Goal: Transaction & Acquisition: Book appointment/travel/reservation

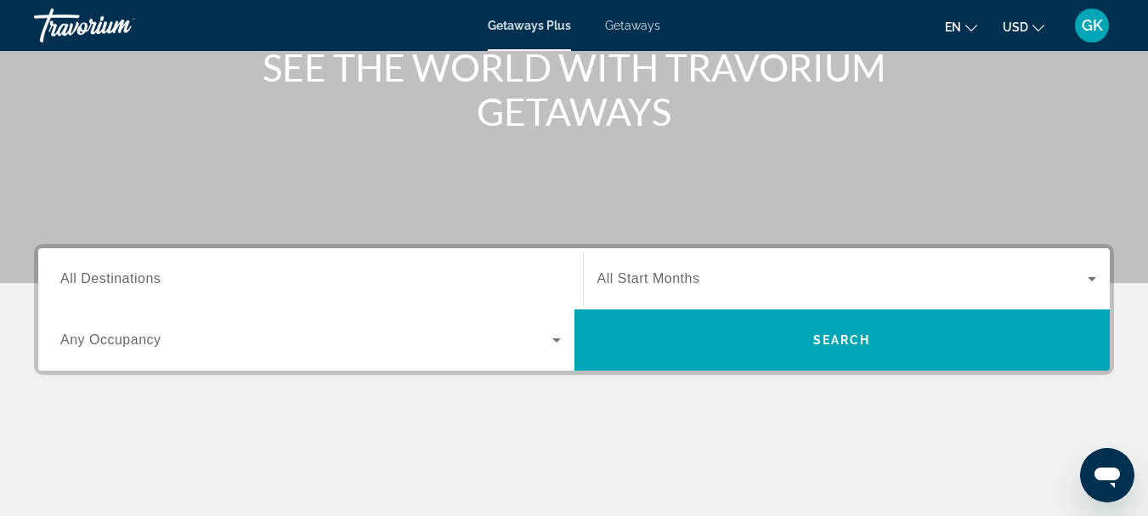
scroll to position [228, 0]
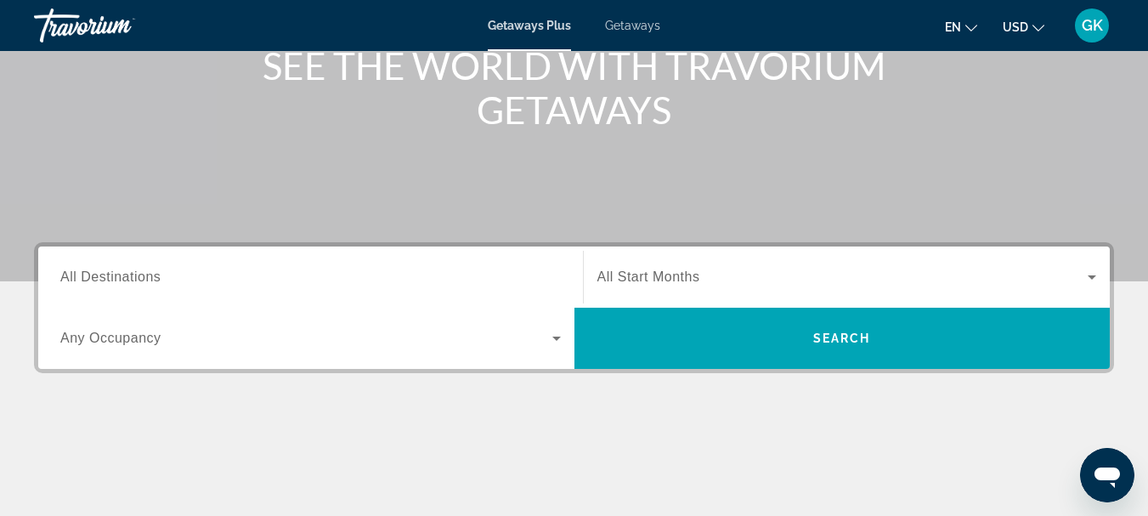
click at [262, 261] on div "Search widget" at bounding box center [310, 277] width 500 height 48
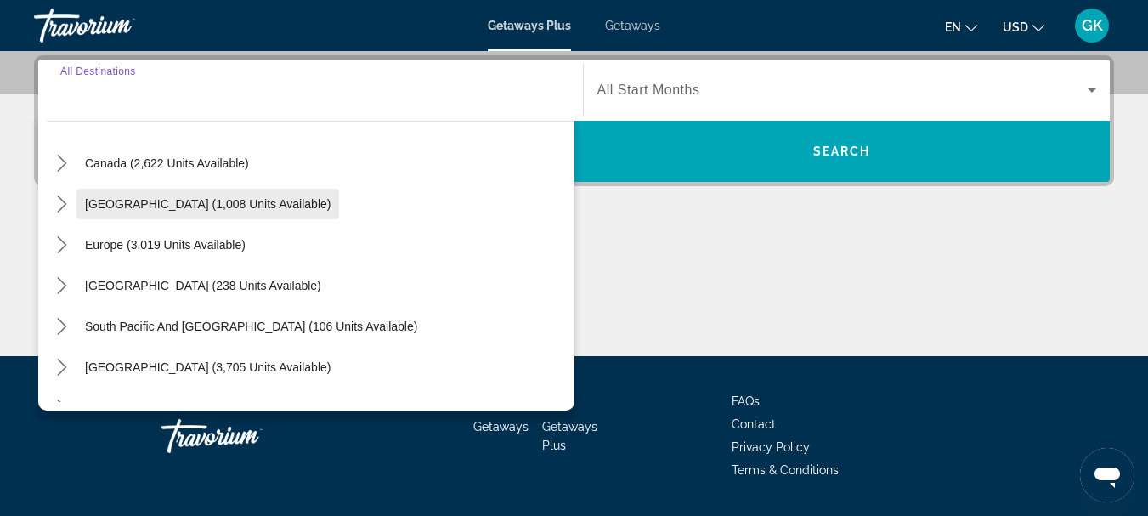
scroll to position [121, 0]
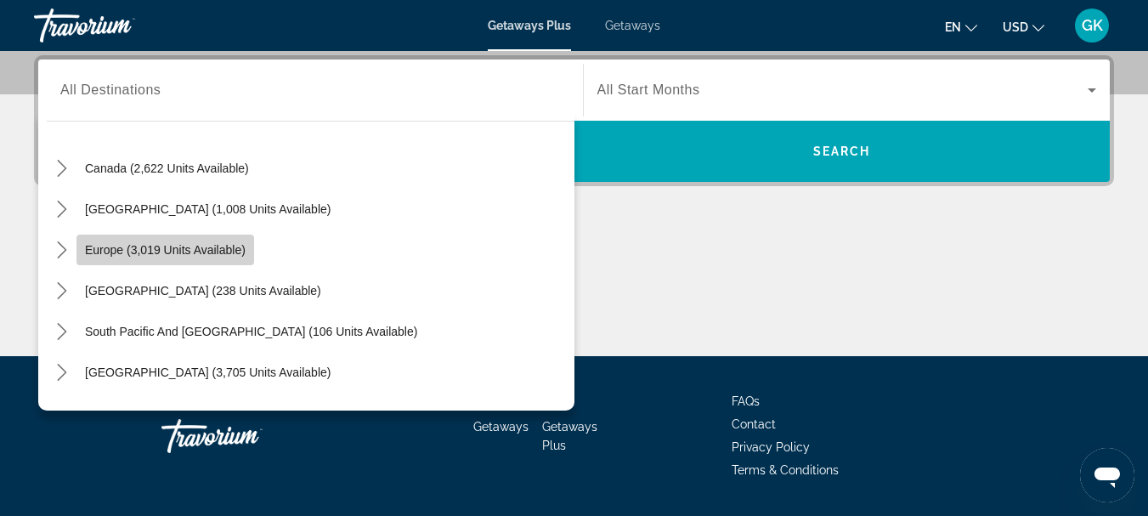
click at [203, 243] on span "Europe (3,019 units available)" at bounding box center [165, 250] width 161 height 14
type input "**********"
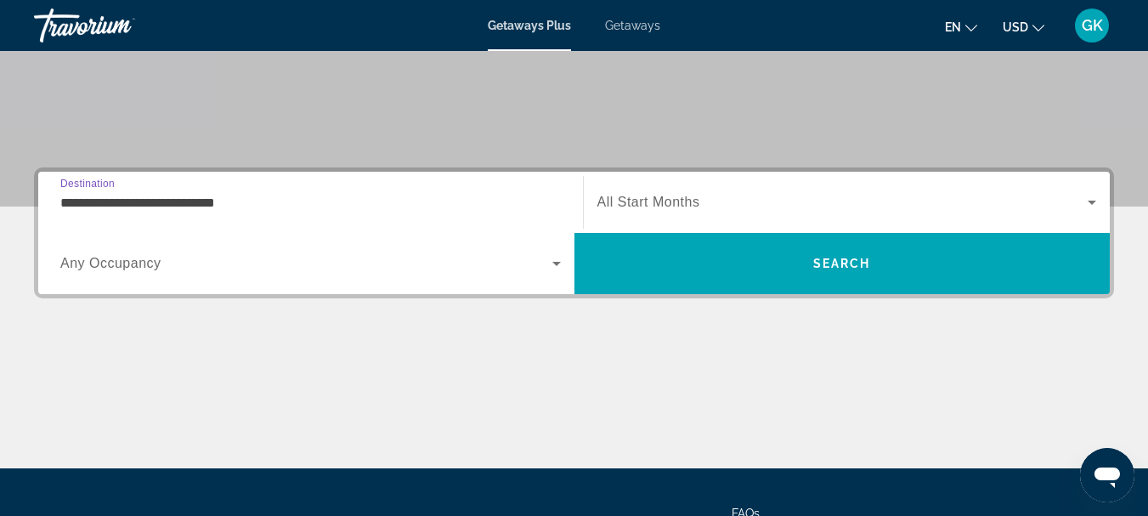
scroll to position [302, 0]
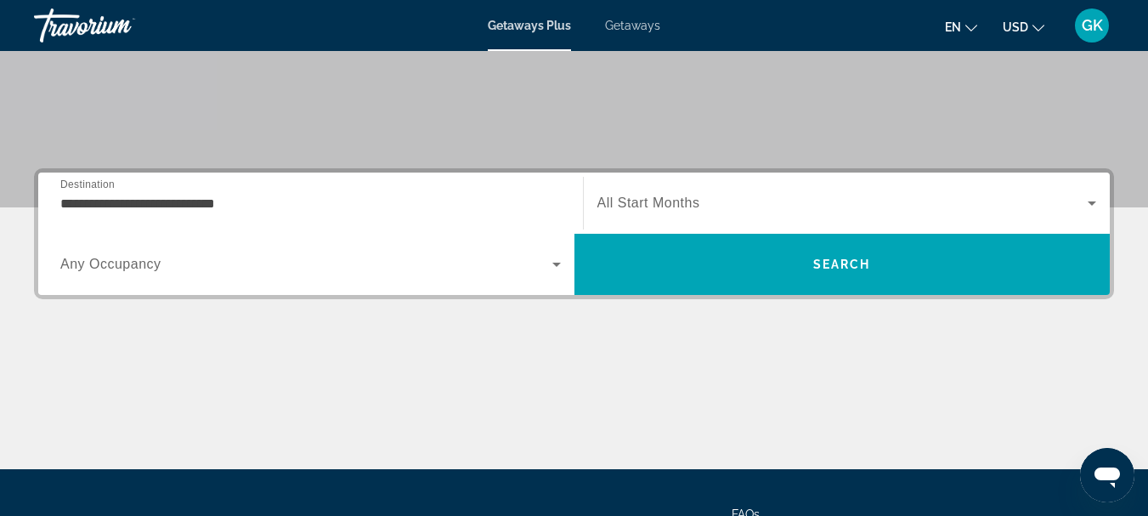
click at [717, 181] on div "Search widget" at bounding box center [846, 203] width 499 height 48
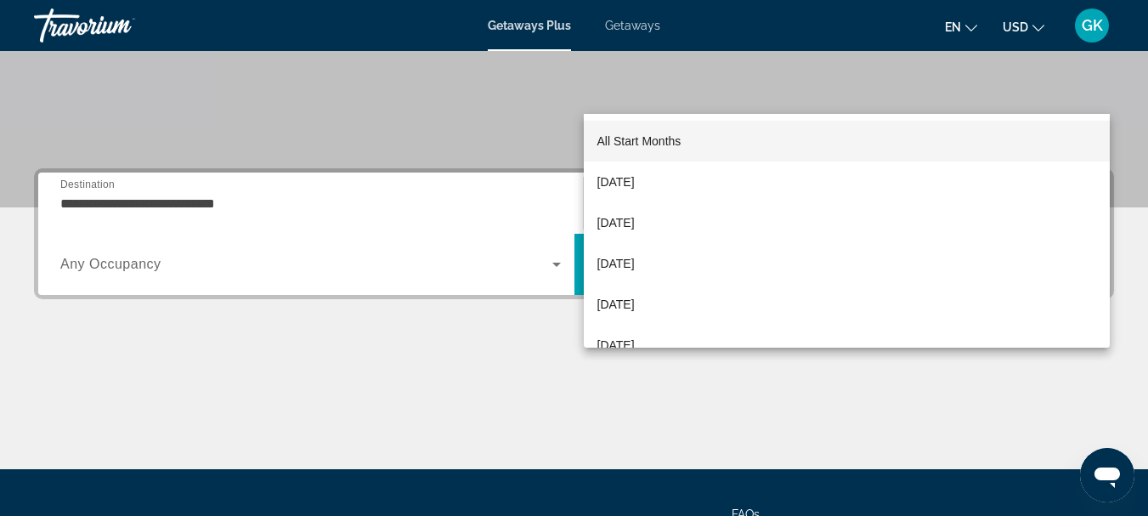
scroll to position [415, 0]
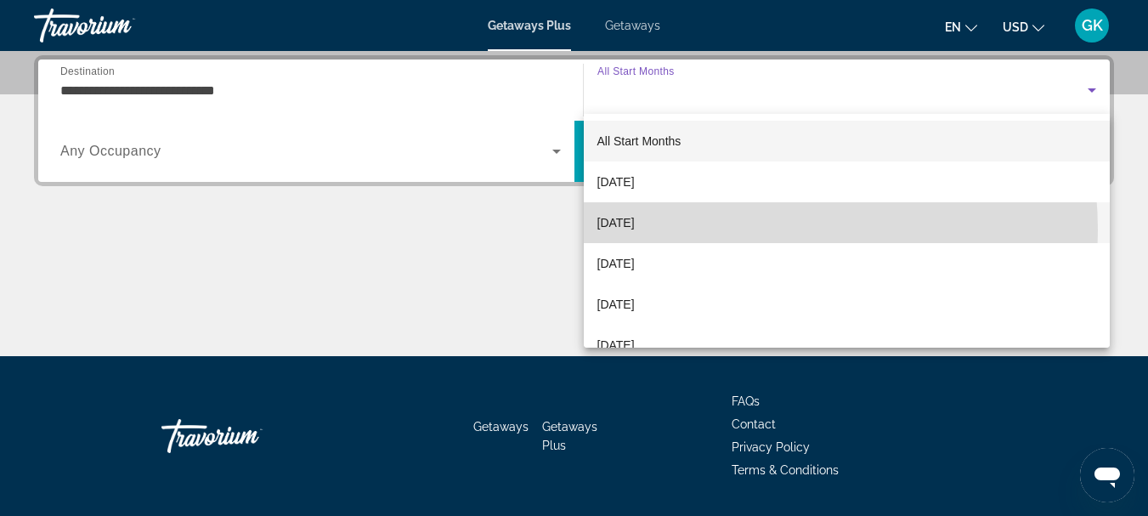
click at [717, 230] on mat-option "November 2025" at bounding box center [847, 222] width 527 height 41
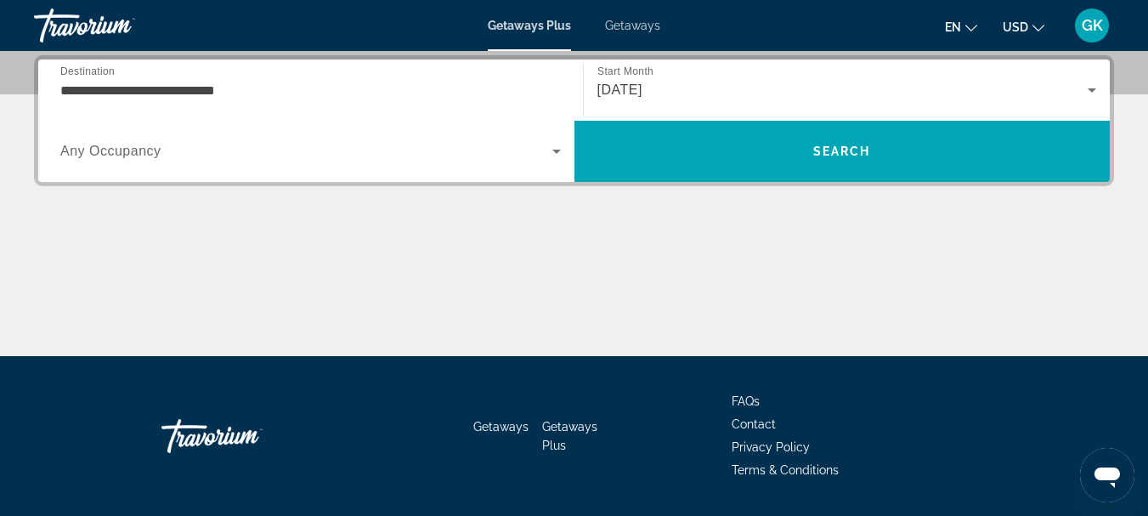
click at [143, 140] on div "Search widget" at bounding box center [310, 151] width 500 height 48
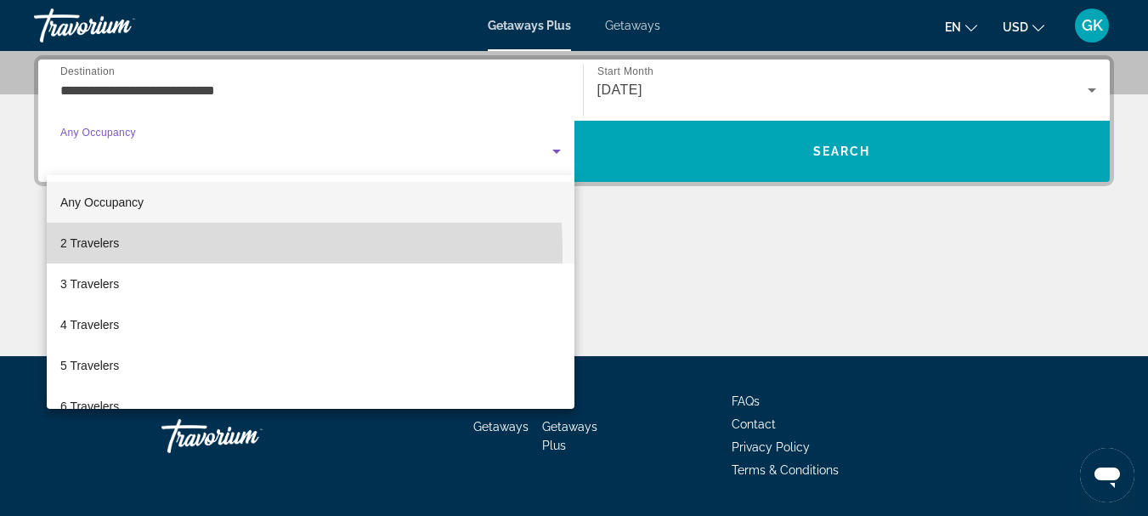
click at [144, 250] on mat-option "2 Travelers" at bounding box center [310, 243] width 527 height 41
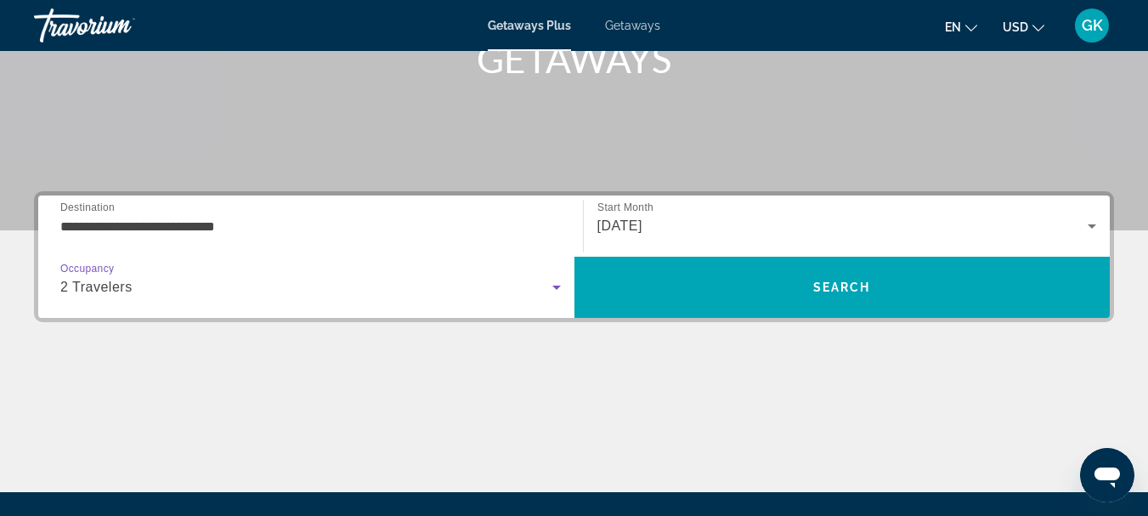
scroll to position [257, 0]
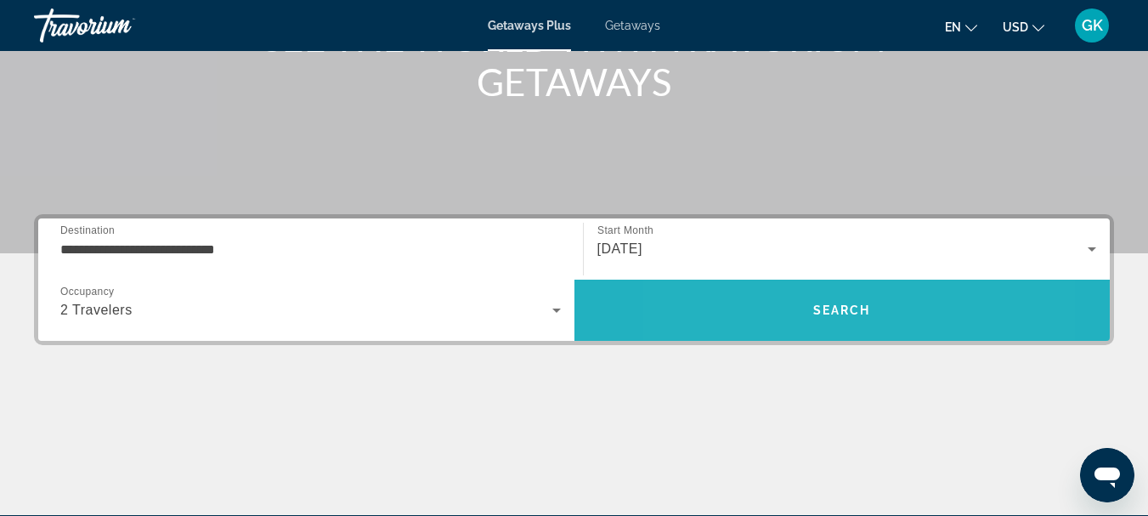
click at [769, 316] on span "Search" at bounding box center [842, 310] width 536 height 41
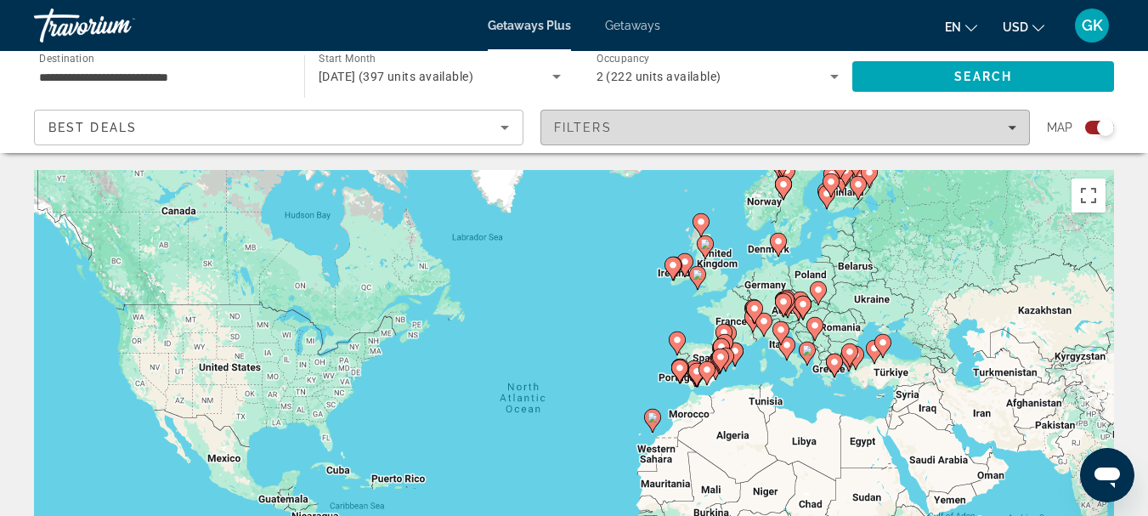
click at [640, 110] on span "Filters" at bounding box center [785, 127] width 488 height 41
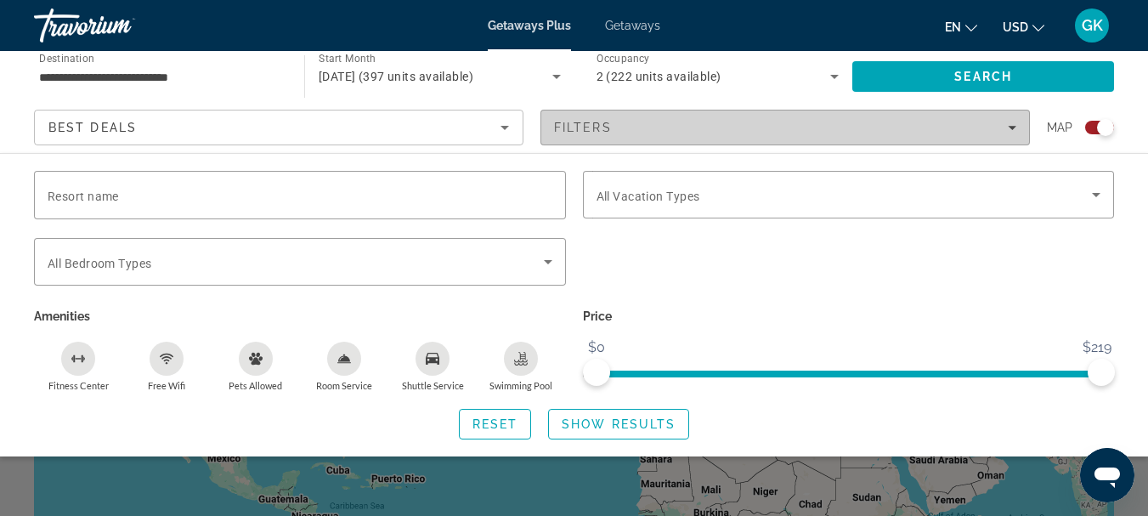
click at [811, 138] on span "Filters" at bounding box center [785, 127] width 488 height 41
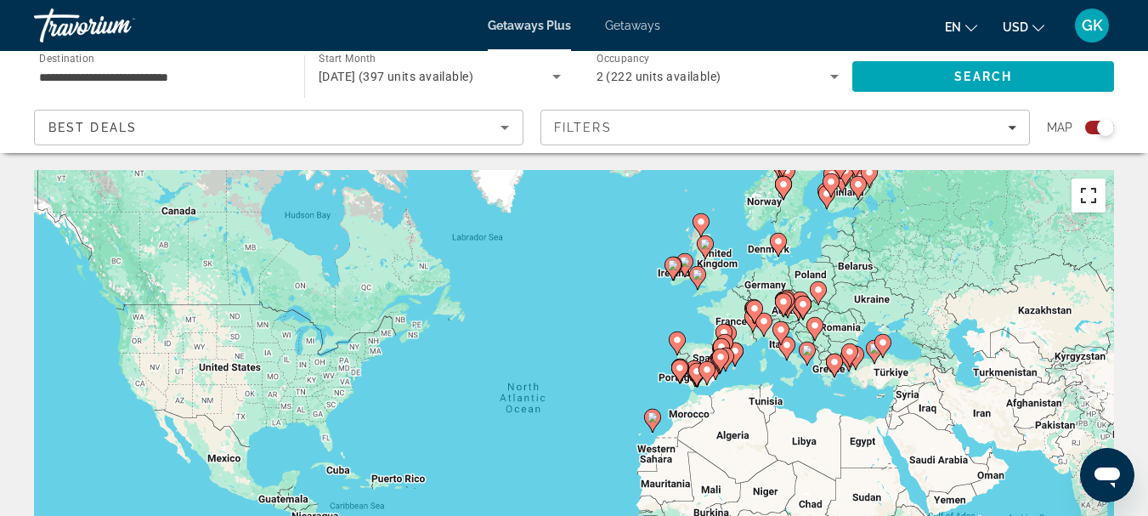
click at [1091, 196] on button "Toggle fullscreen view" at bounding box center [1088, 195] width 34 height 34
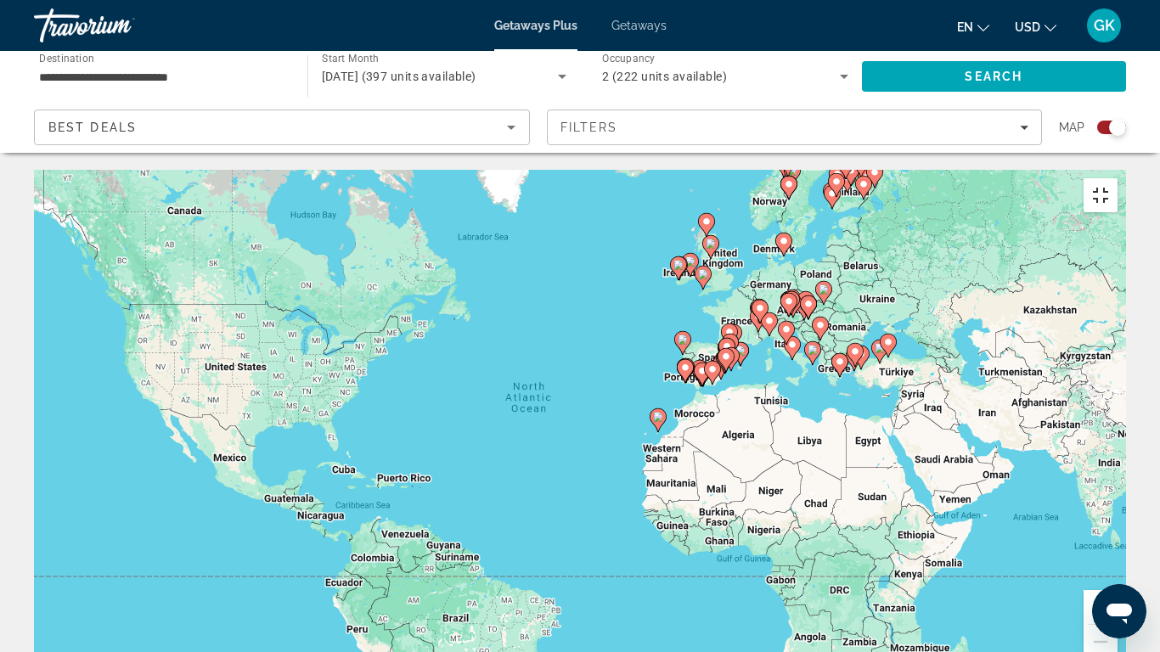
click at [1118, 178] on button "Toggle fullscreen view" at bounding box center [1101, 195] width 34 height 34
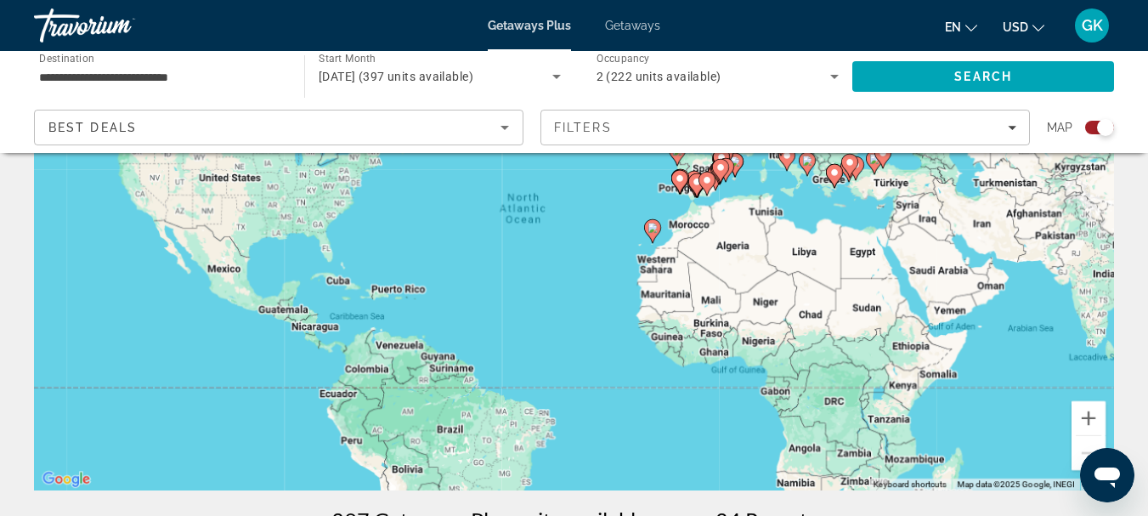
scroll to position [194, 0]
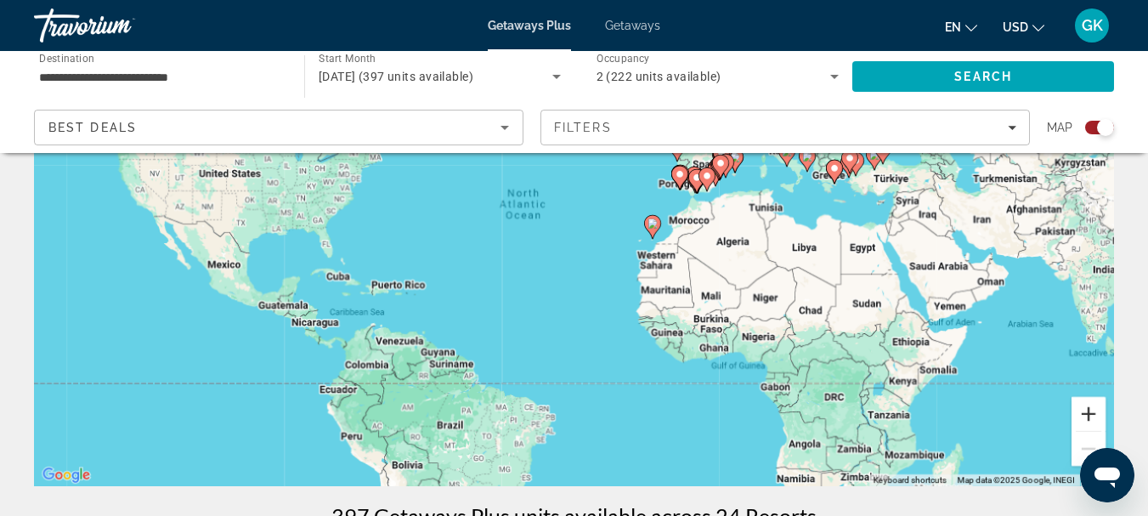
click at [1099, 404] on button "Zoom in" at bounding box center [1088, 414] width 34 height 34
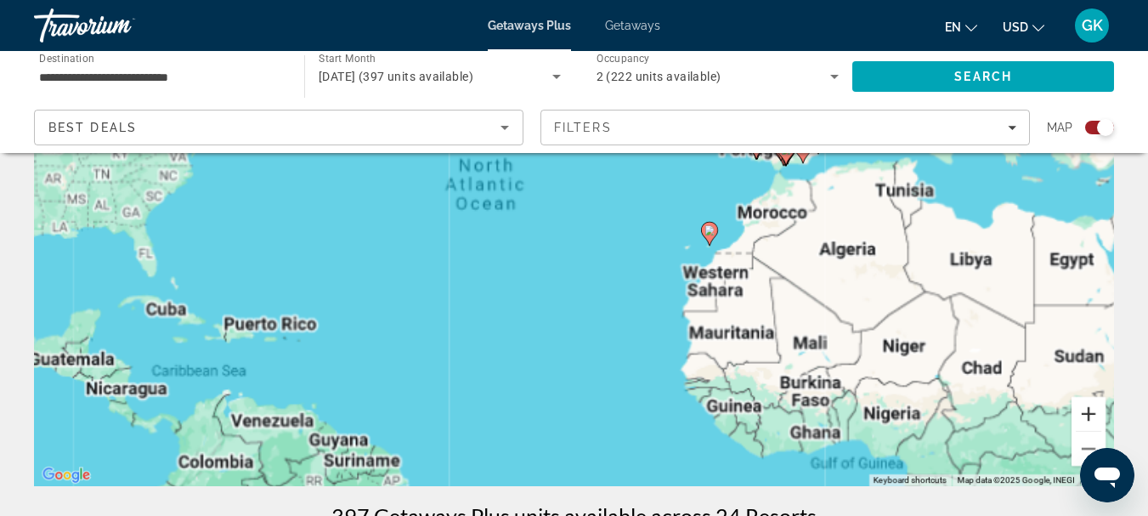
click at [1099, 404] on button "Zoom in" at bounding box center [1088, 414] width 34 height 34
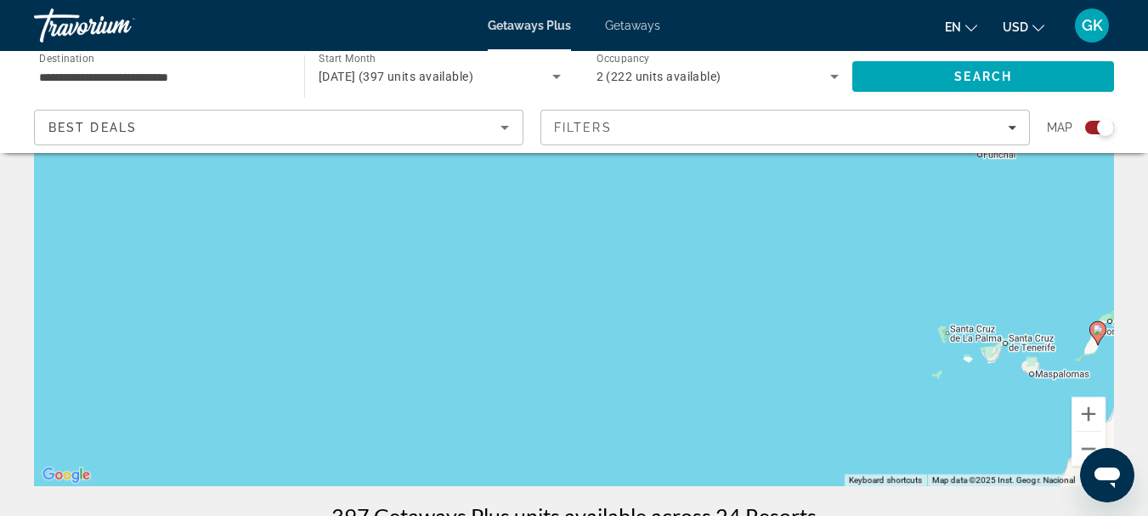
drag, startPoint x: 773, startPoint y: 176, endPoint x: 398, endPoint y: 389, distance: 431.0
click at [398, 389] on div "To activate drag with keyboard, press Alt + Enter. Once in keyboard drag state,…" at bounding box center [574, 231] width 1080 height 510
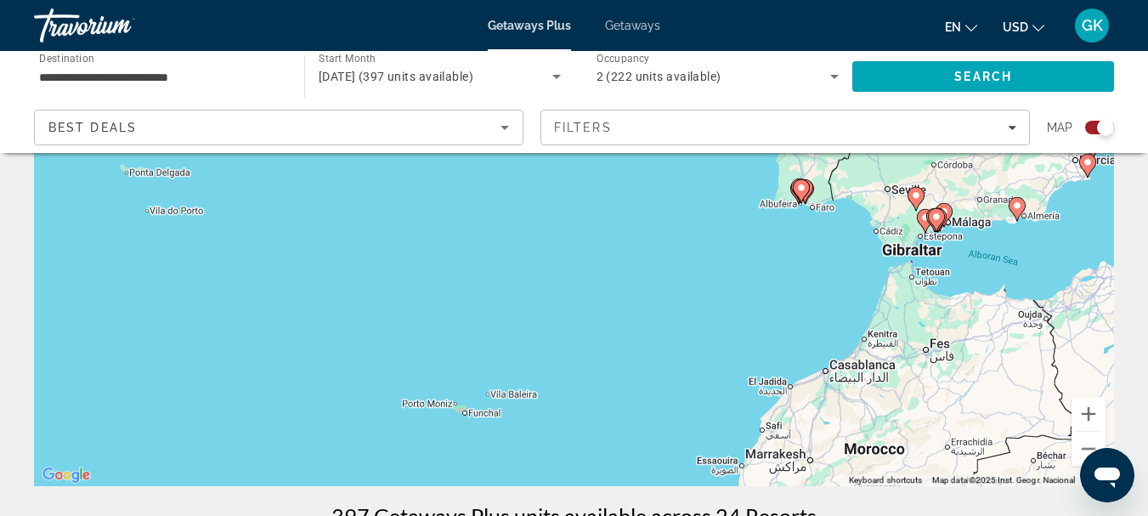
drag, startPoint x: 398, startPoint y: 389, endPoint x: 0, endPoint y: 471, distance: 406.8
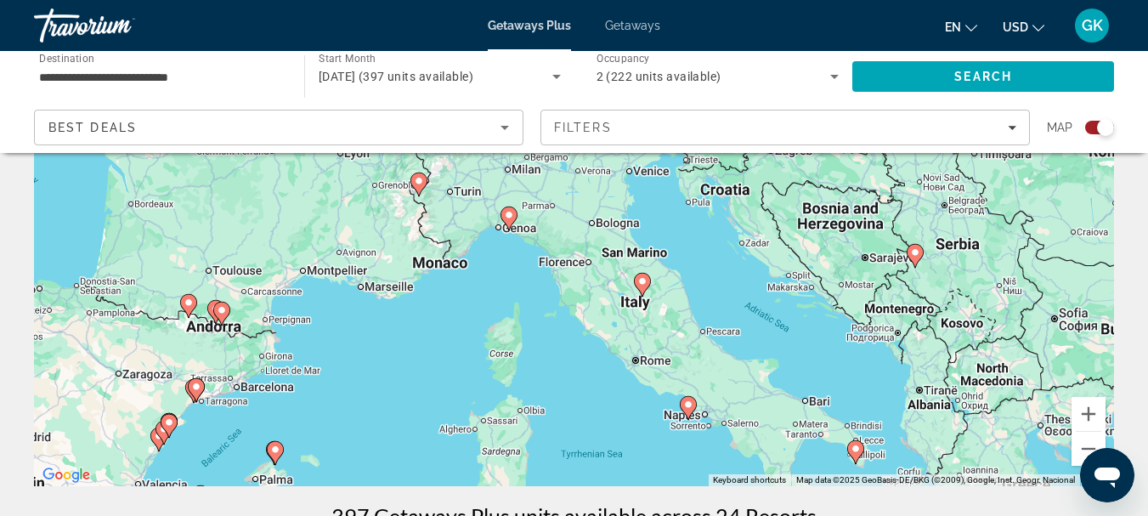
drag, startPoint x: 270, startPoint y: 355, endPoint x: 309, endPoint y: 497, distance: 147.1
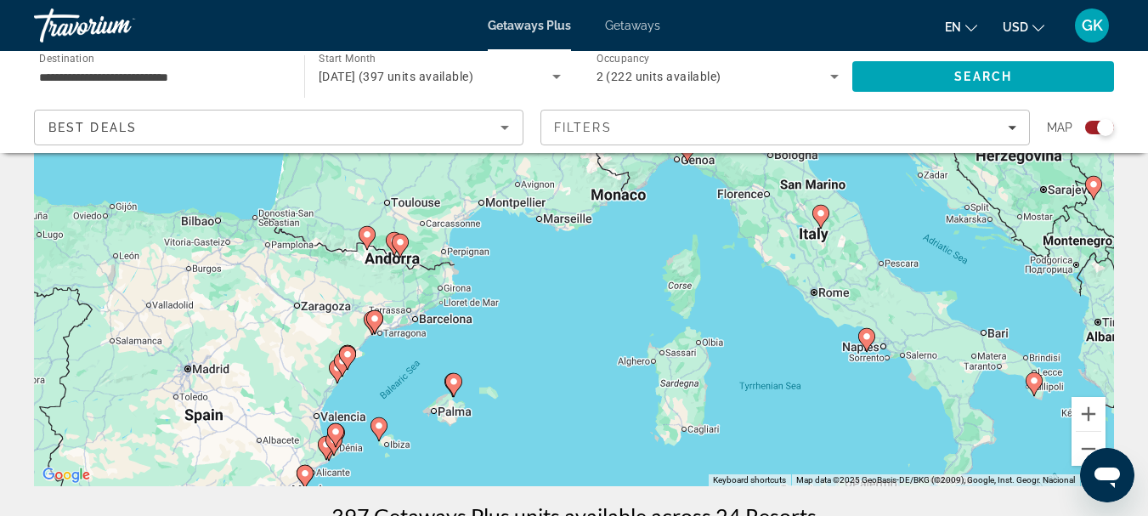
drag, startPoint x: 436, startPoint y: 358, endPoint x: 601, endPoint y: 285, distance: 181.0
click at [601, 285] on div "To activate drag with keyboard, press Alt + Enter. Once in keyboard drag state,…" at bounding box center [574, 231] width 1080 height 510
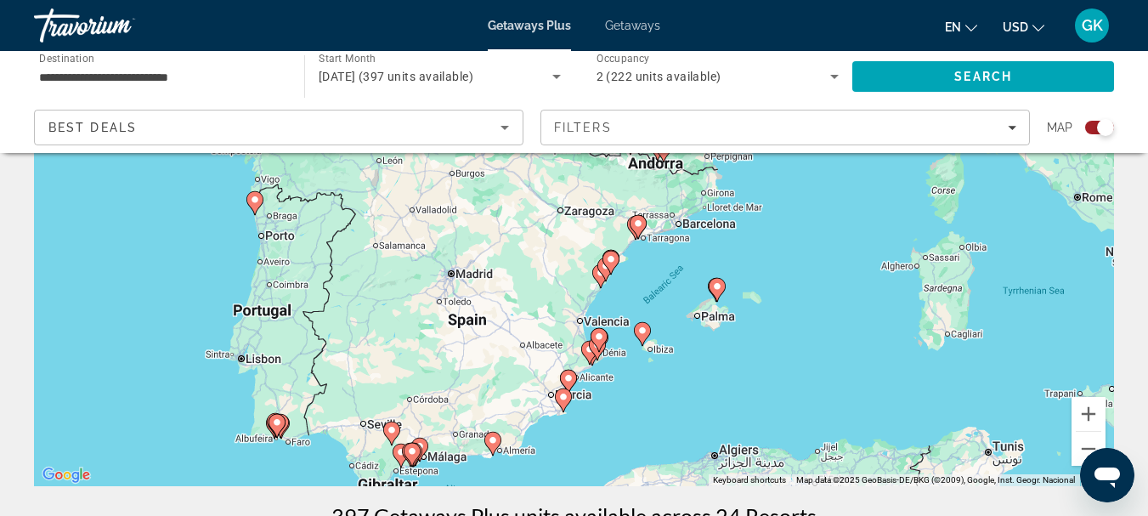
drag, startPoint x: 601, startPoint y: 285, endPoint x: 863, endPoint y: 189, distance: 278.4
click at [863, 189] on div "To activate drag with keyboard, press Alt + Enter. Once in keyboard drag state,…" at bounding box center [574, 231] width 1080 height 510
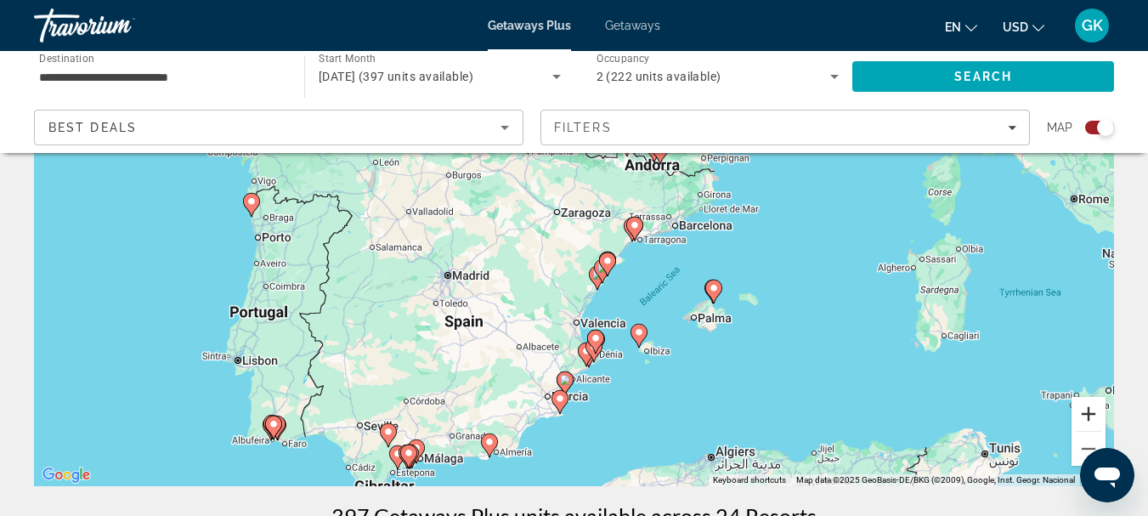
click at [1087, 409] on button "Zoom in" at bounding box center [1088, 414] width 34 height 34
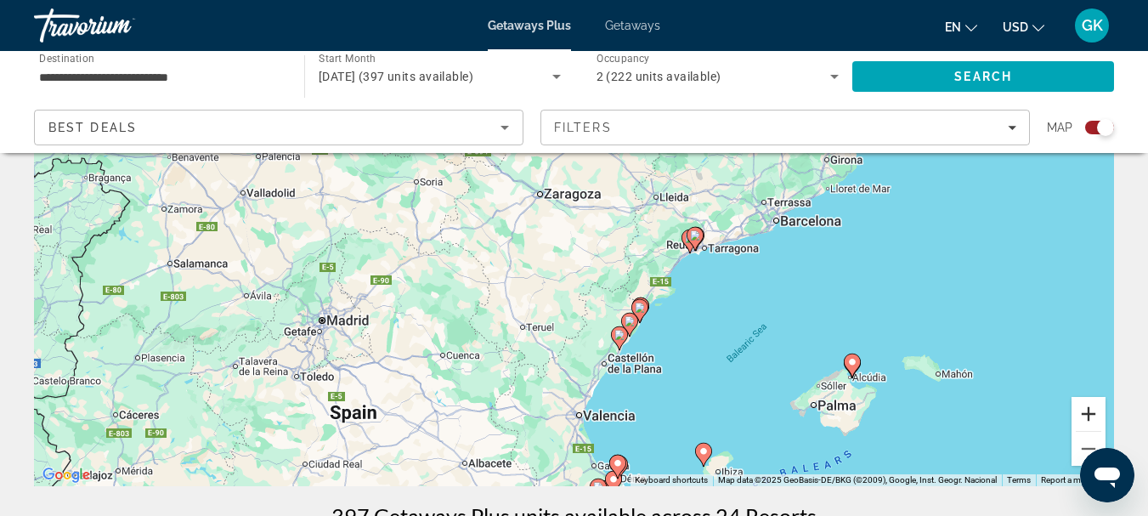
click at [1084, 421] on button "Zoom in" at bounding box center [1088, 414] width 34 height 34
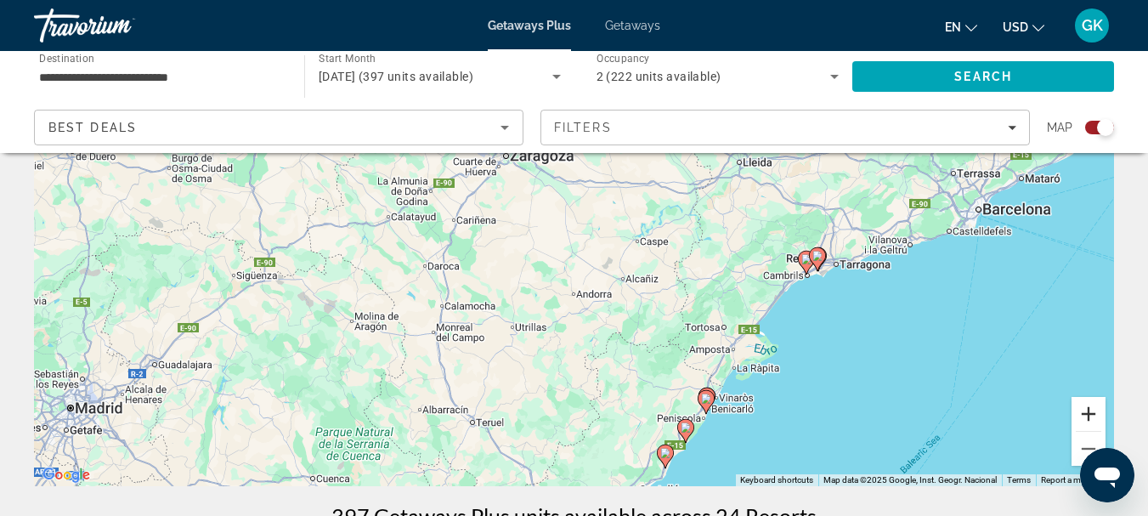
click at [1084, 421] on button "Zoom in" at bounding box center [1088, 414] width 34 height 34
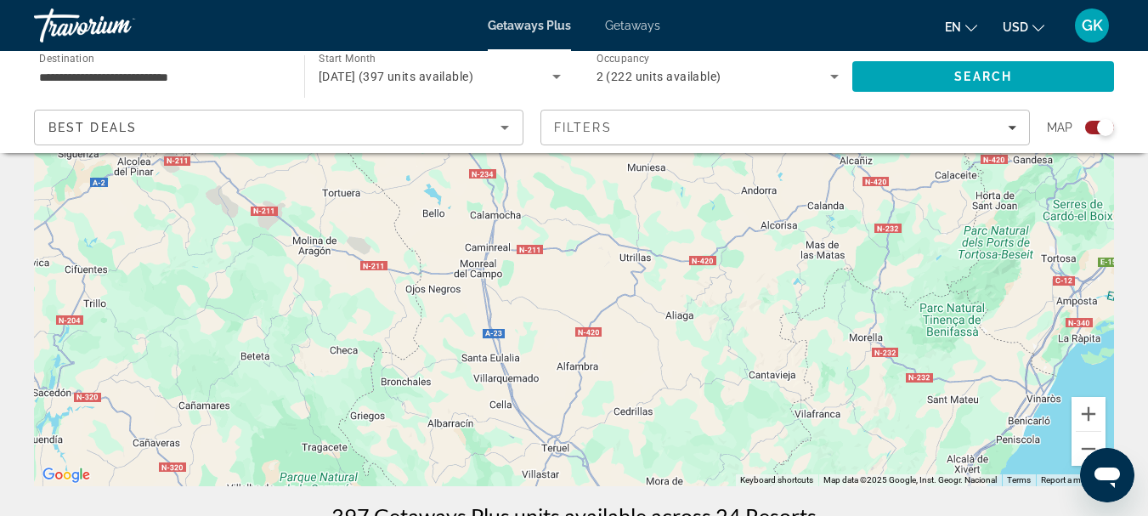
drag, startPoint x: 961, startPoint y: 401, endPoint x: 1159, endPoint y: 227, distance: 264.2
click at [1148, 227] on html "**********" at bounding box center [574, 64] width 1148 height 516
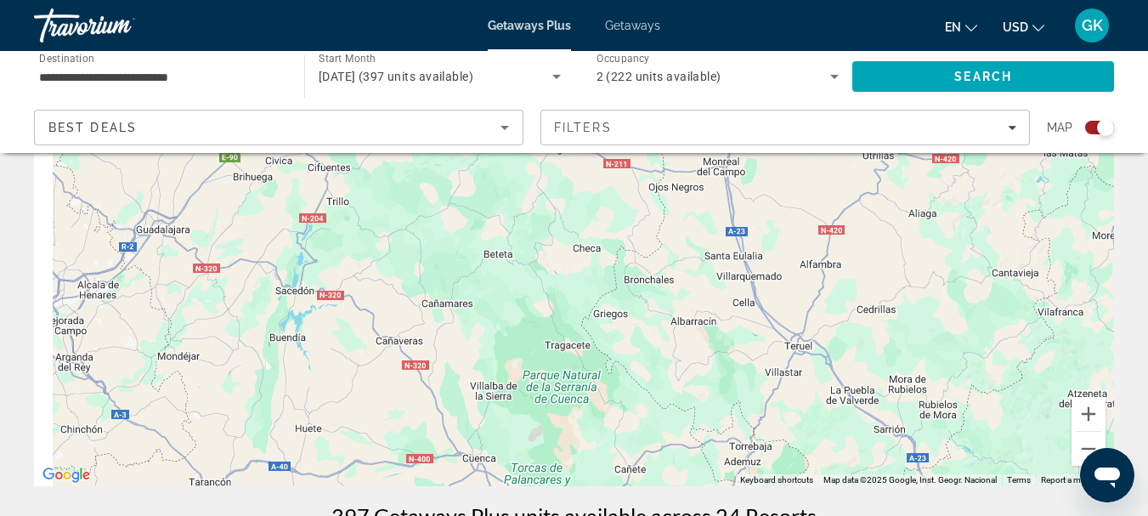
drag, startPoint x: 736, startPoint y: 261, endPoint x: 990, endPoint y: 157, distance: 275.1
click at [990, 157] on div "To activate drag with keyboard, press Alt + Enter. Once in keyboard drag state,…" at bounding box center [574, 231] width 1080 height 510
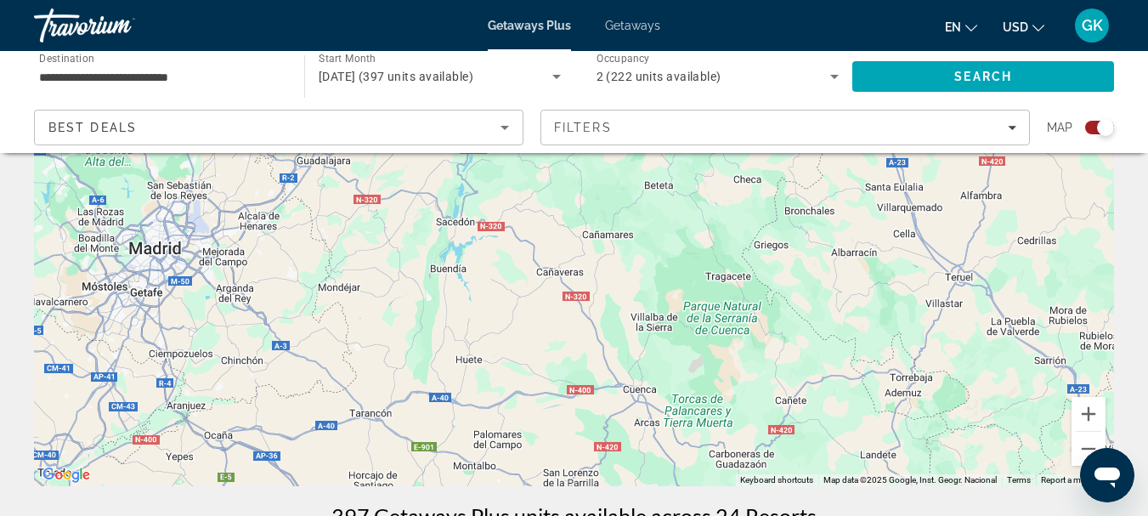
drag, startPoint x: 654, startPoint y: 293, endPoint x: 818, endPoint y: 223, distance: 178.5
click at [818, 223] on div "To activate drag with keyboard, press Alt + Enter. Once in keyboard drag state,…" at bounding box center [574, 231] width 1080 height 510
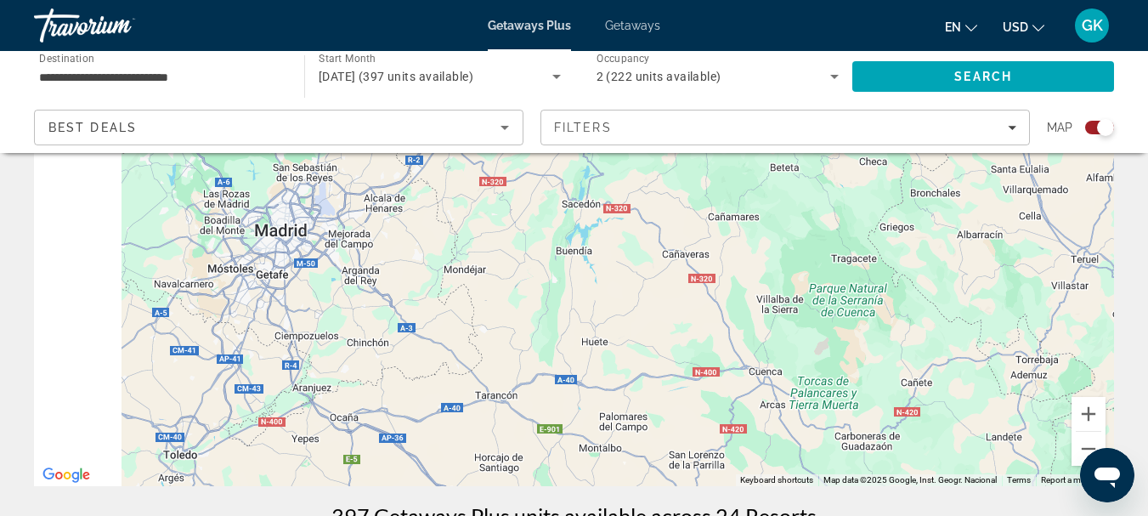
drag, startPoint x: 818, startPoint y: 223, endPoint x: 973, endPoint y: 207, distance: 156.2
click at [973, 207] on div "Main content" at bounding box center [574, 231] width 1080 height 510
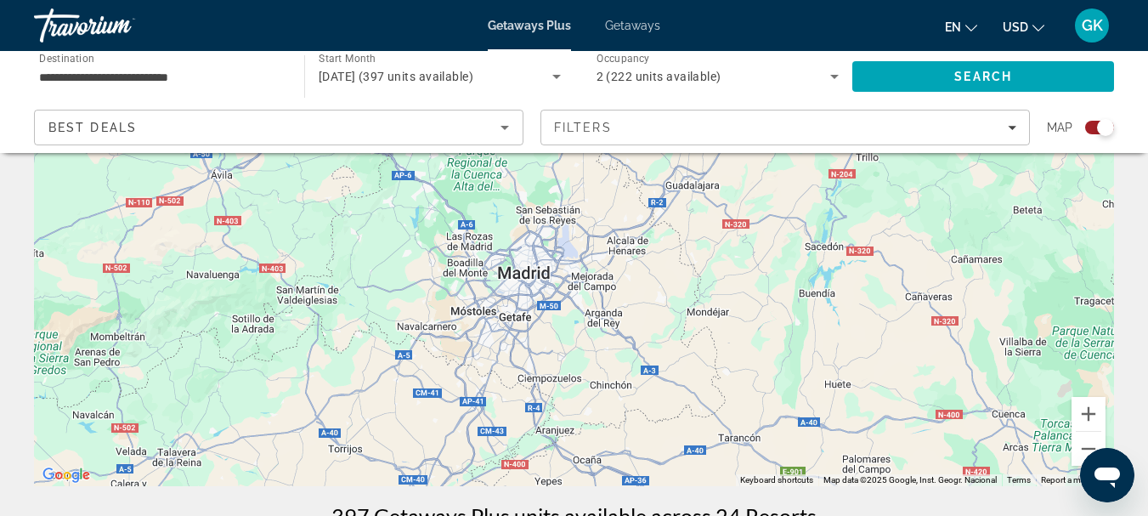
drag, startPoint x: 526, startPoint y: 331, endPoint x: 751, endPoint y: 392, distance: 233.0
click at [751, 392] on div "Main content" at bounding box center [574, 231] width 1080 height 510
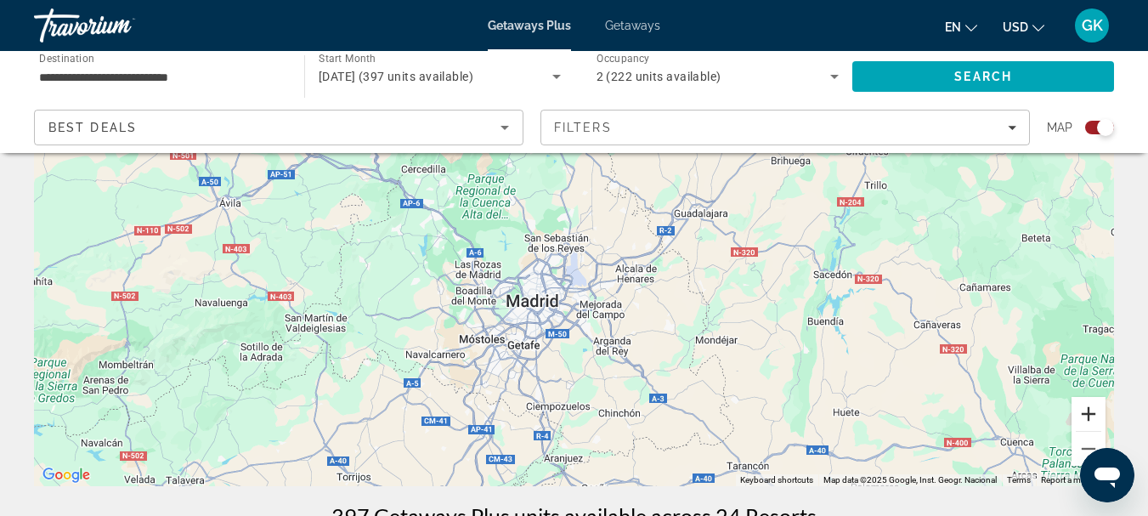
click at [1093, 415] on button "Zoom in" at bounding box center [1088, 414] width 34 height 34
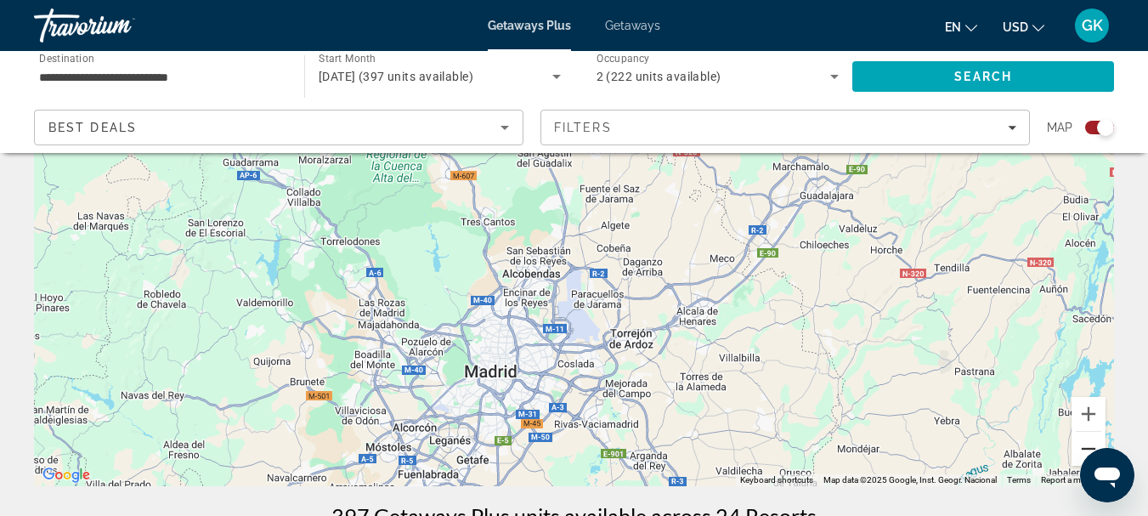
click at [1090, 441] on button "Zoom out" at bounding box center [1088, 448] width 34 height 34
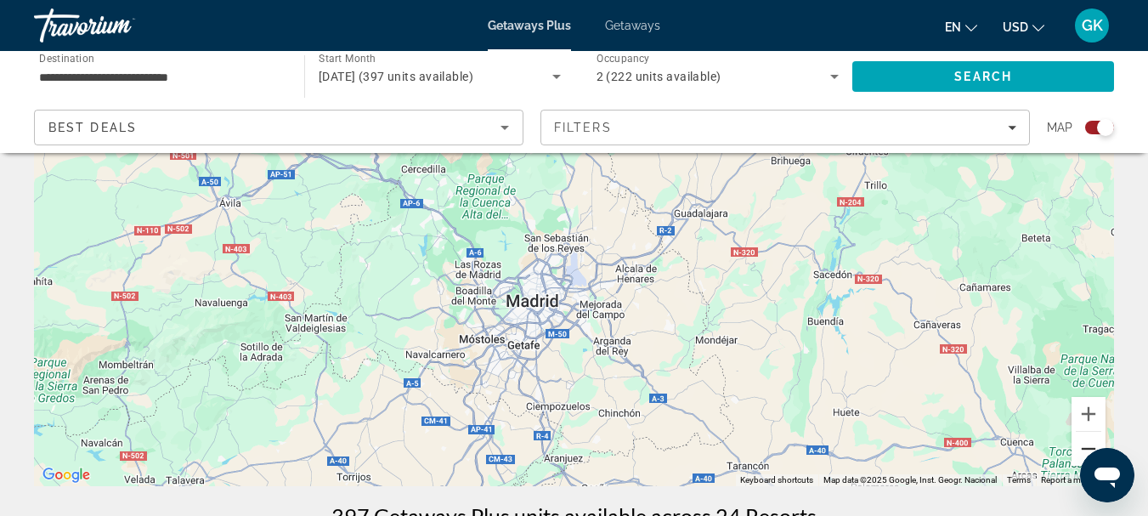
click at [1090, 441] on button "Zoom out" at bounding box center [1088, 448] width 34 height 34
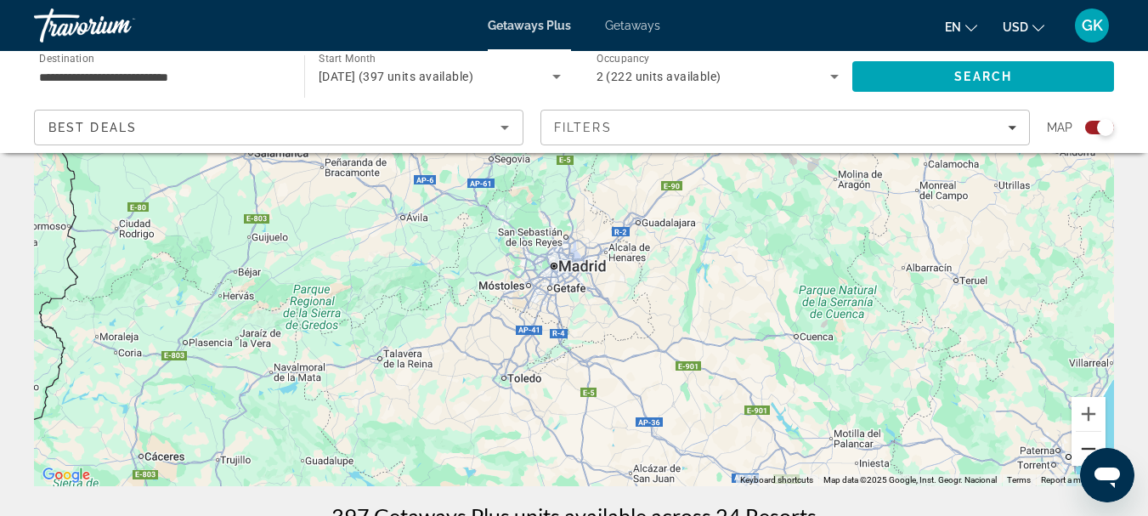
click at [1090, 441] on button "Zoom out" at bounding box center [1088, 448] width 34 height 34
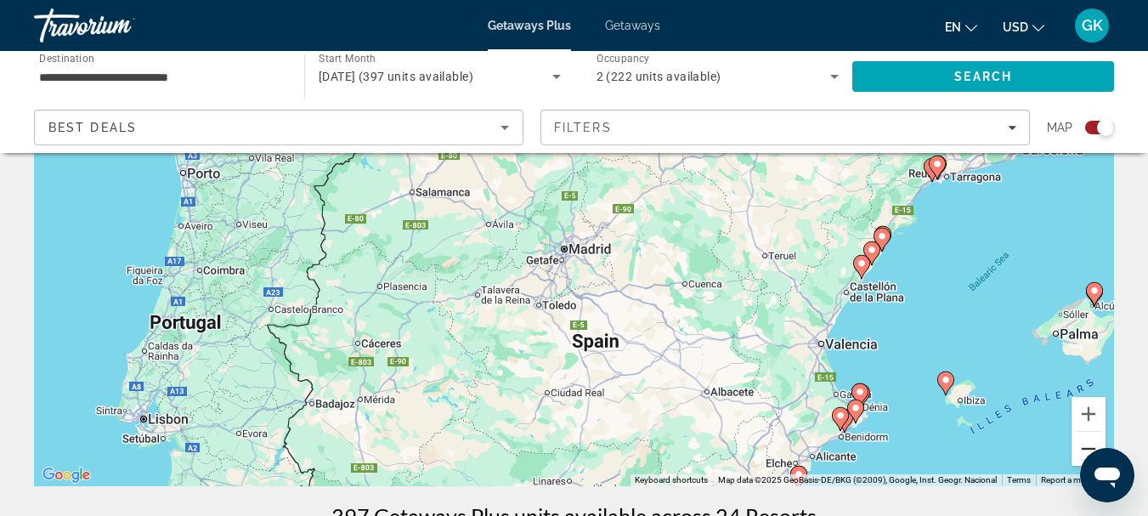
click at [1090, 441] on button "Zoom out" at bounding box center [1088, 448] width 34 height 34
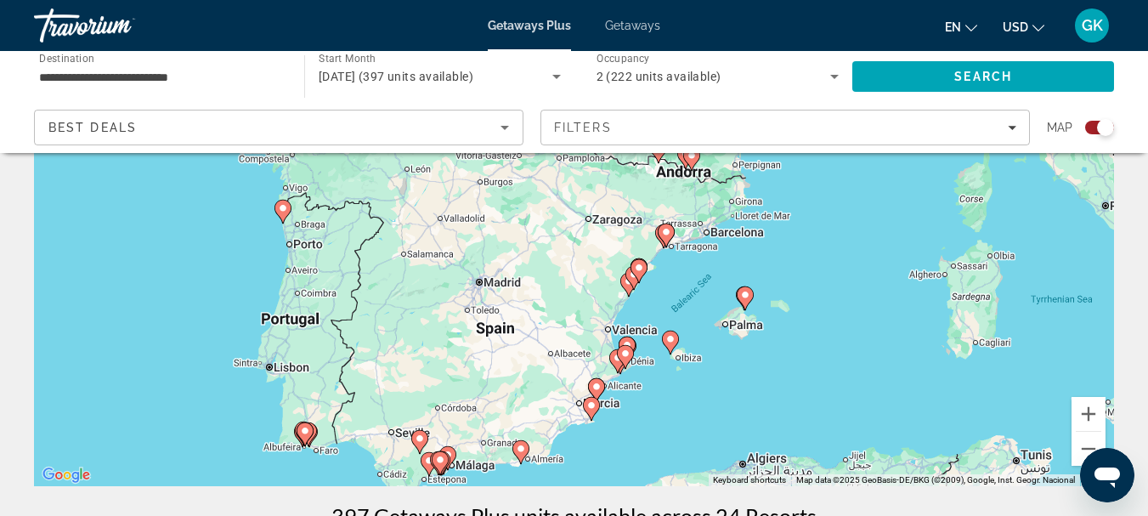
drag, startPoint x: 800, startPoint y: 272, endPoint x: 708, endPoint y: 315, distance: 101.4
click at [708, 315] on div "To activate drag with keyboard, press Alt + Enter. Once in keyboard drag state,…" at bounding box center [574, 231] width 1080 height 510
click at [1076, 399] on button "Zoom in" at bounding box center [1088, 414] width 34 height 34
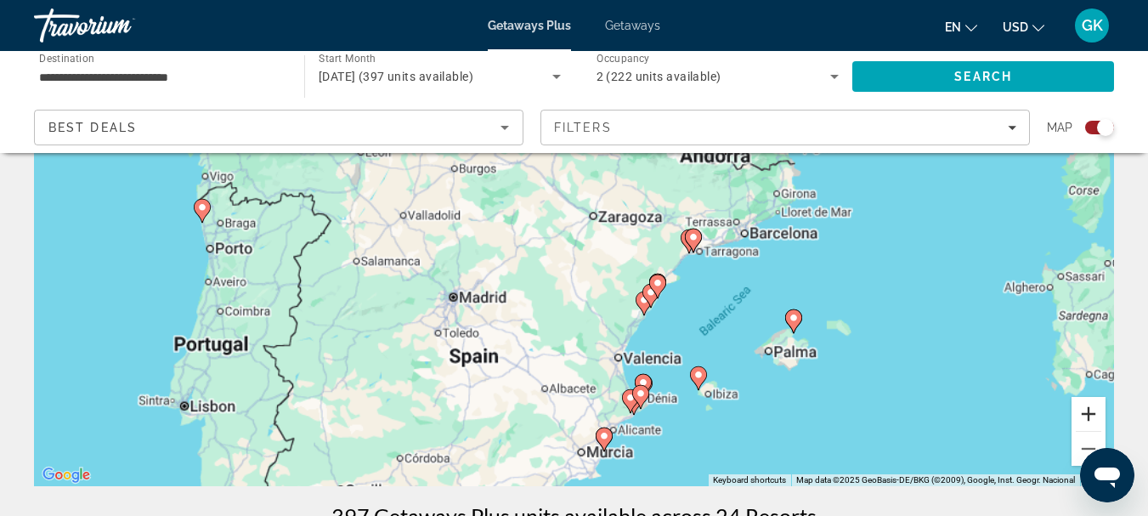
click at [1076, 399] on button "Zoom in" at bounding box center [1088, 414] width 34 height 34
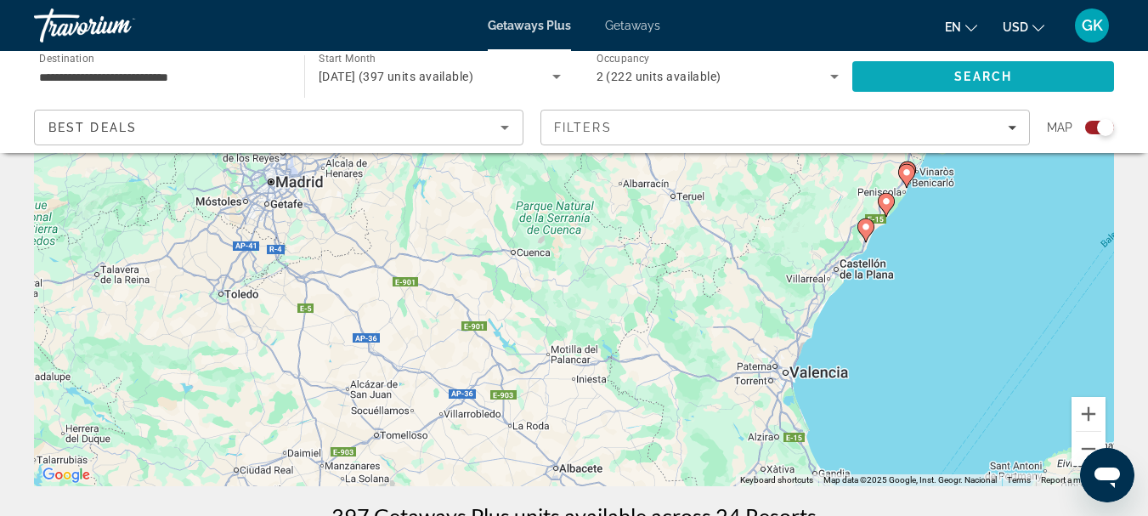
drag, startPoint x: 791, startPoint y: 374, endPoint x: 863, endPoint y: 84, distance: 298.5
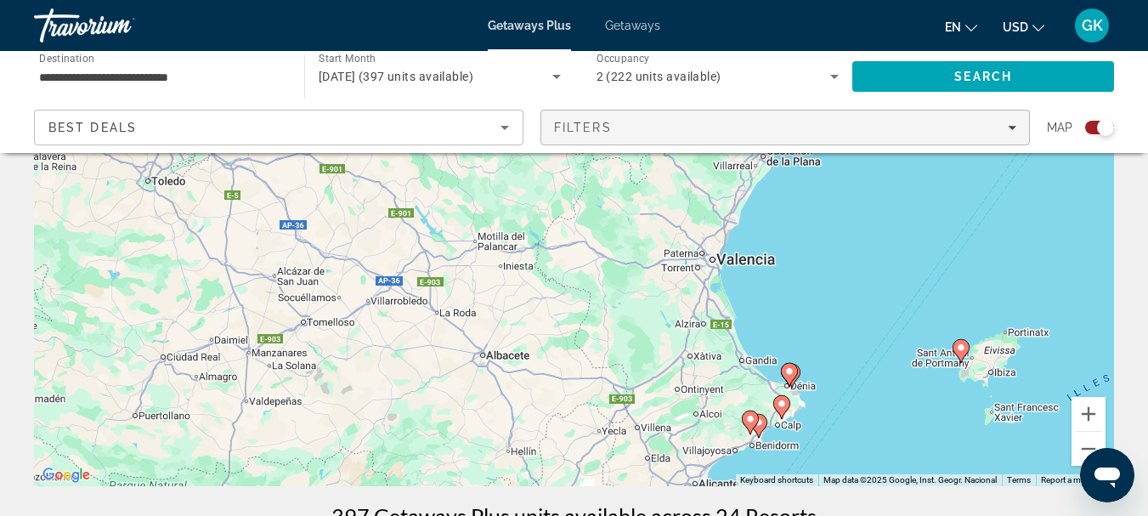
drag, startPoint x: 785, startPoint y: 257, endPoint x: 689, endPoint y: 131, distance: 158.8
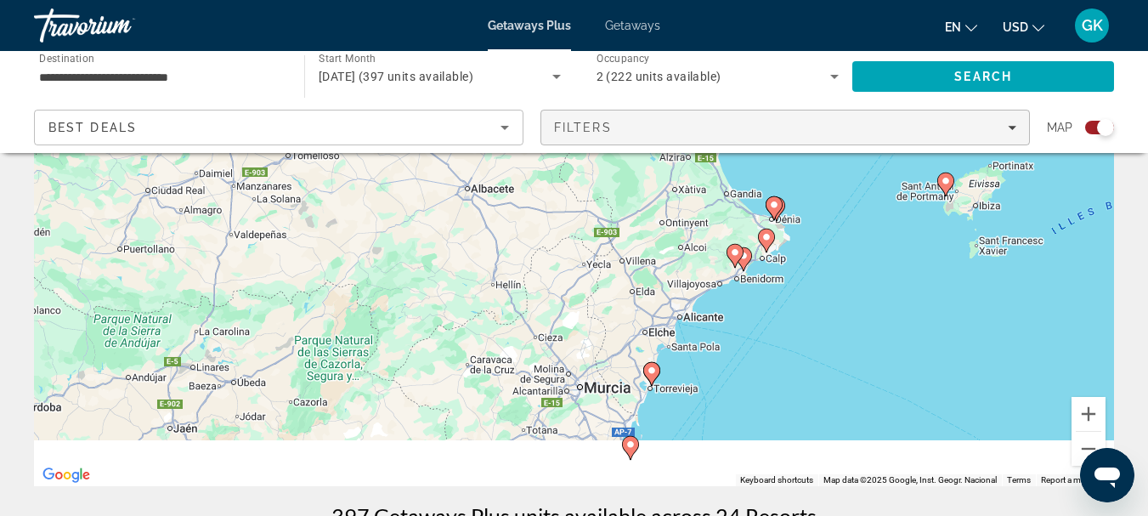
drag, startPoint x: 684, startPoint y: 268, endPoint x: 707, endPoint y: 122, distance: 147.0
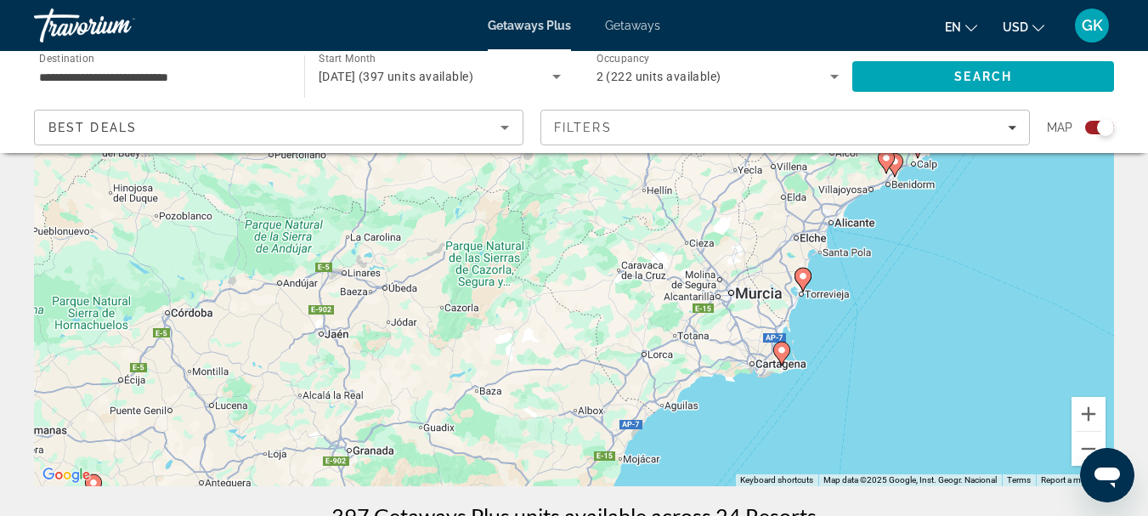
drag, startPoint x: 585, startPoint y: 347, endPoint x: 730, endPoint y: 277, distance: 161.5
click at [730, 277] on div "To activate drag with keyboard, press Alt + Enter. Once in keyboard drag state,…" at bounding box center [574, 231] width 1080 height 510
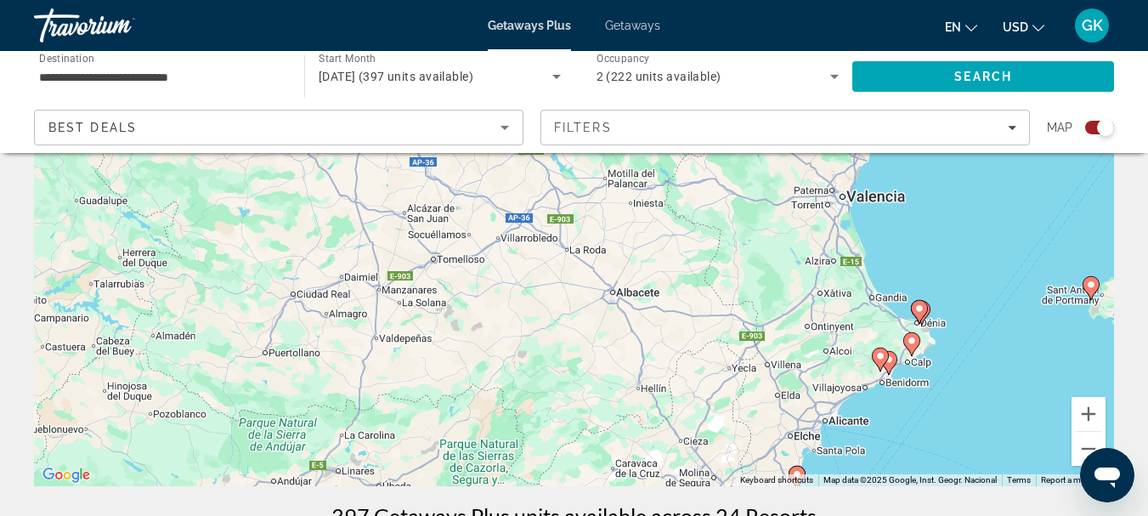
drag, startPoint x: 730, startPoint y: 277, endPoint x: 730, endPoint y: 492, distance: 214.9
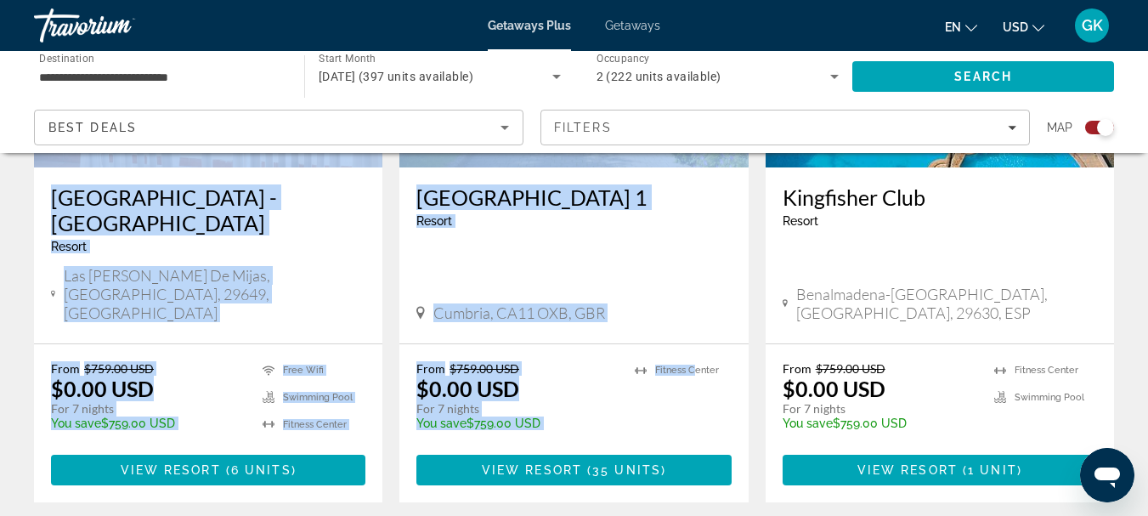
drag, startPoint x: 730, startPoint y: 492, endPoint x: 698, endPoint y: 316, distance: 178.8
click at [698, 316] on div "← Move left → Move right ↑ Move up ↓ Move down + Zoom in - Zoom out Home Jump l…" at bounding box center [574, 262] width 1148 height 3192
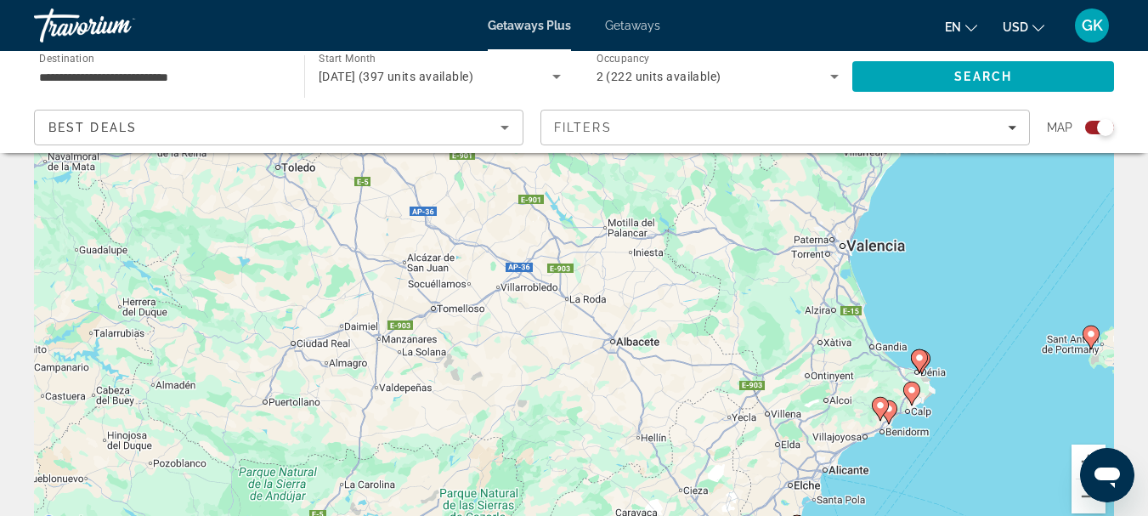
scroll to position [145, 0]
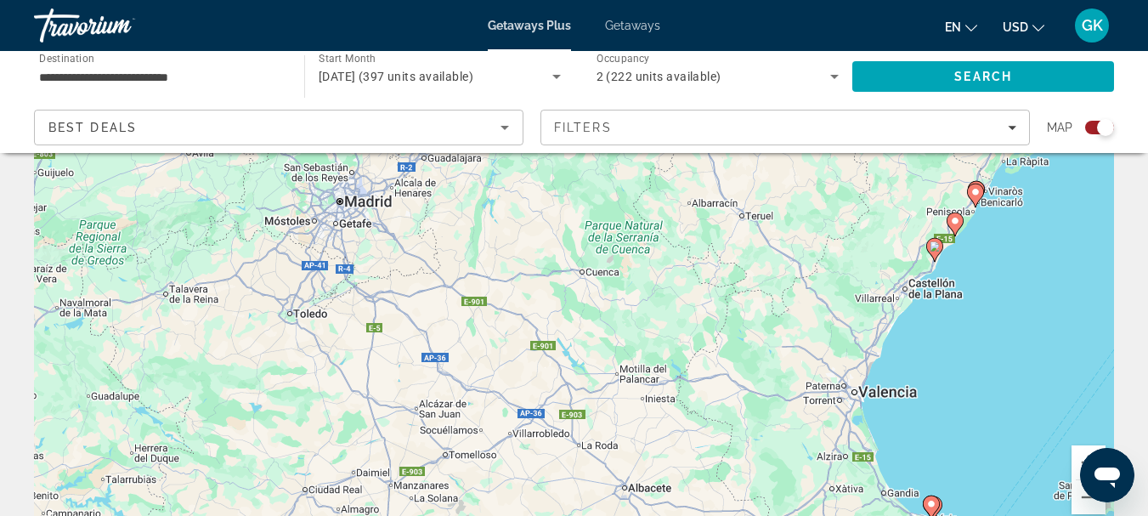
drag, startPoint x: 698, startPoint y: 316, endPoint x: 710, endPoint y: 464, distance: 148.3
click at [710, 464] on div "To activate drag with keyboard, press Alt + Enter. Once in keyboard drag state,…" at bounding box center [574, 280] width 1080 height 510
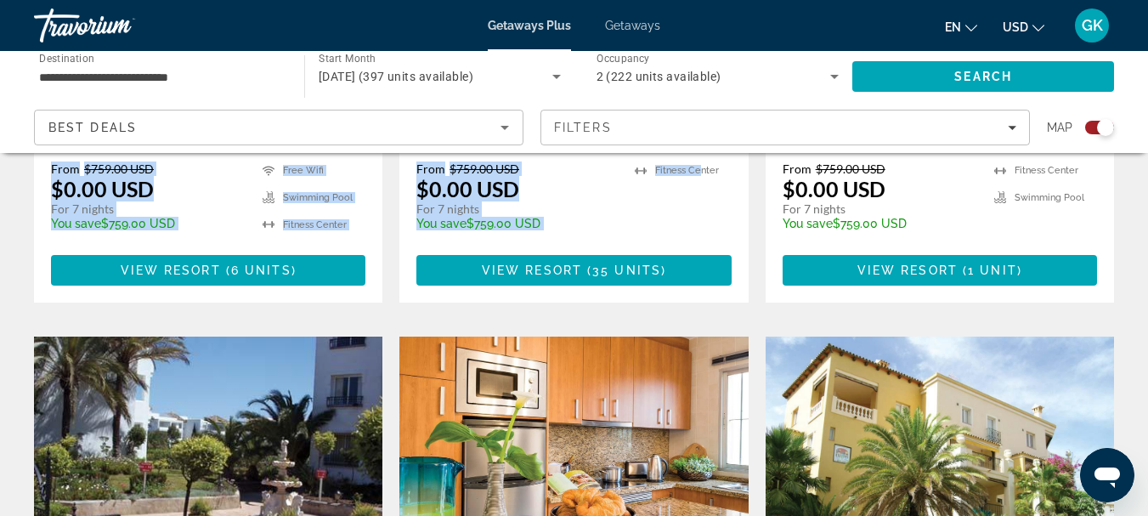
drag, startPoint x: 710, startPoint y: 464, endPoint x: 680, endPoint y: 238, distance: 227.9
click at [680, 238] on div "← Move left → Move right ↑ Move up ↓ Move down + Zoom in - Zoom out Home Jump l…" at bounding box center [574, 62] width 1148 height 3192
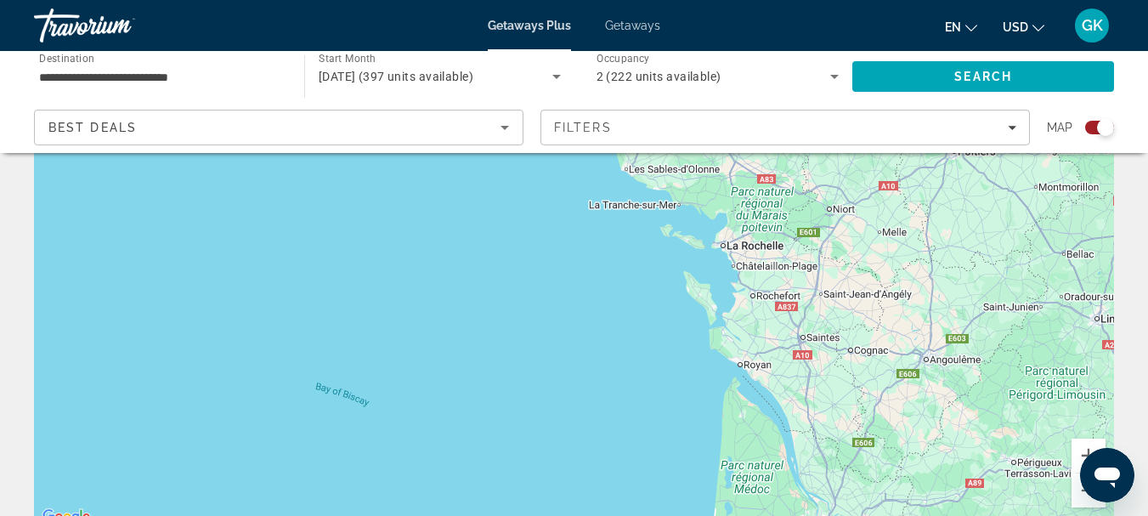
scroll to position [0, 0]
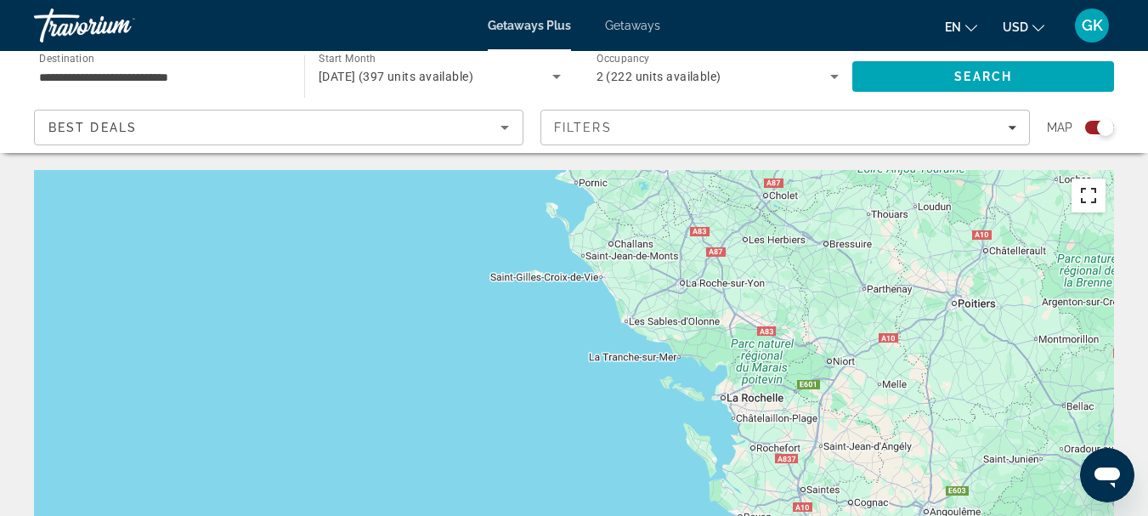
click at [1089, 205] on button "Toggle fullscreen view" at bounding box center [1088, 195] width 34 height 34
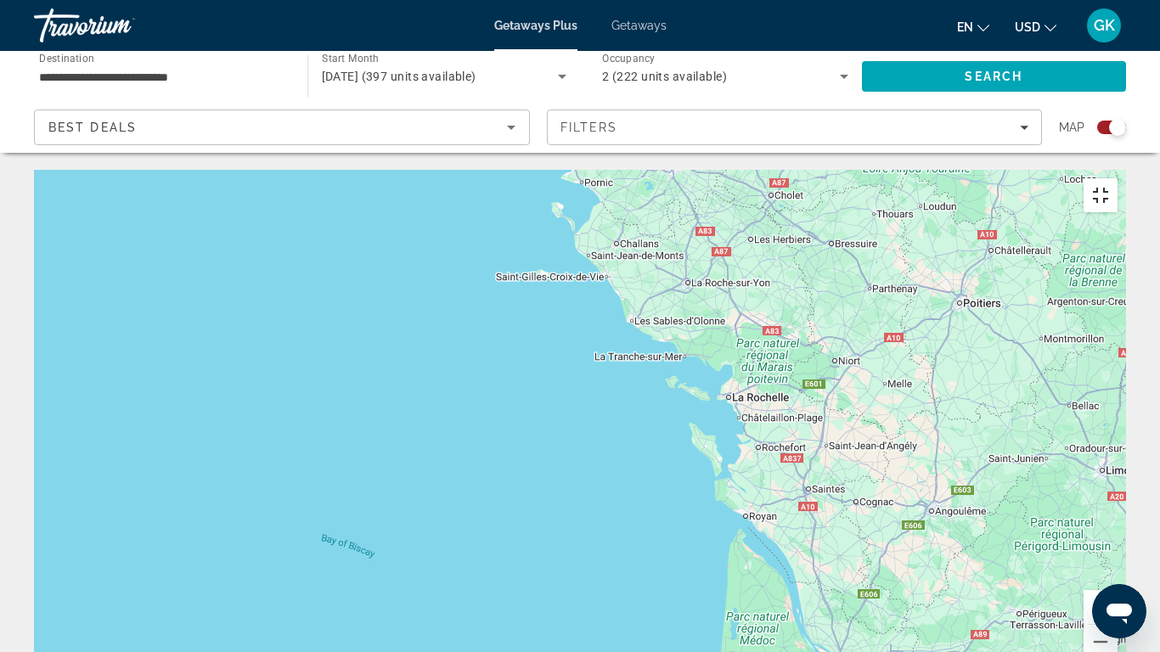
click at [1118, 178] on button "Toggle fullscreen view" at bounding box center [1101, 195] width 34 height 34
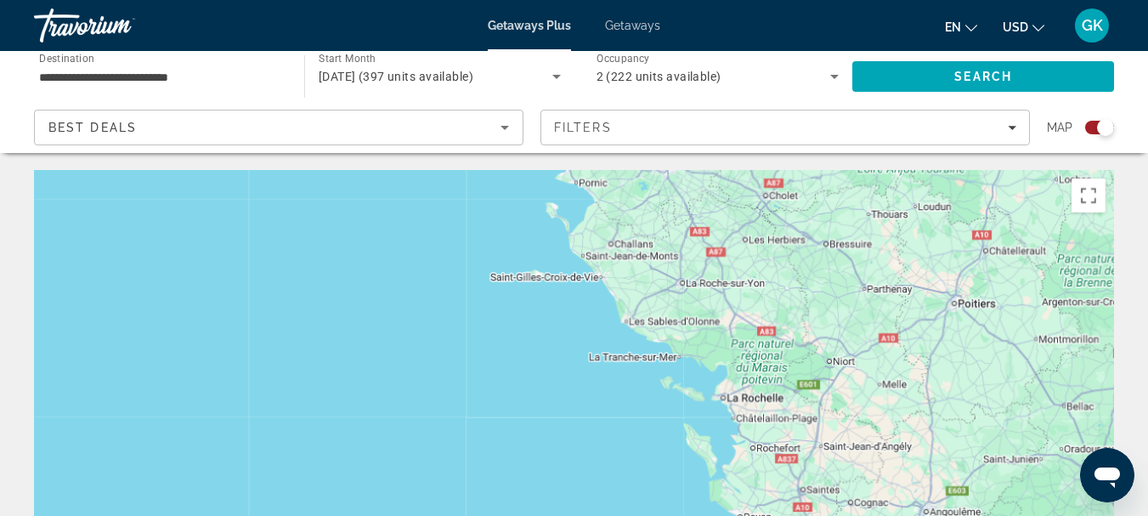
drag, startPoint x: 854, startPoint y: 373, endPoint x: 552, endPoint y: 223, distance: 337.3
click at [552, 223] on div "Main content" at bounding box center [574, 425] width 1080 height 510
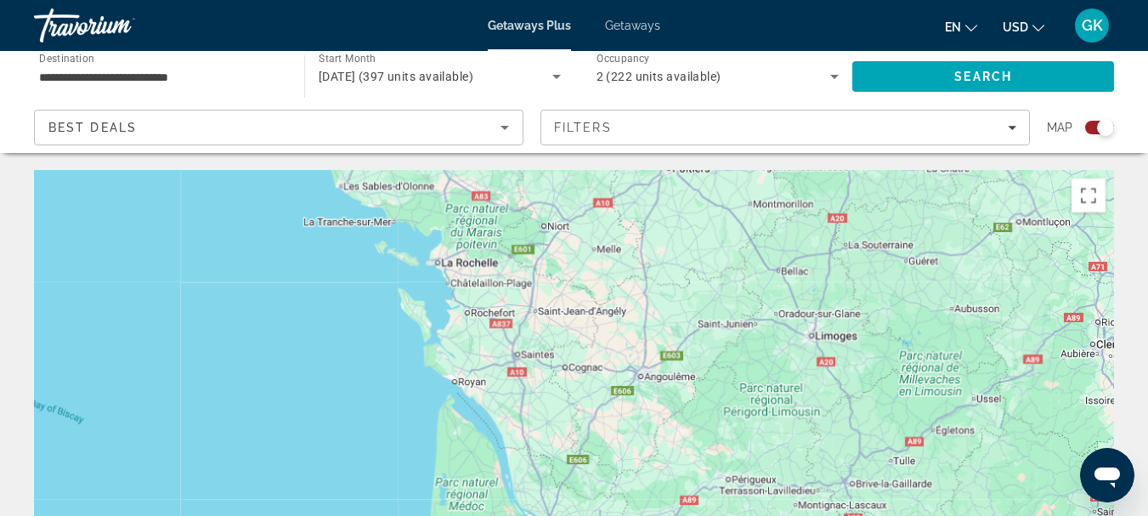
drag, startPoint x: 552, startPoint y: 223, endPoint x: 302, endPoint y: 129, distance: 267.7
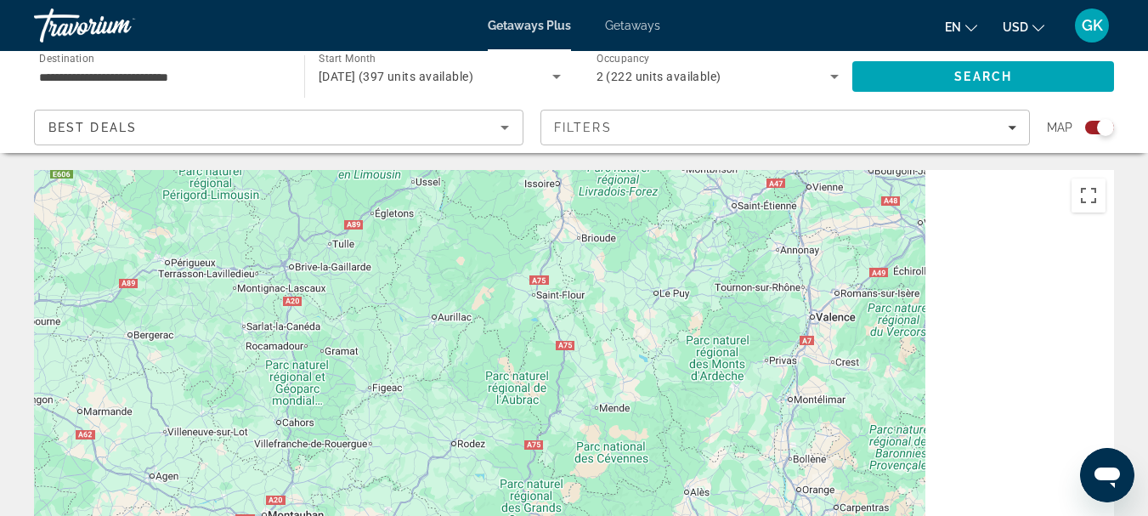
drag, startPoint x: 403, startPoint y: 296, endPoint x: 93, endPoint y: 182, distance: 331.4
click at [93, 182] on div "Main content" at bounding box center [574, 425] width 1080 height 510
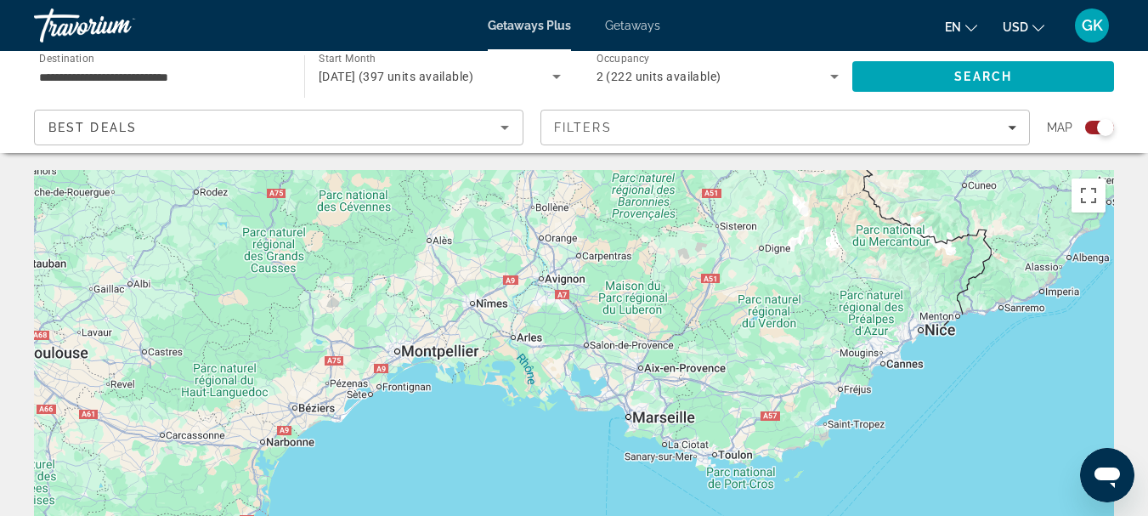
drag, startPoint x: 433, startPoint y: 319, endPoint x: 307, endPoint y: 121, distance: 234.5
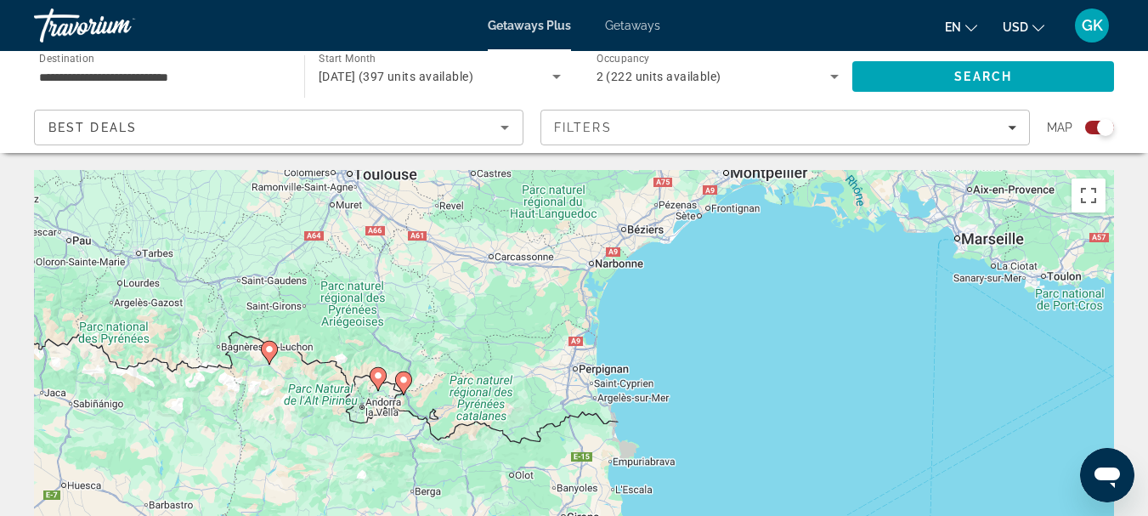
drag, startPoint x: 374, startPoint y: 333, endPoint x: 730, endPoint y: 177, distance: 388.7
click at [730, 177] on div "To activate drag with keyboard, press Alt + Enter. Once in keyboard drag state,…" at bounding box center [574, 425] width 1080 height 510
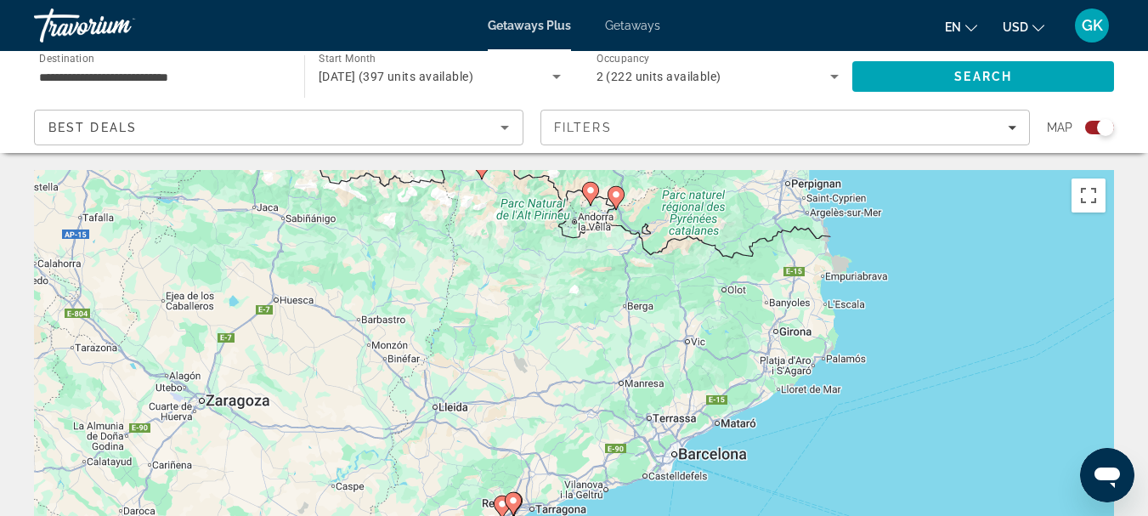
drag, startPoint x: 730, startPoint y: 177, endPoint x: 955, endPoint y: -19, distance: 298.0
click at [955, 0] on html "**********" at bounding box center [574, 258] width 1148 height 516
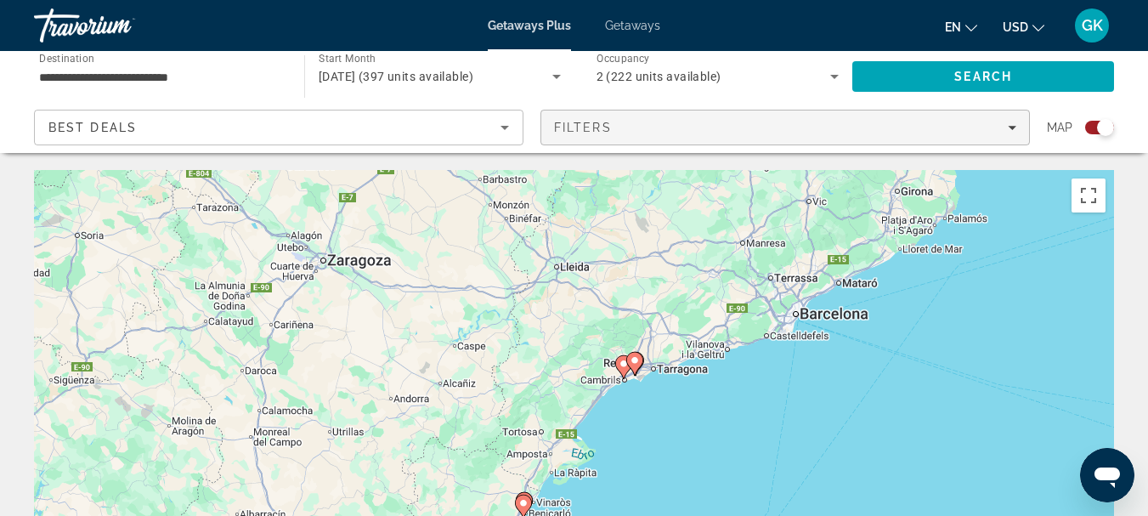
drag, startPoint x: 619, startPoint y: 263, endPoint x: 742, endPoint y: 118, distance: 190.4
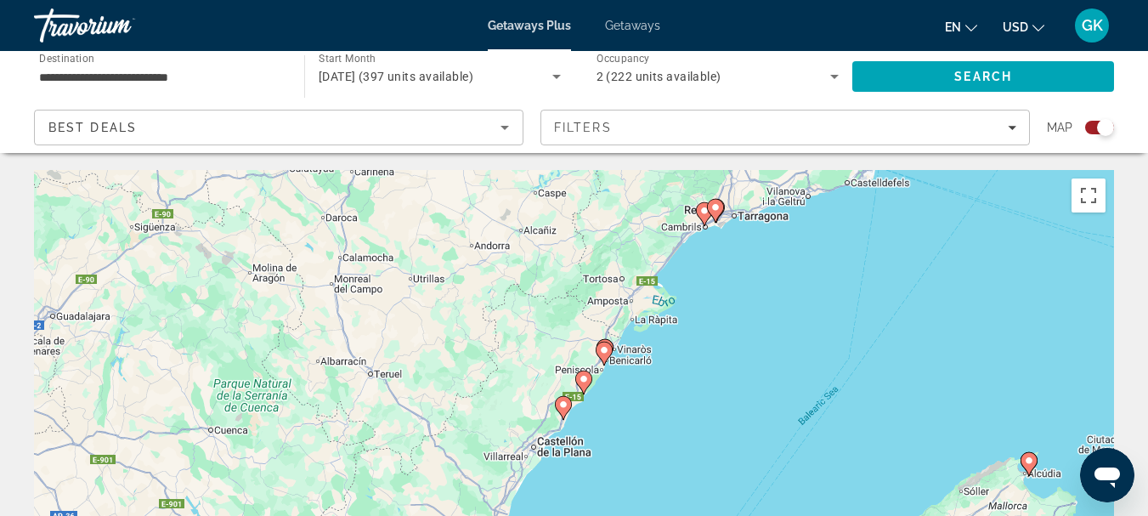
drag, startPoint x: 663, startPoint y: 392, endPoint x: 745, endPoint y: 237, distance: 174.8
click at [745, 237] on div "To activate drag with keyboard, press Alt + Enter. Once in keyboard drag state,…" at bounding box center [574, 425] width 1080 height 510
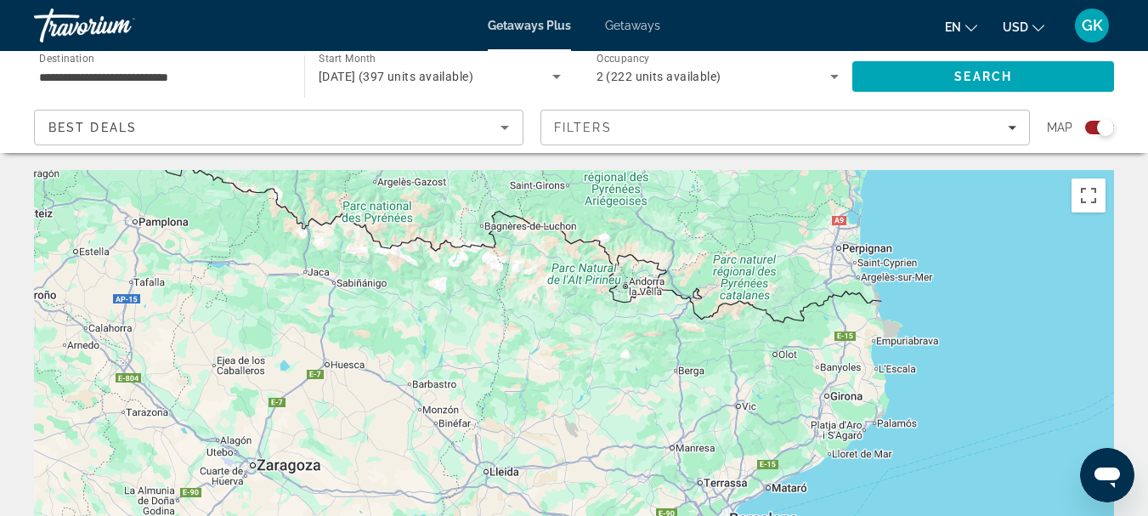
scroll to position [253, 0]
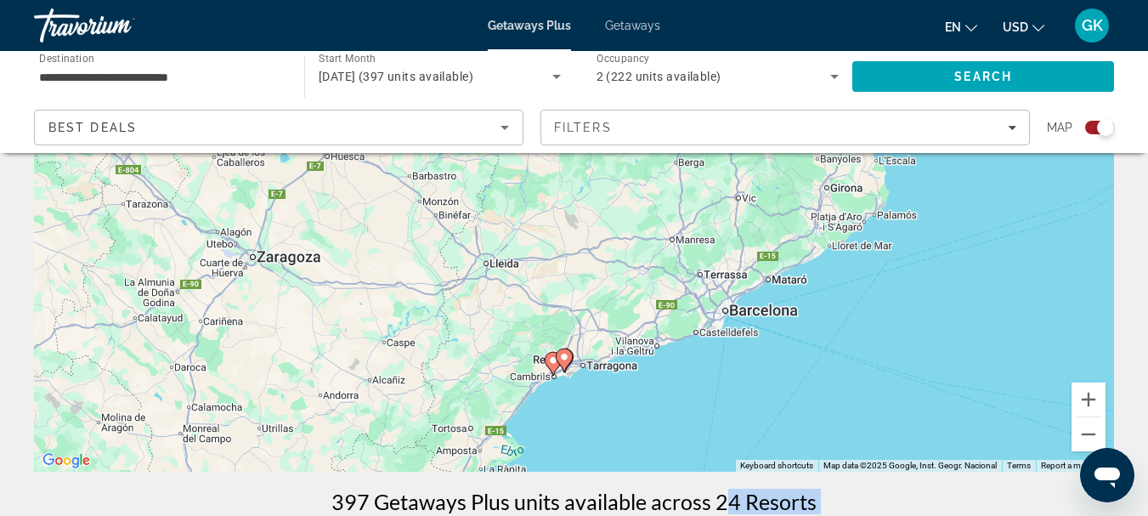
drag, startPoint x: 745, startPoint y: 237, endPoint x: 590, endPoint y: 527, distance: 329.1
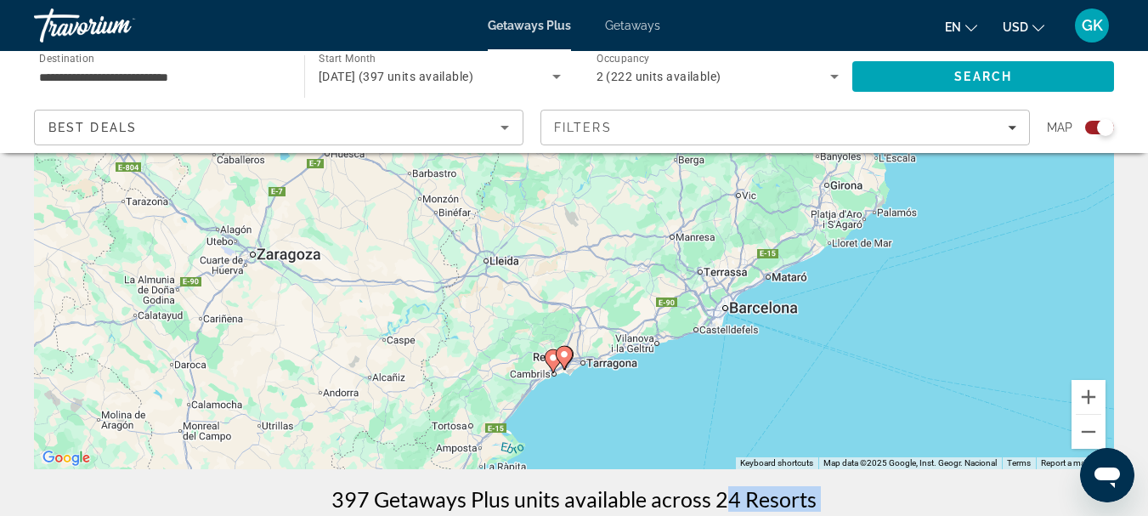
click at [590, 305] on html "**********" at bounding box center [574, 47] width 1148 height 516
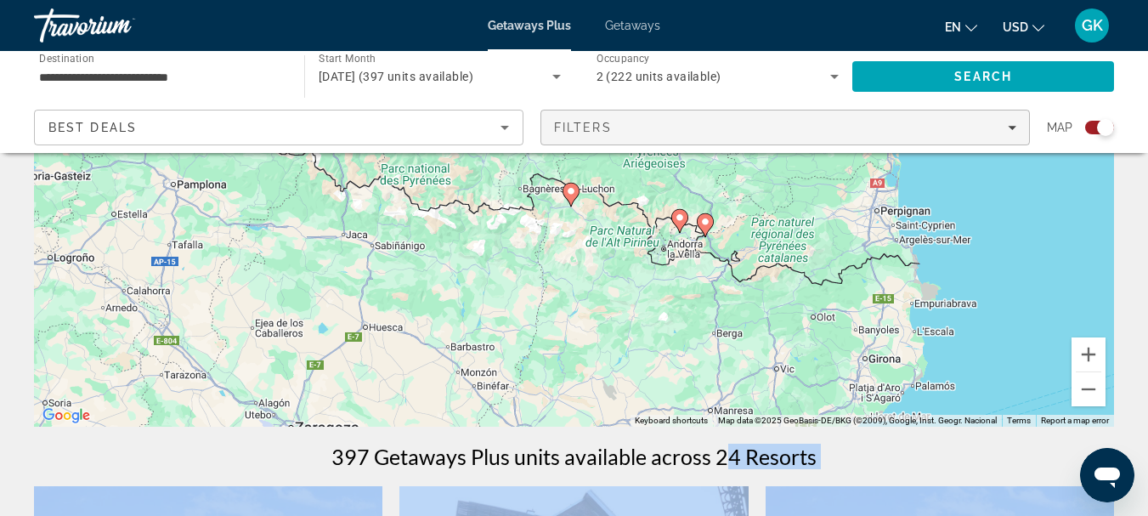
drag, startPoint x: 735, startPoint y: 321, endPoint x: 801, endPoint y: 116, distance: 216.0
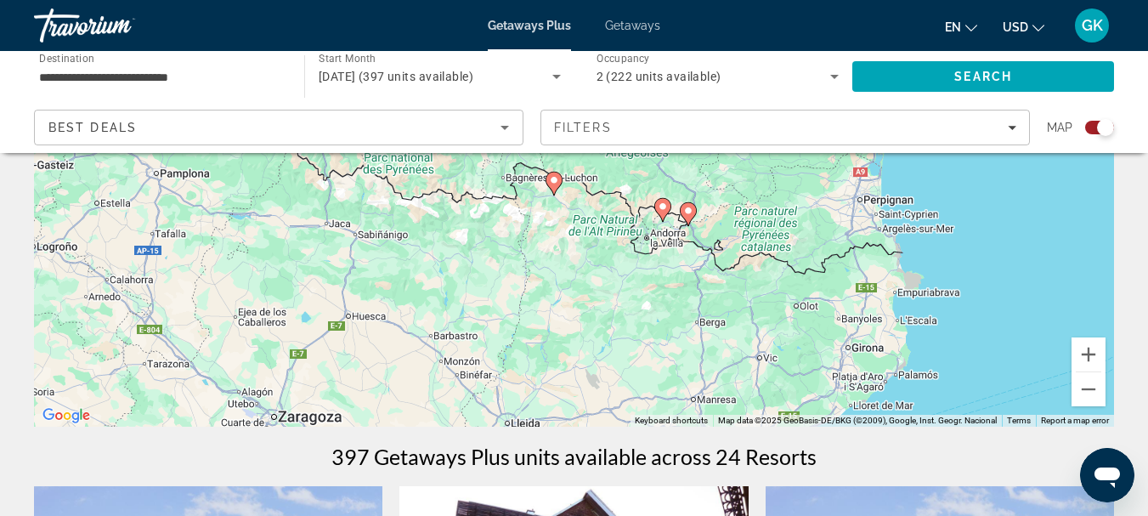
click at [694, 217] on gmp-advanced-marker "Main content" at bounding box center [688, 213] width 17 height 25
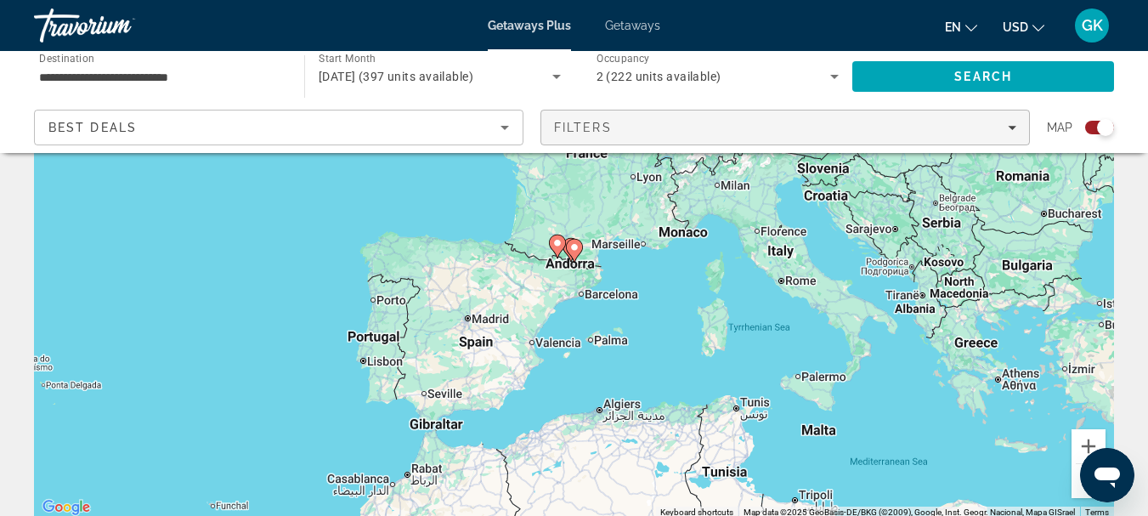
scroll to position [179, 0]
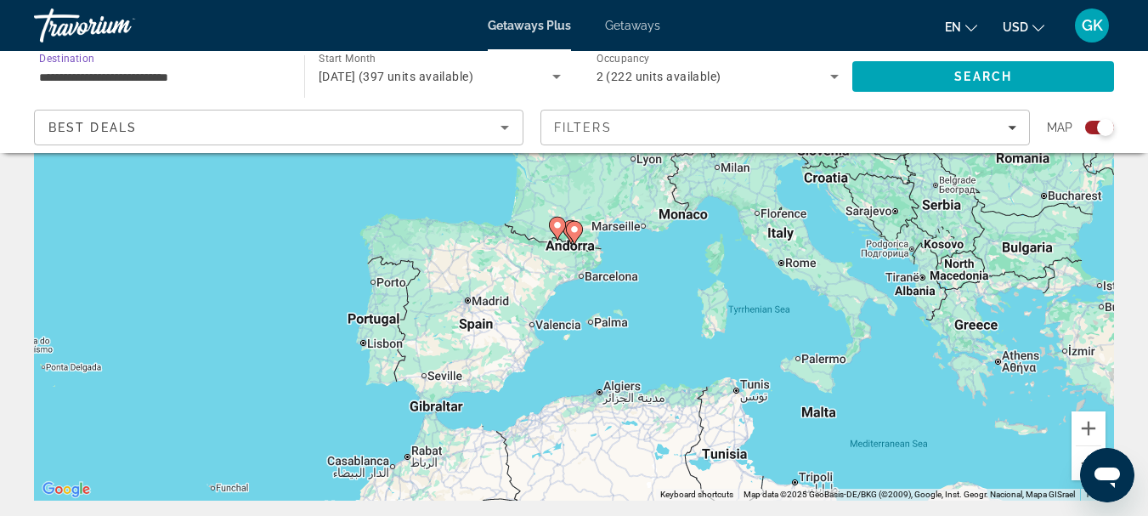
click at [144, 72] on input "**********" at bounding box center [160, 77] width 243 height 20
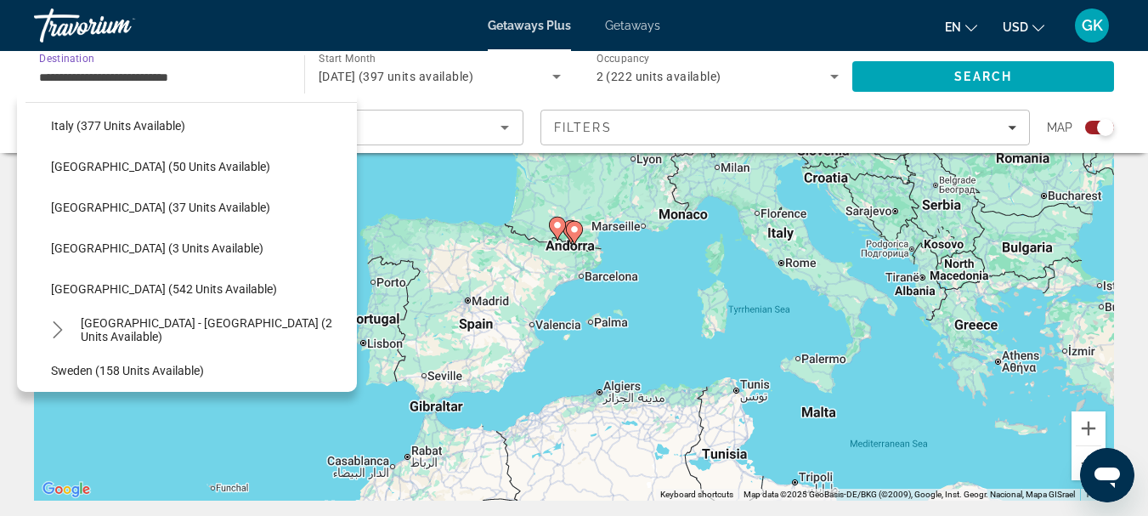
scroll to position [635, 0]
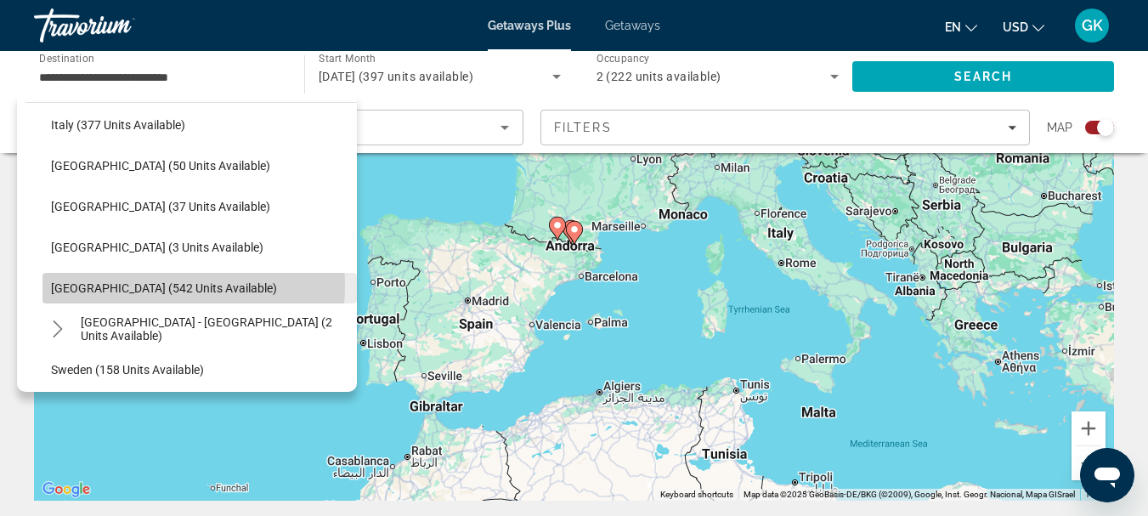
click at [129, 285] on span "[GEOGRAPHIC_DATA] (542 units available)" at bounding box center [164, 288] width 226 height 14
type input "**********"
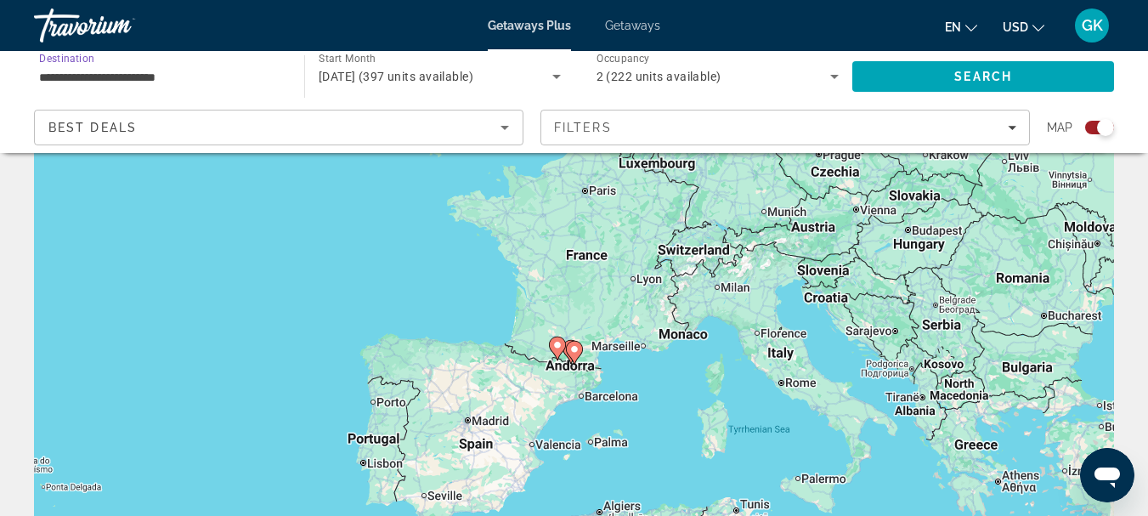
scroll to position [0, 0]
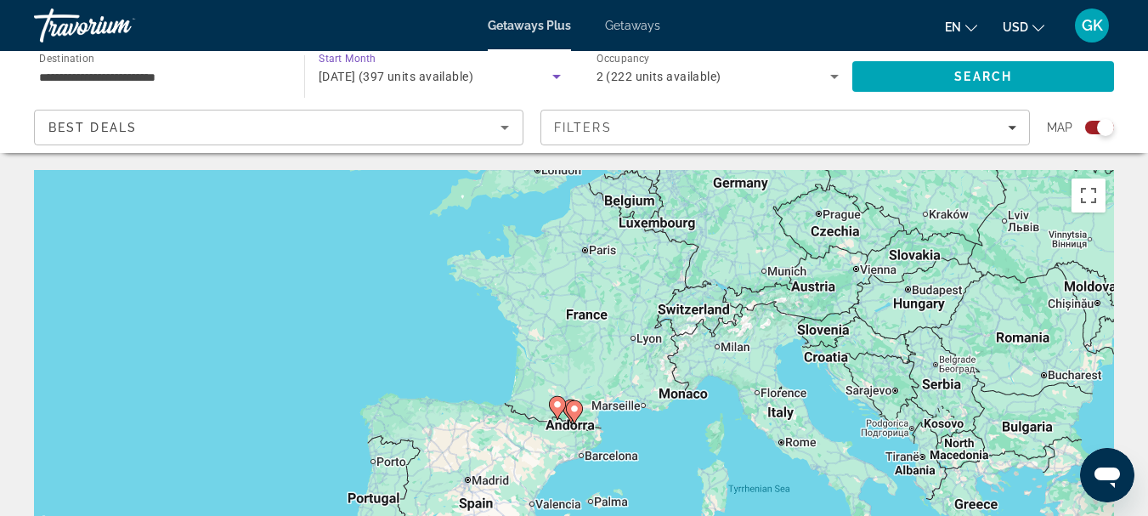
click at [473, 75] on span "November 2025 (397 units available)" at bounding box center [396, 77] width 155 height 14
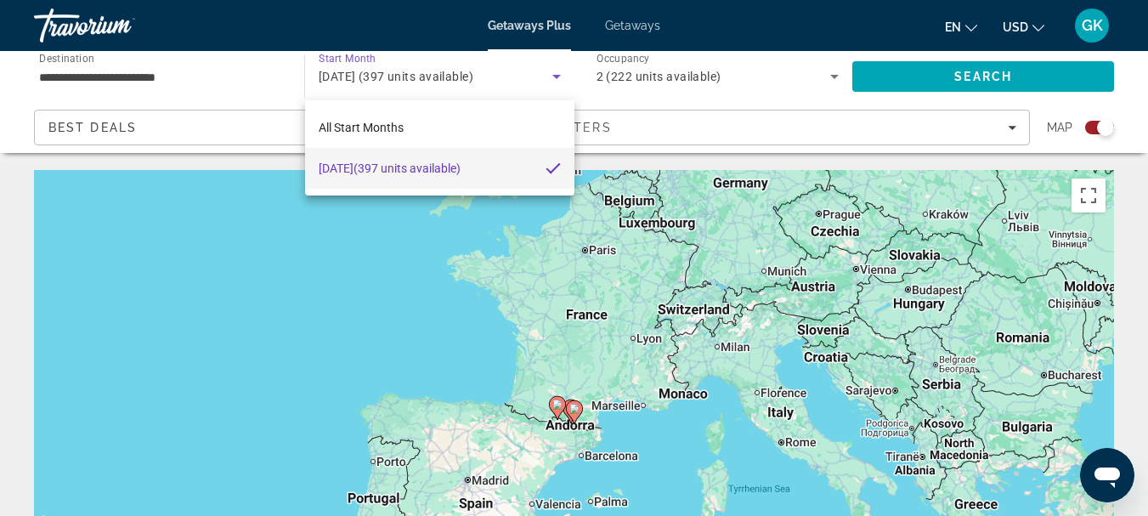
click at [513, 75] on div at bounding box center [574, 258] width 1148 height 516
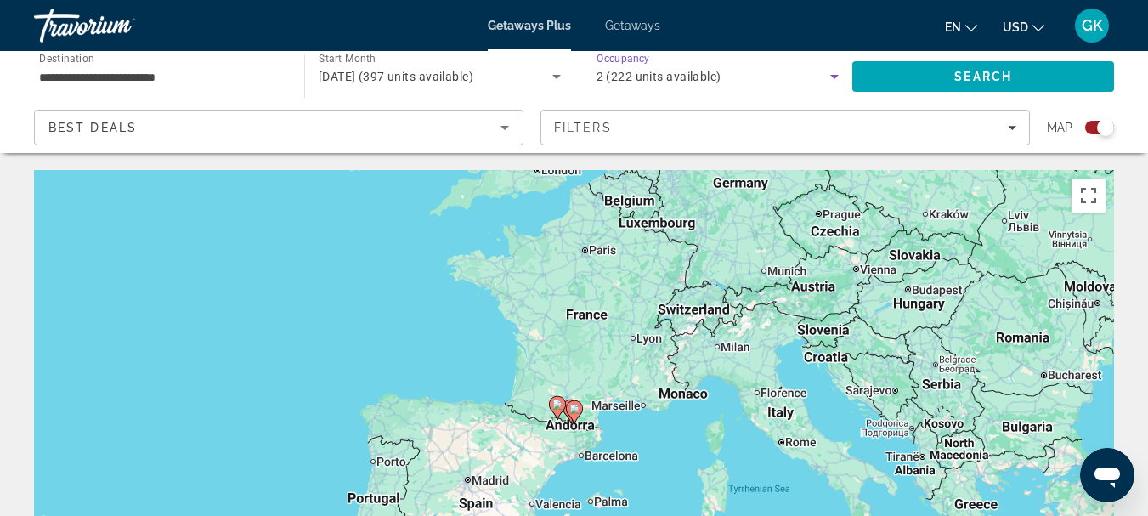
click at [696, 76] on span "2 (222 units available)" at bounding box center [658, 77] width 125 height 14
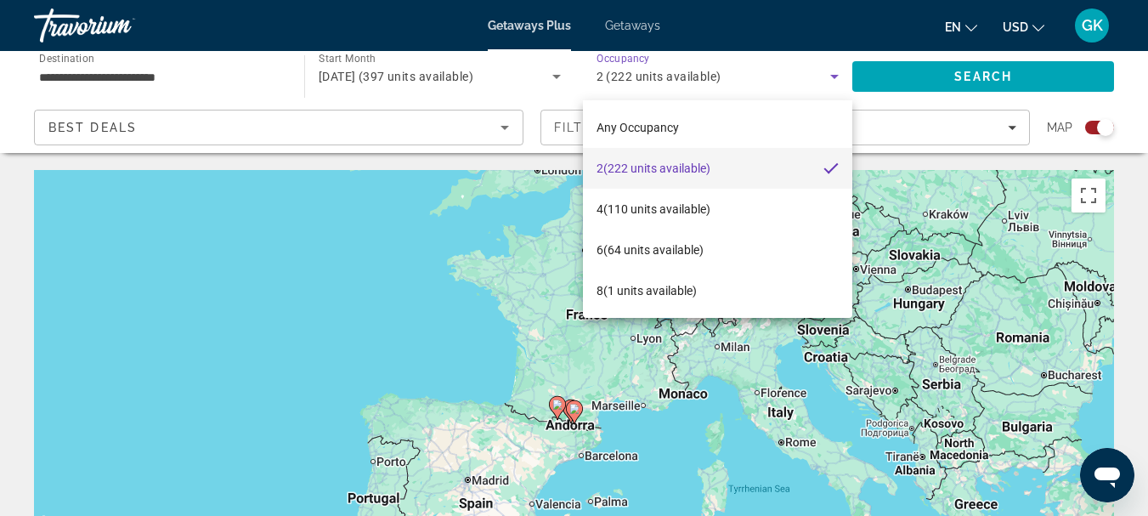
click at [696, 76] on div at bounding box center [574, 258] width 1148 height 516
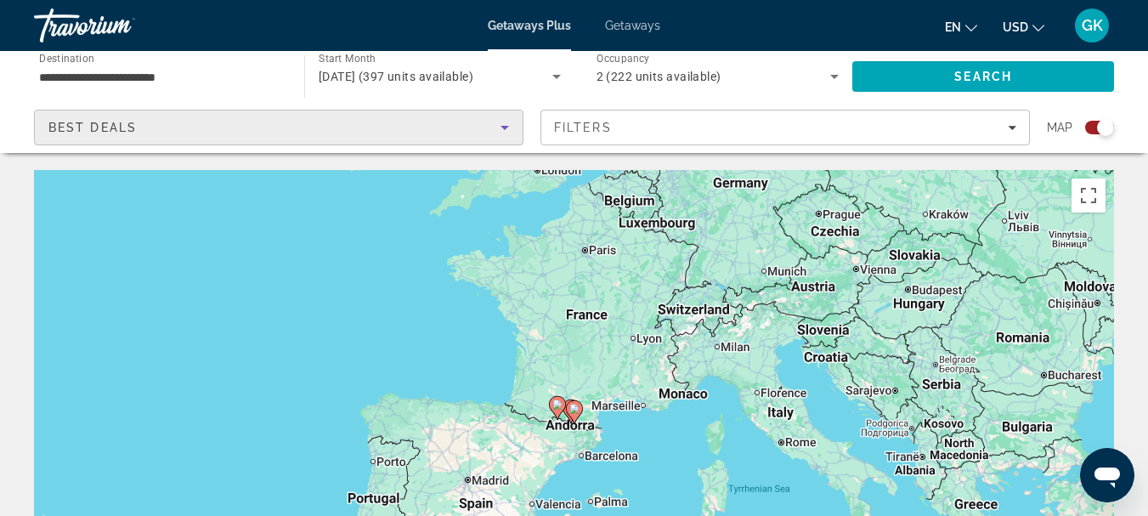
click at [412, 132] on div "Best Deals" at bounding box center [274, 127] width 452 height 20
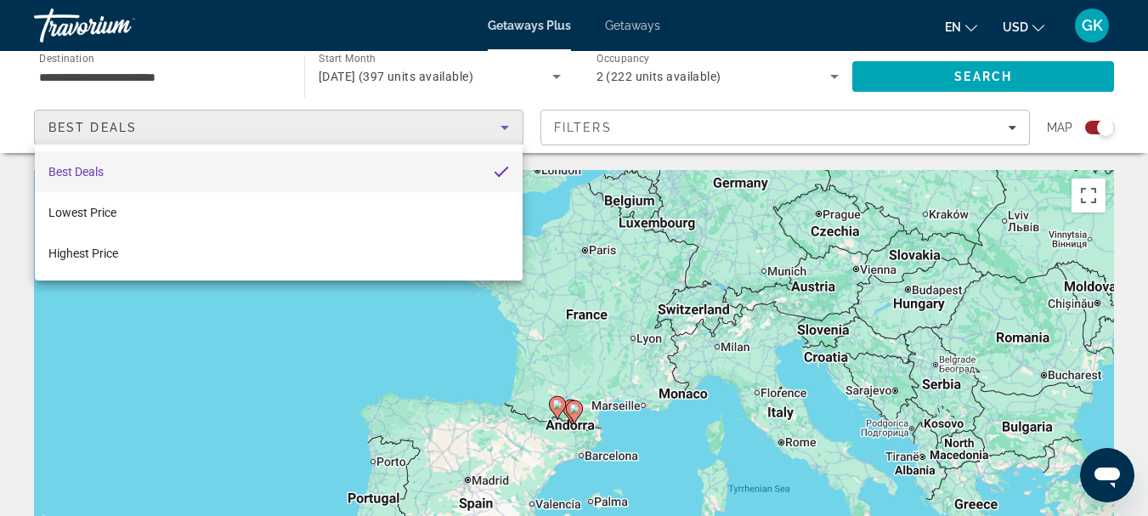
click at [412, 132] on div at bounding box center [574, 258] width 1148 height 516
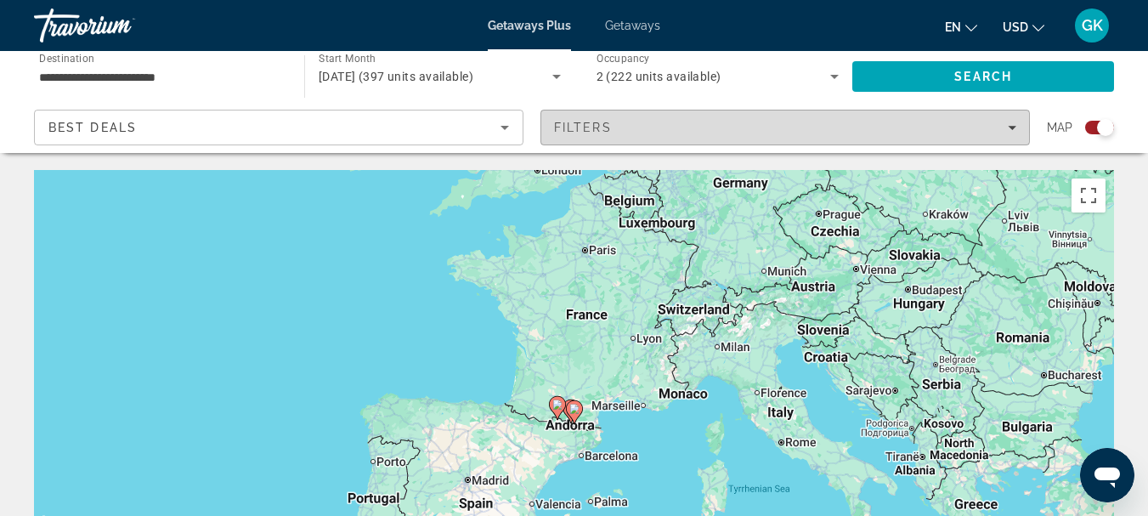
click at [619, 127] on div "Filters" at bounding box center [785, 128] width 462 height 14
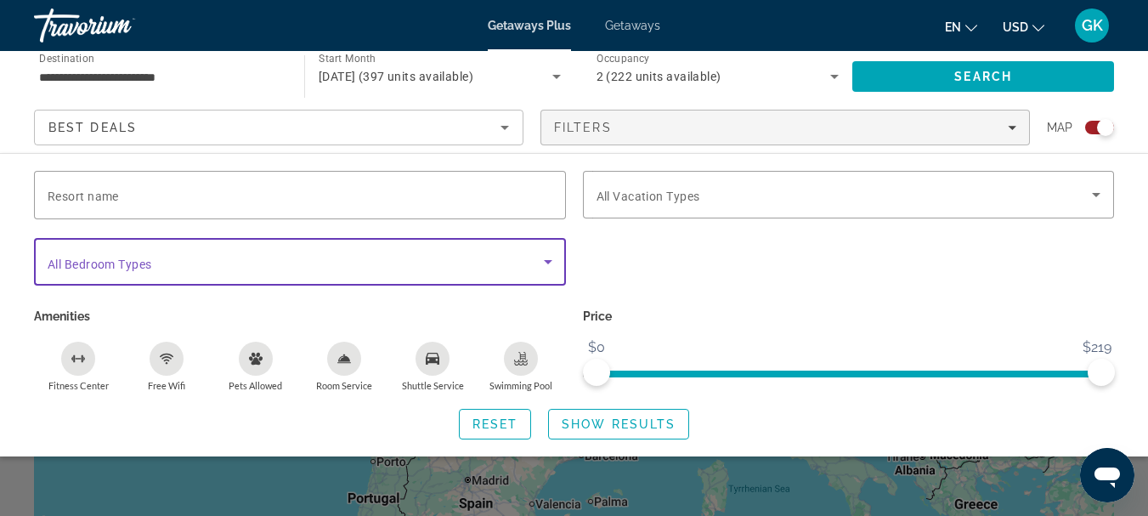
click at [489, 262] on span "Search widget" at bounding box center [296, 261] width 496 height 20
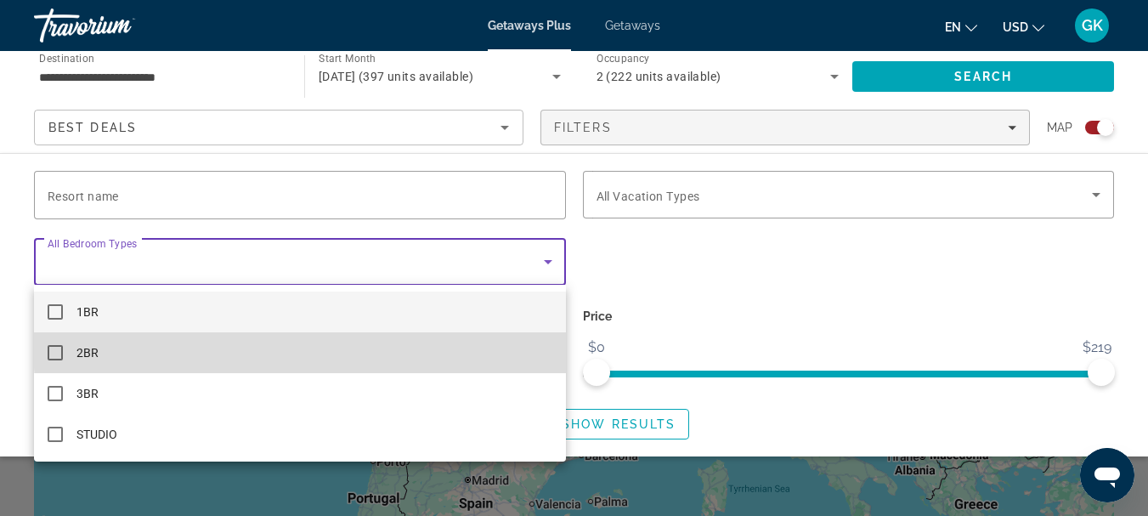
click at [429, 343] on mat-option "2BR" at bounding box center [300, 352] width 532 height 41
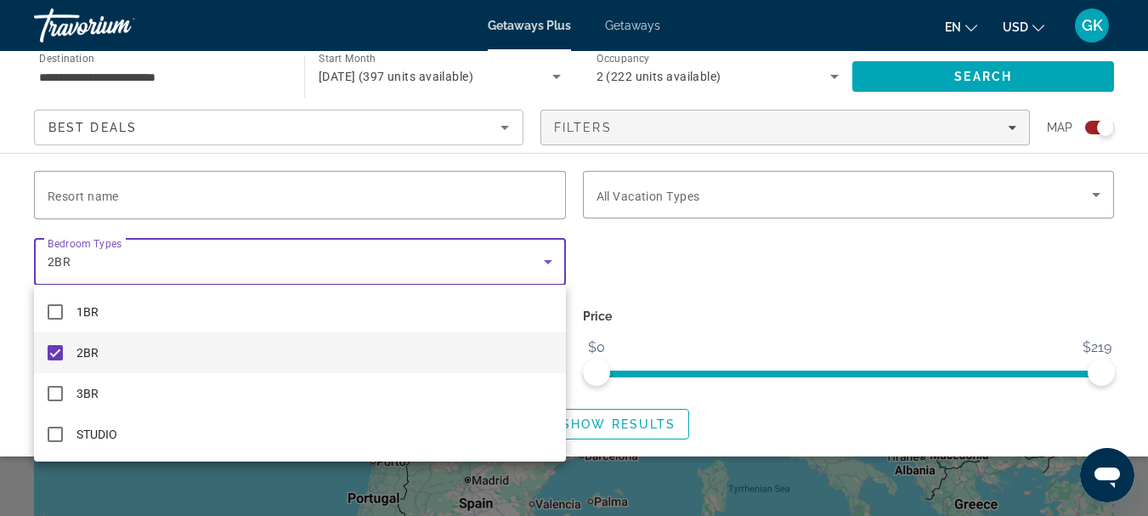
click at [476, 257] on div at bounding box center [574, 258] width 1148 height 516
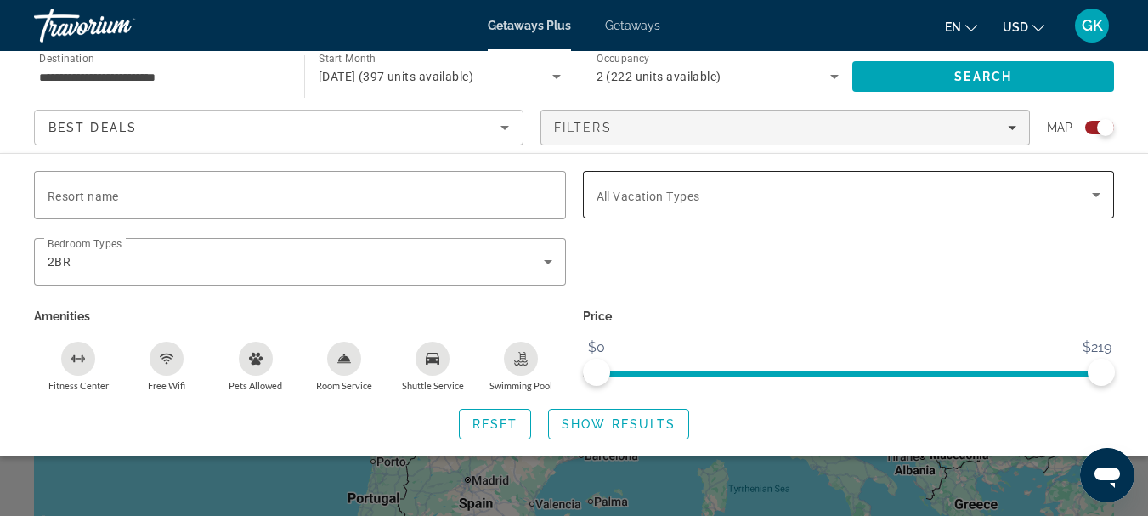
click at [883, 178] on div "Search widget" at bounding box center [848, 195] width 505 height 48
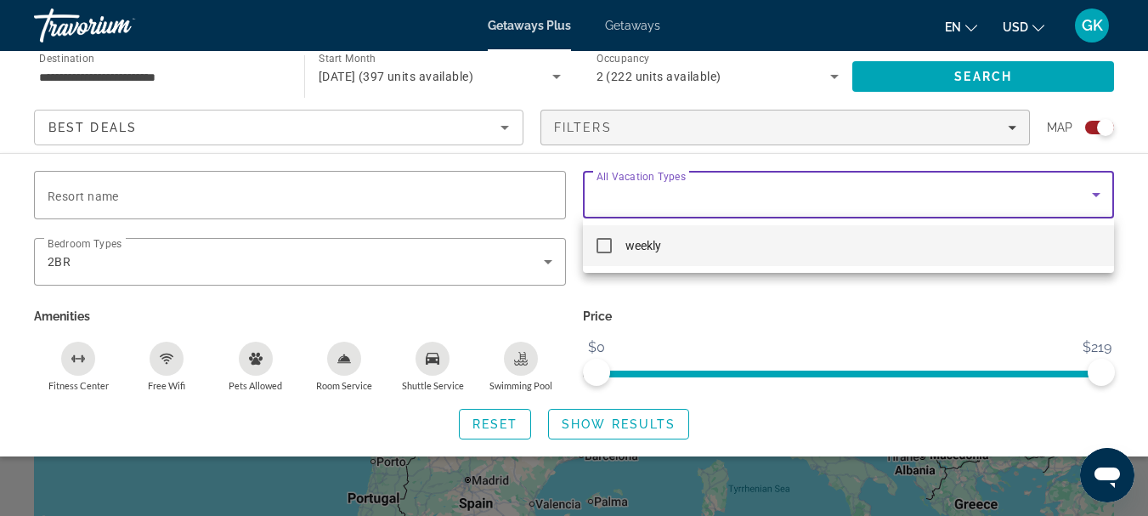
click at [883, 178] on div at bounding box center [574, 258] width 1148 height 516
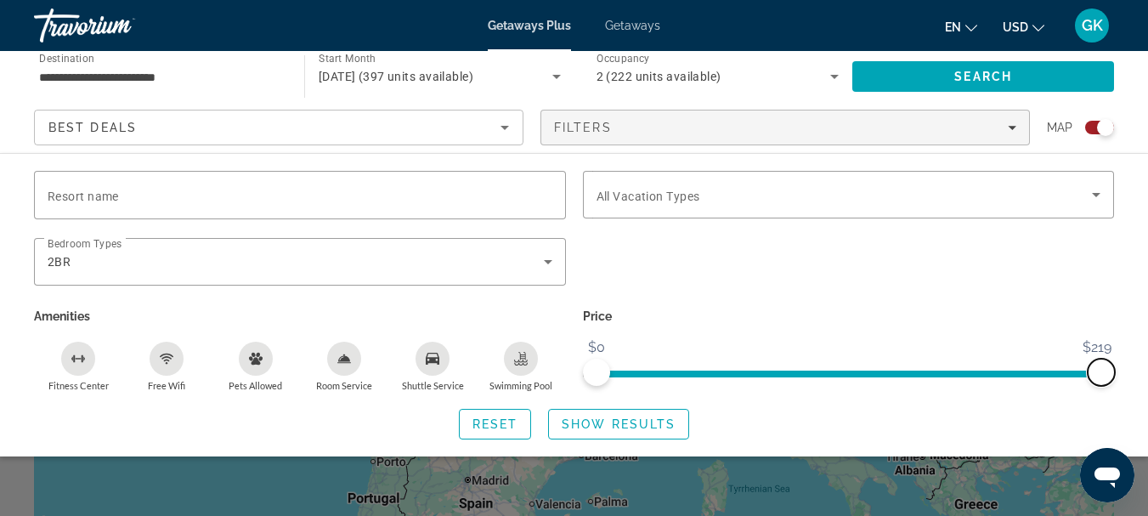
drag, startPoint x: 1097, startPoint y: 368, endPoint x: 1159, endPoint y: 409, distance: 74.9
click at [1148, 409] on html "**********" at bounding box center [574, 258] width 1148 height 516
click at [584, 427] on span "Show Results" at bounding box center [618, 424] width 114 height 14
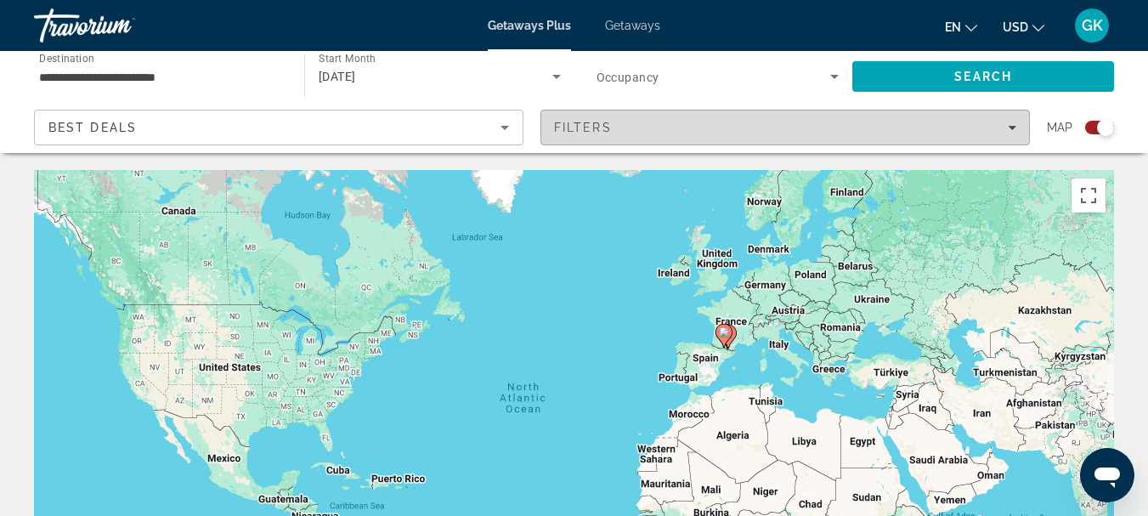
click at [666, 128] on div "Filters" at bounding box center [785, 128] width 462 height 14
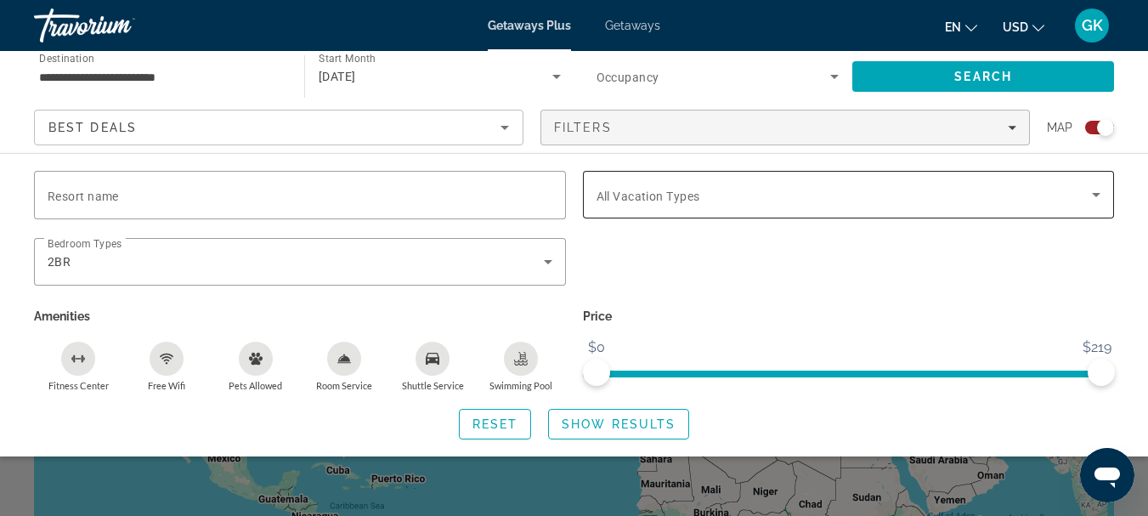
click at [826, 179] on div "Search widget" at bounding box center [848, 195] width 505 height 48
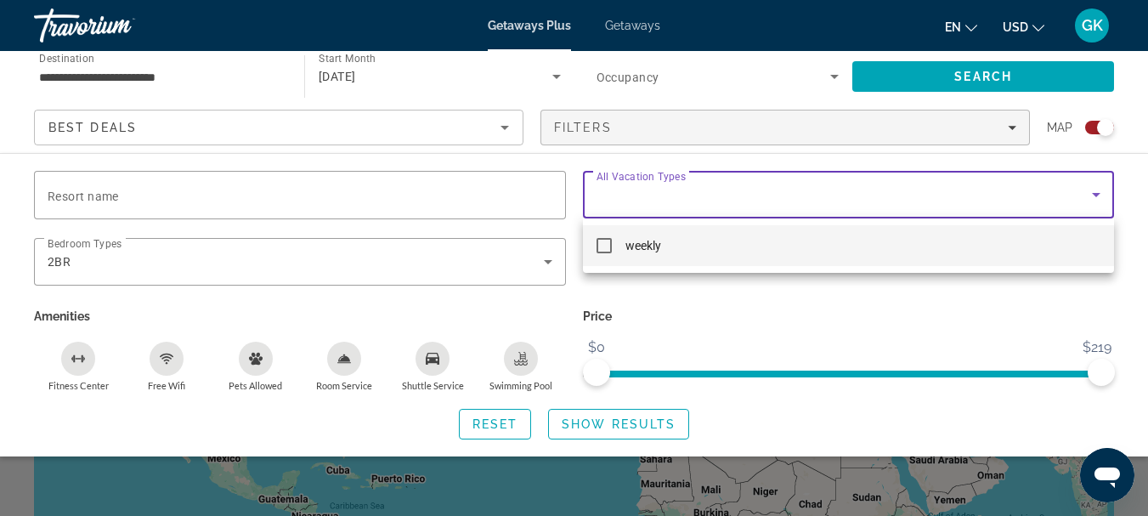
click at [826, 179] on div at bounding box center [574, 258] width 1148 height 516
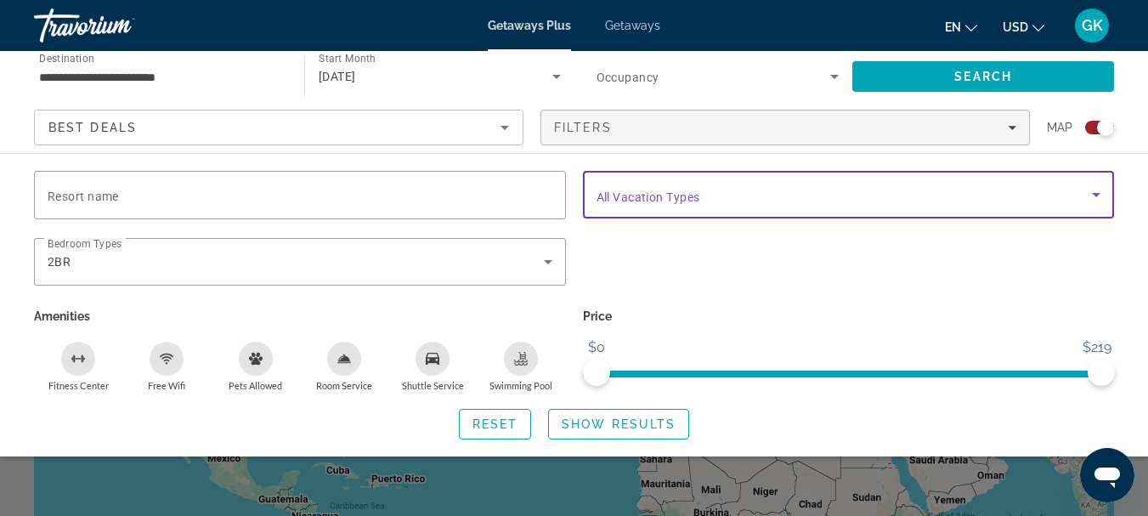
click at [985, 194] on span "Search widget" at bounding box center [844, 194] width 496 height 20
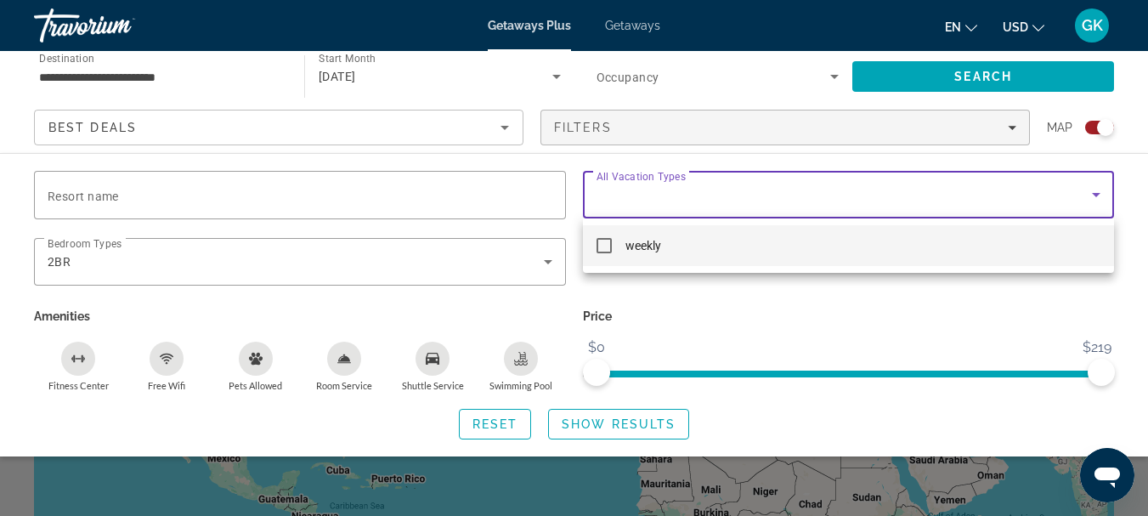
click at [985, 194] on div at bounding box center [574, 258] width 1148 height 516
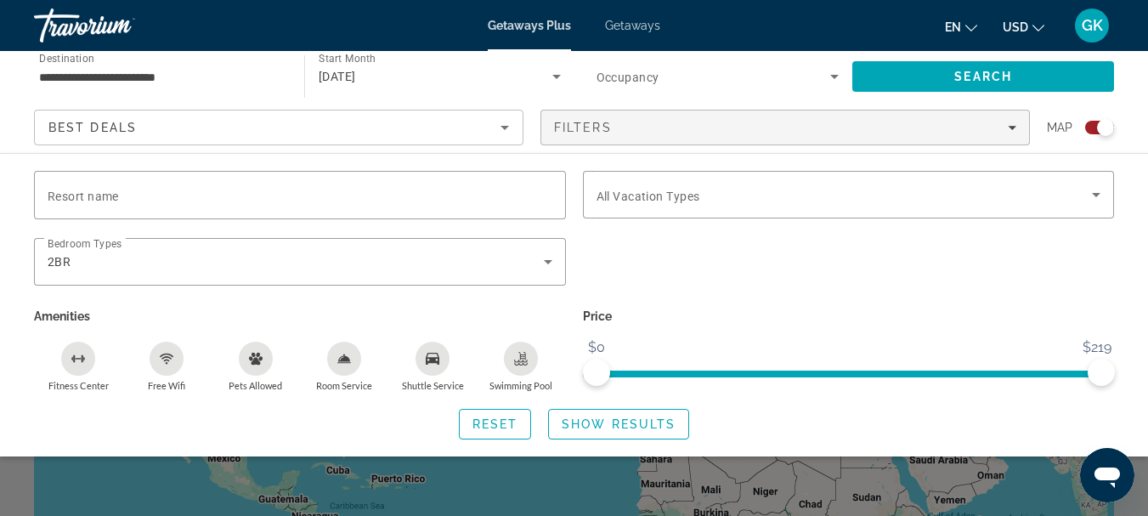
click at [642, 25] on span "Getaways" at bounding box center [632, 26] width 55 height 14
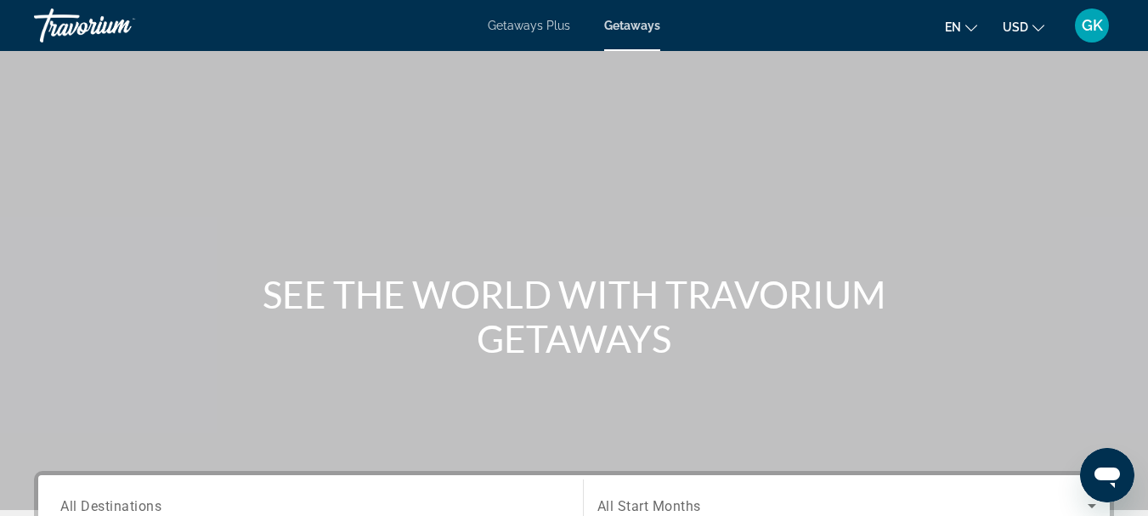
click at [517, 16] on div "Getaways Plus Getaways en English Español Français Italiano Português русский U…" at bounding box center [574, 25] width 1148 height 44
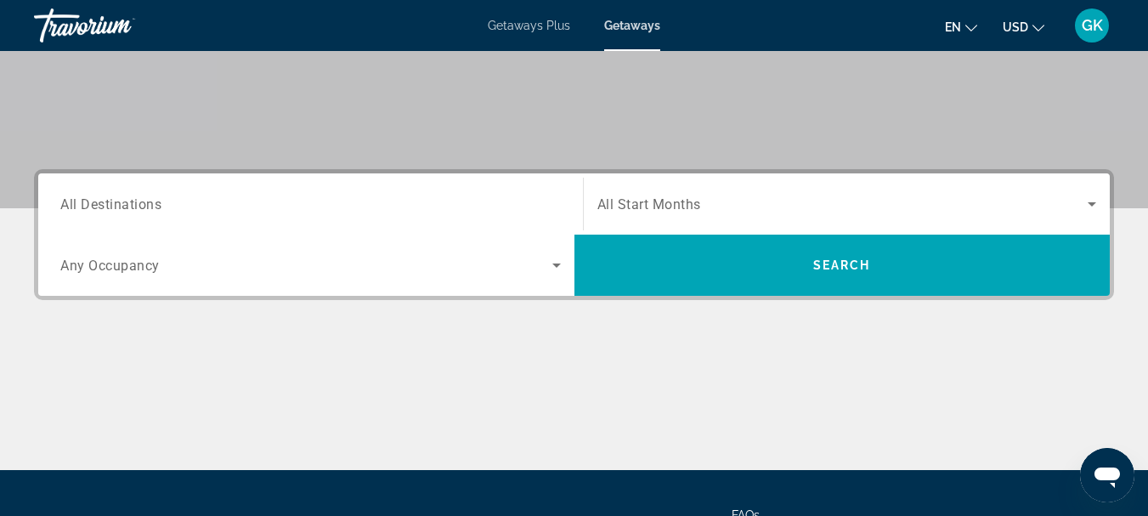
scroll to position [301, 0]
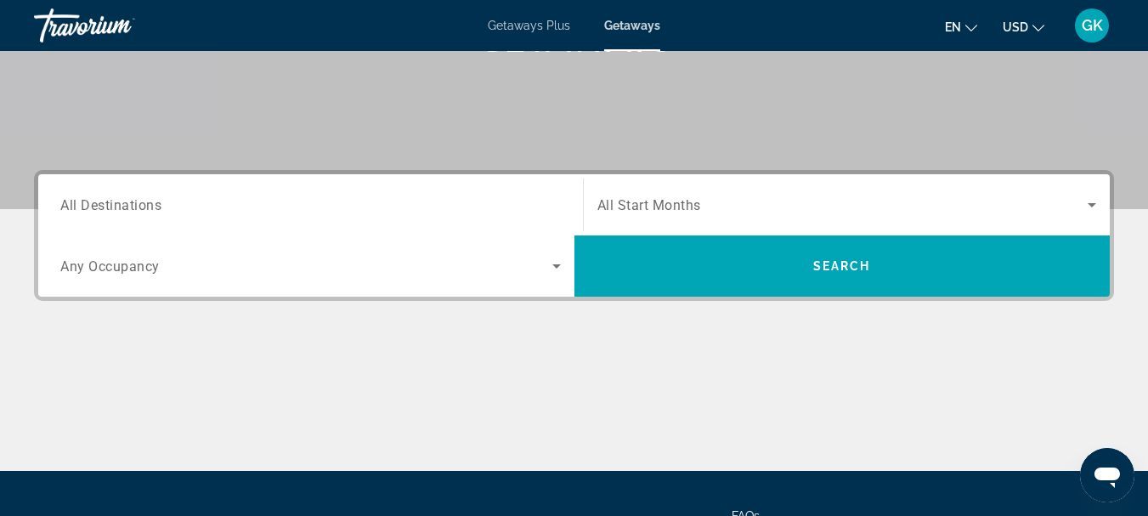
click at [357, 223] on div "Search widget" at bounding box center [310, 205] width 500 height 48
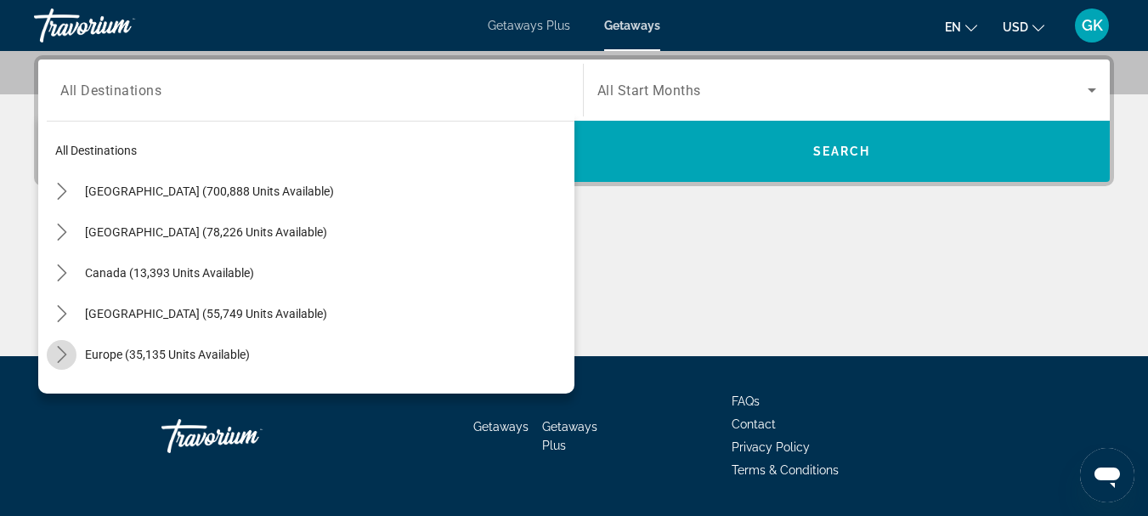
click at [49, 360] on mat-icon "Toggle Europe (35,135 units available) submenu" at bounding box center [62, 355] width 30 height 30
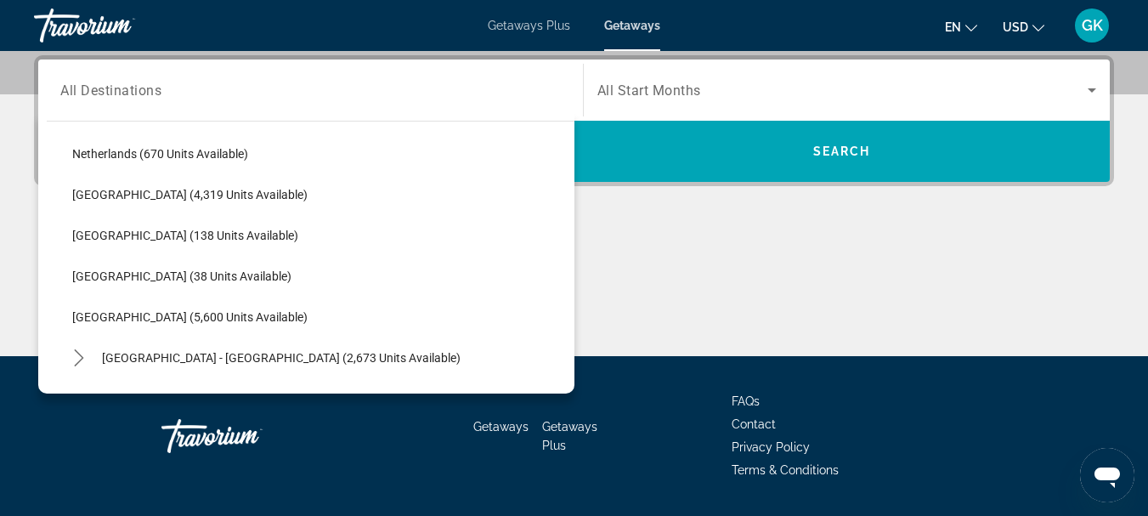
scroll to position [770, 0]
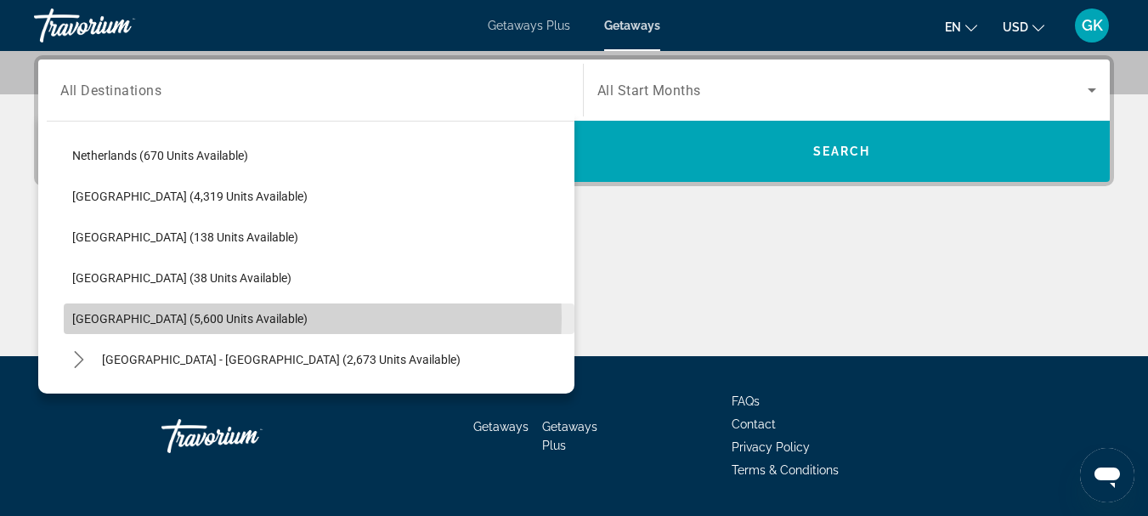
click at [192, 318] on span "[GEOGRAPHIC_DATA] (5,600 units available)" at bounding box center [189, 319] width 235 height 14
type input "**********"
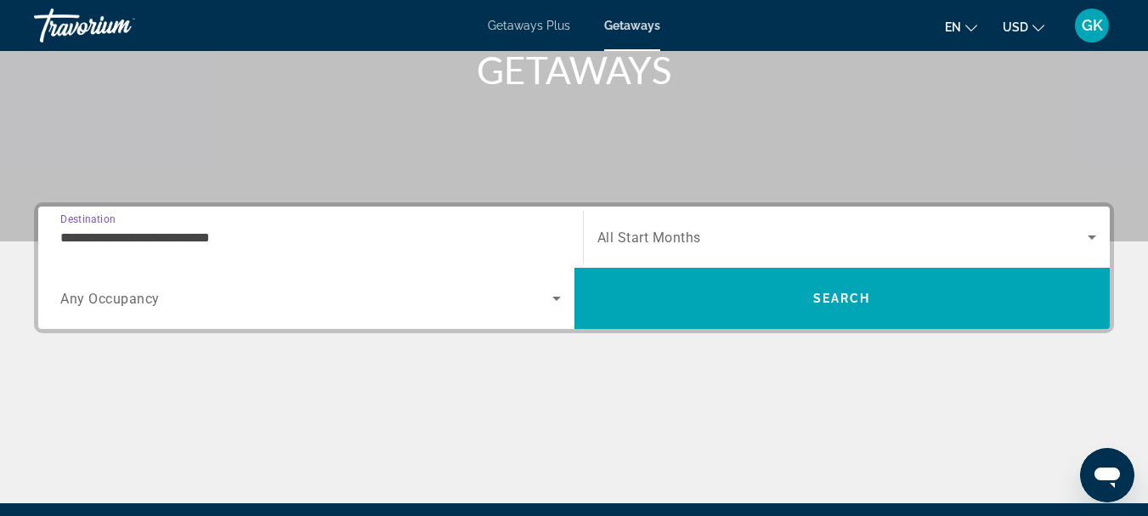
scroll to position [247, 0]
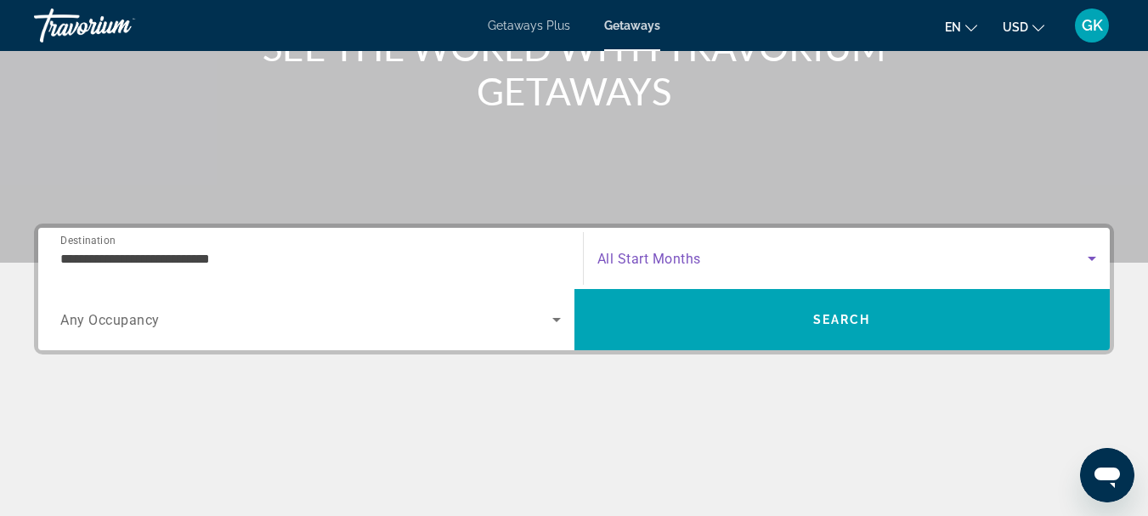
click at [818, 249] on span "Search widget" at bounding box center [842, 258] width 491 height 20
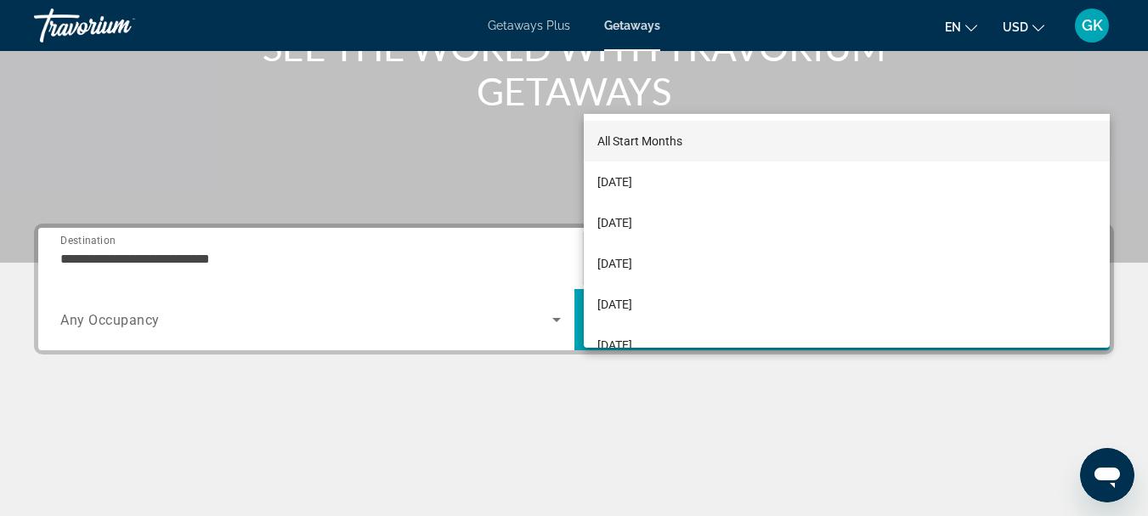
scroll to position [415, 0]
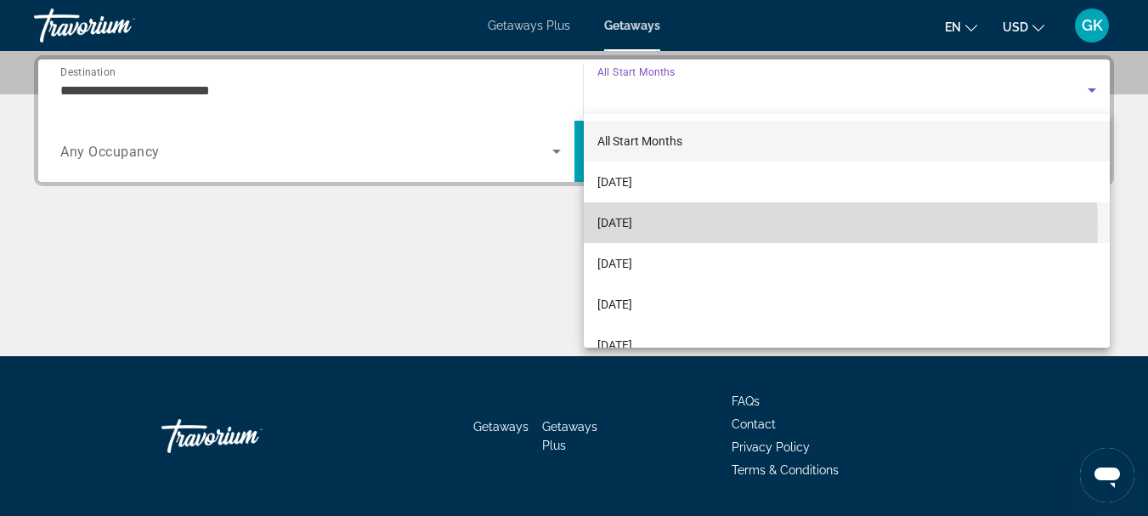
click at [729, 227] on mat-option "[DATE]" at bounding box center [847, 222] width 527 height 41
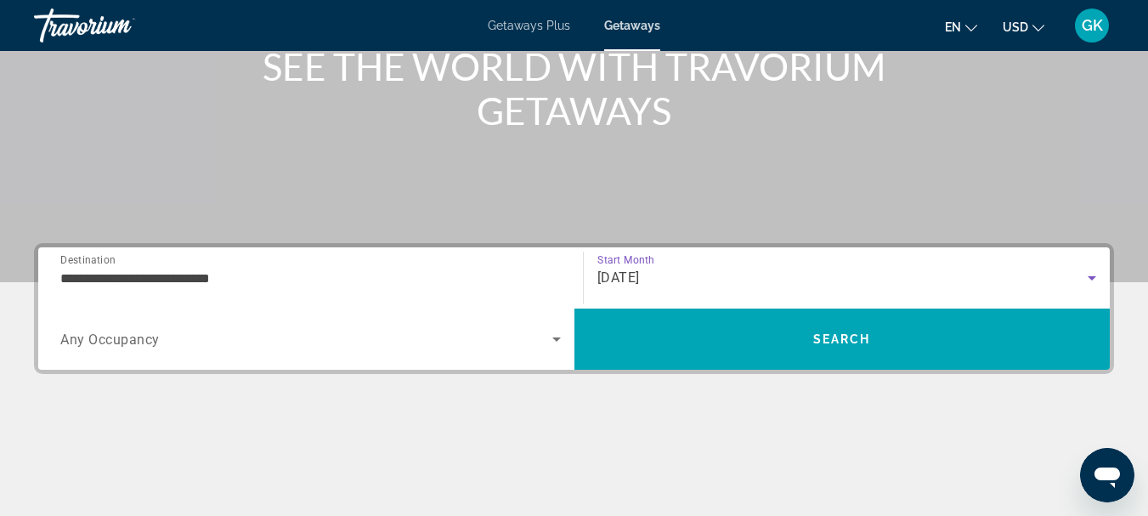
scroll to position [182, 0]
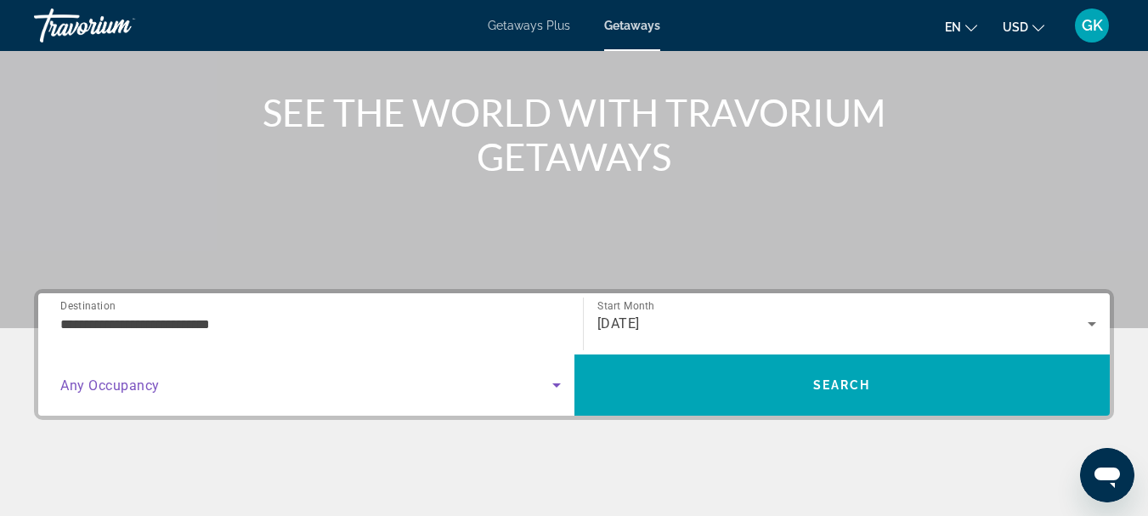
click at [310, 379] on span "Search widget" at bounding box center [306, 385] width 492 height 20
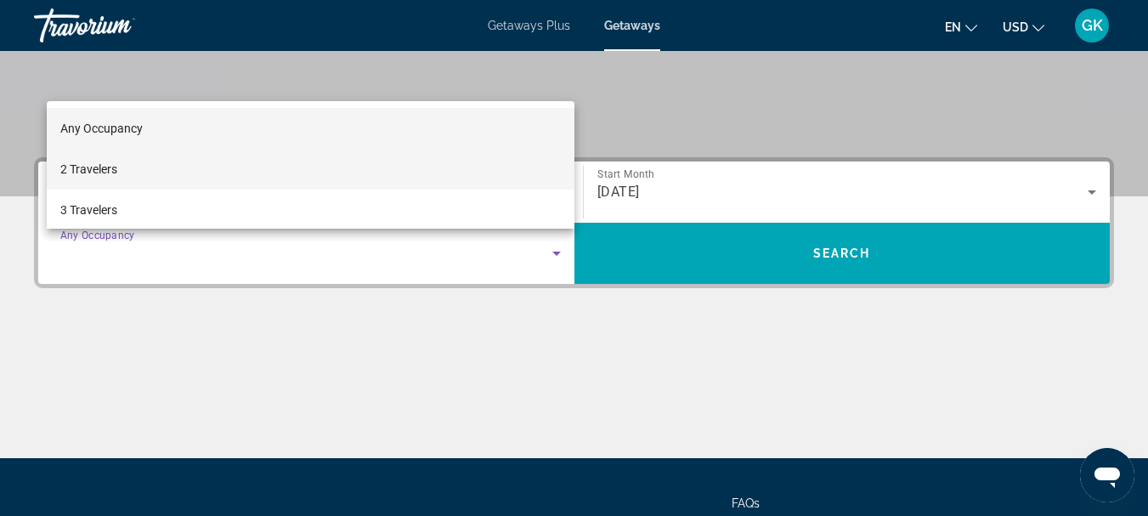
scroll to position [314, 0]
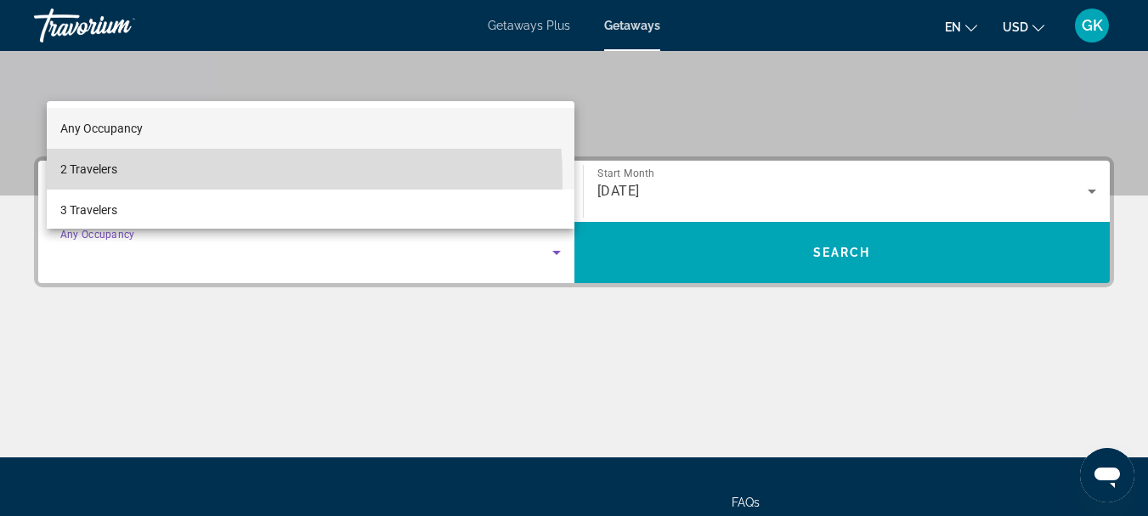
click at [182, 178] on mat-option "2 Travelers" at bounding box center [310, 169] width 527 height 41
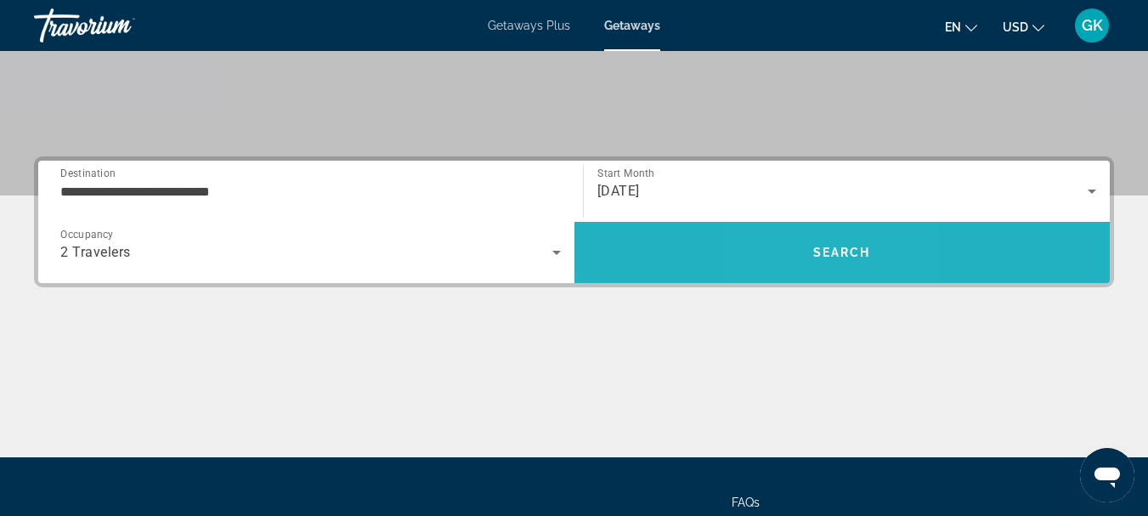
click at [809, 257] on span "Search" at bounding box center [842, 252] width 536 height 41
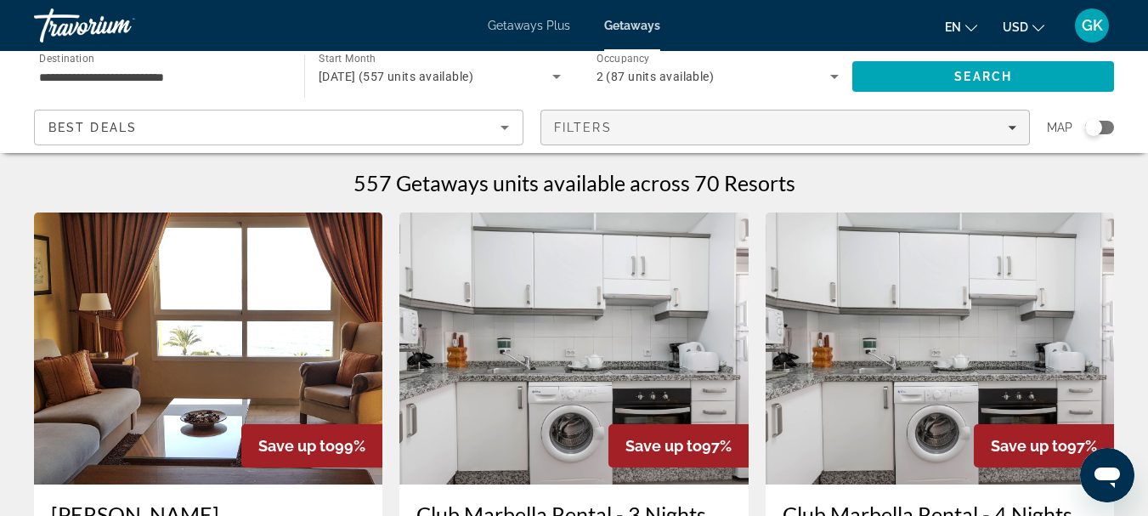
click at [827, 131] on div "Filters" at bounding box center [785, 128] width 462 height 14
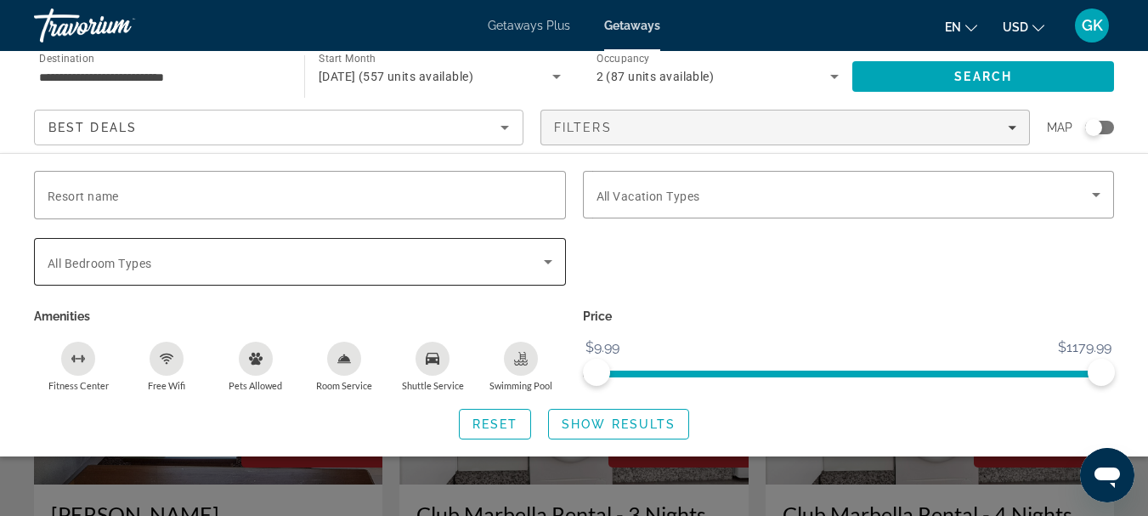
click at [322, 280] on div "Search widget" at bounding box center [300, 262] width 505 height 48
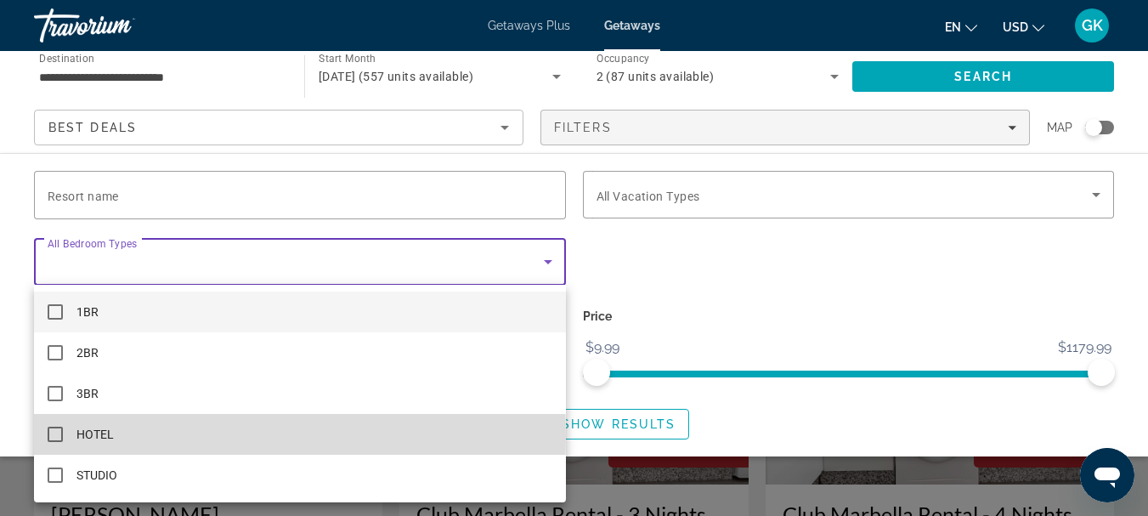
click at [189, 435] on mat-option "HOTEL" at bounding box center [300, 434] width 532 height 41
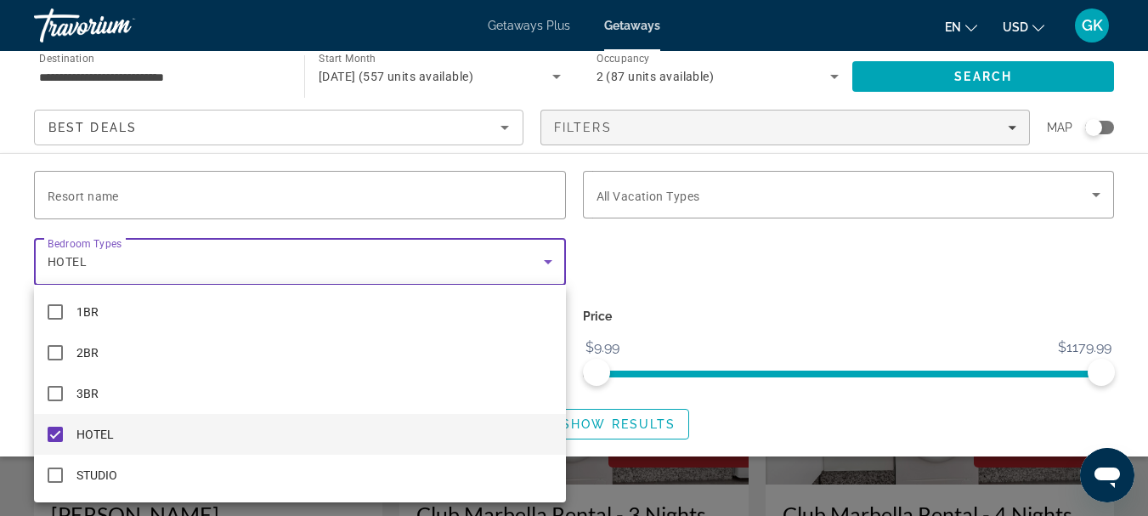
click at [414, 241] on div at bounding box center [574, 258] width 1148 height 516
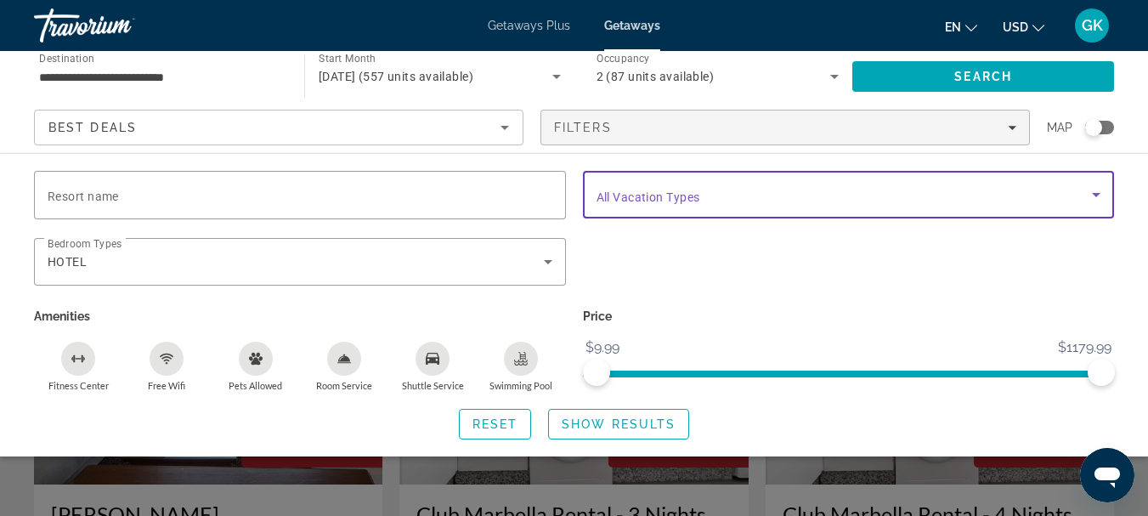
click at [764, 197] on span "Search widget" at bounding box center [844, 194] width 496 height 20
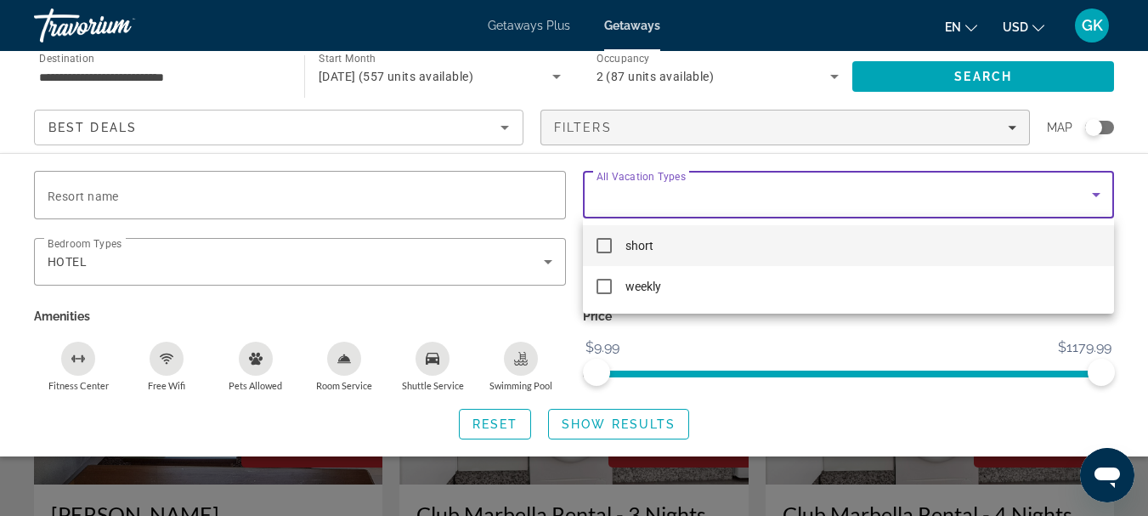
click at [764, 197] on div at bounding box center [574, 258] width 1148 height 516
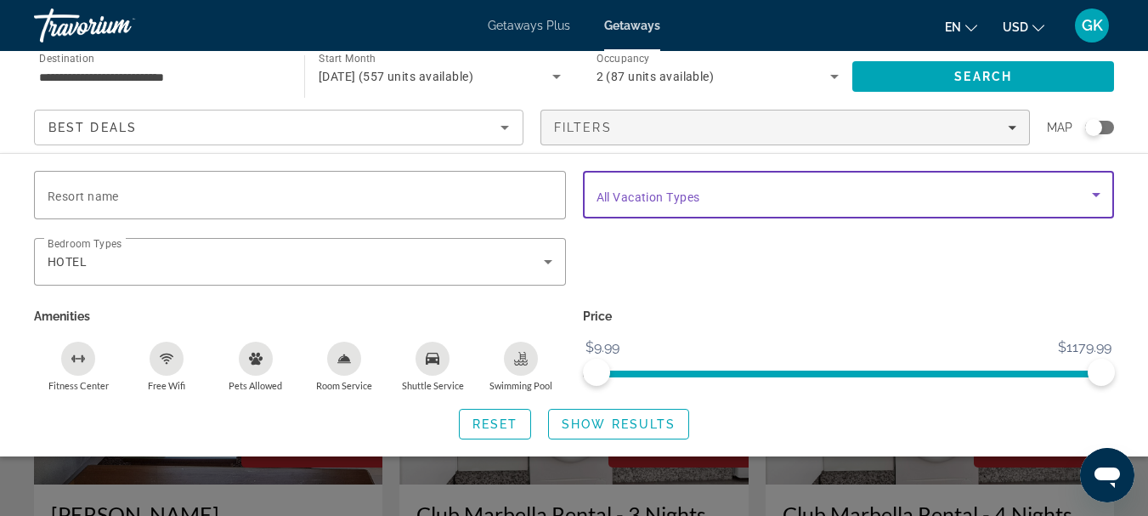
click at [764, 197] on span "Search widget" at bounding box center [844, 194] width 496 height 20
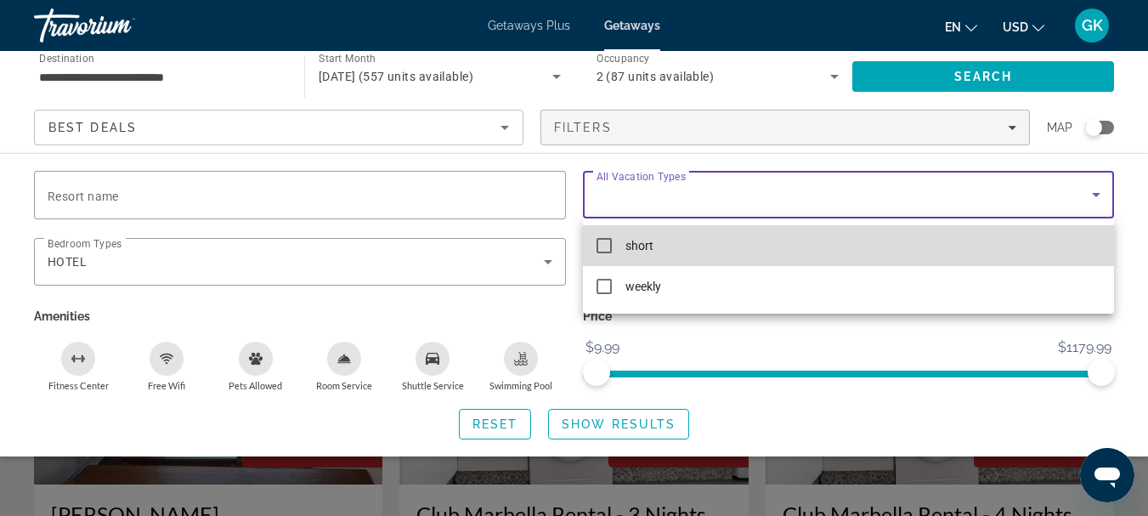
click at [628, 245] on span "short" at bounding box center [639, 245] width 28 height 20
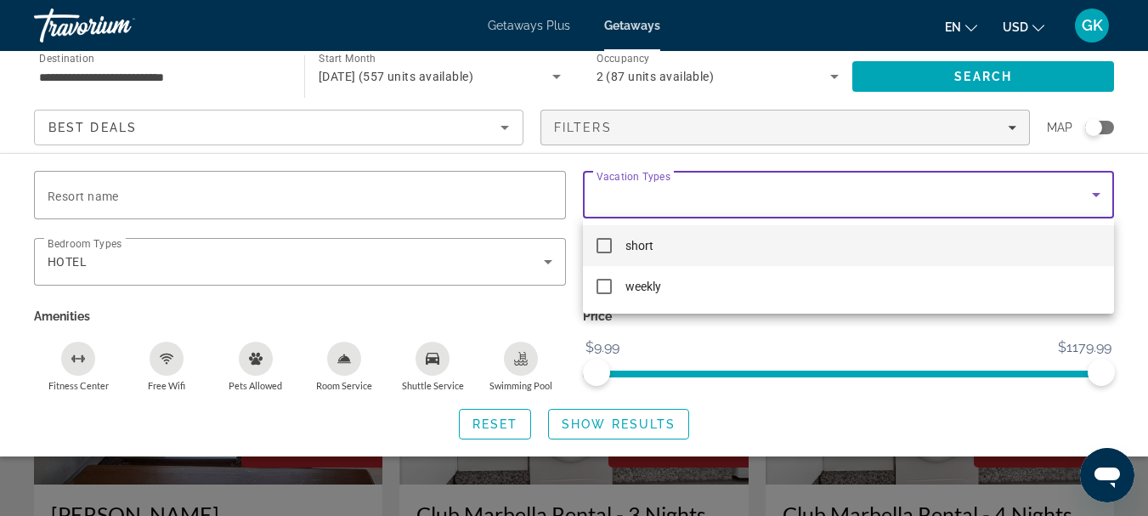
click at [815, 420] on div at bounding box center [574, 258] width 1148 height 516
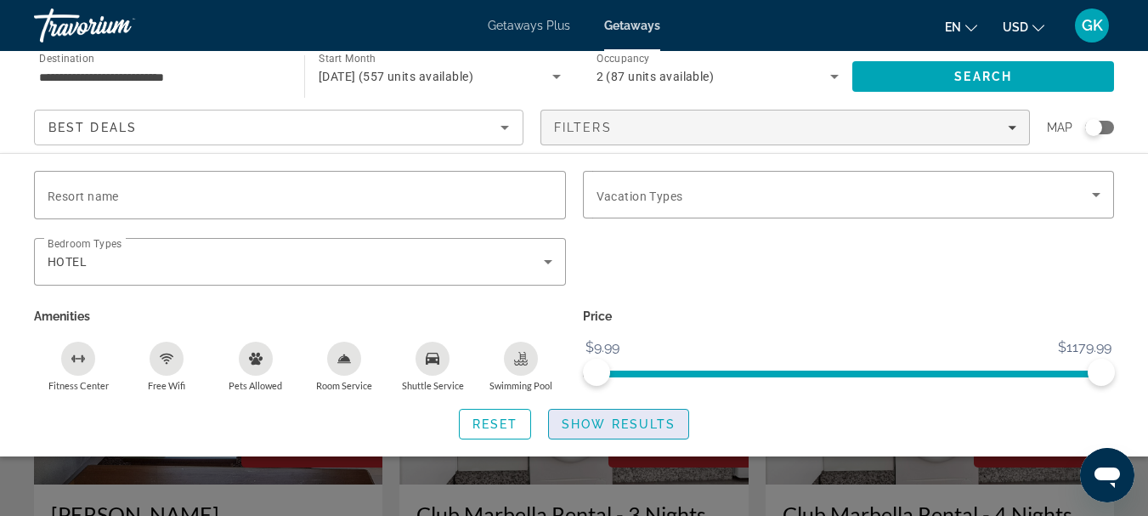
click at [617, 425] on span "Show Results" at bounding box center [618, 424] width 114 height 14
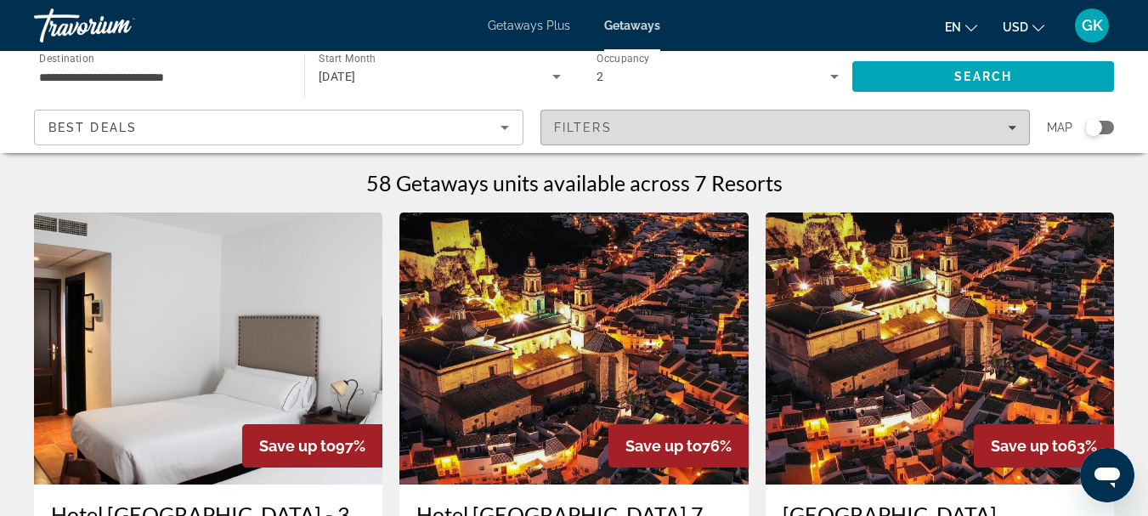
click at [736, 116] on span "Filters" at bounding box center [785, 127] width 488 height 41
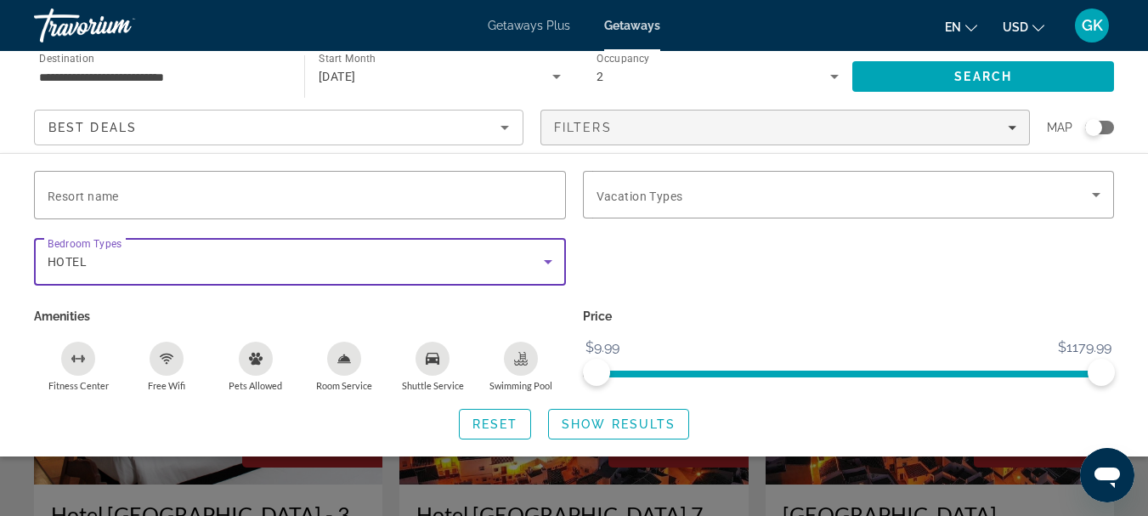
click at [177, 254] on div "HOTEL" at bounding box center [296, 261] width 496 height 20
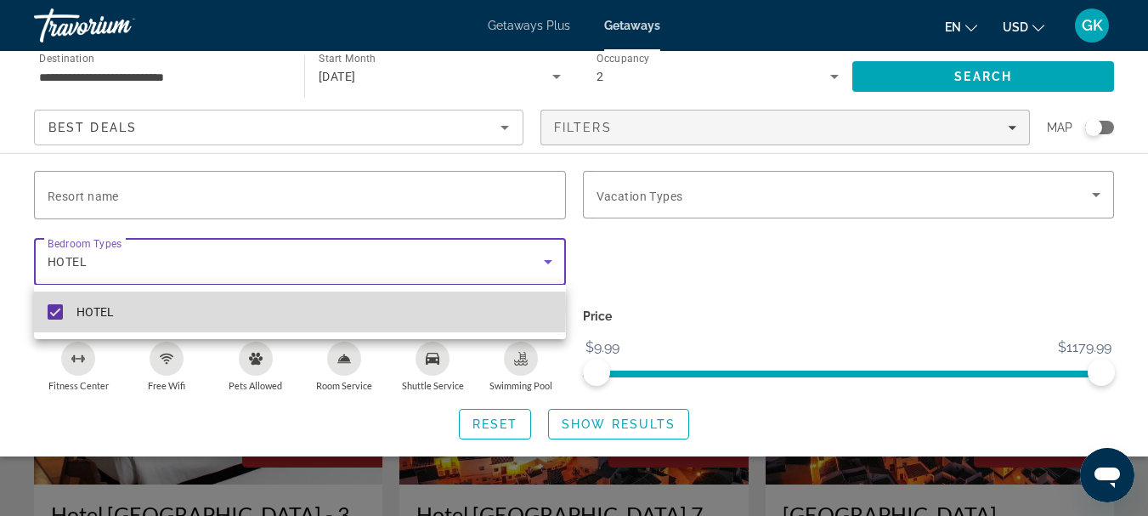
click at [60, 308] on mat-pseudo-checkbox at bounding box center [55, 311] width 15 height 15
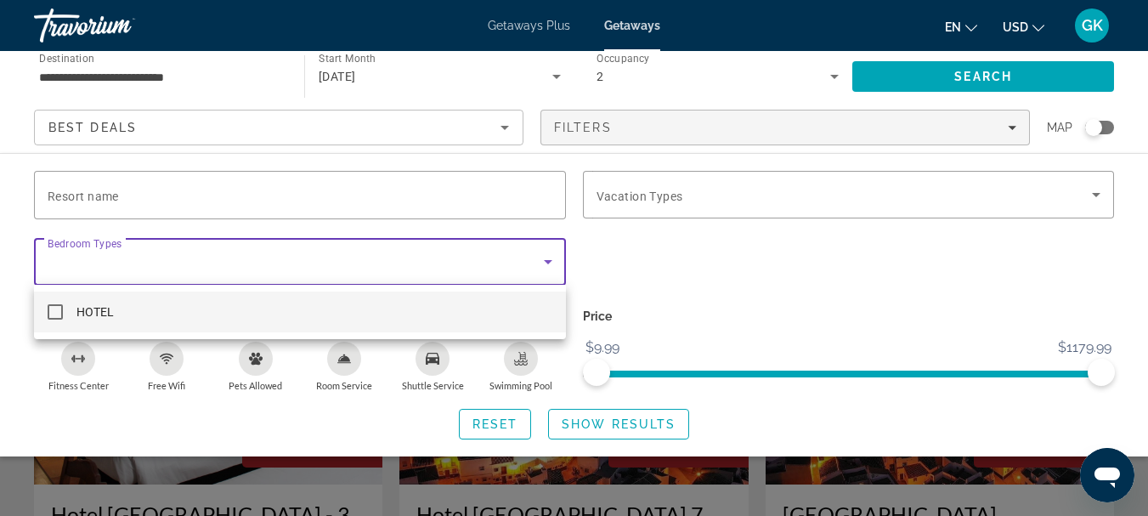
click at [212, 257] on div at bounding box center [574, 258] width 1148 height 516
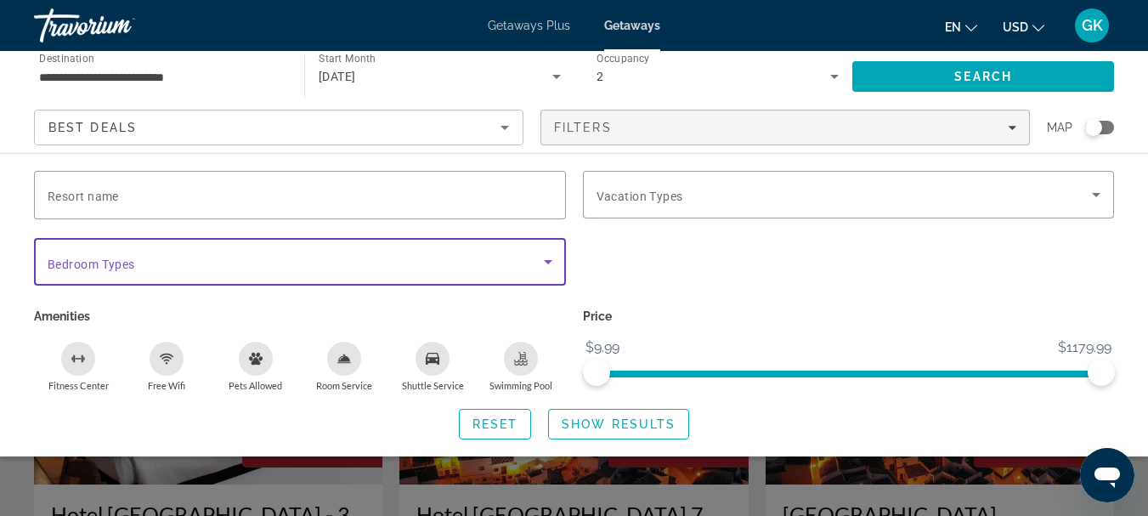
click at [212, 257] on span "Search widget" at bounding box center [296, 261] width 496 height 20
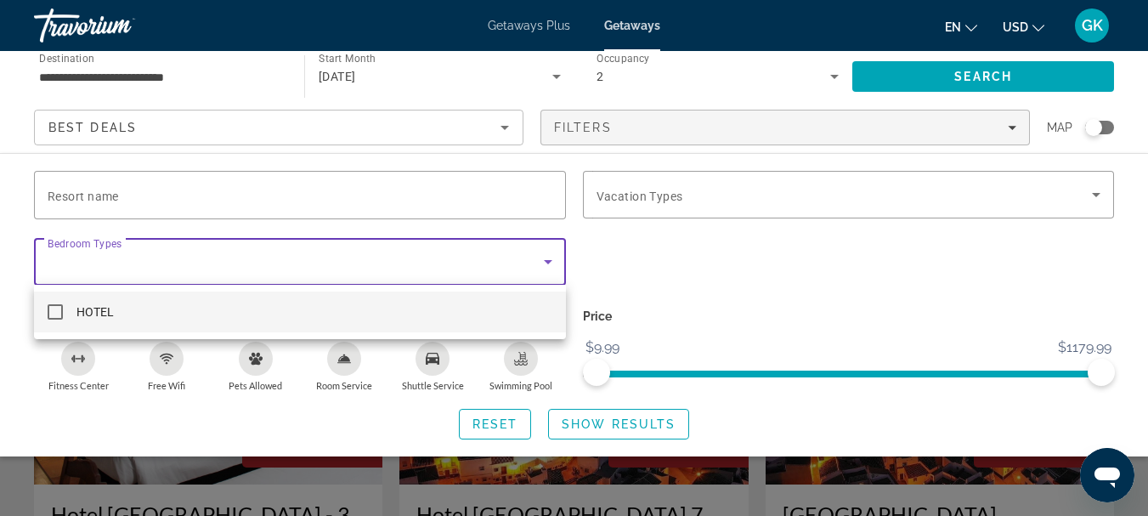
click at [212, 257] on body "**********" at bounding box center [574, 258] width 1148 height 516
click at [212, 257] on div at bounding box center [574, 258] width 1148 height 516
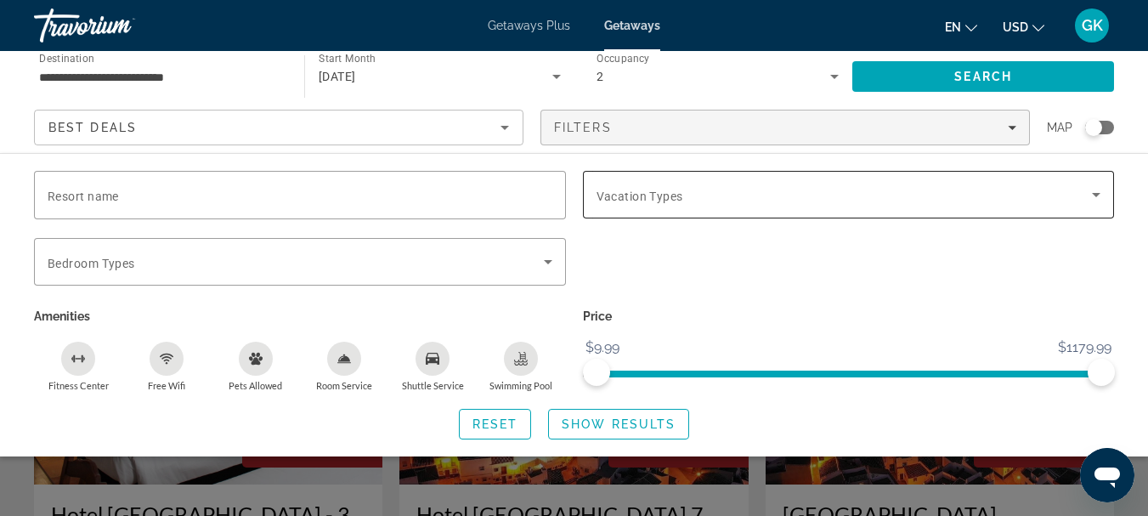
click at [635, 202] on span "Vacation Types" at bounding box center [639, 196] width 87 height 14
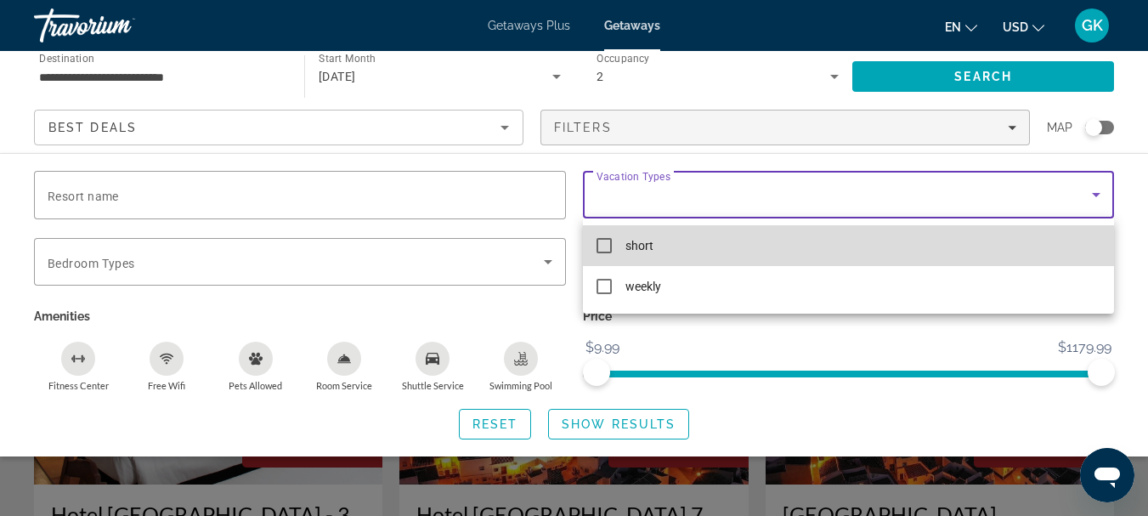
click at [605, 247] on mat-pseudo-checkbox at bounding box center [603, 245] width 15 height 15
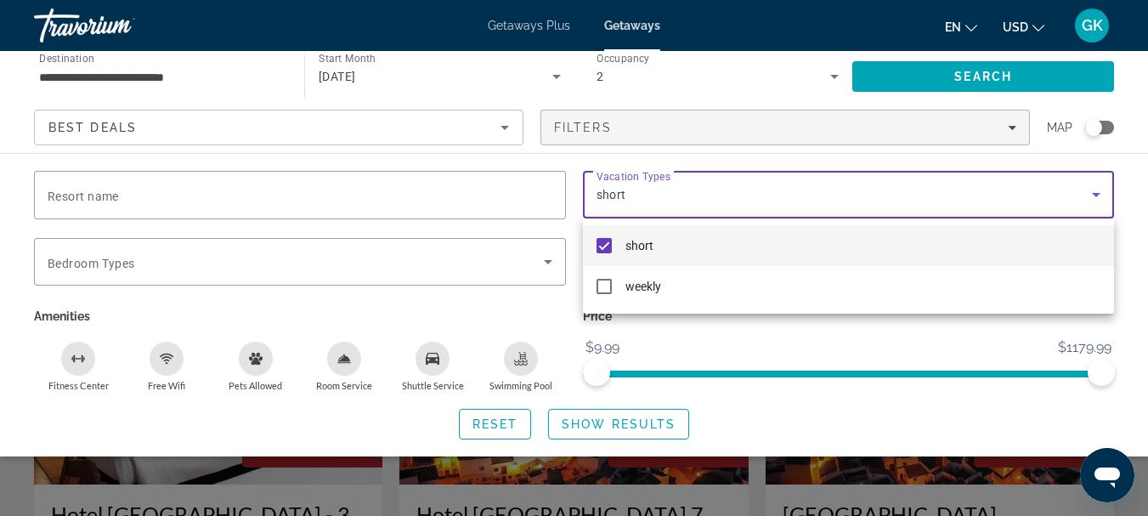
click at [476, 251] on div at bounding box center [574, 258] width 1148 height 516
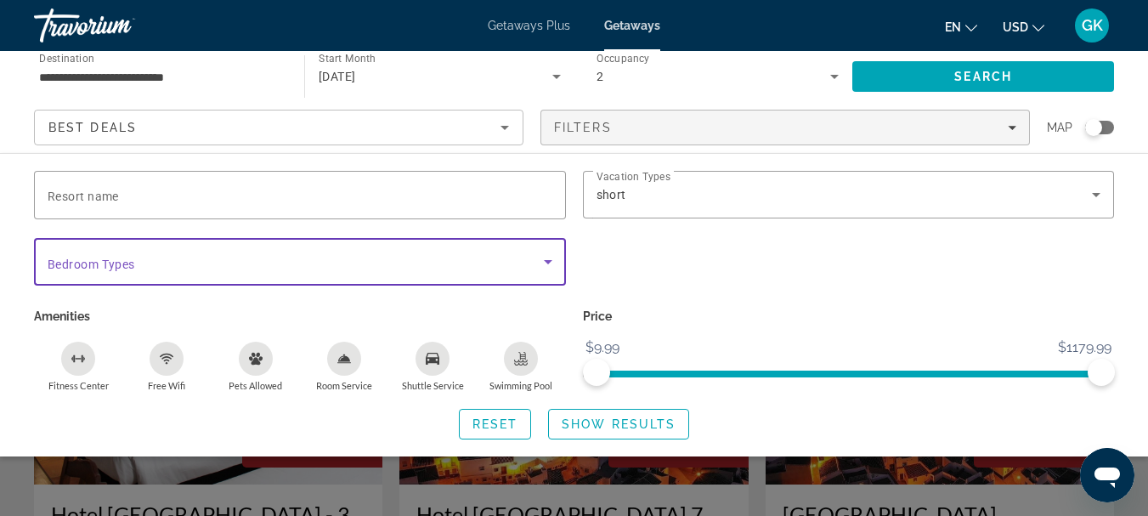
click at [476, 251] on span "Search widget" at bounding box center [296, 261] width 496 height 20
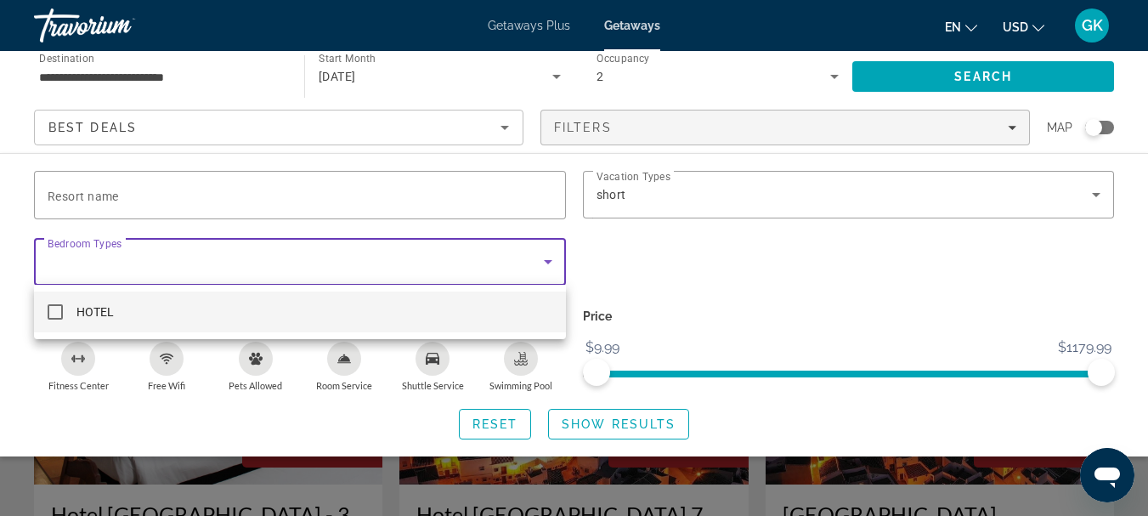
click at [476, 251] on div at bounding box center [574, 258] width 1148 height 516
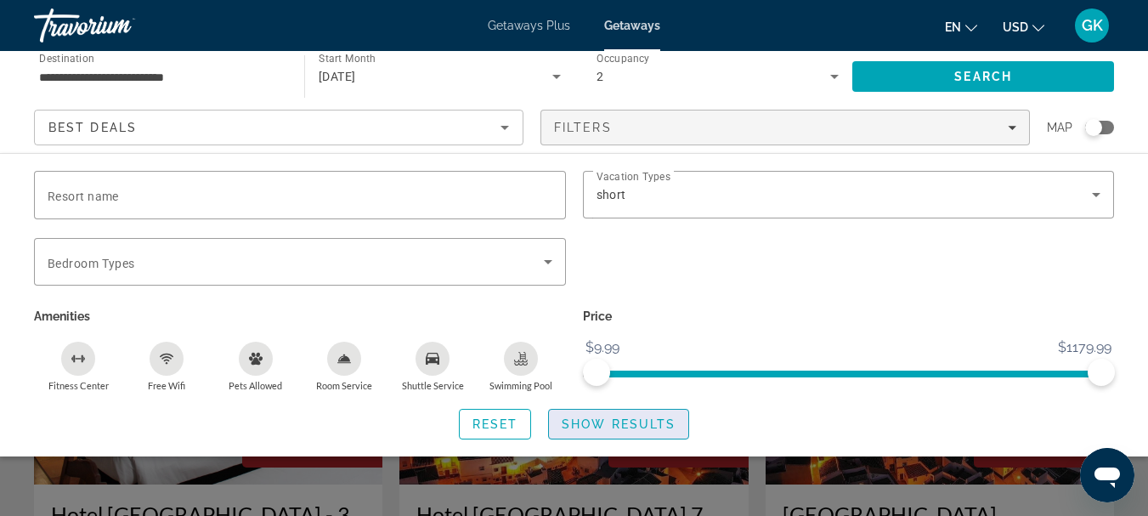
click at [651, 426] on span "Show Results" at bounding box center [618, 424] width 114 height 14
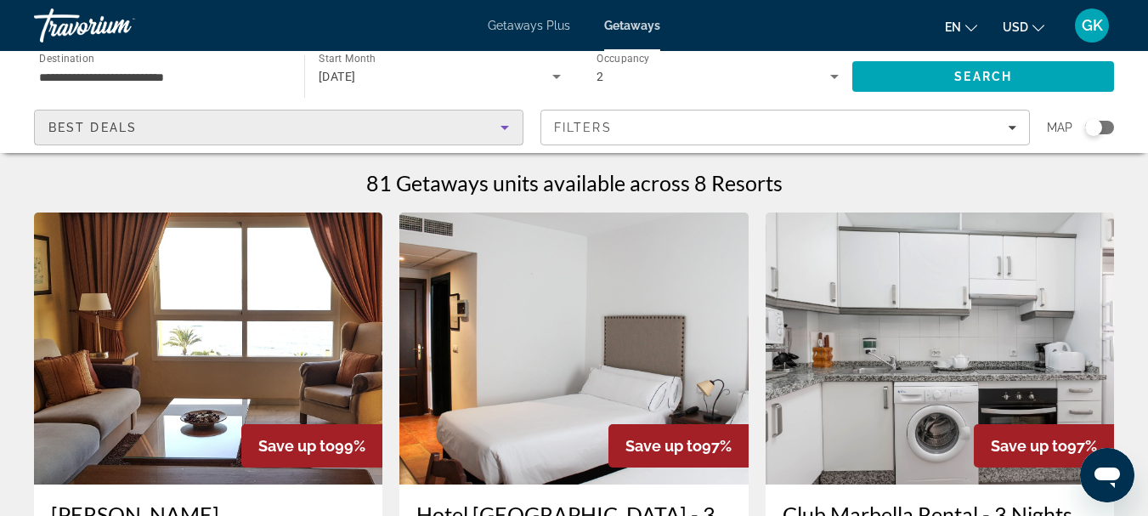
click at [292, 133] on div "Best Deals" at bounding box center [274, 127] width 452 height 20
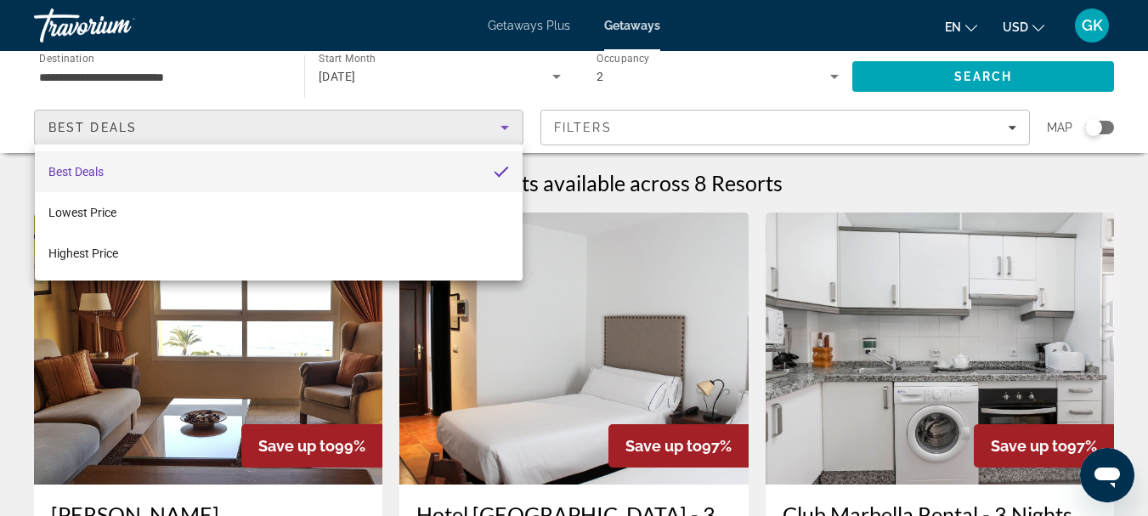
click at [292, 133] on div at bounding box center [574, 258] width 1148 height 516
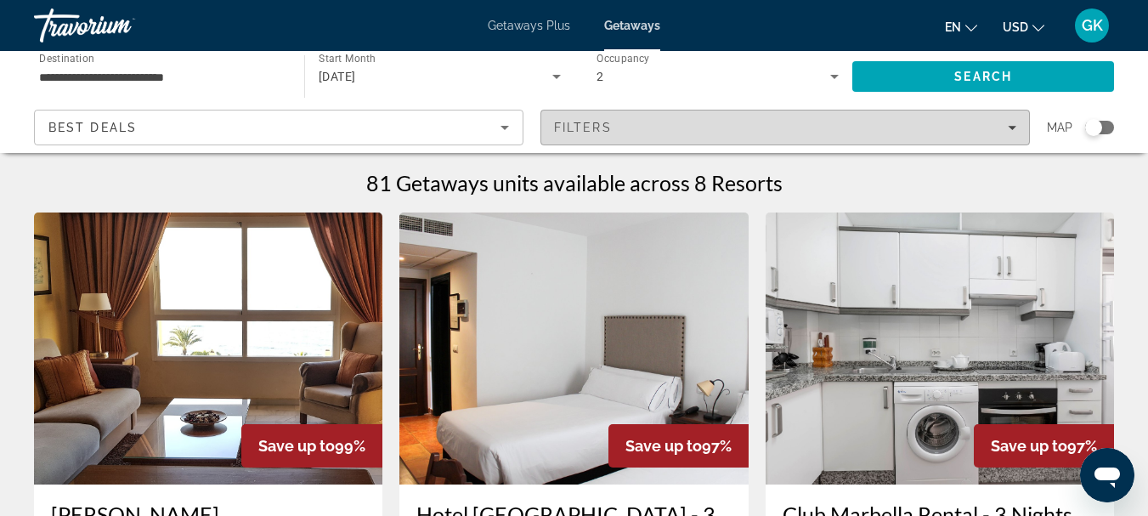
click at [651, 123] on div "Filters" at bounding box center [785, 128] width 462 height 14
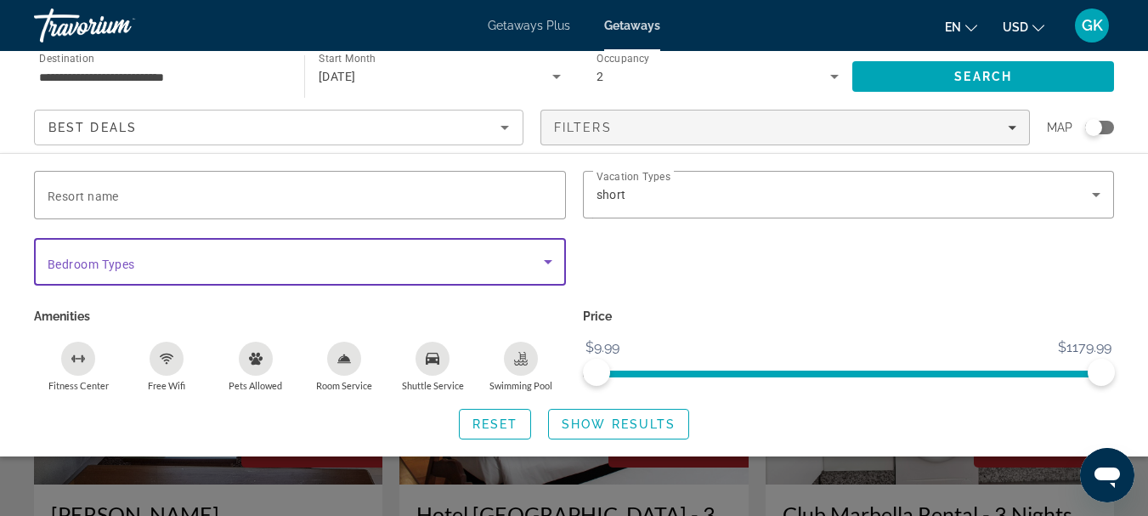
click at [333, 256] on span "Search widget" at bounding box center [296, 261] width 496 height 20
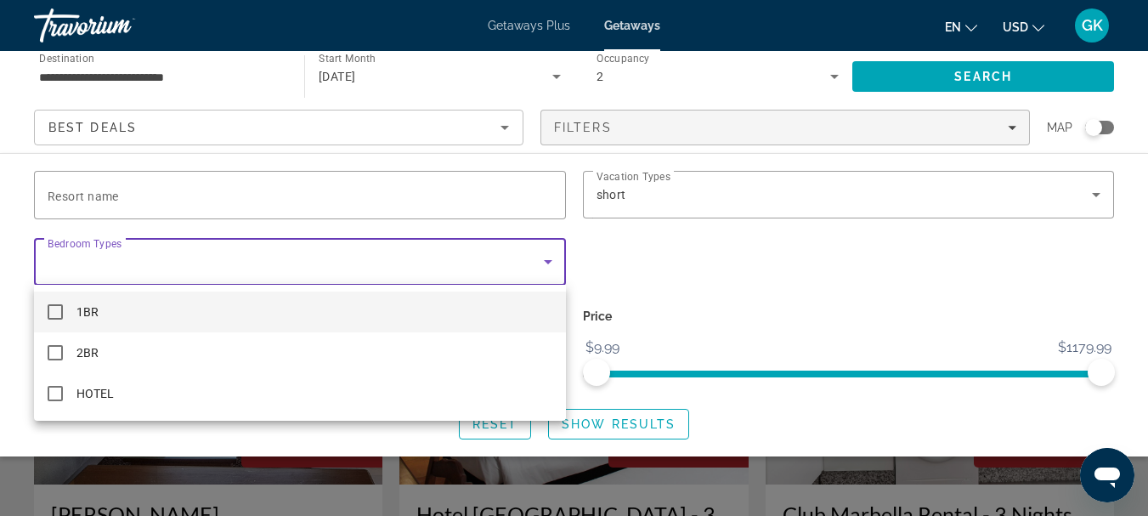
click at [332, 240] on div at bounding box center [574, 258] width 1148 height 516
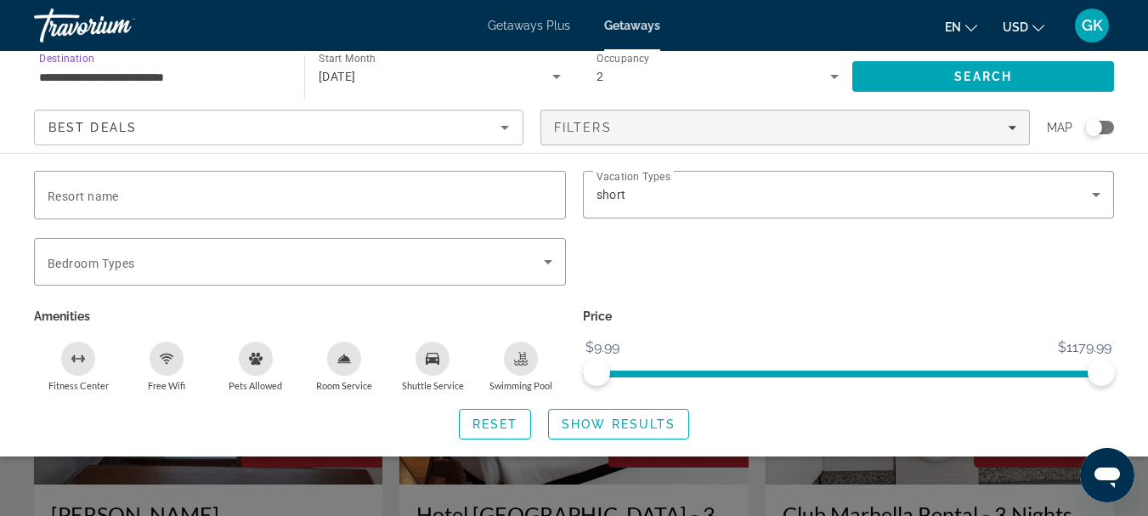
click at [199, 71] on input "**********" at bounding box center [160, 77] width 243 height 20
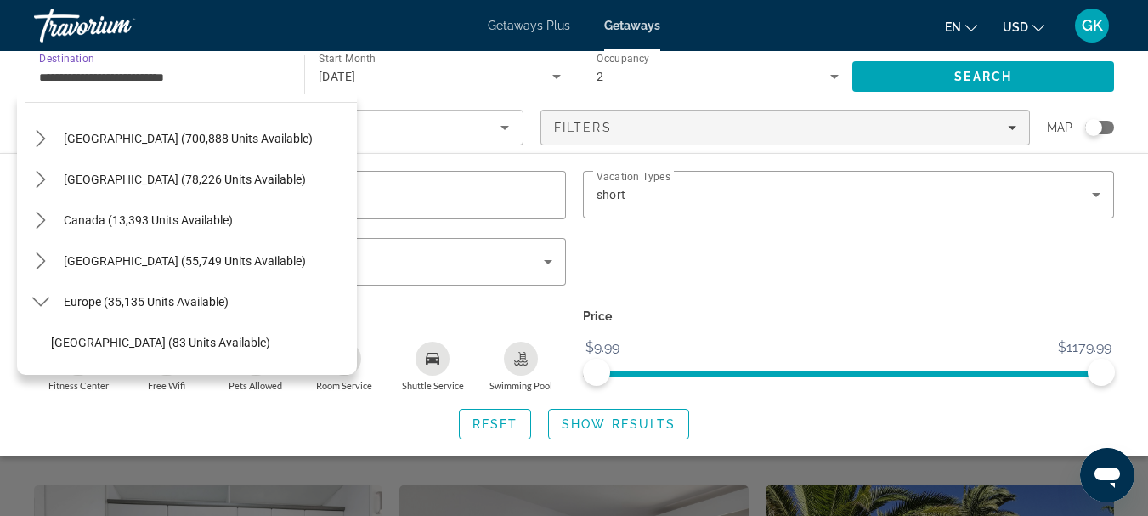
scroll to position [34, 0]
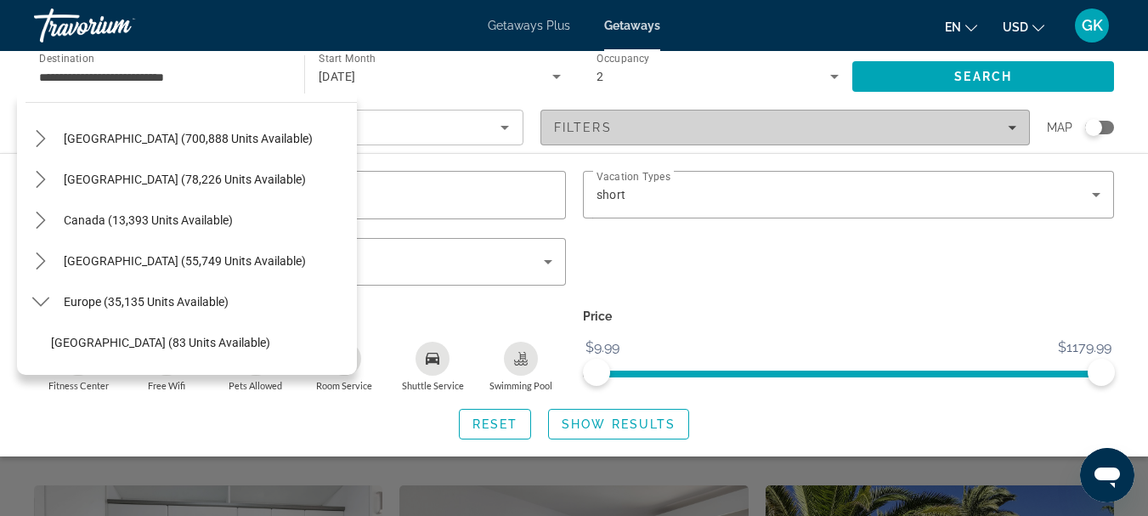
click at [598, 108] on span "Filters" at bounding box center [785, 127] width 488 height 41
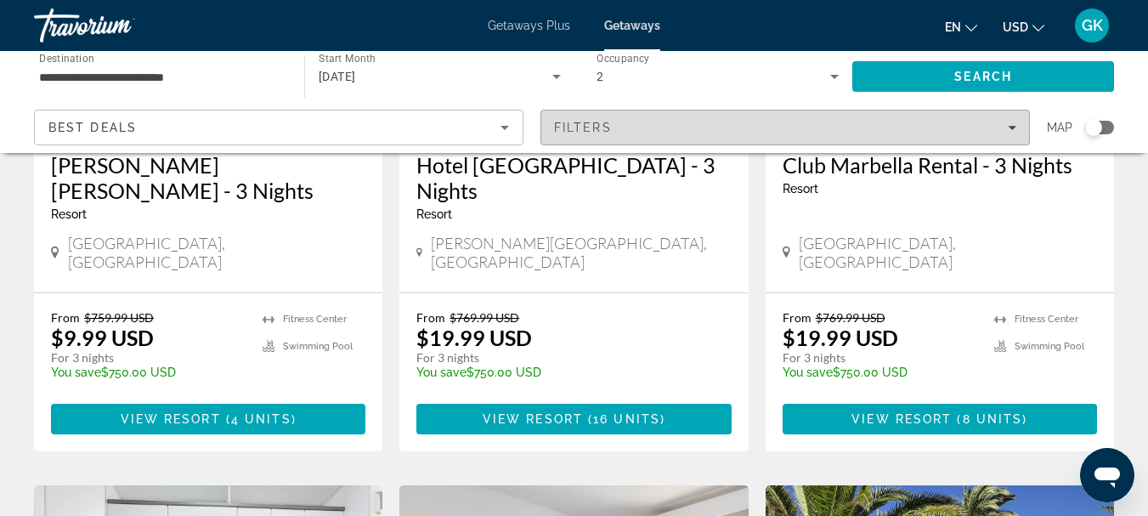
click at [598, 108] on span "Filters" at bounding box center [785, 127] width 488 height 41
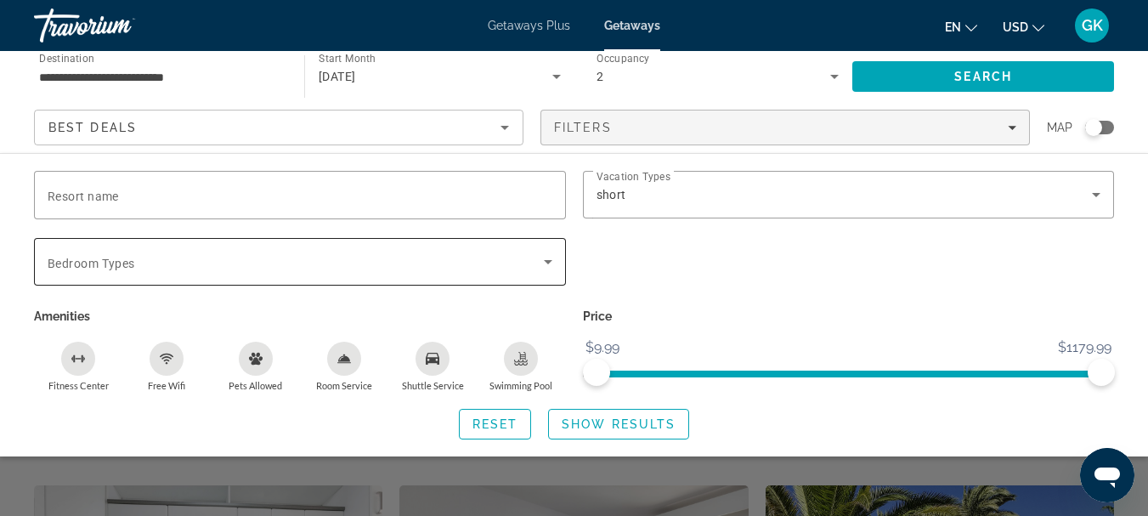
click at [177, 250] on div "Search widget" at bounding box center [300, 262] width 505 height 48
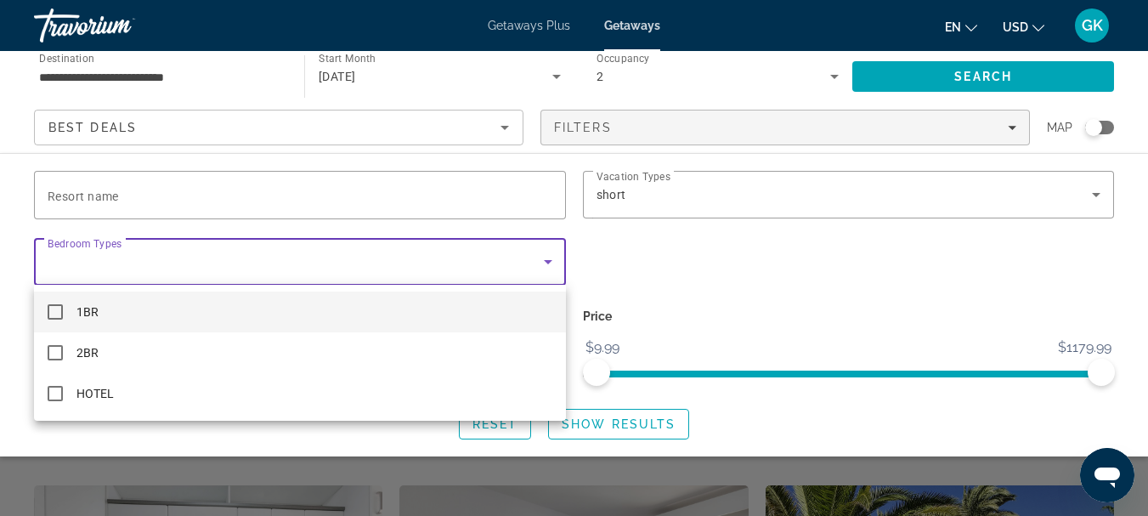
click at [177, 250] on div at bounding box center [574, 258] width 1148 height 516
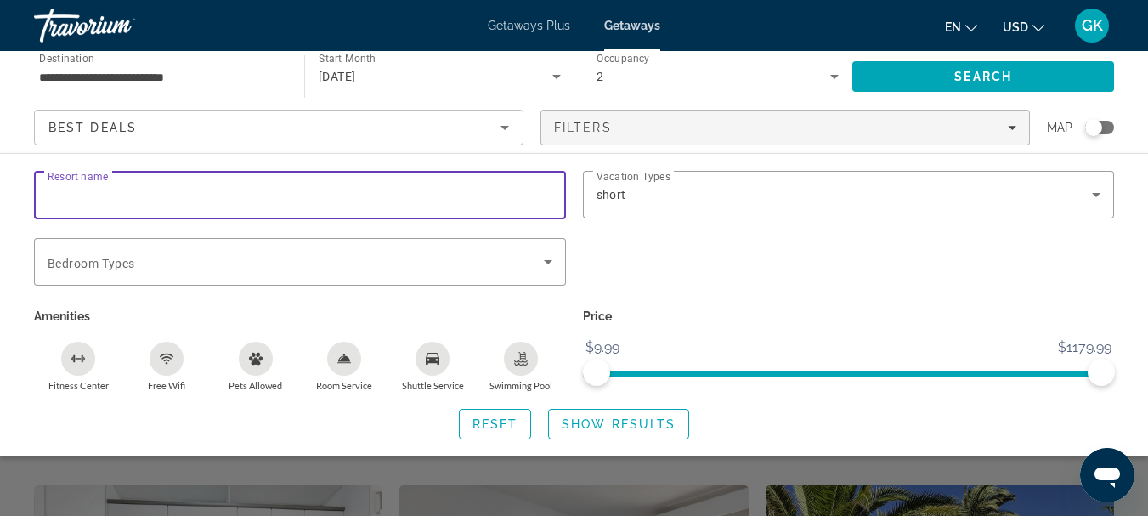
click at [172, 201] on input "Resort name" at bounding box center [300, 195] width 505 height 20
type input "******"
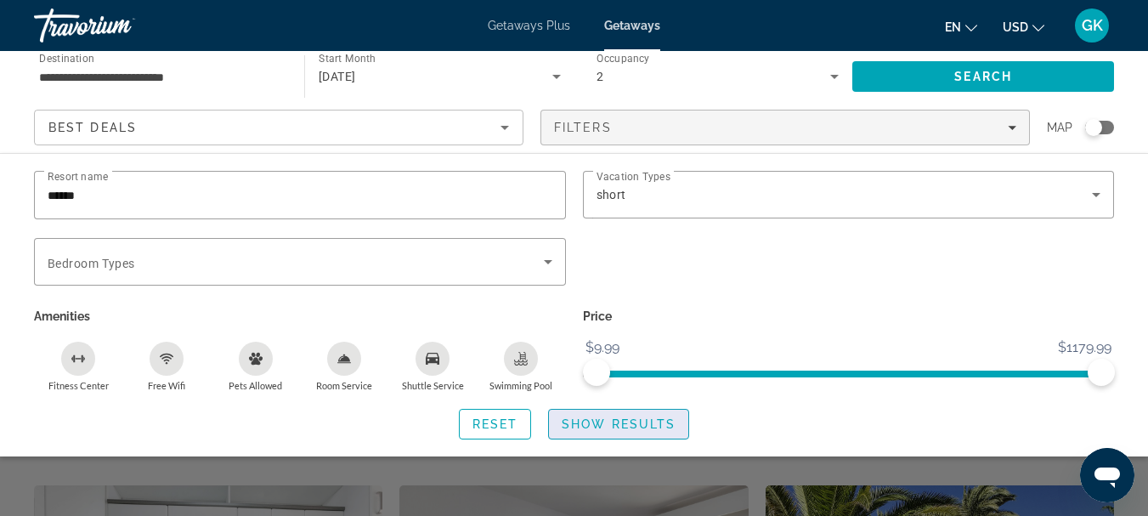
click at [579, 415] on span "Search widget" at bounding box center [618, 423] width 139 height 41
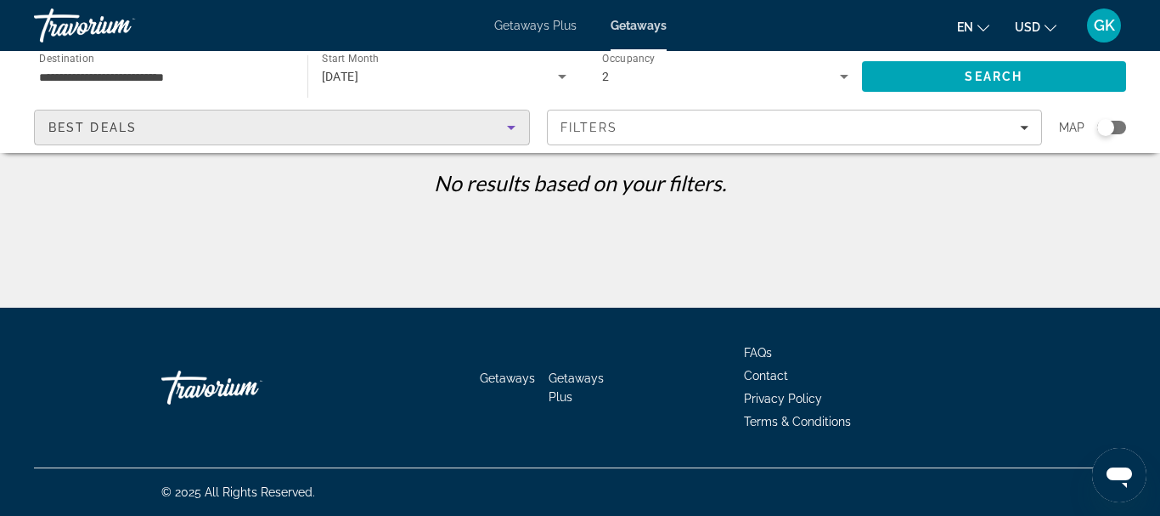
click at [380, 122] on div "Best Deals" at bounding box center [277, 127] width 459 height 20
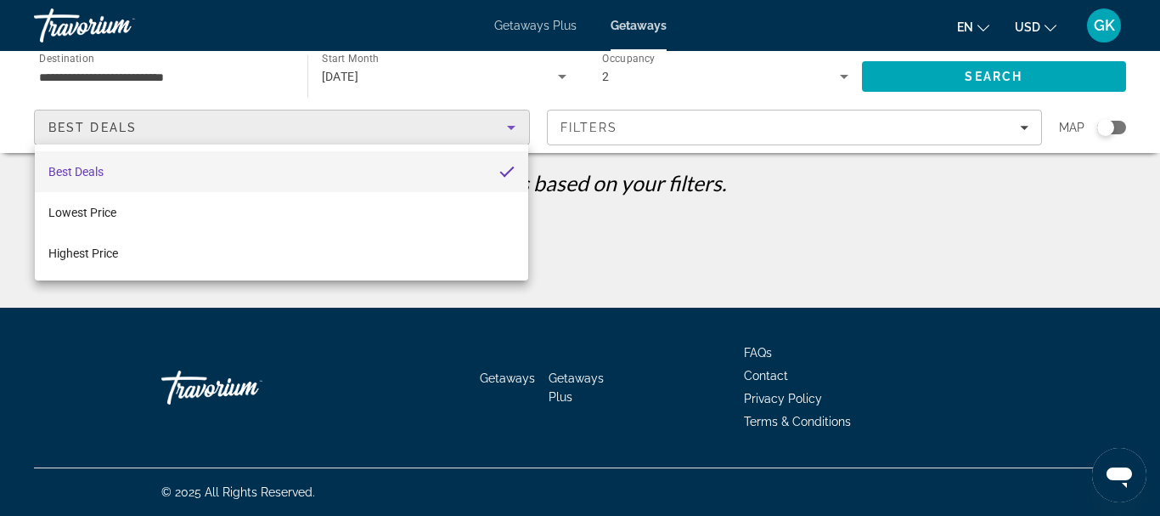
click at [380, 122] on div at bounding box center [580, 258] width 1160 height 516
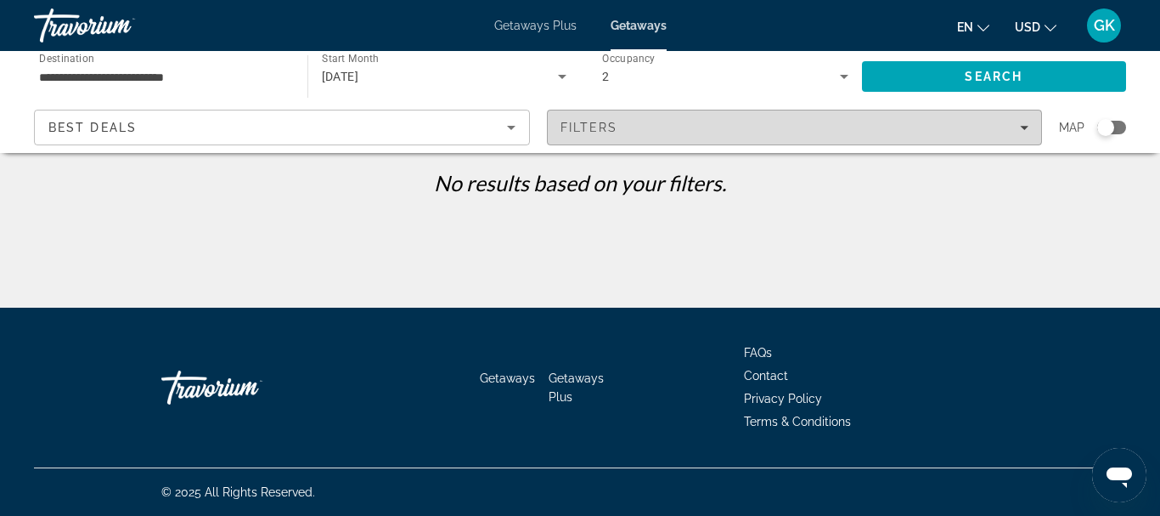
click at [952, 110] on span "Filters" at bounding box center [795, 127] width 494 height 41
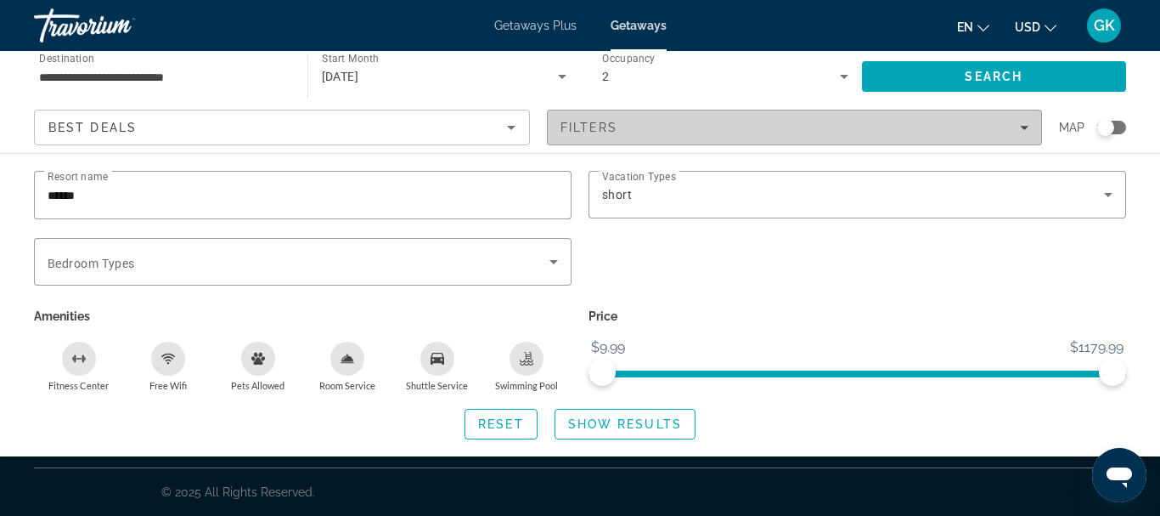
click at [952, 110] on span "Filters" at bounding box center [795, 127] width 494 height 41
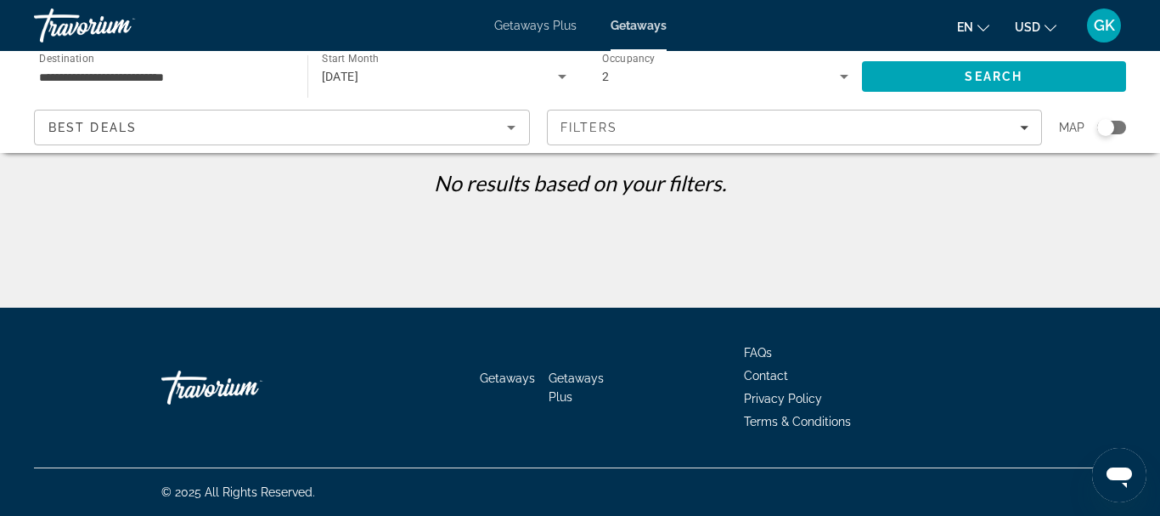
click at [274, 112] on div "Best Deals" at bounding box center [281, 134] width 467 height 48
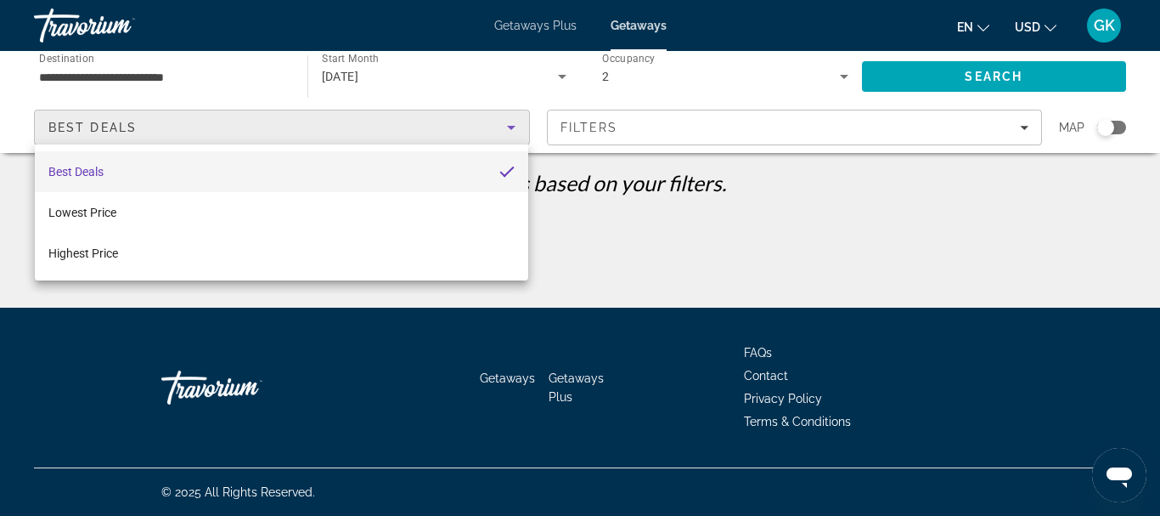
click at [323, 122] on div at bounding box center [580, 258] width 1160 height 516
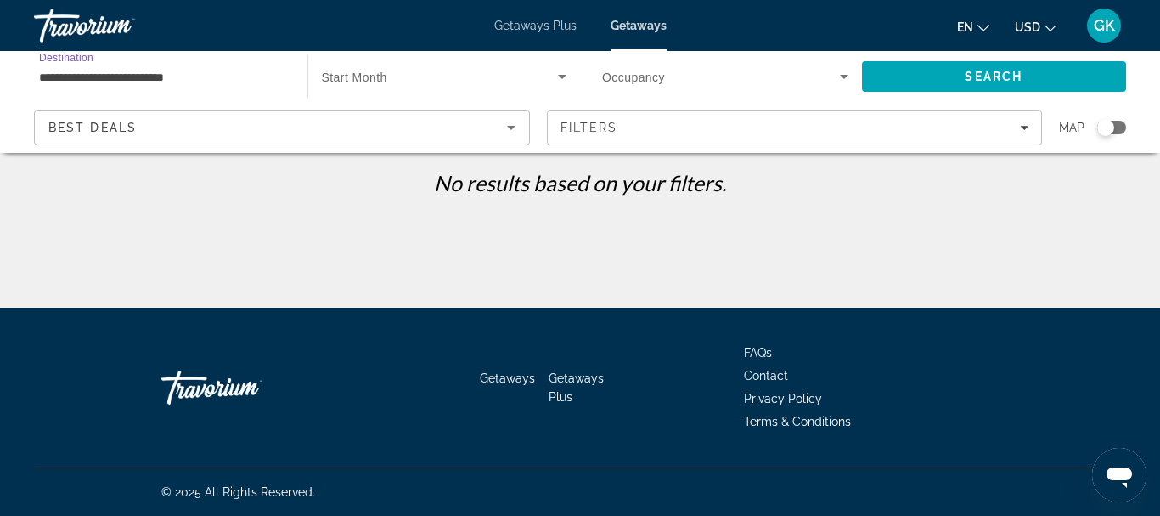
click at [202, 73] on input "**********" at bounding box center [162, 77] width 246 height 20
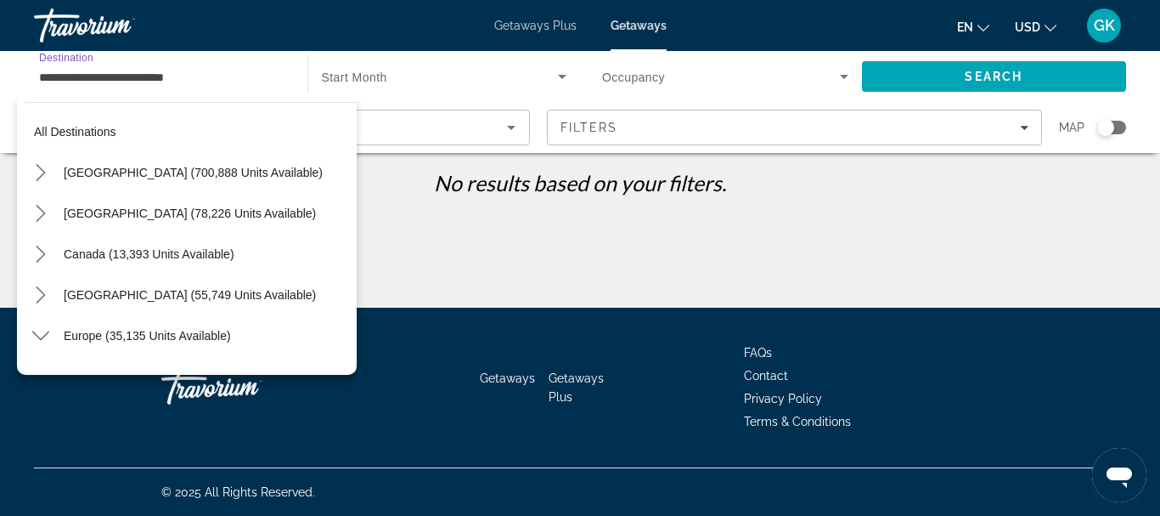
scroll to position [835, 0]
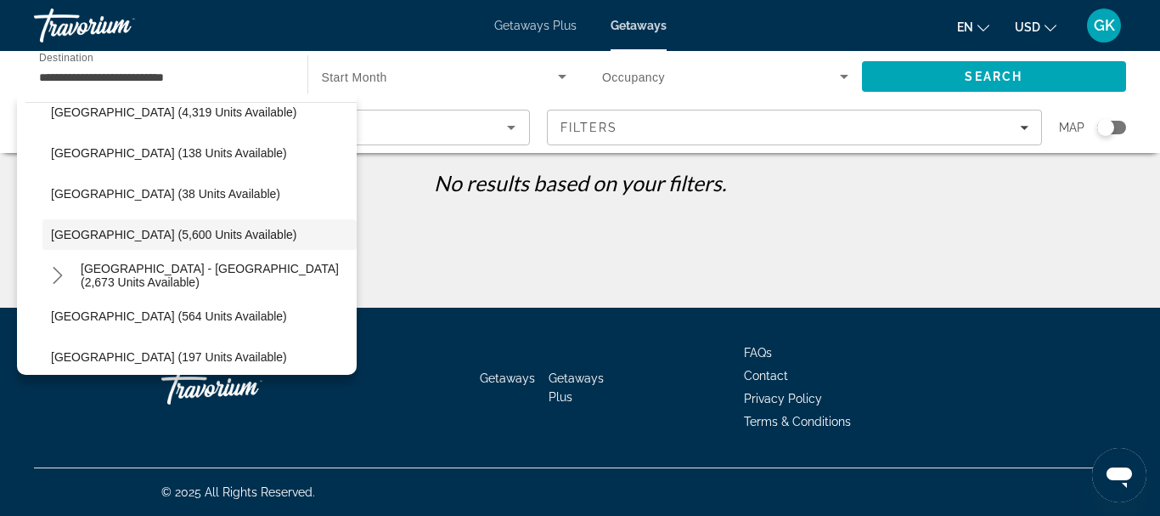
click at [367, 71] on span "Start Month" at bounding box center [354, 78] width 65 height 14
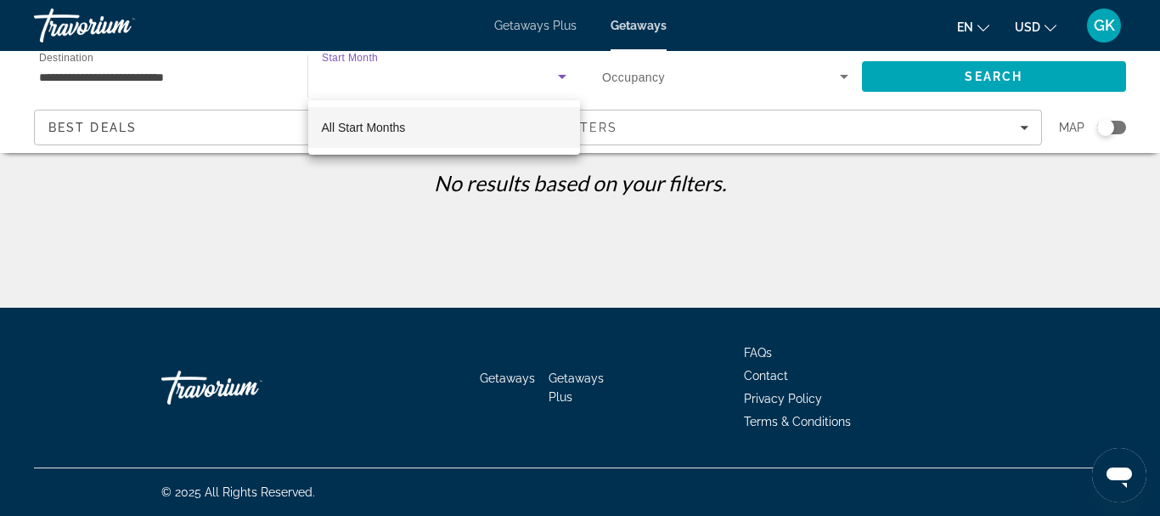
click at [362, 260] on div at bounding box center [580, 258] width 1160 height 516
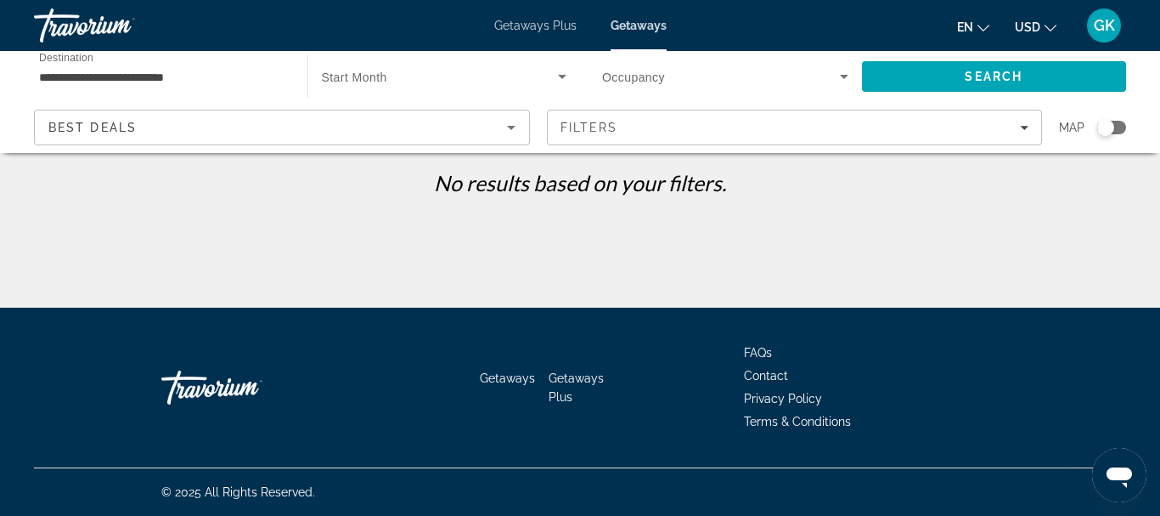
click at [183, 60] on div "**********" at bounding box center [162, 77] width 246 height 48
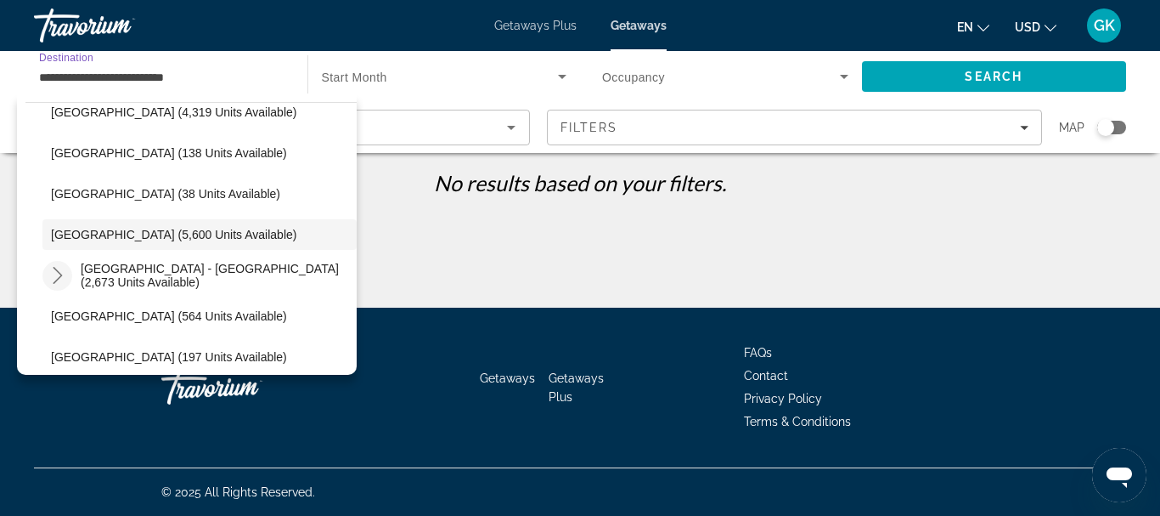
click at [60, 278] on icon "Toggle Spain - Canary Islands (2,673 units available) submenu" at bounding box center [57, 275] width 17 height 17
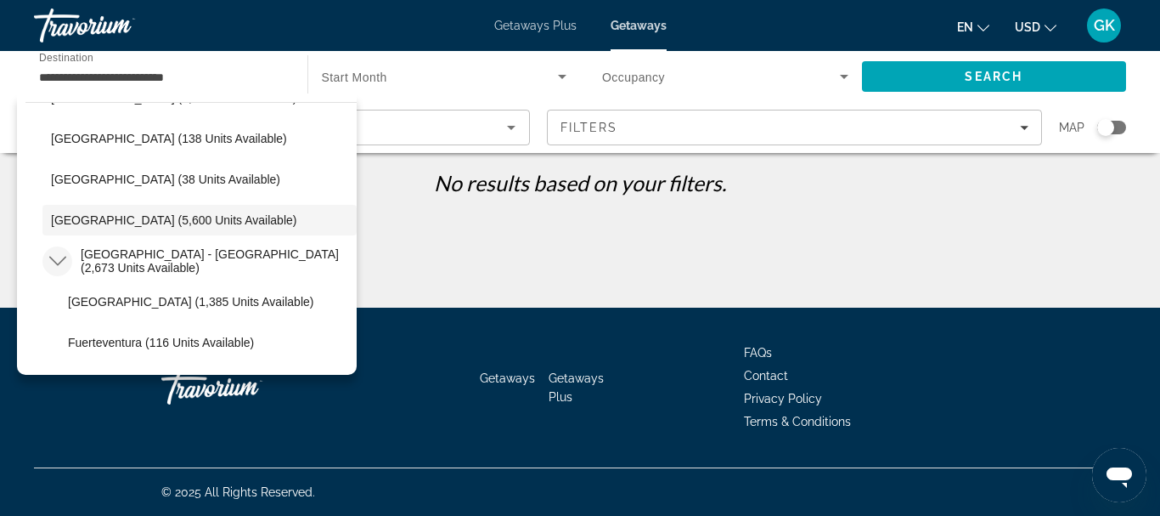
scroll to position [849, 0]
click at [62, 259] on icon "Toggle Spain - Canary Islands (2,673 units available) submenu" at bounding box center [57, 261] width 17 height 17
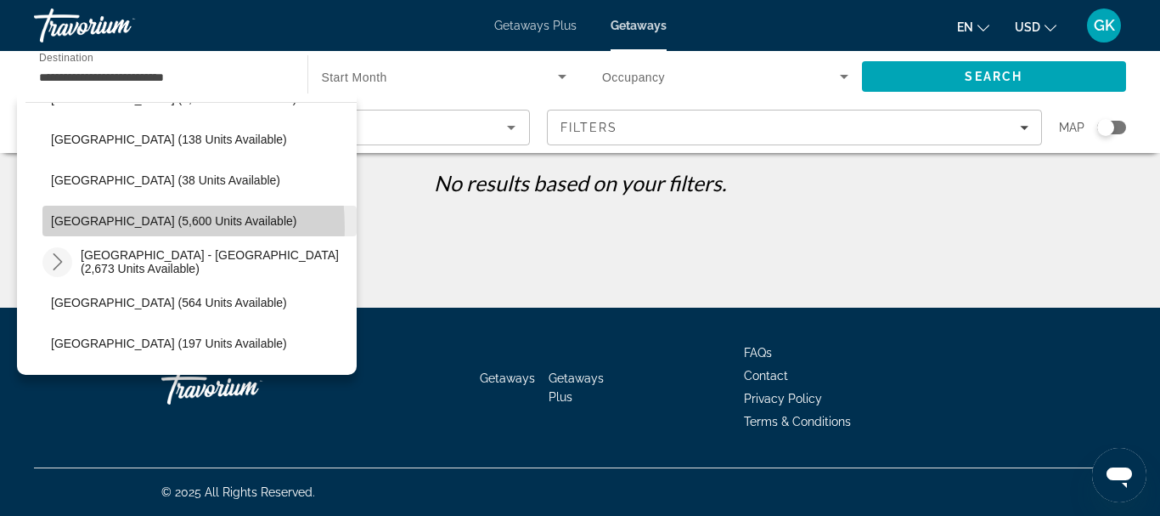
click at [76, 228] on span "Select destination: Spain (5,600 units available)" at bounding box center [199, 220] width 314 height 41
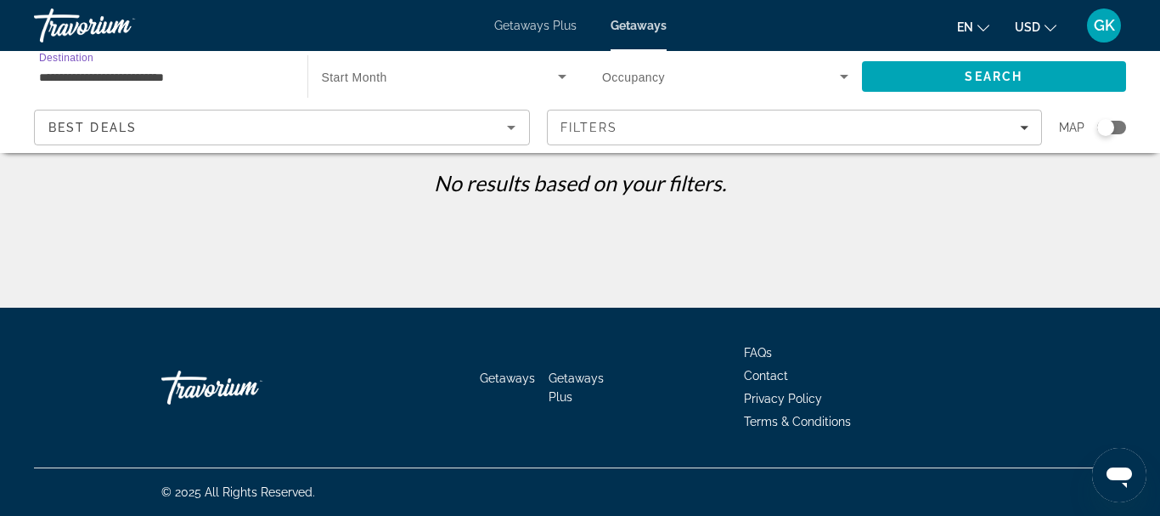
click at [219, 76] on input "**********" at bounding box center [162, 77] width 246 height 20
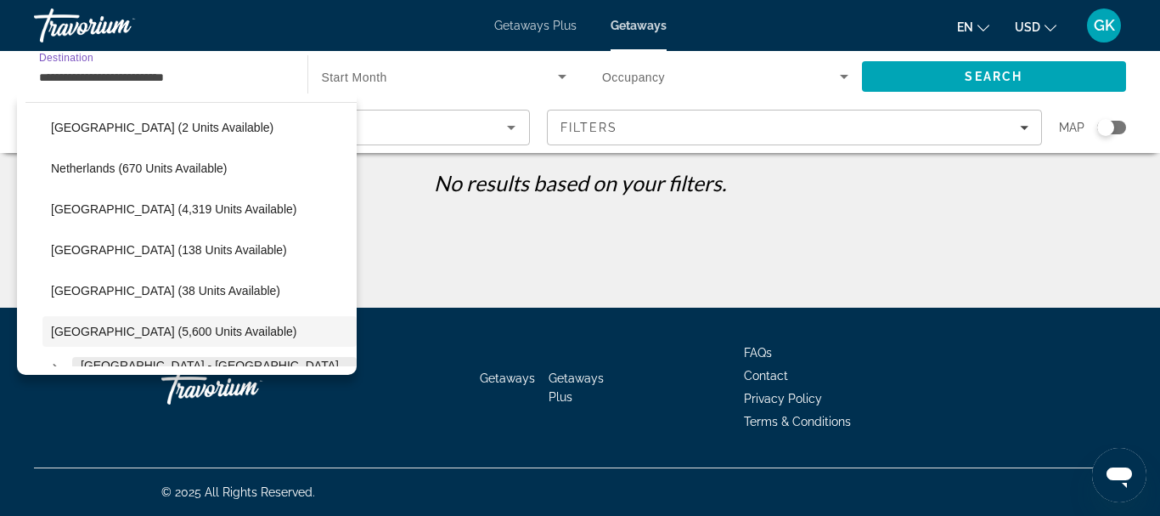
scroll to position [717, 0]
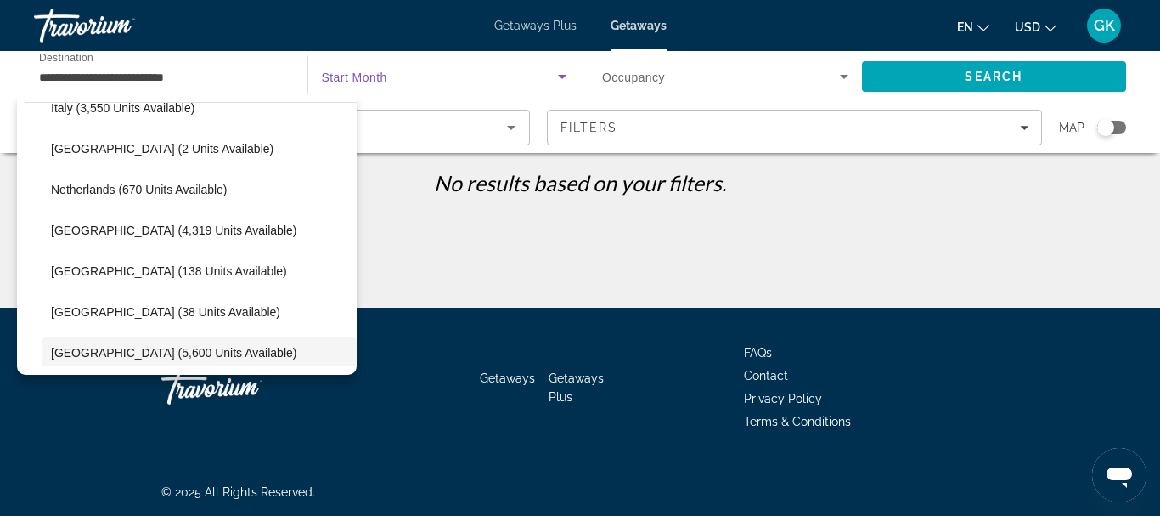
click at [442, 75] on span "Search widget" at bounding box center [440, 76] width 237 height 20
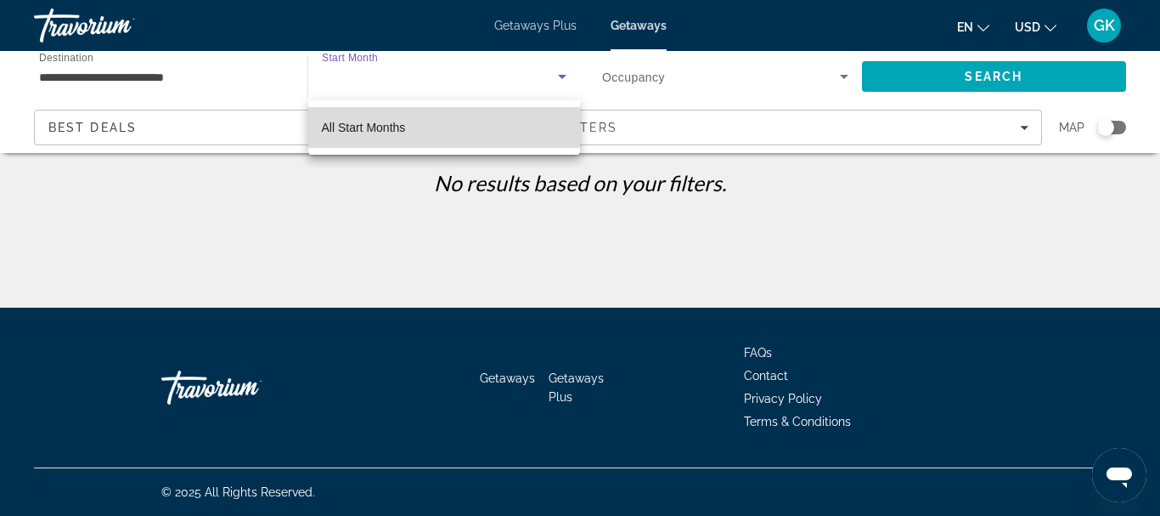
click at [413, 117] on mat-option "All Start Months" at bounding box center [444, 127] width 273 height 41
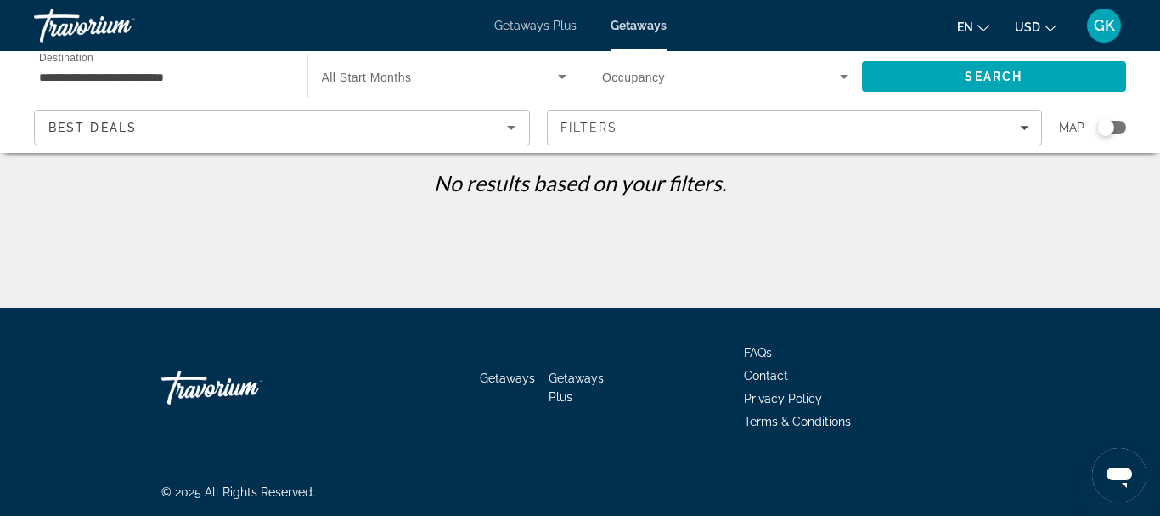
click at [460, 92] on div "Search widget" at bounding box center [444, 77] width 245 height 48
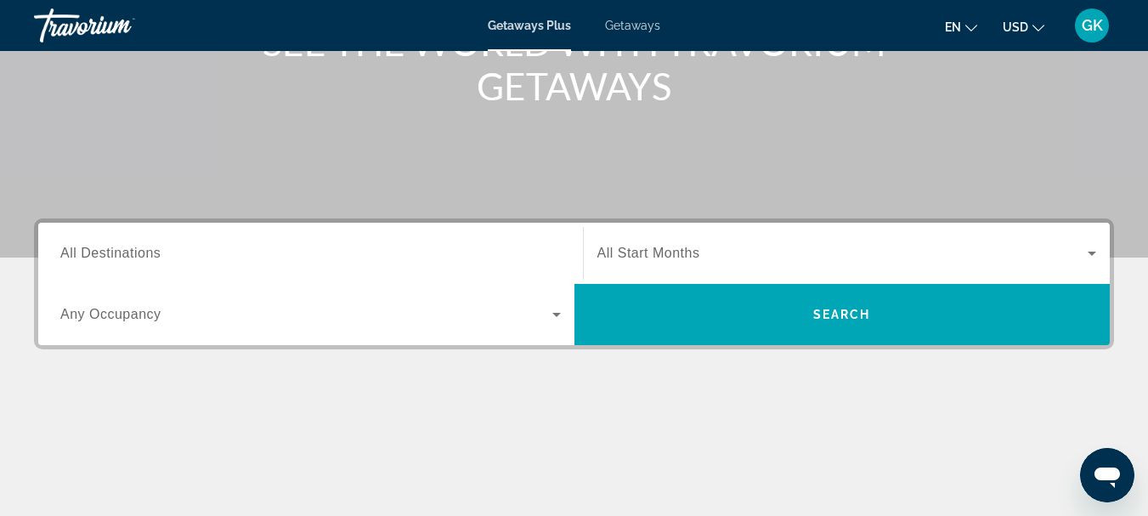
scroll to position [246, 0]
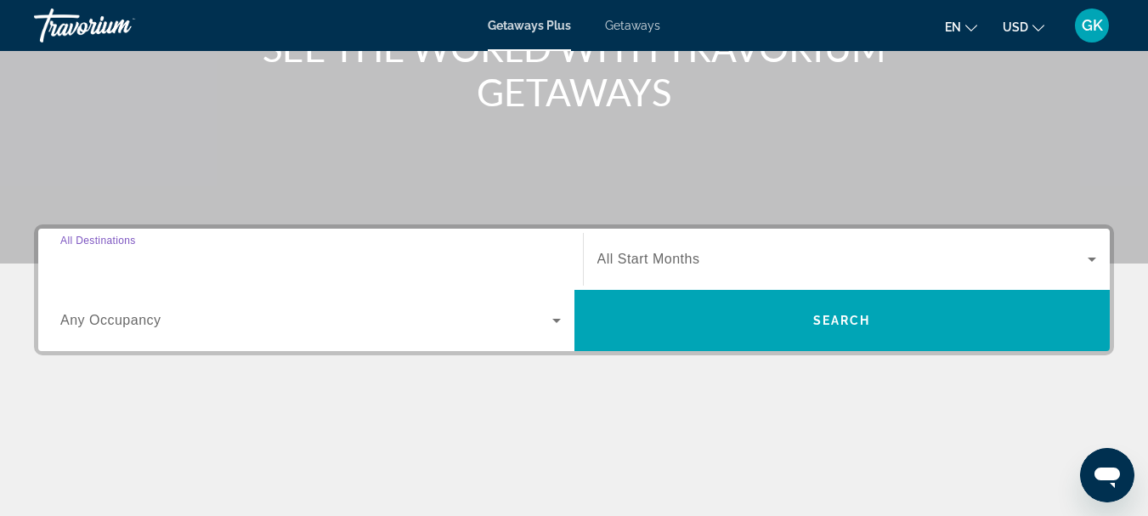
click at [467, 268] on input "Destination All Destinations" at bounding box center [310, 260] width 500 height 20
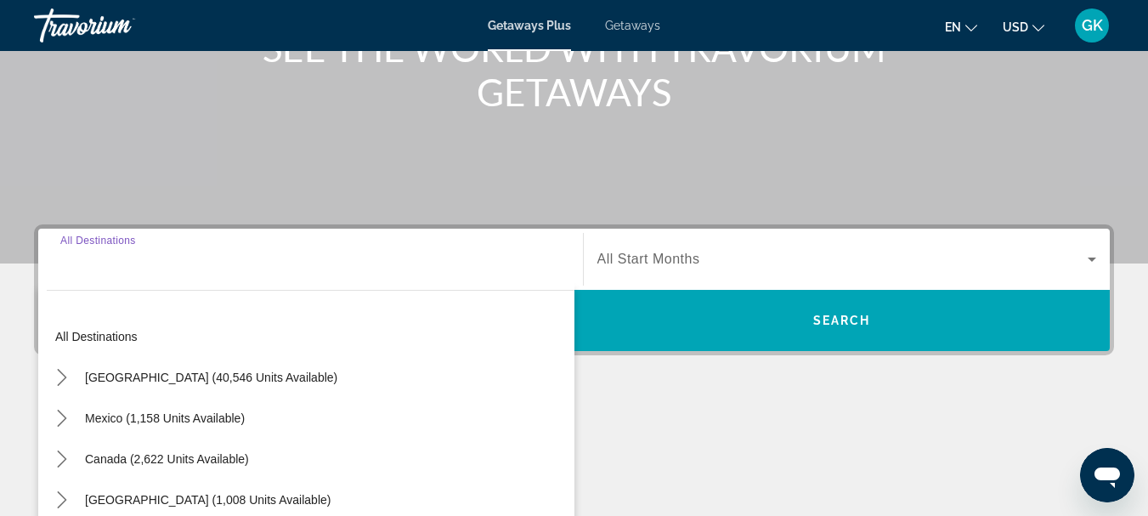
scroll to position [415, 0]
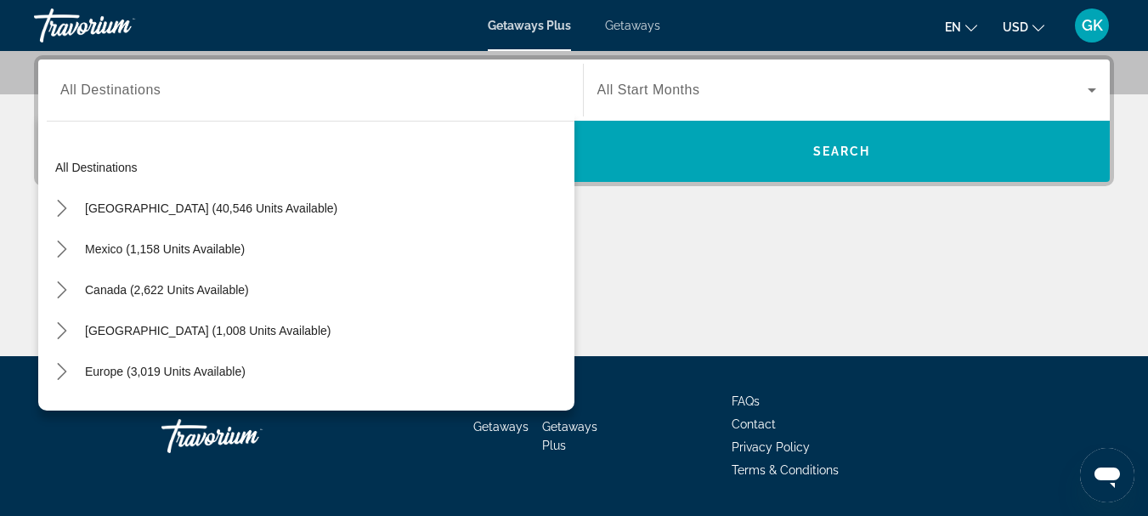
click at [663, 274] on div "Main content" at bounding box center [574, 291] width 1080 height 127
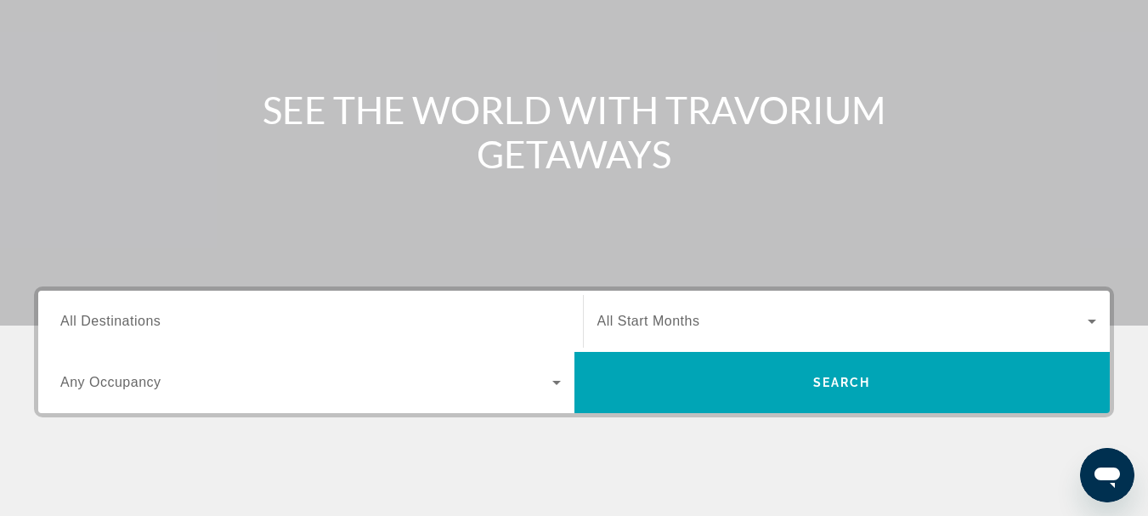
scroll to position [0, 0]
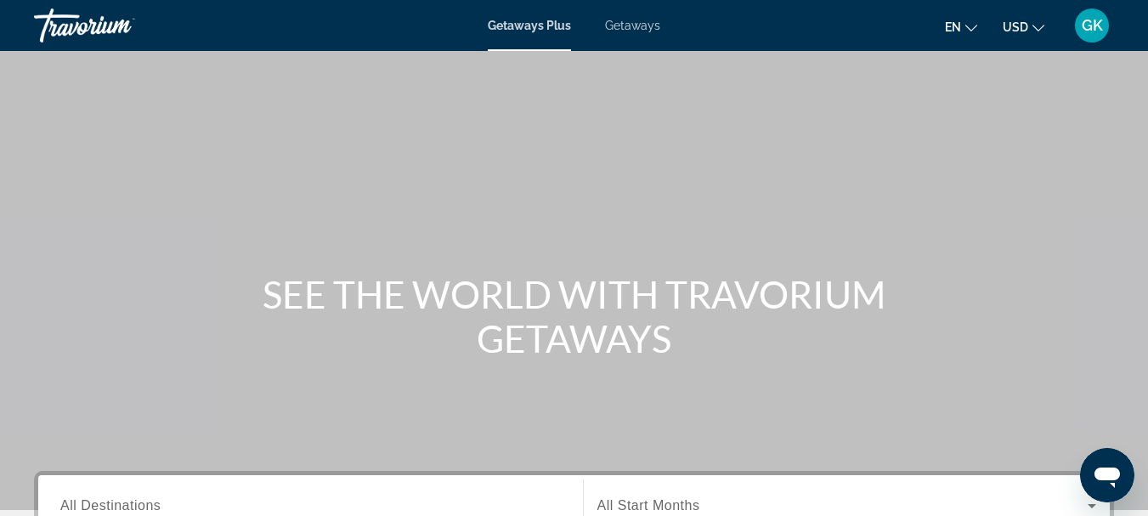
click at [630, 25] on span "Getaways" at bounding box center [632, 26] width 55 height 14
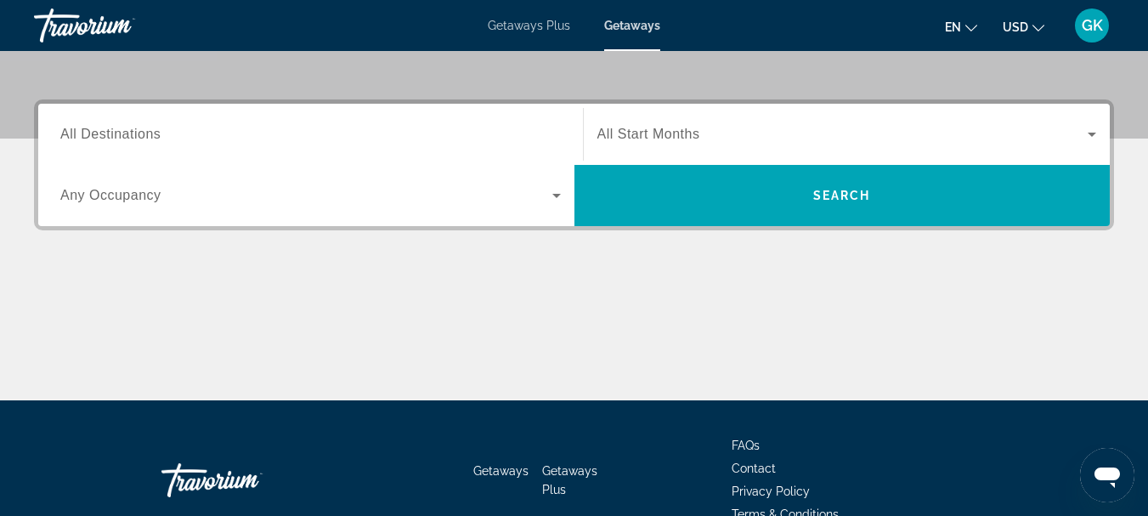
click at [395, 144] on input "Destination All Destinations" at bounding box center [310, 135] width 500 height 20
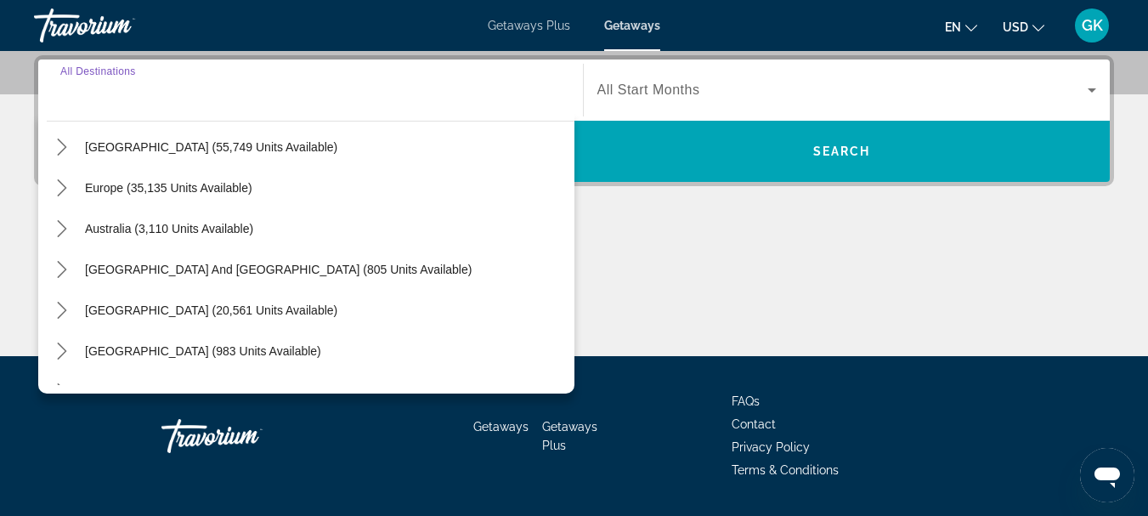
scroll to position [169, 0]
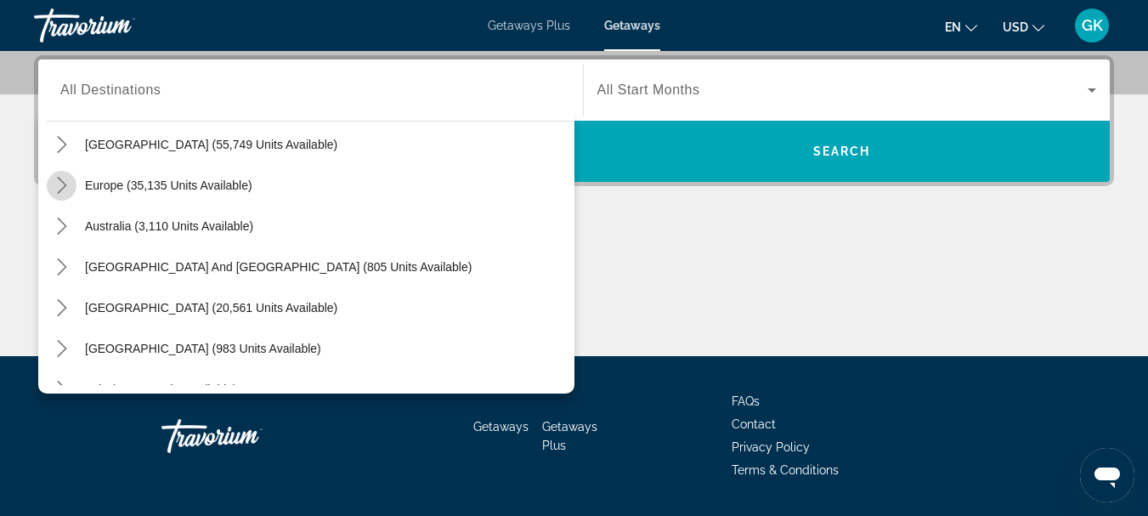
click at [59, 186] on icon "Toggle Europe (35,135 units available) submenu" at bounding box center [62, 185] width 17 height 17
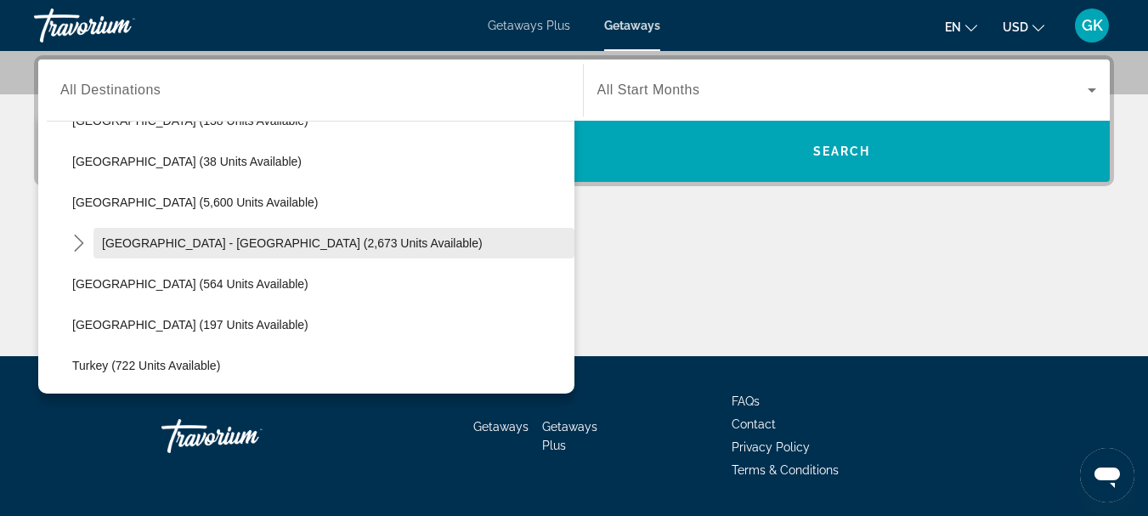
scroll to position [900, 0]
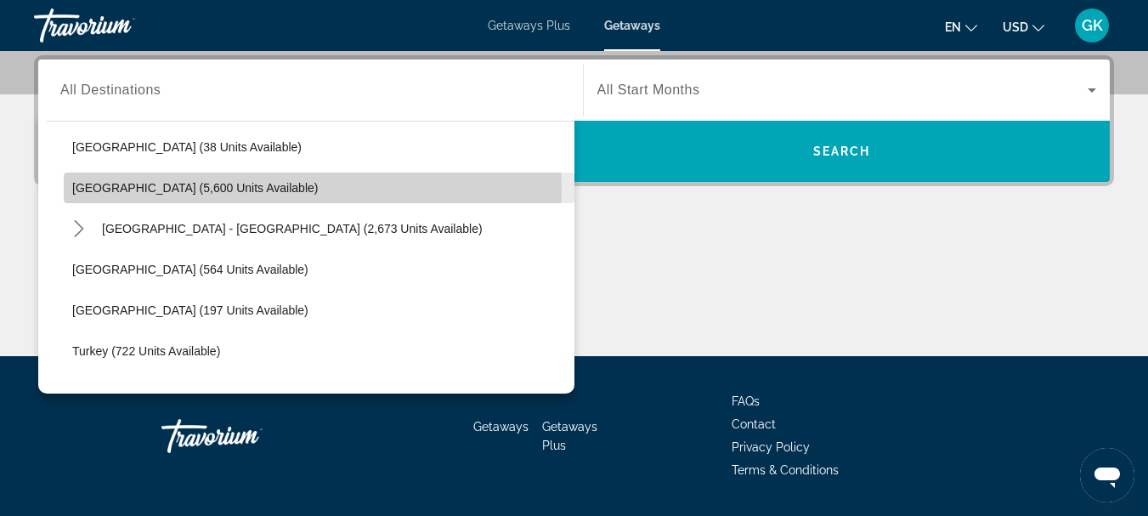
click at [193, 190] on span "[GEOGRAPHIC_DATA] (5,600 units available)" at bounding box center [194, 188] width 245 height 14
type input "**********"
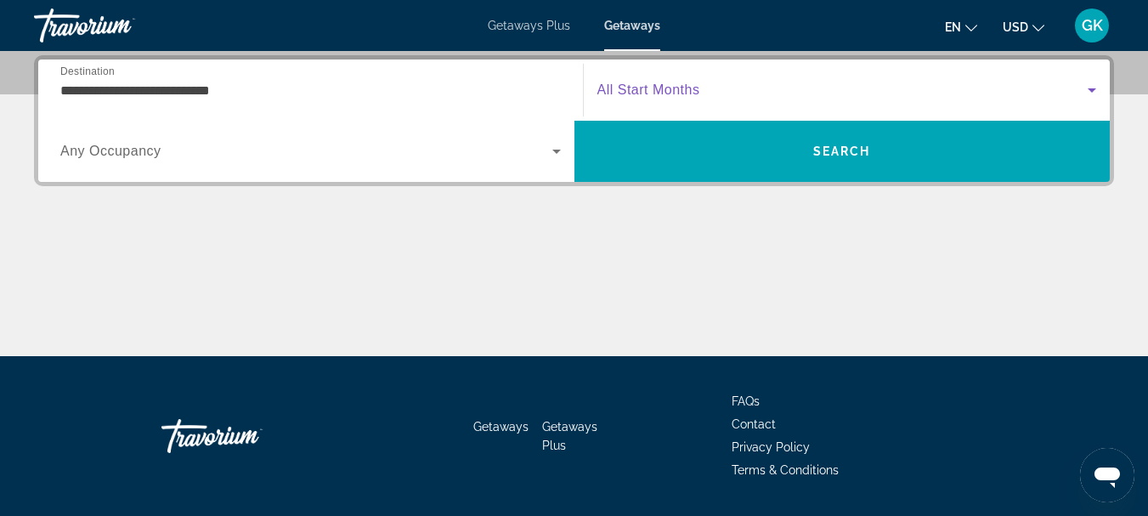
click at [749, 85] on span "Search widget" at bounding box center [842, 90] width 491 height 20
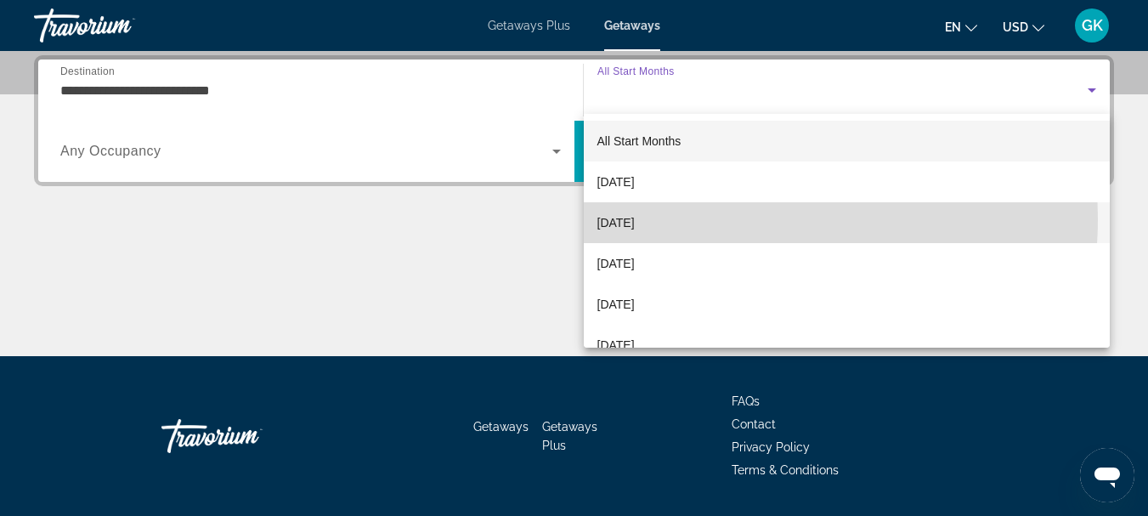
click at [635, 218] on span "[DATE]" at bounding box center [615, 222] width 37 height 20
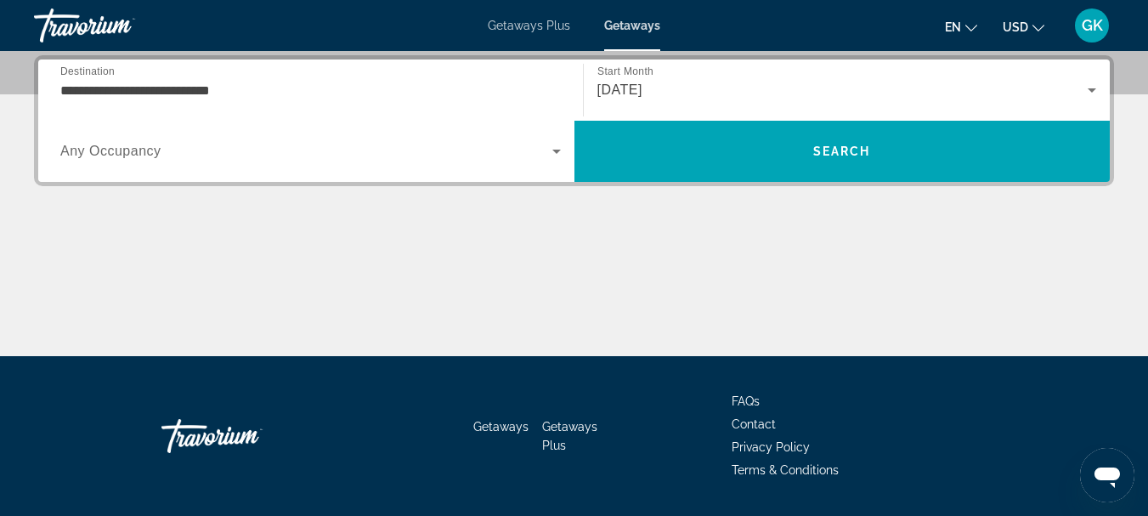
click at [330, 168] on div "Search widget" at bounding box center [310, 151] width 500 height 48
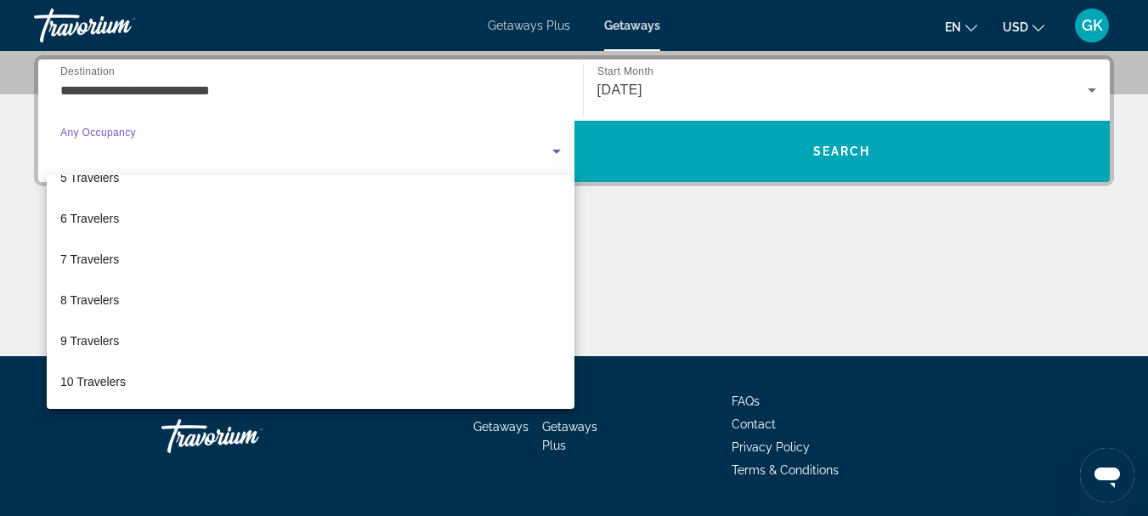
scroll to position [0, 0]
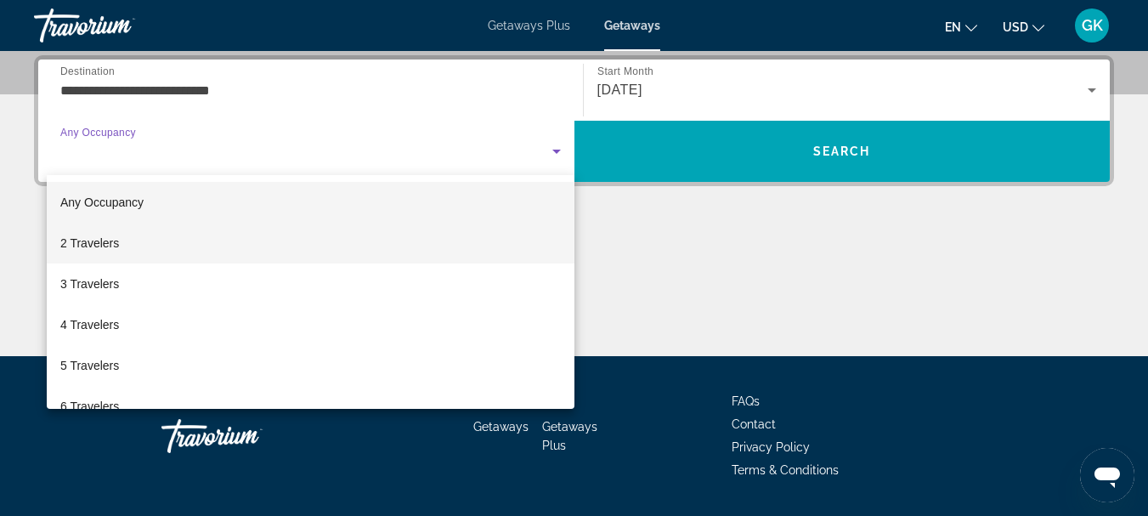
click at [196, 245] on mat-option "2 Travelers" at bounding box center [310, 243] width 527 height 41
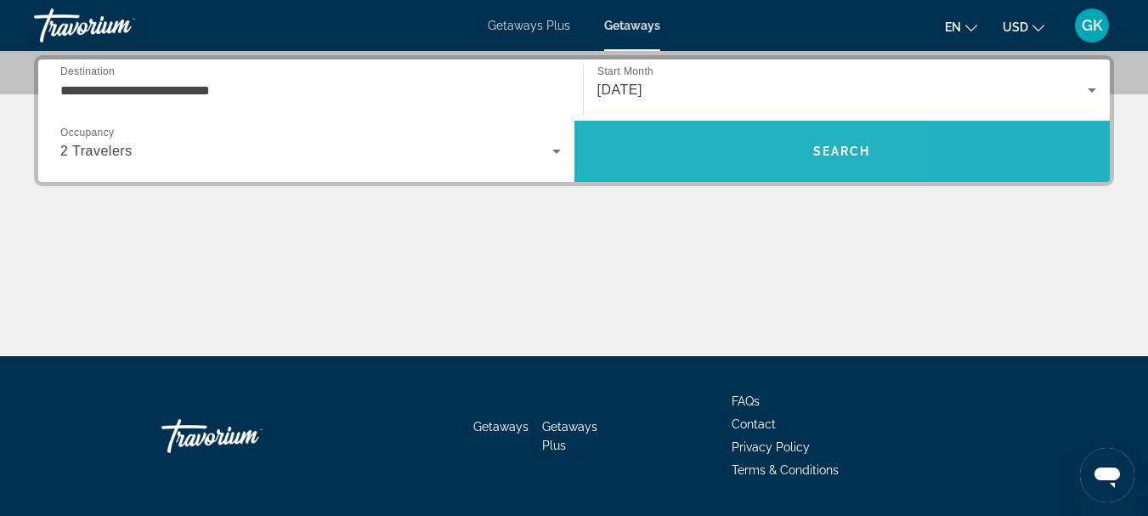
click at [695, 141] on span "Search" at bounding box center [842, 151] width 536 height 41
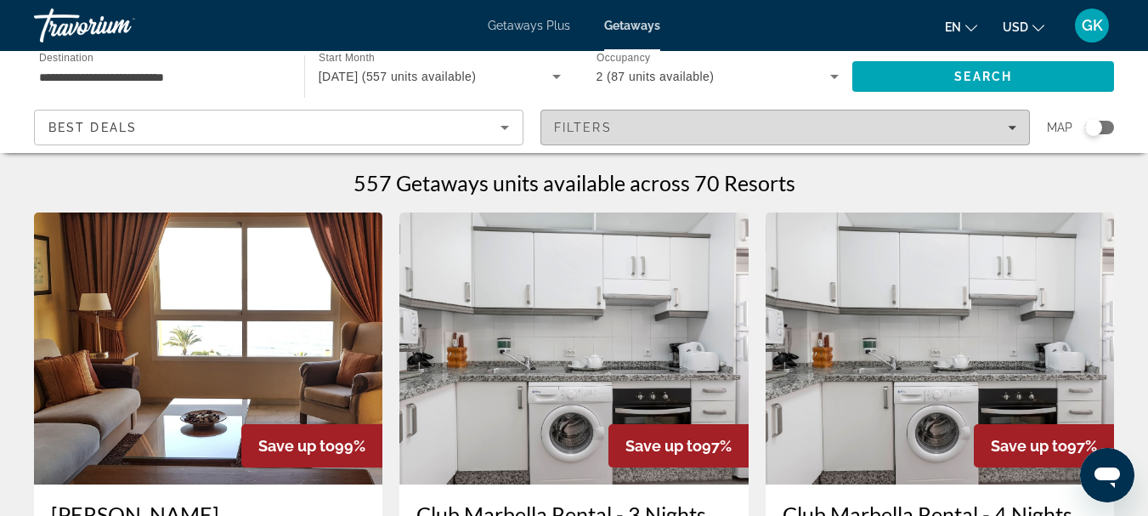
click at [911, 119] on span "Filters" at bounding box center [785, 127] width 488 height 41
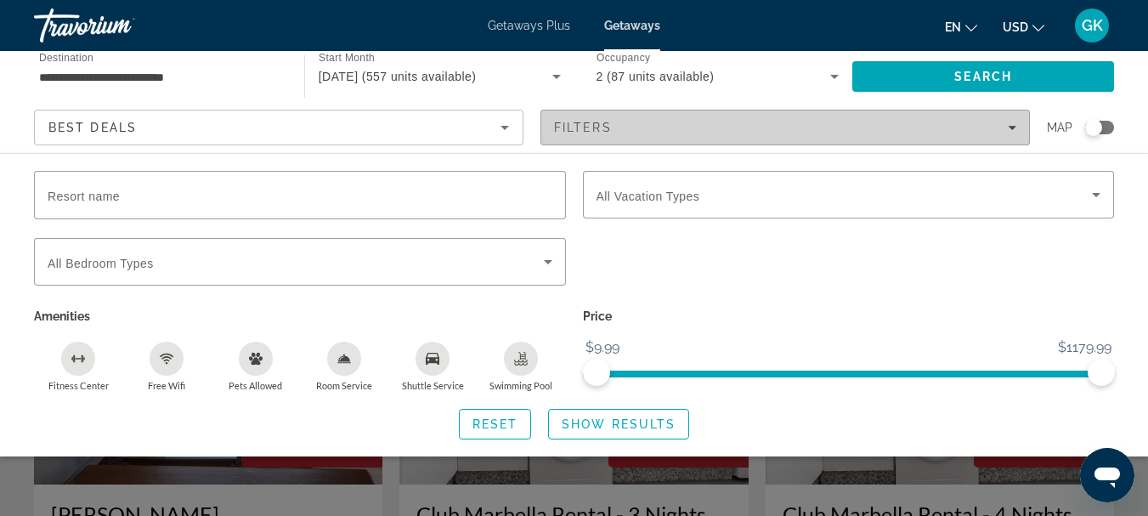
click at [911, 119] on span "Filters" at bounding box center [785, 127] width 488 height 41
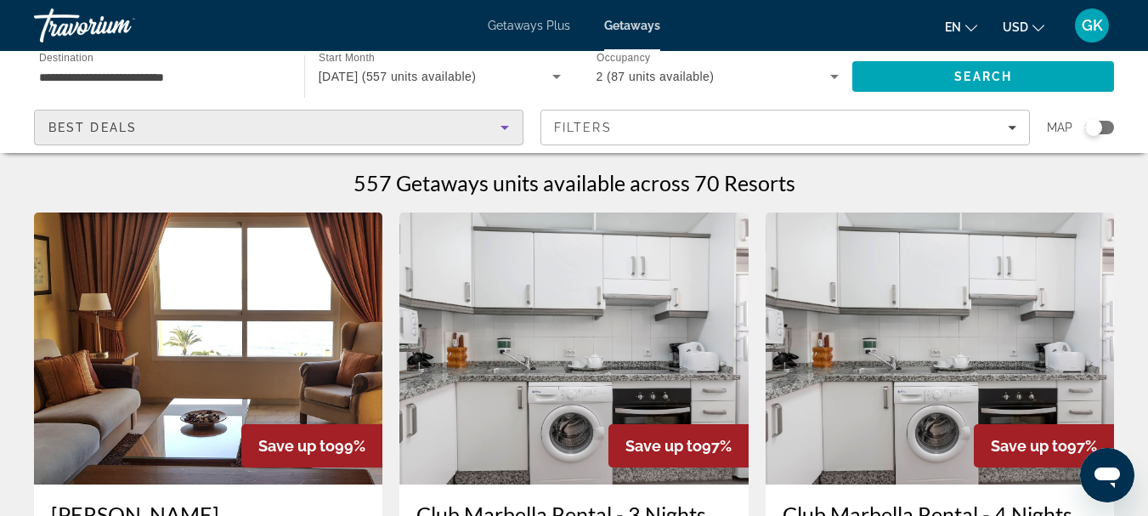
click at [480, 134] on div "Best Deals" at bounding box center [274, 127] width 452 height 20
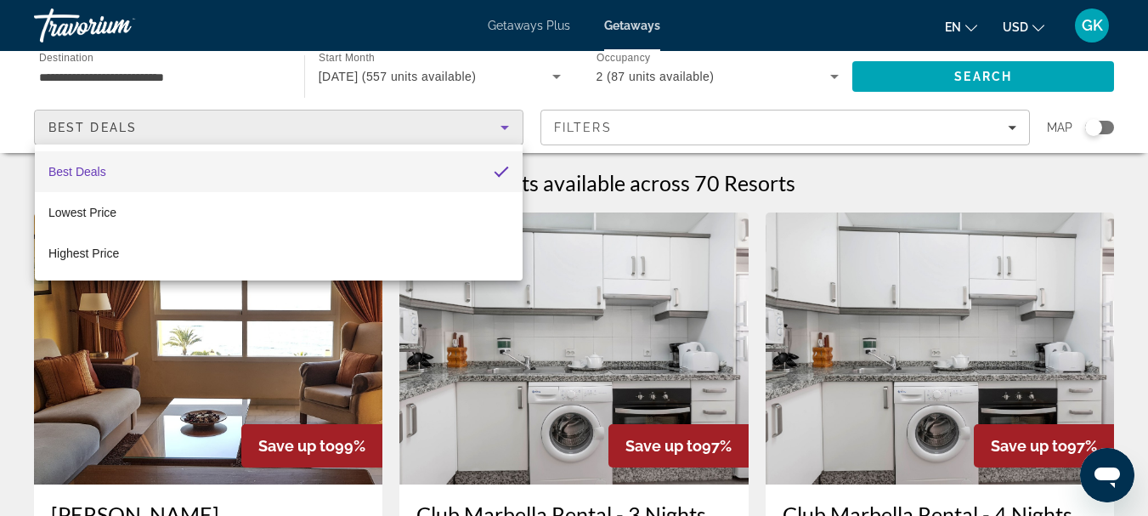
click at [480, 134] on div at bounding box center [574, 258] width 1148 height 516
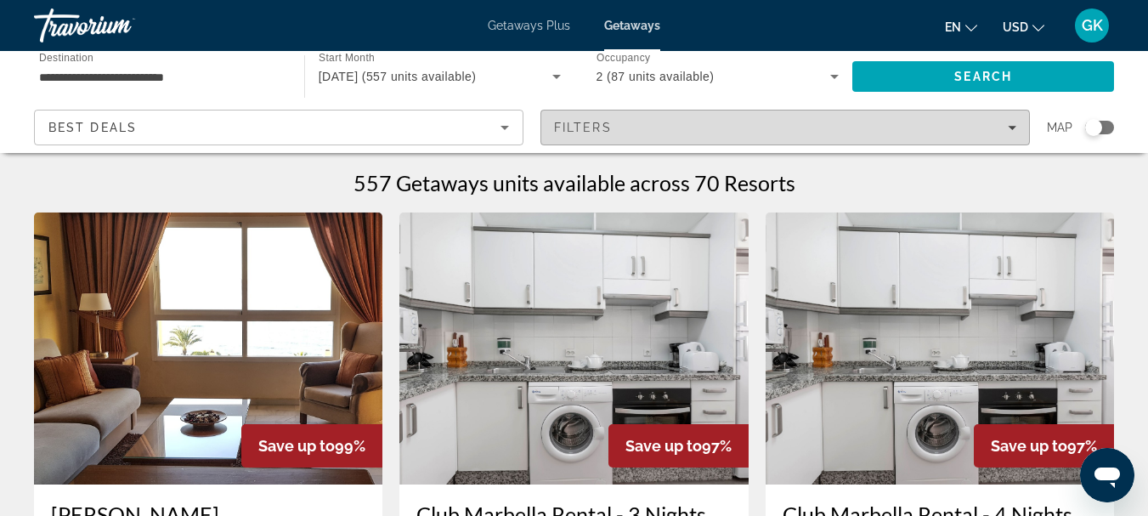
click at [666, 140] on span "Filters" at bounding box center [785, 127] width 488 height 41
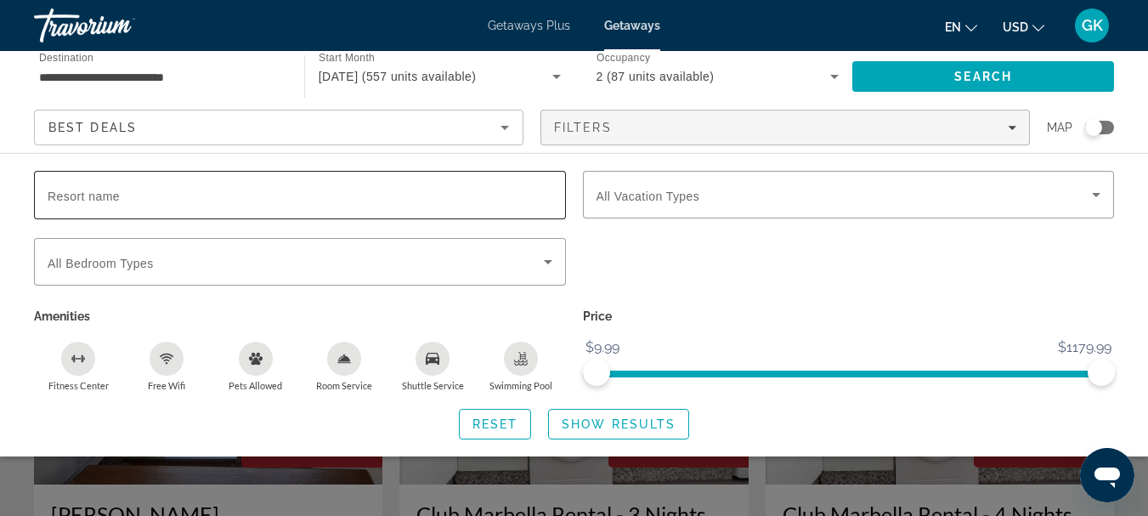
click at [266, 200] on input "Resort name" at bounding box center [300, 195] width 505 height 20
type input "******"
click at [607, 429] on span "Show Results" at bounding box center [618, 424] width 114 height 14
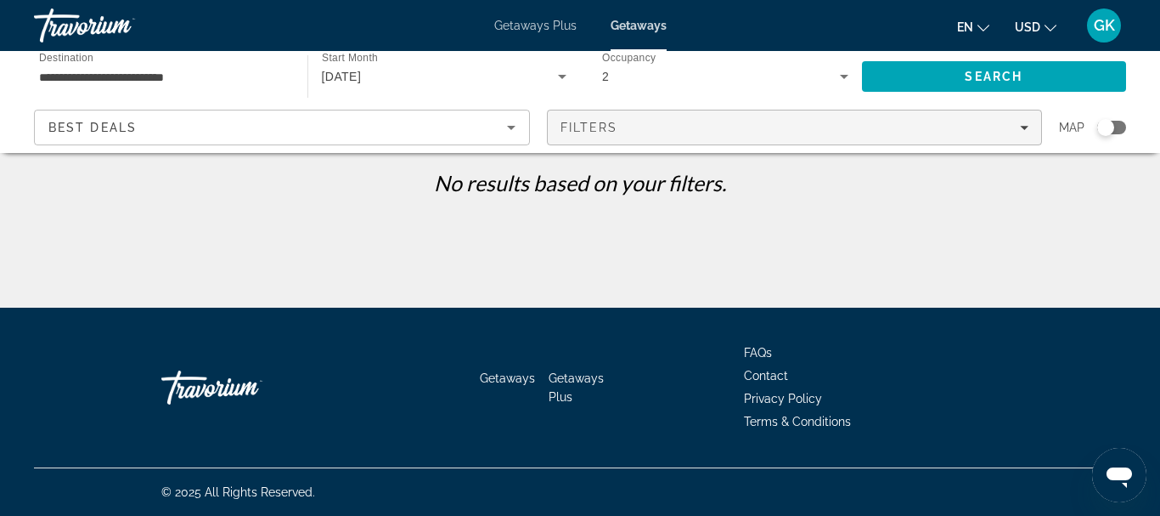
click at [670, 139] on span "Filters" at bounding box center [795, 127] width 494 height 41
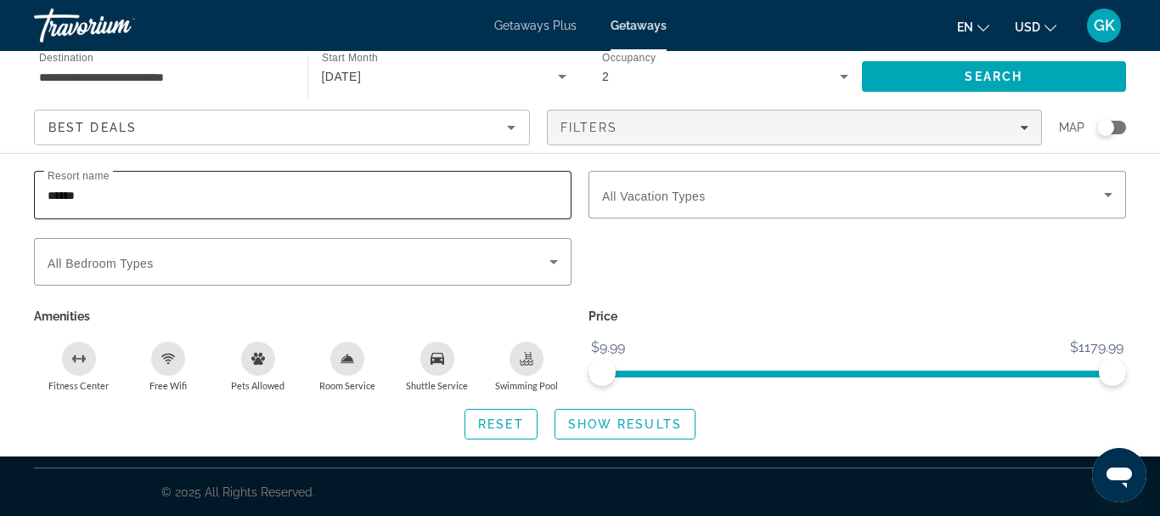
click at [233, 212] on div "******" at bounding box center [303, 195] width 510 height 48
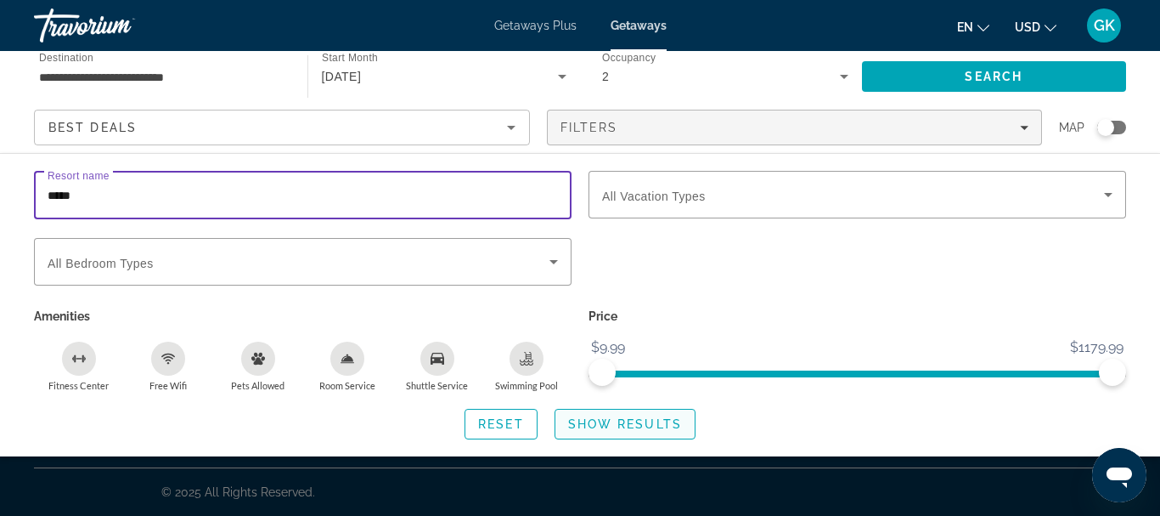
type input "*****"
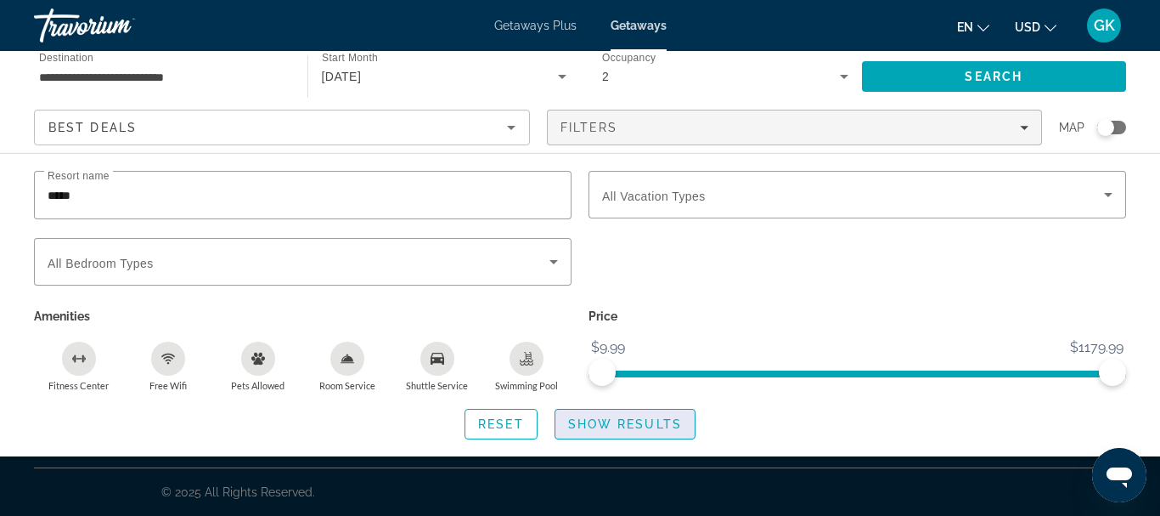
click at [636, 410] on span "Search widget" at bounding box center [625, 423] width 139 height 41
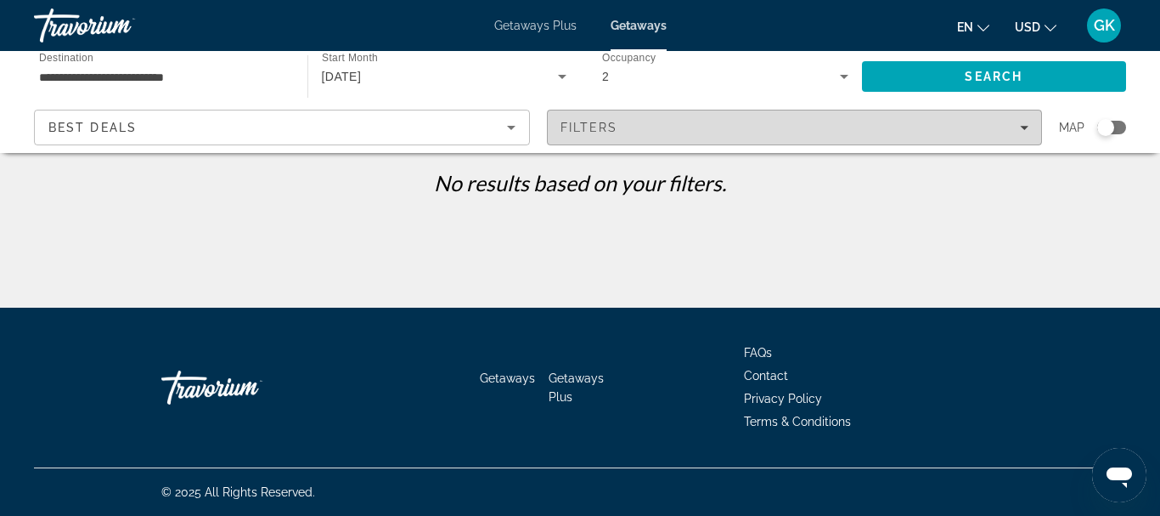
click at [697, 121] on div "Filters" at bounding box center [795, 128] width 469 height 14
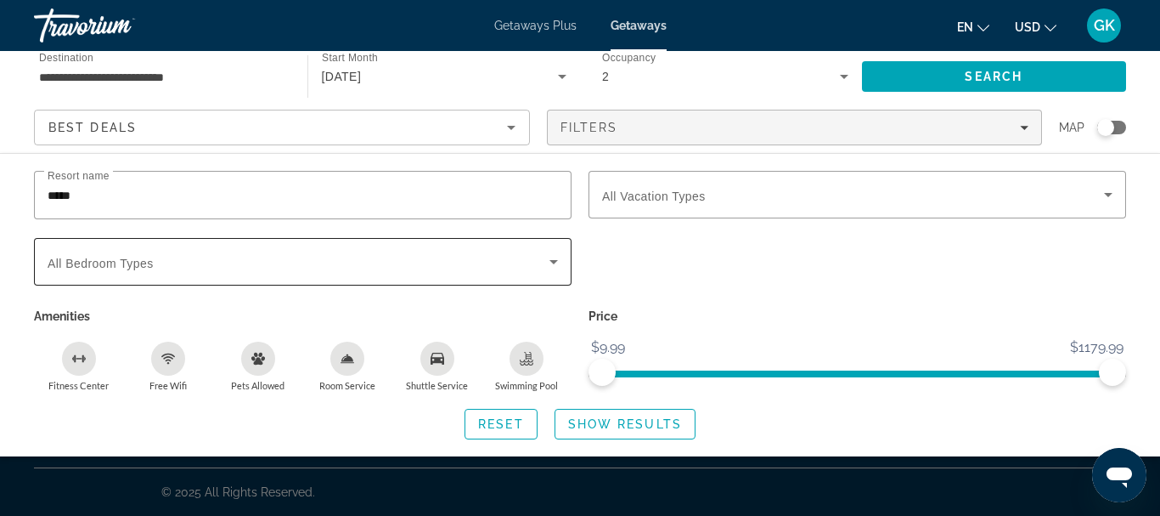
click at [549, 264] on icon "Search widget" at bounding box center [554, 261] width 20 height 20
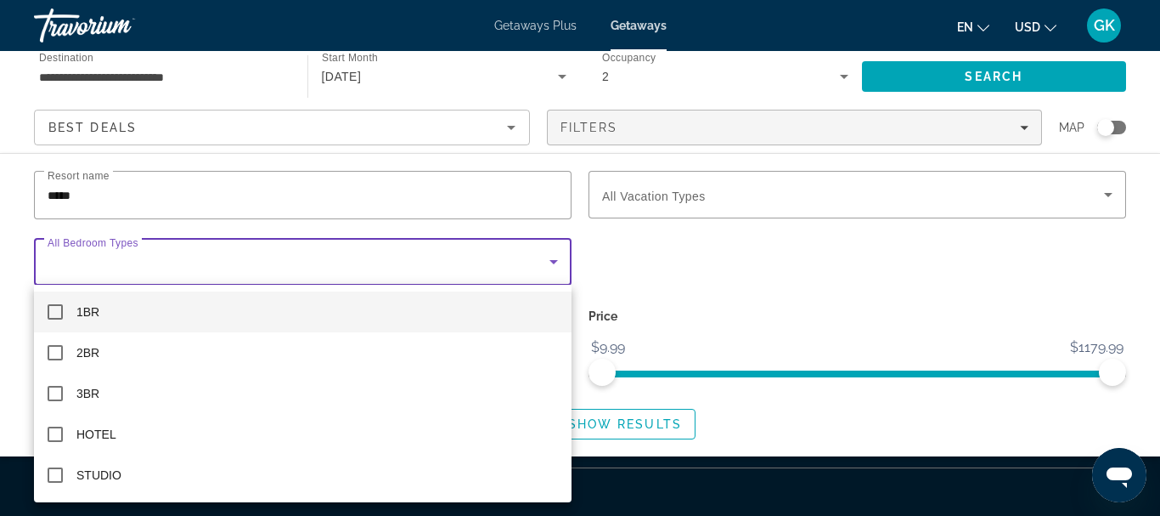
click at [549, 264] on div at bounding box center [580, 258] width 1160 height 516
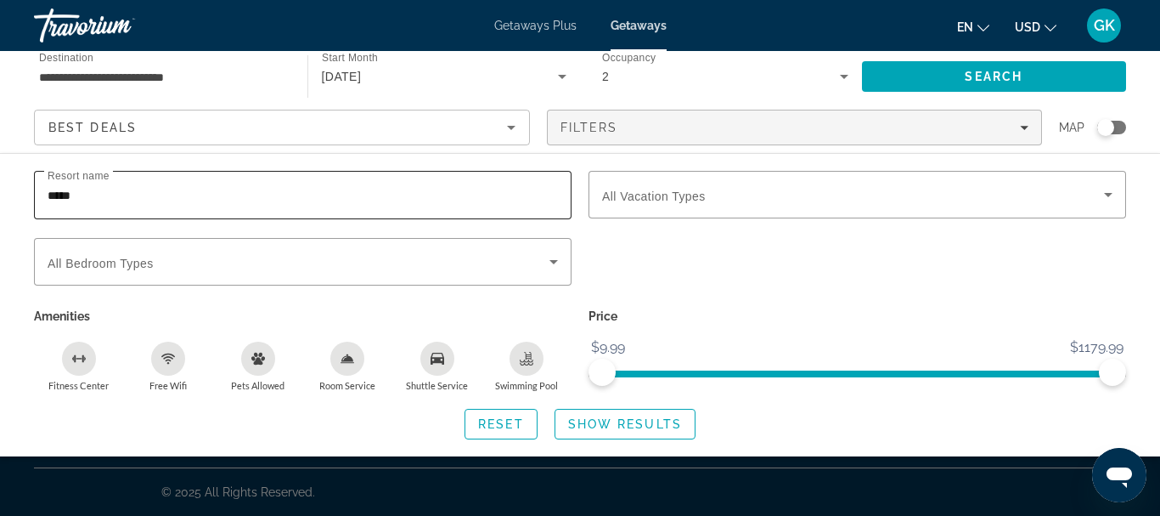
click at [341, 216] on div "*****" at bounding box center [303, 195] width 510 height 48
click at [499, 415] on span "Search widget" at bounding box center [500, 423] width 71 height 41
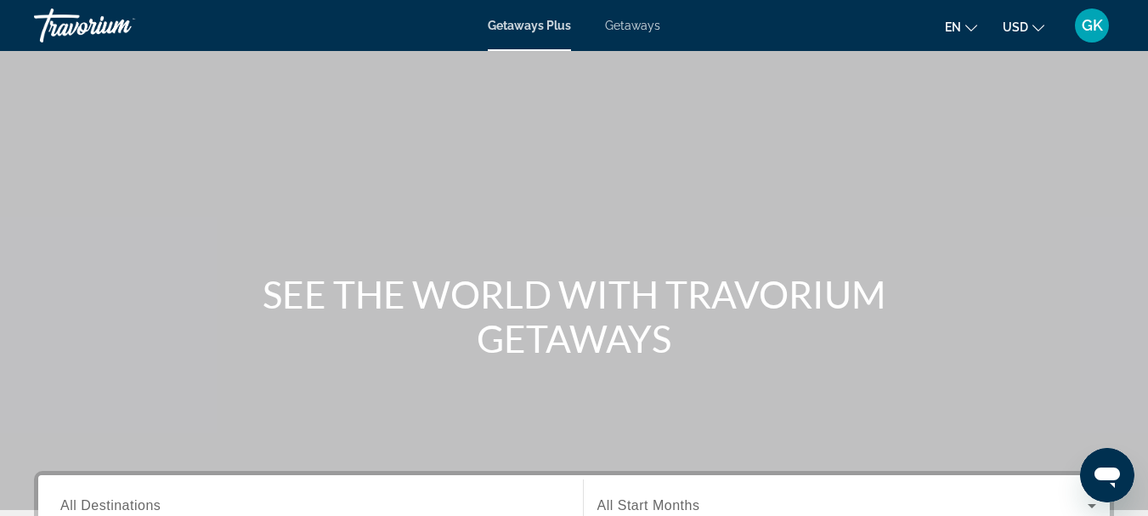
click at [1087, 15] on div "GK" at bounding box center [1091, 25] width 34 height 34
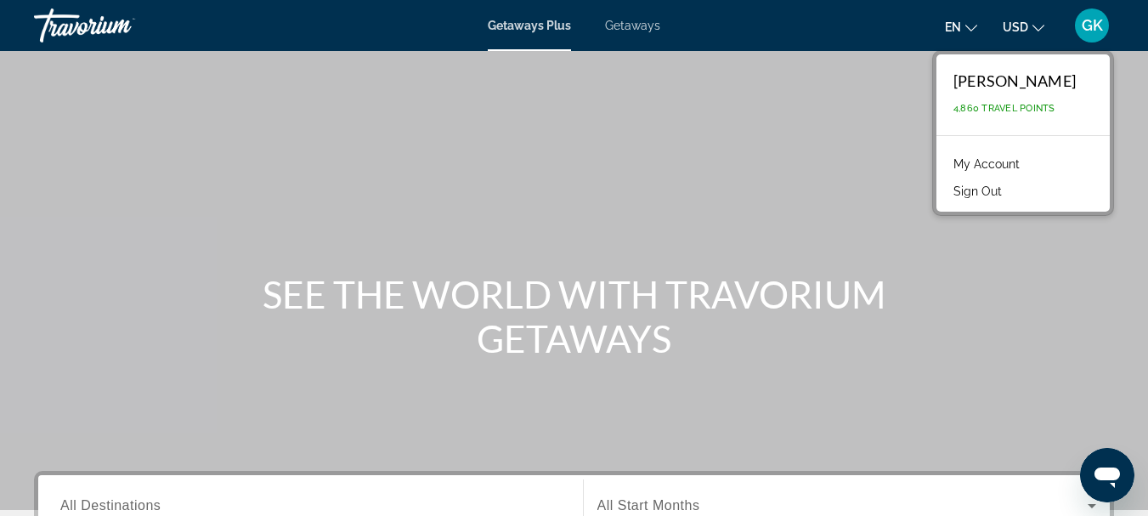
click at [1076, 35] on button "GK" at bounding box center [1091, 26] width 44 height 36
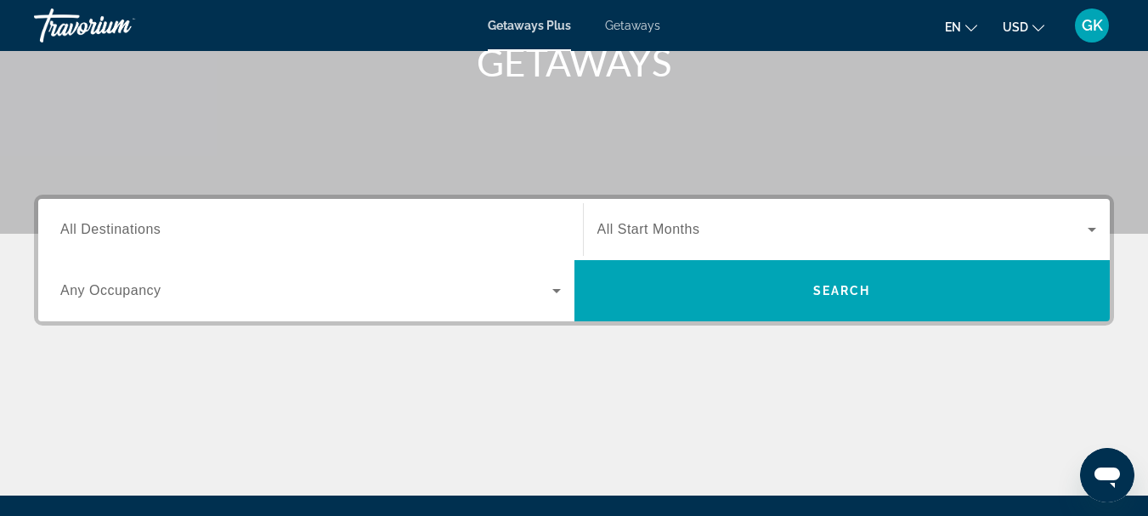
scroll to position [278, 0]
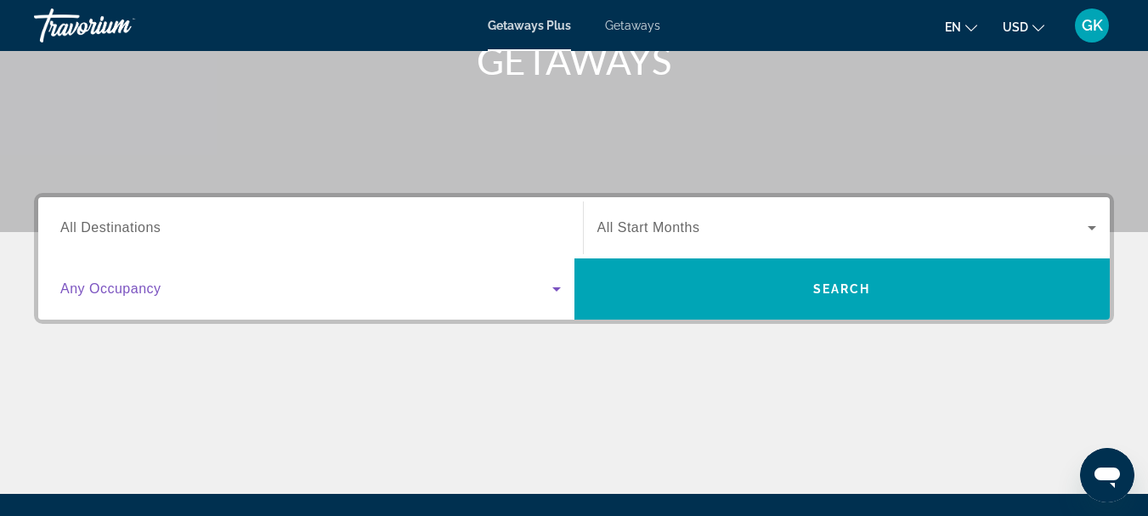
click at [451, 293] on span "Search widget" at bounding box center [306, 289] width 492 height 20
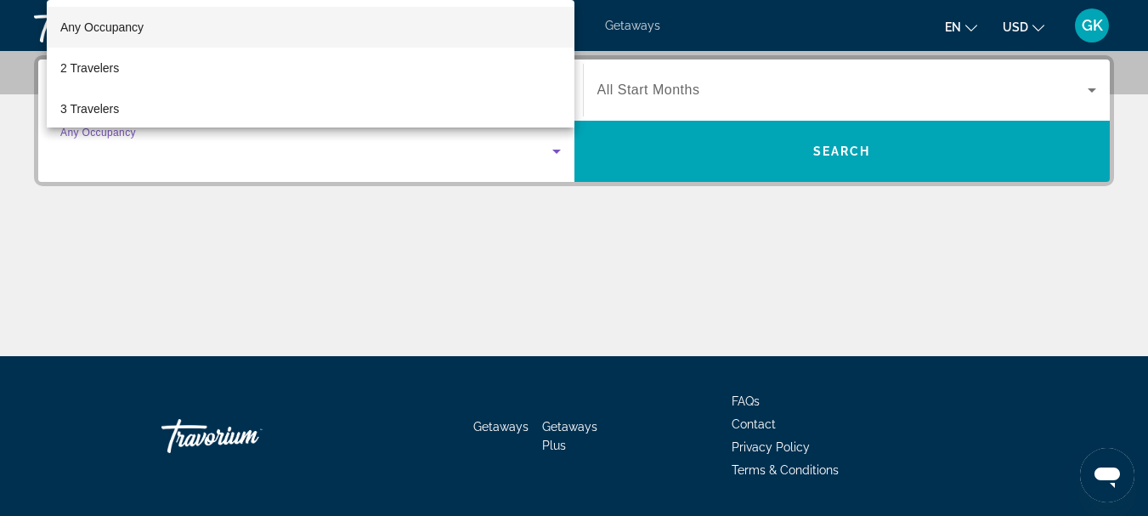
click at [451, 293] on div at bounding box center [574, 258] width 1148 height 516
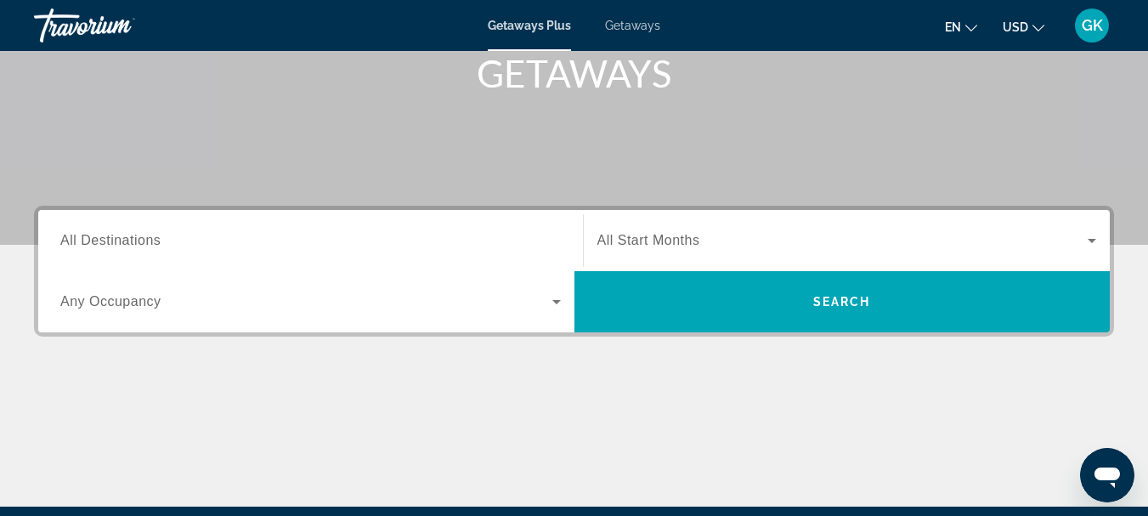
scroll to position [0, 0]
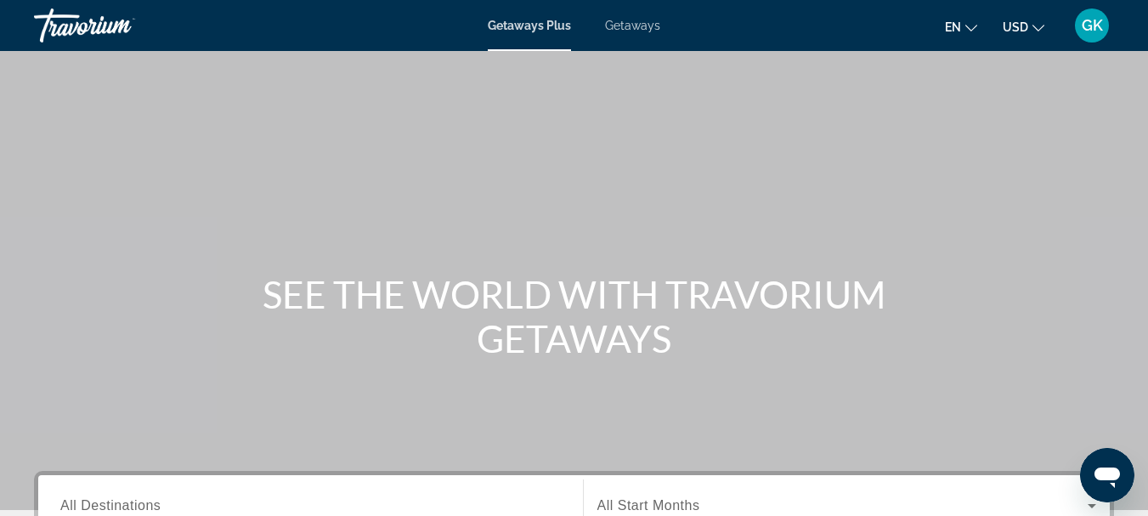
click at [649, 31] on span "Getaways" at bounding box center [632, 26] width 55 height 14
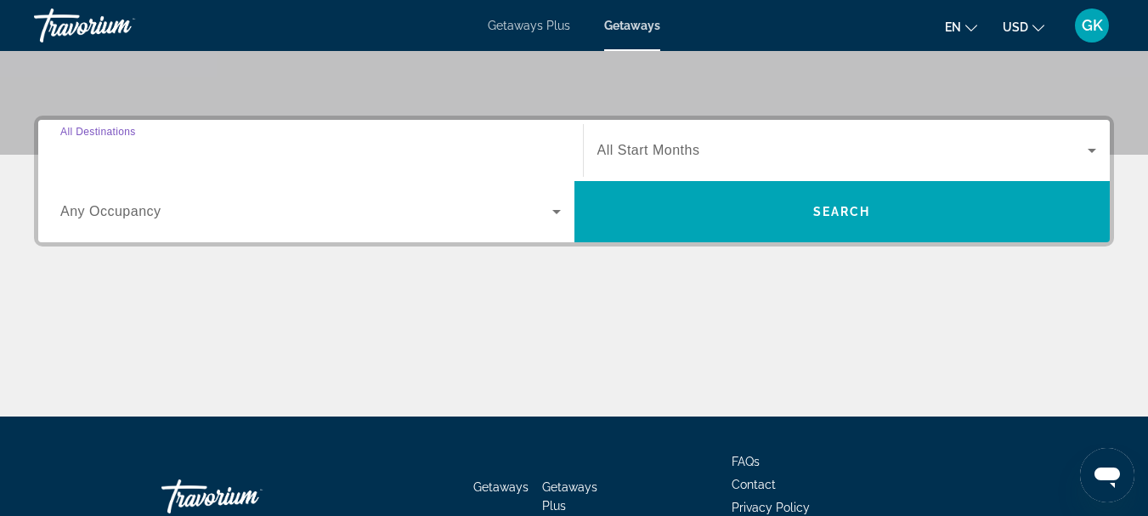
click at [377, 144] on input "Destination All Destinations" at bounding box center [310, 151] width 500 height 20
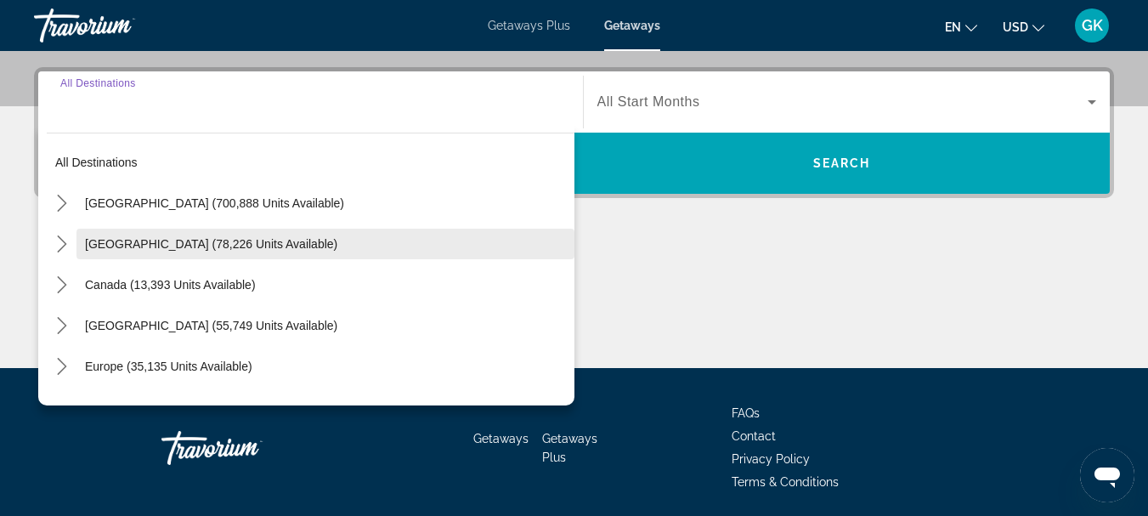
scroll to position [407, 0]
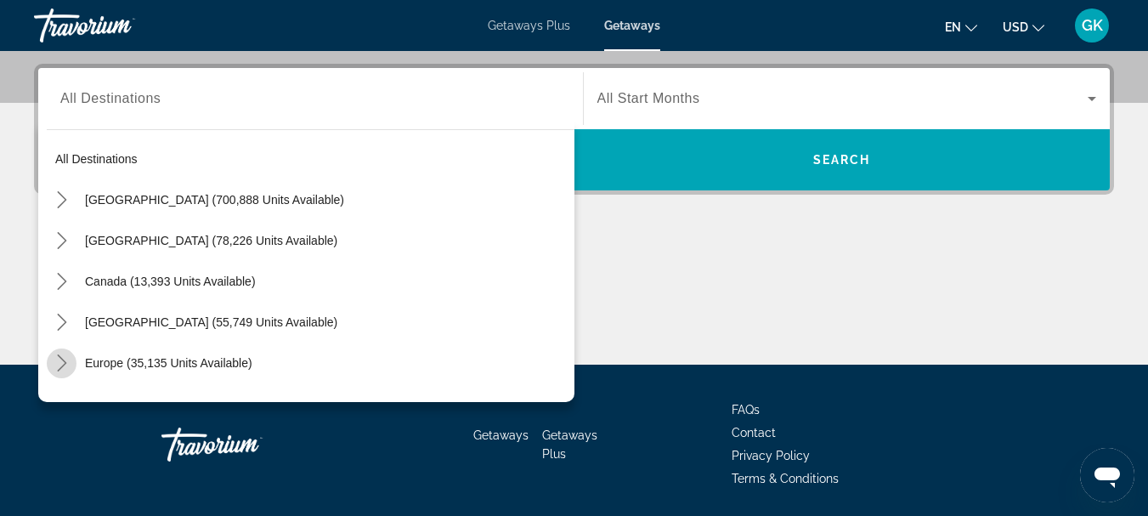
click at [65, 360] on icon "Toggle Europe (35,135 units available) submenu" at bounding box center [62, 362] width 17 height 17
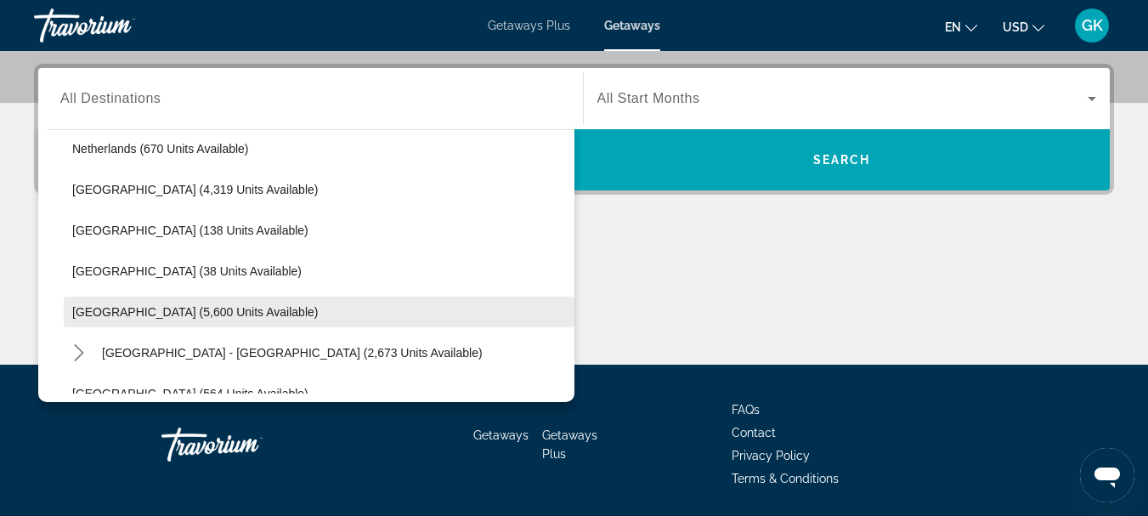
scroll to position [781, 0]
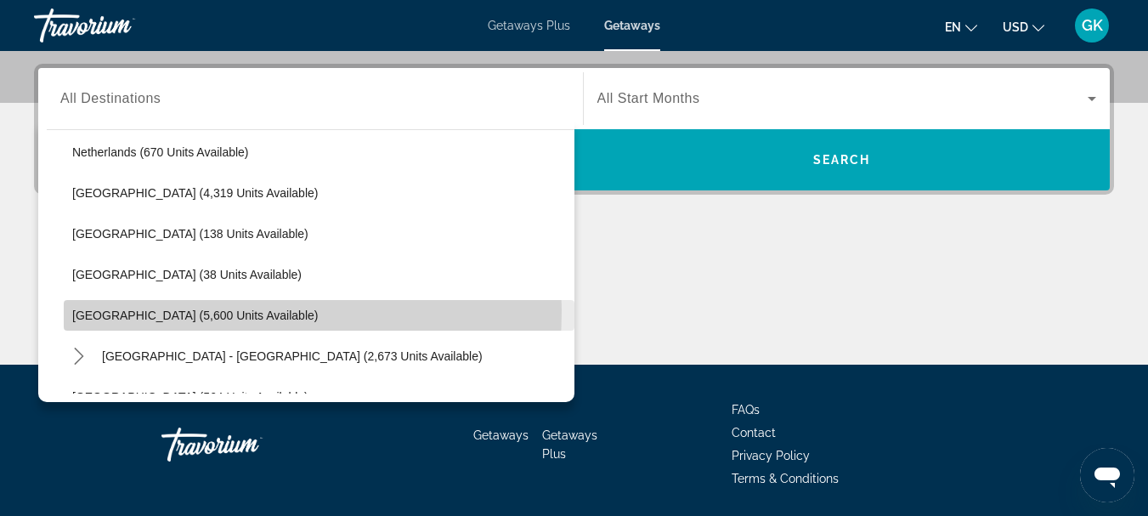
click at [161, 310] on span "[GEOGRAPHIC_DATA] (5,600 units available)" at bounding box center [194, 315] width 245 height 14
type input "**********"
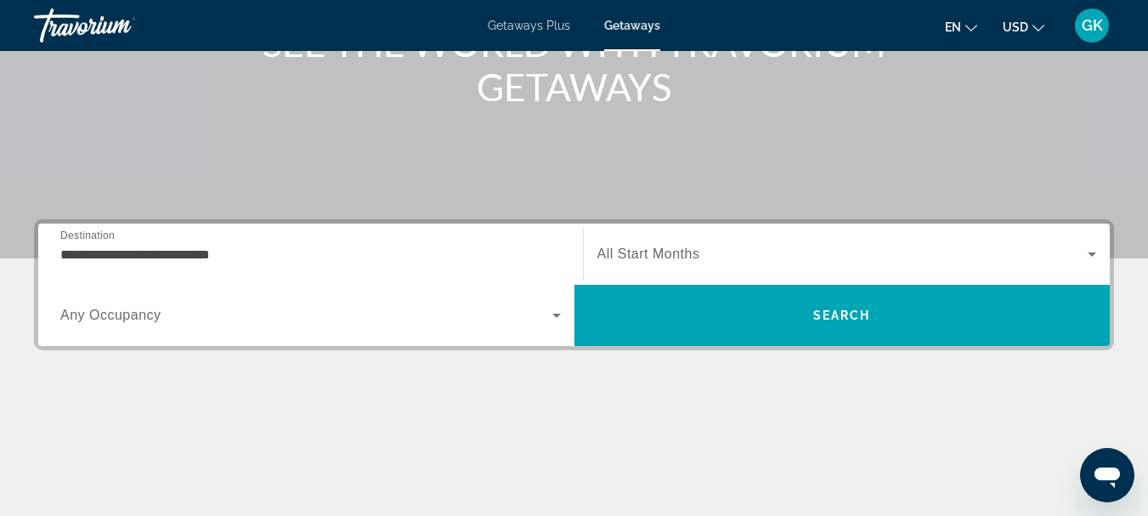
click at [636, 224] on div "Start Month All Start Months" at bounding box center [846, 253] width 527 height 61
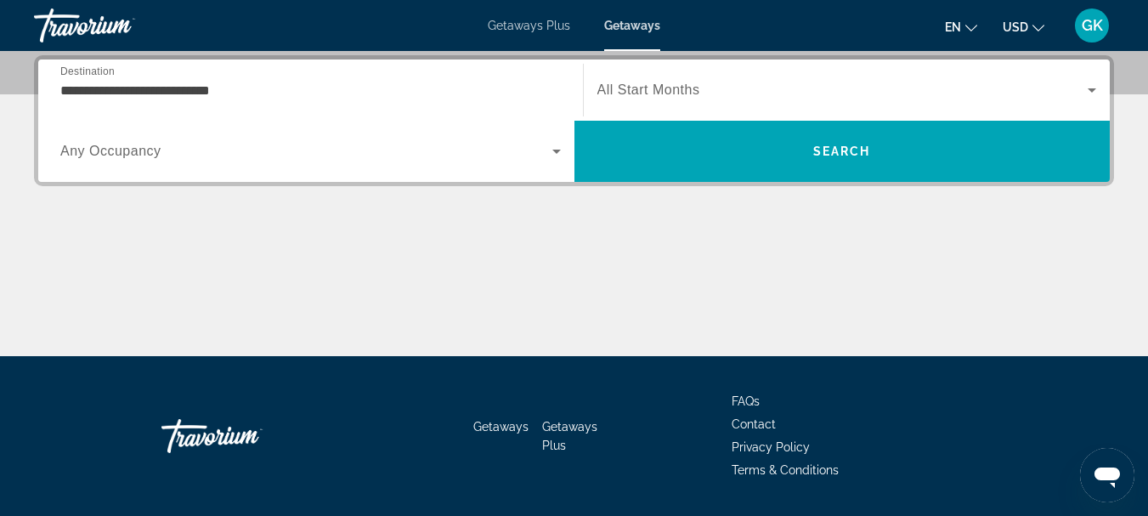
click at [660, 93] on span "All Start Months" at bounding box center [648, 89] width 103 height 14
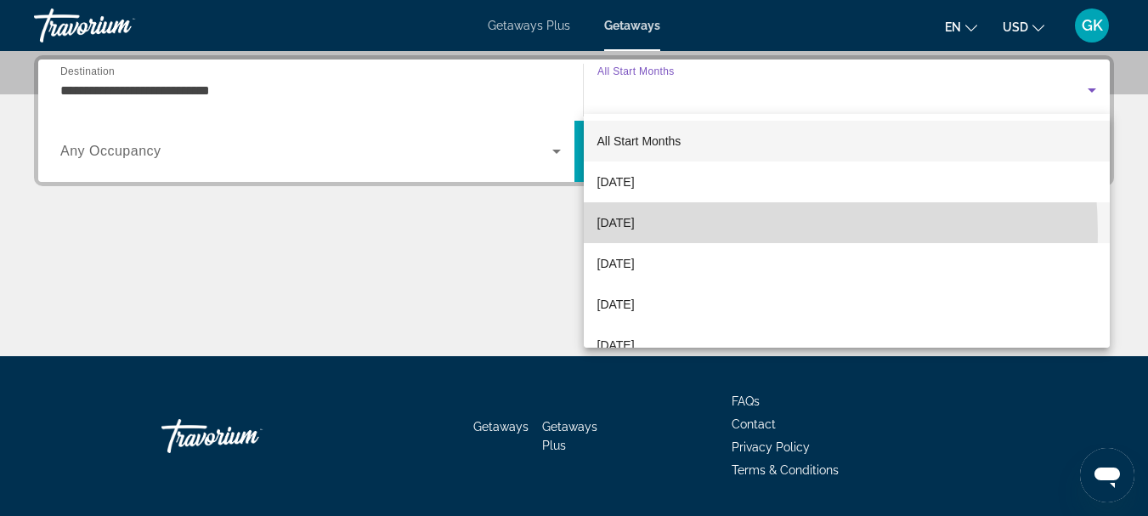
click at [620, 234] on mat-option "[DATE]" at bounding box center [847, 222] width 527 height 41
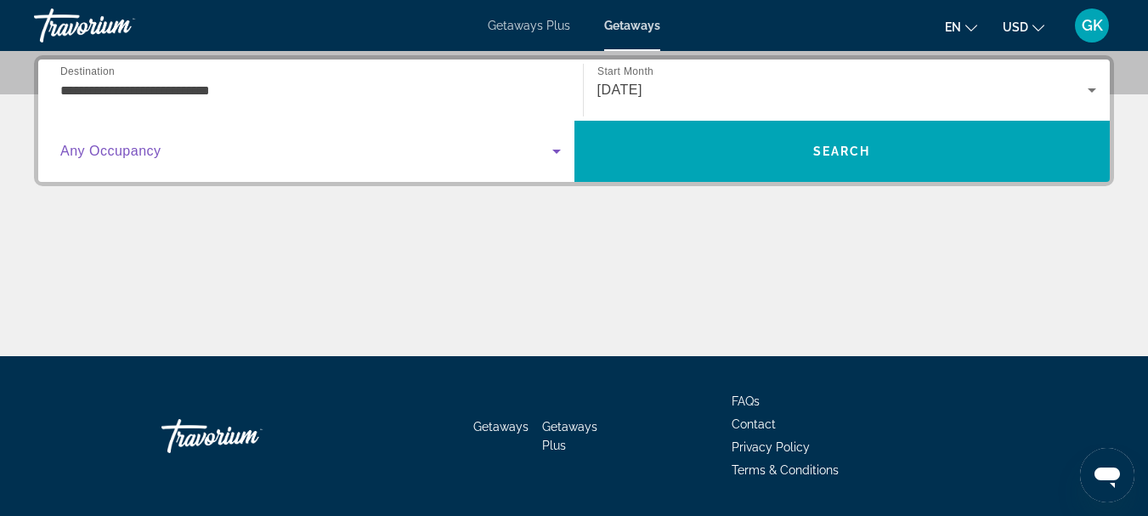
click at [415, 149] on span "Search widget" at bounding box center [306, 151] width 492 height 20
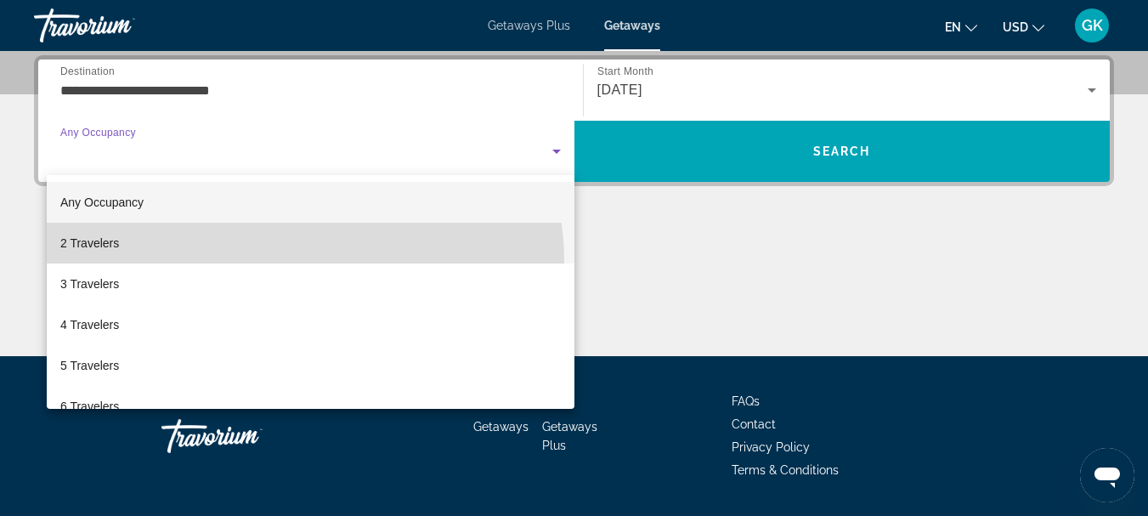
click at [302, 261] on mat-option "2 Travelers" at bounding box center [310, 243] width 527 height 41
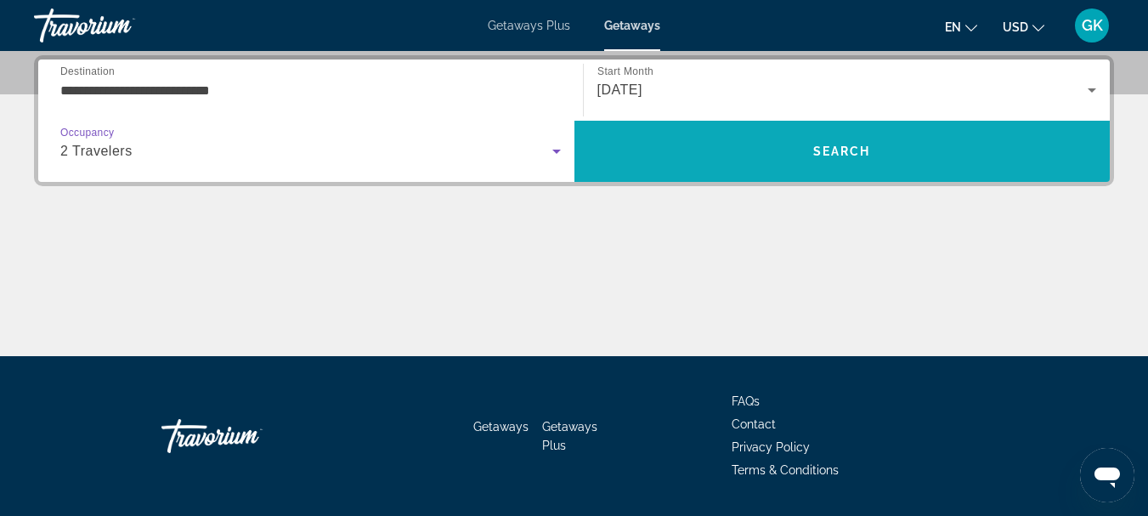
click at [878, 171] on span "Search" at bounding box center [842, 151] width 536 height 41
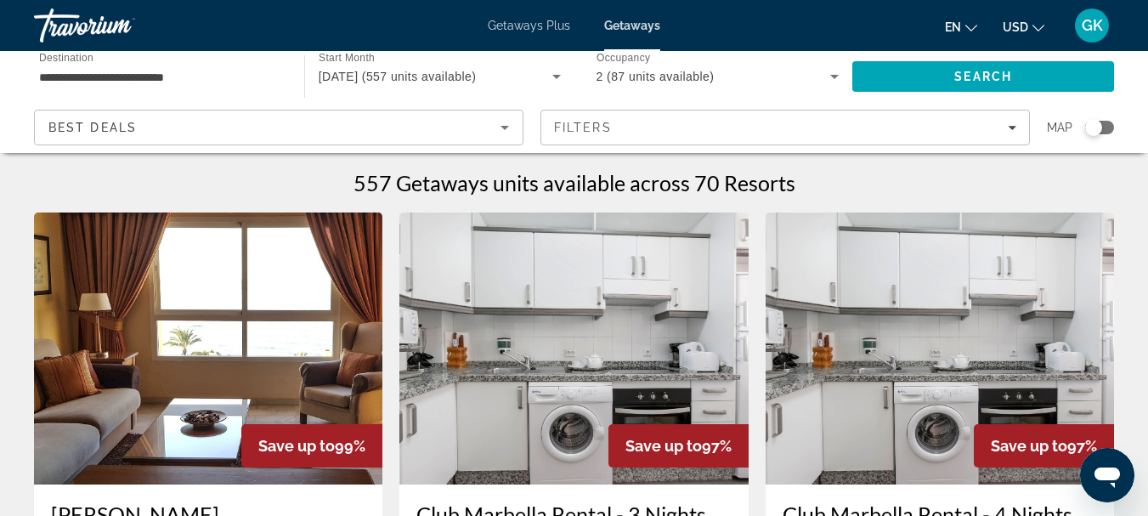
scroll to position [13, 0]
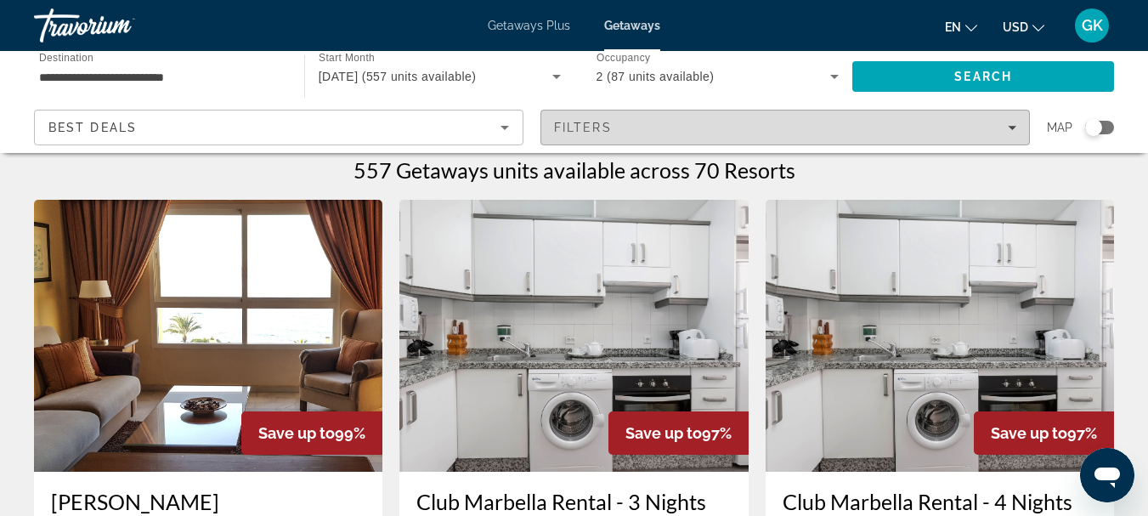
click at [719, 133] on div "Filters" at bounding box center [785, 128] width 462 height 14
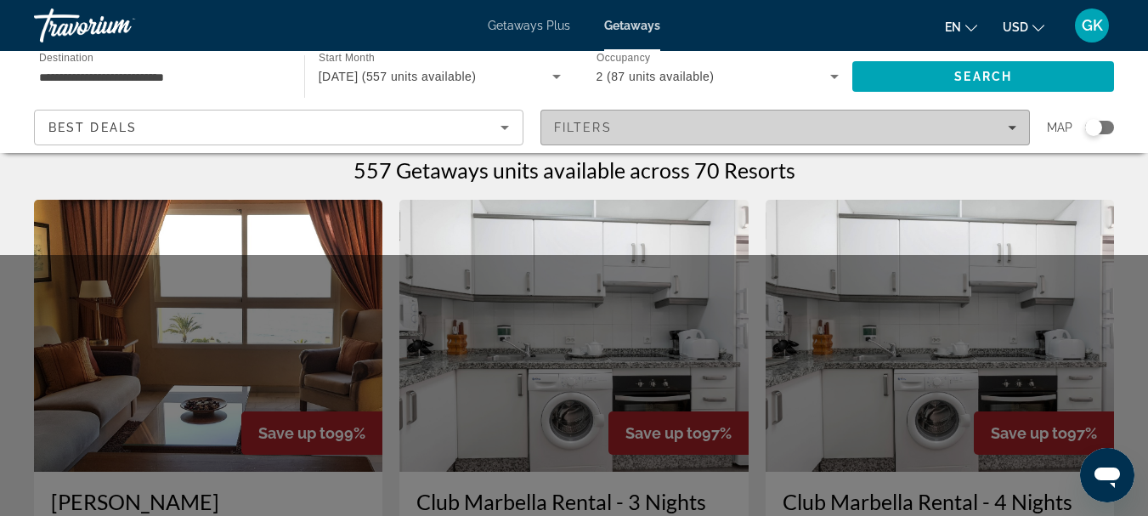
click at [719, 133] on div "Filters" at bounding box center [785, 128] width 462 height 14
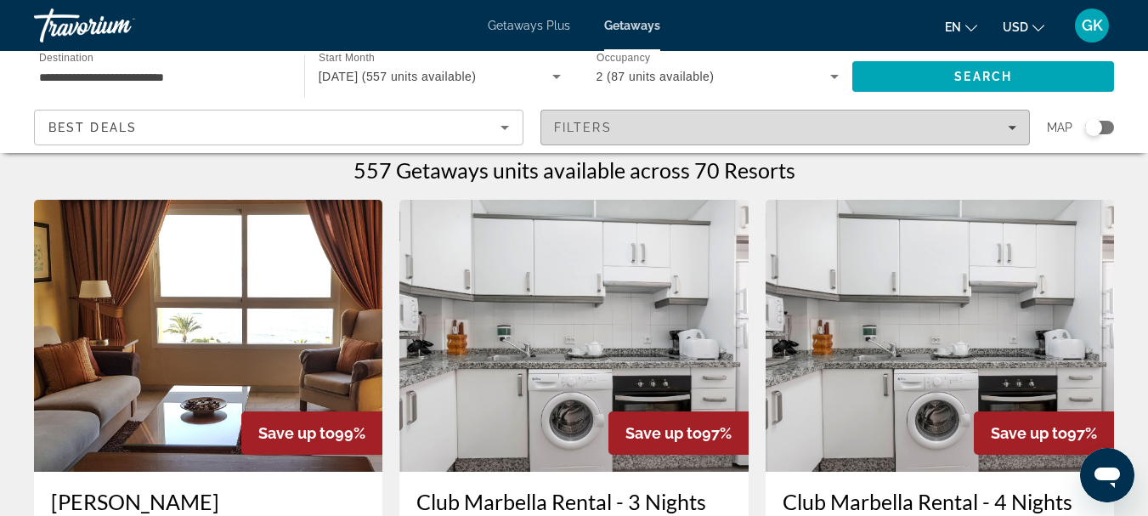
click at [719, 133] on div "Filters" at bounding box center [785, 128] width 462 height 14
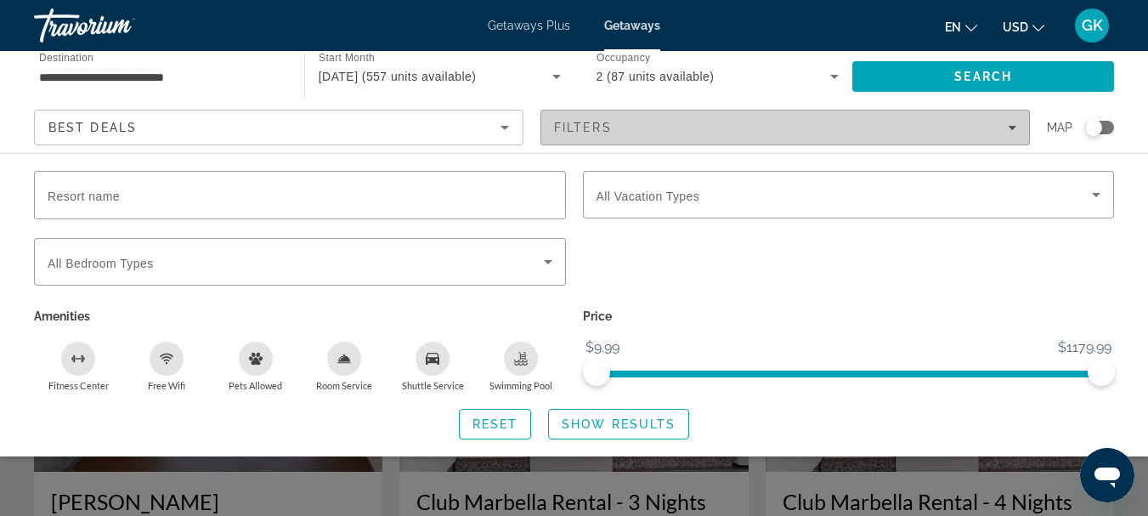
click at [719, 133] on div "Filters" at bounding box center [785, 128] width 462 height 14
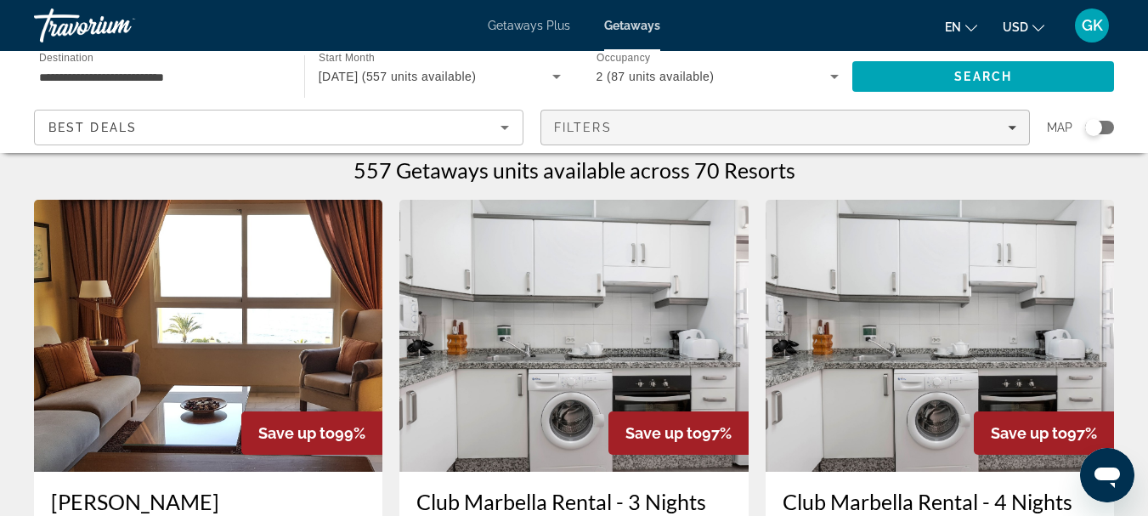
click at [719, 133] on div "Filters" at bounding box center [785, 128] width 462 height 14
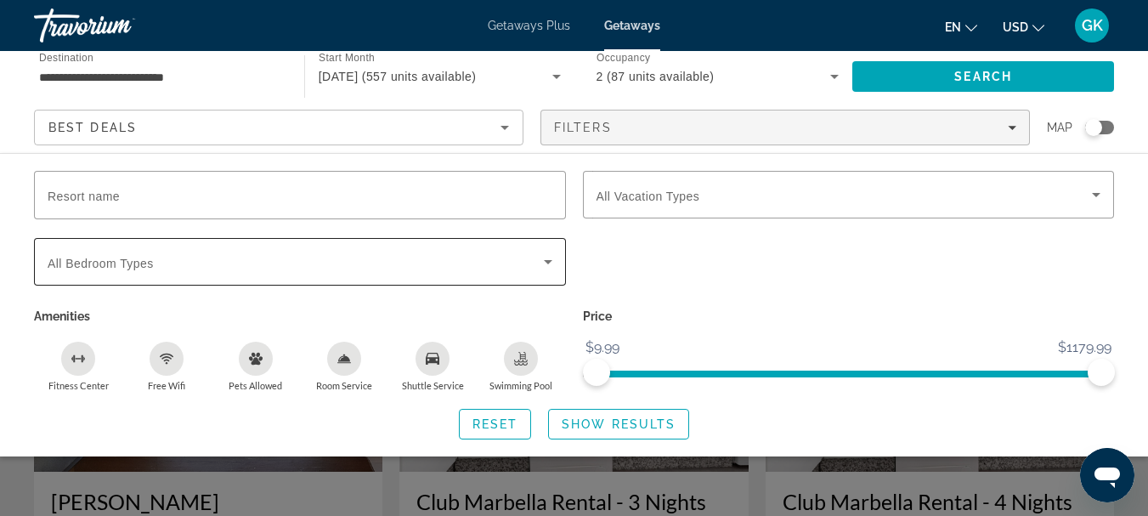
click at [377, 271] on div "Search widget" at bounding box center [300, 262] width 505 height 48
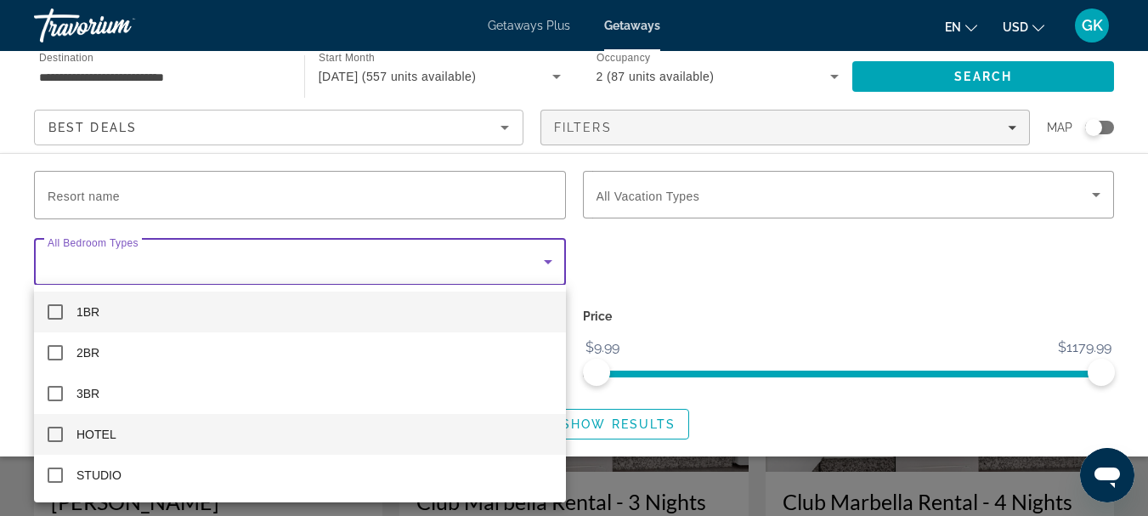
click at [116, 436] on mat-option "HOTEL" at bounding box center [300, 434] width 532 height 41
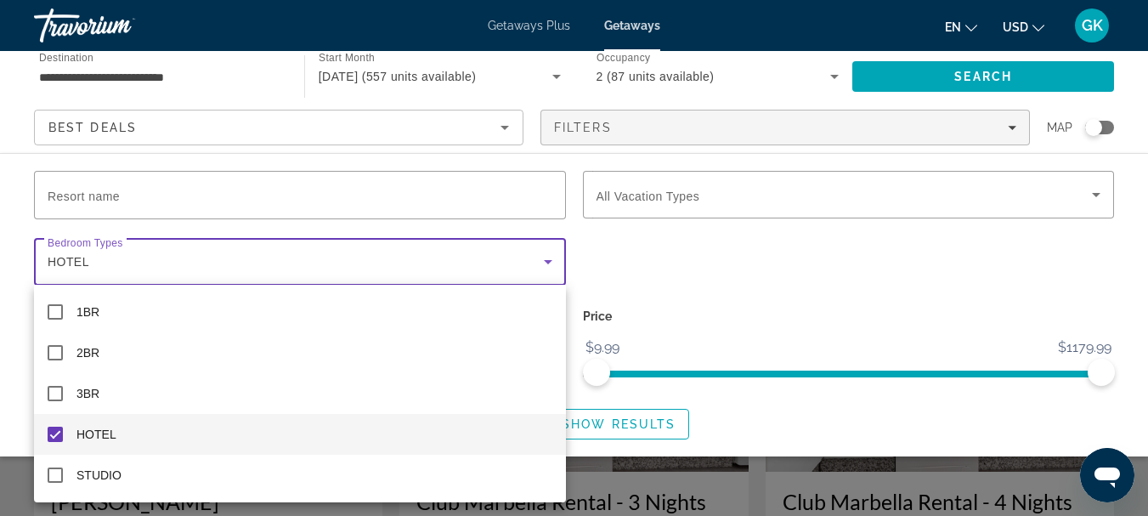
click at [798, 248] on div at bounding box center [574, 258] width 1148 height 516
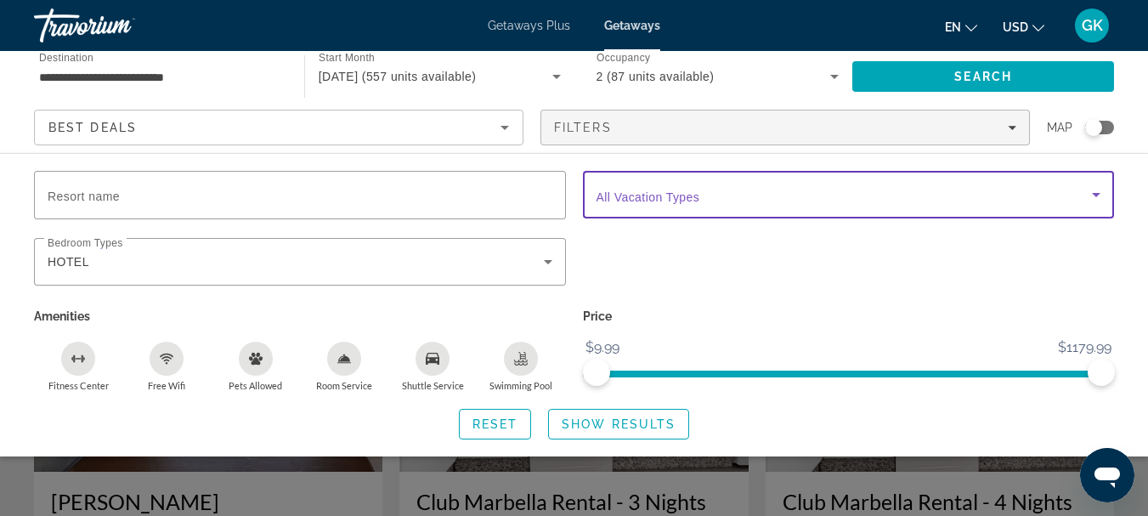
click at [787, 195] on span "Search widget" at bounding box center [844, 194] width 496 height 20
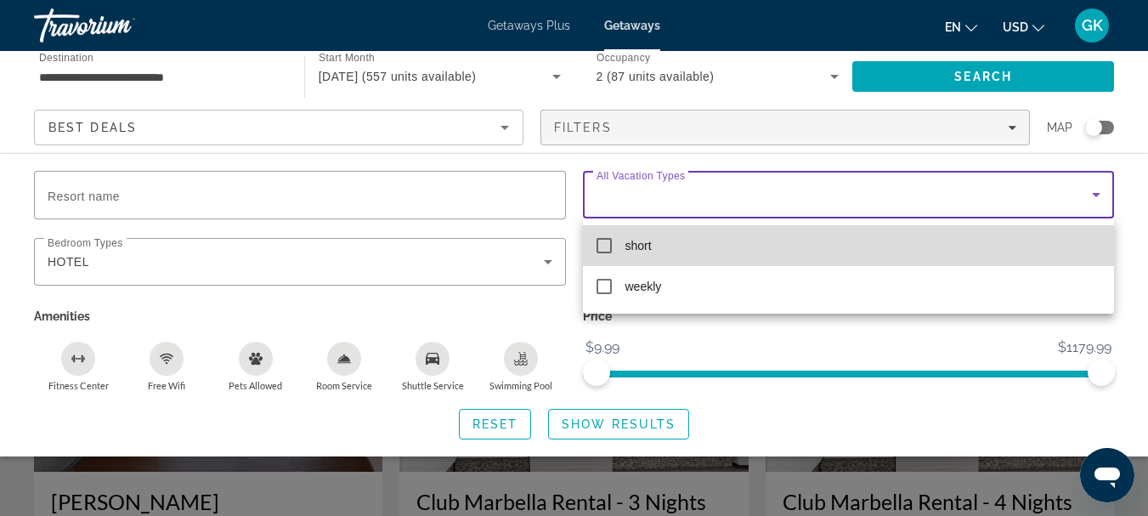
click at [692, 253] on mat-option "short" at bounding box center [849, 245] width 532 height 41
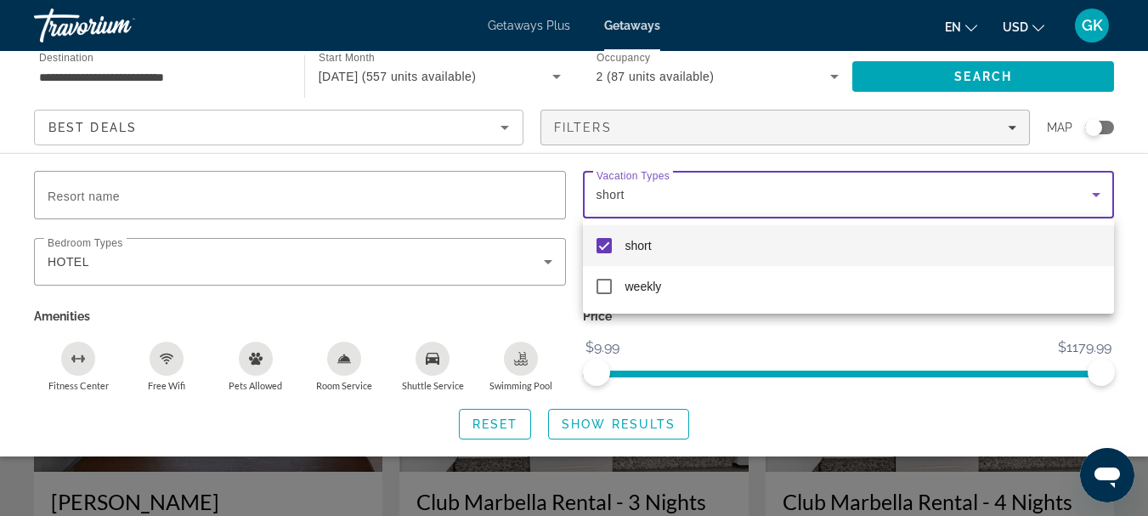
click at [818, 189] on div at bounding box center [574, 258] width 1148 height 516
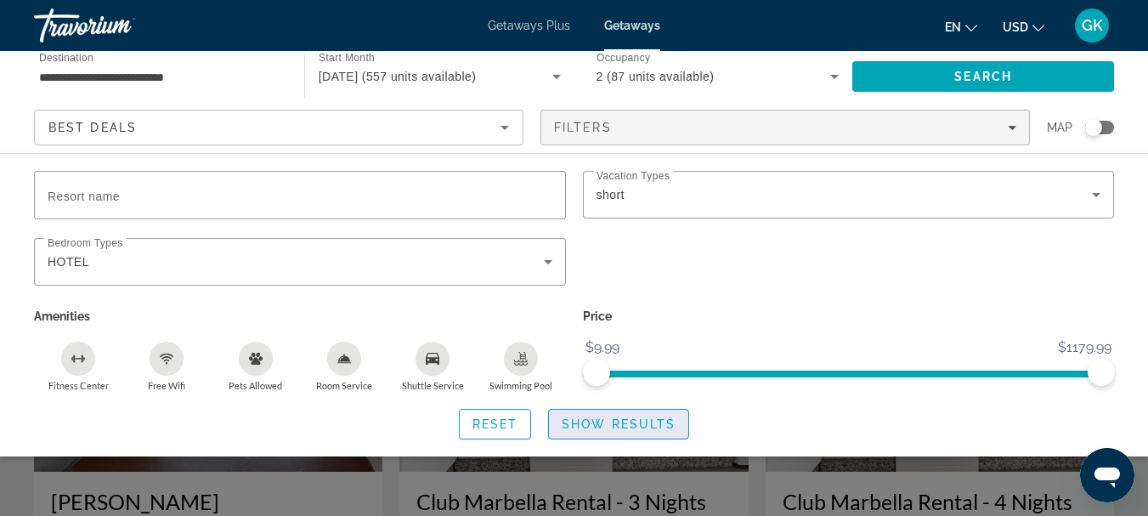
click at [595, 434] on span "Search widget" at bounding box center [618, 423] width 139 height 41
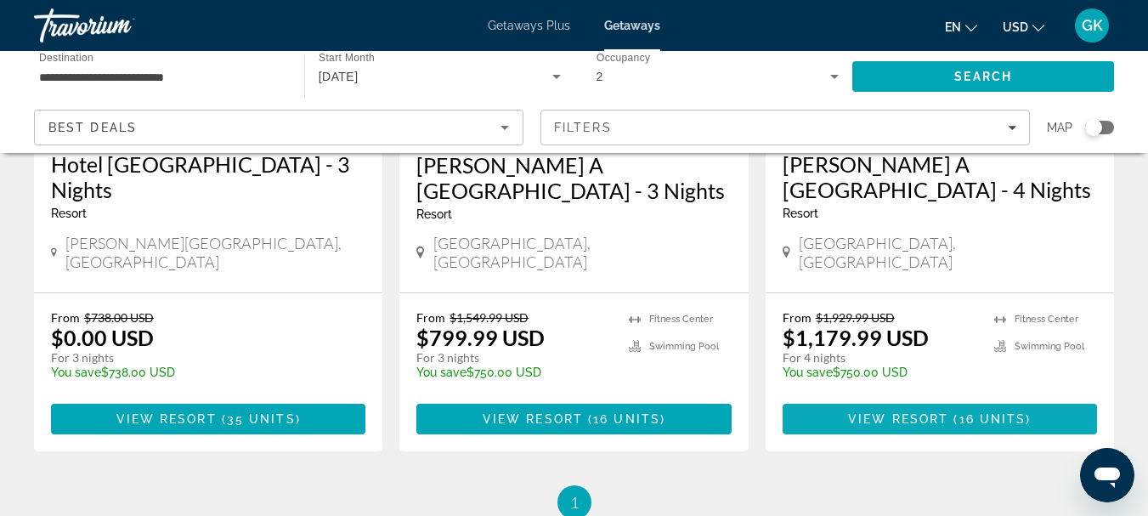
scroll to position [353, 0]
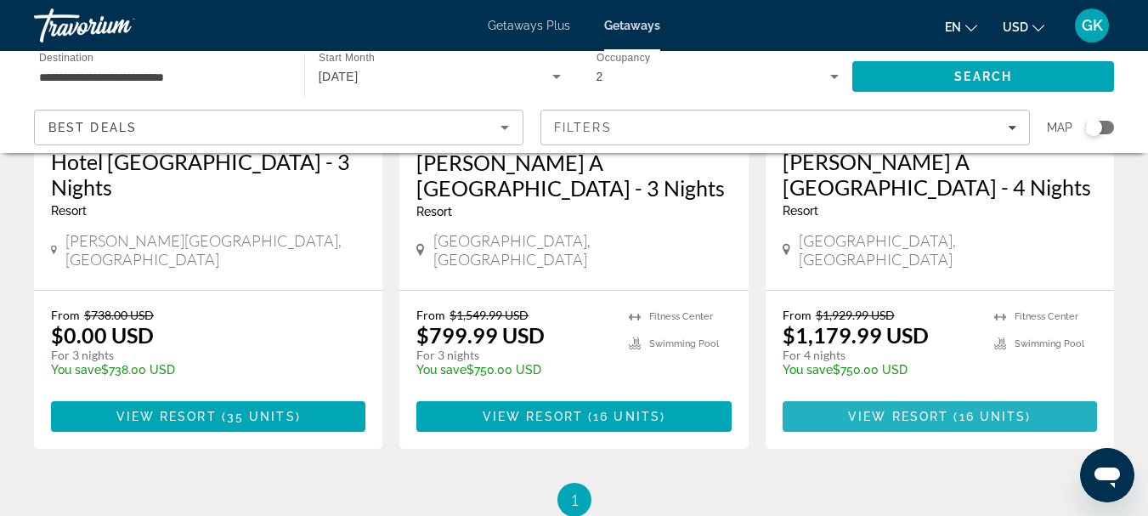
click at [968, 409] on span "16 units" at bounding box center [992, 416] width 67 height 14
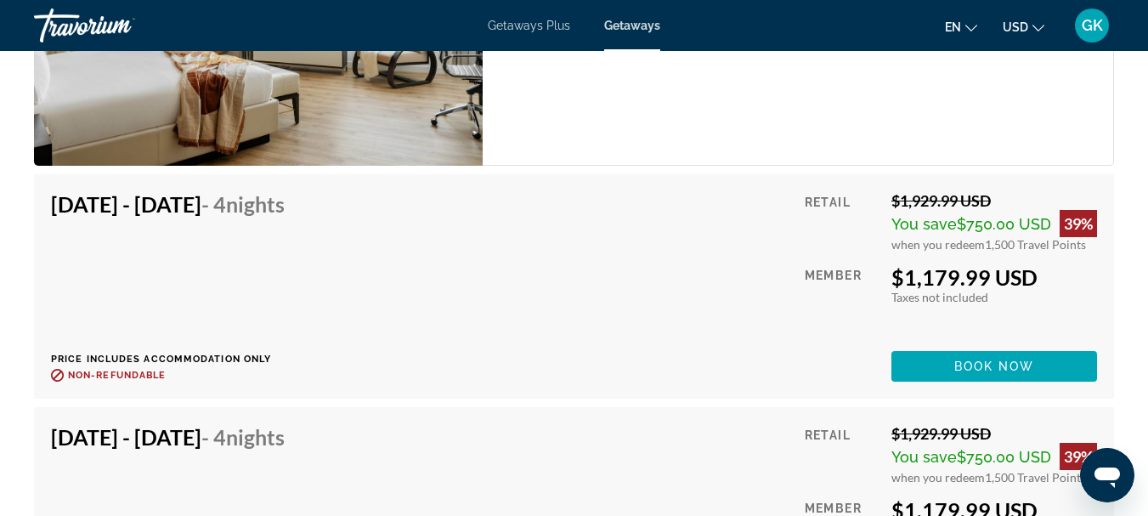
scroll to position [3071, 0]
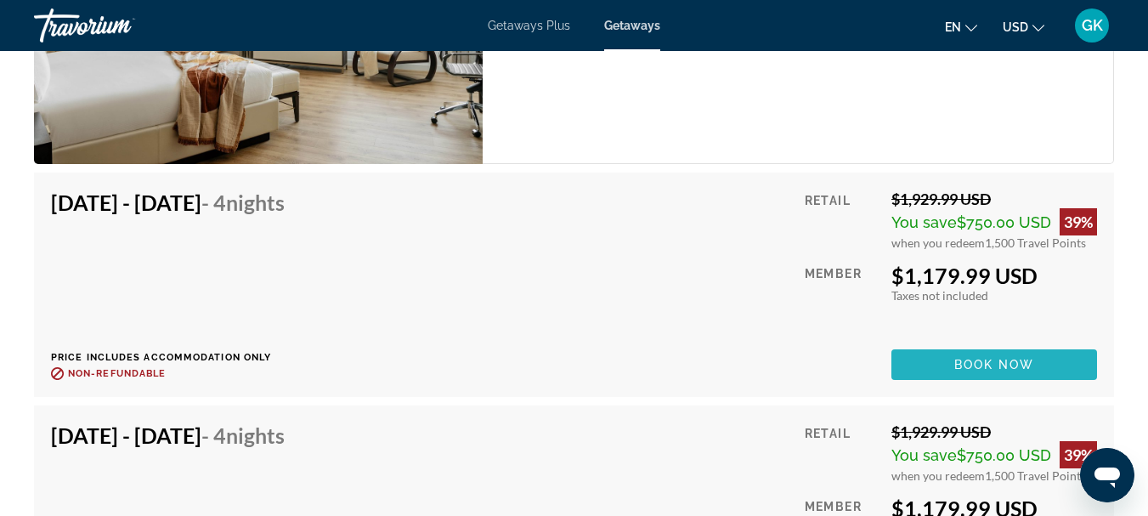
click at [1013, 344] on span "Main content" at bounding box center [994, 364] width 206 height 41
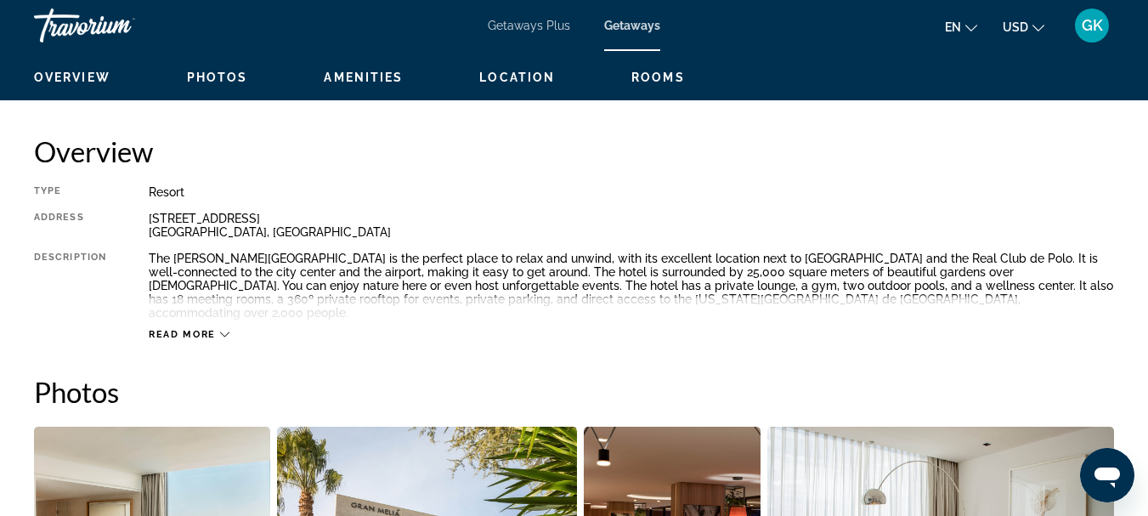
scroll to position [956, 0]
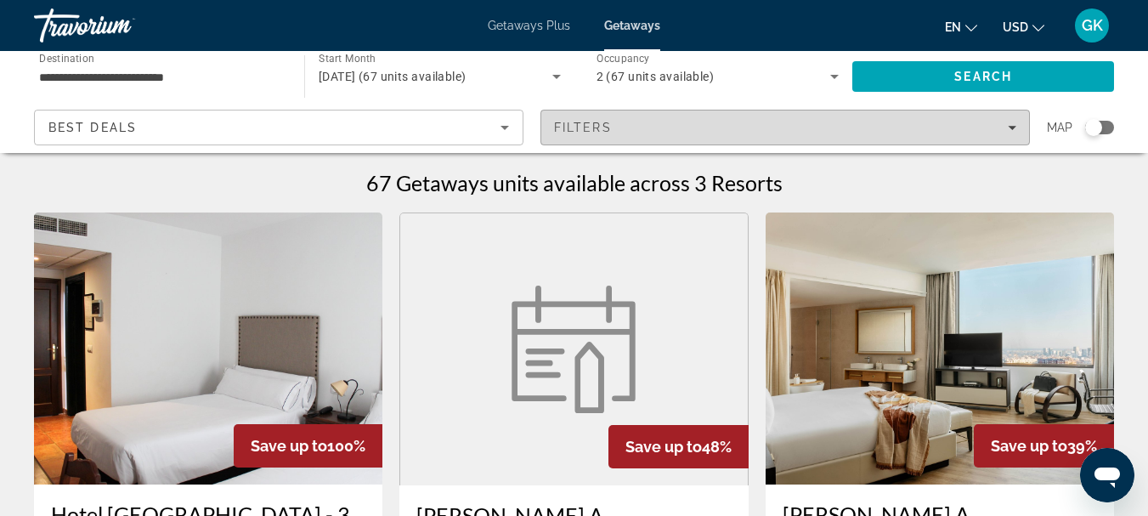
click at [750, 133] on div "Filters" at bounding box center [785, 128] width 462 height 14
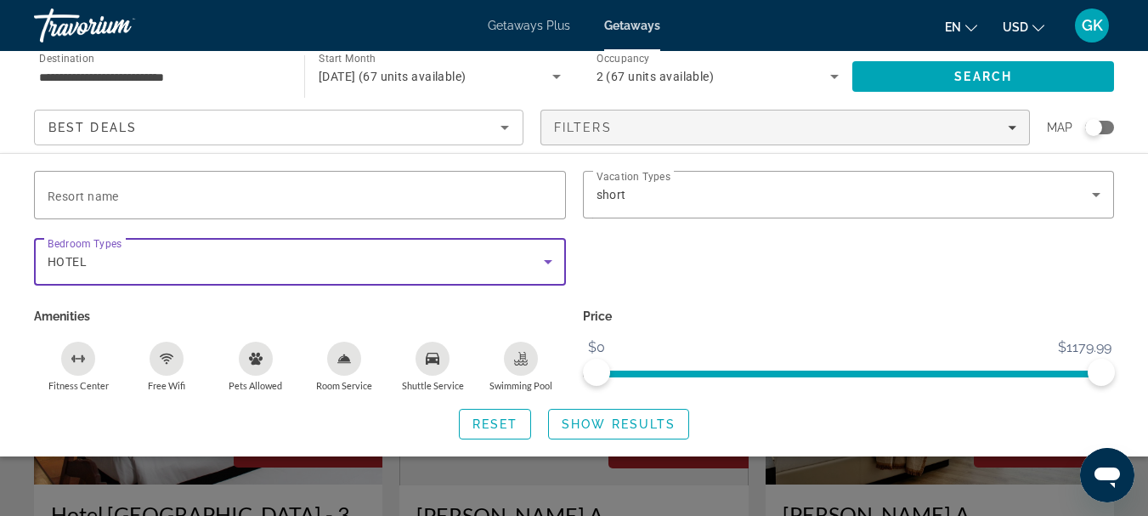
click at [526, 262] on div "HOTEL" at bounding box center [296, 261] width 496 height 20
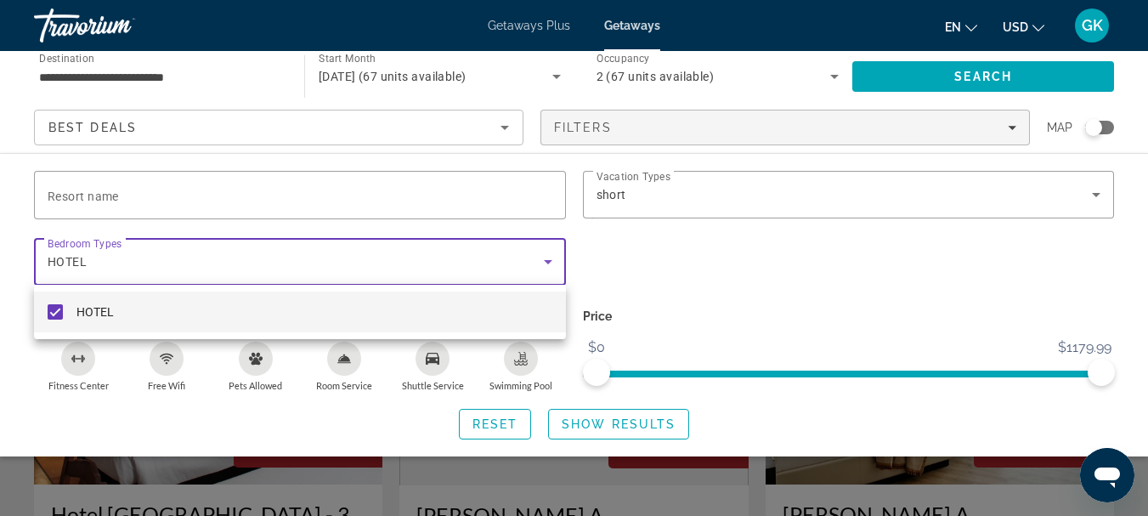
click at [491, 430] on div at bounding box center [574, 258] width 1148 height 516
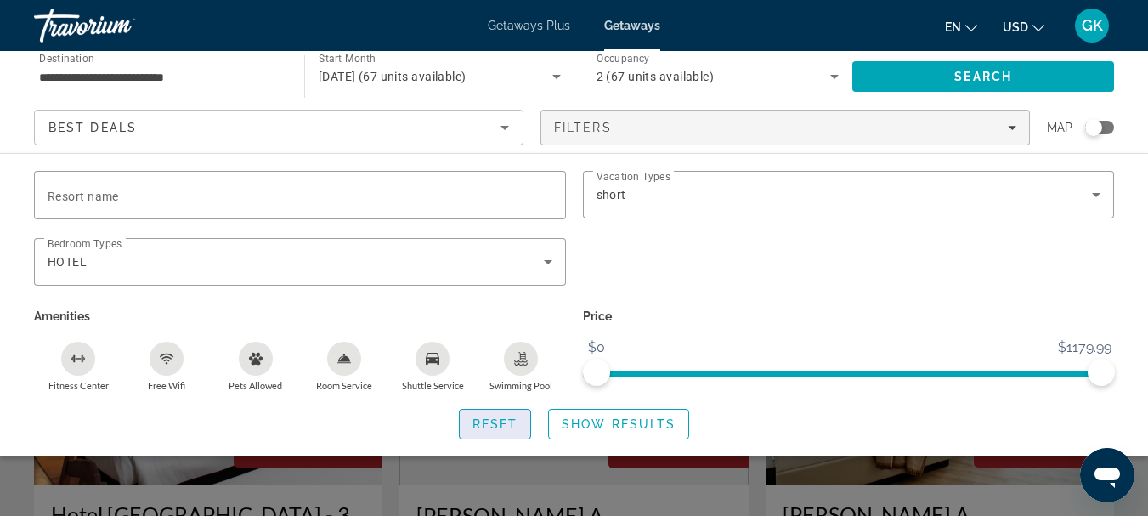
click at [500, 434] on span "Search widget" at bounding box center [495, 423] width 71 height 41
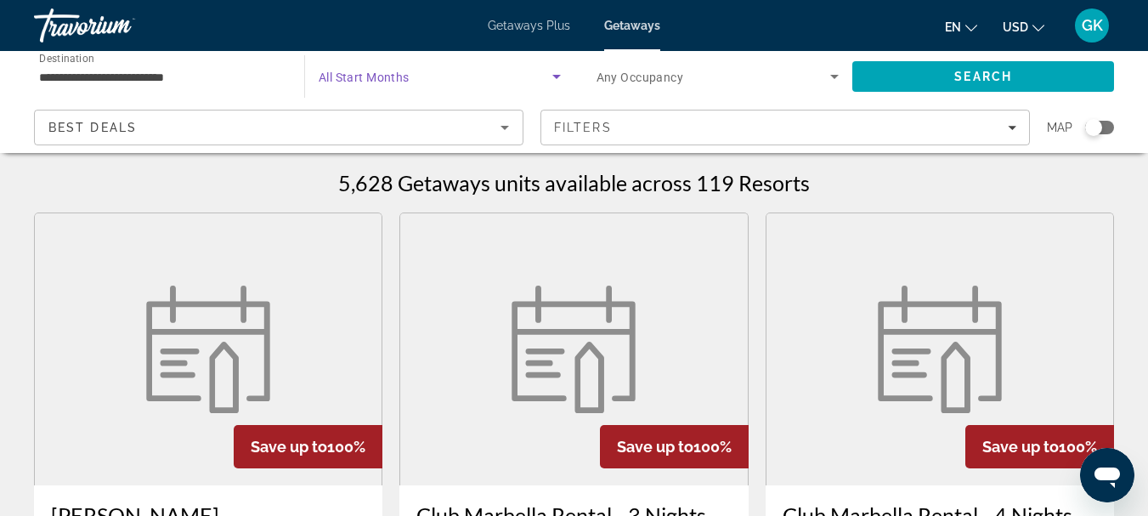
click at [510, 69] on span "Search widget" at bounding box center [436, 76] width 234 height 20
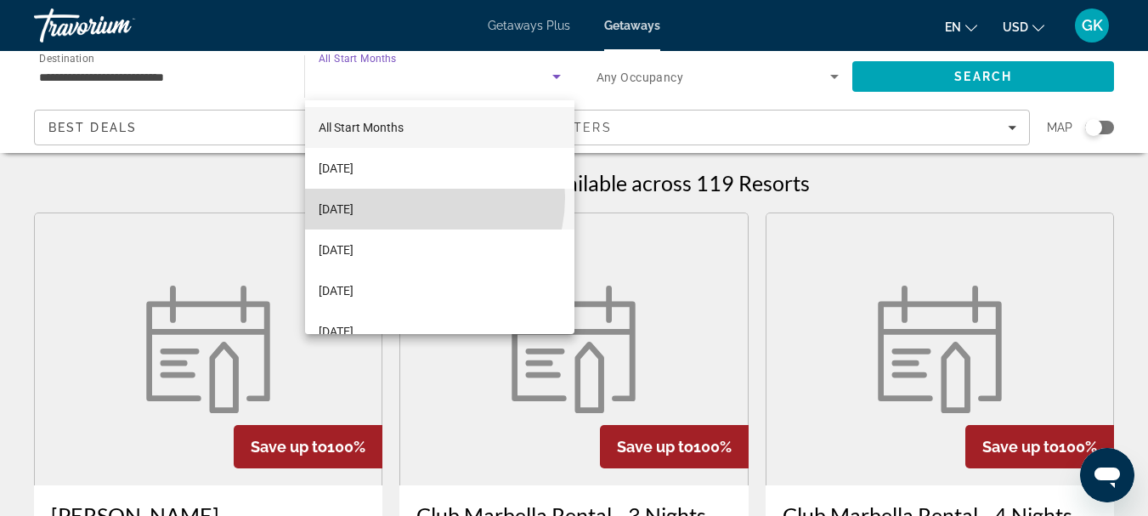
click at [414, 197] on mat-option "[DATE]" at bounding box center [439, 209] width 269 height 41
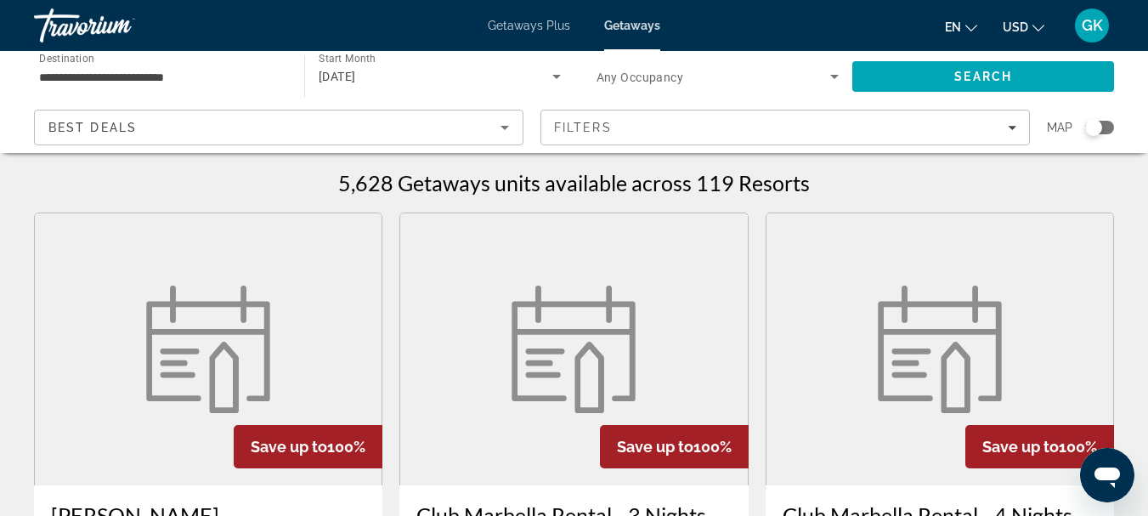
click at [640, 93] on div "Search widget" at bounding box center [717, 77] width 243 height 48
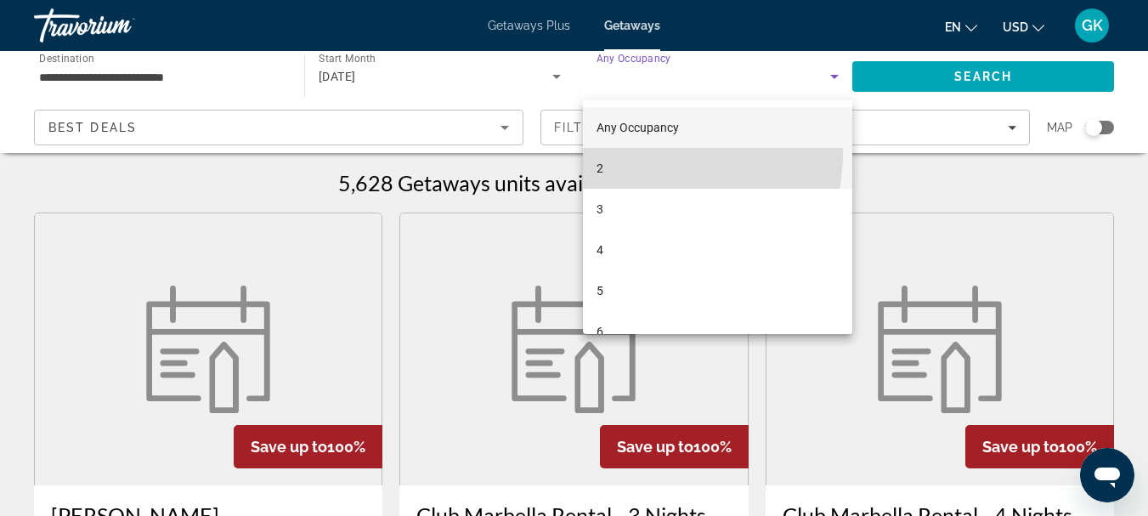
click at [623, 151] on mat-option "2" at bounding box center [718, 168] width 270 height 41
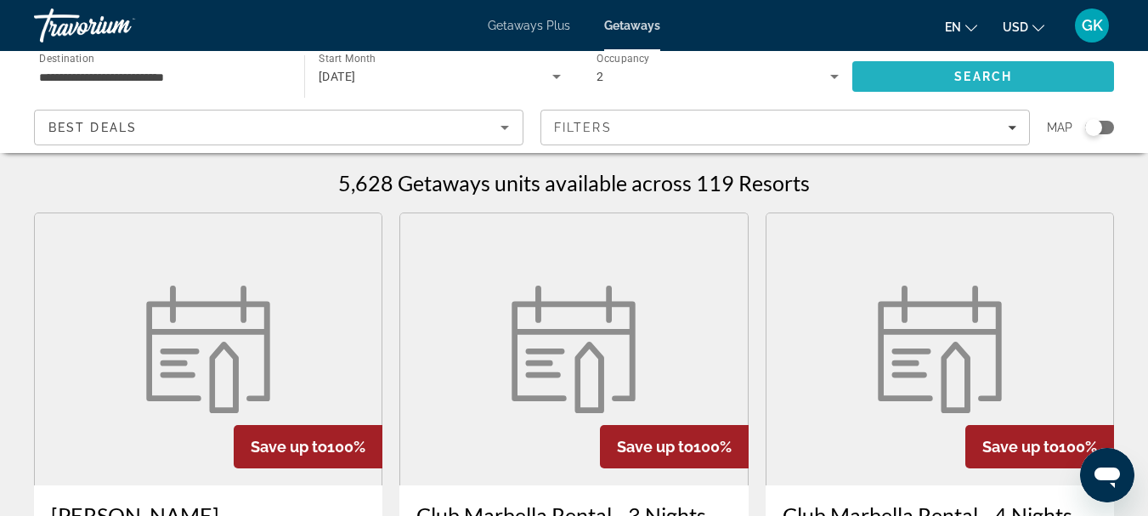
click at [934, 59] on span "Search" at bounding box center [983, 76] width 262 height 41
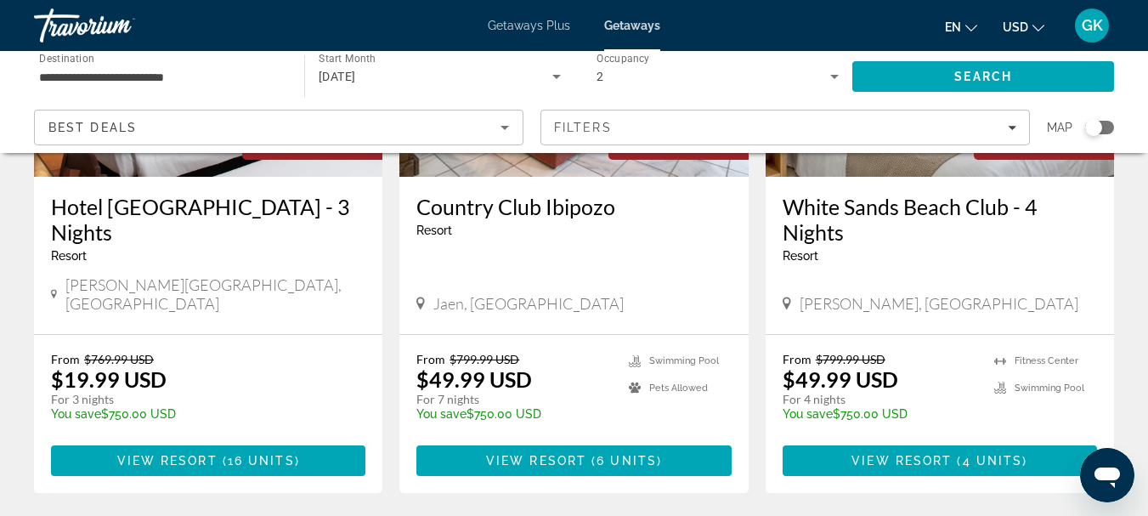
scroll to position [930, 0]
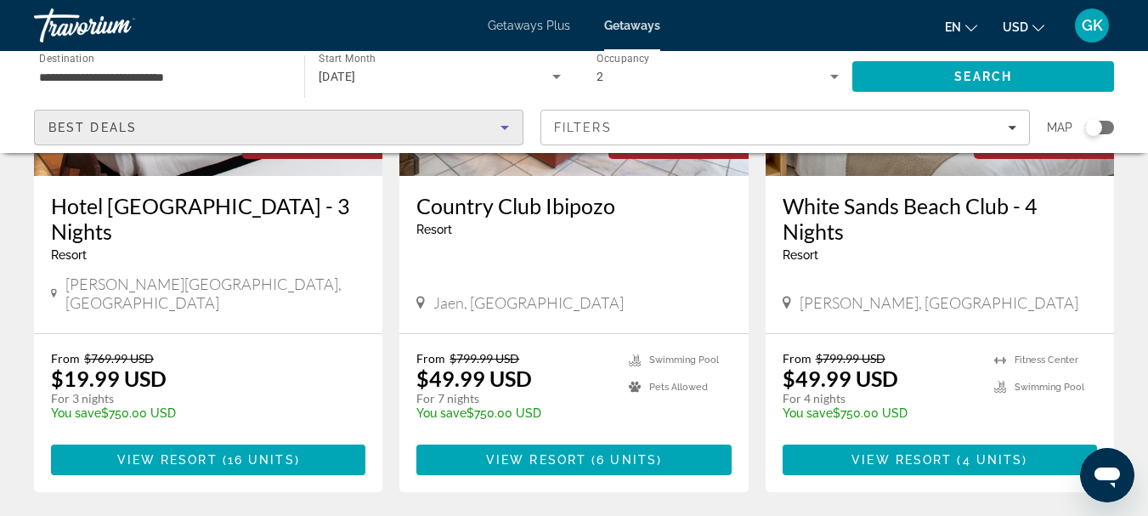
click at [364, 120] on div "Best Deals" at bounding box center [274, 127] width 452 height 20
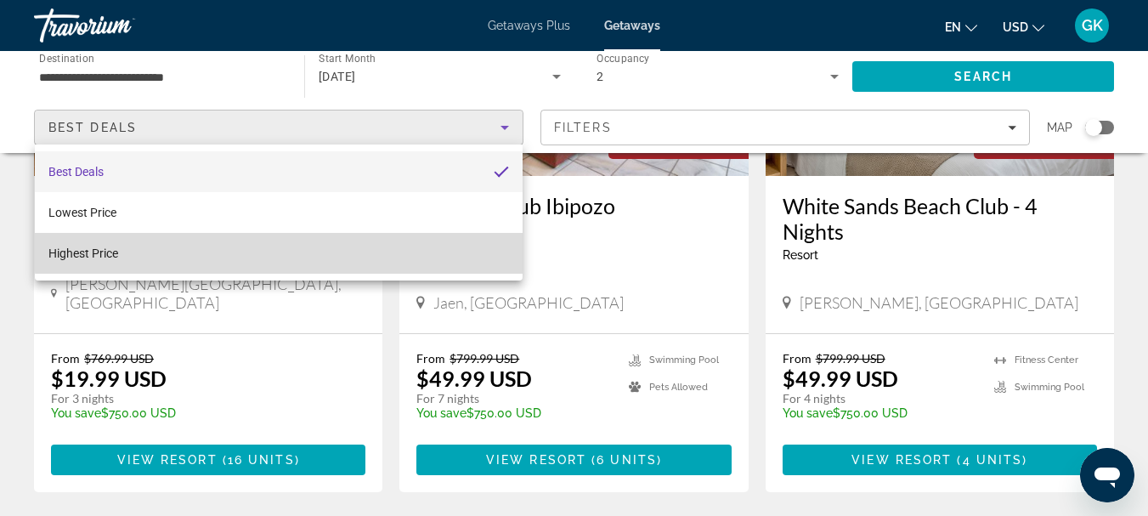
click at [301, 242] on mat-option "Highest Price" at bounding box center [279, 253] width 488 height 41
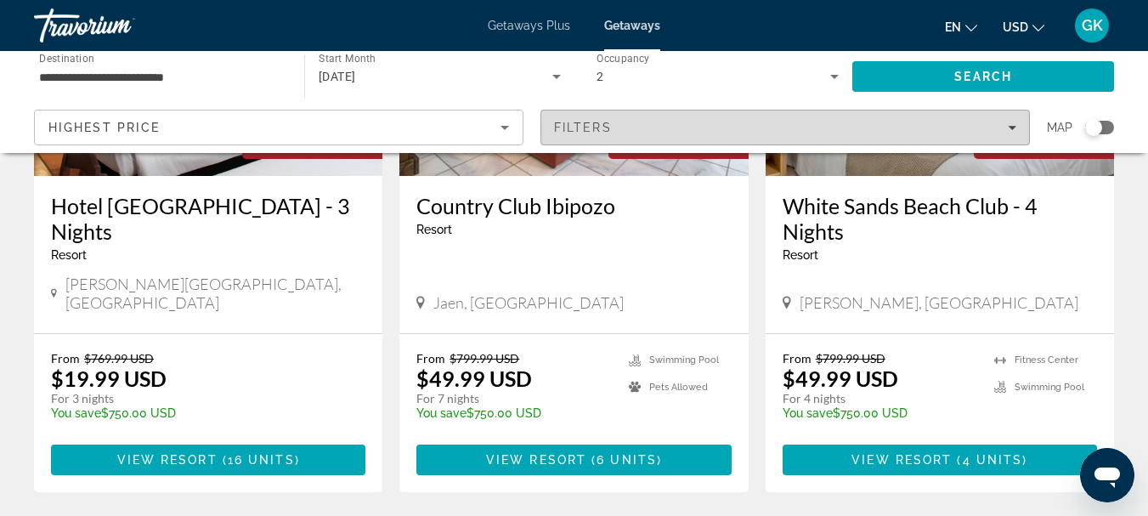
click at [965, 127] on div "Filters" at bounding box center [785, 128] width 462 height 14
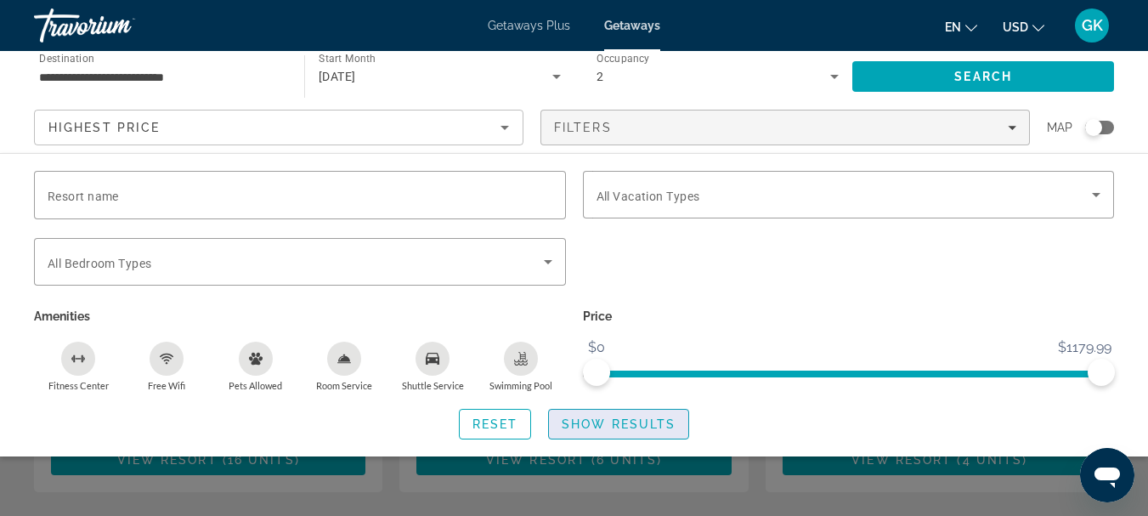
click at [613, 417] on span "Show Results" at bounding box center [618, 424] width 114 height 14
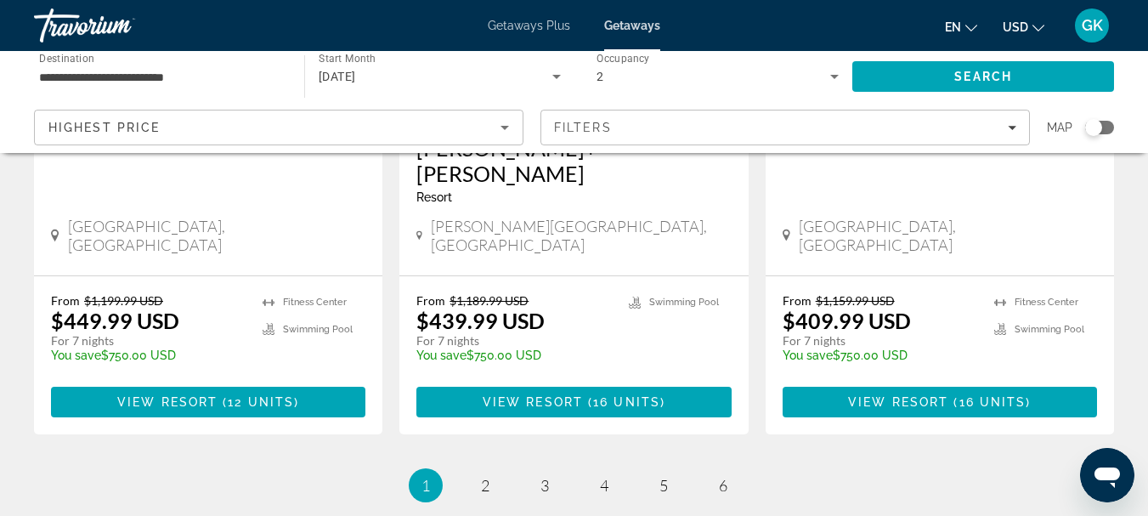
scroll to position [2256, 0]
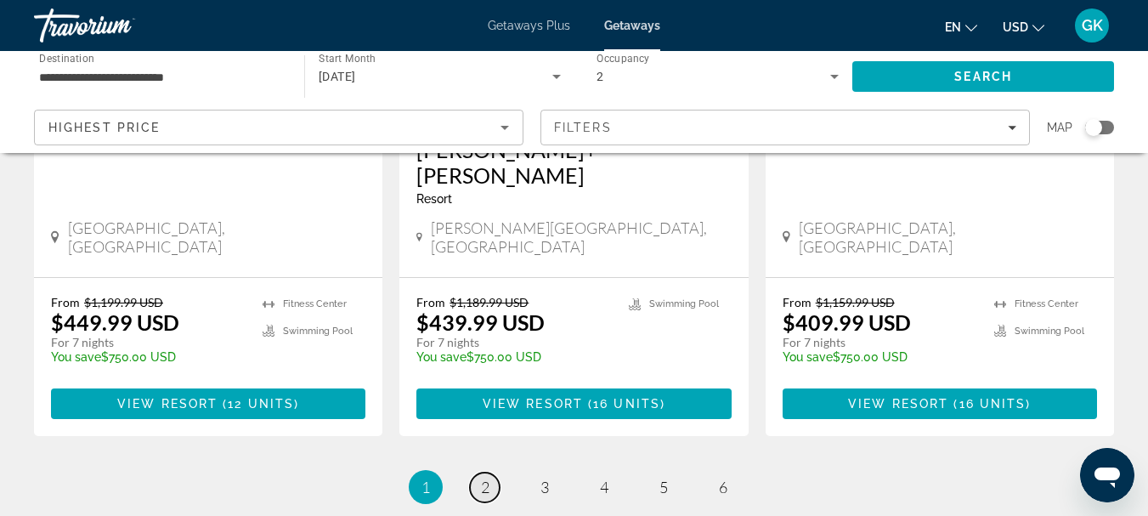
click at [479, 472] on link "page 2" at bounding box center [485, 487] width 30 height 30
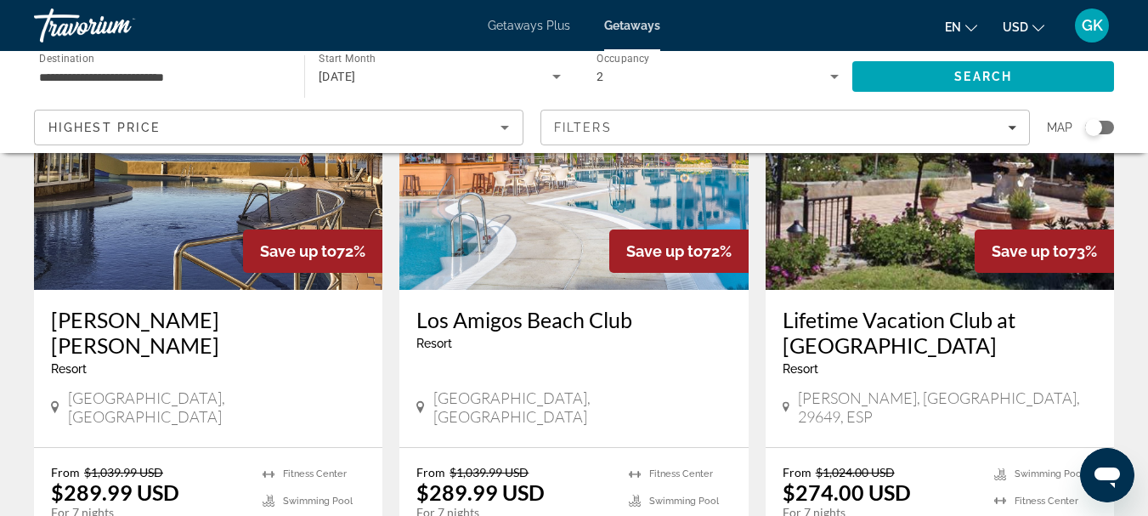
scroll to position [2305, 0]
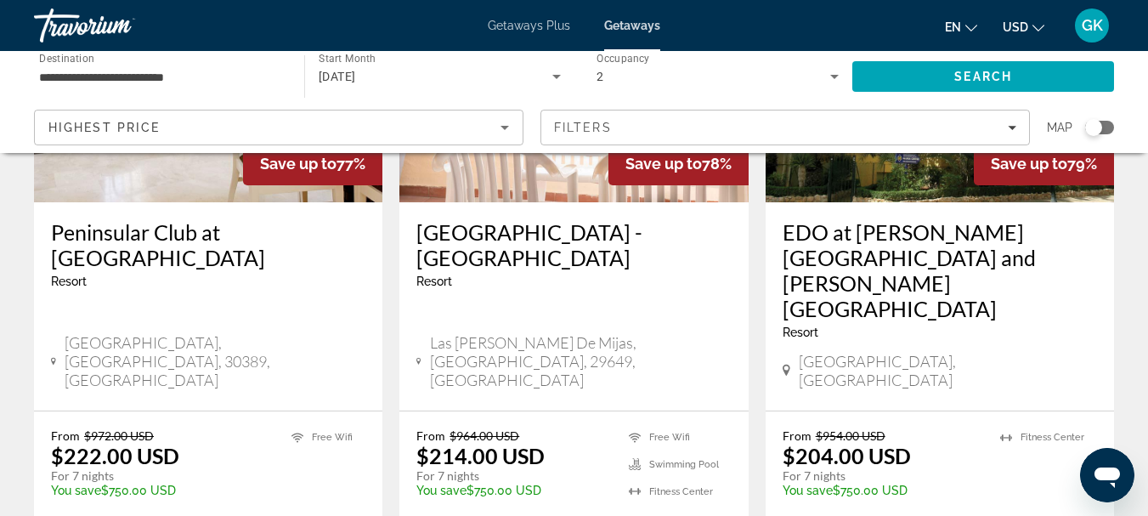
scroll to position [2332, 0]
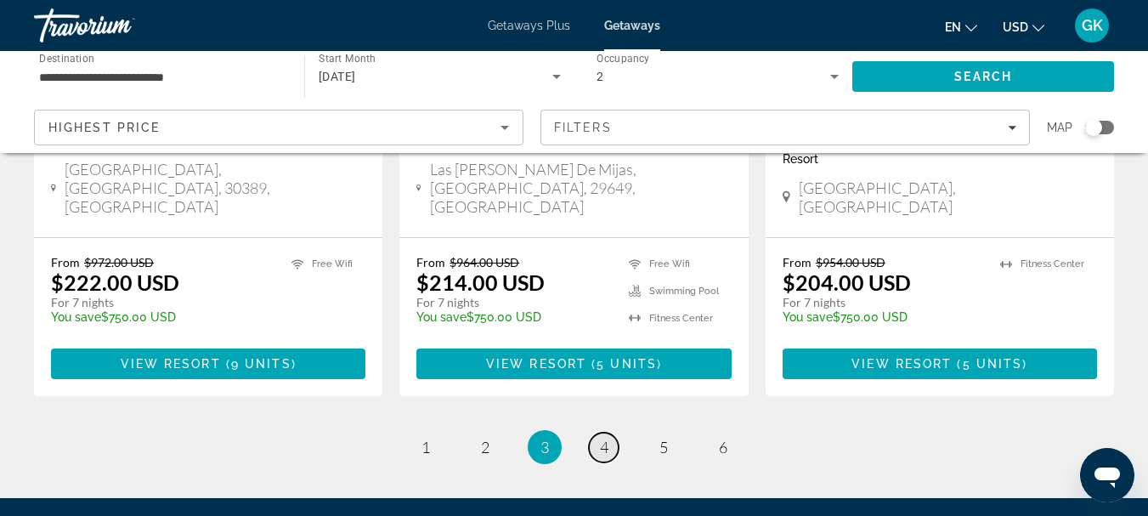
click at [606, 437] on span "4" at bounding box center [604, 446] width 8 height 19
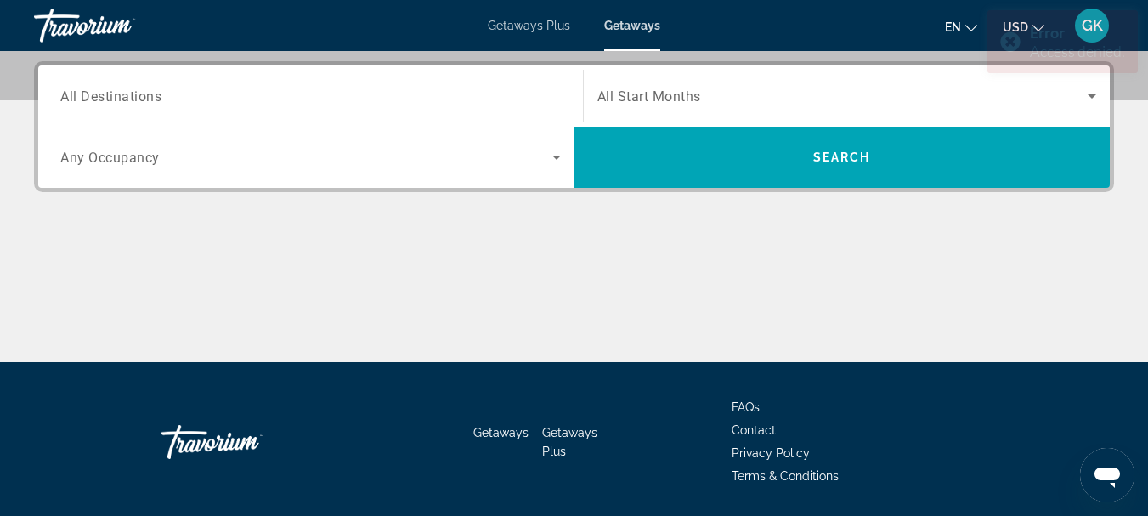
scroll to position [427, 0]
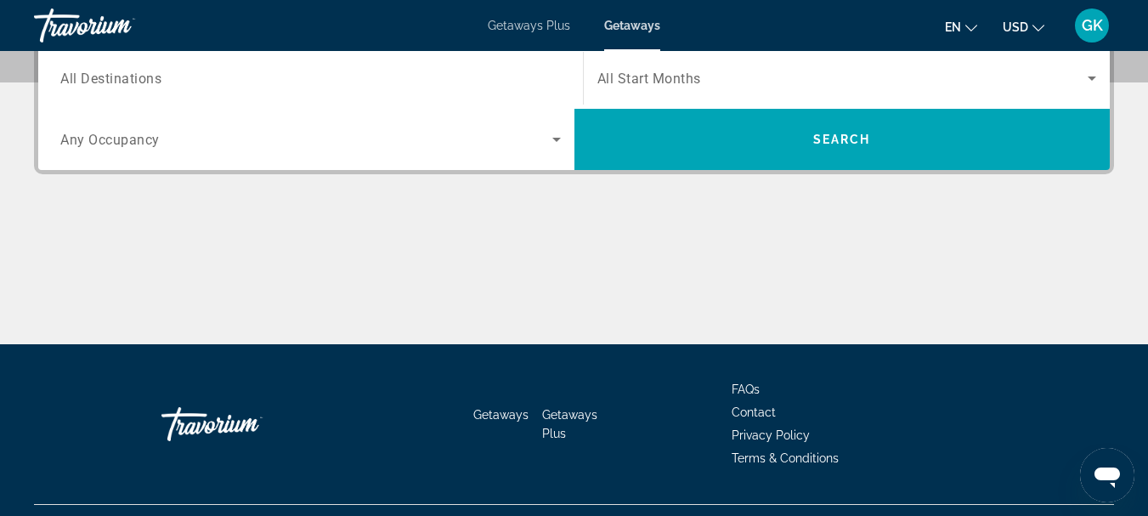
click at [382, 284] on div "Main content" at bounding box center [574, 280] width 1080 height 127
click at [369, 268] on div "Main content" at bounding box center [574, 280] width 1080 height 127
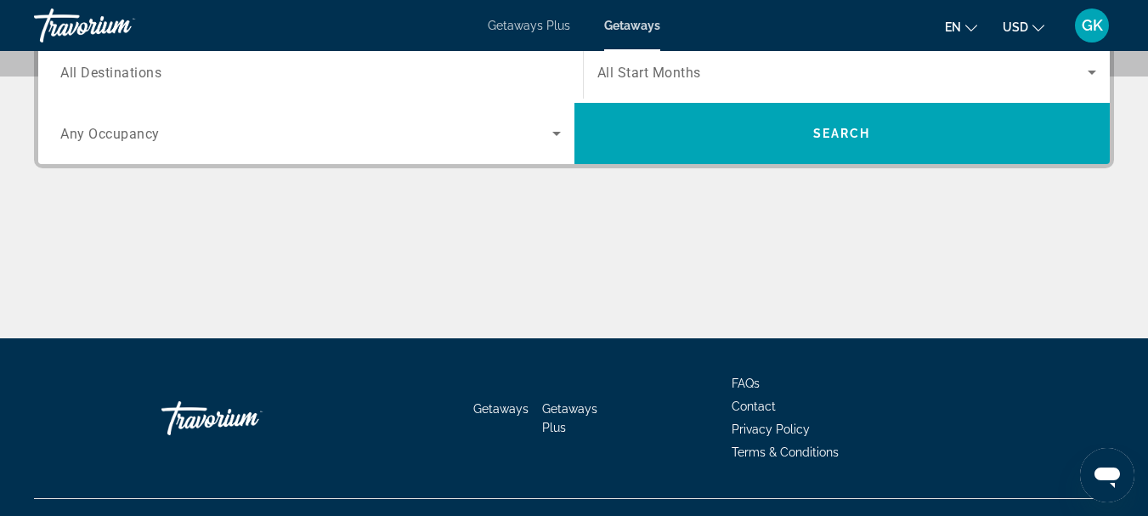
scroll to position [434, 0]
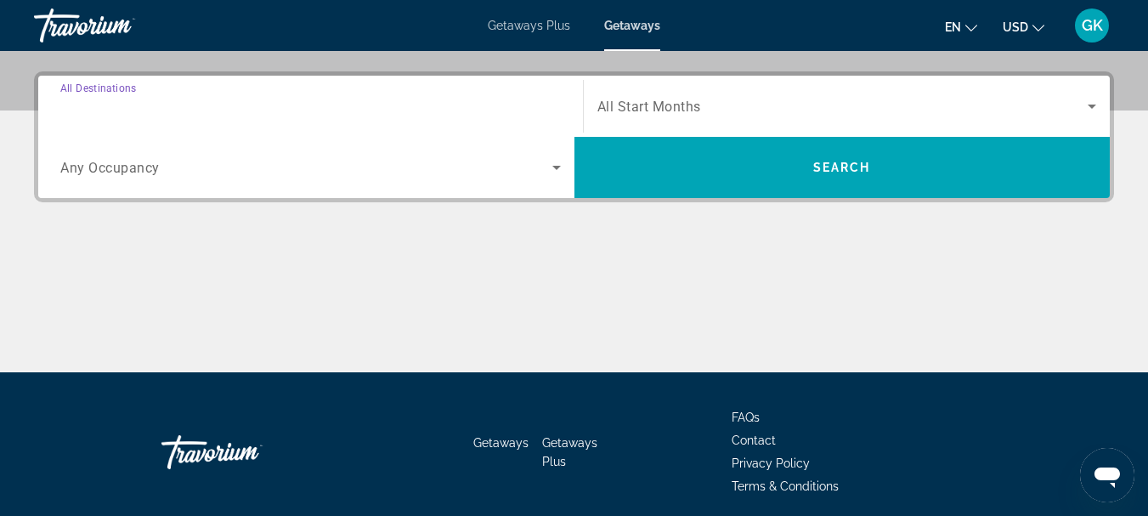
click at [209, 100] on input "Destination All Destinations" at bounding box center [310, 107] width 500 height 20
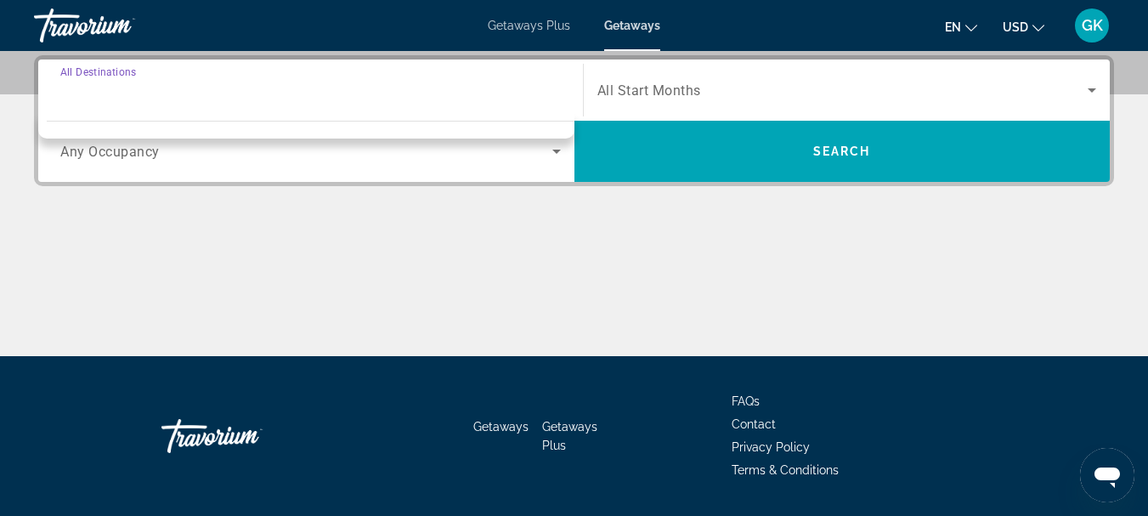
scroll to position [335, 0]
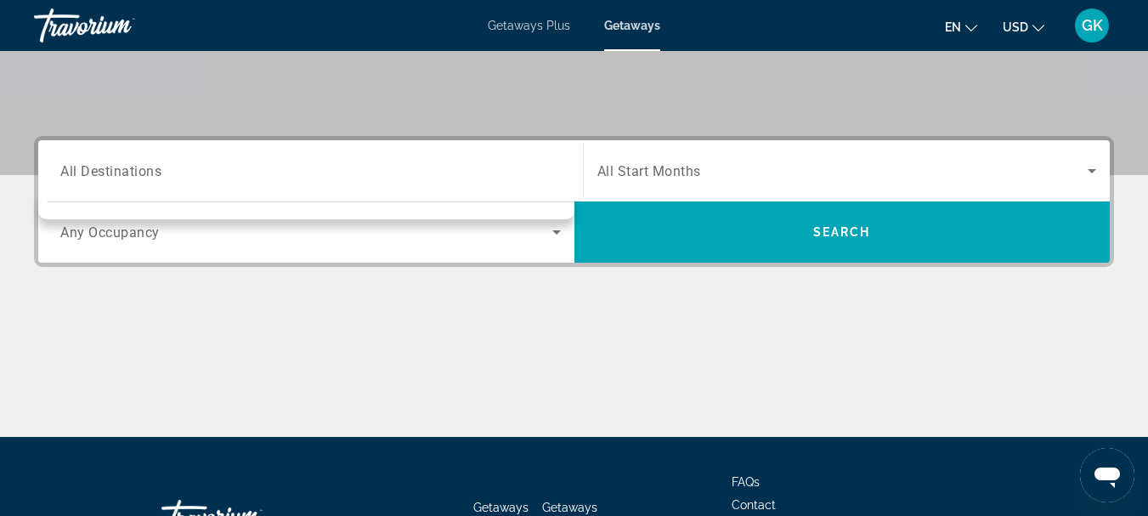
click at [132, 224] on span "Any Occupancy" at bounding box center [109, 232] width 99 height 16
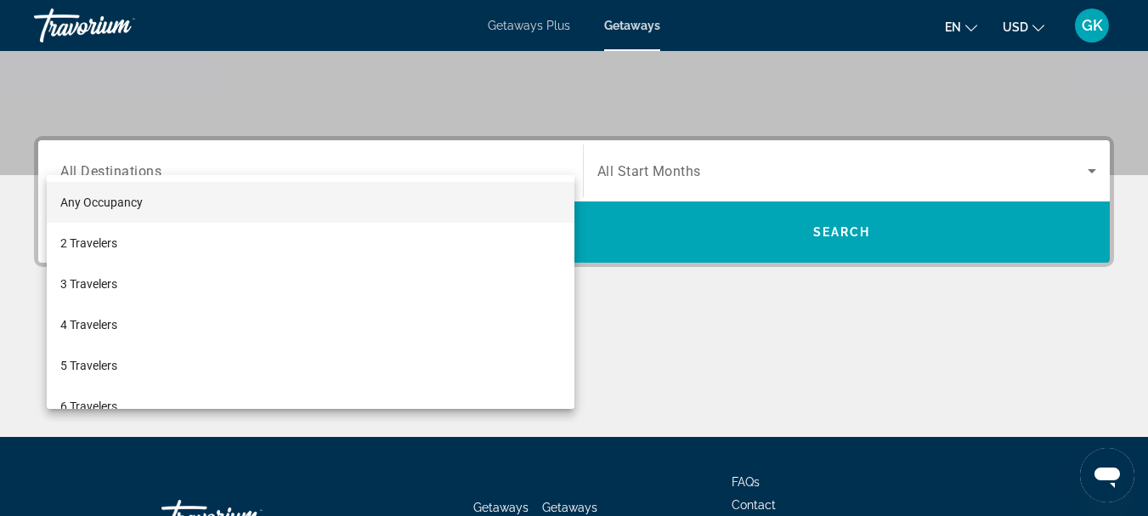
scroll to position [415, 0]
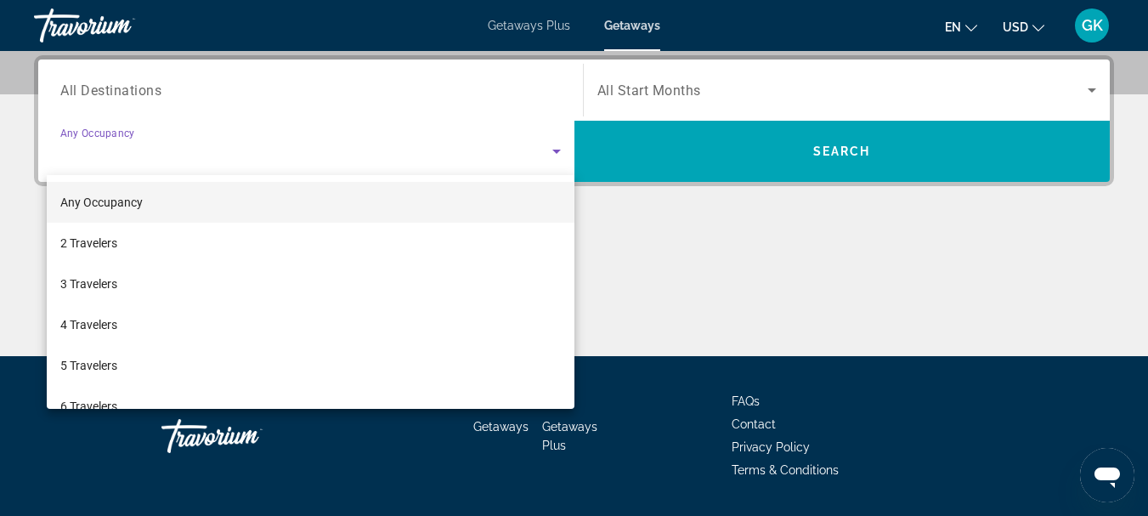
click at [114, 157] on div at bounding box center [574, 258] width 1148 height 516
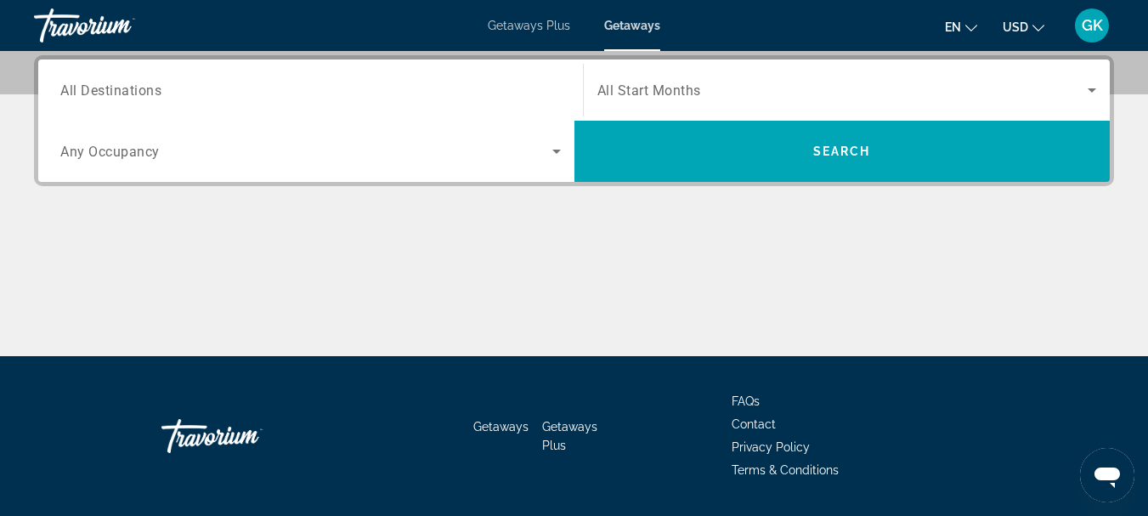
drag, startPoint x: 126, startPoint y: 104, endPoint x: 118, endPoint y: 80, distance: 25.8
click at [118, 80] on div "Search widget" at bounding box center [310, 90] width 500 height 48
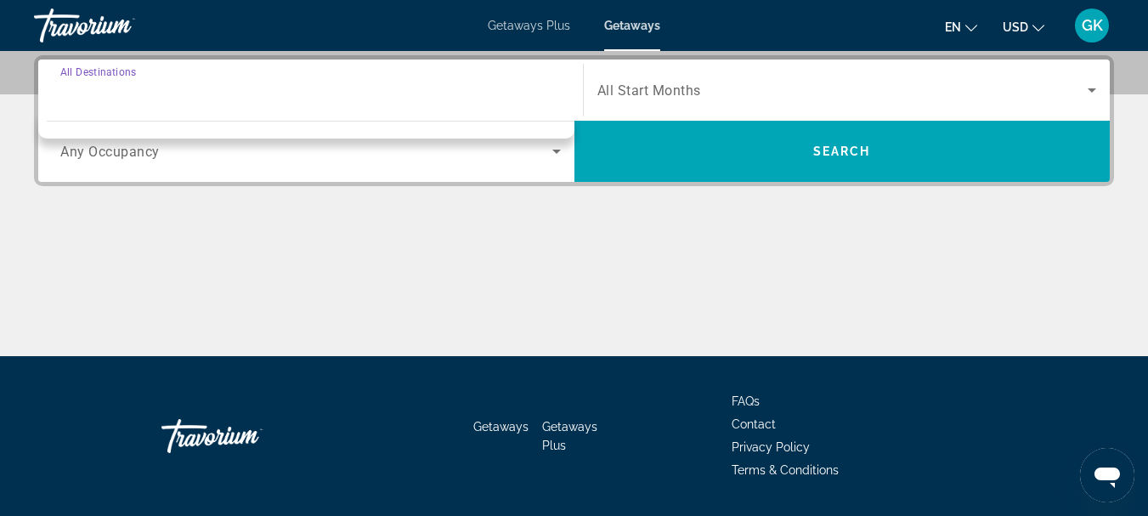
click at [118, 81] on input "Destination All Destinations" at bounding box center [310, 91] width 500 height 20
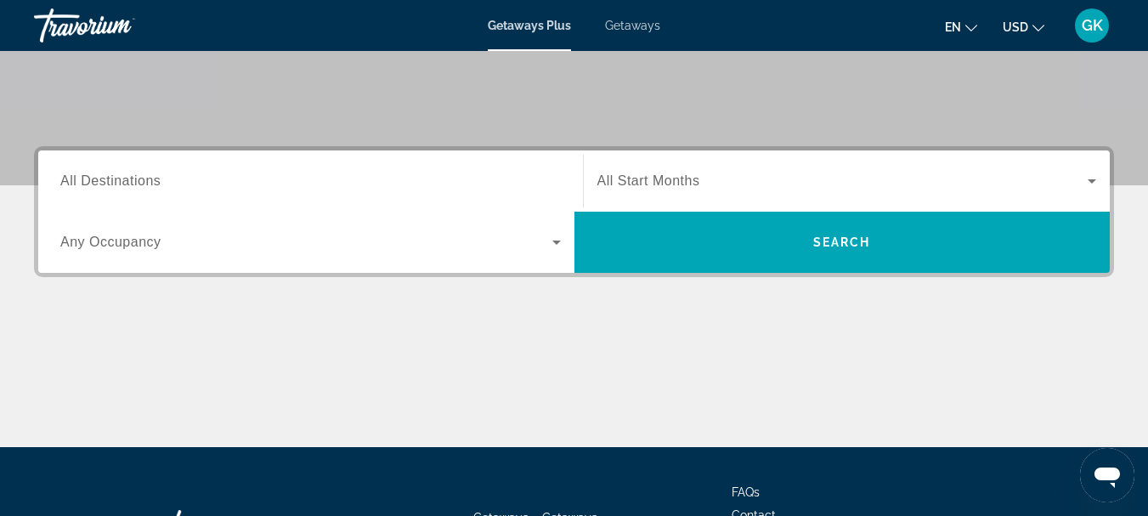
scroll to position [323, 0]
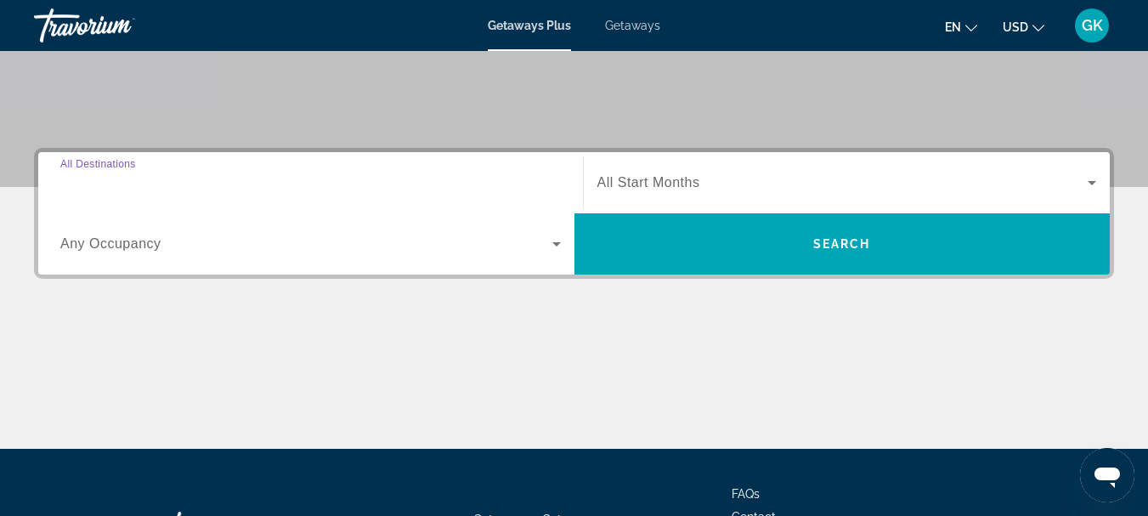
click at [241, 176] on input "Destination All Destinations" at bounding box center [310, 183] width 500 height 20
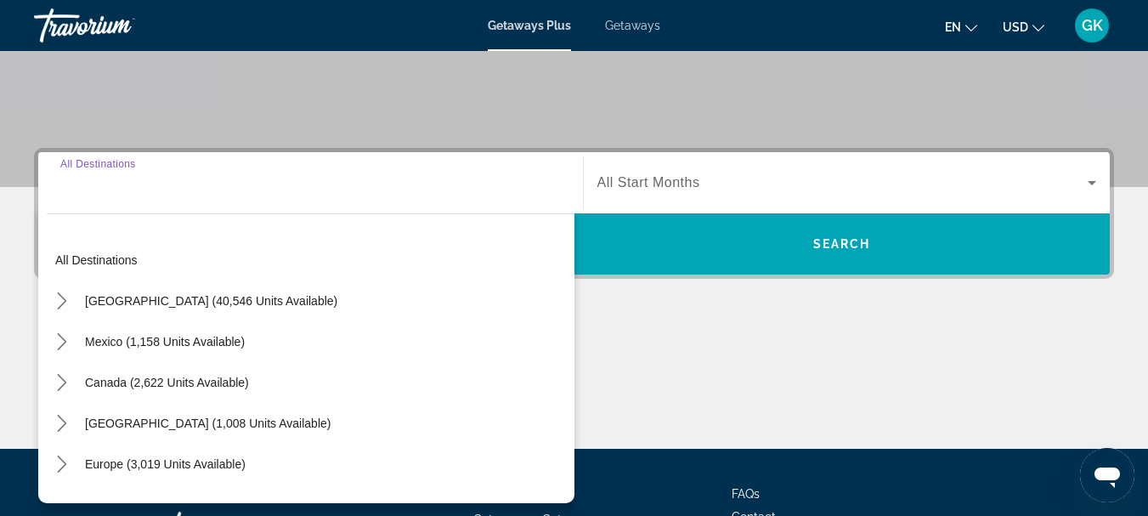
scroll to position [415, 0]
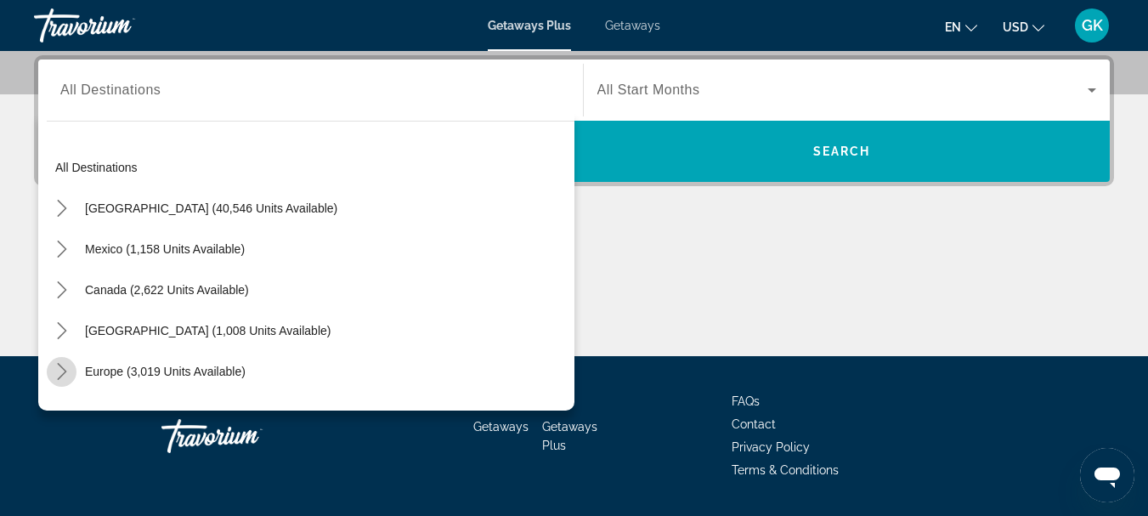
click at [60, 367] on icon "Toggle Europe (3,019 units available) submenu" at bounding box center [61, 371] width 9 height 17
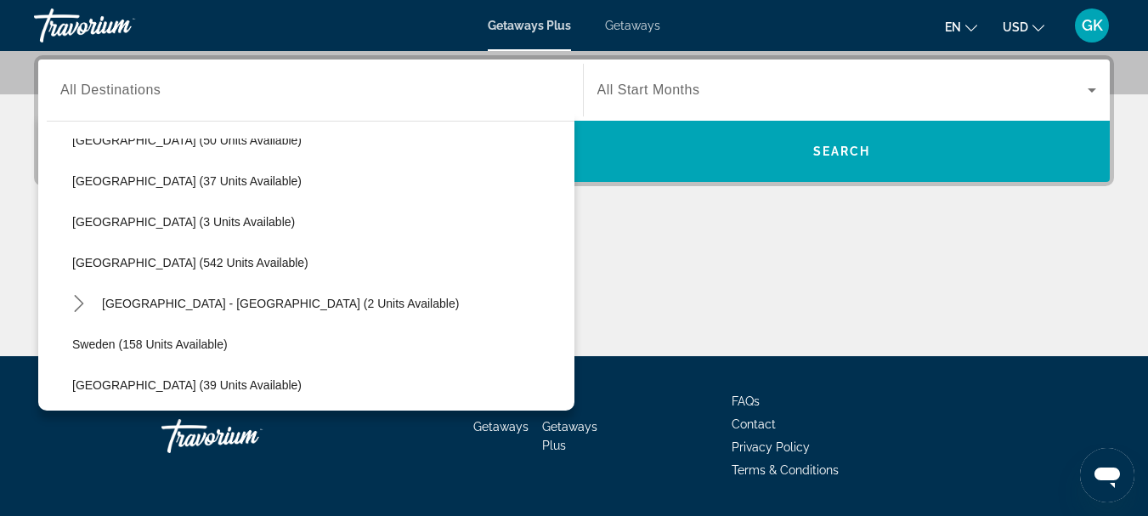
scroll to position [680, 0]
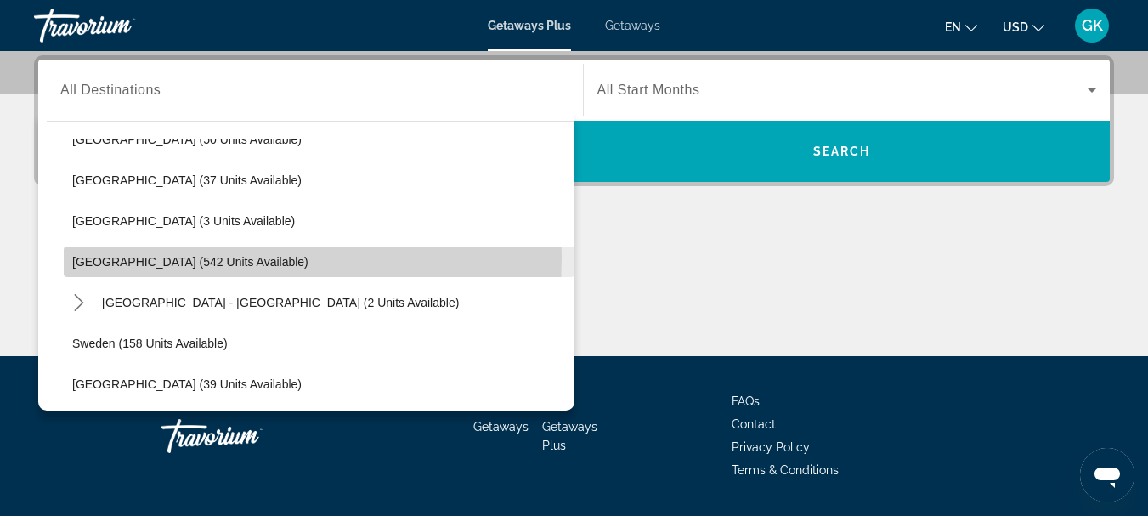
click at [80, 257] on span "[GEOGRAPHIC_DATA] (542 units available)" at bounding box center [190, 262] width 236 height 14
type input "**********"
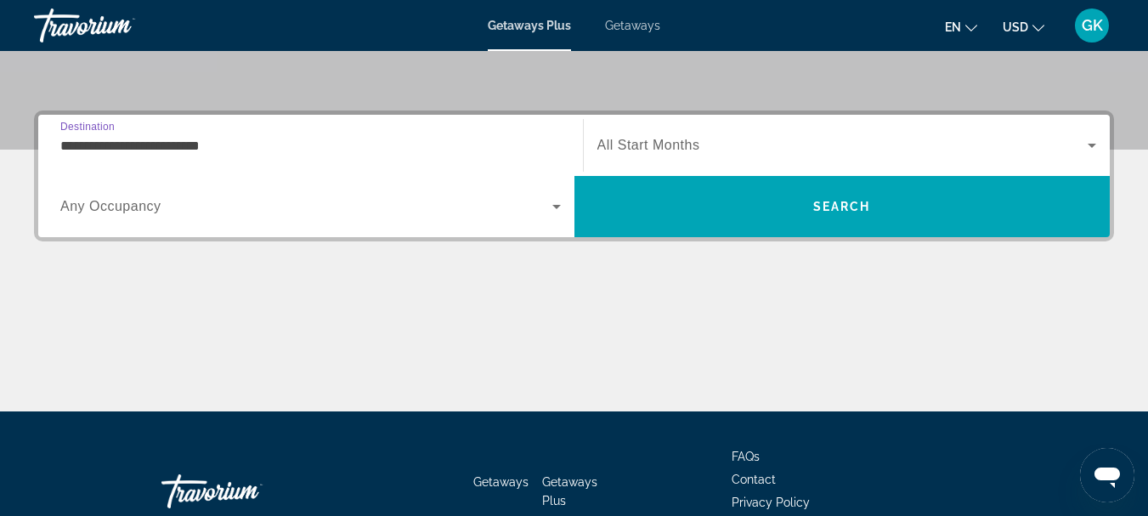
scroll to position [359, 0]
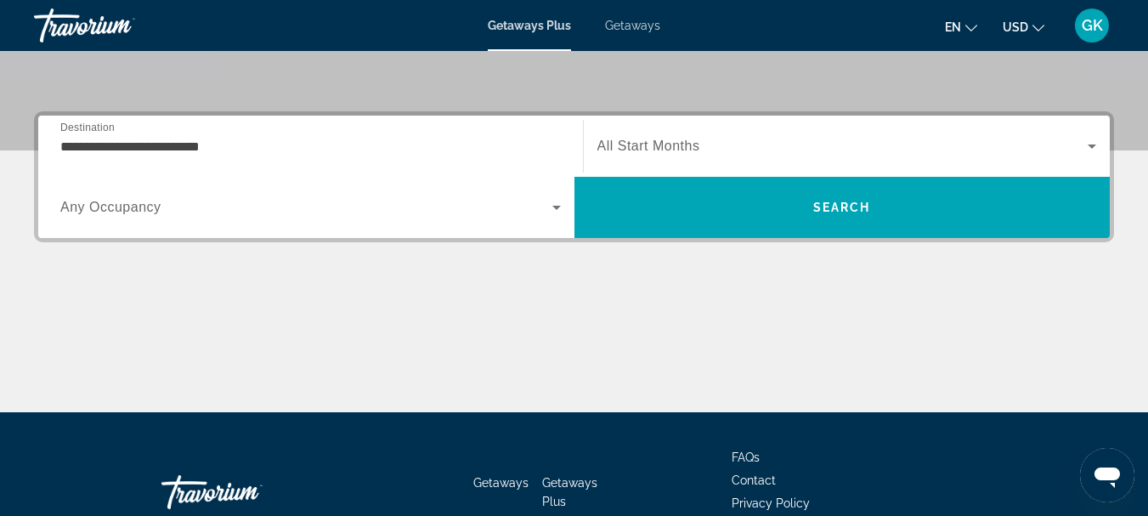
click at [689, 153] on label "Start Month All Start Months" at bounding box center [648, 145] width 103 height 15
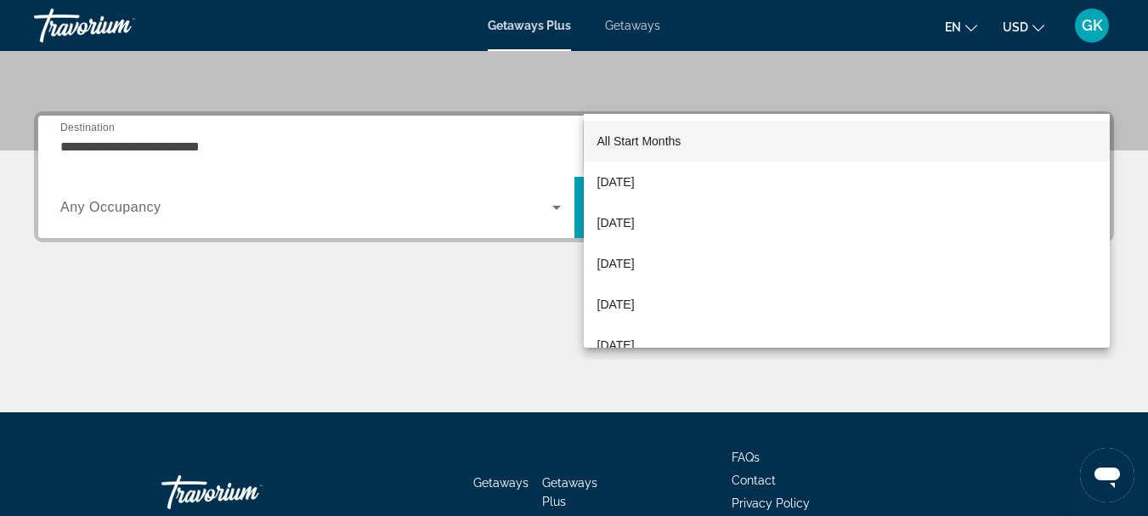
scroll to position [415, 0]
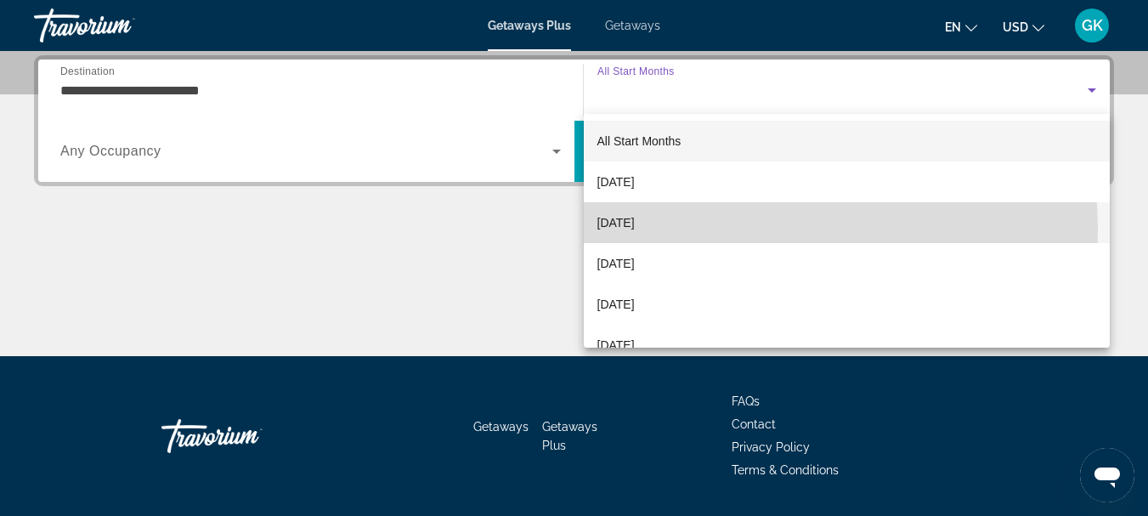
click at [635, 232] on span "[DATE]" at bounding box center [615, 222] width 37 height 20
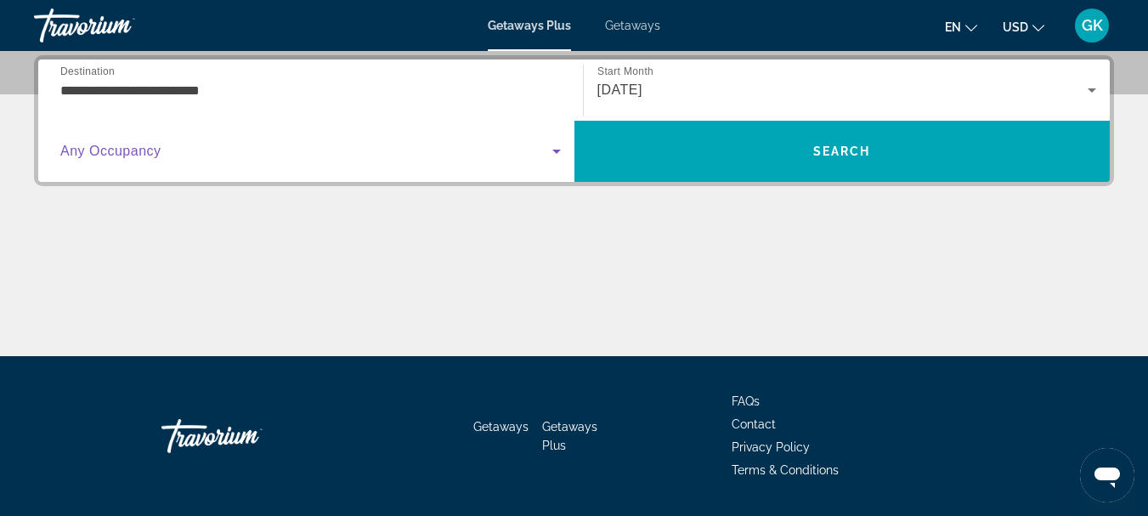
click at [297, 159] on span "Search widget" at bounding box center [306, 151] width 492 height 20
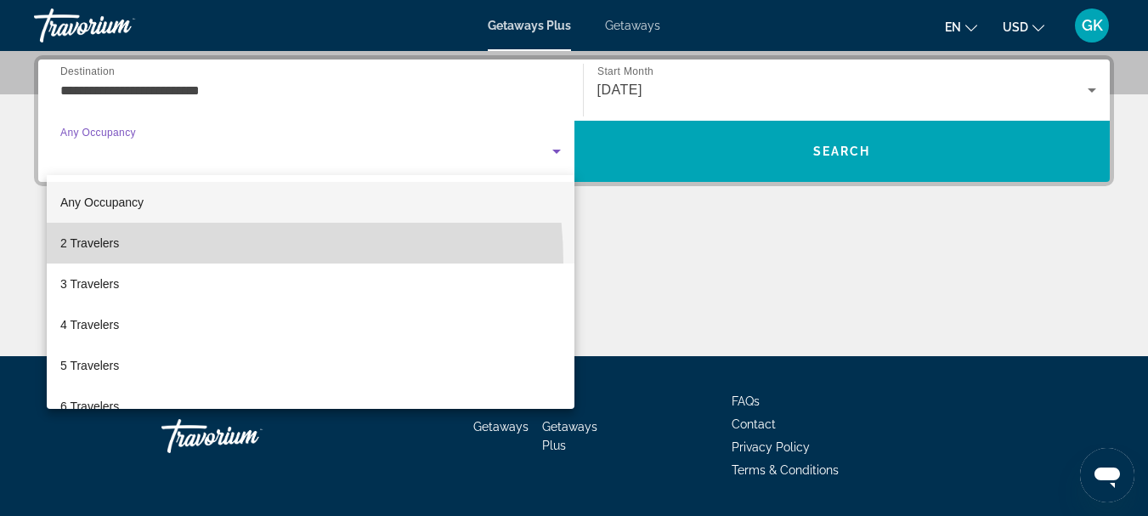
click at [166, 262] on mat-option "2 Travelers" at bounding box center [310, 243] width 527 height 41
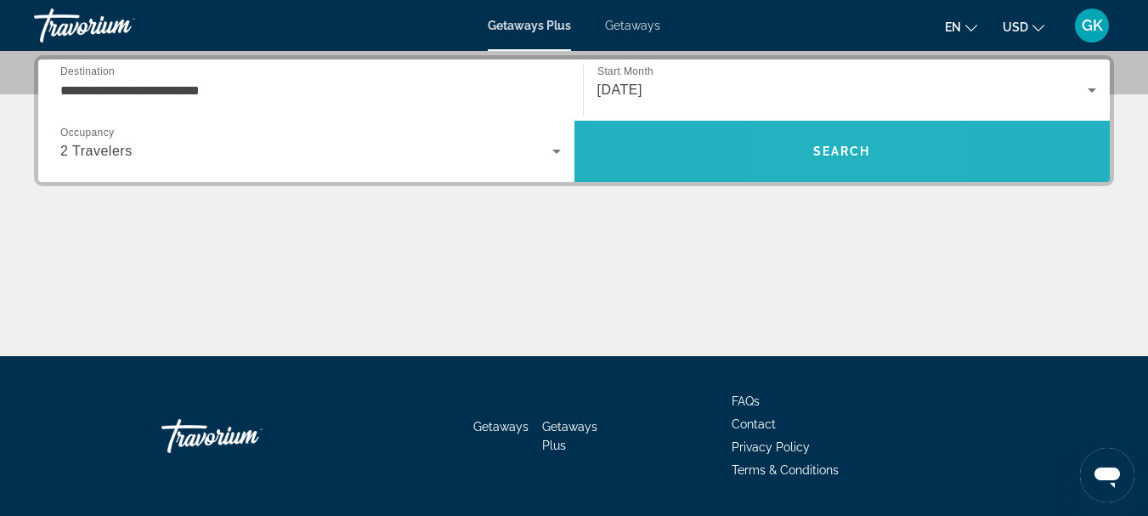
click at [822, 144] on span "Search" at bounding box center [842, 151] width 58 height 14
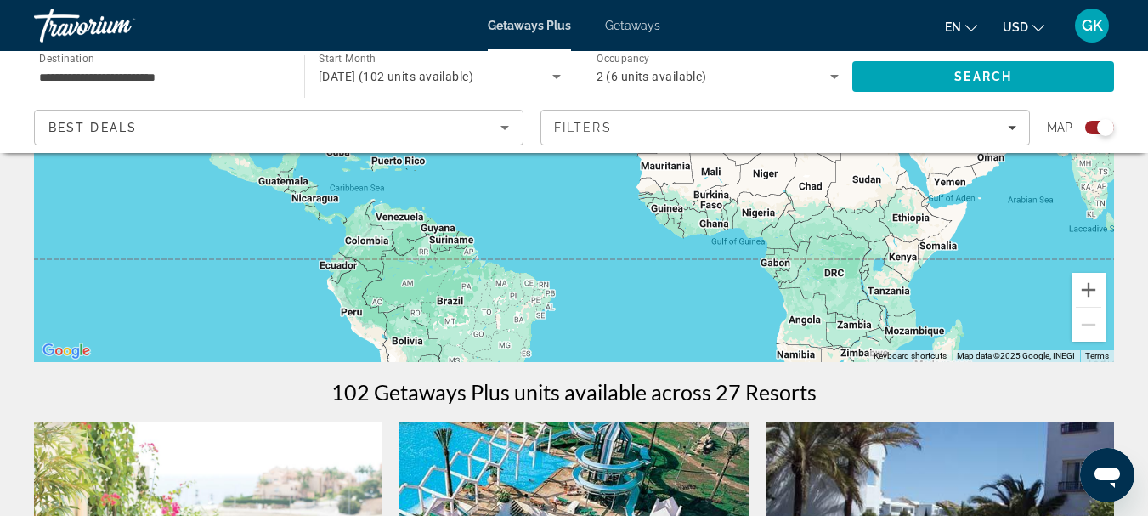
scroll to position [319, 0]
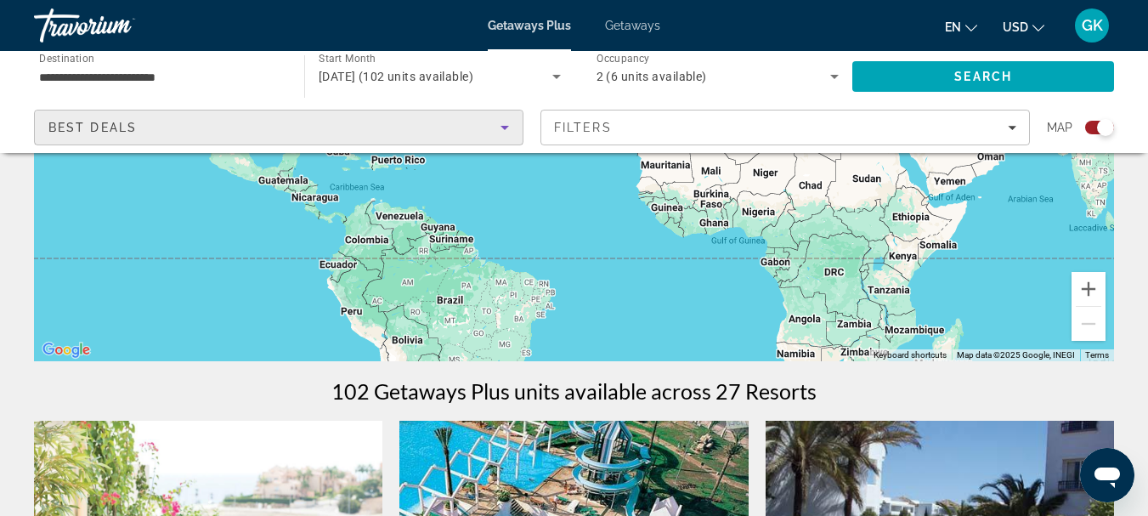
click at [360, 122] on div "Best Deals" at bounding box center [274, 127] width 452 height 20
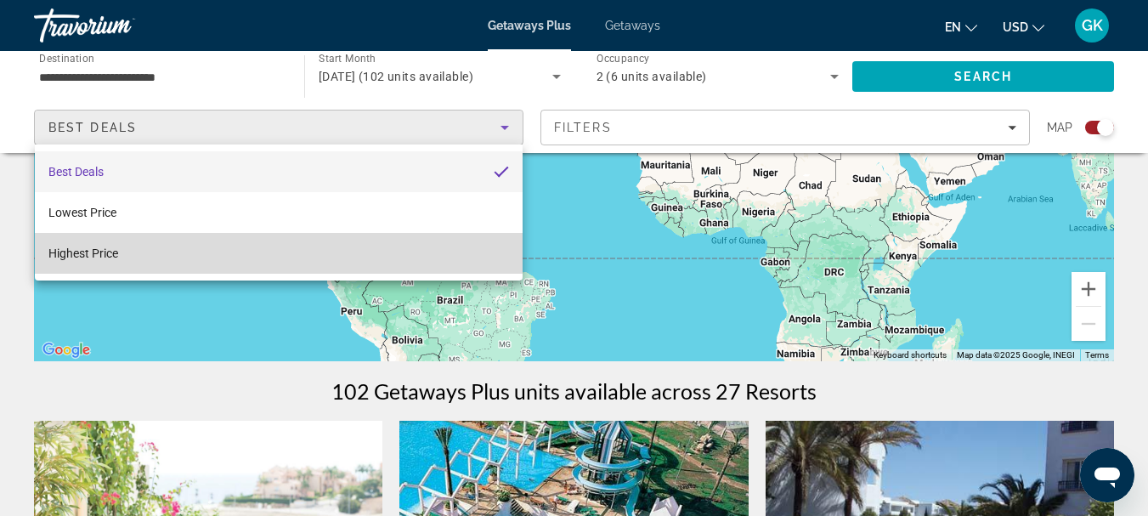
click at [216, 255] on mat-option "Highest Price" at bounding box center [279, 253] width 488 height 41
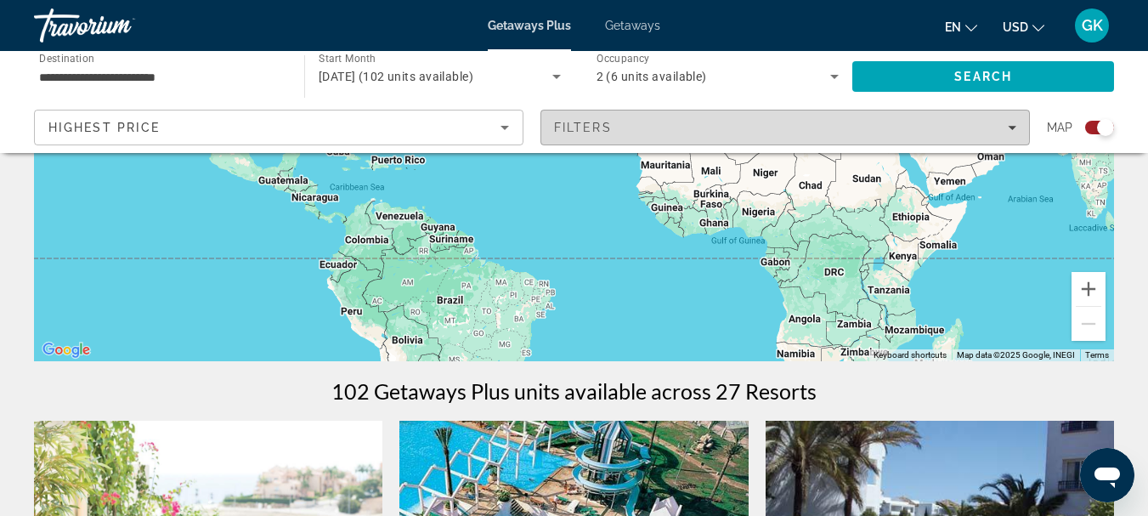
click at [740, 116] on span "Filters" at bounding box center [785, 127] width 488 height 41
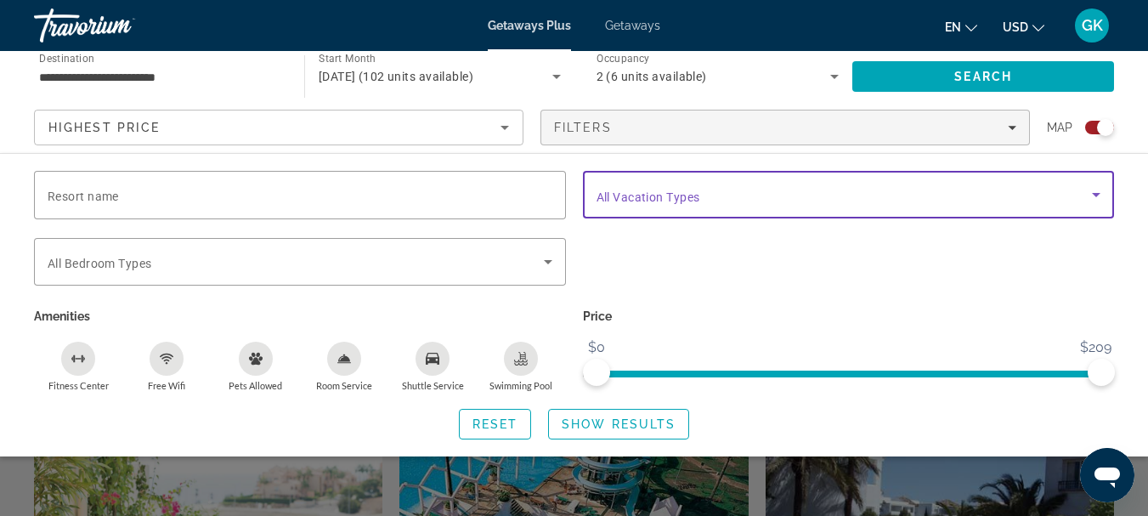
click at [680, 184] on span "Search widget" at bounding box center [844, 194] width 496 height 20
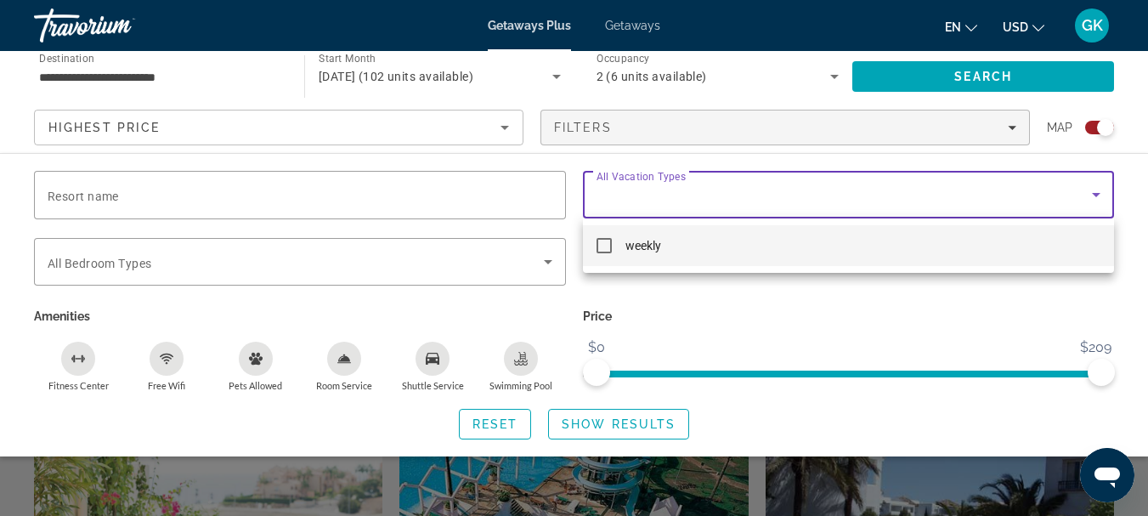
click at [647, 186] on div at bounding box center [574, 258] width 1148 height 516
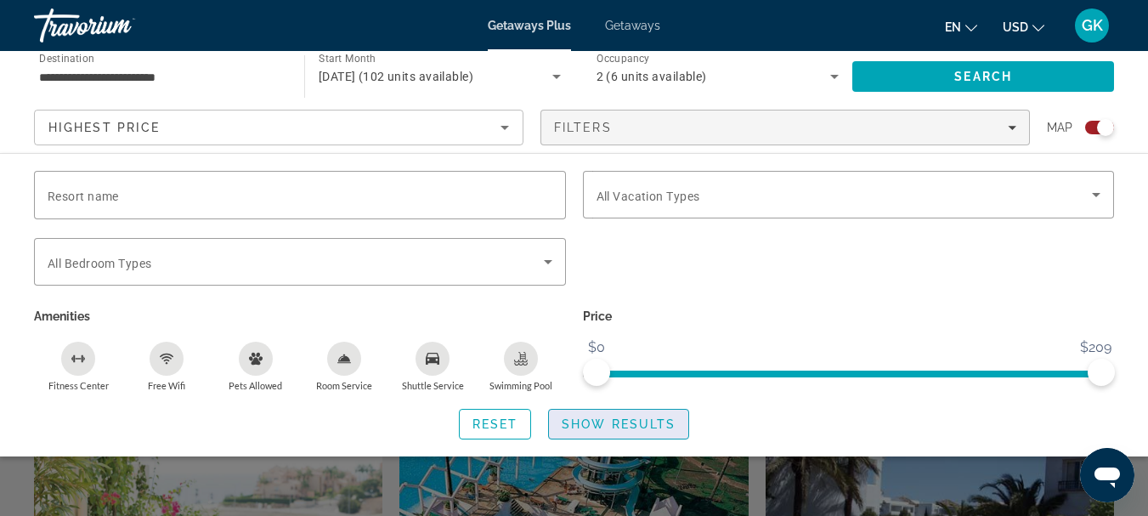
click at [587, 419] on span "Show Results" at bounding box center [618, 424] width 114 height 14
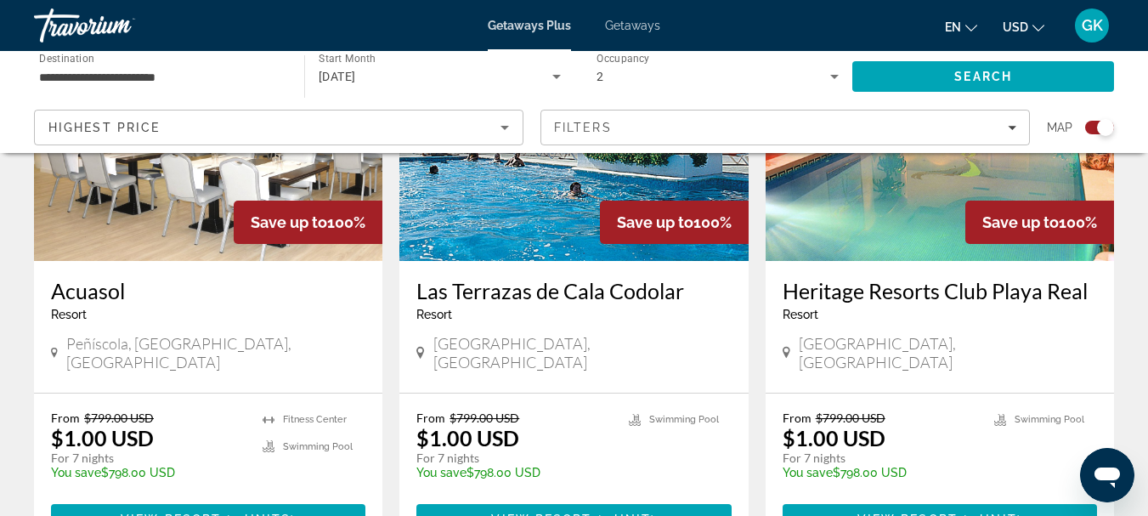
scroll to position [2643, 0]
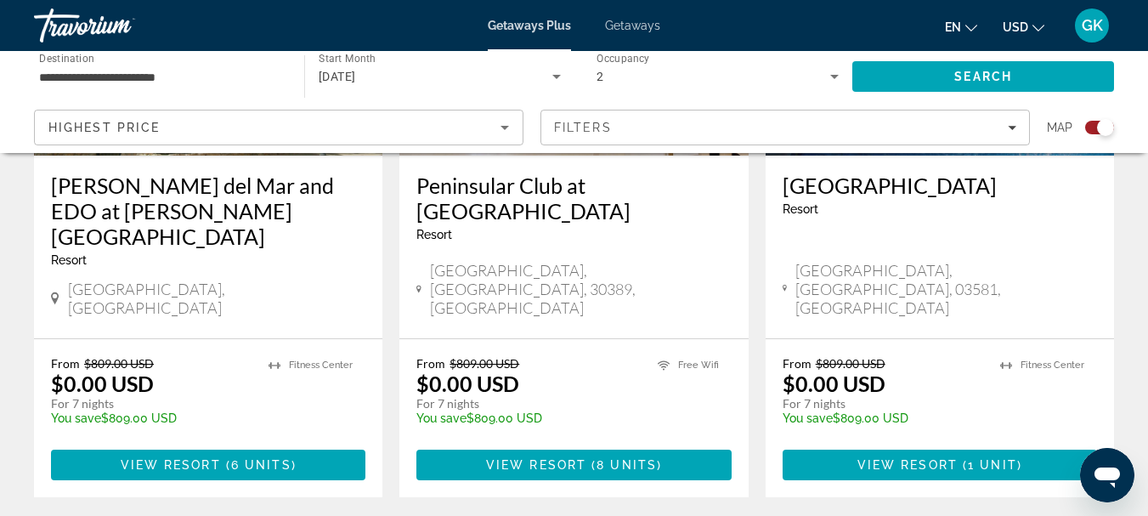
scroll to position [2688, 0]
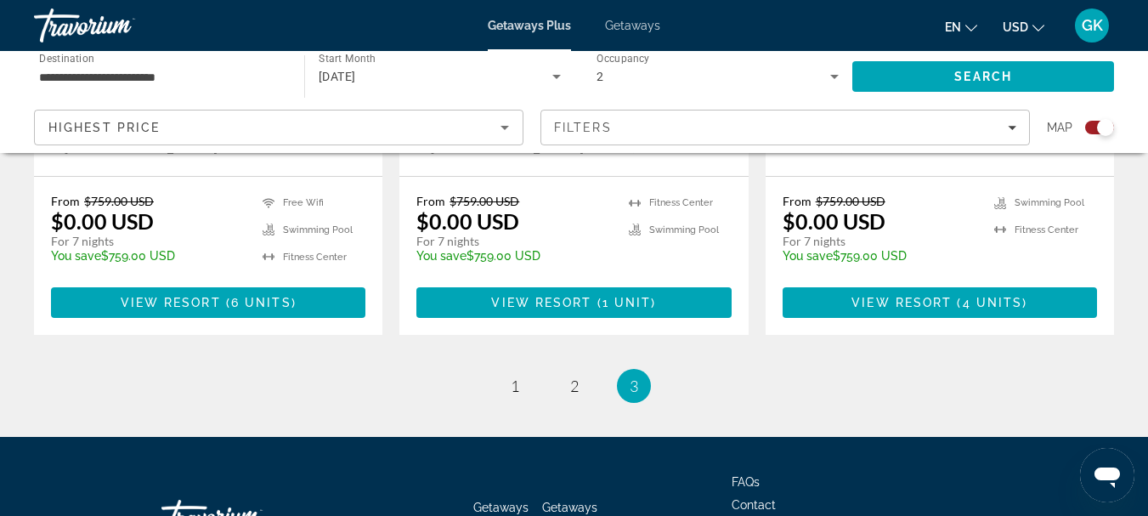
scroll to position [1013, 0]
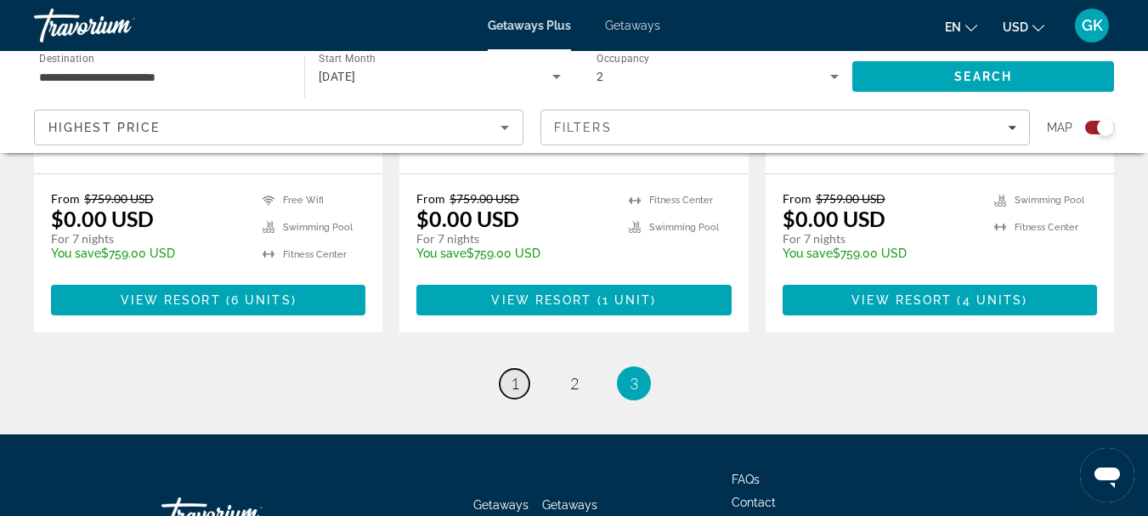
click at [501, 369] on link "page 1" at bounding box center [514, 384] width 30 height 30
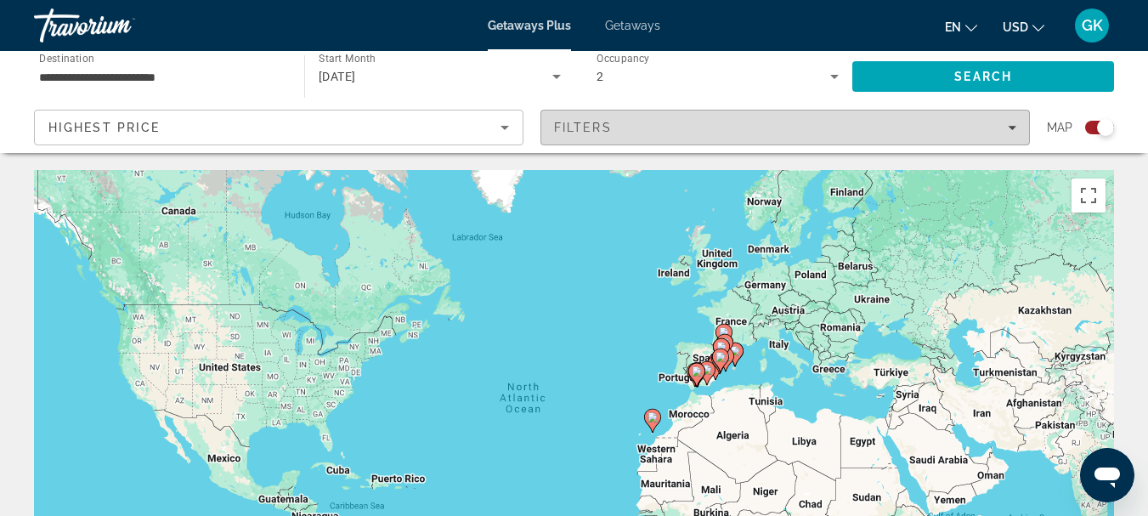
click at [629, 120] on span "Filters" at bounding box center [785, 127] width 488 height 41
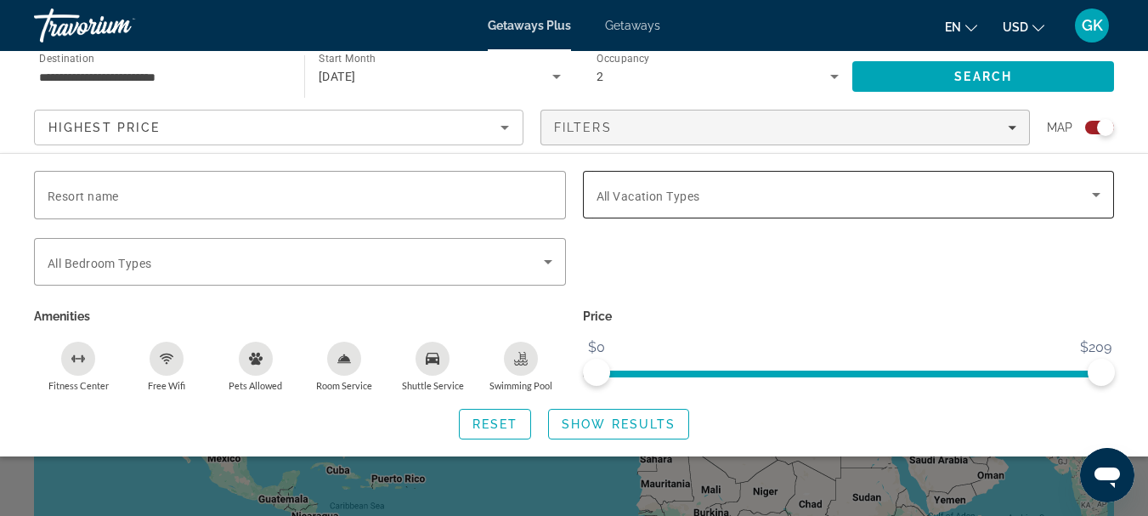
click at [656, 215] on div "Search widget" at bounding box center [848, 195] width 505 height 48
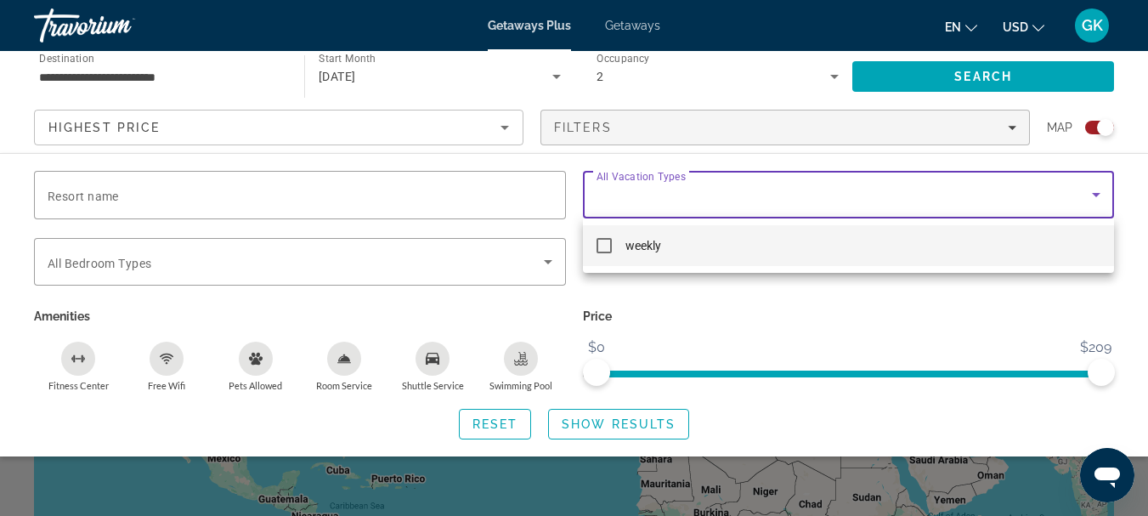
click at [656, 215] on div at bounding box center [574, 258] width 1148 height 516
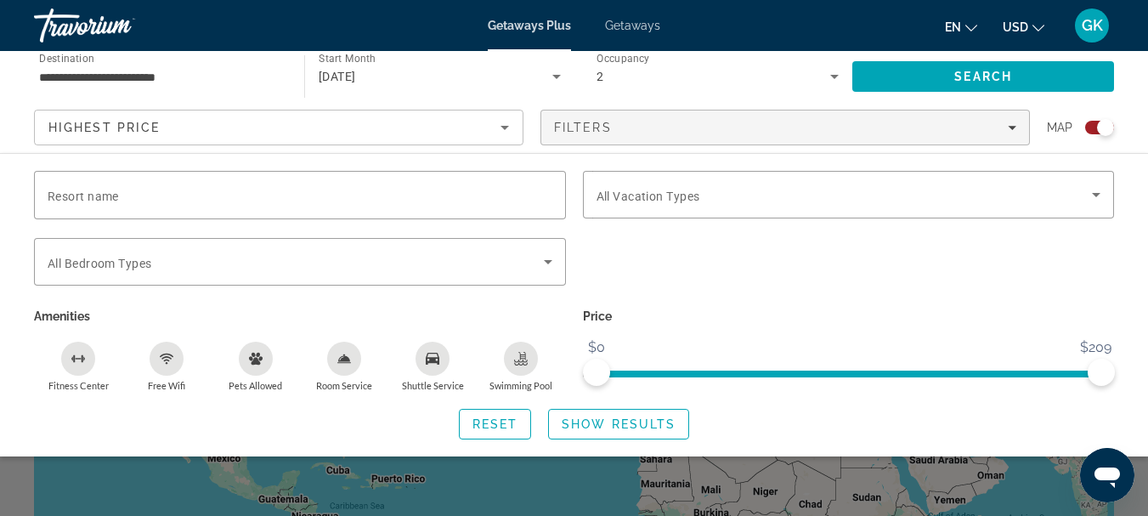
click at [920, 229] on div "Search widget" at bounding box center [849, 227] width 532 height 19
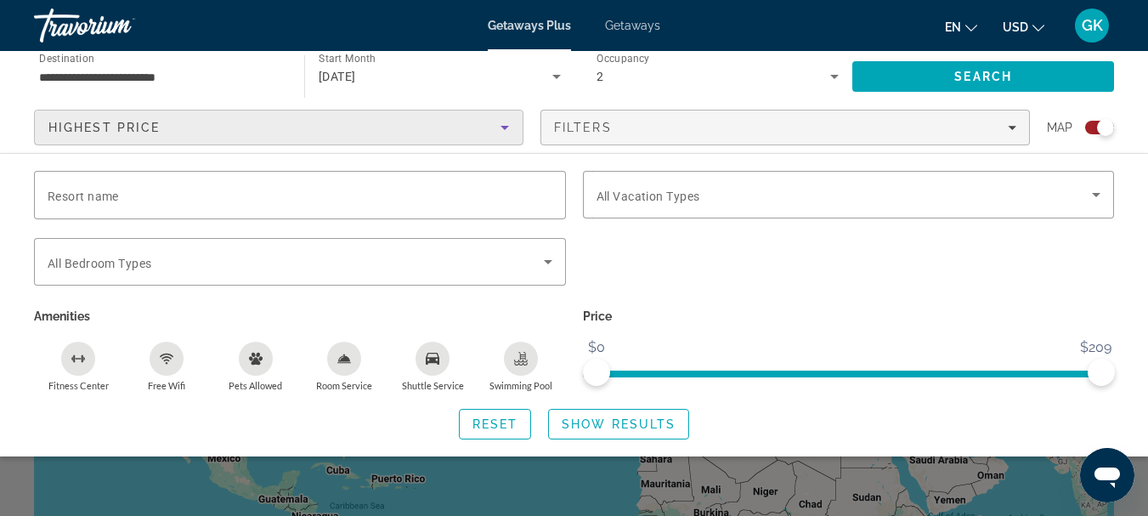
click at [402, 124] on div "Highest Price" at bounding box center [274, 127] width 452 height 20
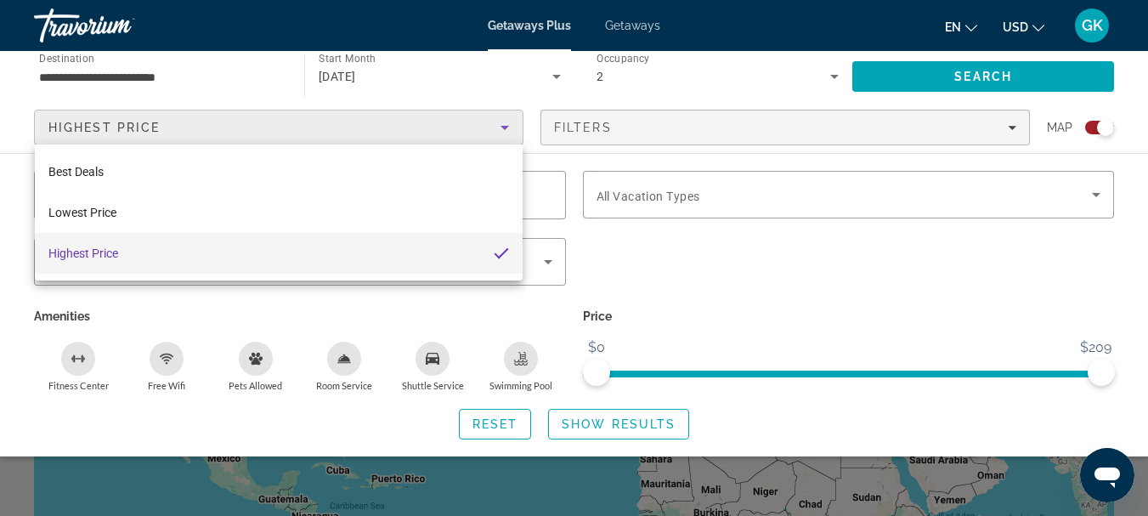
click at [402, 124] on div at bounding box center [574, 258] width 1148 height 516
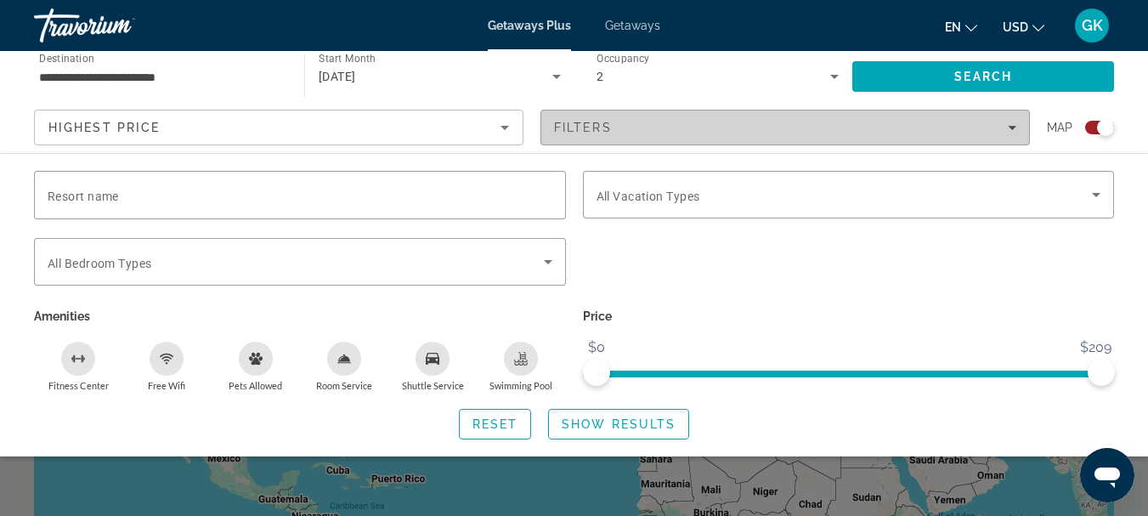
click at [589, 111] on span "Filters" at bounding box center [785, 127] width 488 height 41
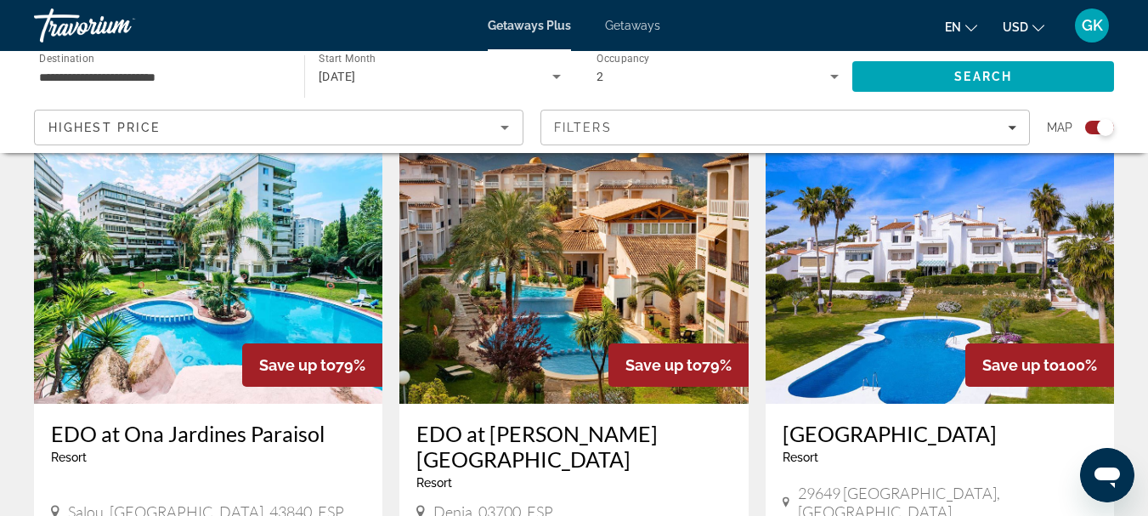
scroll to position [1281, 0]
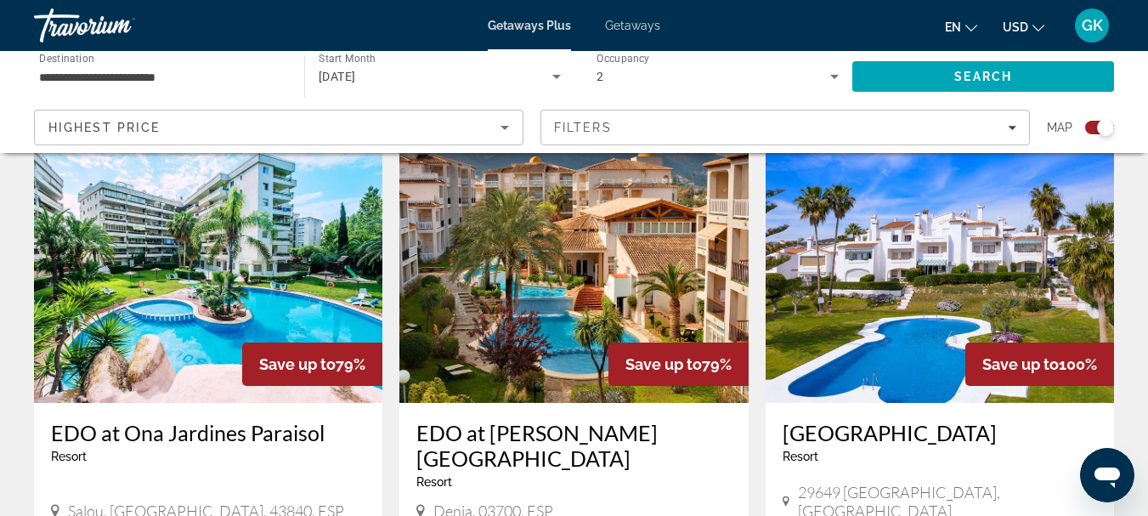
click at [968, 263] on img "Main content" at bounding box center [939, 267] width 348 height 272
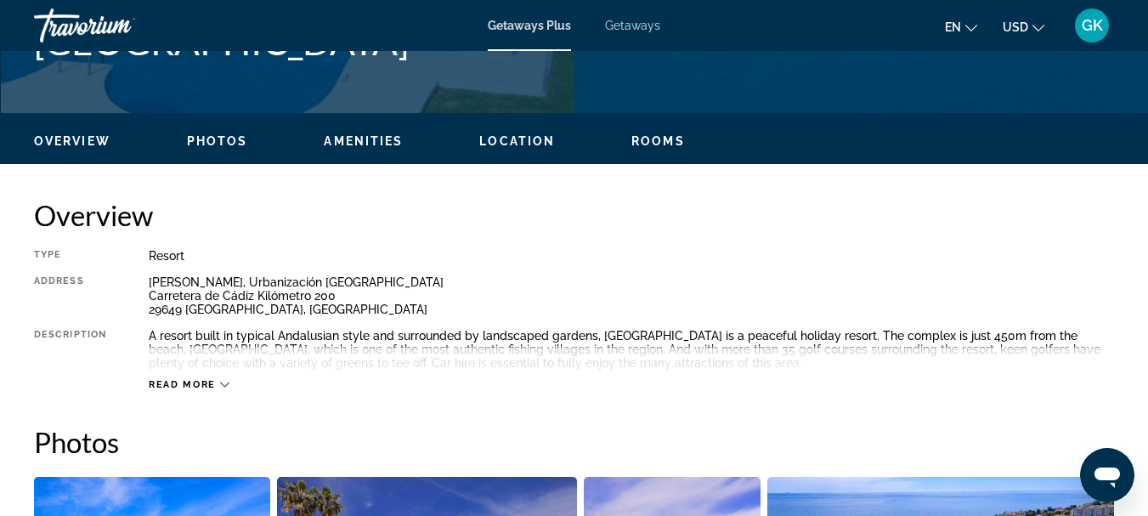
scroll to position [746, 0]
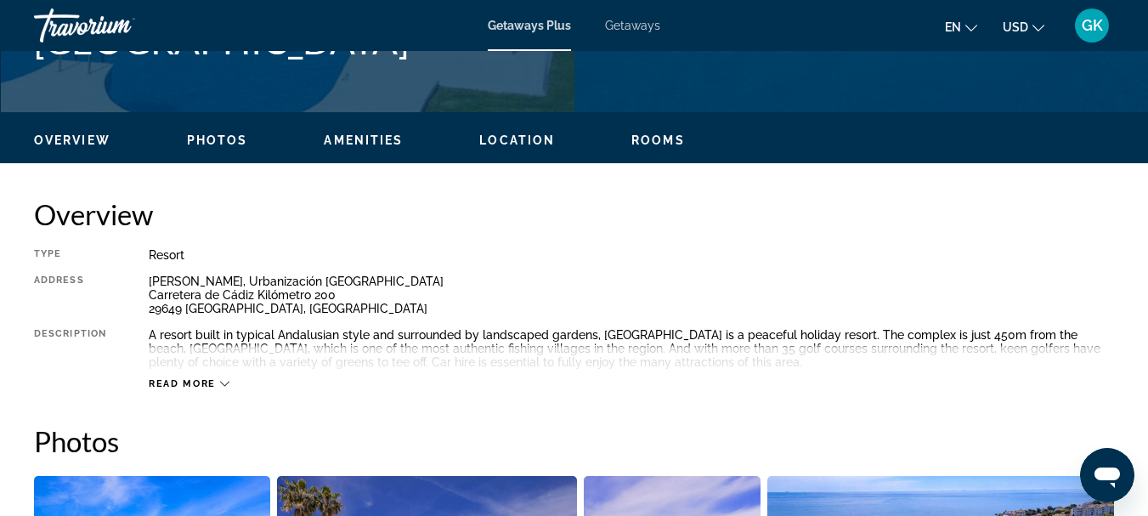
click at [179, 378] on span "Read more" at bounding box center [182, 383] width 67 height 11
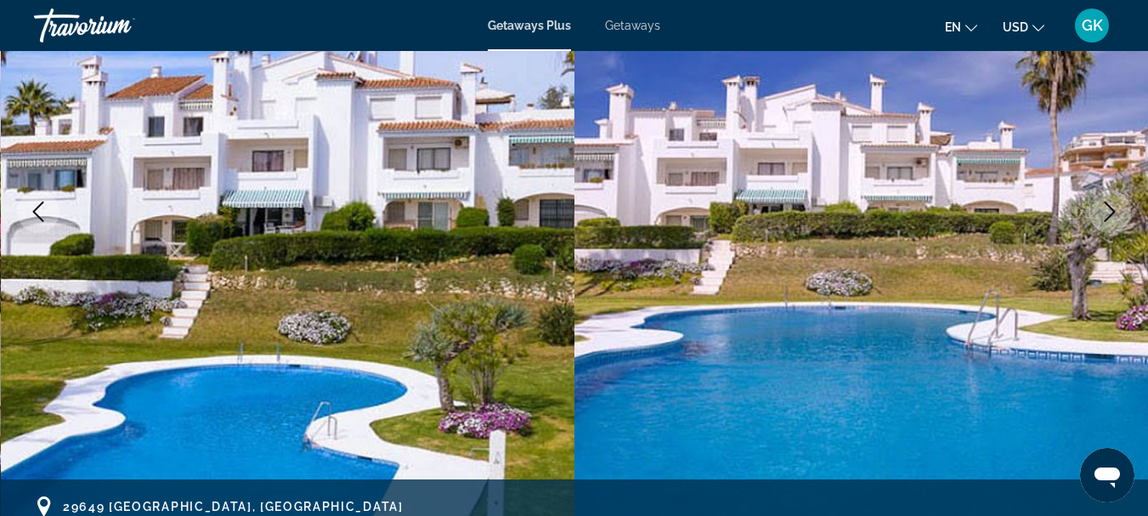
scroll to position [242, 0]
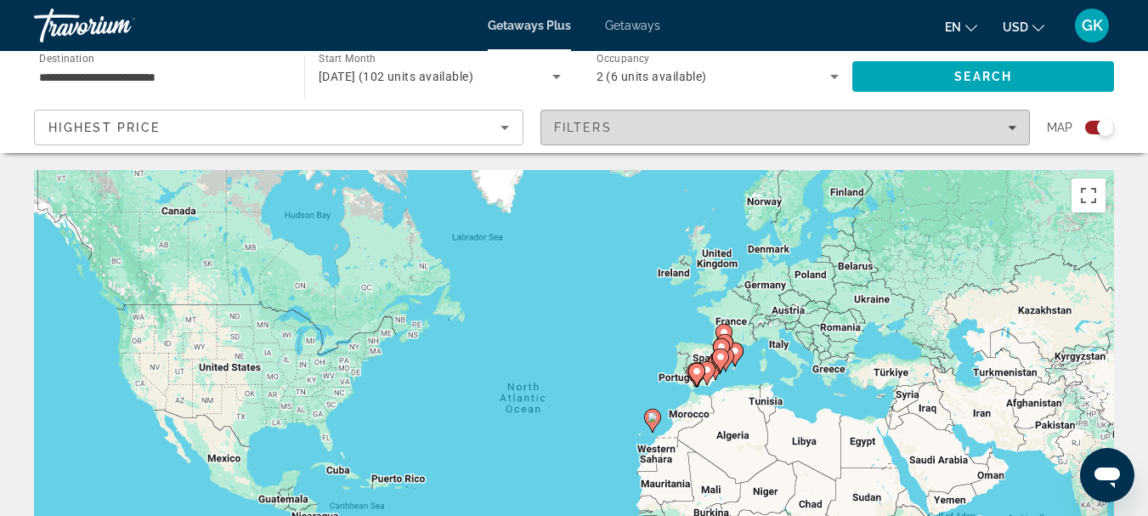
click at [605, 116] on span "Filters" at bounding box center [785, 127] width 488 height 41
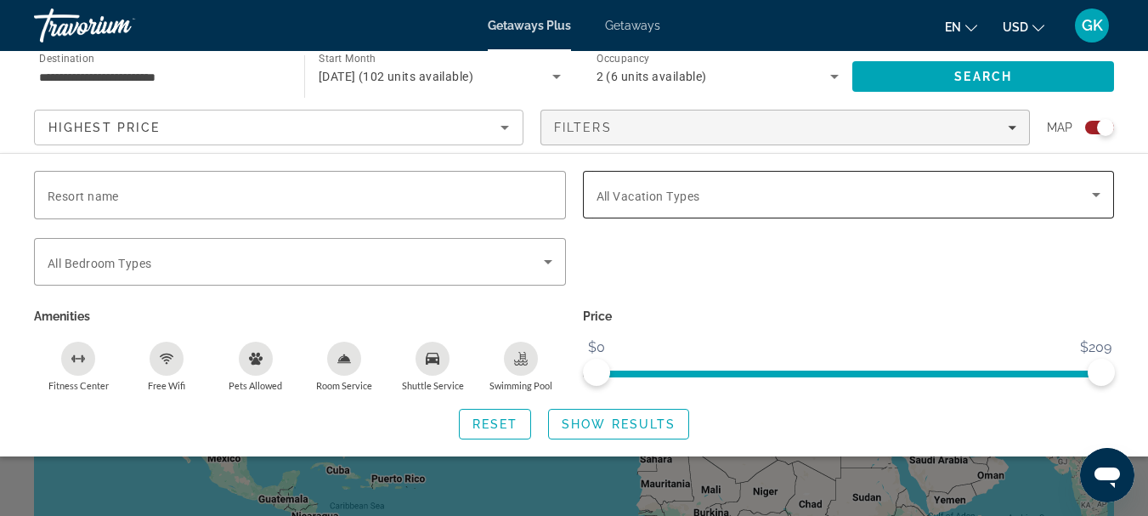
click at [641, 189] on span "All Vacation Types" at bounding box center [648, 196] width 104 height 14
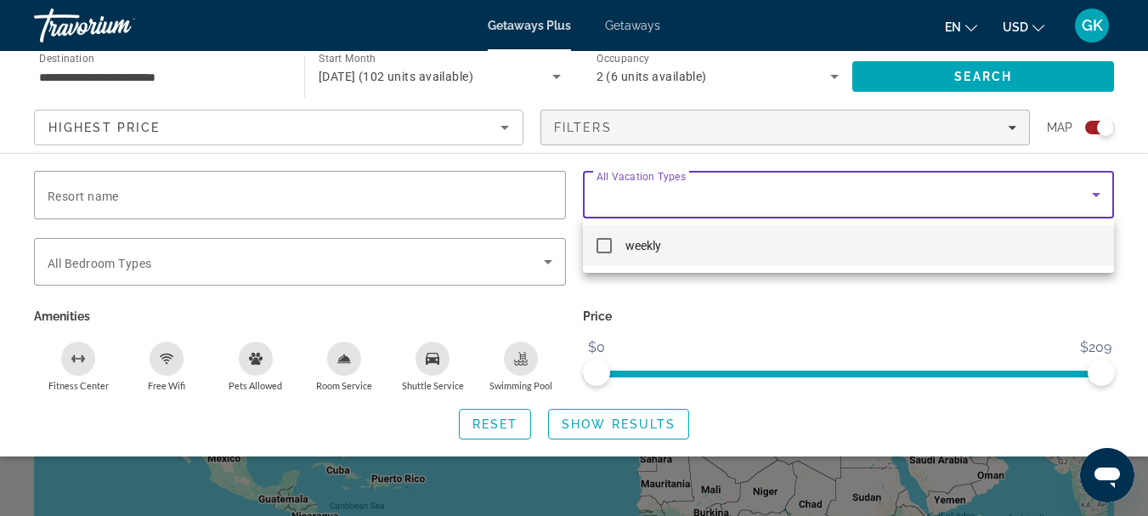
click at [641, 189] on div at bounding box center [574, 258] width 1148 height 516
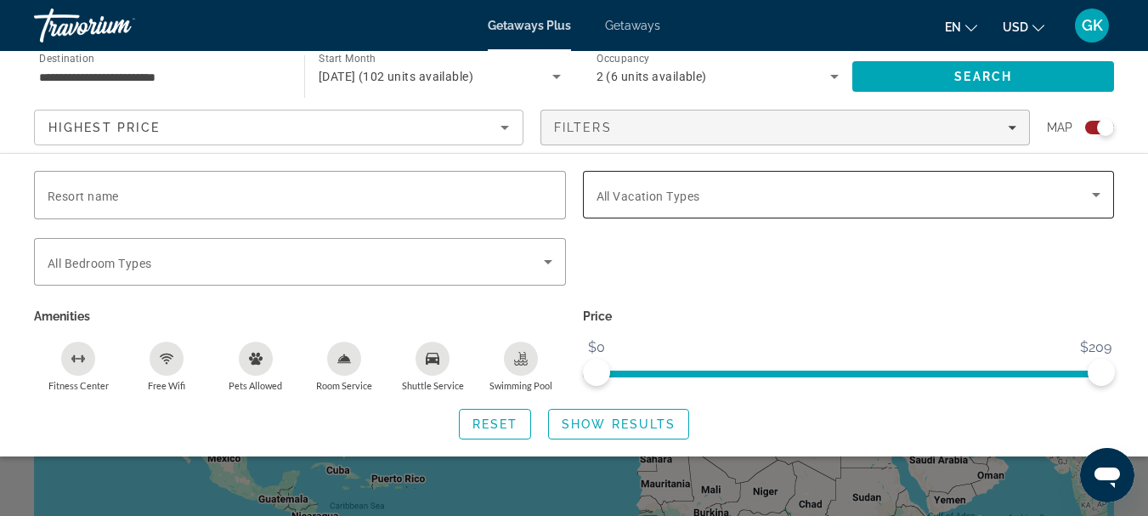
click at [641, 189] on span "All Vacation Types" at bounding box center [648, 196] width 104 height 14
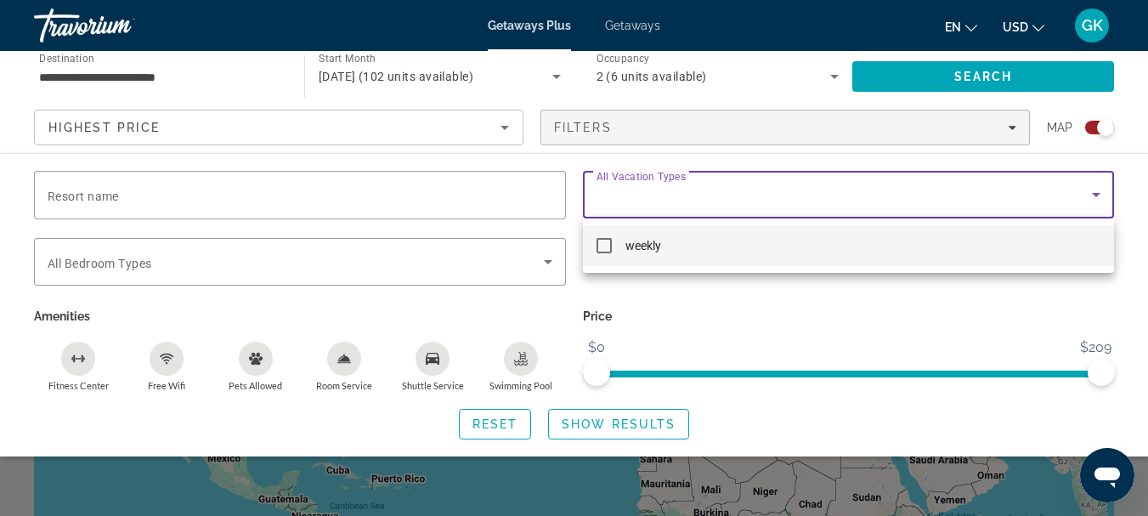
click at [641, 189] on div at bounding box center [574, 258] width 1148 height 516
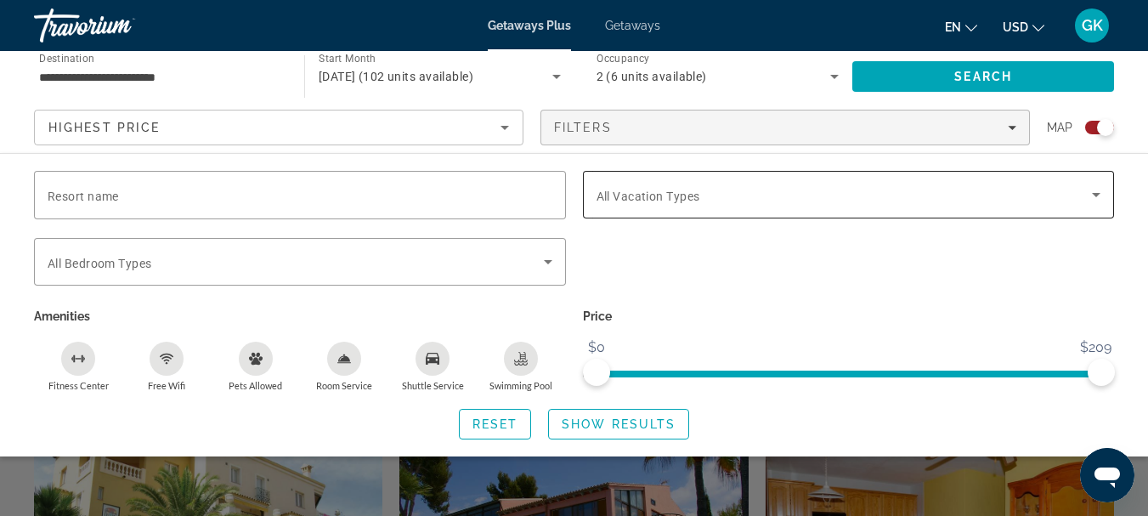
scroll to position [344, 0]
click at [992, 117] on span "Filters" at bounding box center [785, 127] width 488 height 41
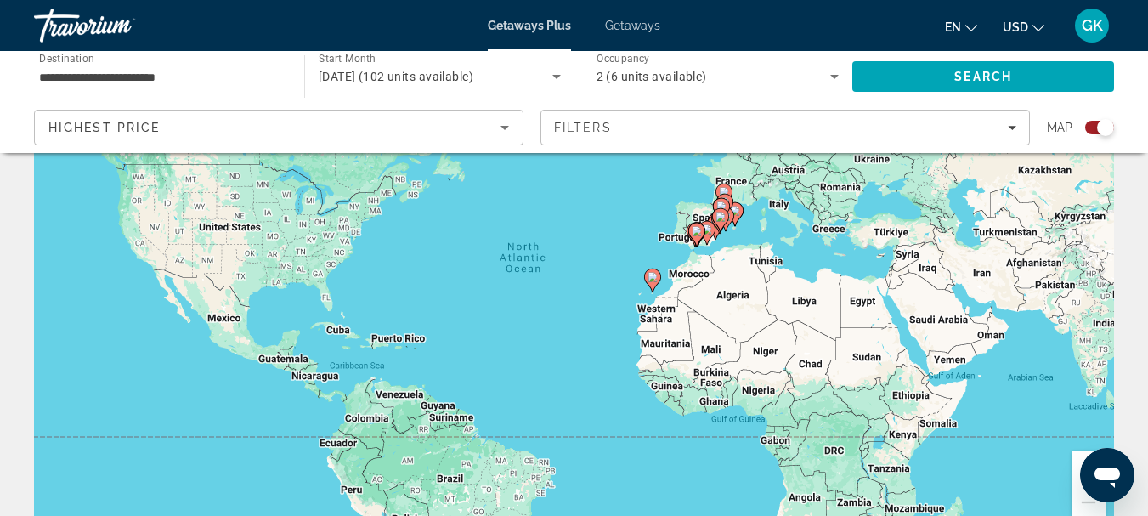
scroll to position [0, 0]
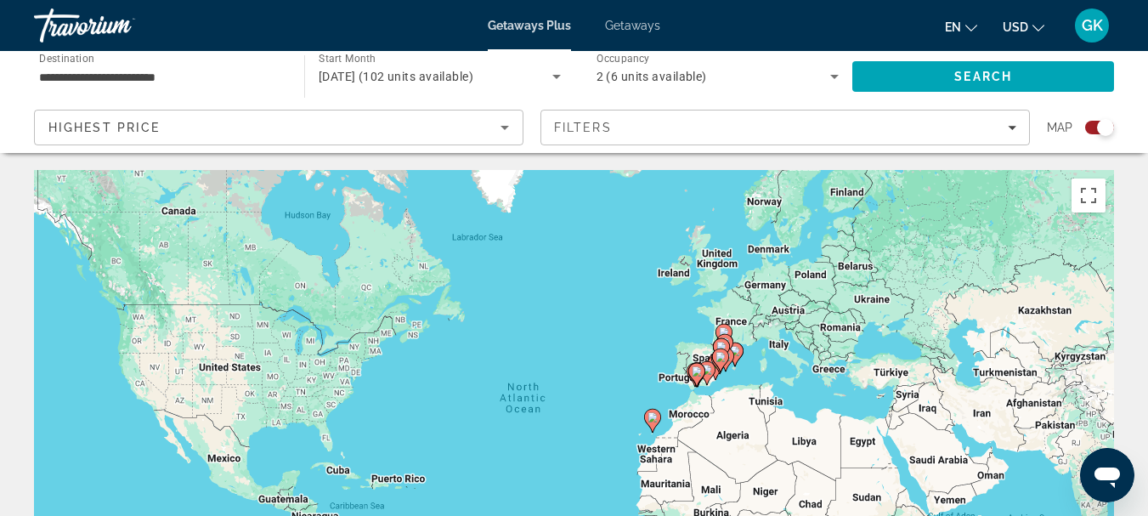
click at [622, 28] on span "Getaways" at bounding box center [632, 26] width 55 height 14
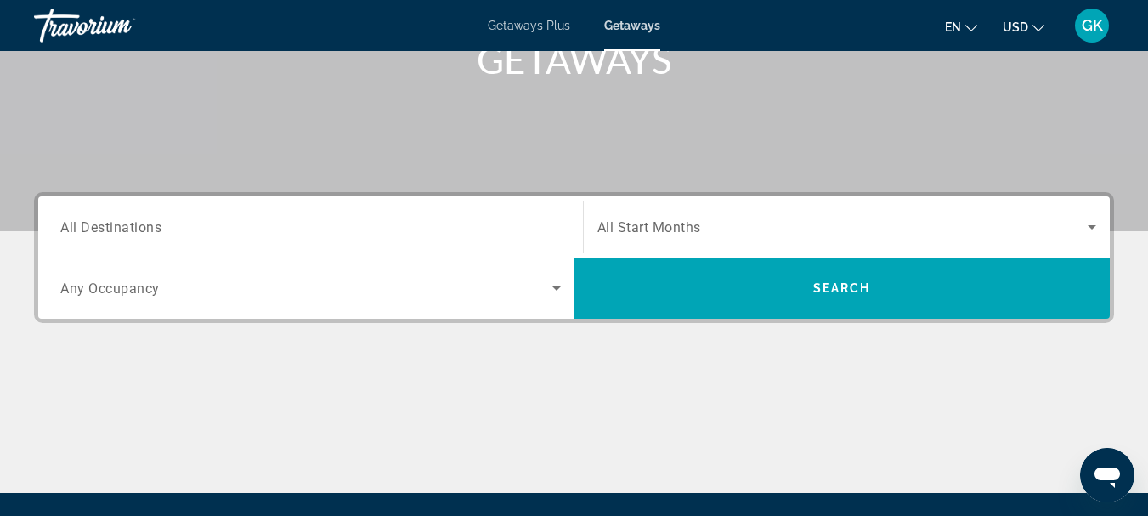
scroll to position [281, 0]
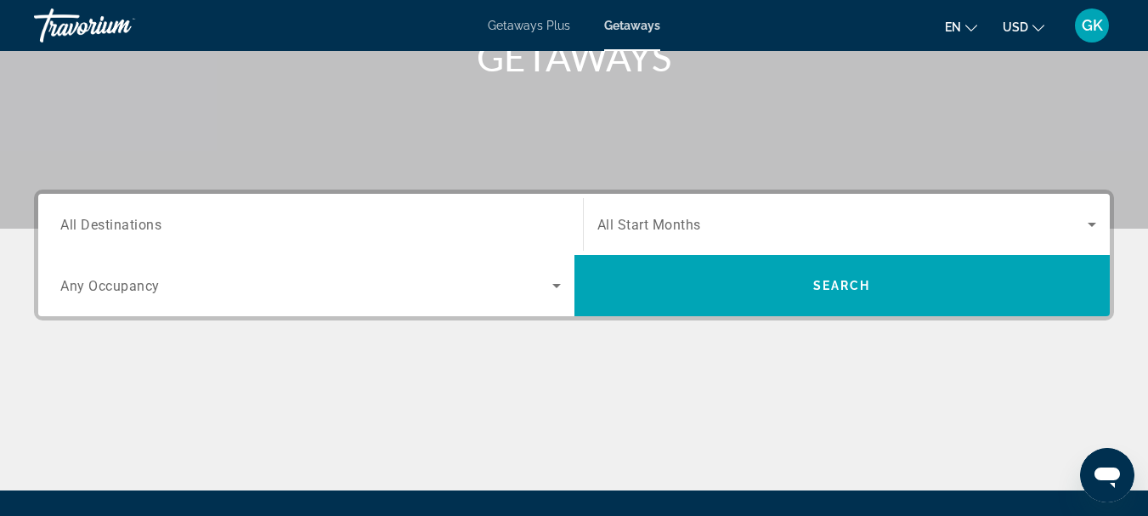
click at [511, 210] on div "Search widget" at bounding box center [310, 224] width 500 height 48
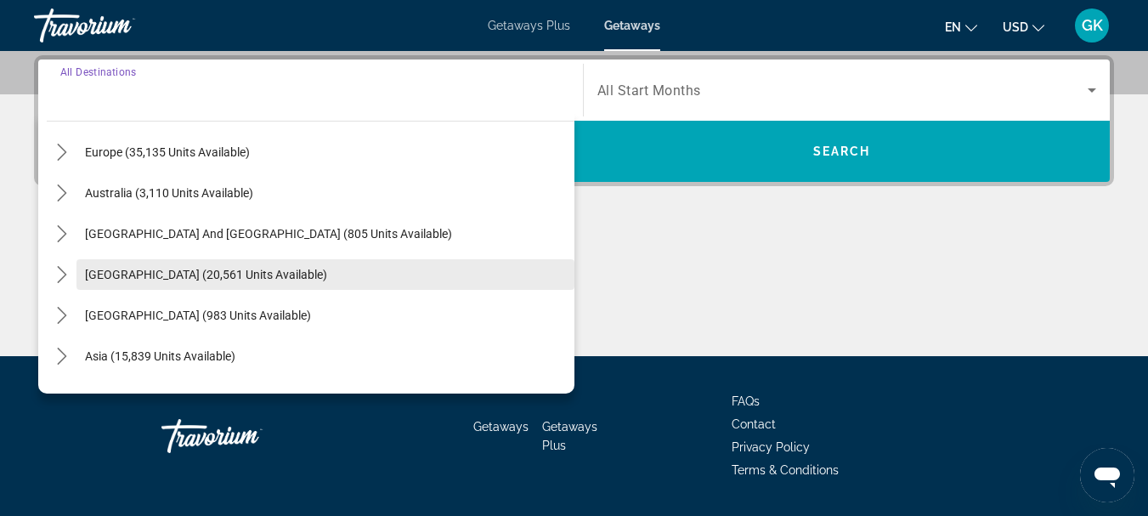
scroll to position [213, 0]
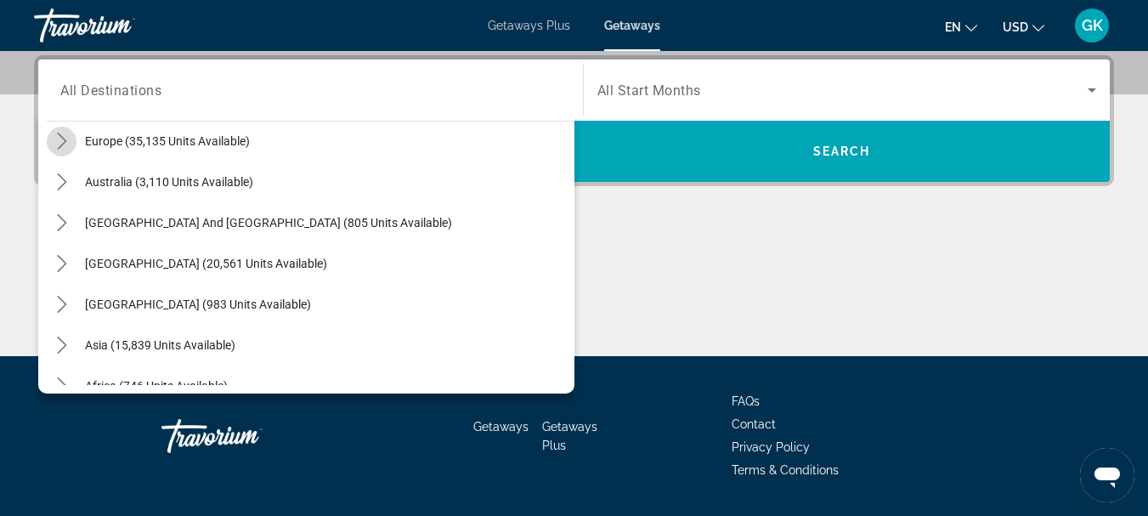
click at [61, 145] on icon "Toggle Europe (35,135 units available) submenu" at bounding box center [61, 141] width 9 height 17
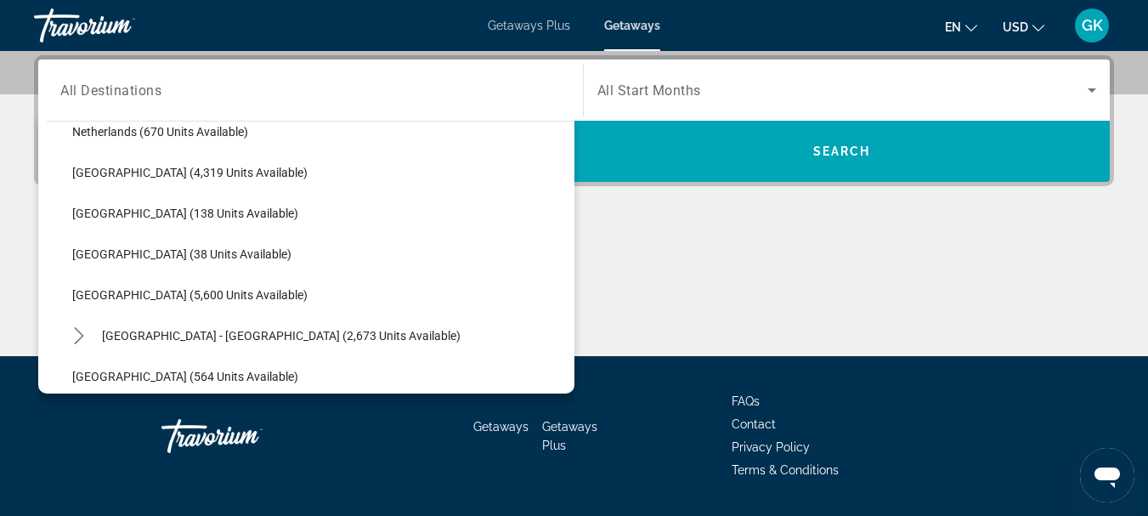
scroll to position [815, 0]
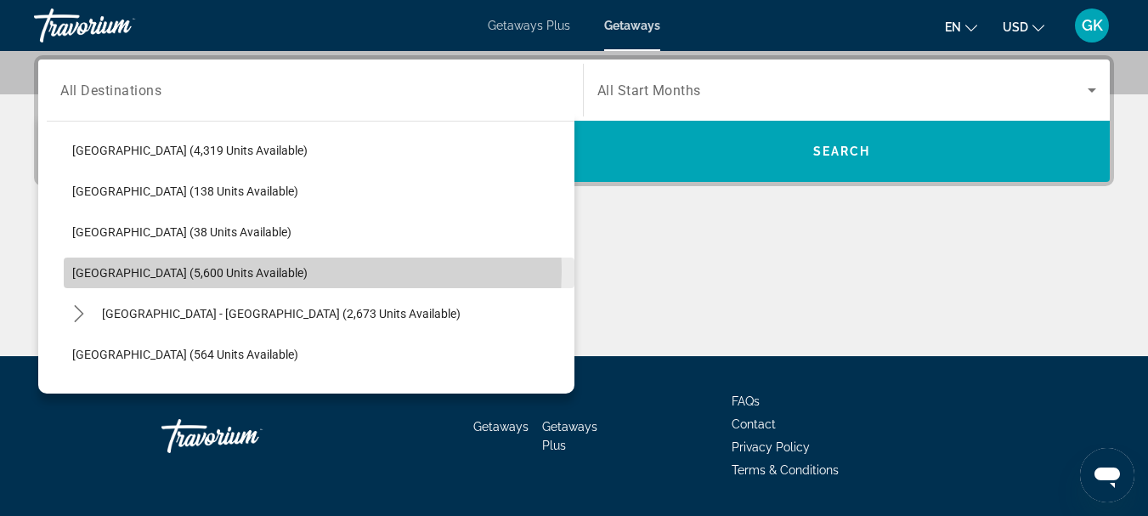
click at [134, 268] on span "[GEOGRAPHIC_DATA] (5,600 units available)" at bounding box center [189, 273] width 235 height 14
type input "**********"
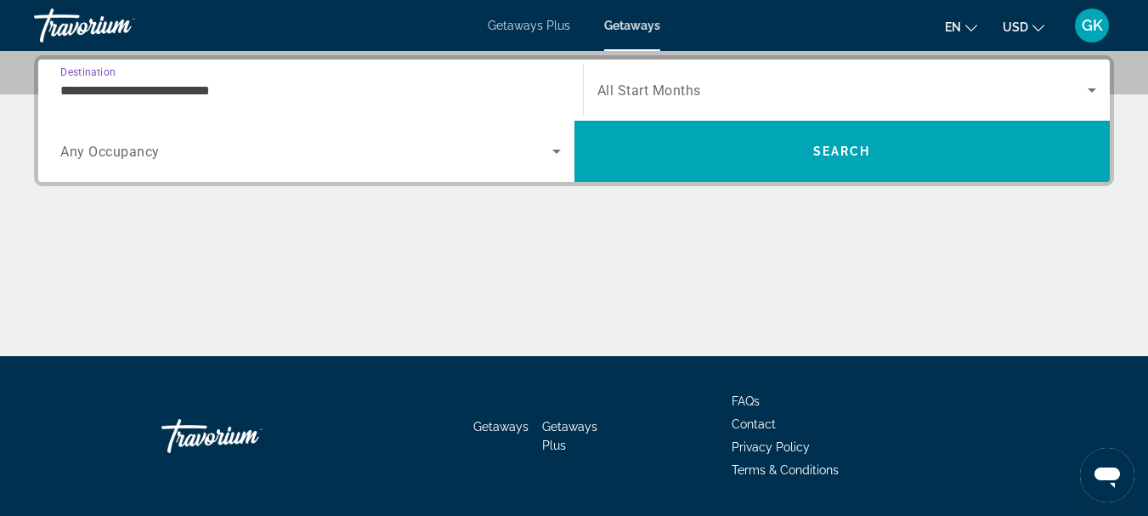
click at [668, 87] on span "All Start Months" at bounding box center [649, 90] width 104 height 16
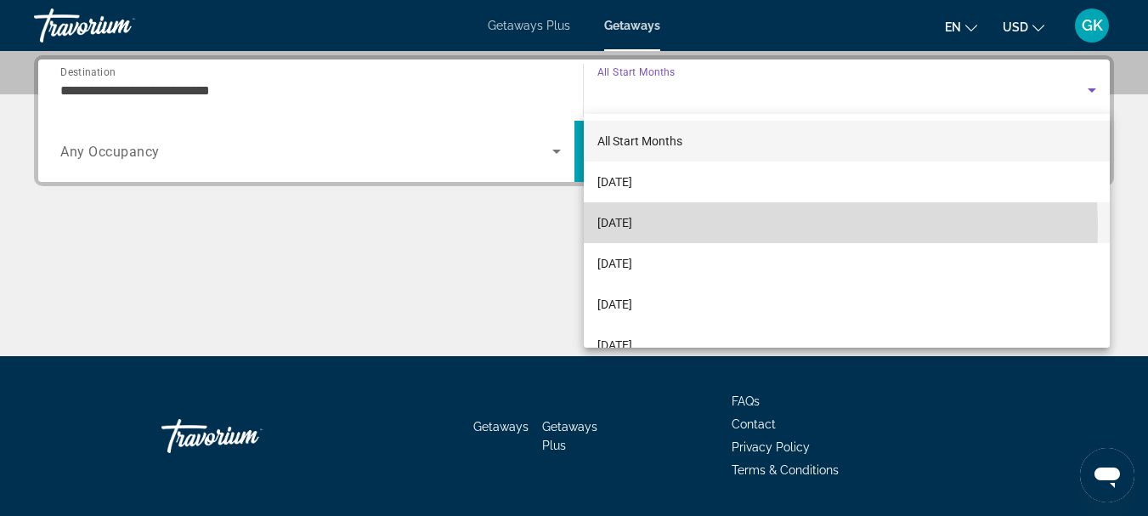
click at [632, 227] on span "[DATE]" at bounding box center [614, 222] width 35 height 20
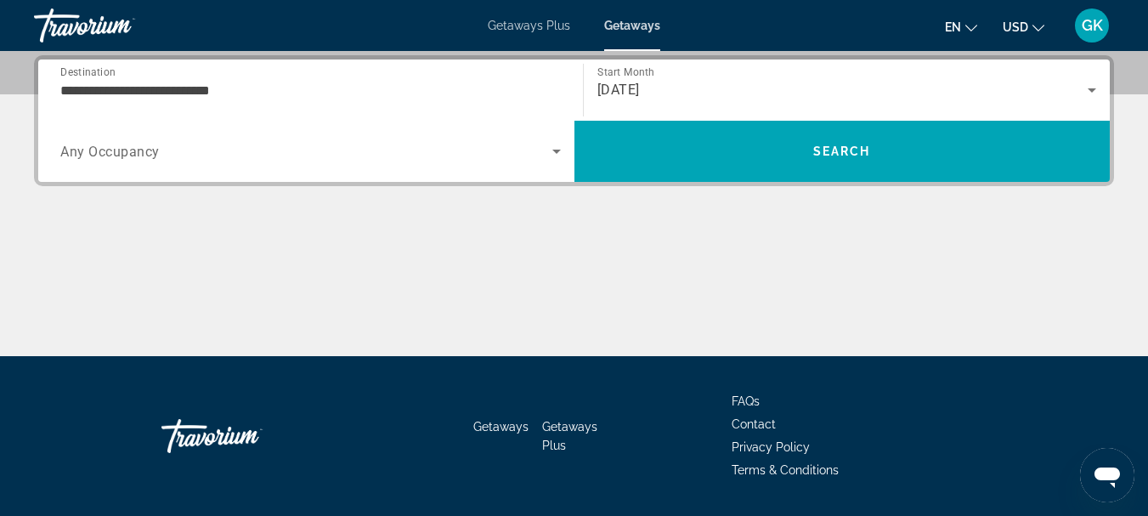
click at [358, 163] on div "Search widget" at bounding box center [310, 151] width 500 height 48
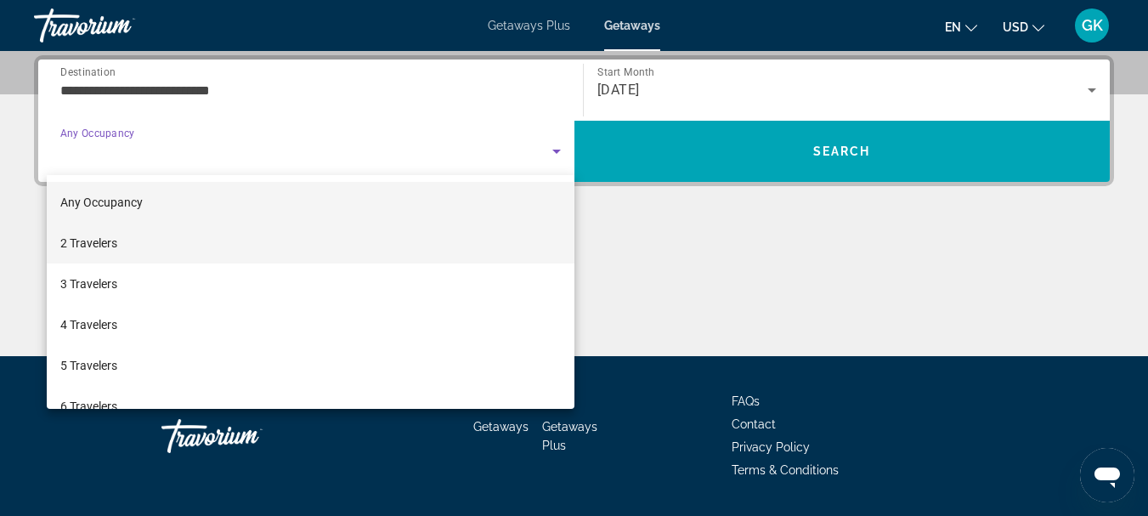
click at [372, 254] on mat-option "2 Travelers" at bounding box center [310, 243] width 527 height 41
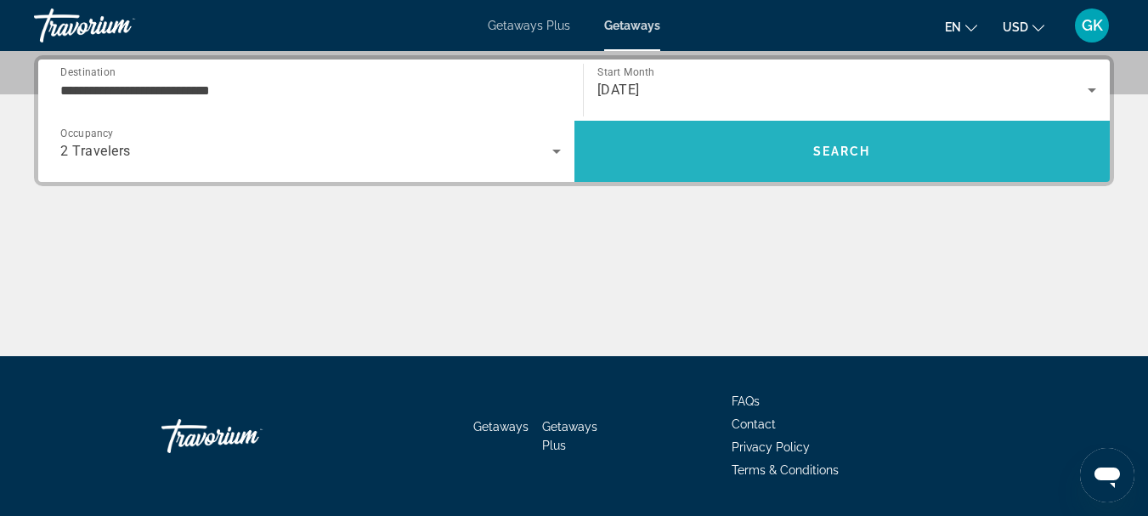
click at [731, 155] on span "Search" at bounding box center [842, 151] width 536 height 41
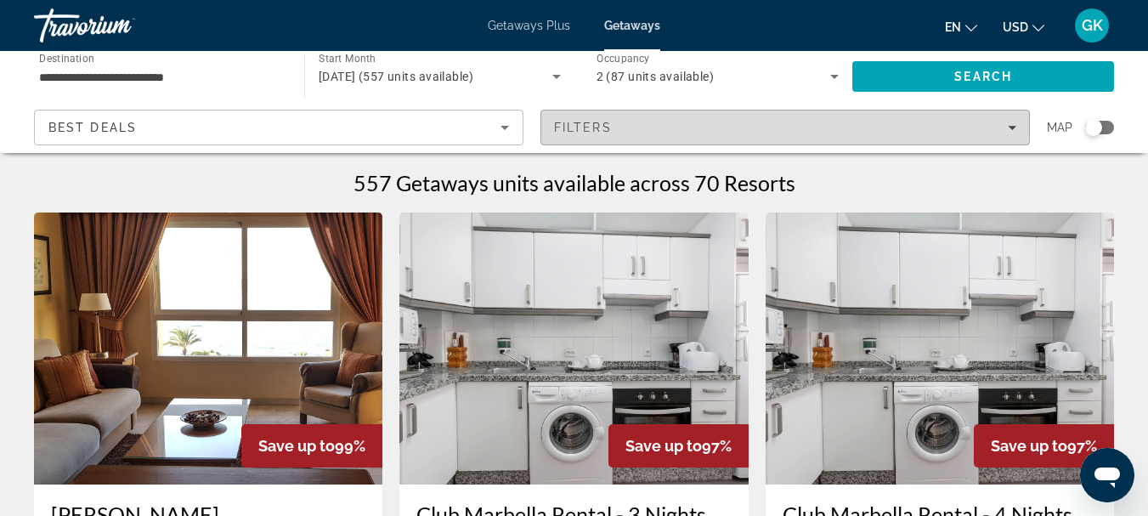
click at [721, 116] on span "Filters" at bounding box center [785, 127] width 488 height 41
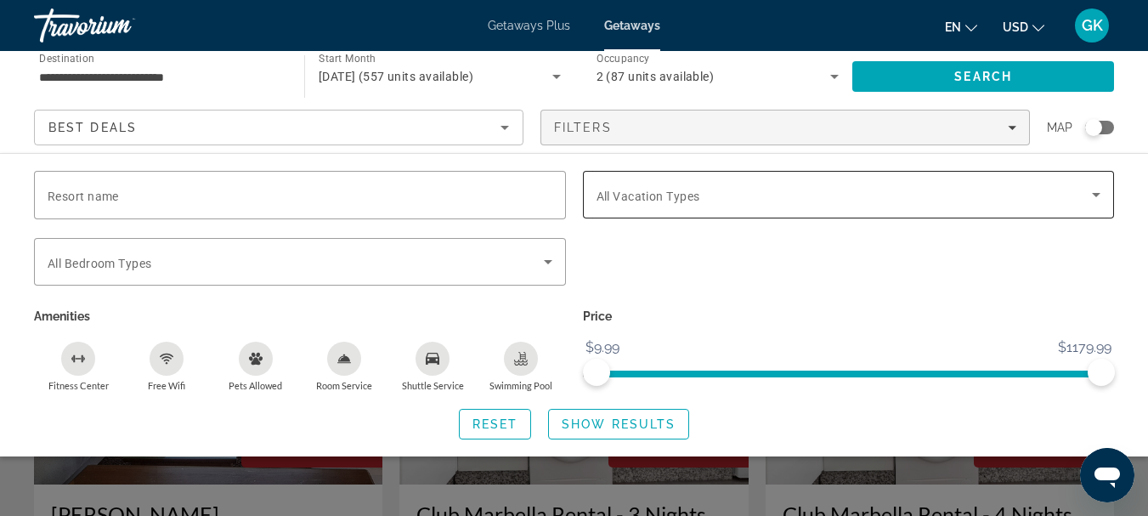
click at [736, 206] on div "Search widget" at bounding box center [848, 195] width 505 height 48
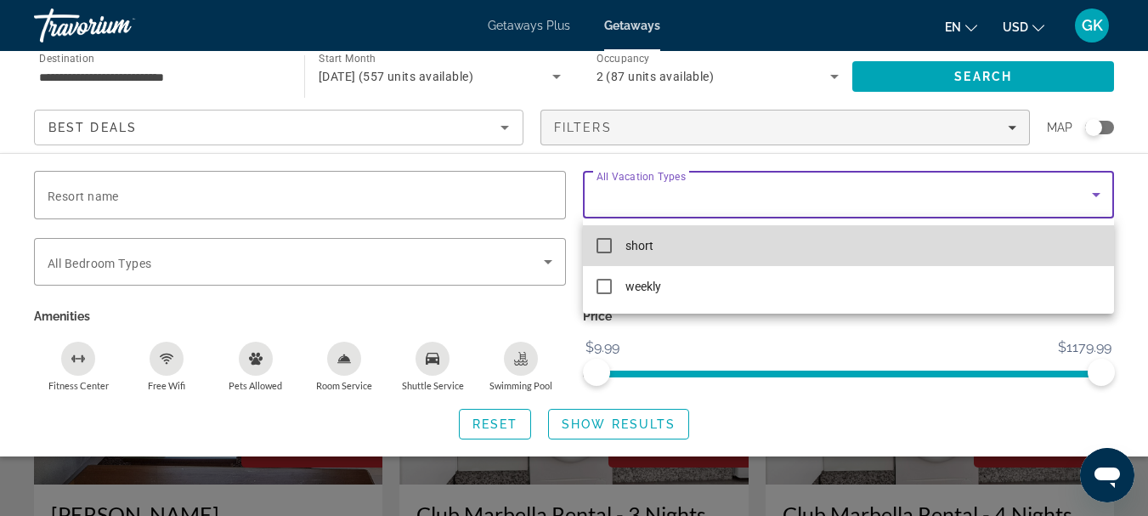
click at [702, 240] on mat-option "short" at bounding box center [849, 245] width 532 height 41
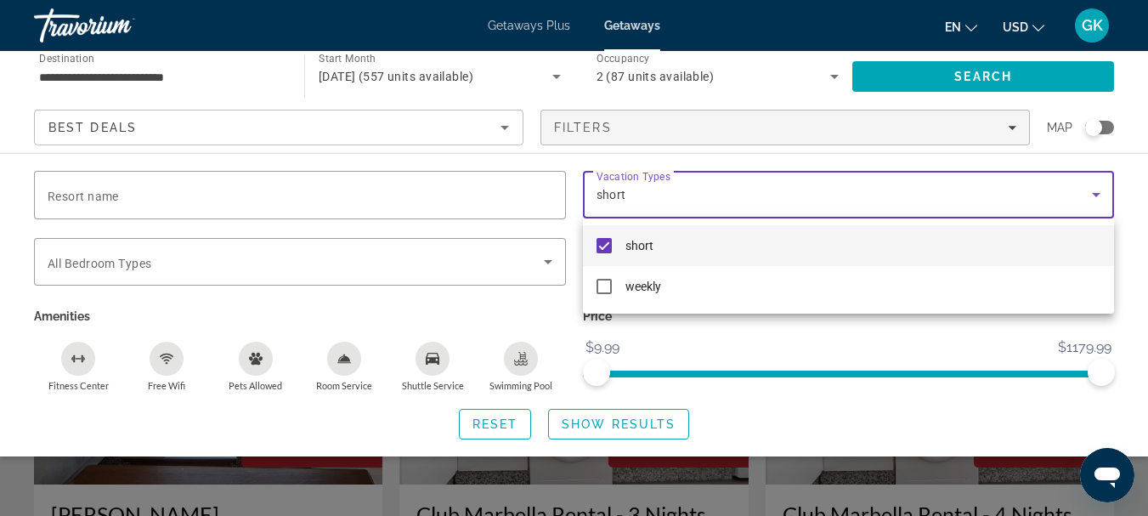
click at [695, 192] on div at bounding box center [574, 258] width 1148 height 516
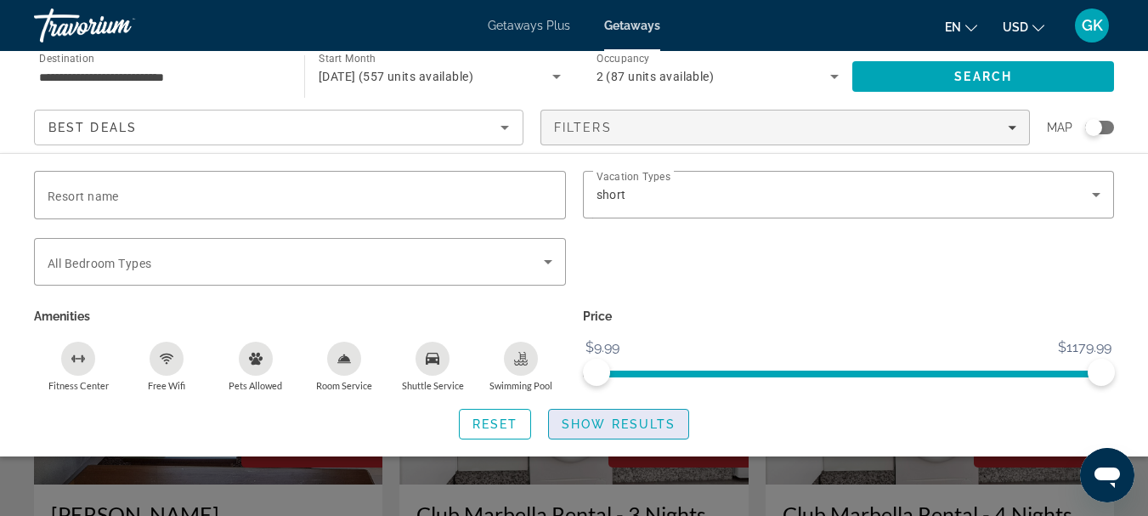
click at [630, 415] on span "Search widget" at bounding box center [618, 423] width 139 height 41
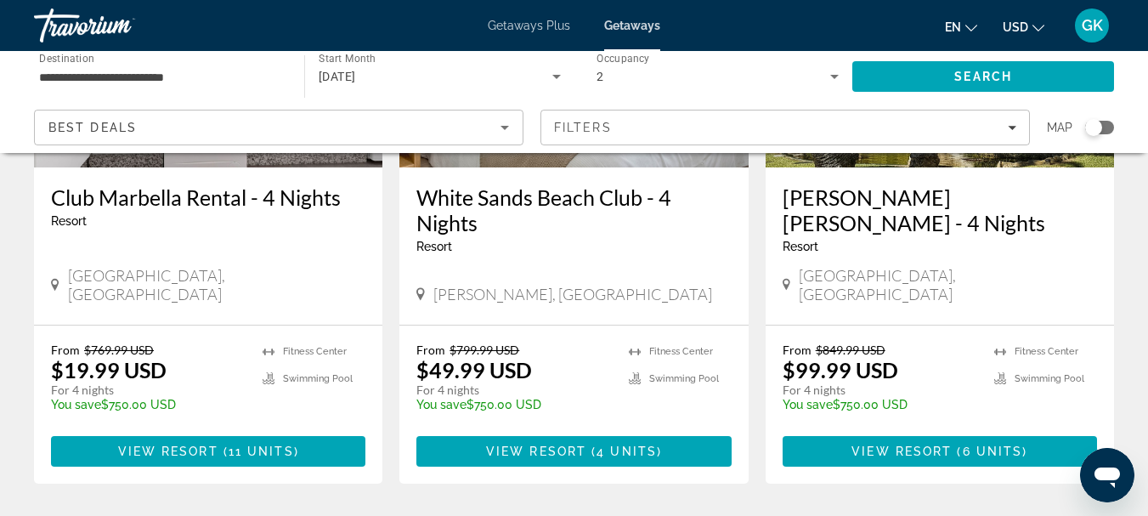
scroll to position [946, 0]
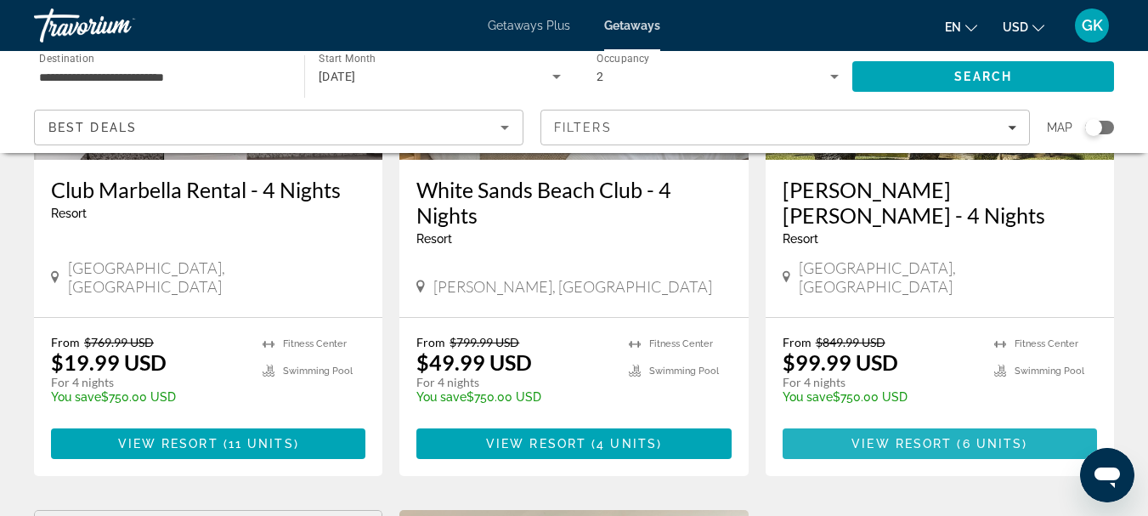
click at [888, 423] on span "Main content" at bounding box center [939, 443] width 314 height 41
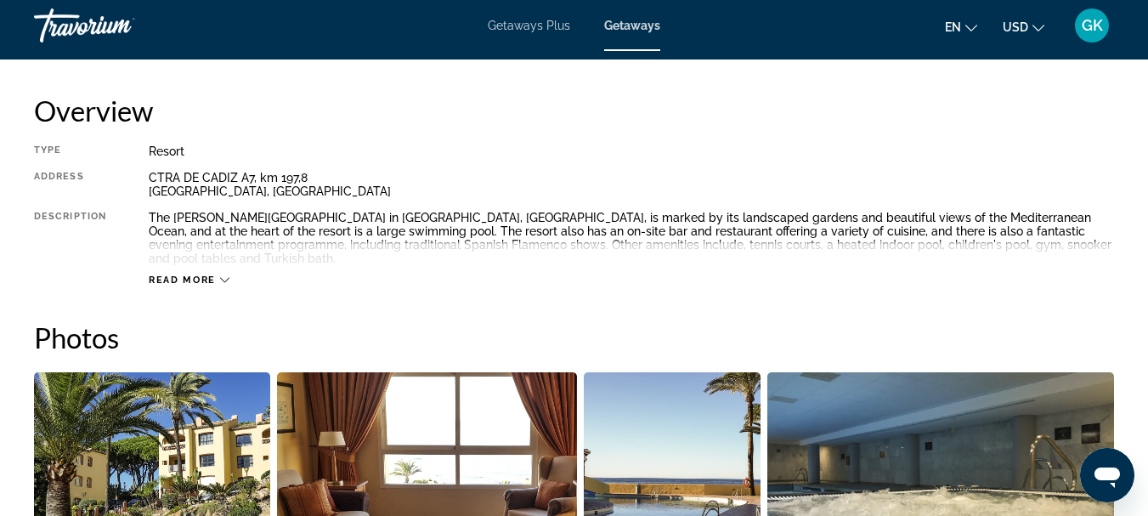
scroll to position [850, 0]
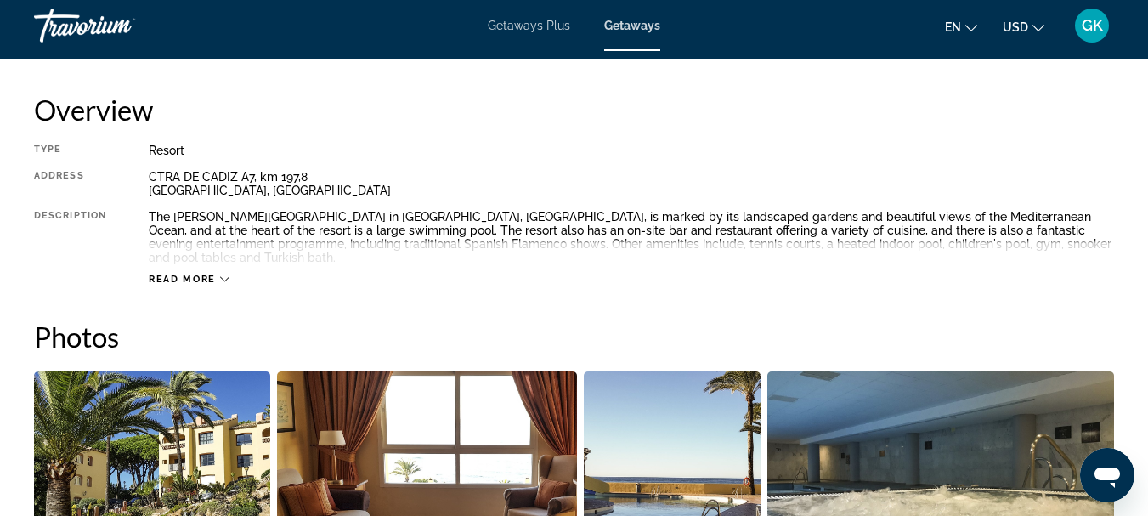
click at [207, 274] on span "Read more" at bounding box center [182, 279] width 67 height 11
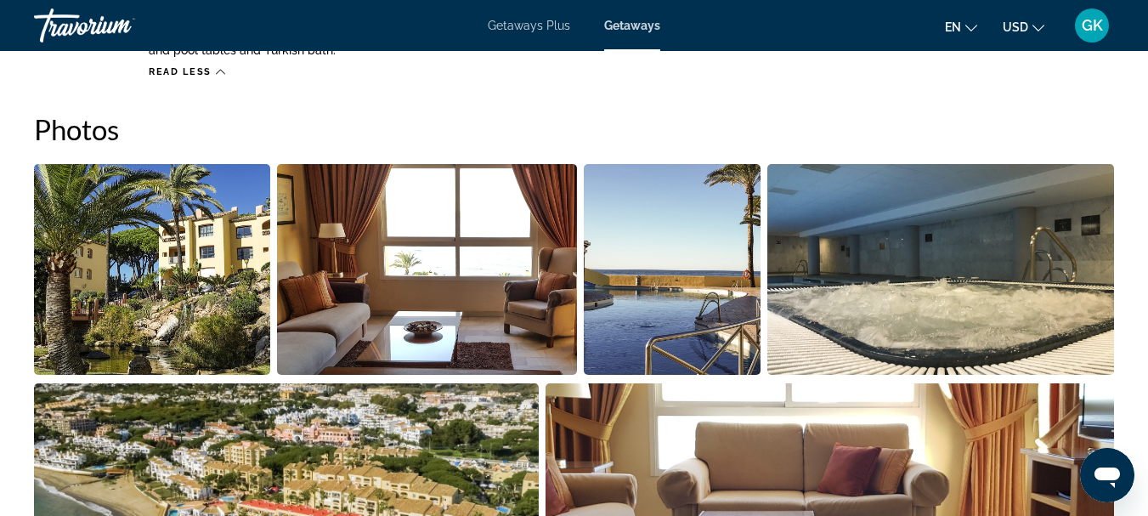
scroll to position [1058, 0]
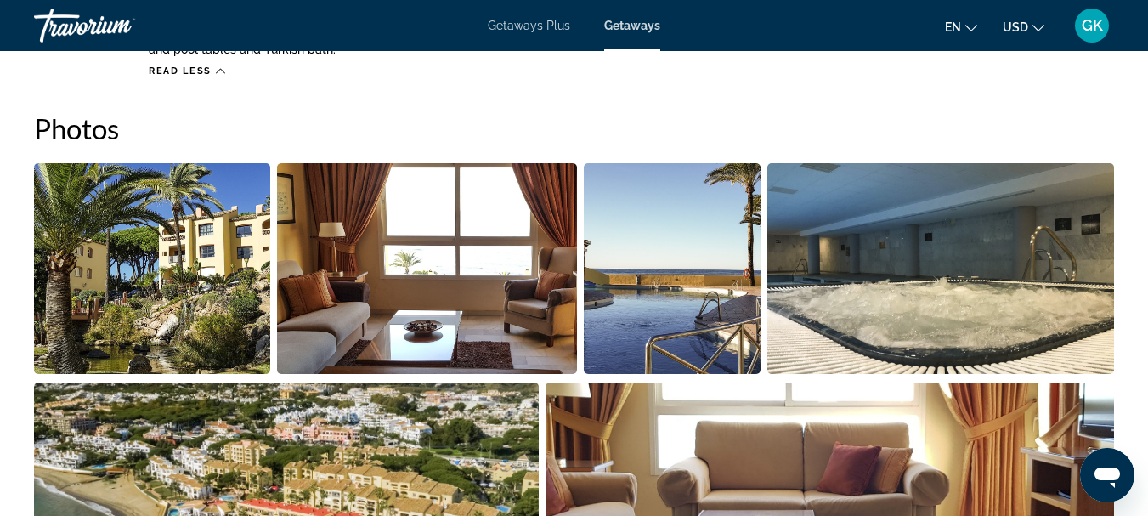
click at [500, 275] on img "Open full-screen image slider" at bounding box center [427, 268] width 300 height 211
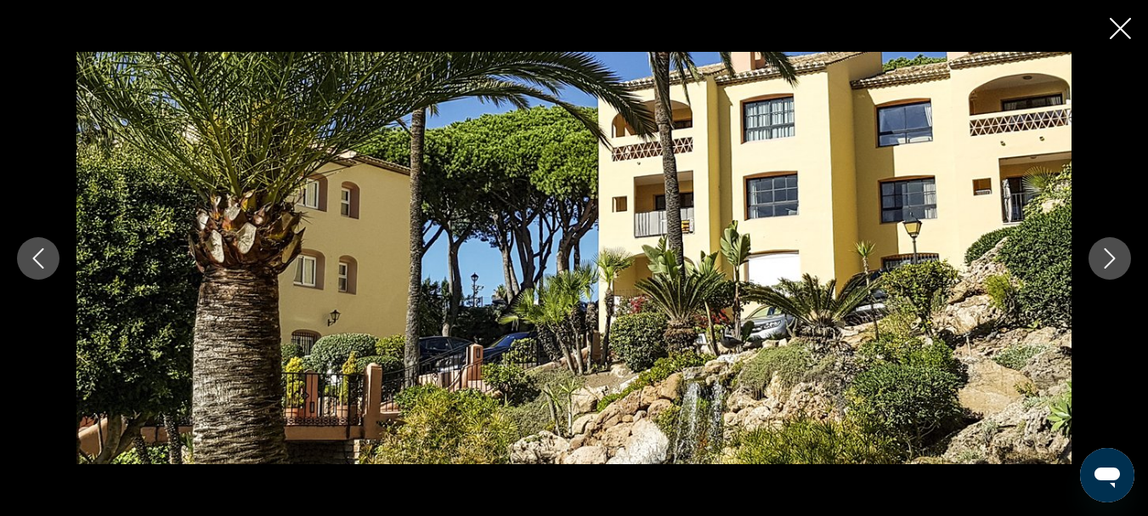
click at [1110, 254] on icon "Next image" at bounding box center [1109, 258] width 11 height 20
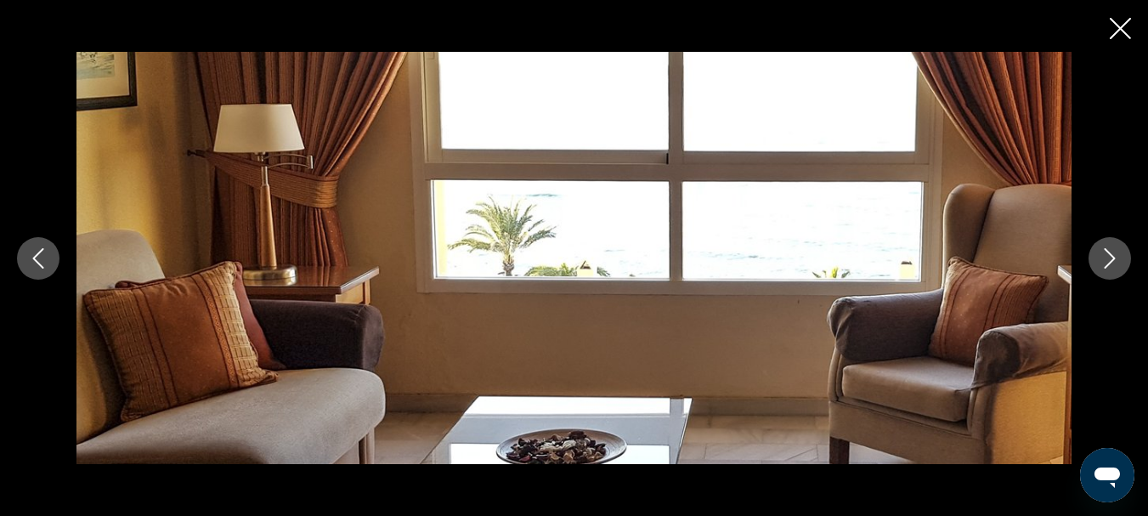
click at [1110, 254] on icon "Next image" at bounding box center [1109, 258] width 11 height 20
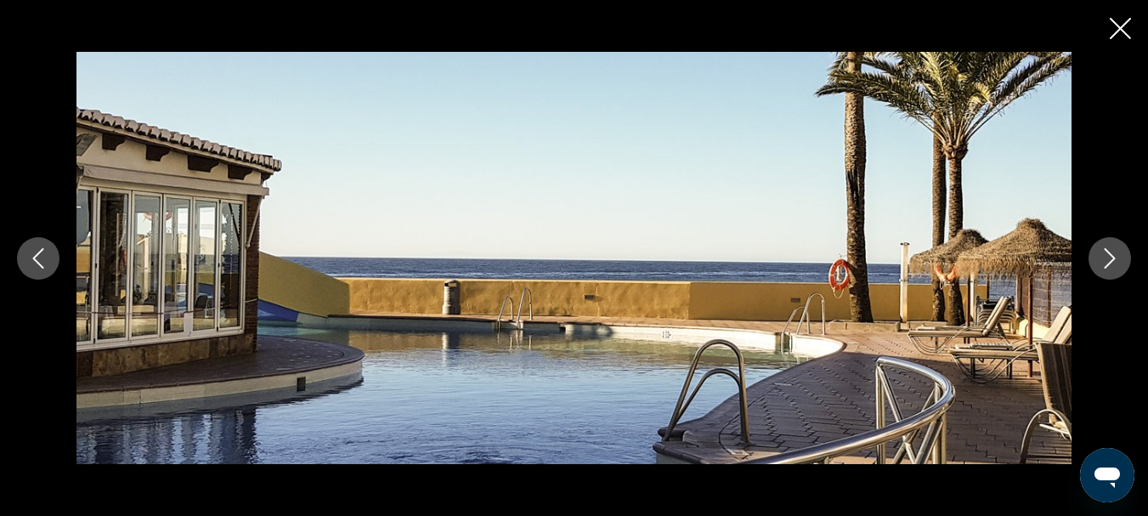
click at [1110, 254] on icon "Next image" at bounding box center [1109, 258] width 11 height 20
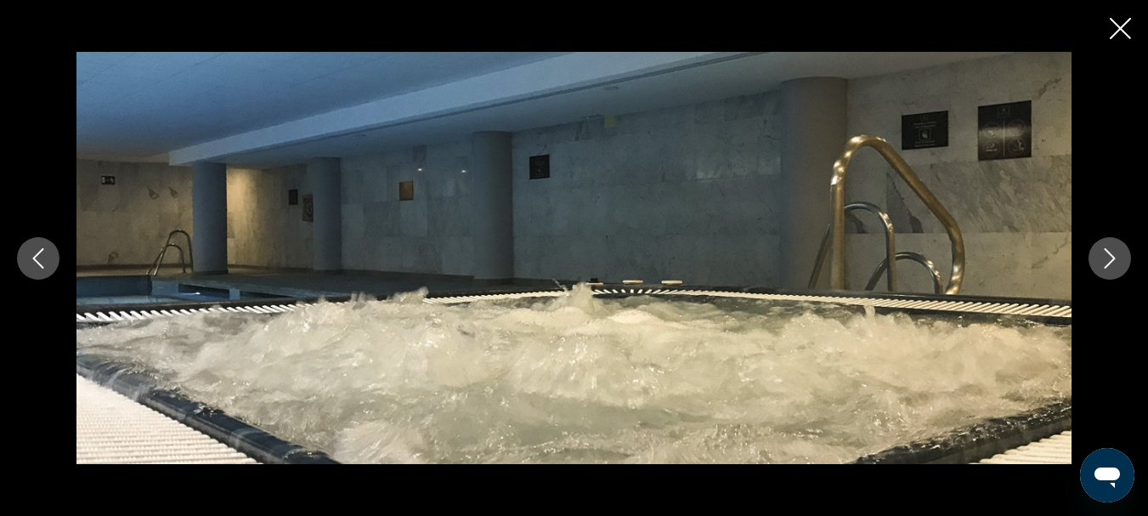
click at [1110, 254] on icon "Next image" at bounding box center [1109, 258] width 11 height 20
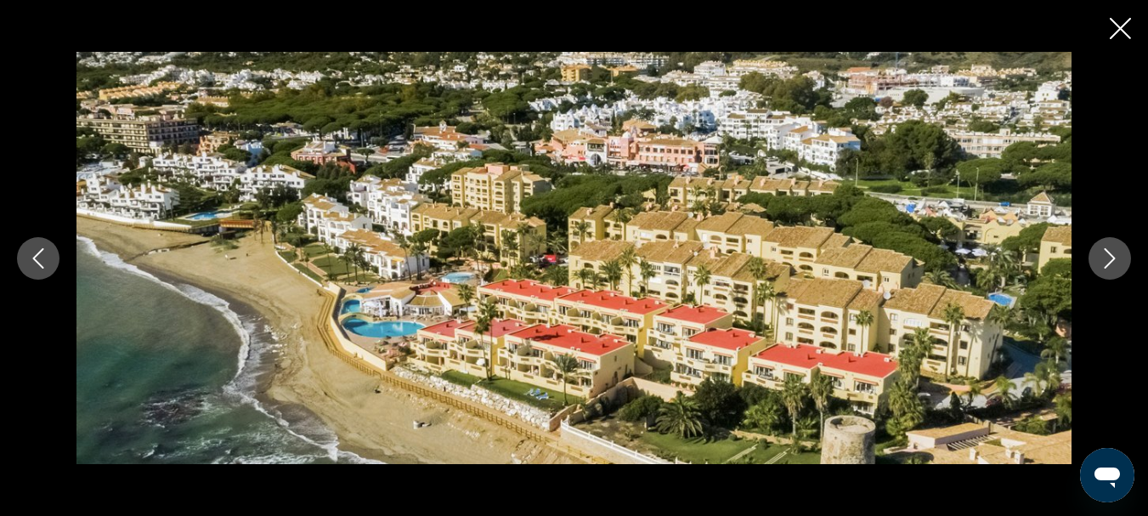
click at [1110, 254] on icon "Next image" at bounding box center [1109, 258] width 11 height 20
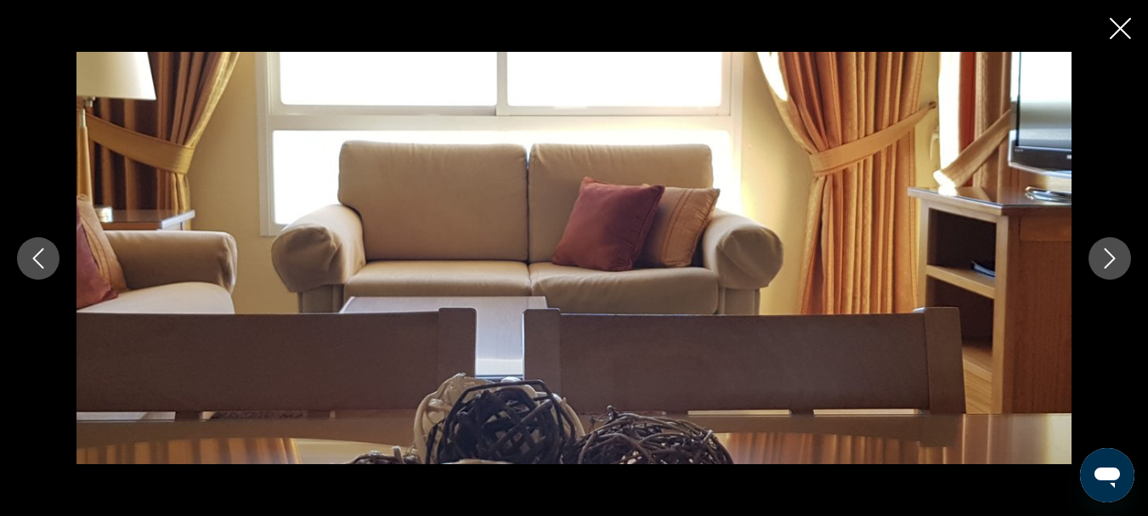
click at [1110, 254] on icon "Next image" at bounding box center [1109, 258] width 11 height 20
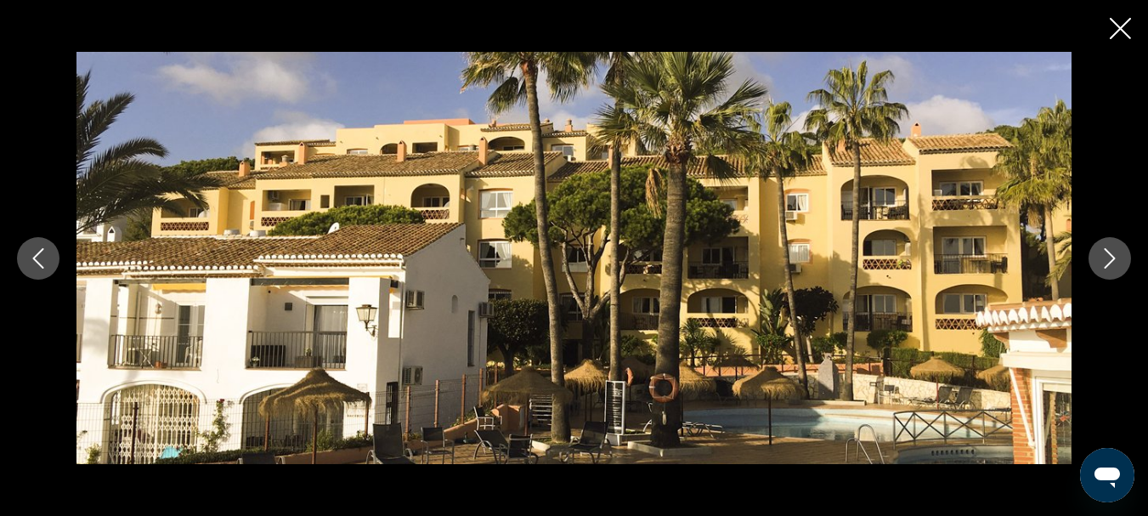
click at [1110, 254] on icon "Next image" at bounding box center [1109, 258] width 11 height 20
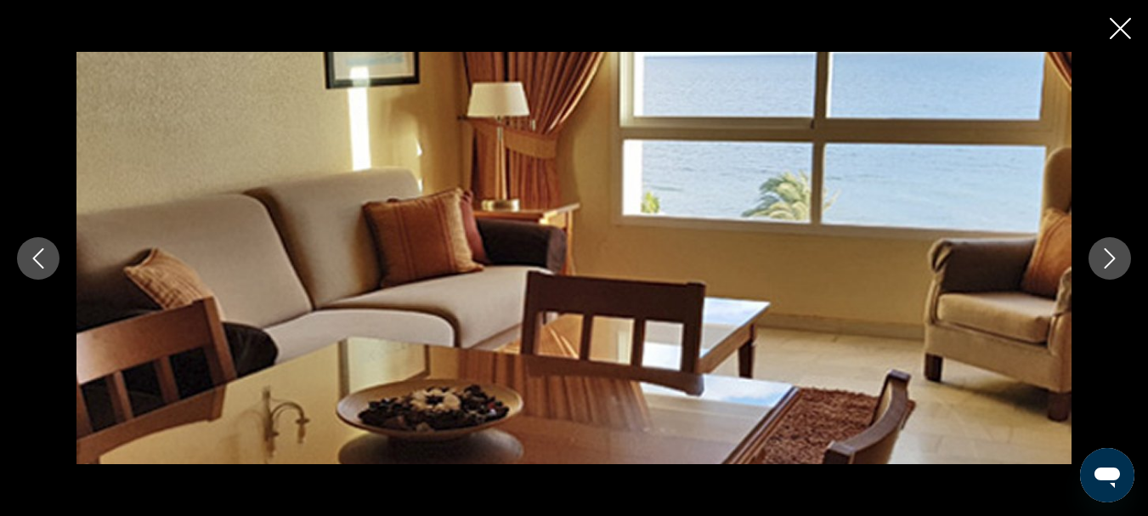
click at [1116, 37] on icon "Close slideshow" at bounding box center [1119, 28] width 21 height 21
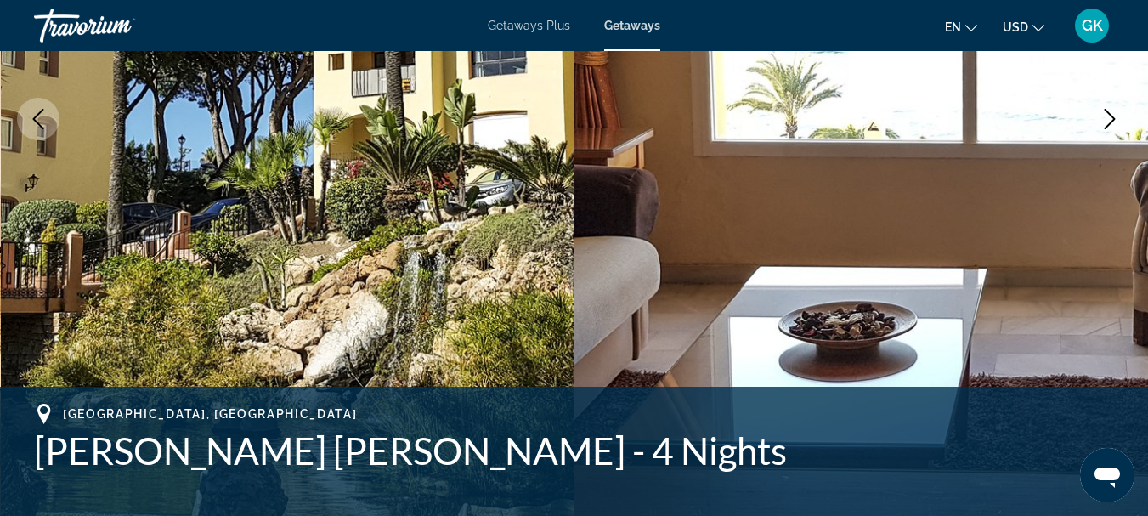
scroll to position [307, 0]
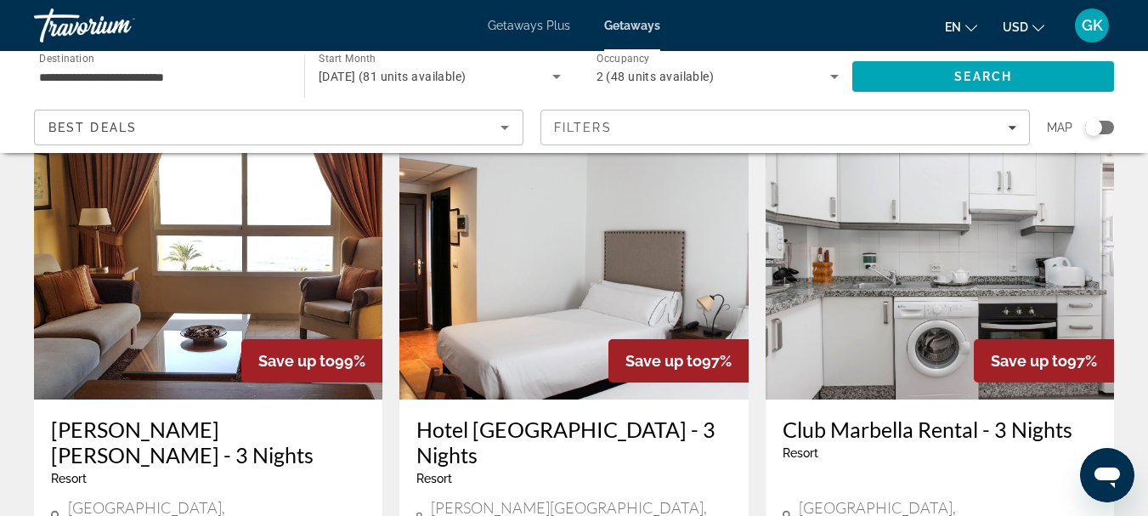
scroll to position [41, 0]
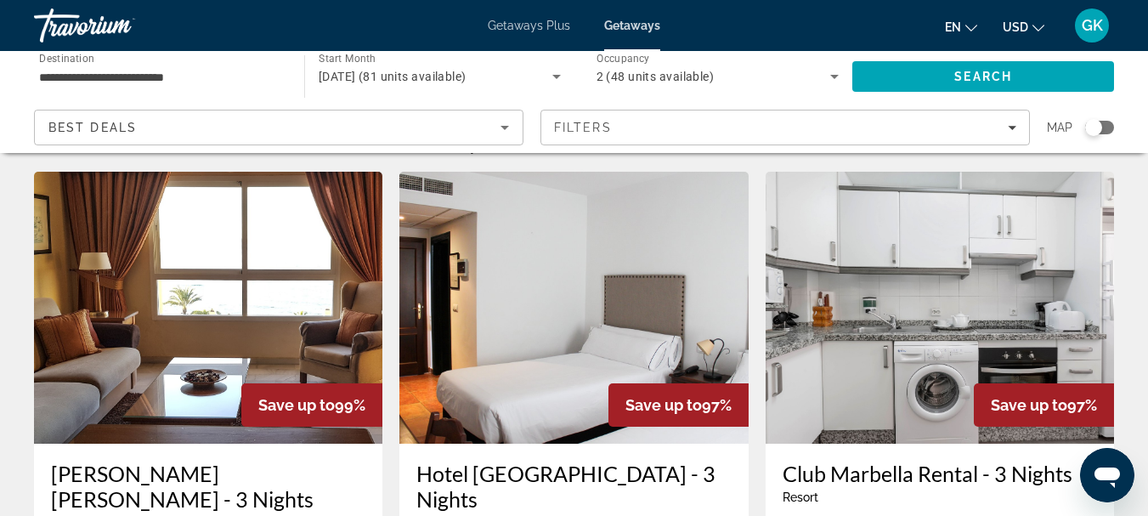
click at [283, 325] on img "Main content" at bounding box center [208, 308] width 348 height 272
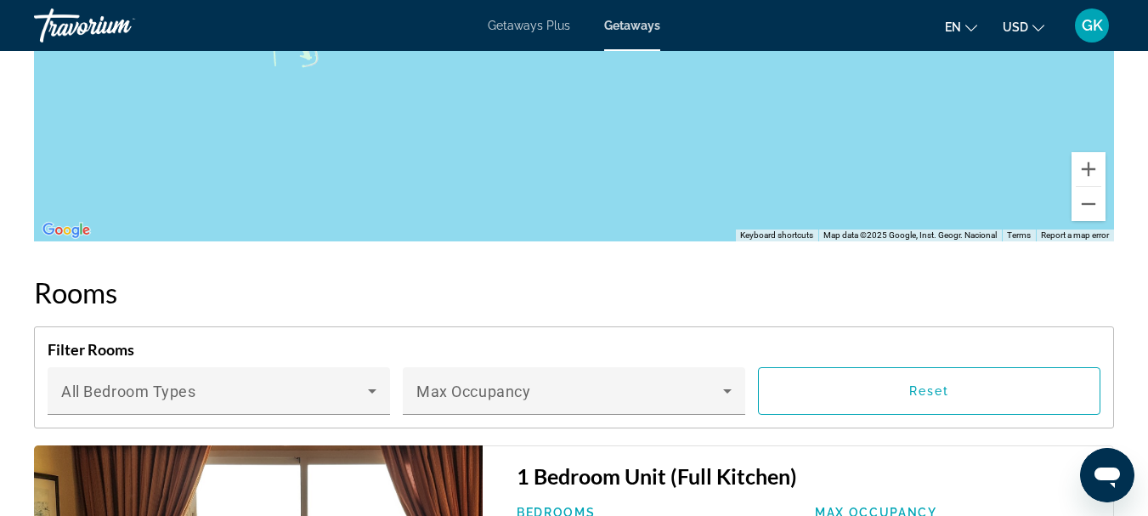
scroll to position [2794, 0]
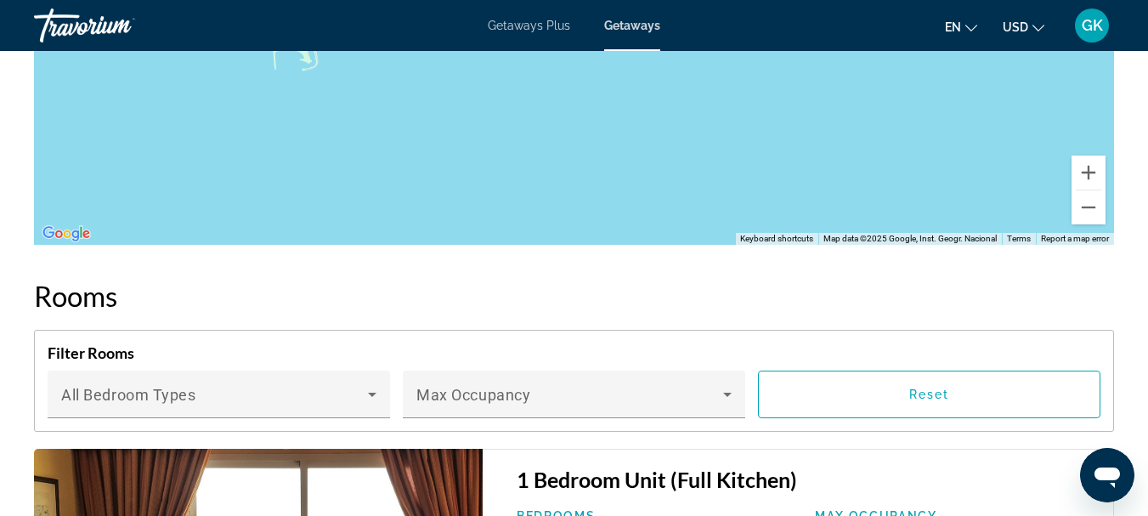
drag, startPoint x: 423, startPoint y: 301, endPoint x: 720, endPoint y: 248, distance: 301.9
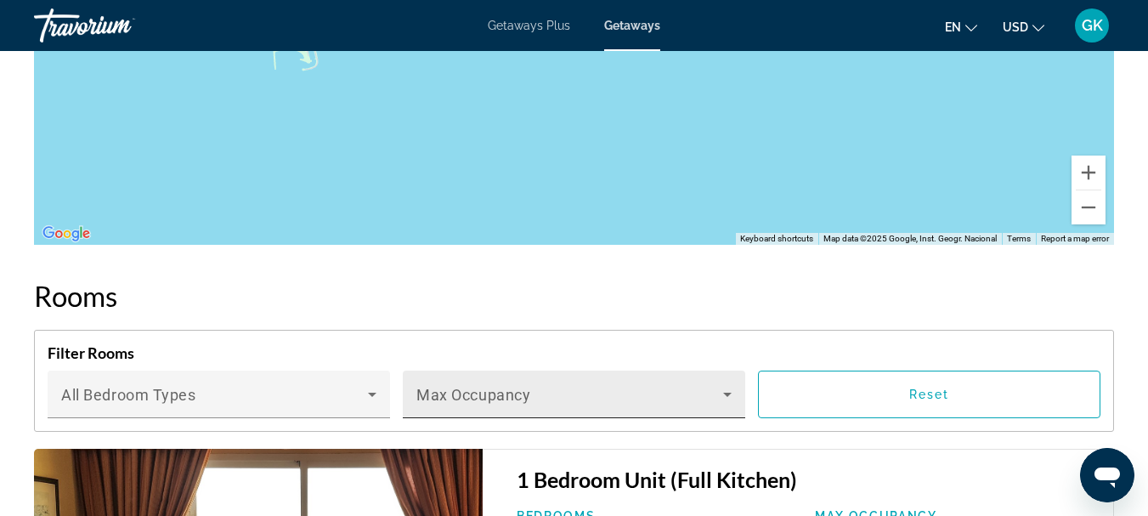
click at [446, 370] on div "Max Occupancy" at bounding box center [573, 394] width 315 height 48
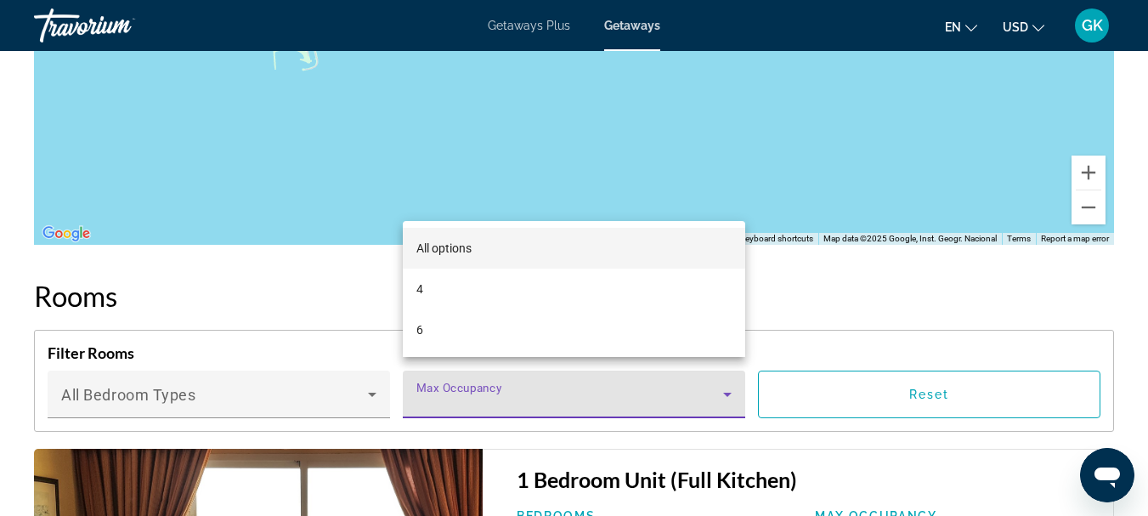
click at [312, 234] on div at bounding box center [574, 258] width 1148 height 516
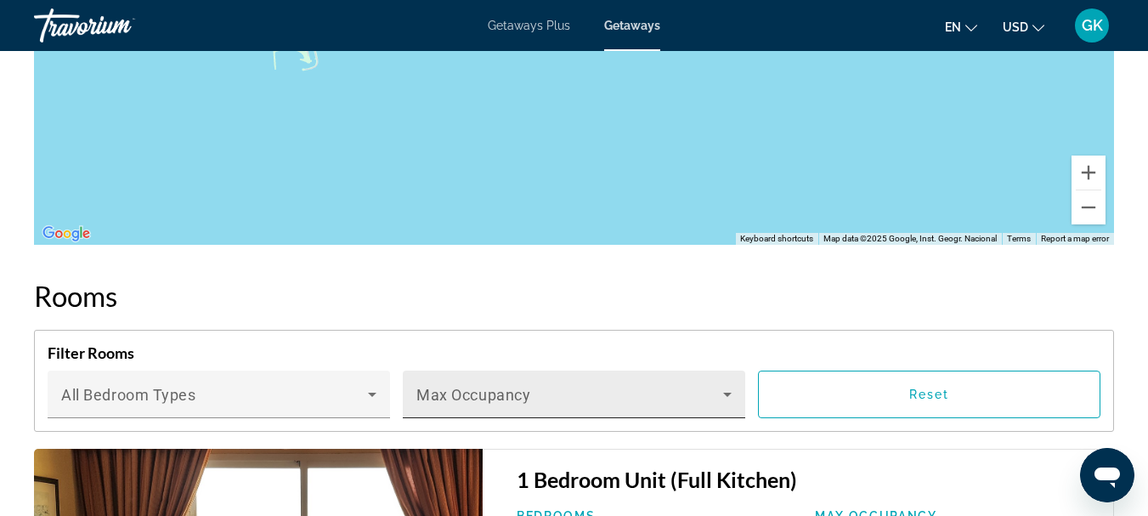
click at [439, 370] on div "Max Occupancy" at bounding box center [573, 394] width 315 height 48
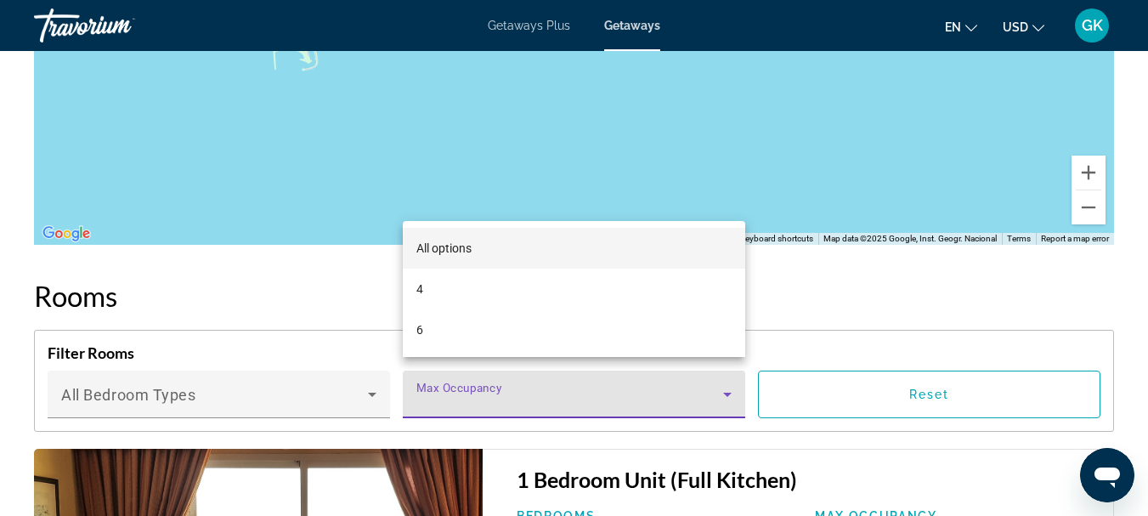
click at [444, 251] on span "All options" at bounding box center [443, 248] width 55 height 14
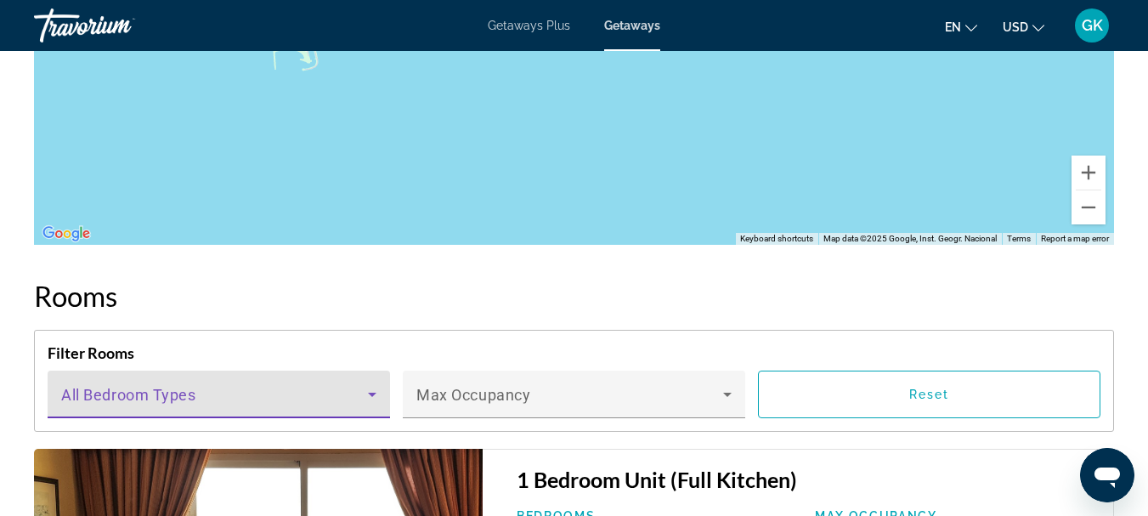
click at [318, 391] on span "Main content" at bounding box center [214, 401] width 307 height 20
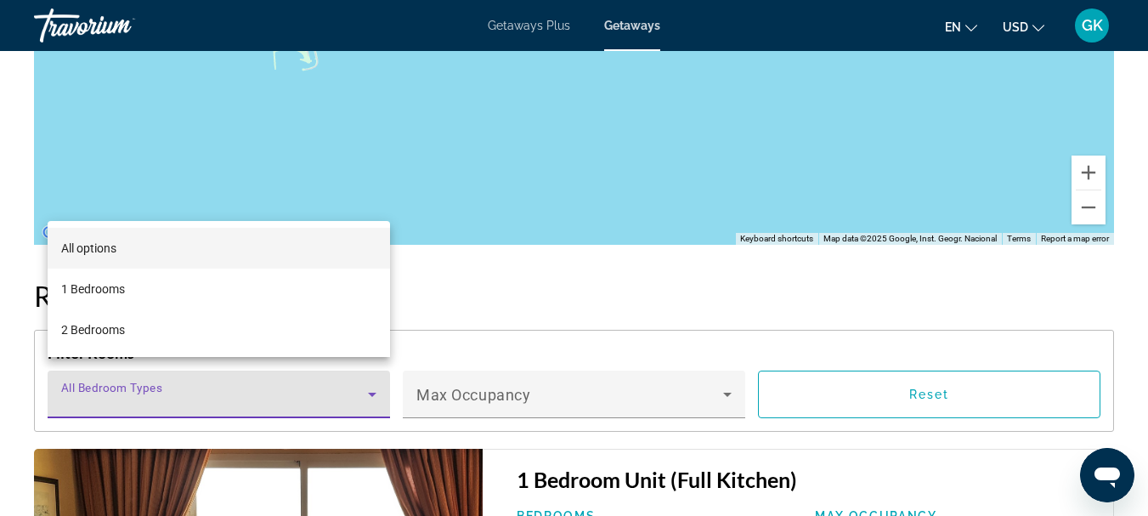
click at [318, 379] on div at bounding box center [574, 258] width 1148 height 516
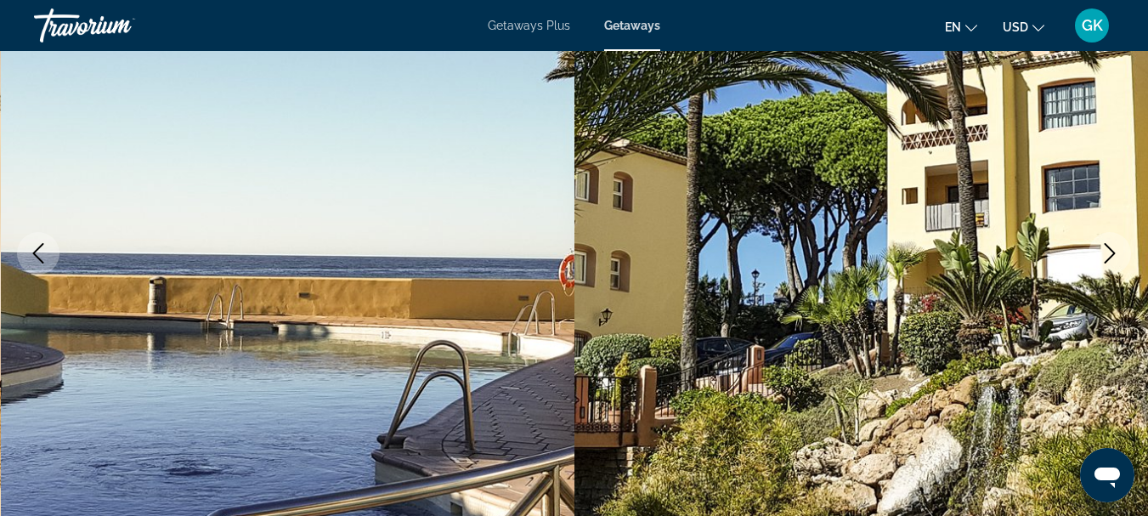
scroll to position [0, 0]
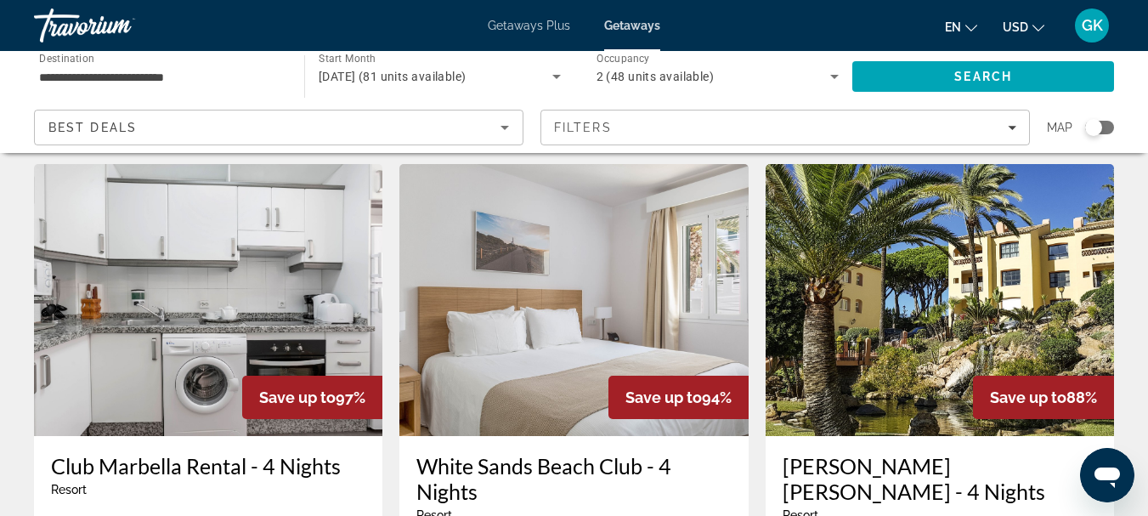
scroll to position [669, 0]
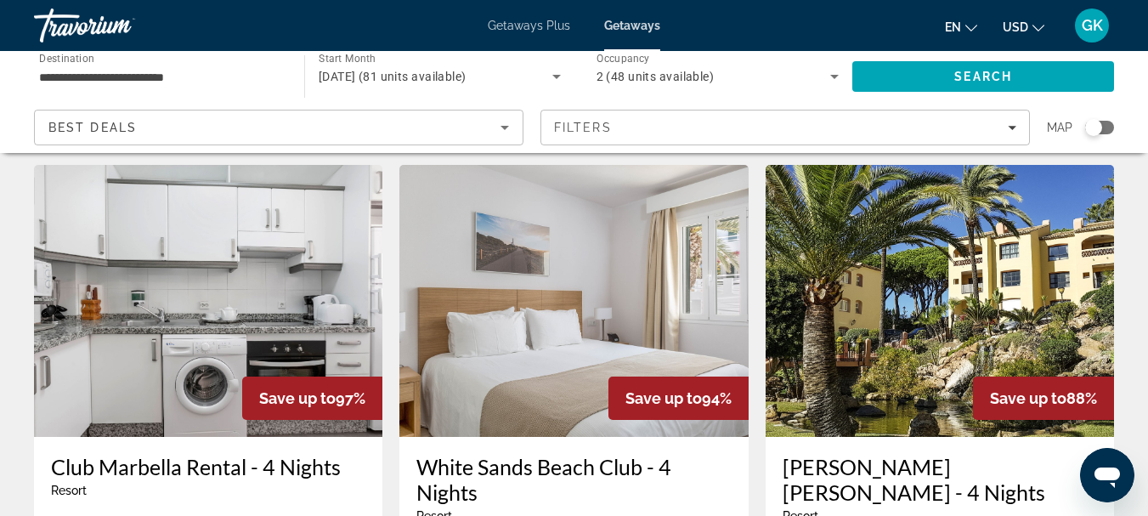
click at [650, 209] on img "Main content" at bounding box center [573, 301] width 348 height 272
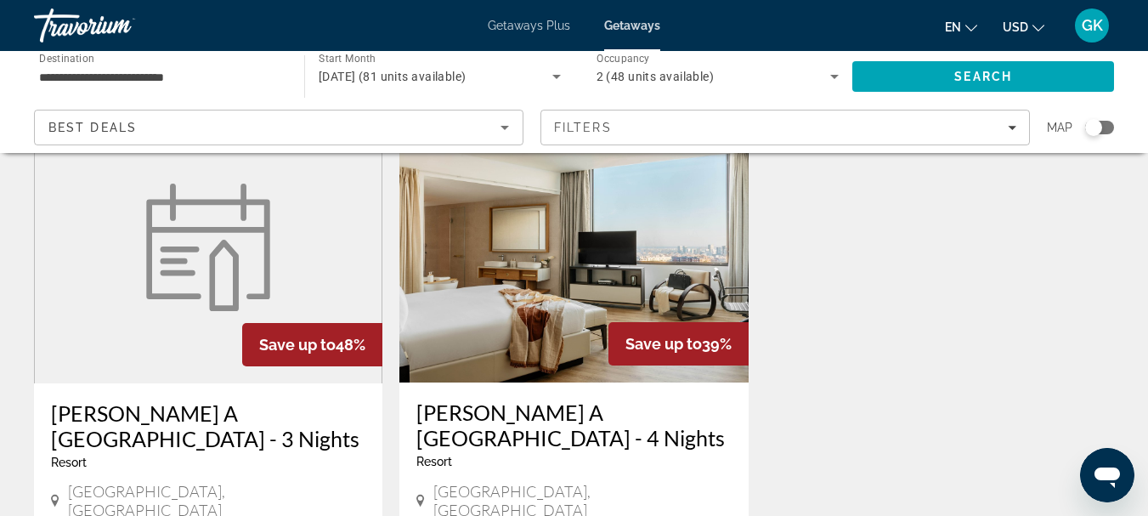
scroll to position [1345, 0]
click at [505, 400] on h3 "[PERSON_NAME] A [GEOGRAPHIC_DATA] - 4 Nights" at bounding box center [573, 425] width 314 height 51
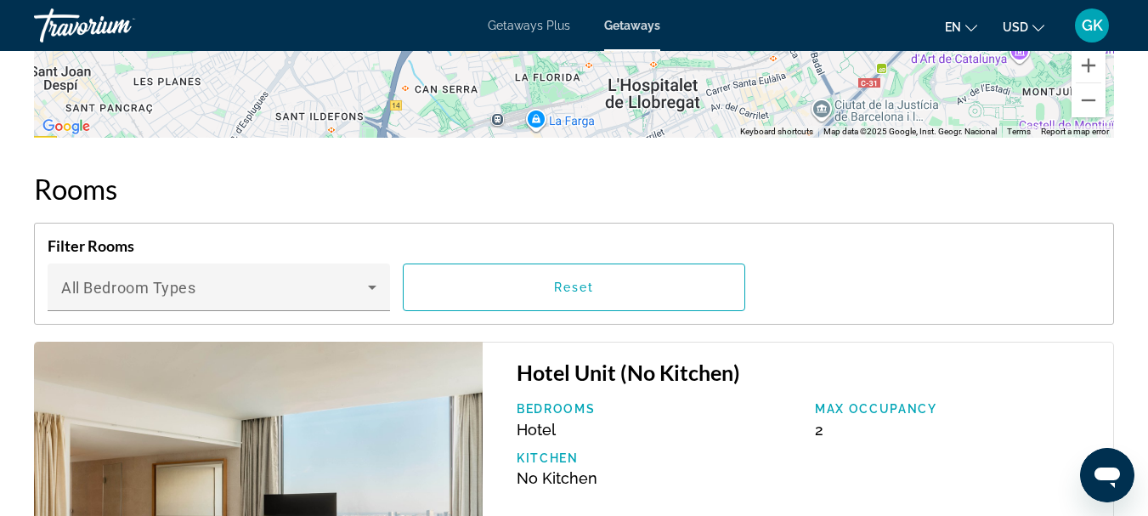
scroll to position [2551, 0]
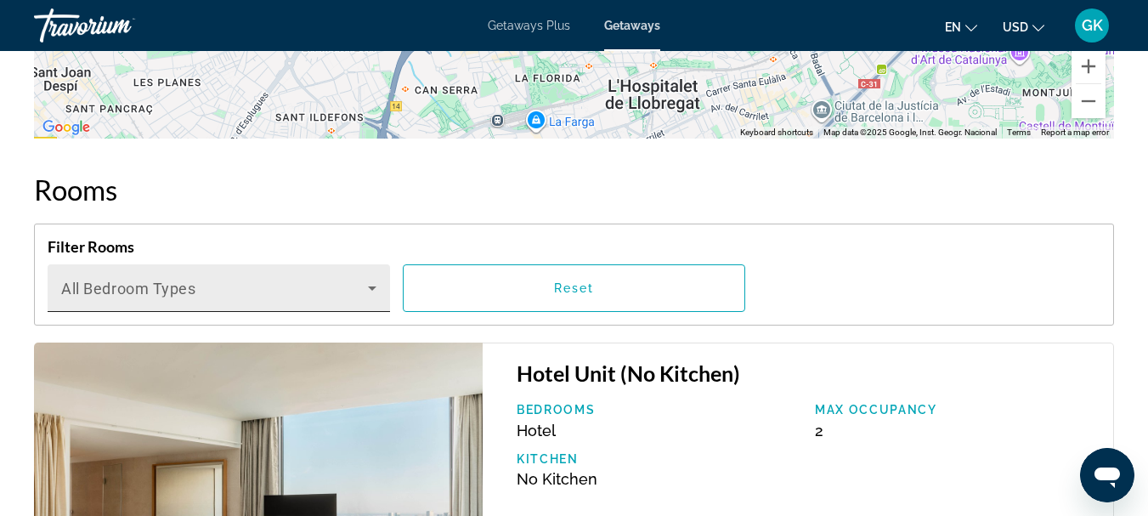
drag, startPoint x: 217, startPoint y: 246, endPoint x: 212, endPoint y: 266, distance: 20.2
click at [212, 266] on div "Filter Rooms Bedroom Types All Bedroom Types Reset" at bounding box center [574, 274] width 1080 height 102
click at [212, 266] on div "Bedroom Types All Bedroom Types" at bounding box center [218, 288] width 315 height 48
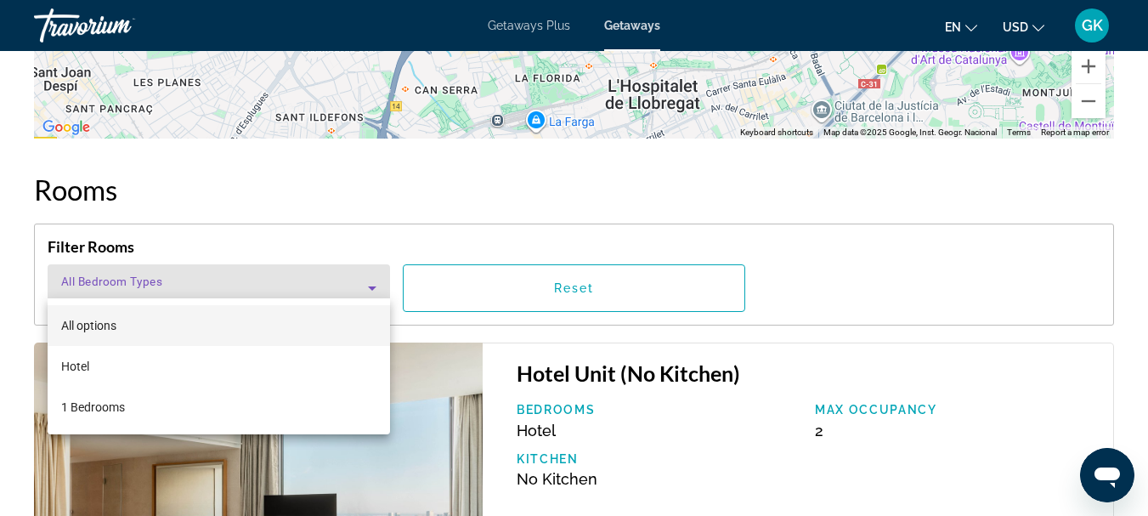
click at [296, 276] on div at bounding box center [574, 258] width 1148 height 516
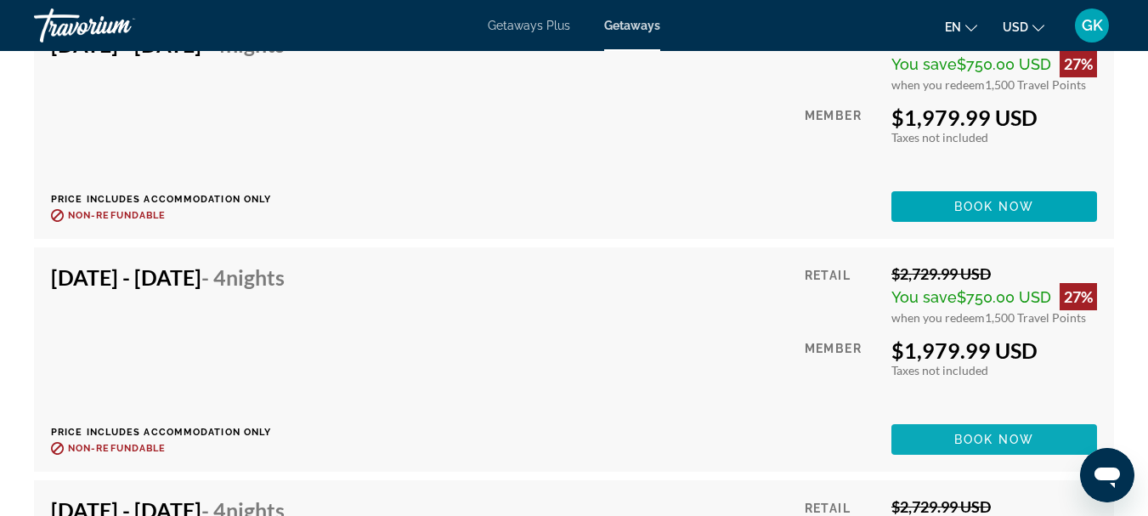
scroll to position [4541, 0]
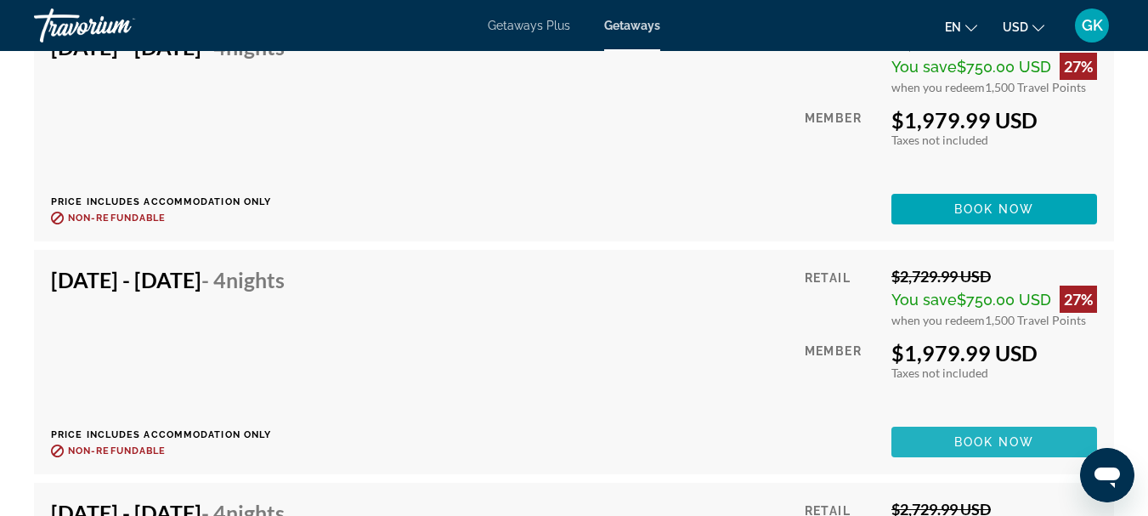
click at [938, 440] on span "Main content" at bounding box center [994, 441] width 206 height 41
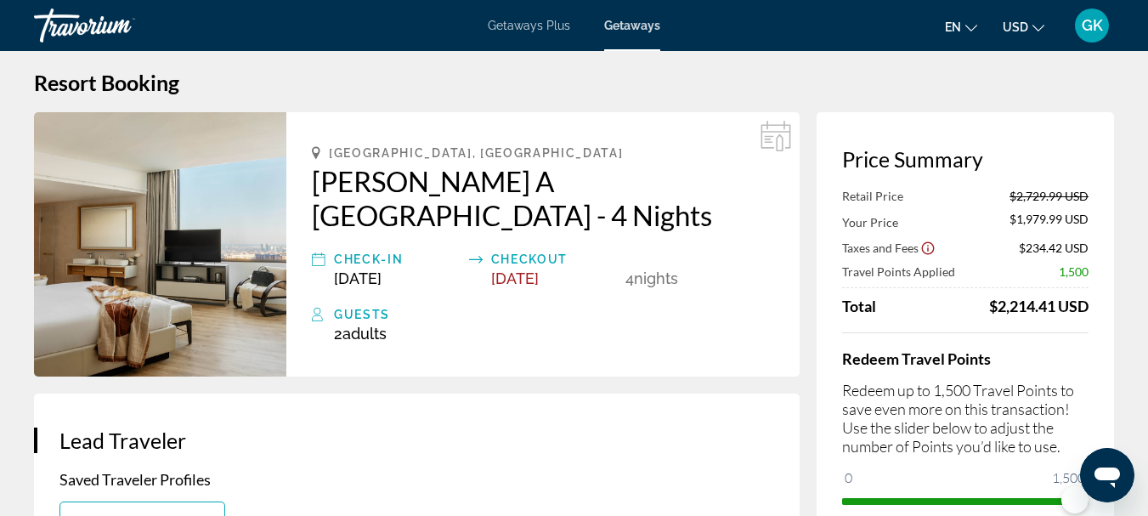
scroll to position [10, 0]
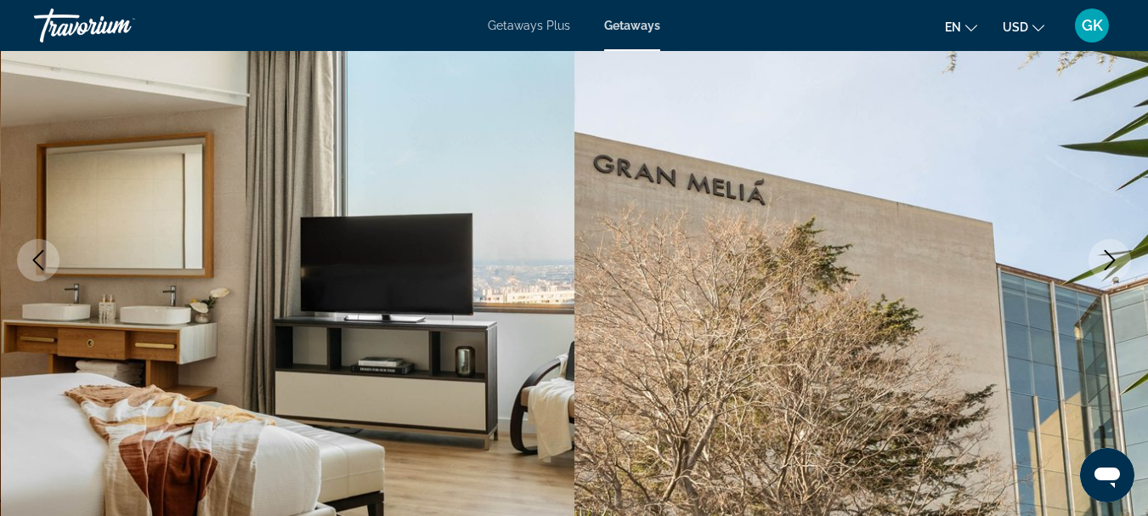
scroll to position [195, 0]
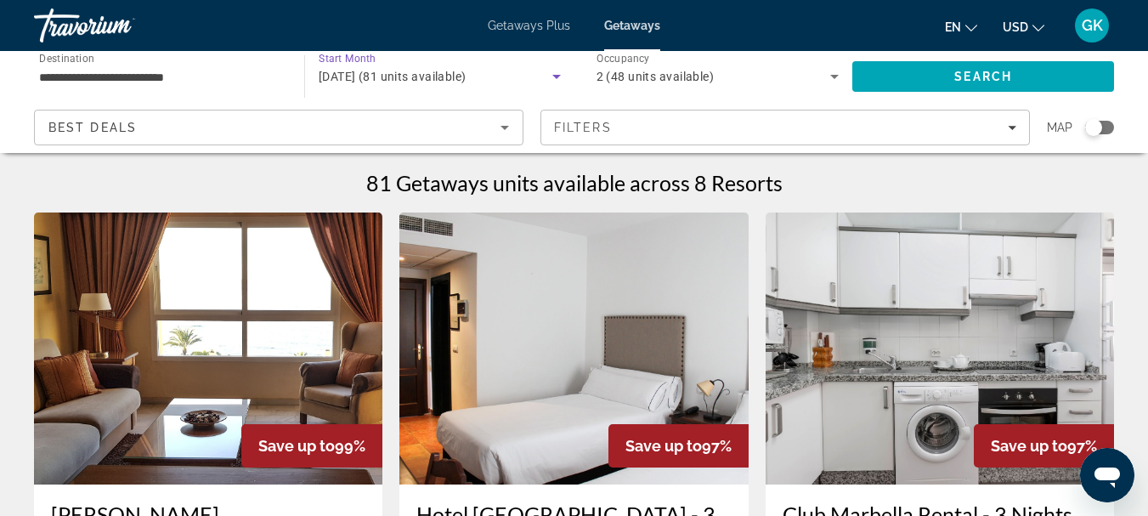
click at [466, 80] on span "November 2025 (81 units available)" at bounding box center [393, 77] width 148 height 14
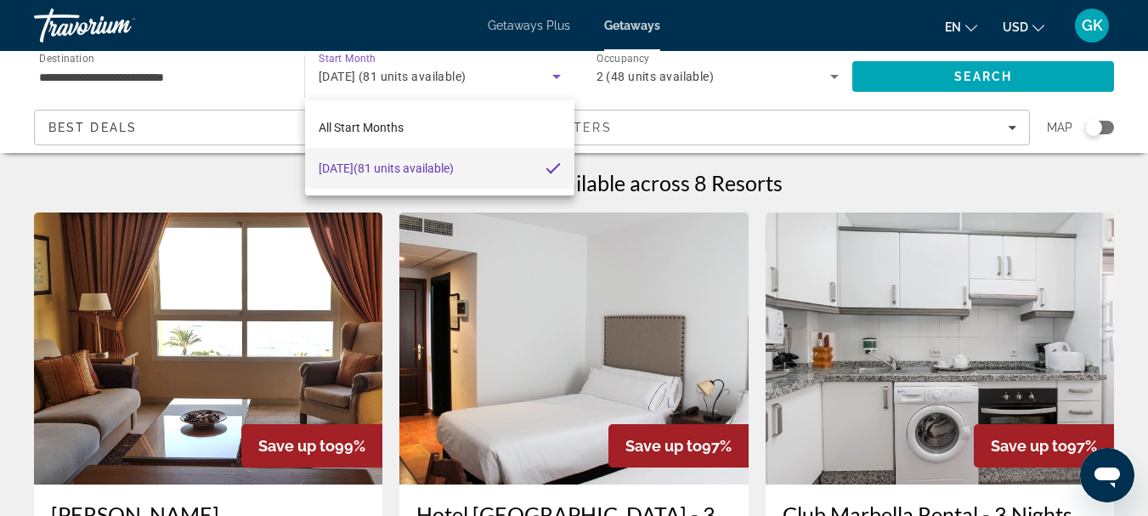
click at [467, 80] on div at bounding box center [574, 258] width 1148 height 516
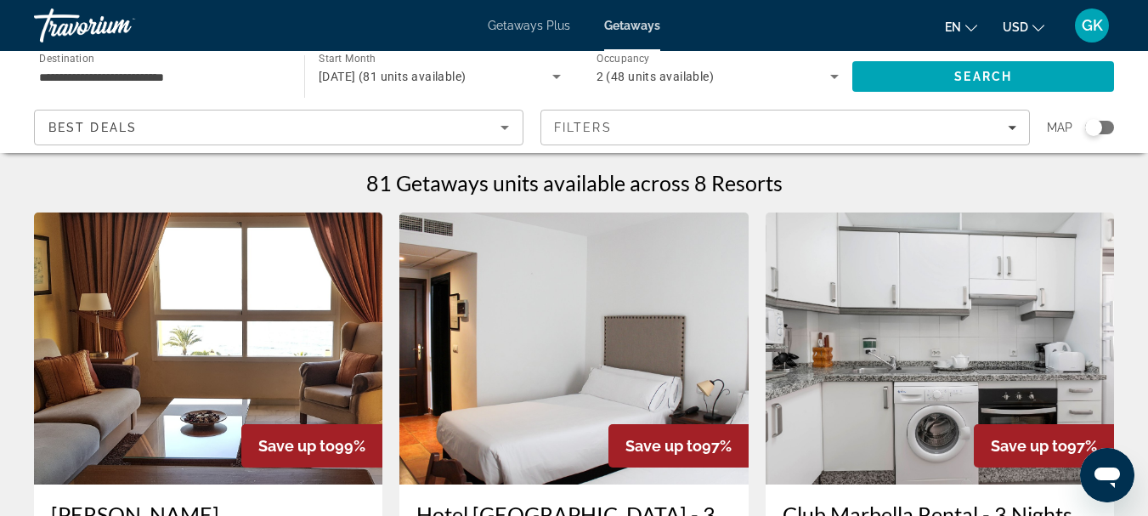
click at [363, 135] on div "Best Deals" at bounding box center [274, 127] width 452 height 20
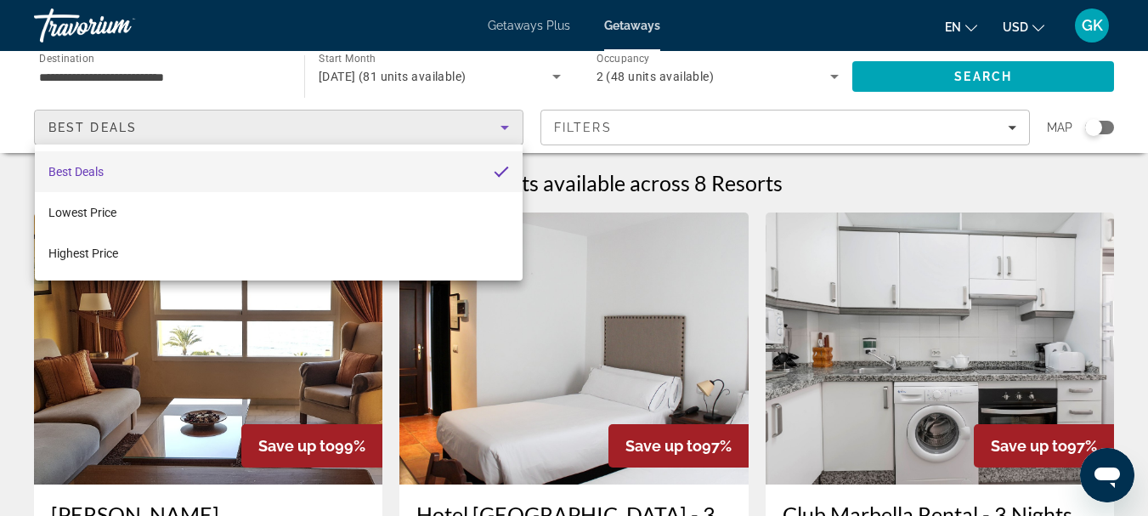
click at [363, 135] on div at bounding box center [574, 258] width 1148 height 516
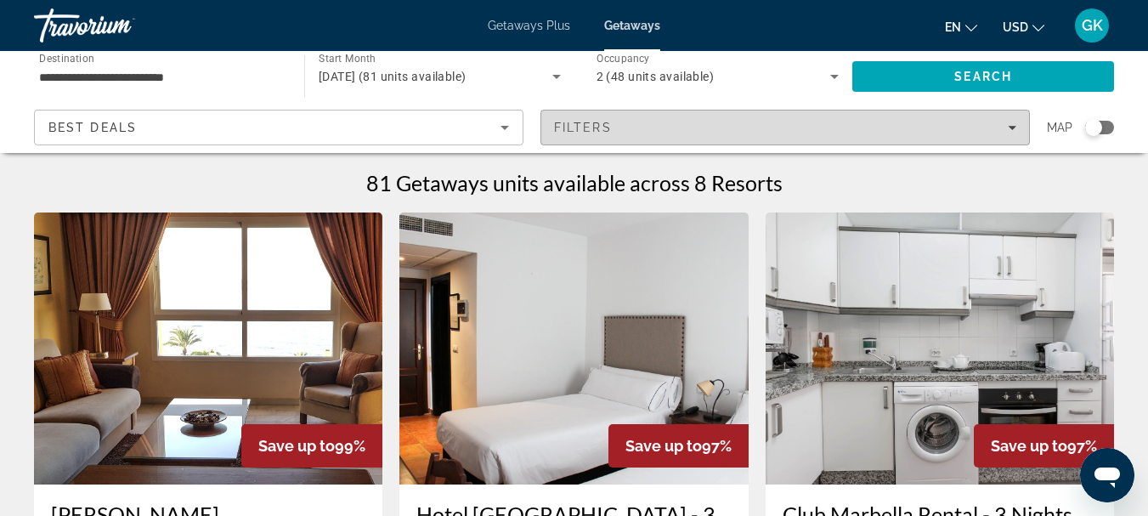
click at [610, 118] on span "Filters" at bounding box center [785, 127] width 488 height 41
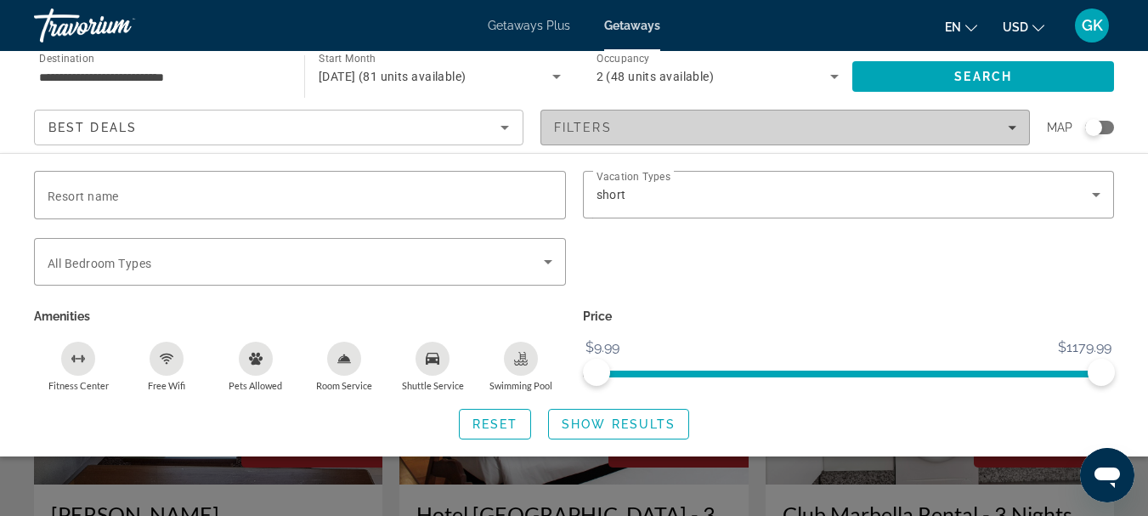
click at [610, 118] on span "Filters" at bounding box center [785, 127] width 488 height 41
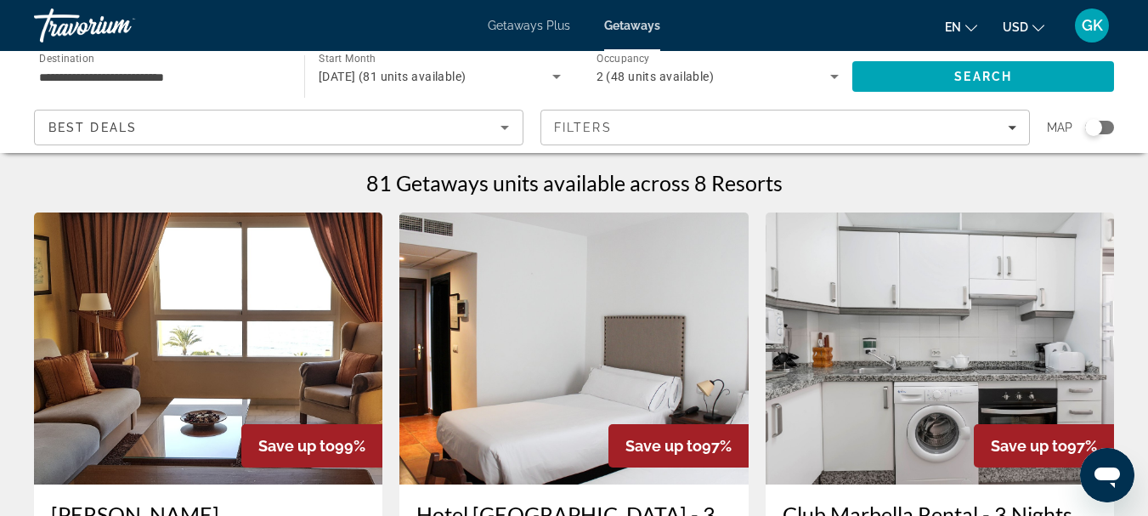
click at [1106, 127] on div "Search widget" at bounding box center [1099, 128] width 29 height 14
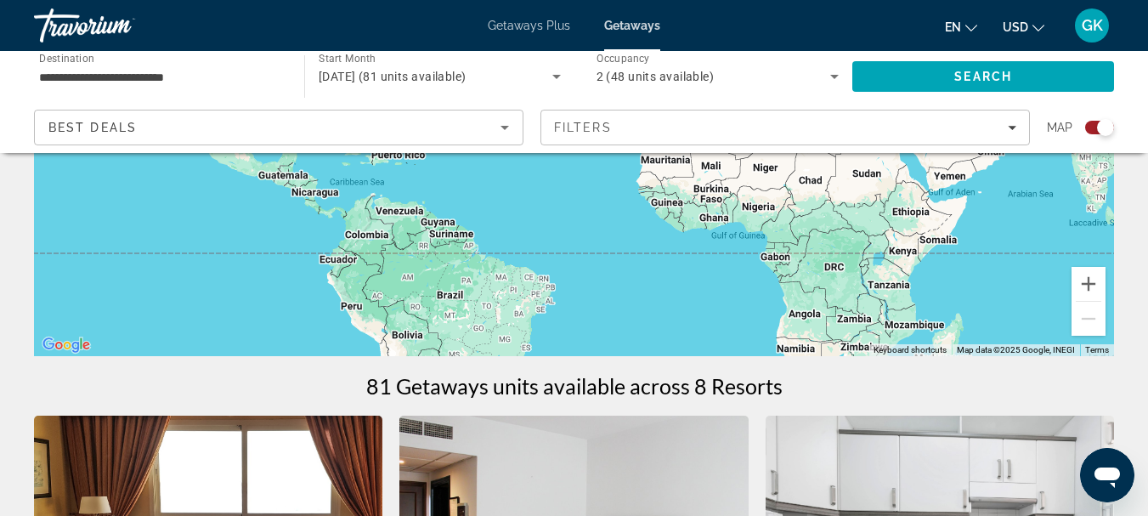
scroll to position [325, 0]
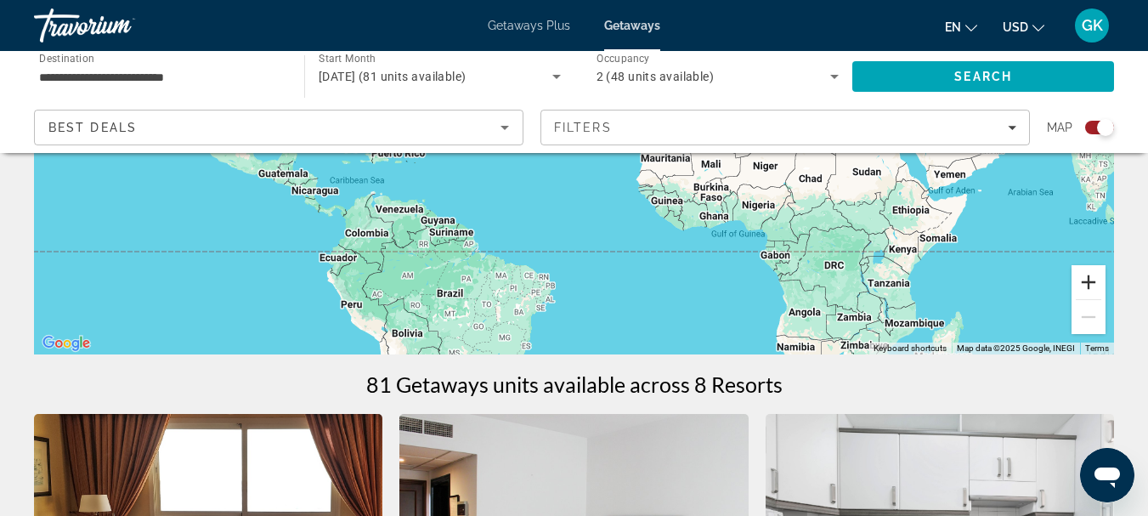
click at [1079, 274] on button "Zoom in" at bounding box center [1088, 282] width 34 height 34
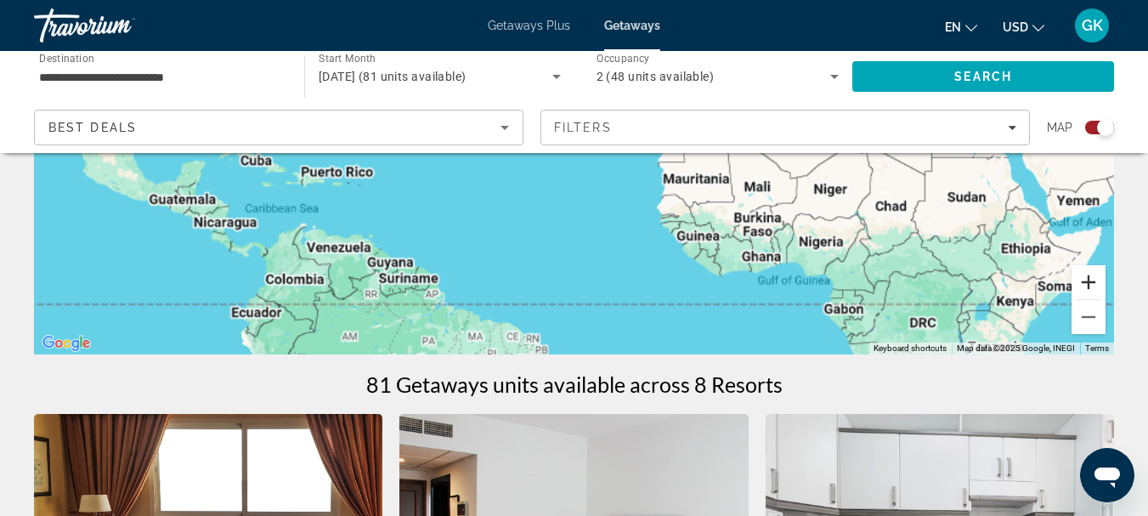
click at [1079, 274] on button "Zoom in" at bounding box center [1088, 282] width 34 height 34
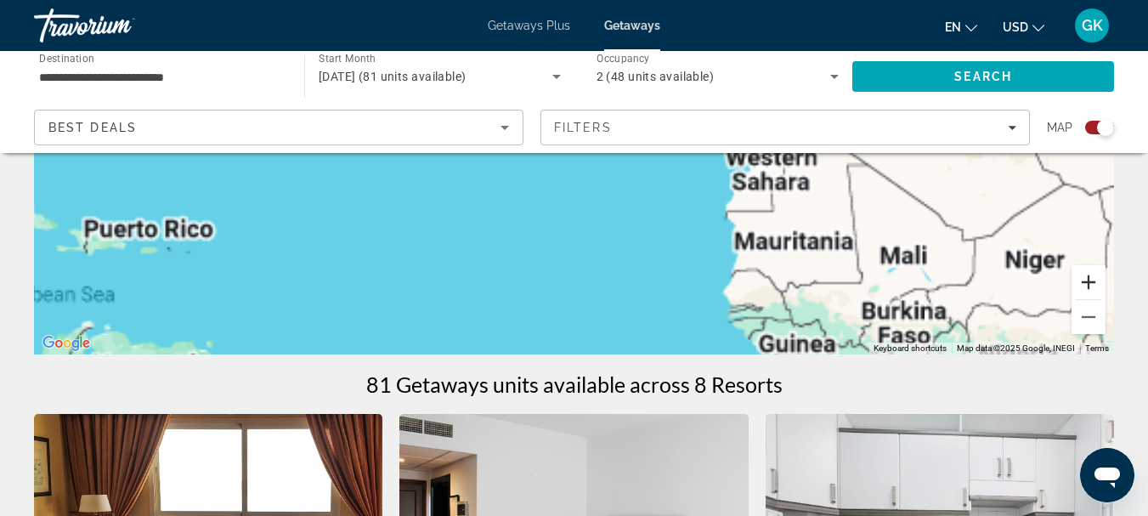
click at [1079, 274] on button "Zoom in" at bounding box center [1088, 282] width 34 height 34
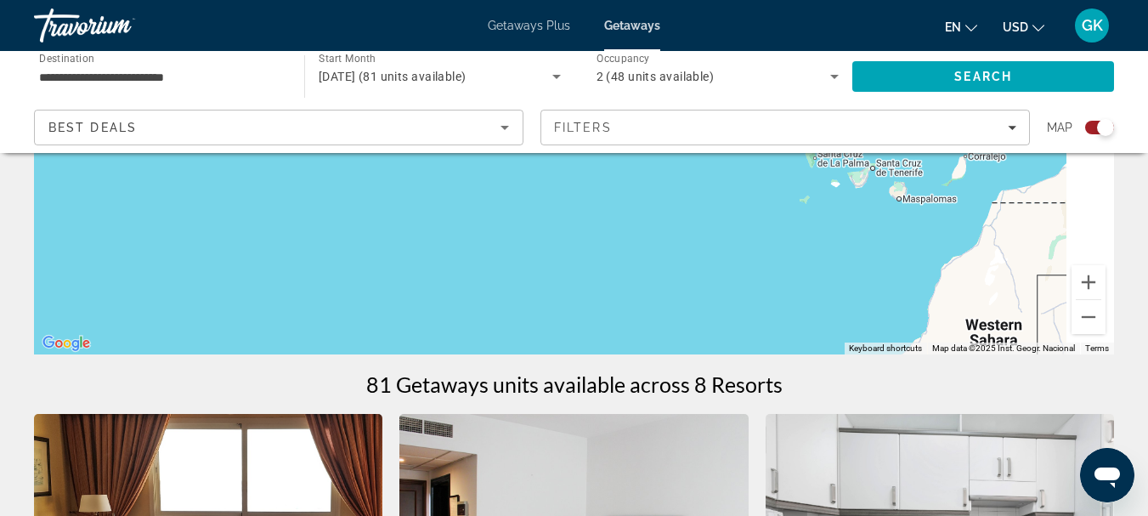
drag, startPoint x: 935, startPoint y: 203, endPoint x: 505, endPoint y: 202, distance: 429.8
click at [505, 202] on div "Main content" at bounding box center [574, 100] width 1080 height 510
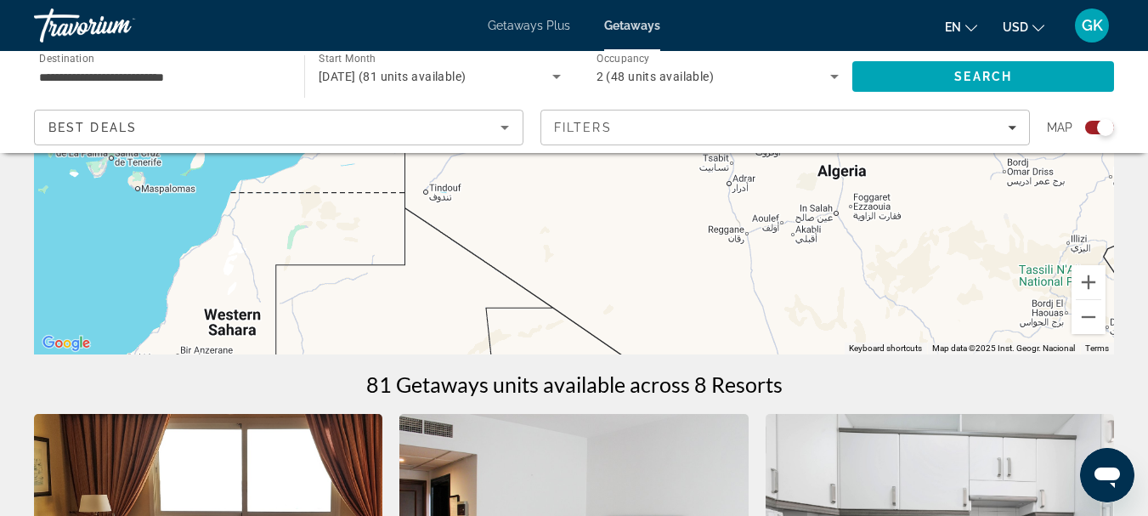
drag, startPoint x: 505, startPoint y: 202, endPoint x: 276, endPoint y: 196, distance: 229.4
click at [276, 196] on div "To activate drag with keyboard, press Alt + Enter. Once in keyboard drag state,…" at bounding box center [574, 100] width 1080 height 510
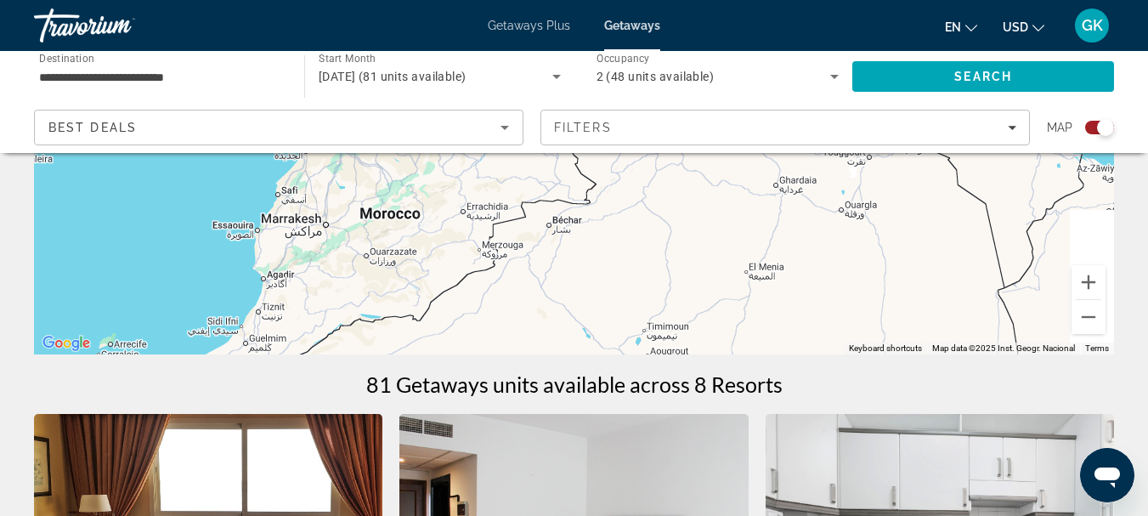
drag, startPoint x: 691, startPoint y: 269, endPoint x: 560, endPoint y: 546, distance: 306.2
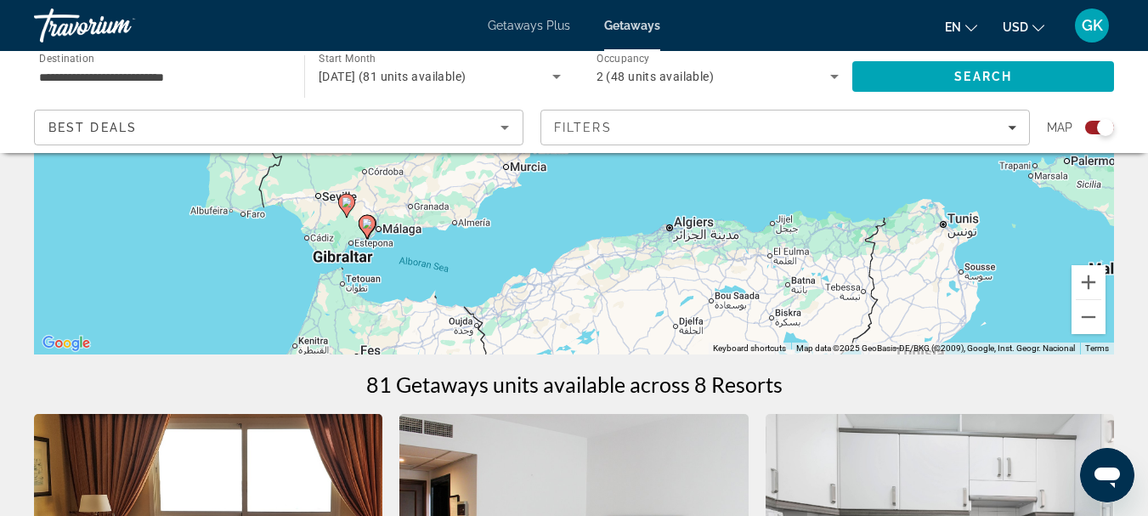
drag, startPoint x: 534, startPoint y: 332, endPoint x: 460, endPoint y: 549, distance: 228.9
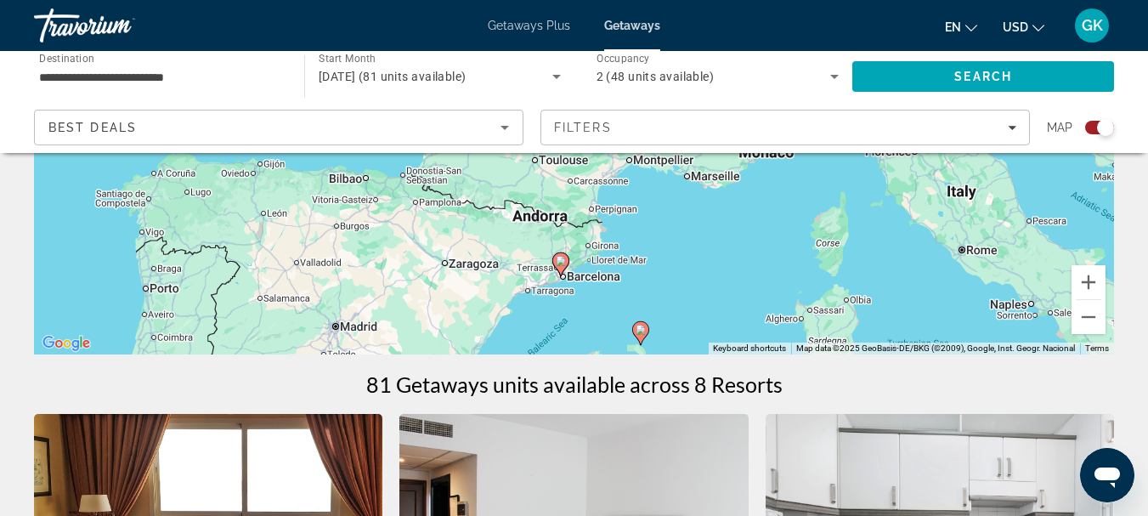
drag, startPoint x: 443, startPoint y: 267, endPoint x: 374, endPoint y: 549, distance: 290.5
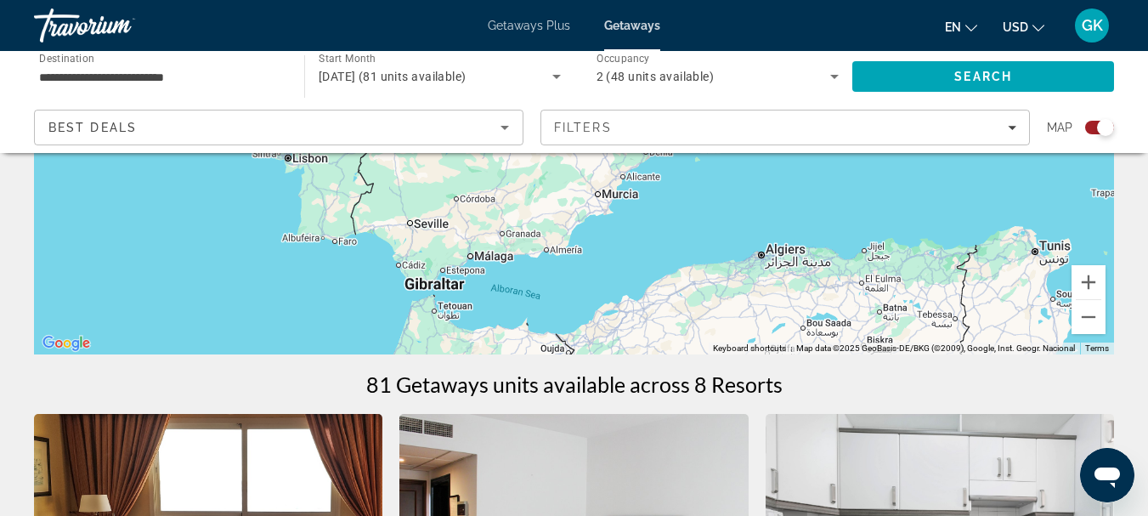
drag, startPoint x: 523, startPoint y: 270, endPoint x: 685, endPoint y: 22, distance: 296.4
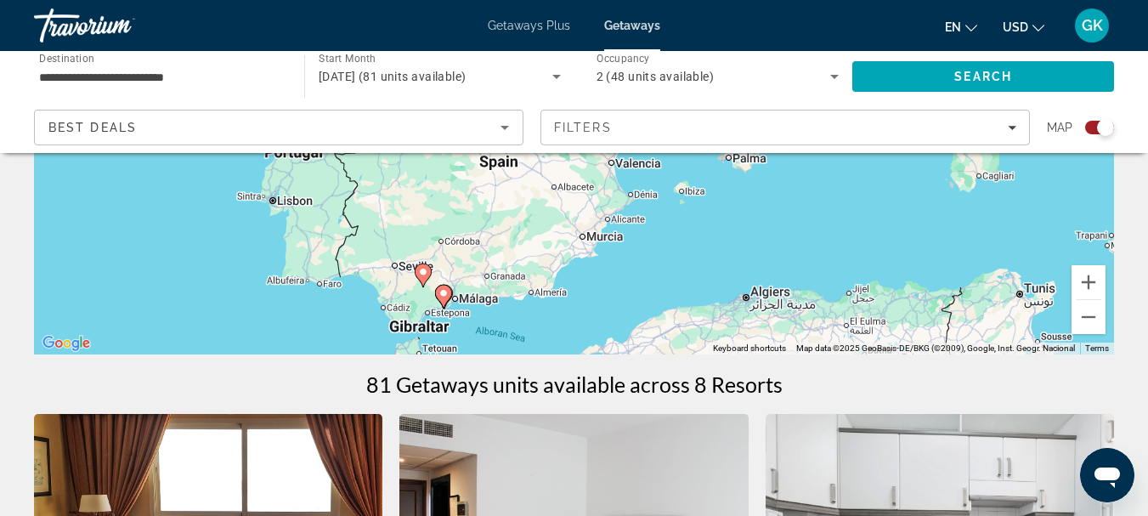
drag, startPoint x: 463, startPoint y: 276, endPoint x: 445, endPoint y: 323, distance: 50.0
click at [445, 323] on div "To activate drag with keyboard, press Alt + Enter. Once in keyboard drag state,…" at bounding box center [574, 100] width 1080 height 510
click at [1092, 295] on button "Zoom in" at bounding box center [1088, 282] width 34 height 34
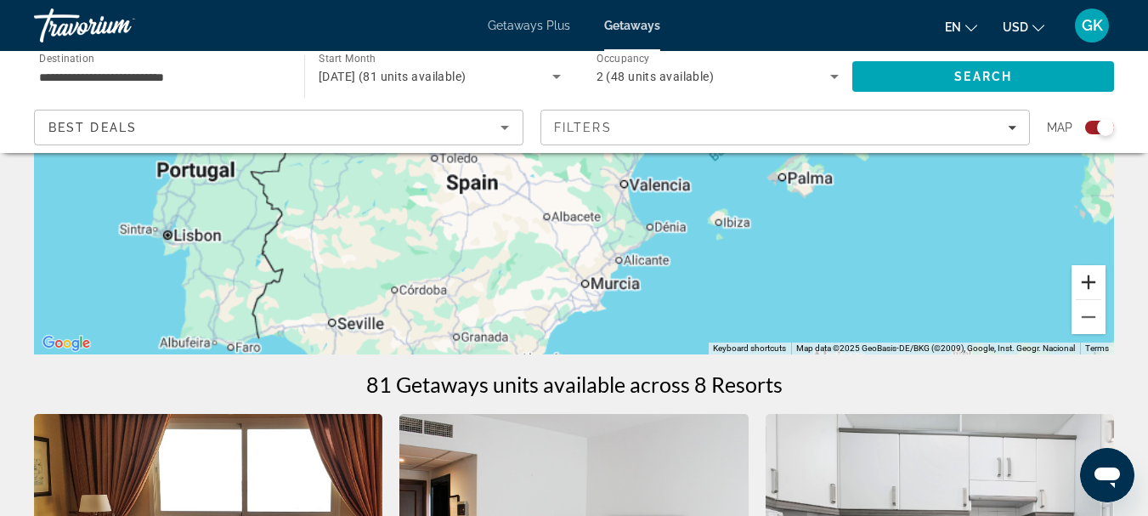
click at [1092, 295] on button "Zoom in" at bounding box center [1088, 282] width 34 height 34
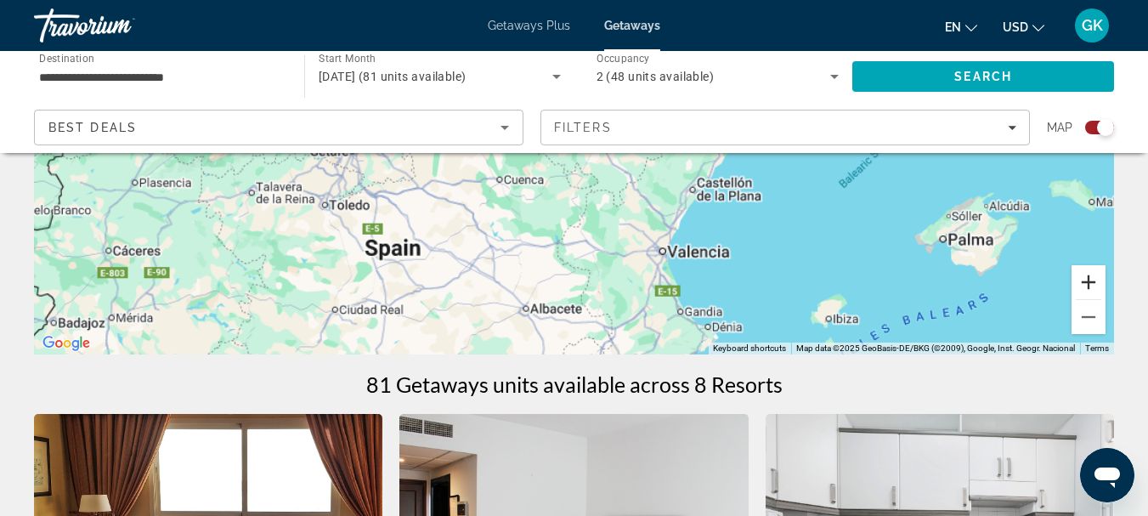
click at [1092, 295] on button "Zoom in" at bounding box center [1088, 282] width 34 height 34
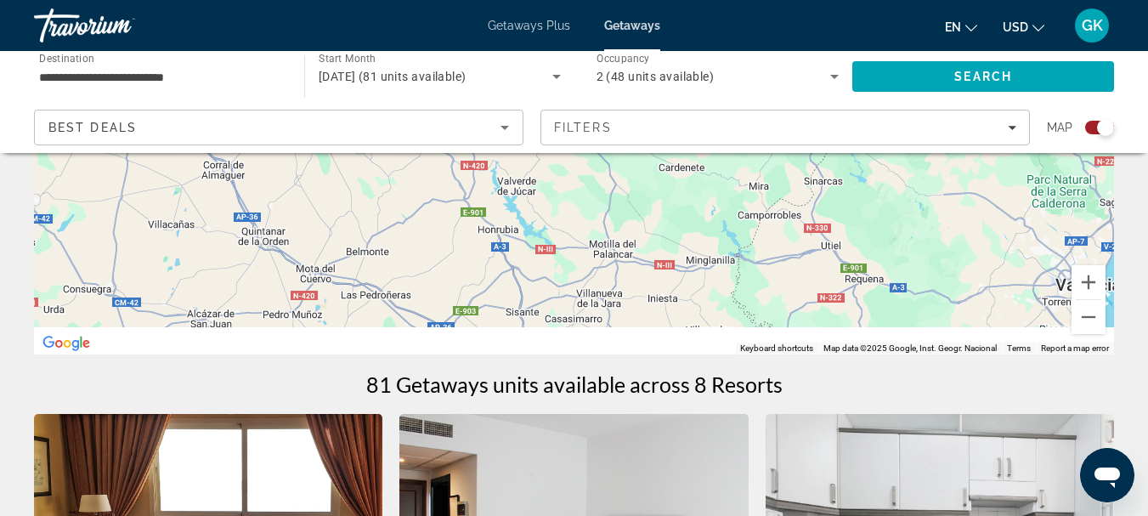
drag, startPoint x: 516, startPoint y: 235, endPoint x: 756, endPoint y: -103, distance: 414.8
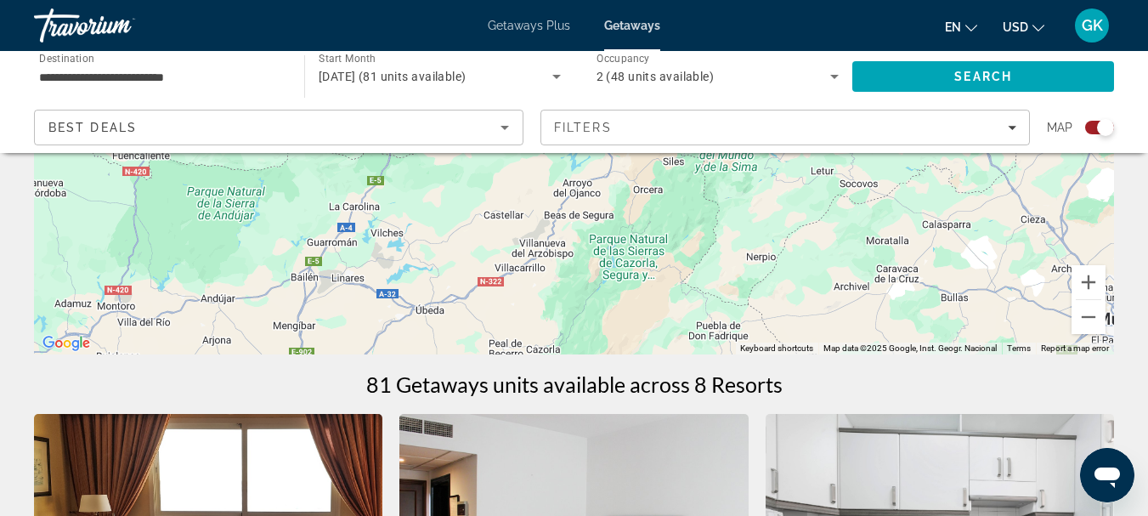
drag, startPoint x: 499, startPoint y: 297, endPoint x: 663, endPoint y: 14, distance: 327.2
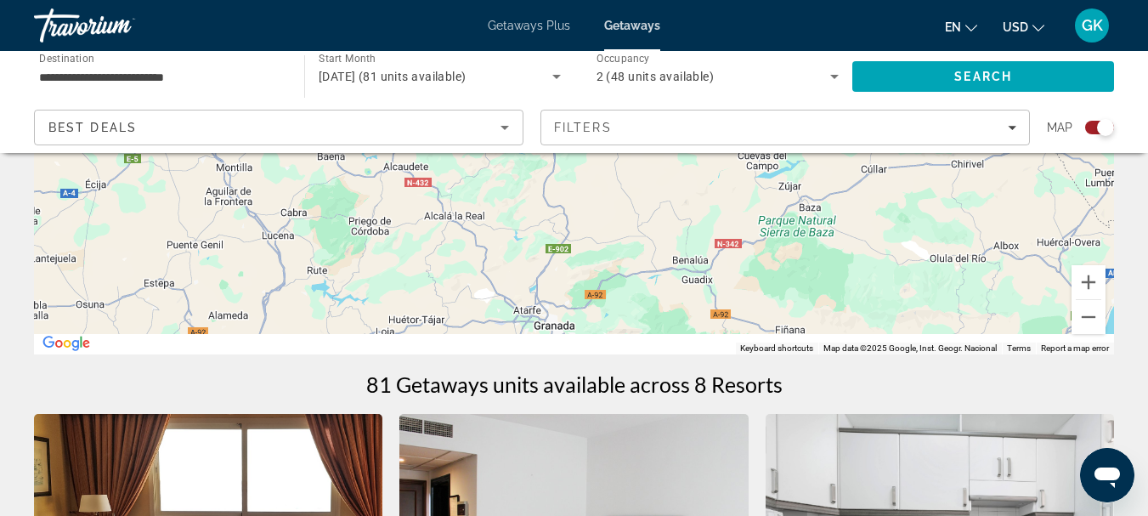
drag, startPoint x: 529, startPoint y: 225, endPoint x: 736, endPoint y: -103, distance: 387.9
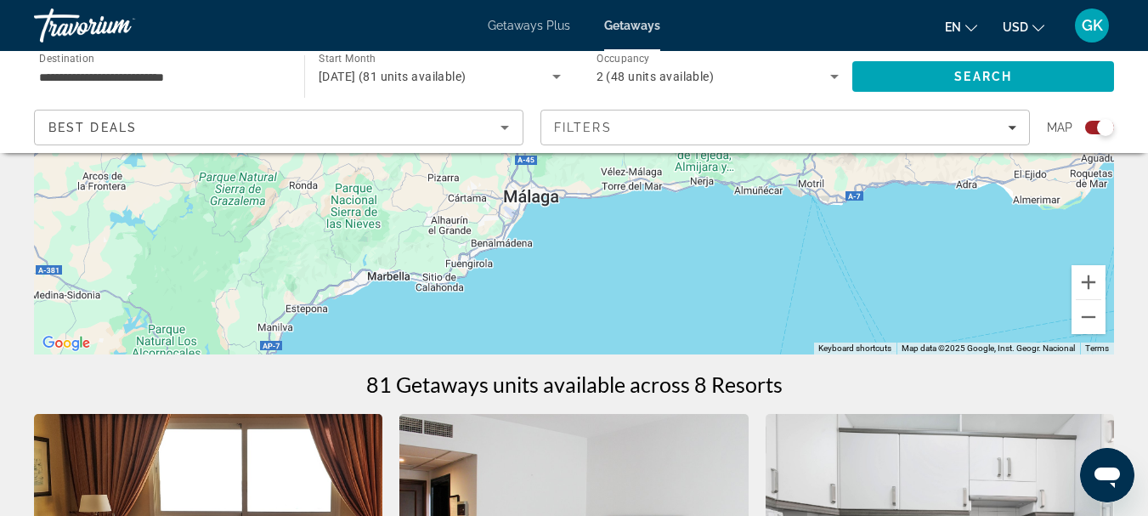
drag, startPoint x: 568, startPoint y: 217, endPoint x: 805, endPoint y: -103, distance: 397.7
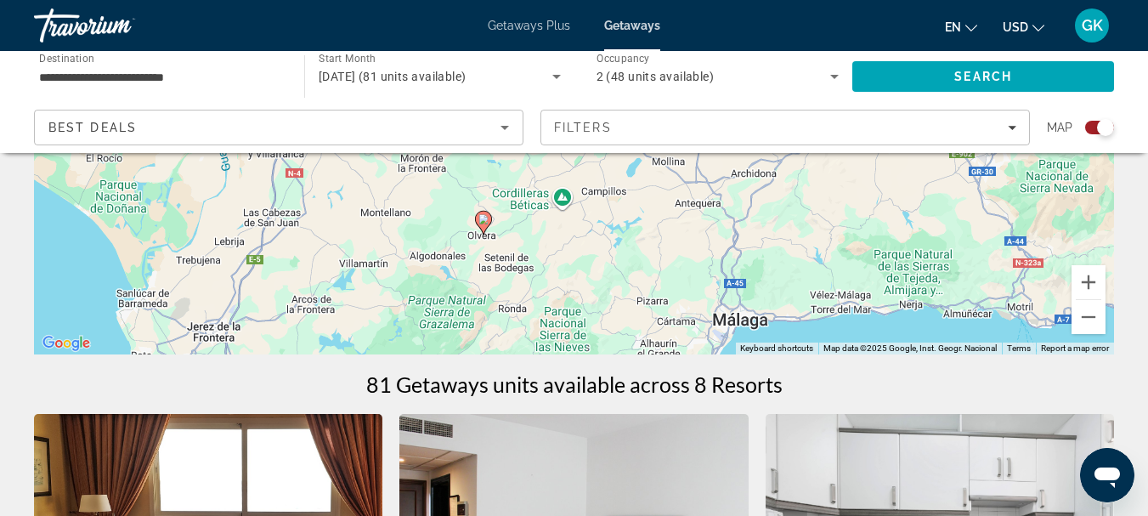
drag, startPoint x: 511, startPoint y: 228, endPoint x: 752, endPoint y: 326, distance: 259.5
click at [752, 326] on div "To activate drag with keyboard, press Alt + Enter. Once in keyboard drag state,…" at bounding box center [574, 100] width 1080 height 510
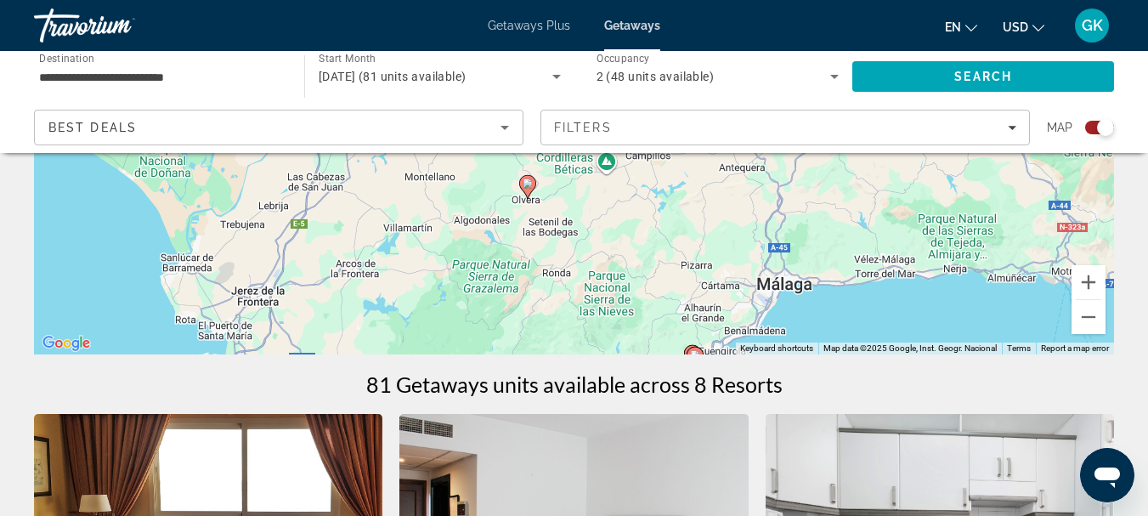
drag, startPoint x: 522, startPoint y: 234, endPoint x: 569, endPoint y: 197, distance: 59.8
click at [569, 197] on div "To activate drag with keyboard, press Alt + Enter. Once in keyboard drag state,…" at bounding box center [574, 100] width 1080 height 510
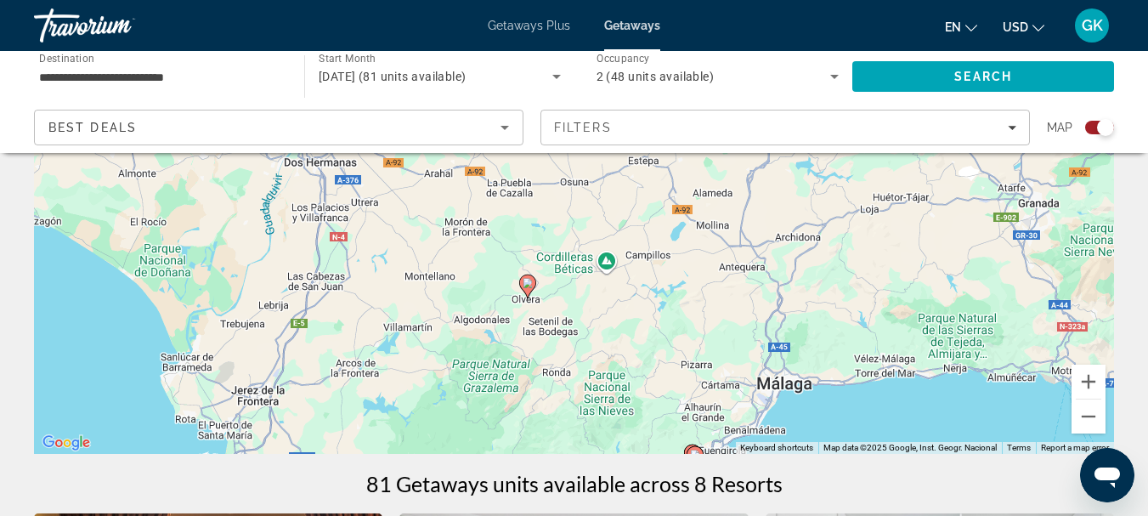
scroll to position [0, 0]
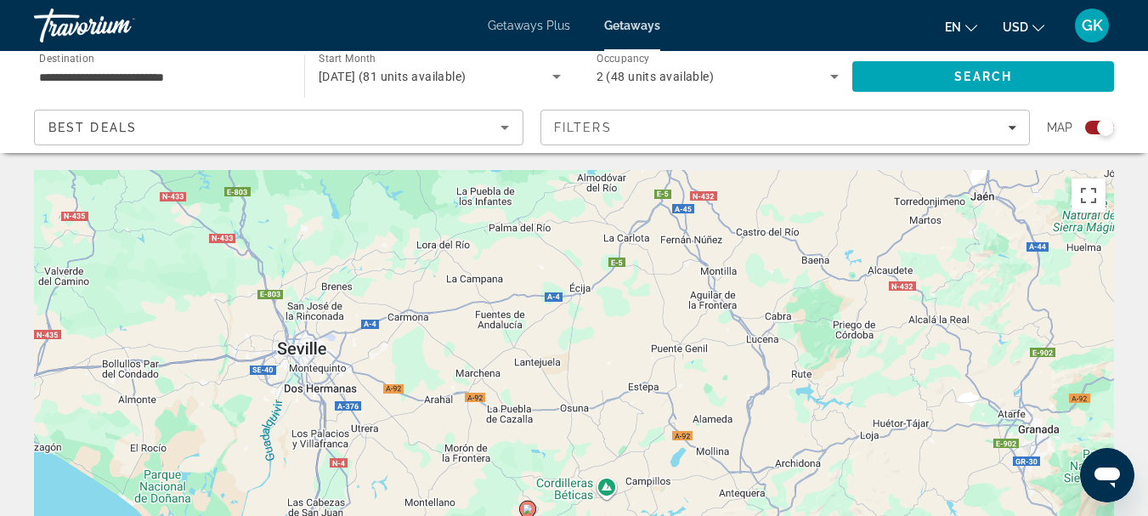
click at [466, 80] on span "November 2025 (81 units available)" at bounding box center [393, 77] width 148 height 14
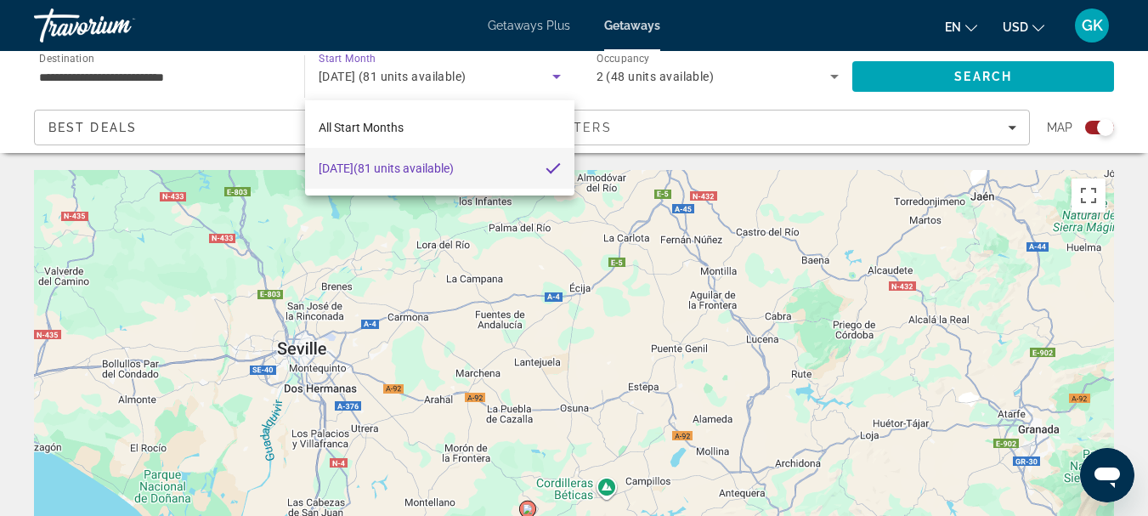
click at [517, 80] on div at bounding box center [574, 258] width 1148 height 516
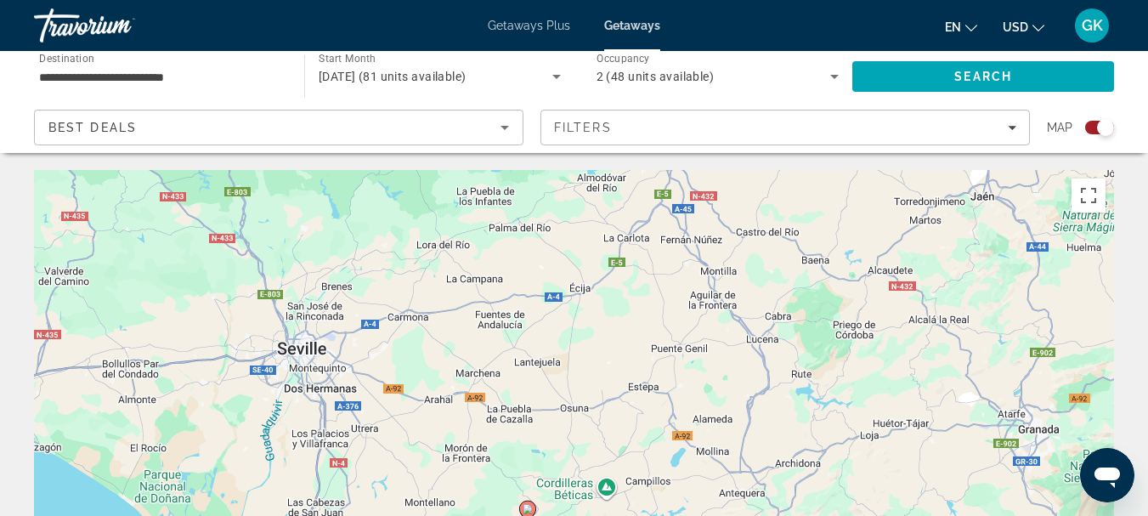
click at [470, 139] on div "Best Deals" at bounding box center [278, 134] width 460 height 48
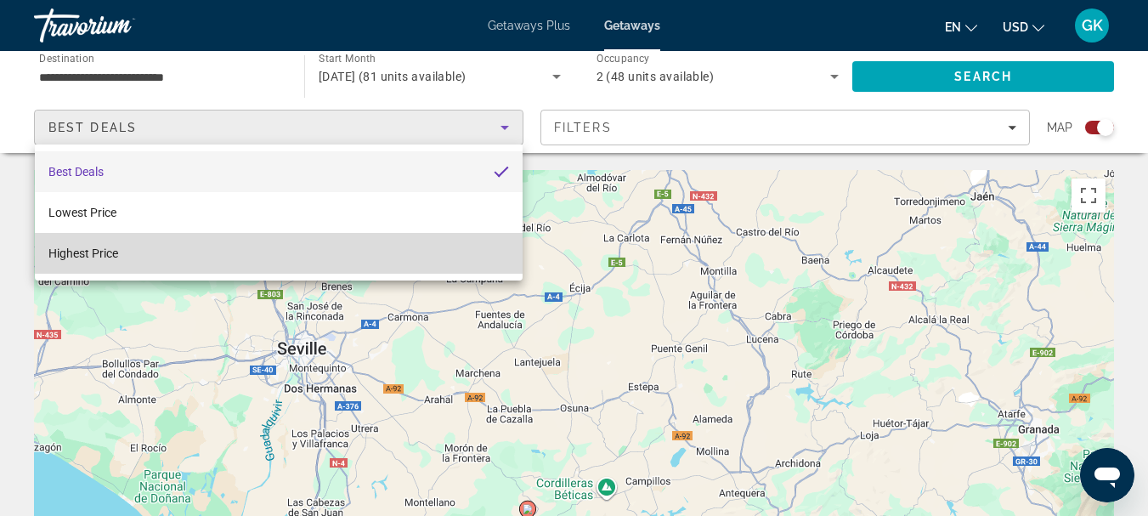
click at [331, 262] on mat-option "Highest Price" at bounding box center [279, 253] width 488 height 41
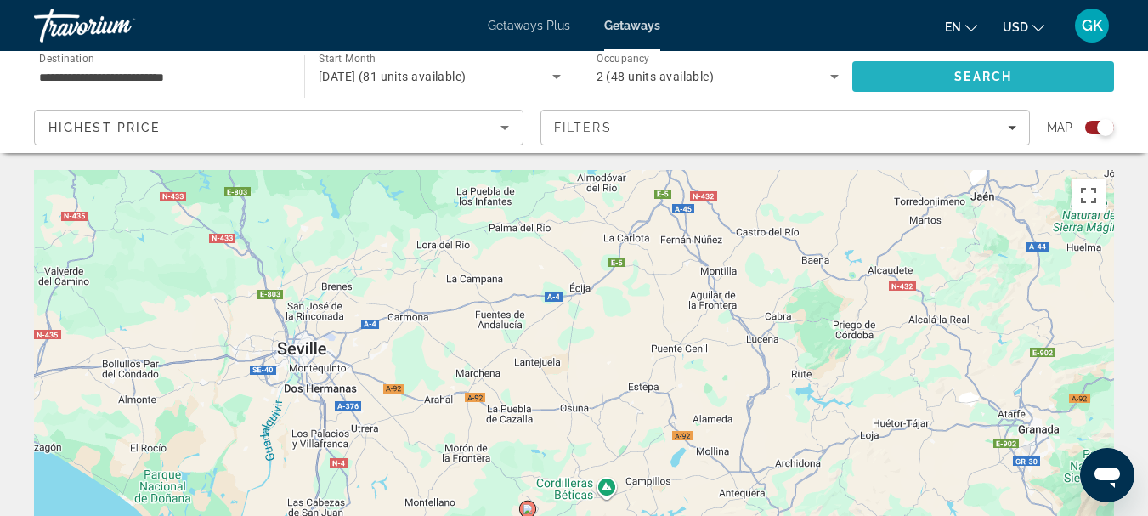
click at [966, 71] on span "Search" at bounding box center [983, 77] width 58 height 14
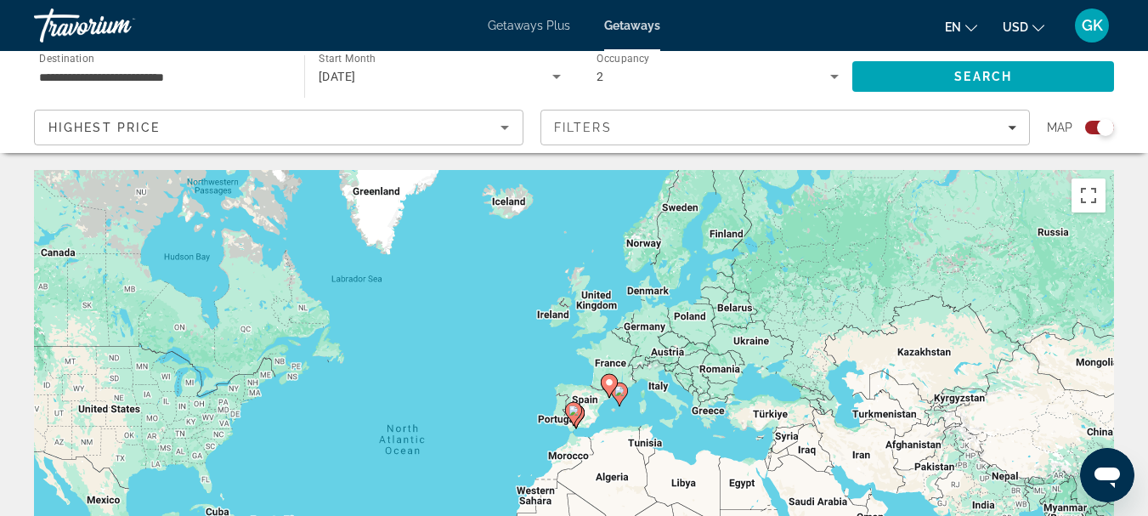
click at [1107, 122] on div "Search widget" at bounding box center [1105, 127] width 17 height 17
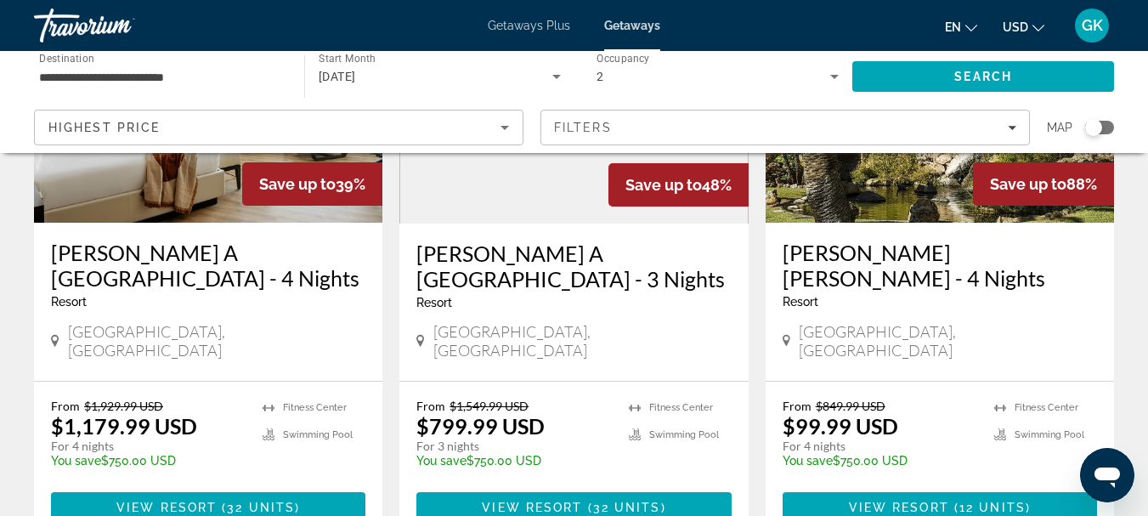
scroll to position [263, 0]
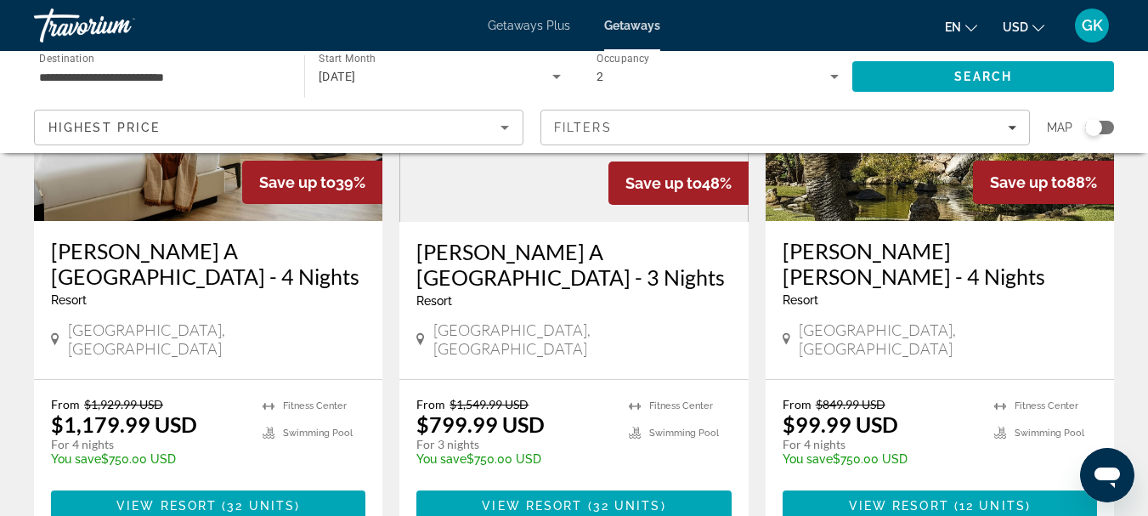
click at [875, 214] on img "Main content" at bounding box center [939, 85] width 348 height 272
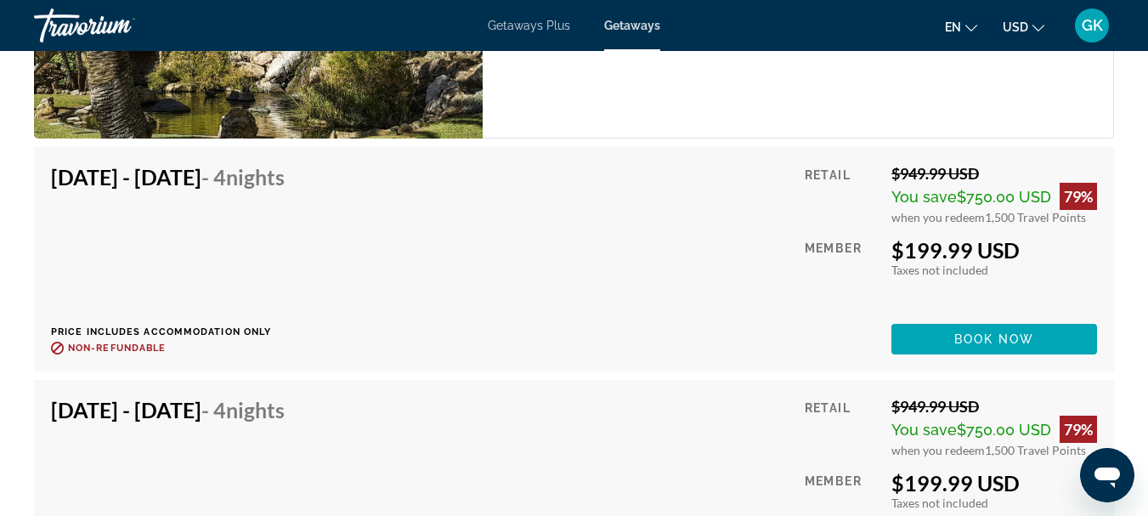
scroll to position [3438, 0]
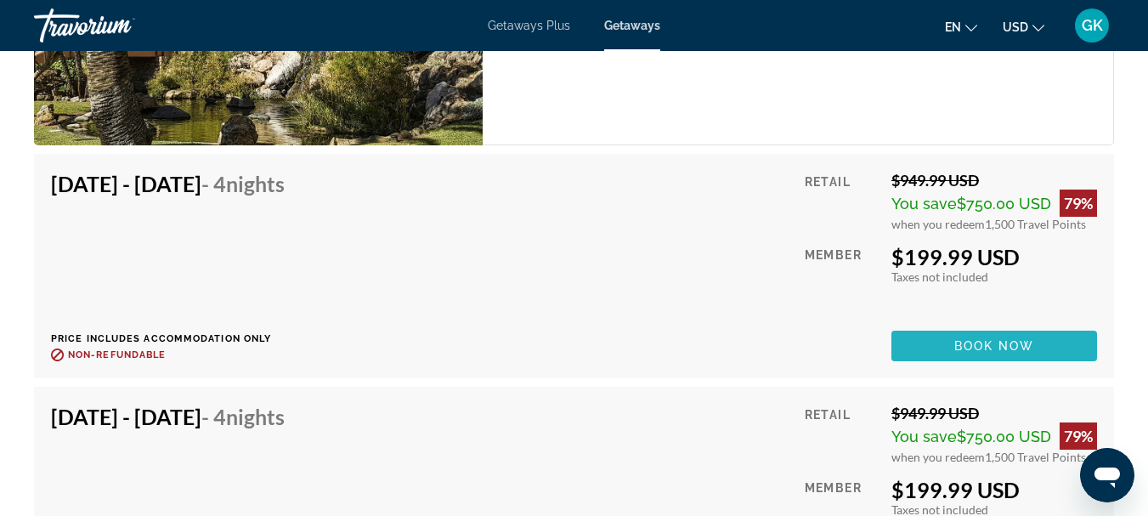
click at [921, 325] on span "Main content" at bounding box center [994, 345] width 206 height 41
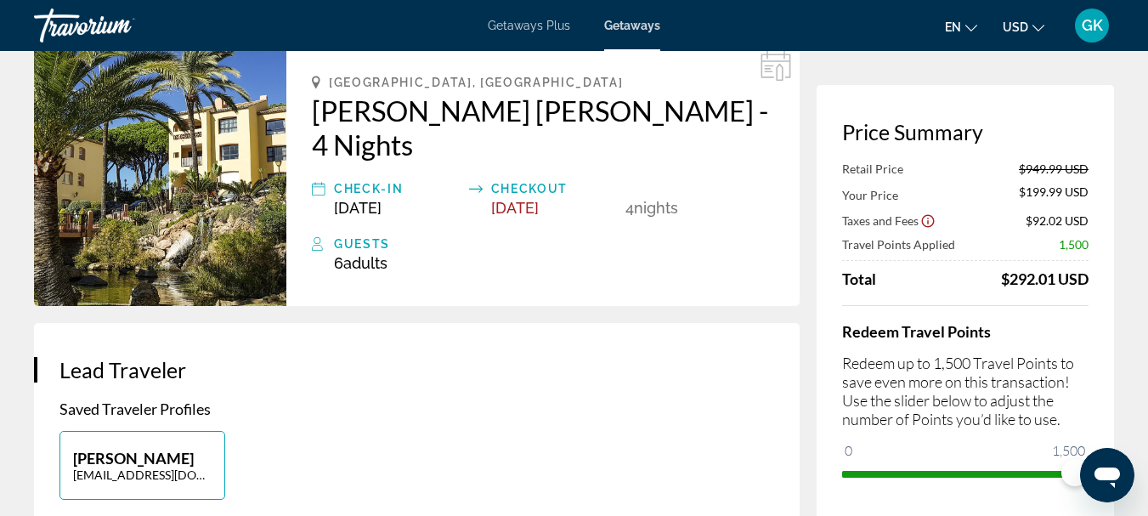
scroll to position [84, 0]
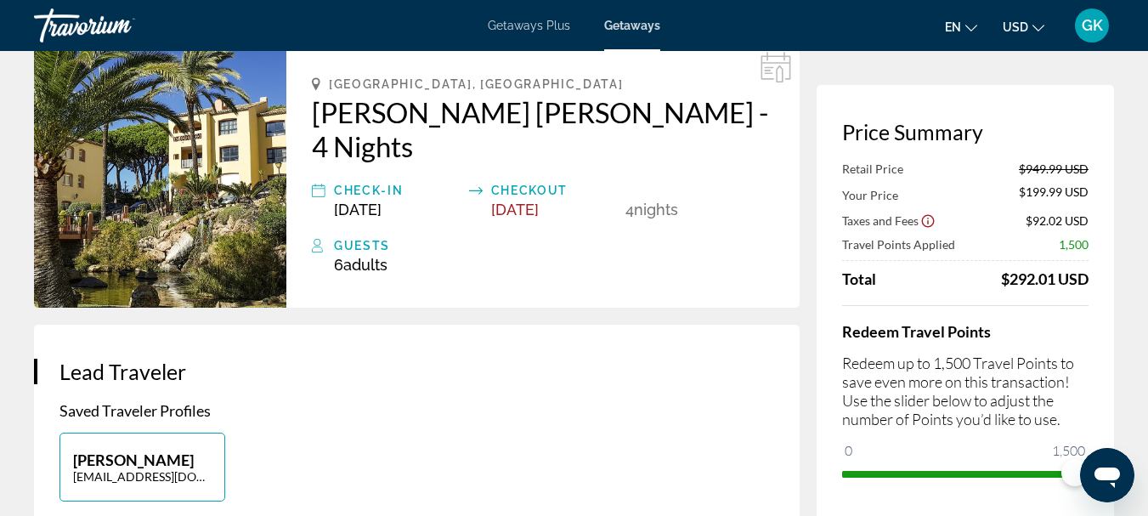
click at [539, 200] on span "Nov 7, 2025" at bounding box center [515, 209] width 48 height 18
click at [524, 200] on span "Nov 7, 2025" at bounding box center [515, 209] width 48 height 18
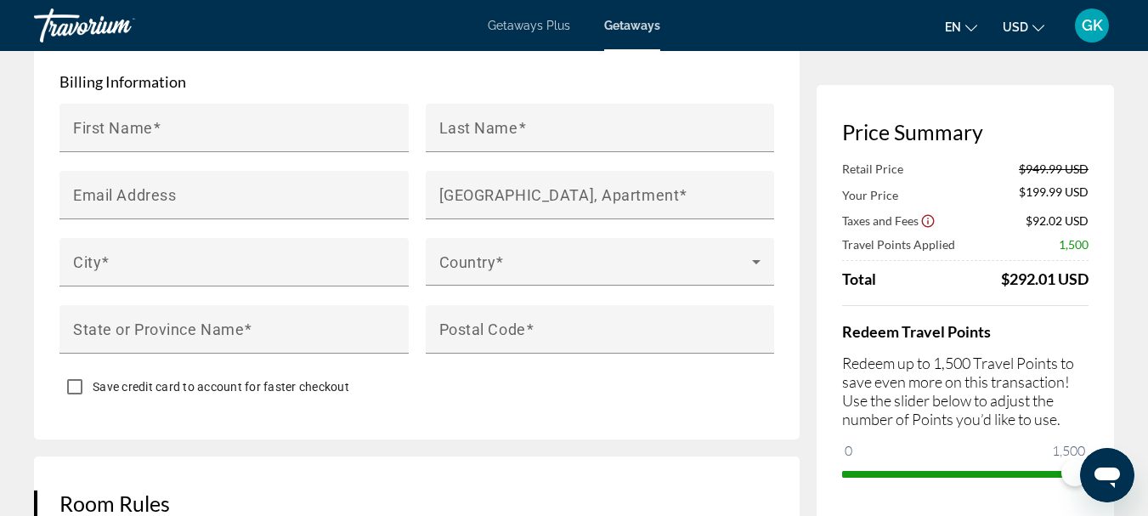
scroll to position [1933, 0]
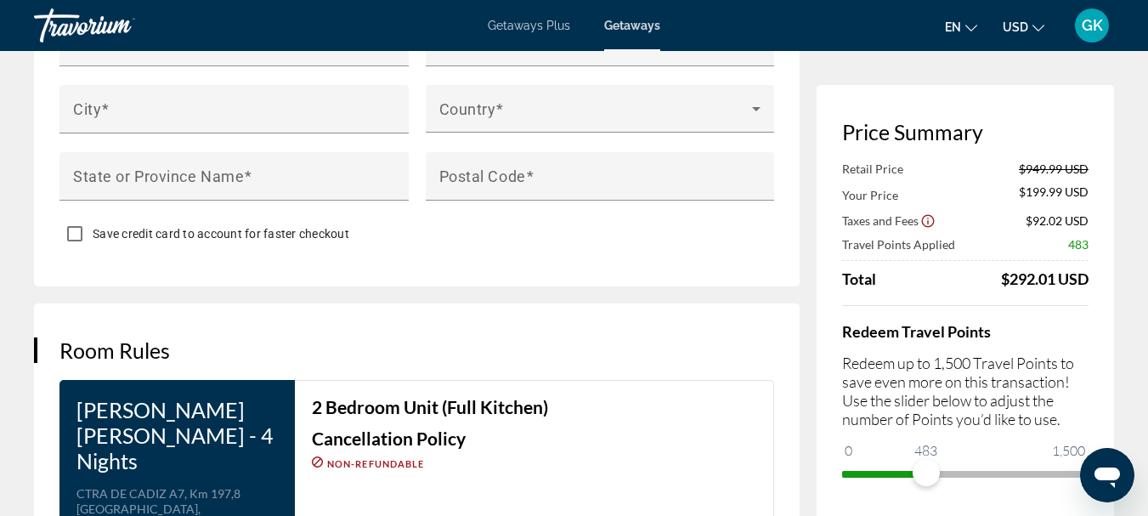
click at [926, 476] on span "ngx-slider" at bounding box center [884, 474] width 84 height 7
click at [1074, 463] on span "ngx-slider" at bounding box center [965, 470] width 246 height 27
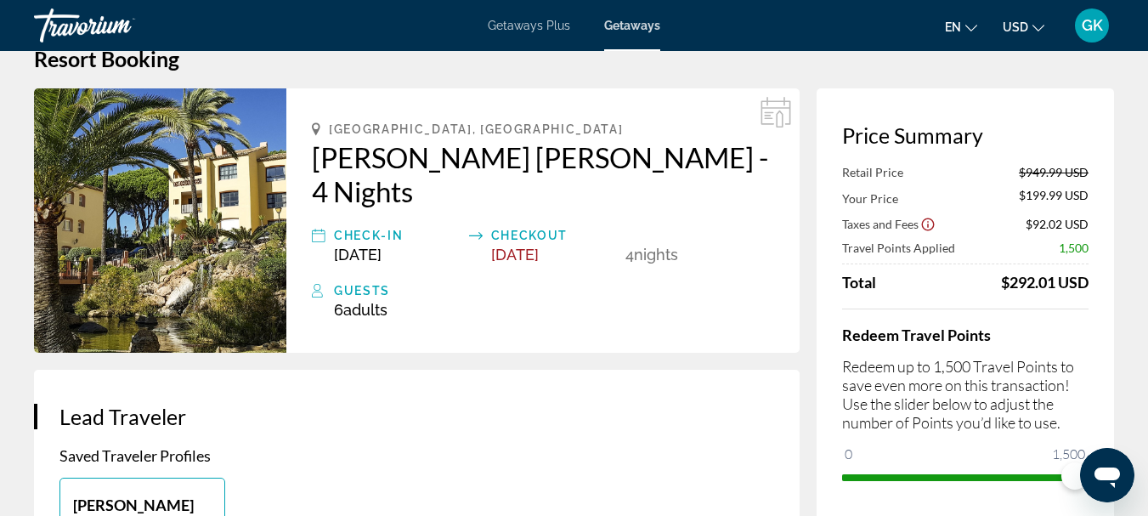
scroll to position [0, 0]
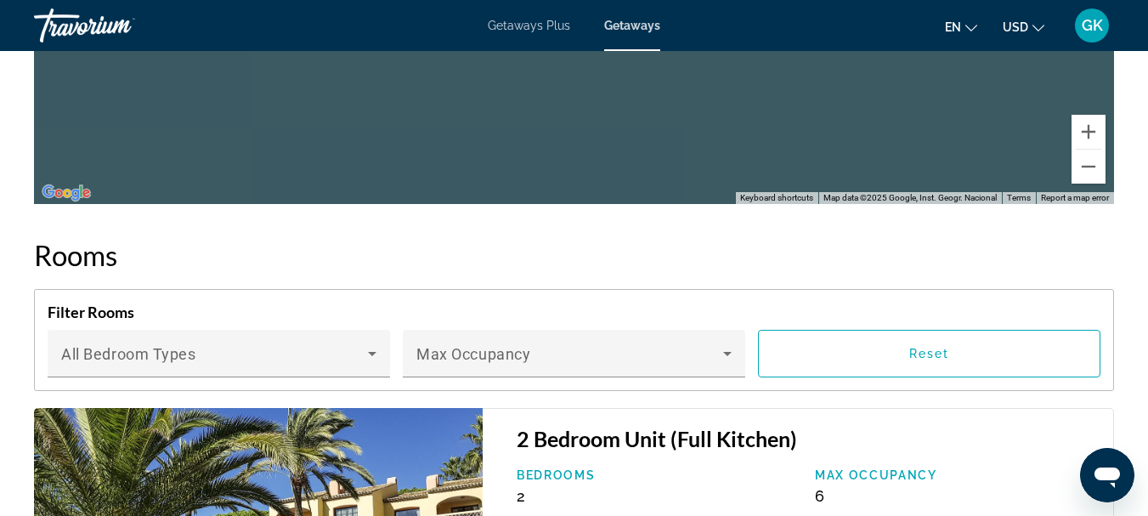
scroll to position [2998, 0]
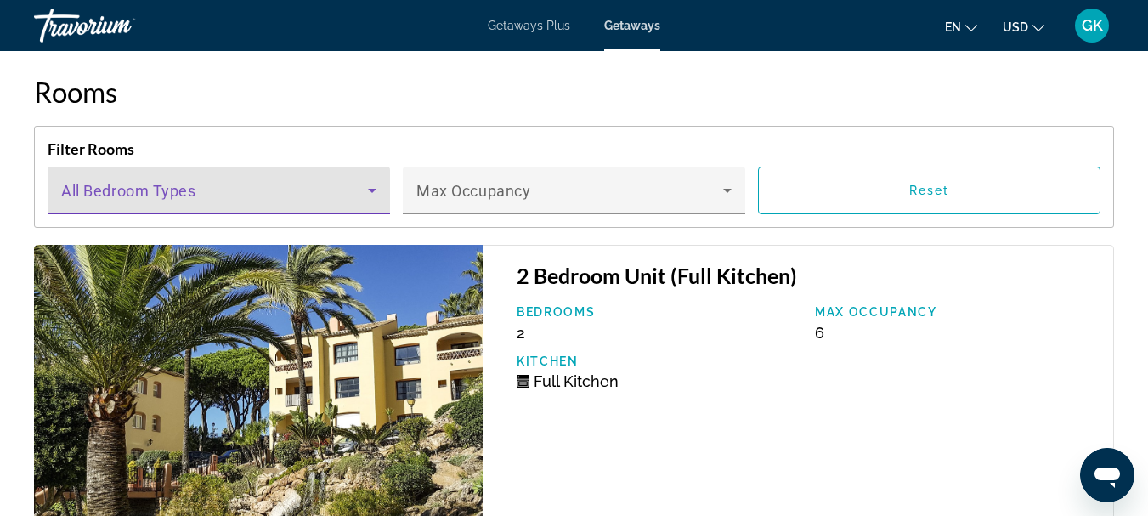
click at [251, 187] on span "Main content" at bounding box center [214, 197] width 307 height 20
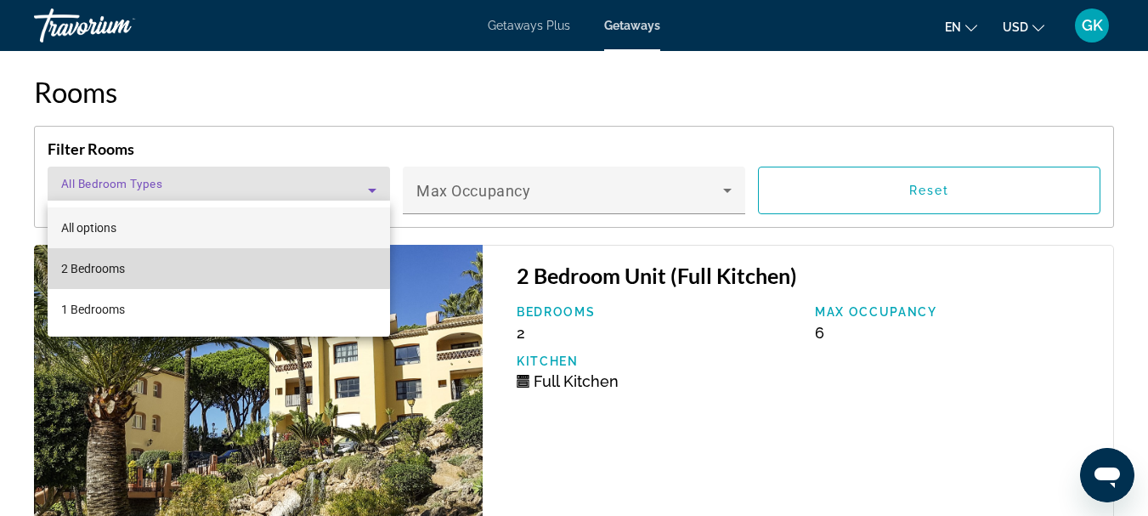
click at [196, 262] on mat-option "2 Bedrooms" at bounding box center [219, 268] width 342 height 41
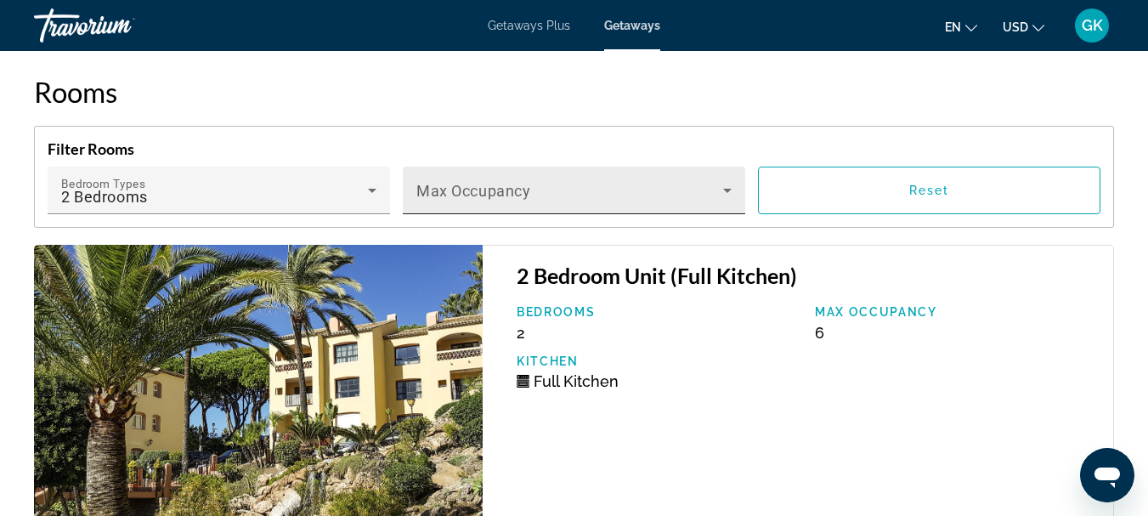
click at [673, 194] on div "Max Occupancy" at bounding box center [573, 190] width 315 height 48
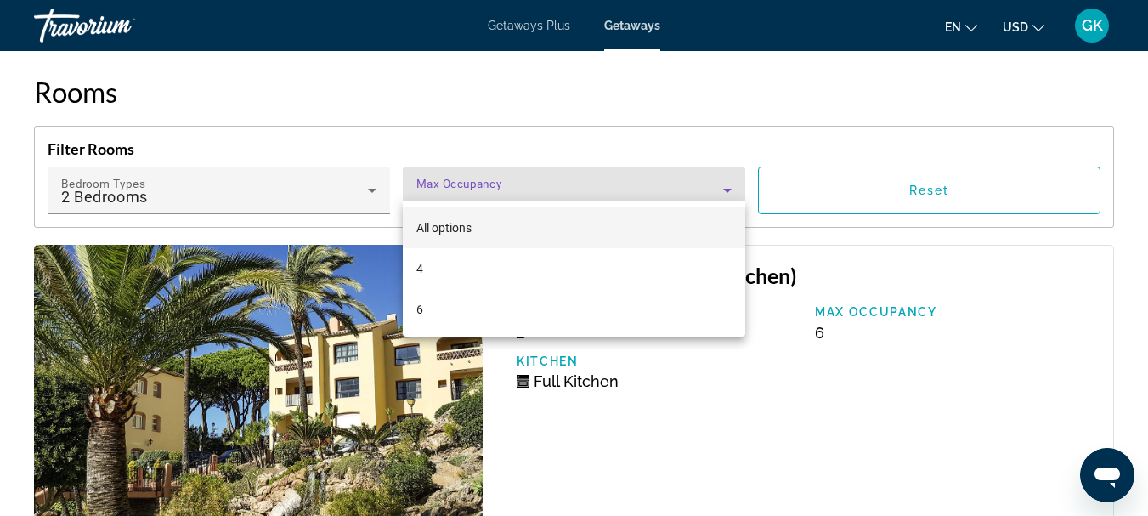
click at [673, 194] on div at bounding box center [574, 258] width 1148 height 516
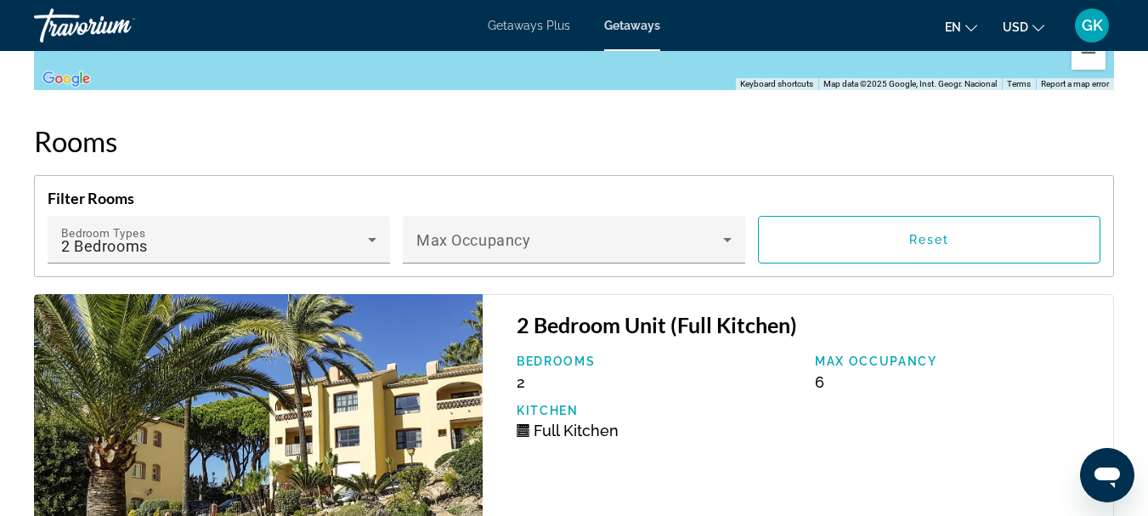
scroll to position [2949, 0]
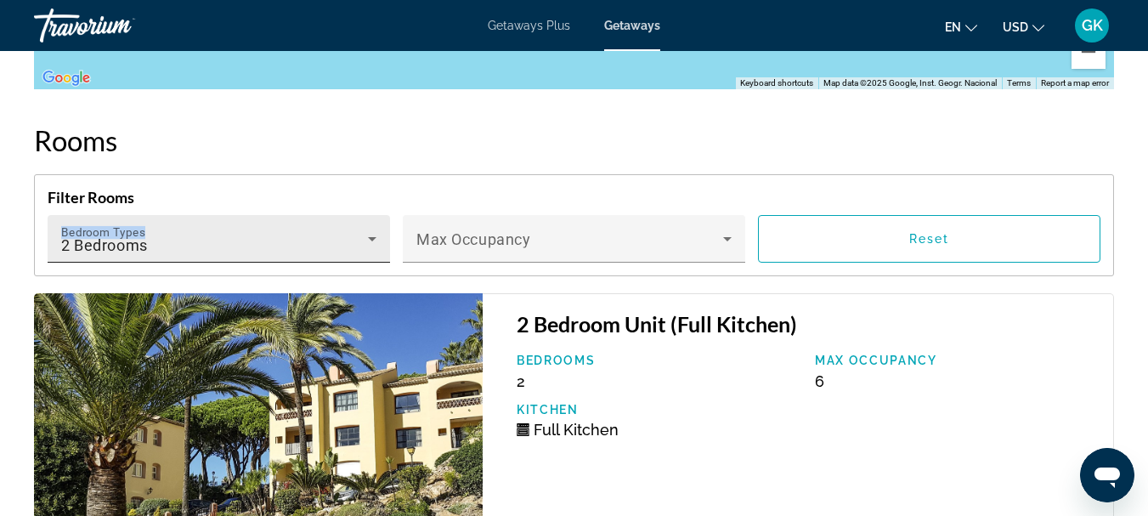
drag, startPoint x: 141, startPoint y: 189, endPoint x: 138, endPoint y: 207, distance: 18.2
click at [138, 207] on div "Filter Rooms Bedroom Types All Bedroom Types 2 Bedrooms Max Occupancy Reset" at bounding box center [574, 225] width 1080 height 102
click at [138, 215] on div "Bedroom Types All Bedroom Types 2 Bedrooms" at bounding box center [218, 239] width 315 height 48
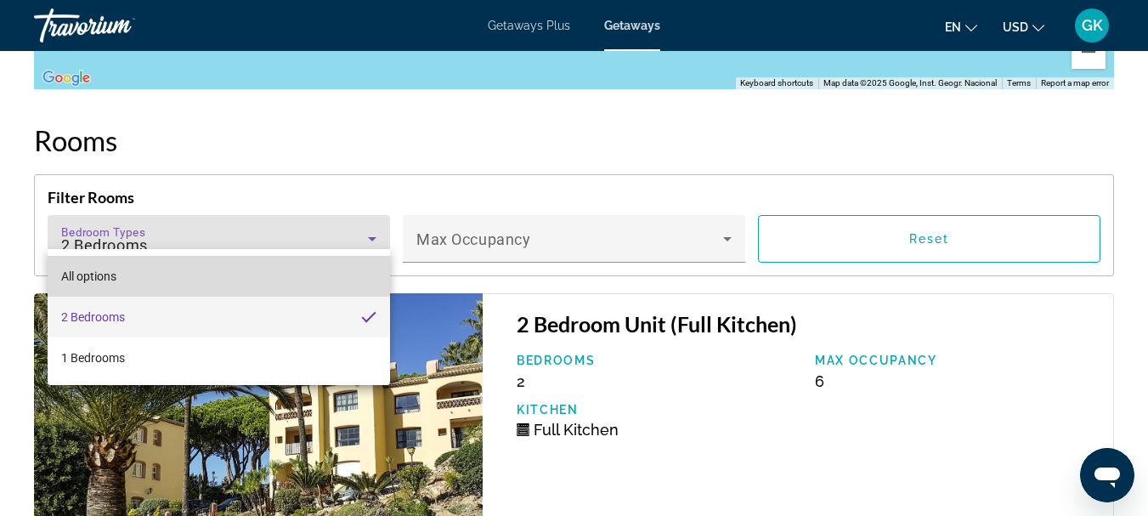
click at [120, 284] on mat-option "All options" at bounding box center [219, 276] width 342 height 41
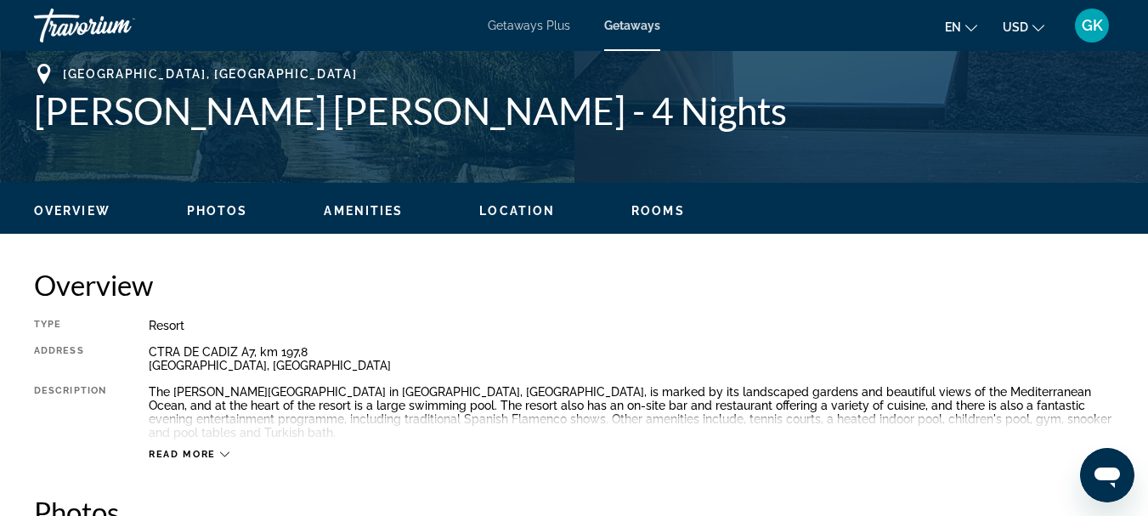
scroll to position [674, 0]
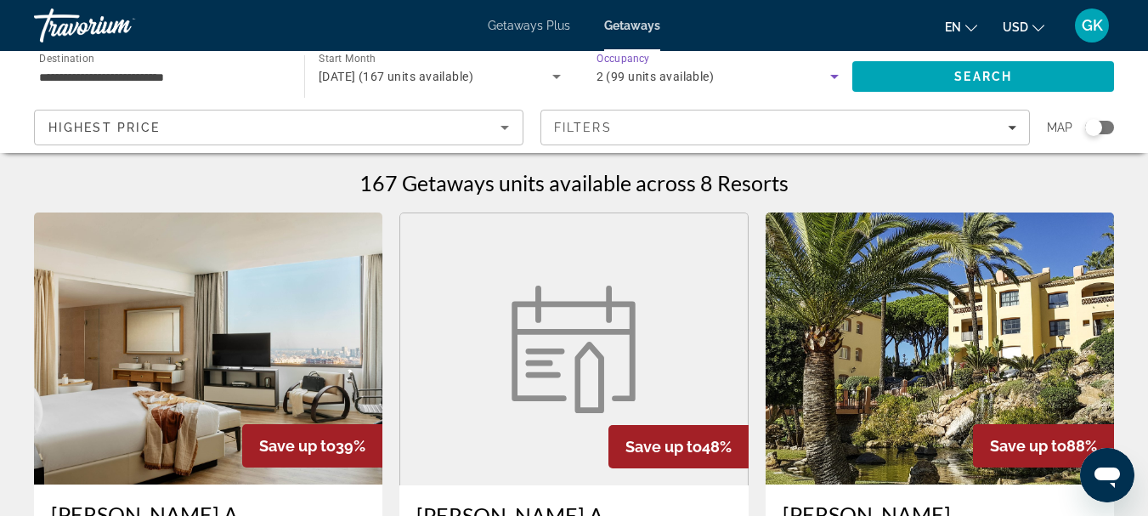
click at [770, 76] on div "2 (99 units available)" at bounding box center [713, 76] width 234 height 20
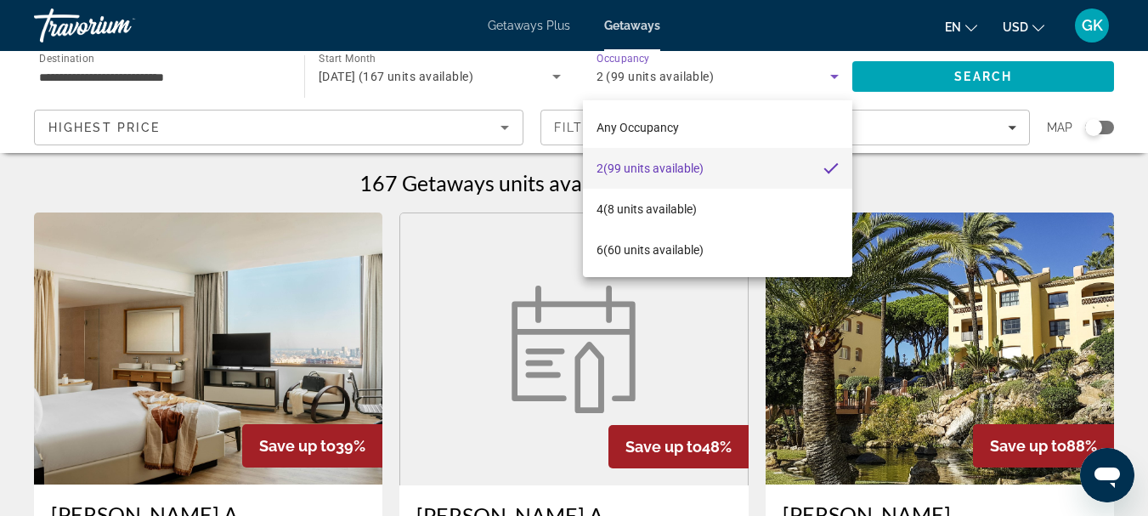
click at [540, 61] on div at bounding box center [574, 258] width 1148 height 516
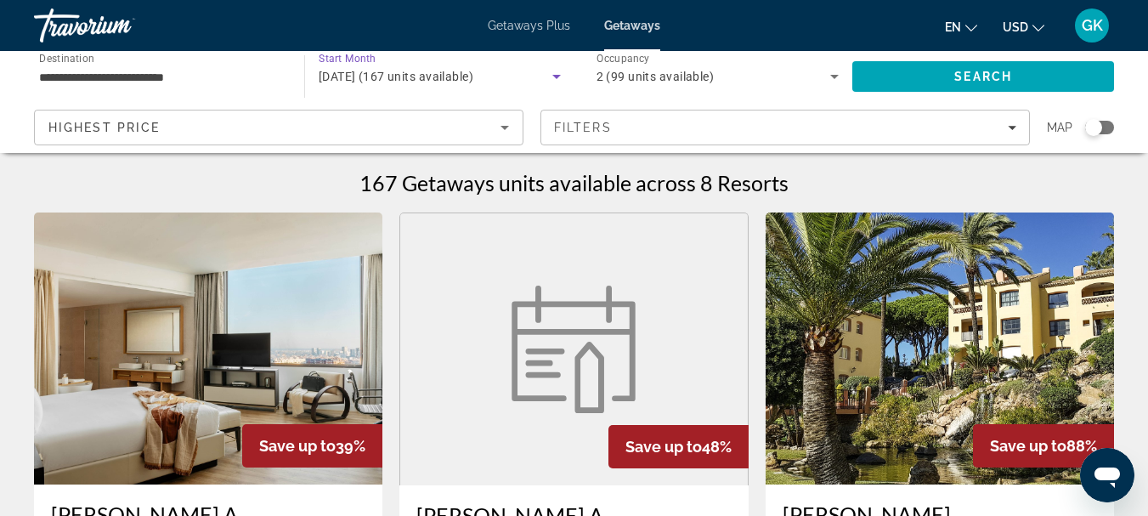
click at [543, 71] on div "November 2025 (167 units available)" at bounding box center [436, 76] width 234 height 20
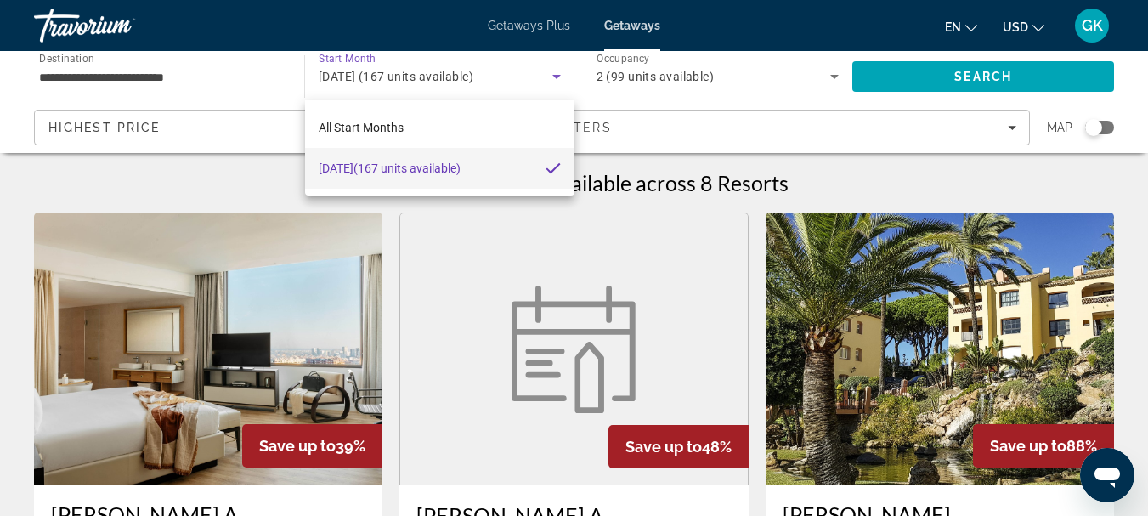
click at [543, 71] on div at bounding box center [574, 258] width 1148 height 516
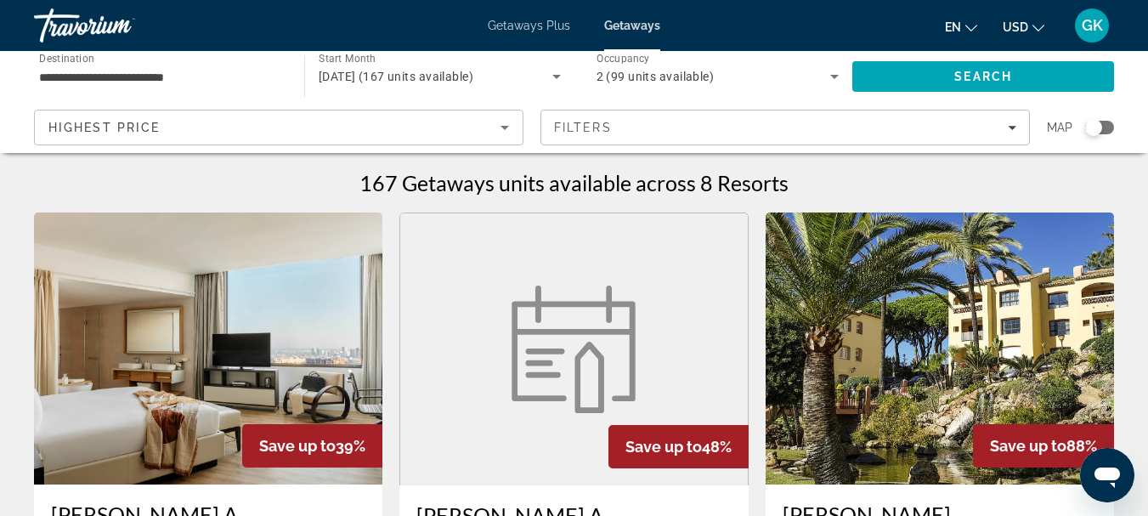
click at [668, 88] on div "2 (99 units available)" at bounding box center [717, 77] width 243 height 48
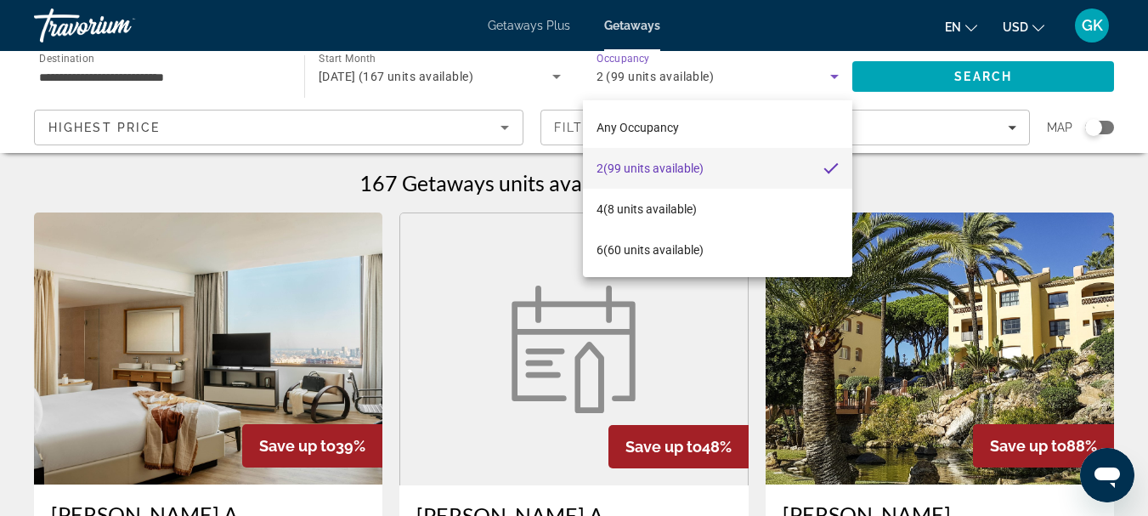
click at [668, 88] on div at bounding box center [574, 258] width 1148 height 516
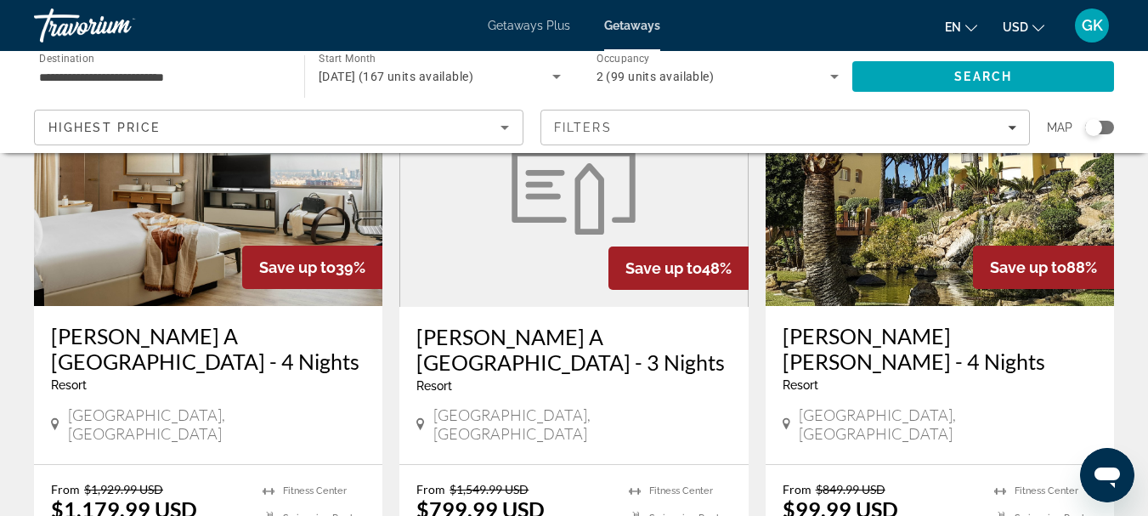
scroll to position [178, 0]
click at [740, 70] on div "2 (99 units available)" at bounding box center [713, 76] width 234 height 20
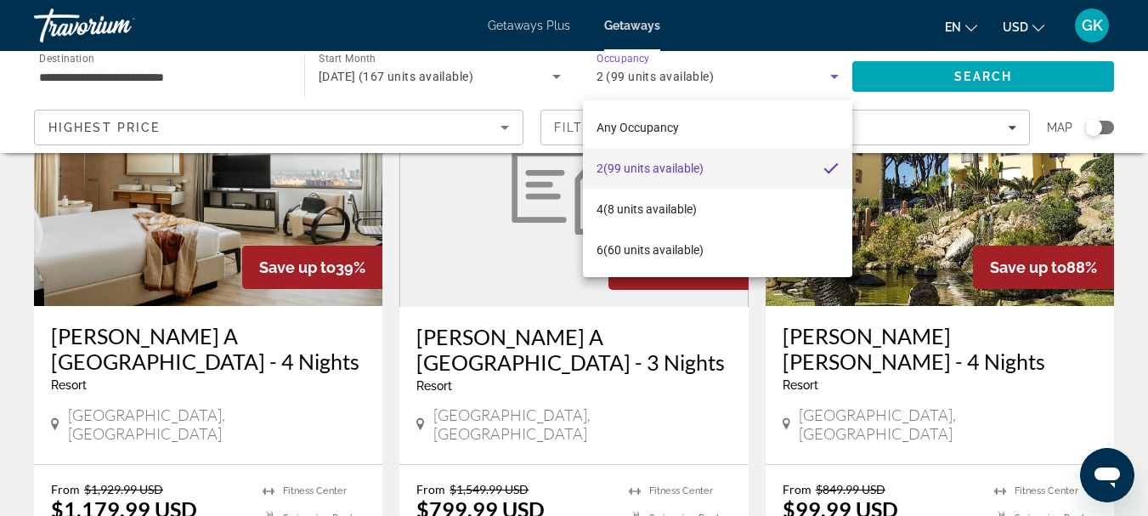
click at [740, 70] on div at bounding box center [574, 258] width 1148 height 516
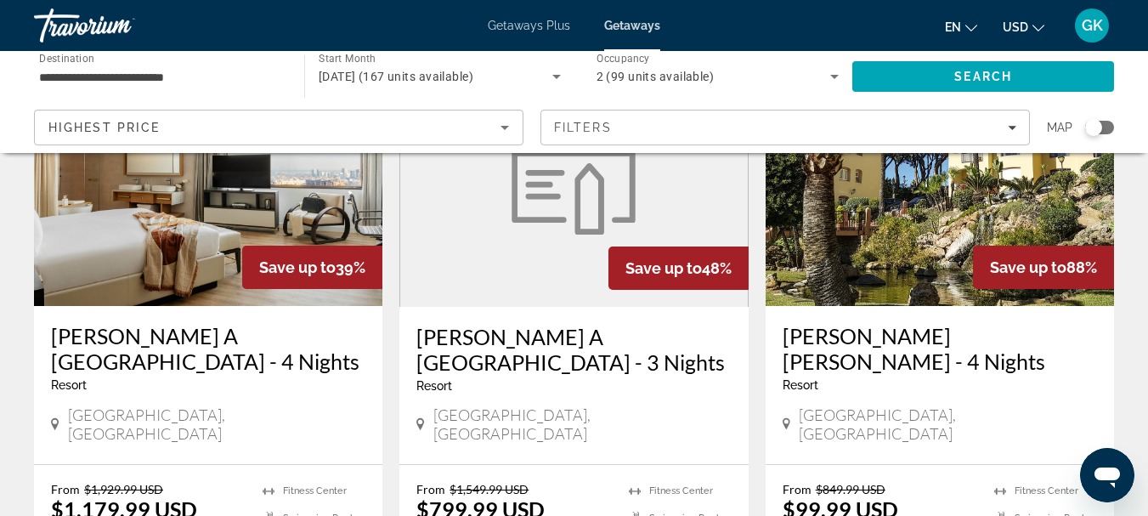
scroll to position [0, 0]
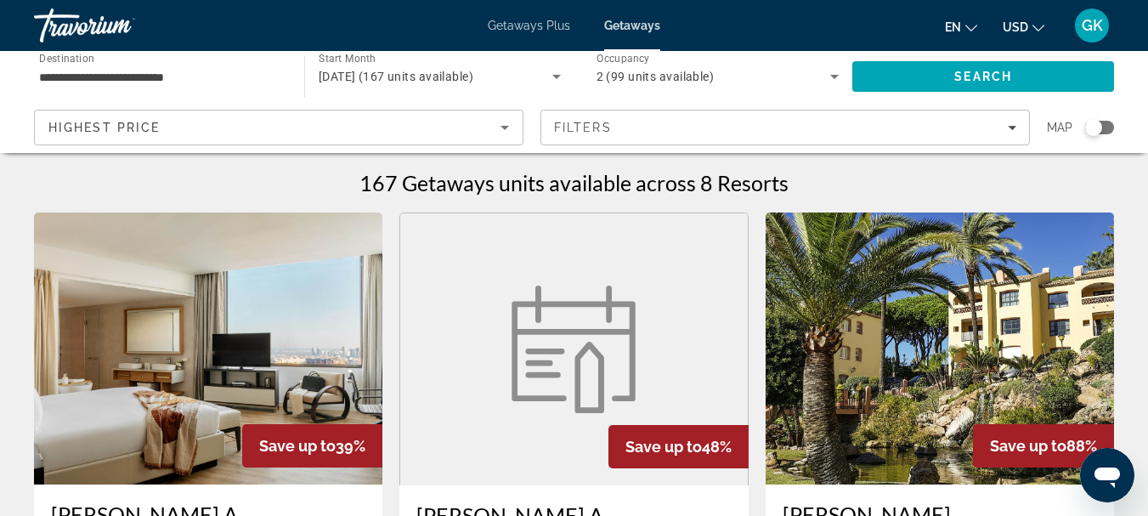
click at [636, 59] on span "Occupancy" at bounding box center [623, 59] width 54 height 12
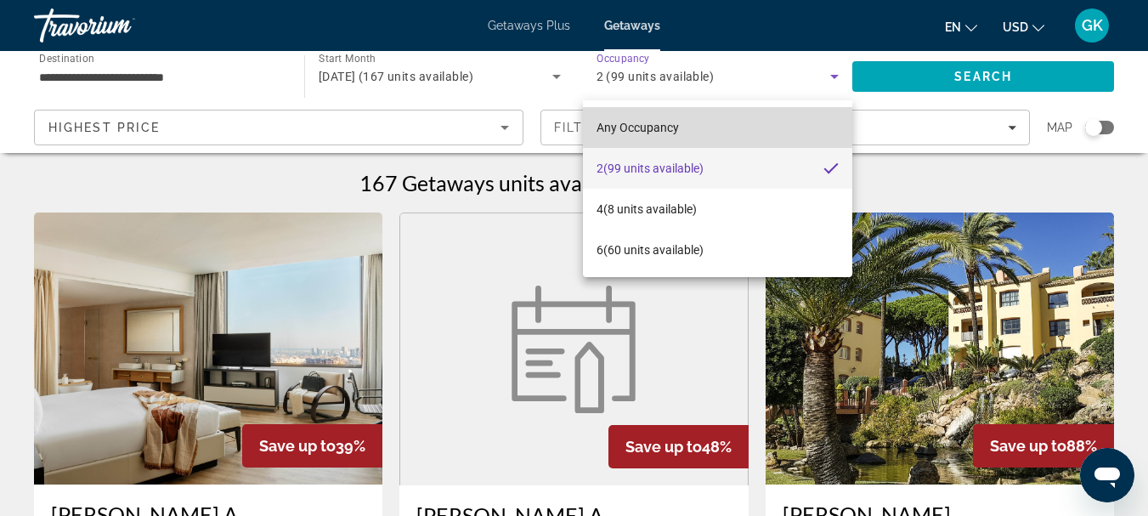
click at [620, 119] on span "Any Occupancy" at bounding box center [637, 127] width 82 height 20
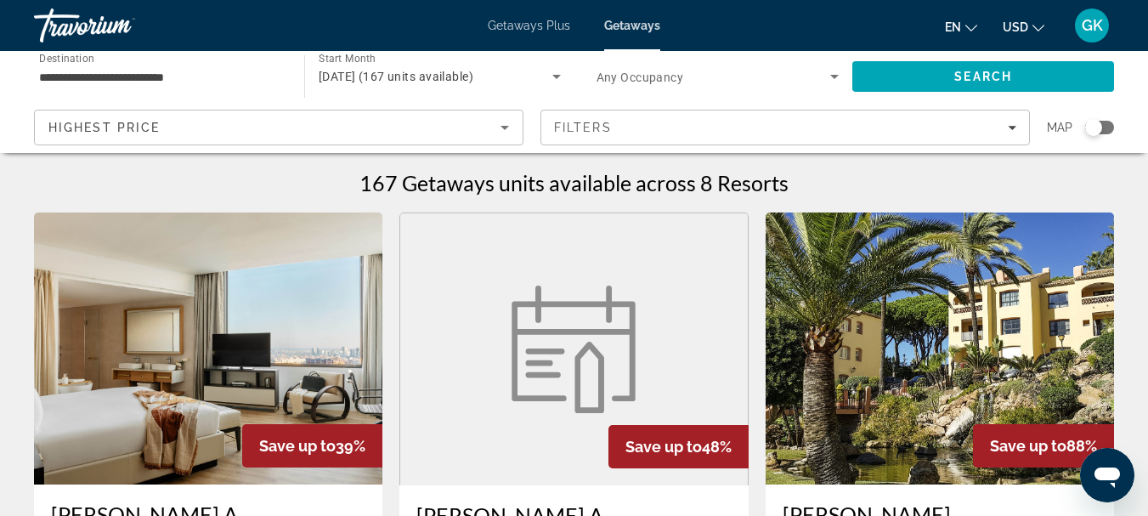
click at [656, 73] on span "Any Occupancy" at bounding box center [639, 78] width 87 height 14
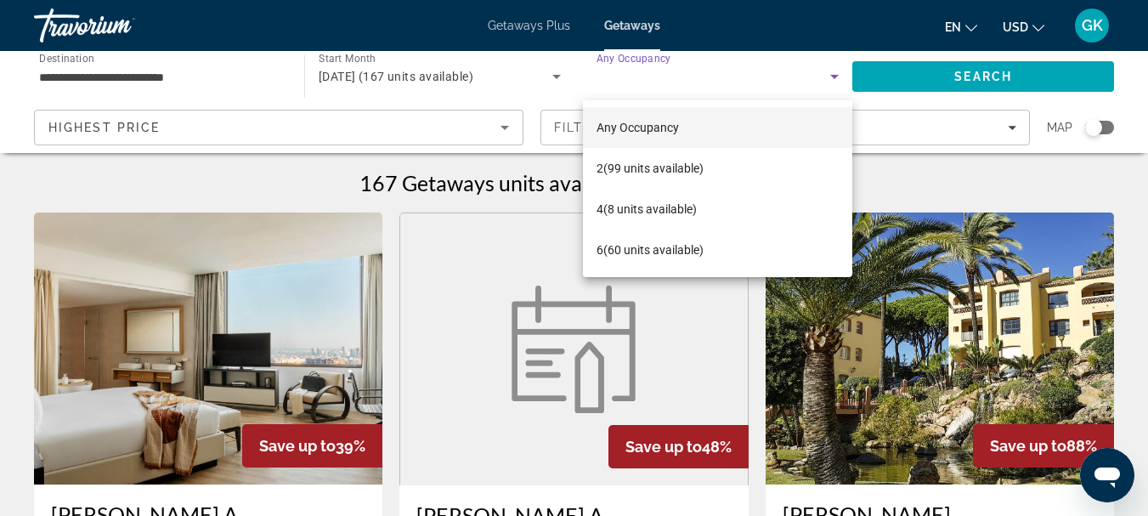
click at [656, 73] on div at bounding box center [574, 258] width 1148 height 516
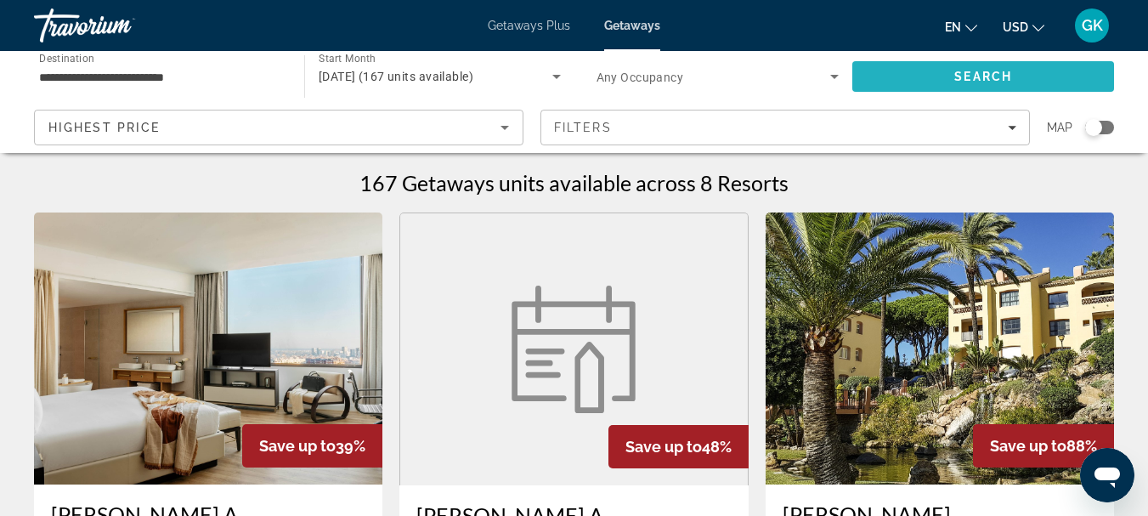
click at [951, 71] on span "Search" at bounding box center [983, 76] width 262 height 41
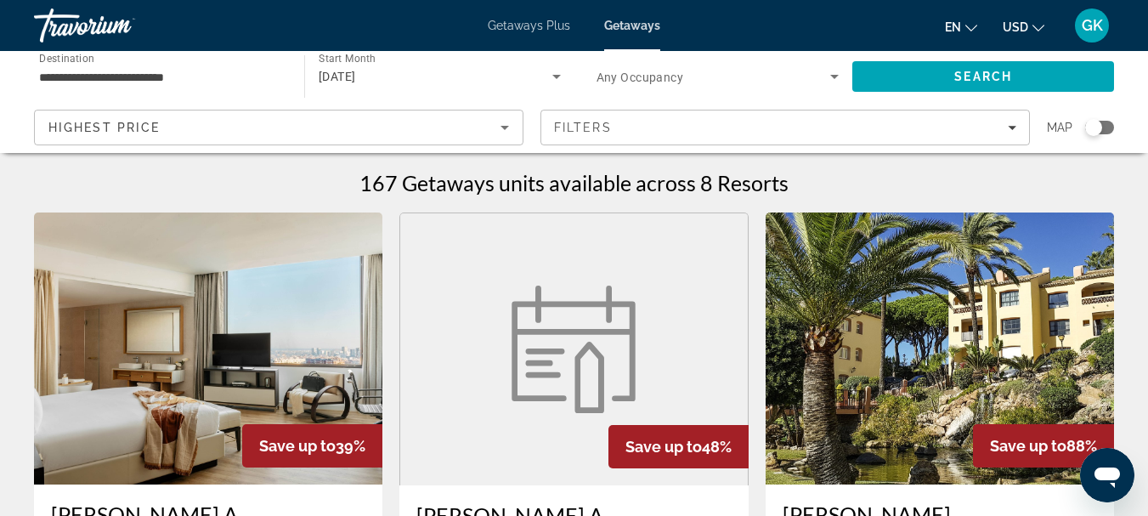
click at [659, 80] on span "Any Occupancy" at bounding box center [639, 78] width 87 height 14
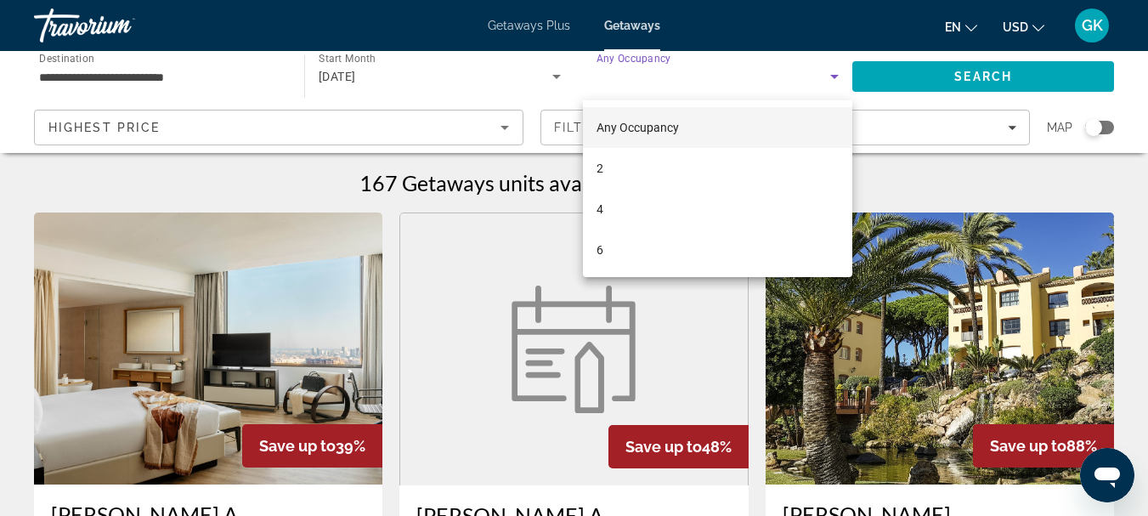
click at [659, 80] on div at bounding box center [574, 258] width 1148 height 516
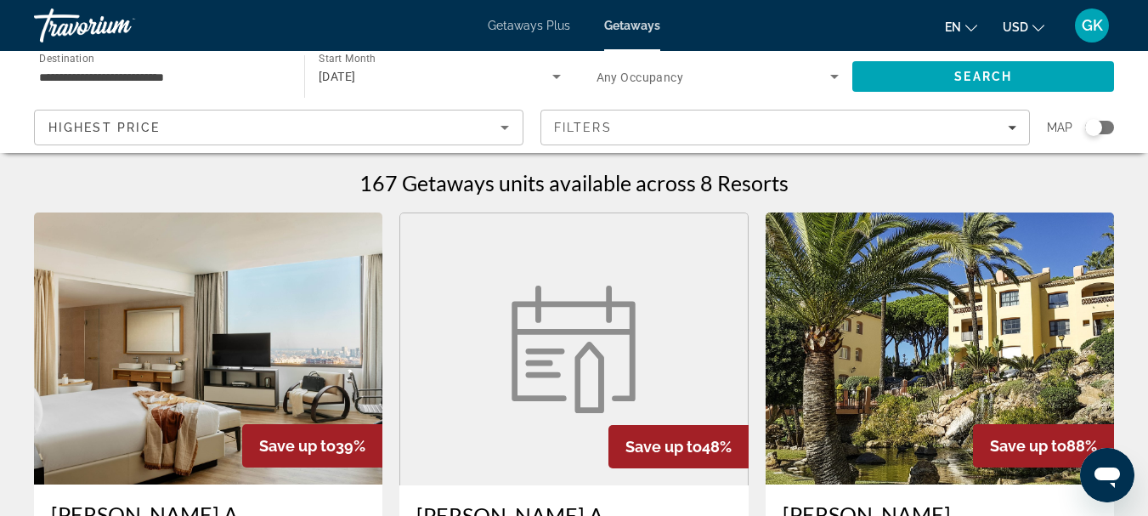
click at [659, 80] on span "Any Occupancy" at bounding box center [639, 78] width 87 height 14
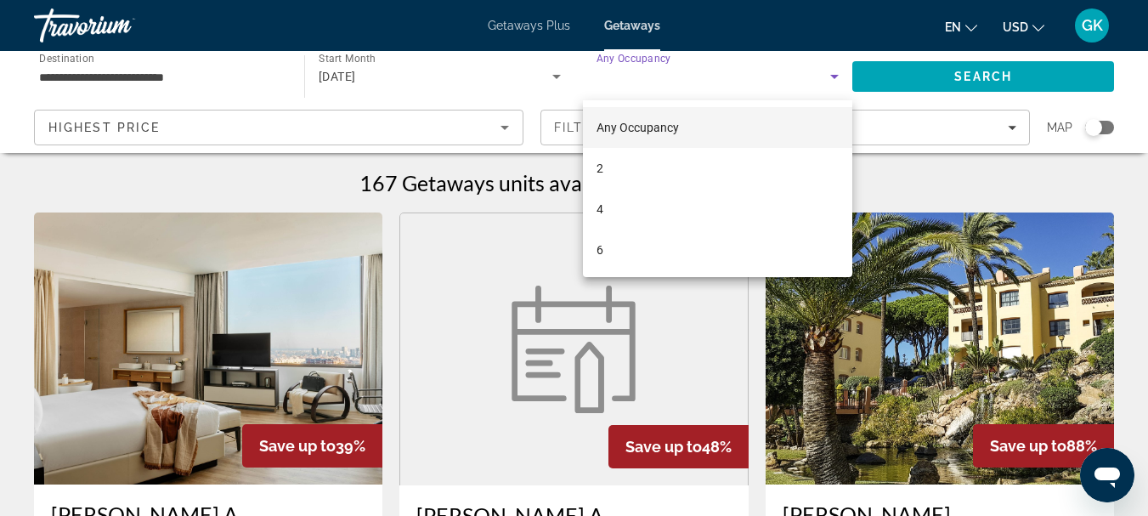
click at [659, 80] on div at bounding box center [574, 258] width 1148 height 516
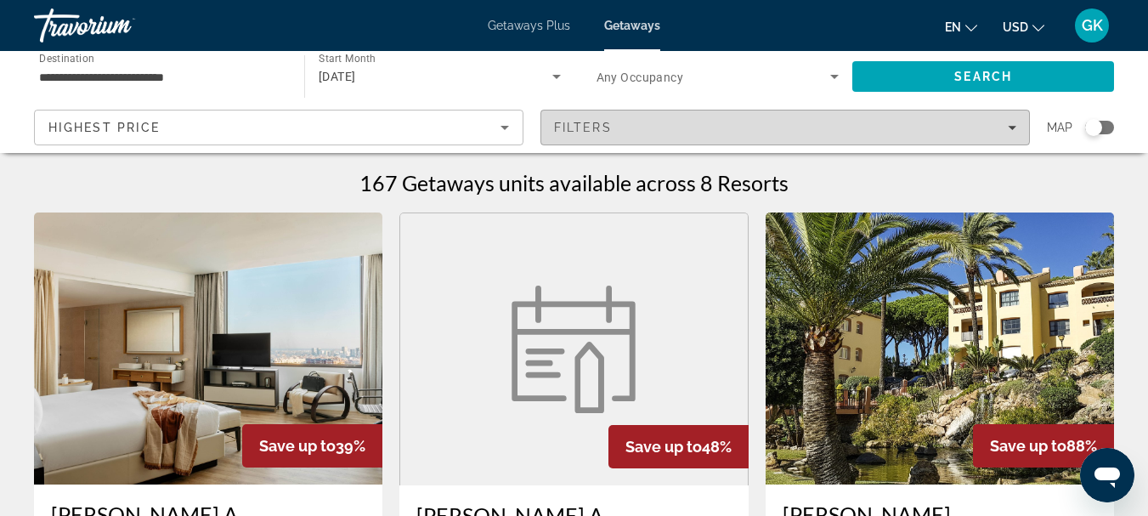
click at [660, 116] on span "Filters" at bounding box center [785, 127] width 488 height 41
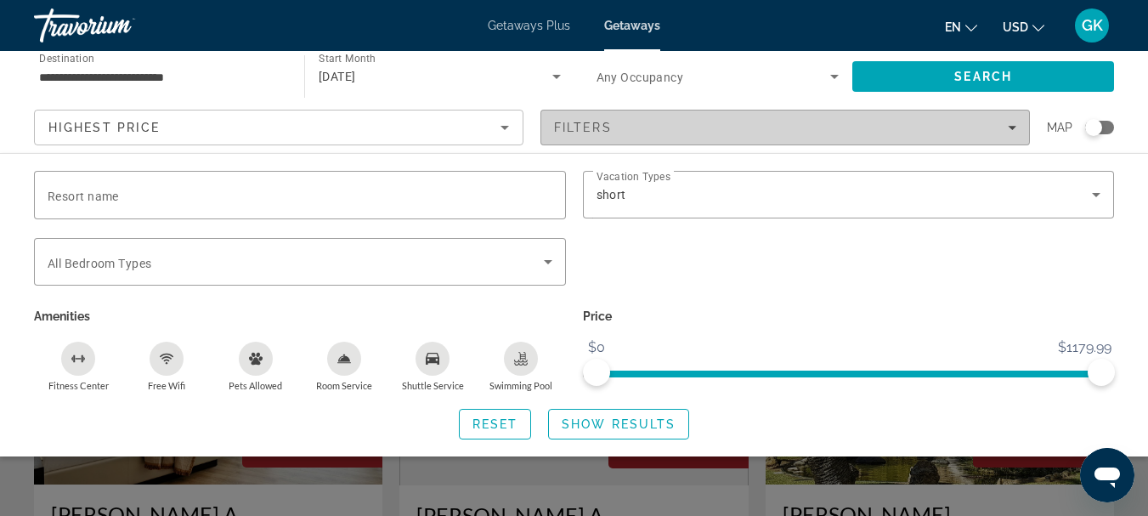
click at [660, 116] on span "Filters" at bounding box center [785, 127] width 488 height 41
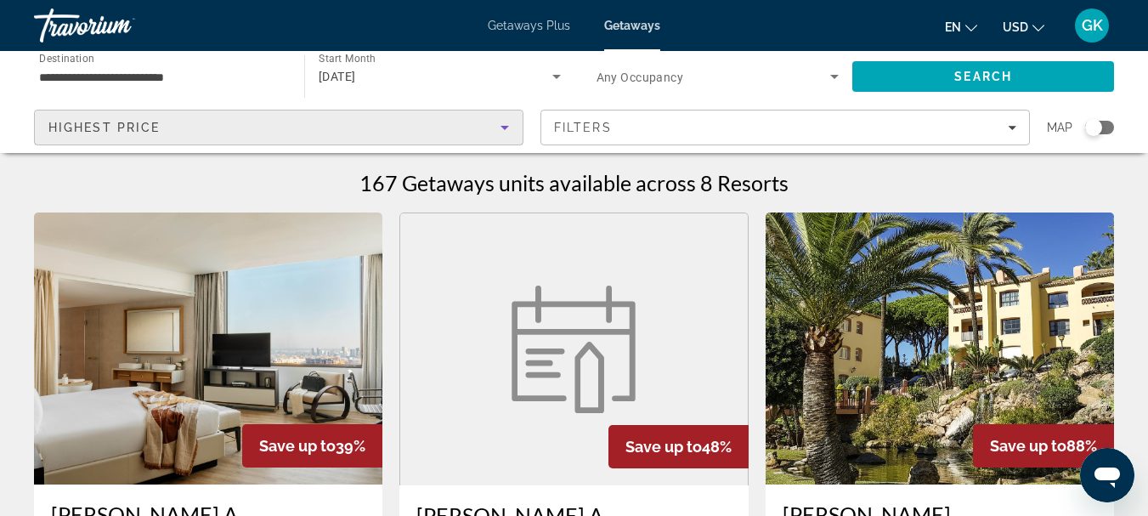
click at [487, 127] on div "Highest Price" at bounding box center [274, 127] width 452 height 20
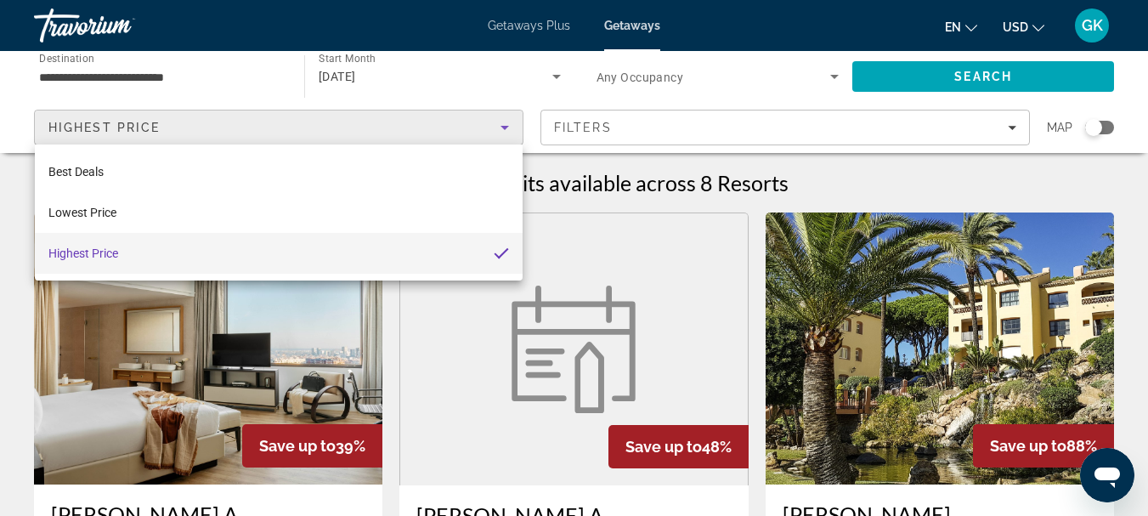
click at [487, 127] on div at bounding box center [574, 258] width 1148 height 516
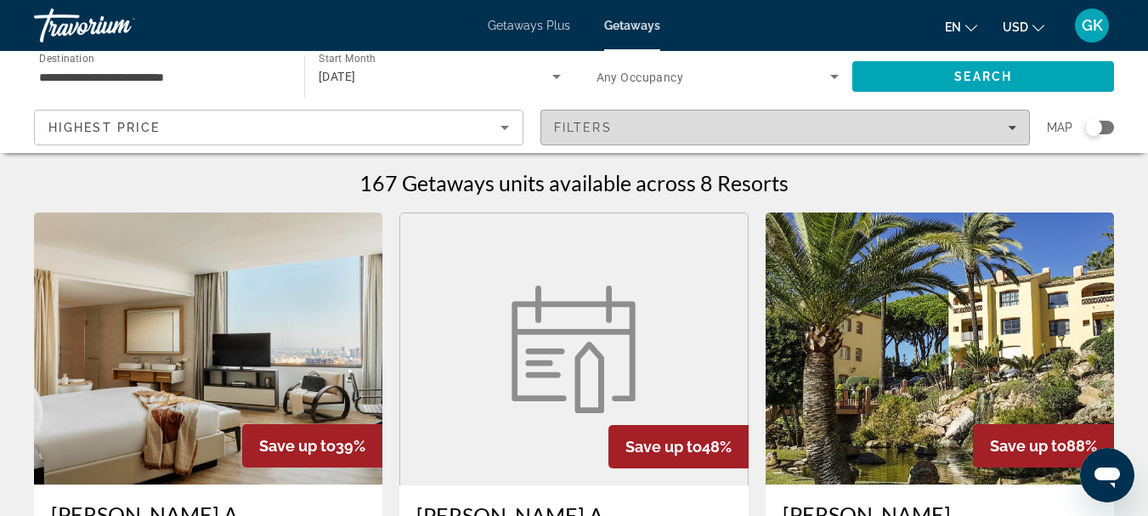
click at [601, 133] on span "Filters" at bounding box center [583, 128] width 58 height 14
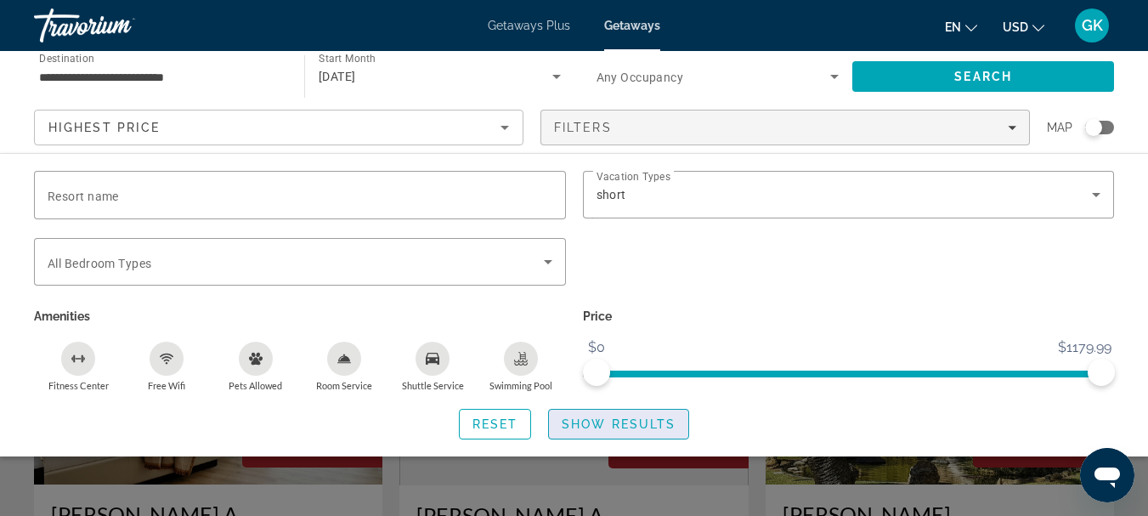
click at [590, 419] on span "Show Results" at bounding box center [618, 424] width 114 height 14
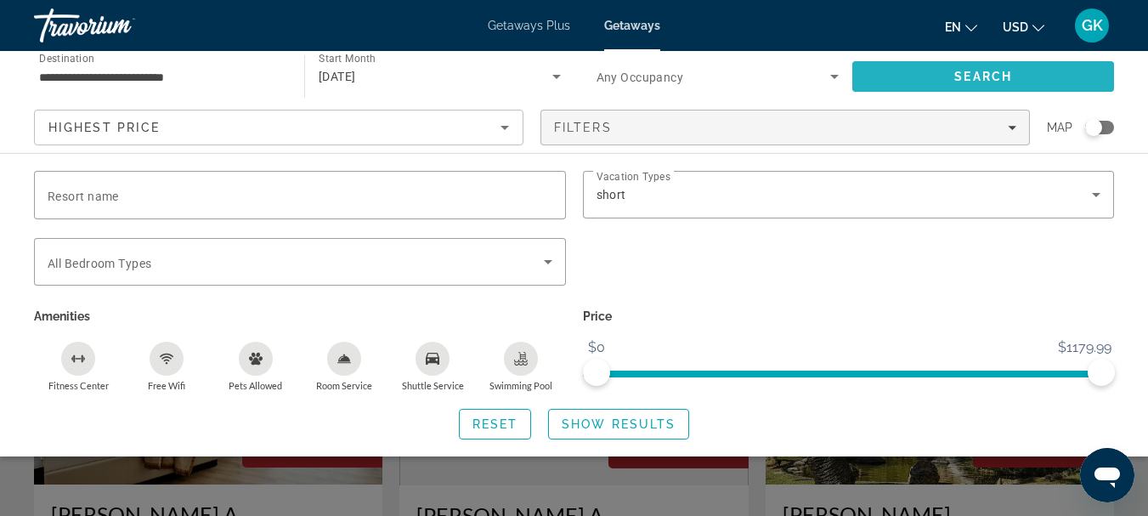
click at [968, 76] on span "Search" at bounding box center [983, 77] width 58 height 14
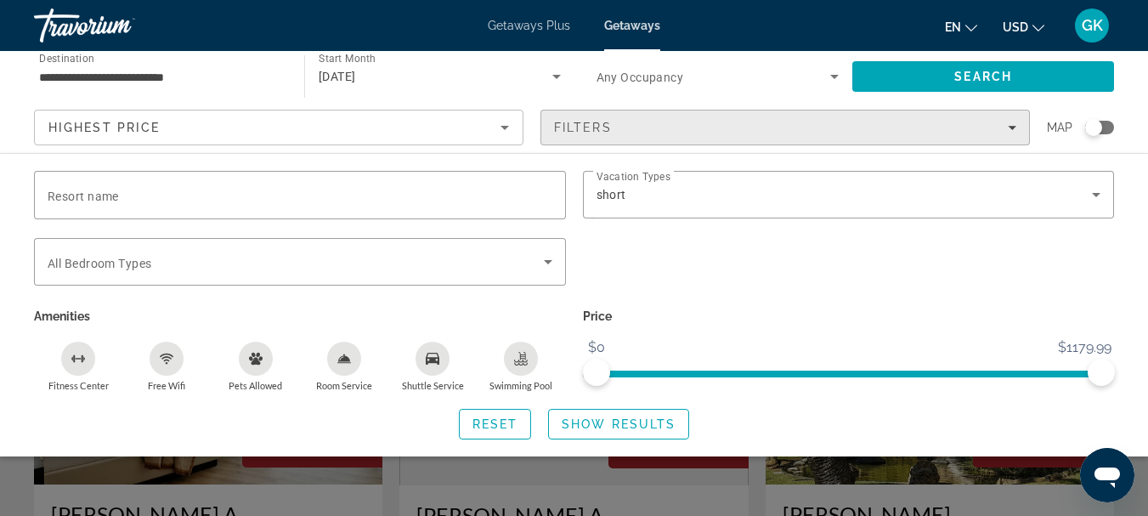
click at [939, 138] on span "Filters" at bounding box center [785, 127] width 488 height 41
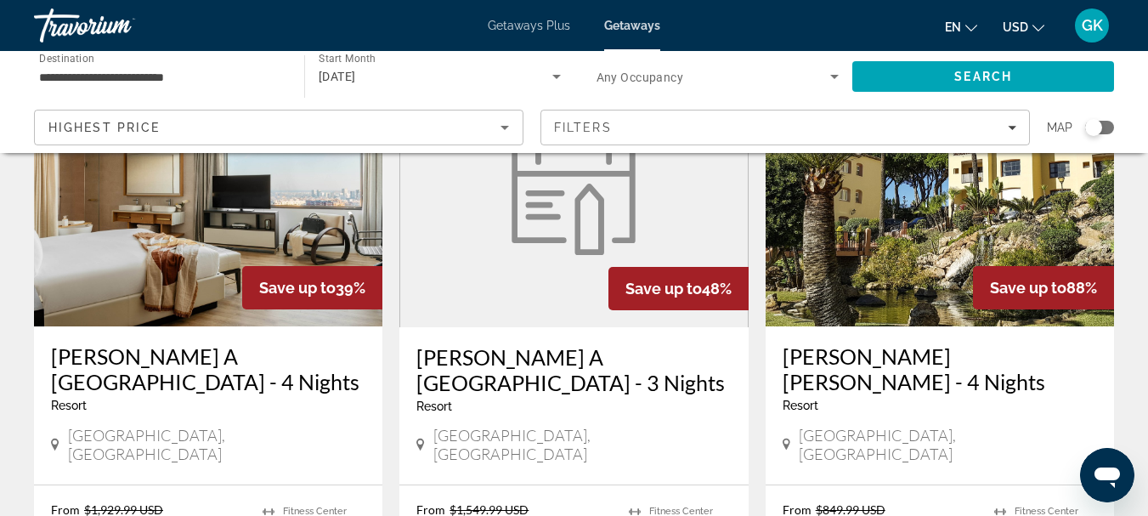
scroll to position [156, 0]
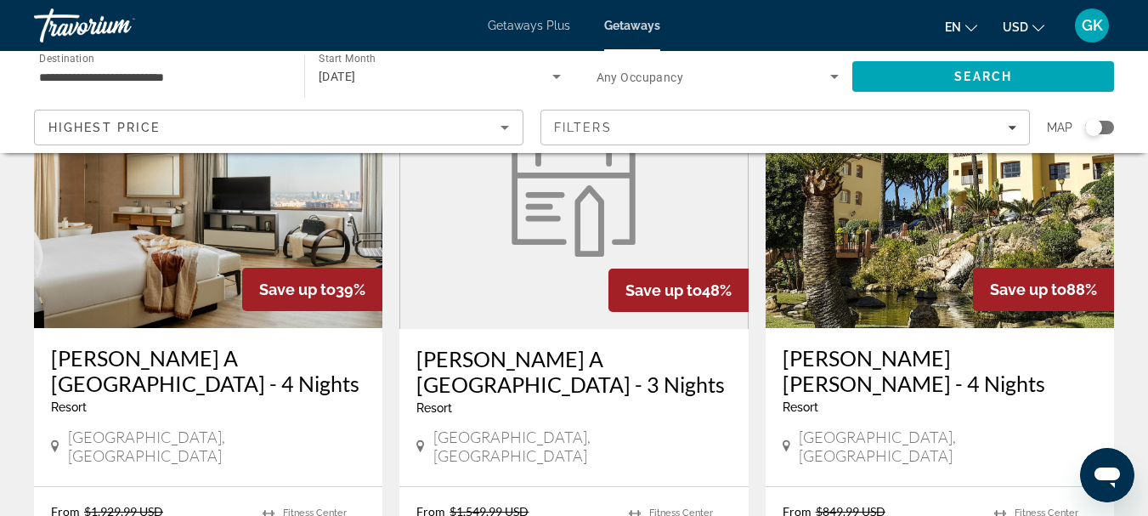
click at [613, 242] on img "Main content" at bounding box center [573, 192] width 144 height 127
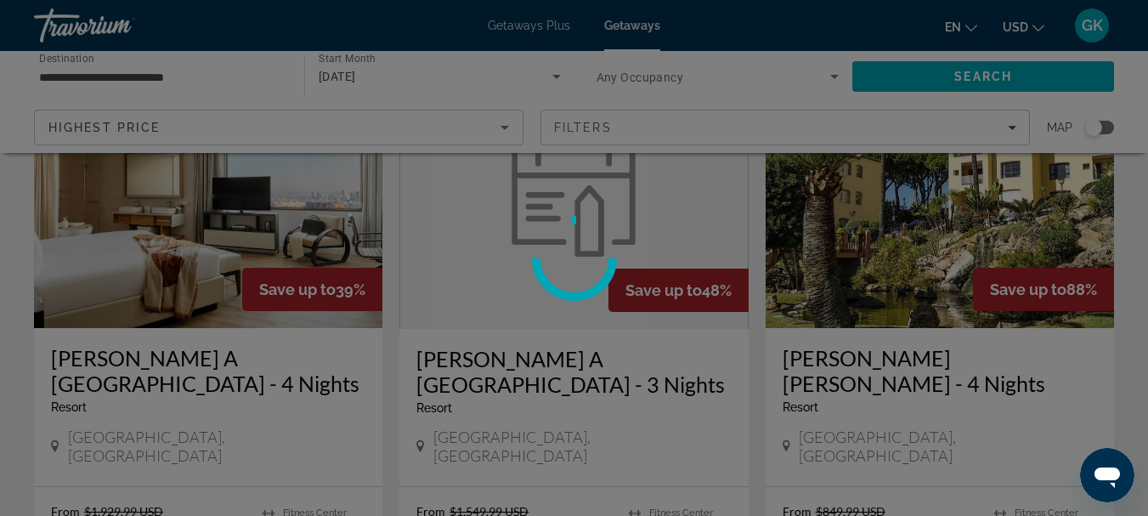
click at [323, 185] on div at bounding box center [574, 258] width 1148 height 516
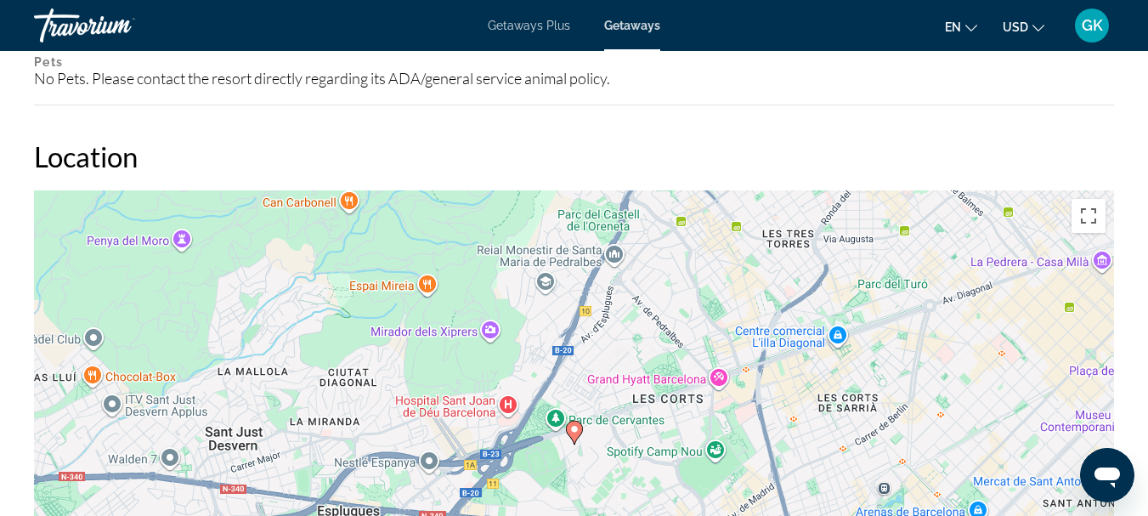
scroll to position [1992, 0]
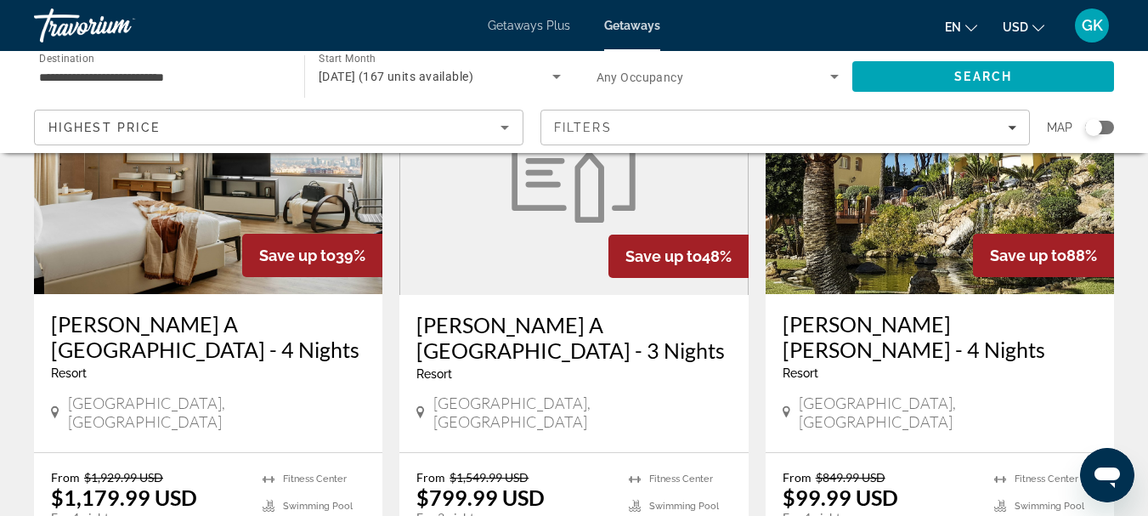
scroll to position [191, 0]
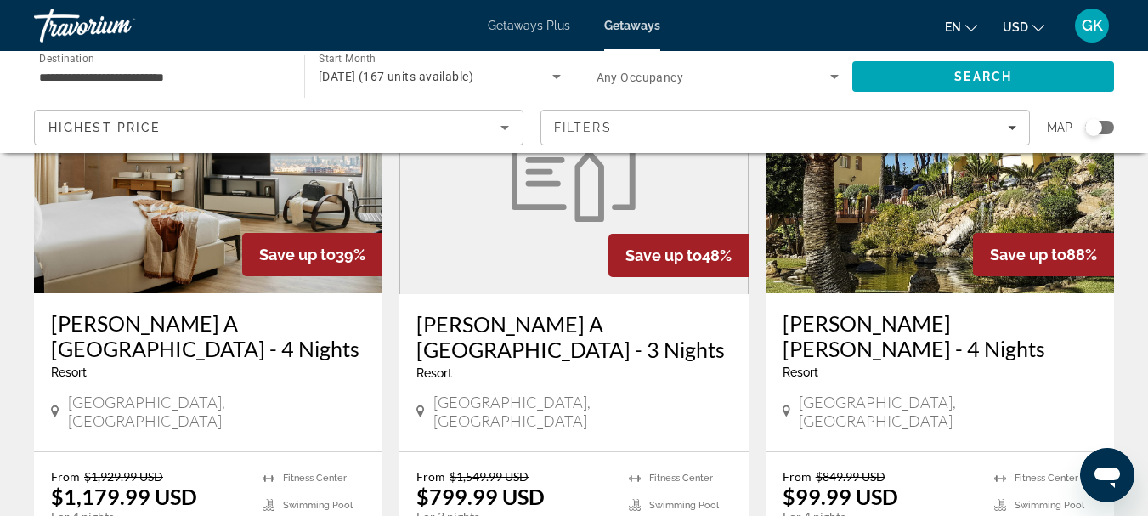
click at [228, 206] on img "Main content" at bounding box center [208, 157] width 348 height 272
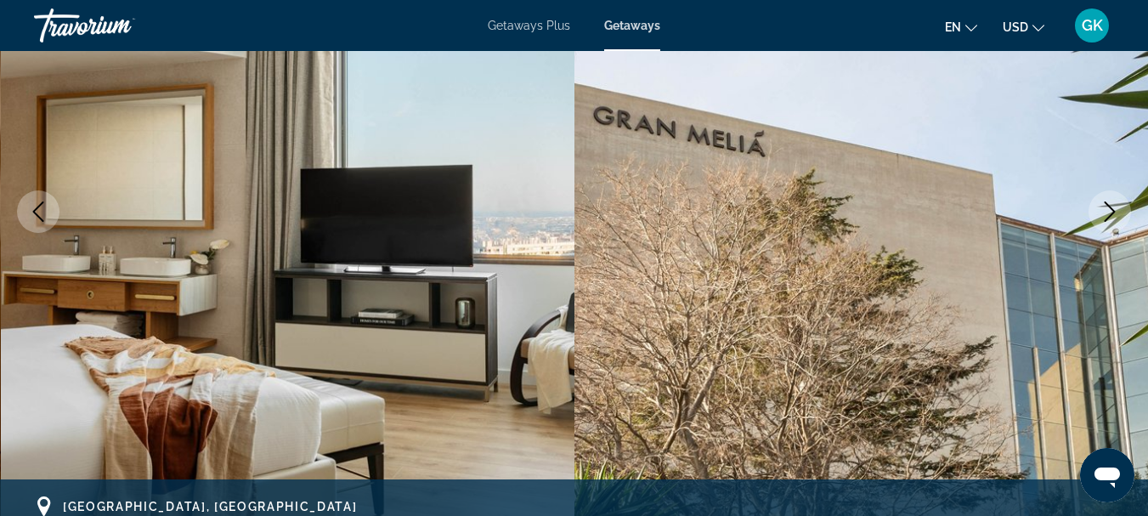
scroll to position [236, 0]
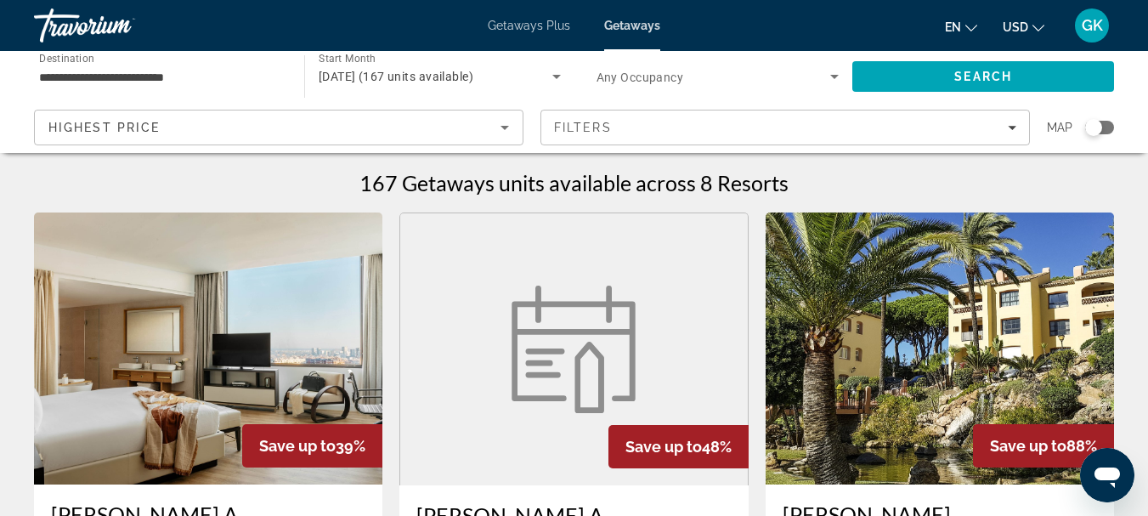
click at [114, 306] on img "Main content" at bounding box center [208, 348] width 348 height 272
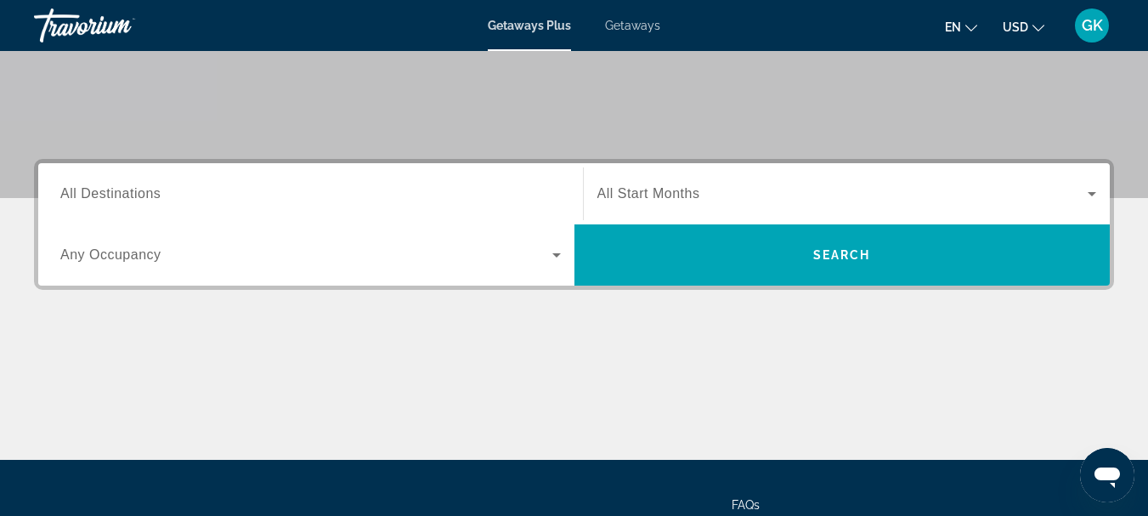
scroll to position [311, 0]
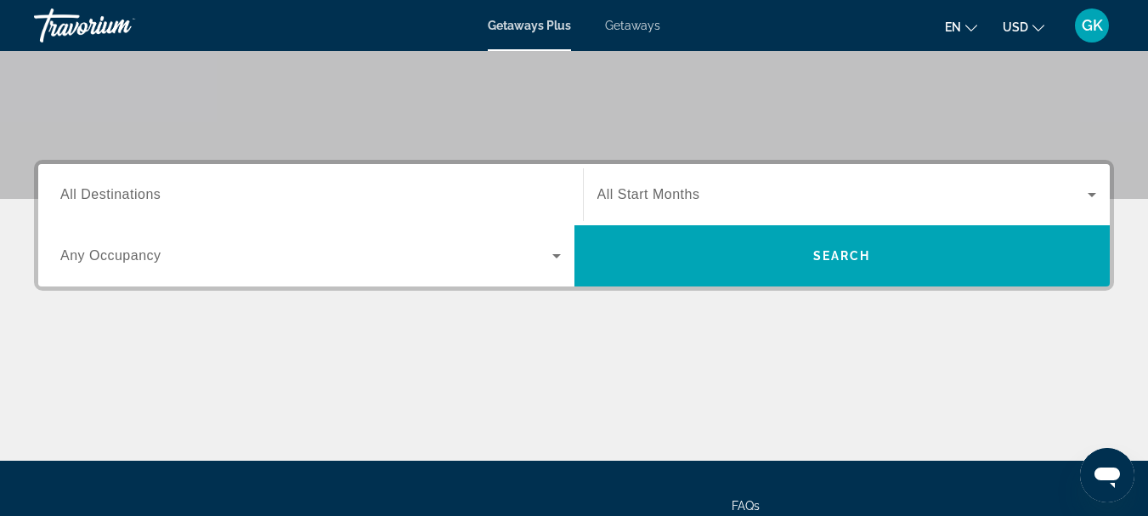
click at [376, 213] on div "Search widget" at bounding box center [310, 195] width 500 height 48
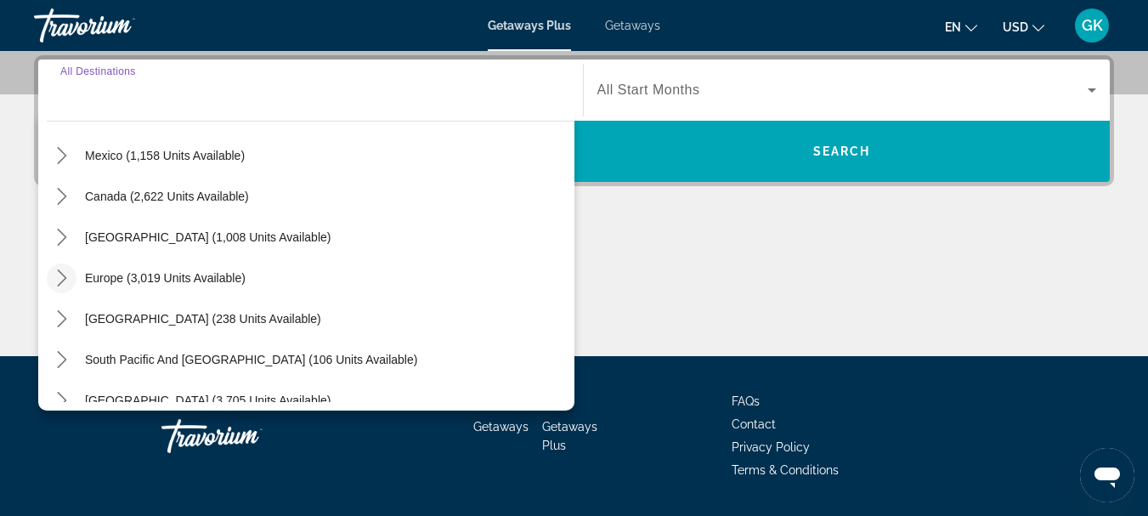
scroll to position [94, 0]
click at [61, 277] on icon "Toggle Europe (3,019 units available) submenu" at bounding box center [62, 276] width 17 height 17
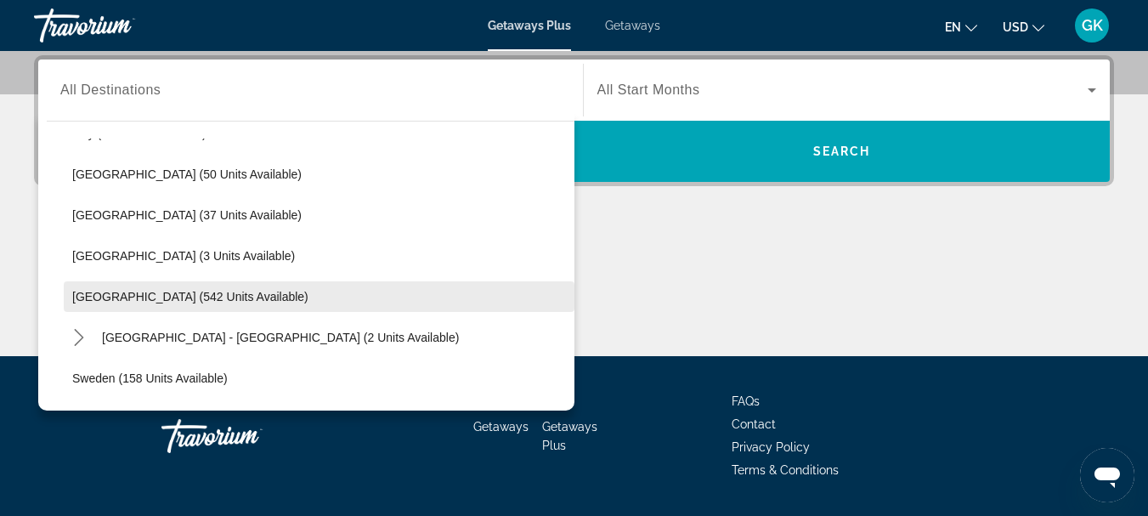
scroll to position [646, 0]
click at [149, 306] on span "Select destination: Spain (542 units available)" at bounding box center [319, 295] width 510 height 41
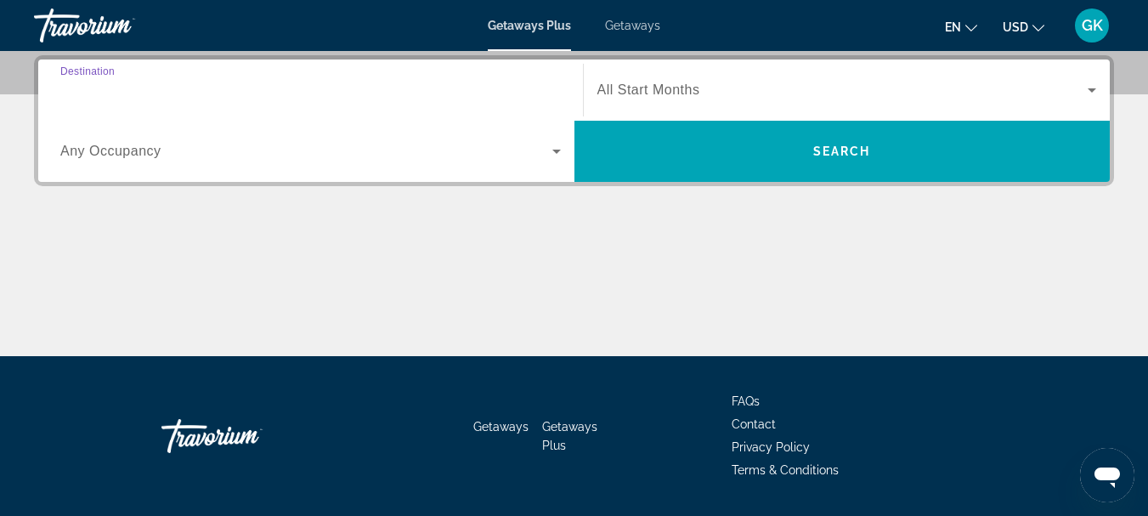
type input "**********"
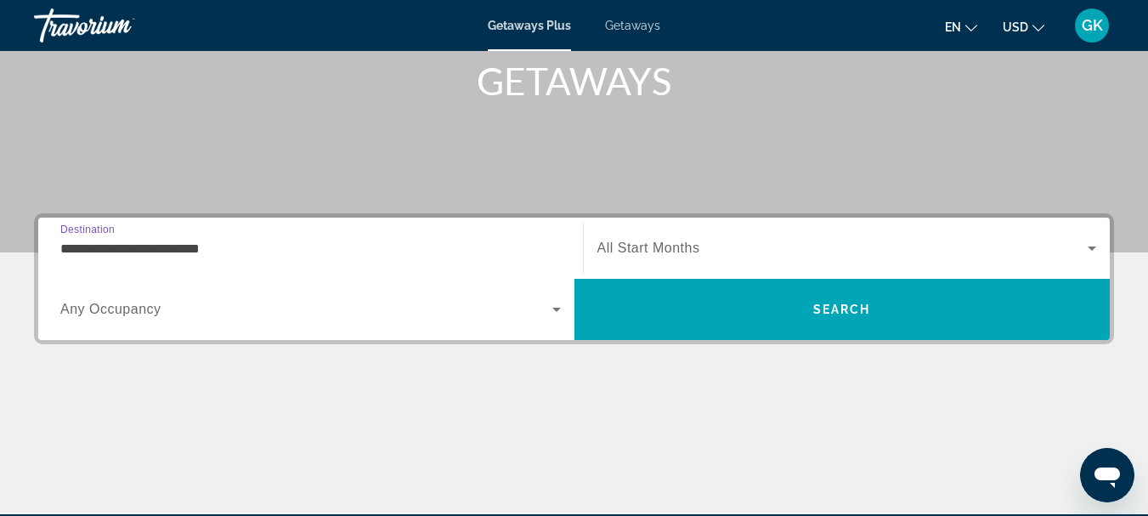
scroll to position [234, 0]
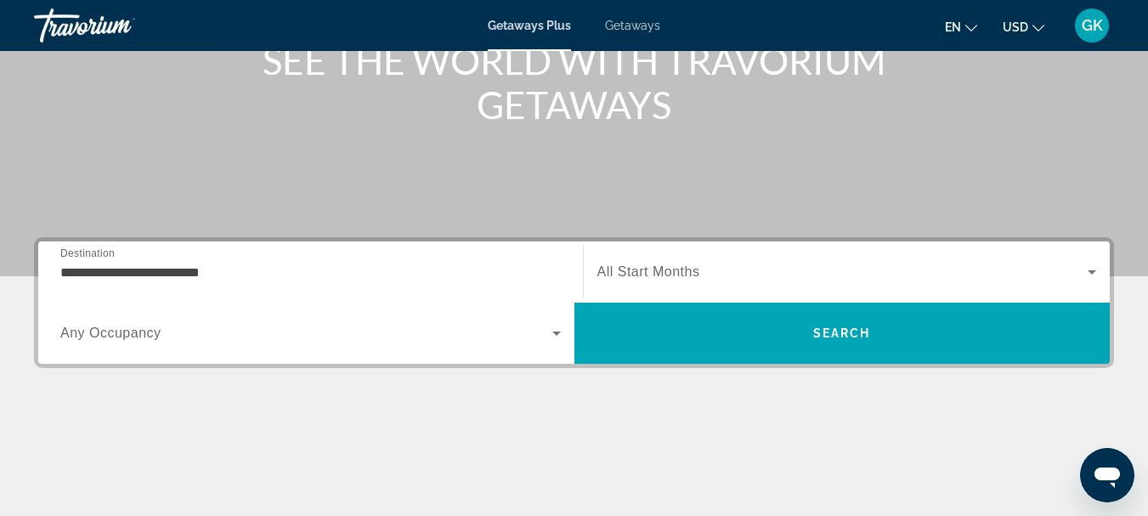
click at [319, 344] on div "Search widget" at bounding box center [310, 333] width 500 height 48
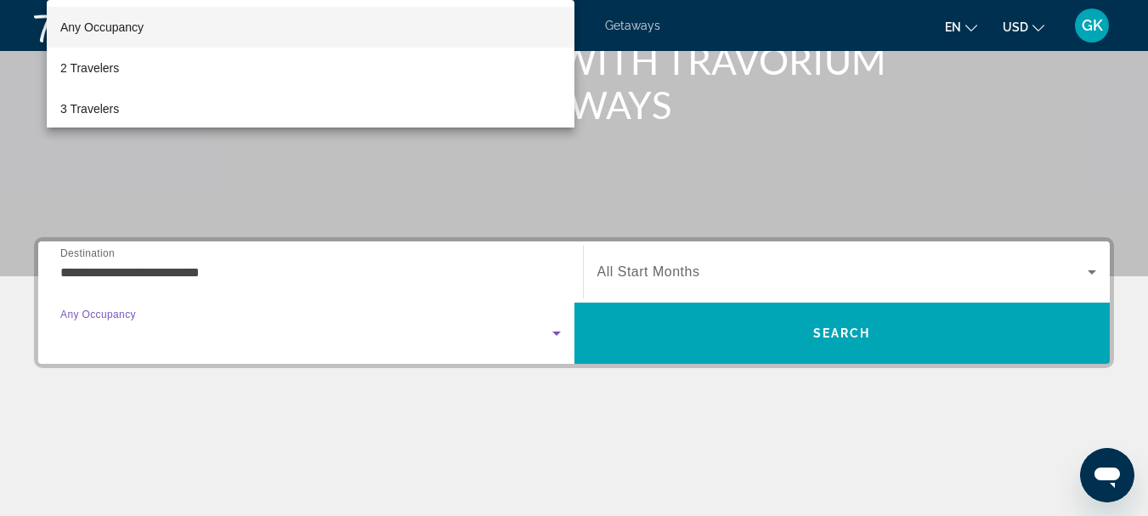
scroll to position [415, 0]
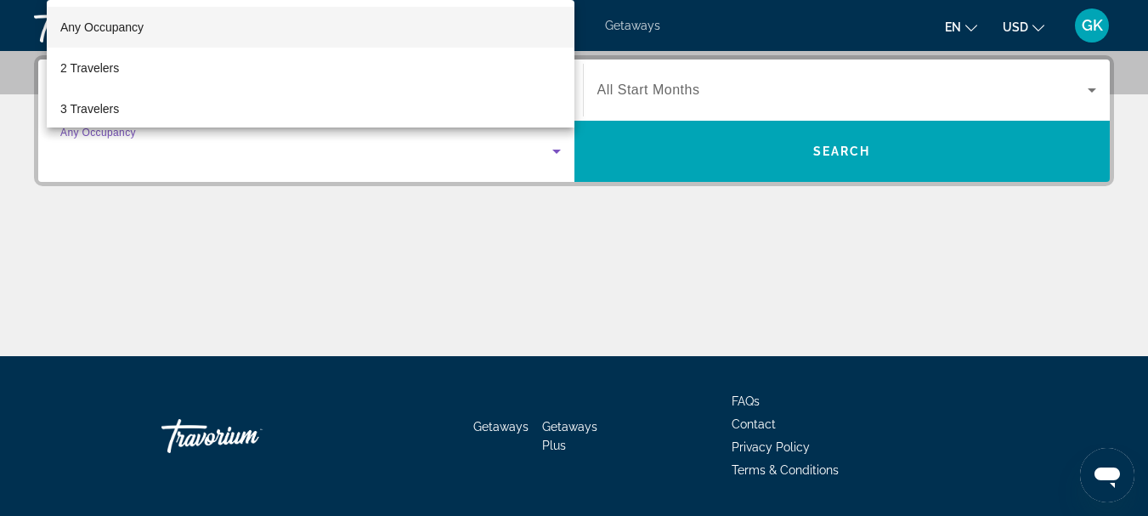
click at [296, 154] on div at bounding box center [574, 258] width 1148 height 516
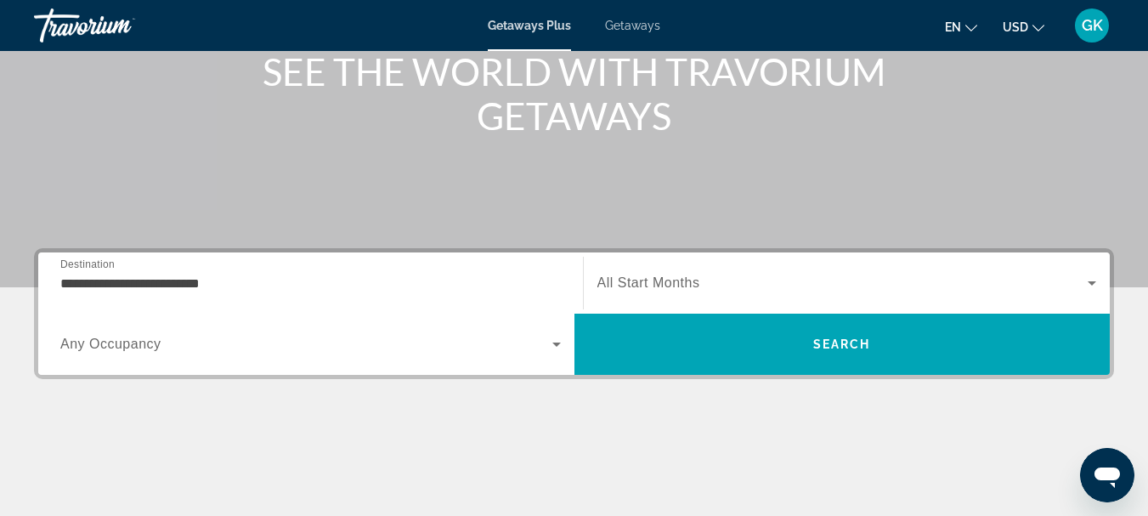
scroll to position [222, 0]
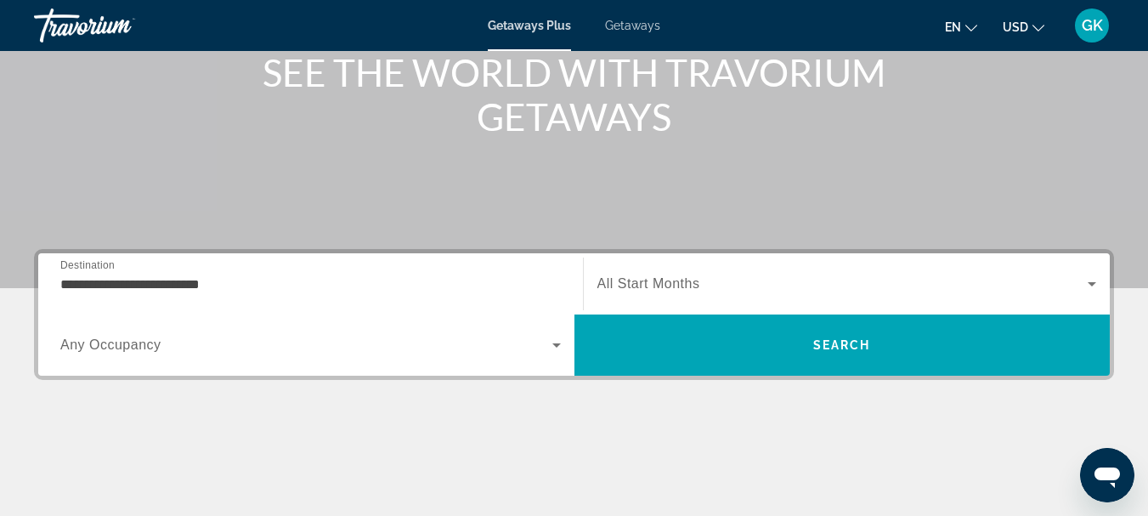
click at [646, 309] on div "Start Month All Start Months" at bounding box center [846, 283] width 527 height 61
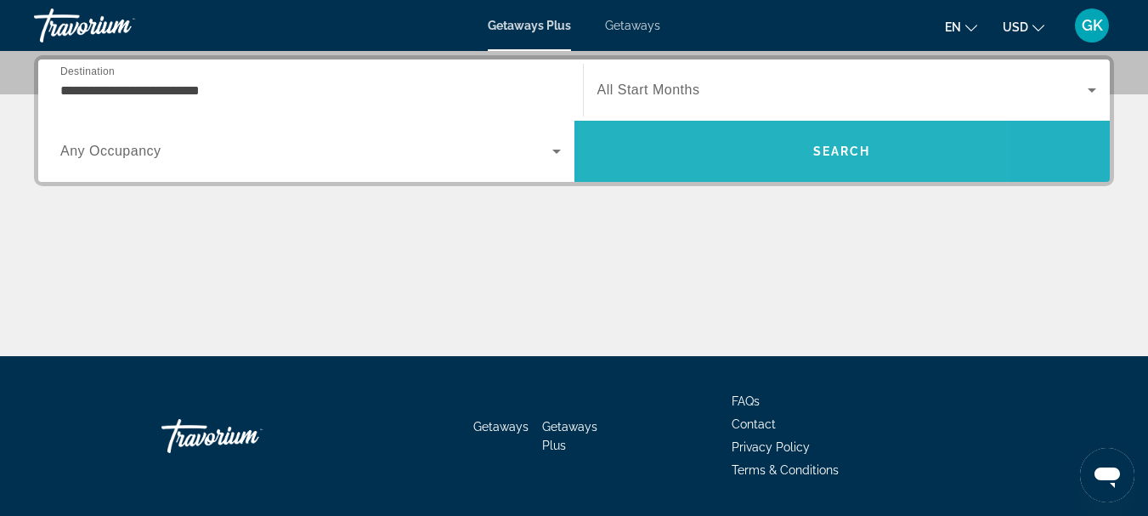
click at [736, 157] on span "Search" at bounding box center [842, 151] width 536 height 41
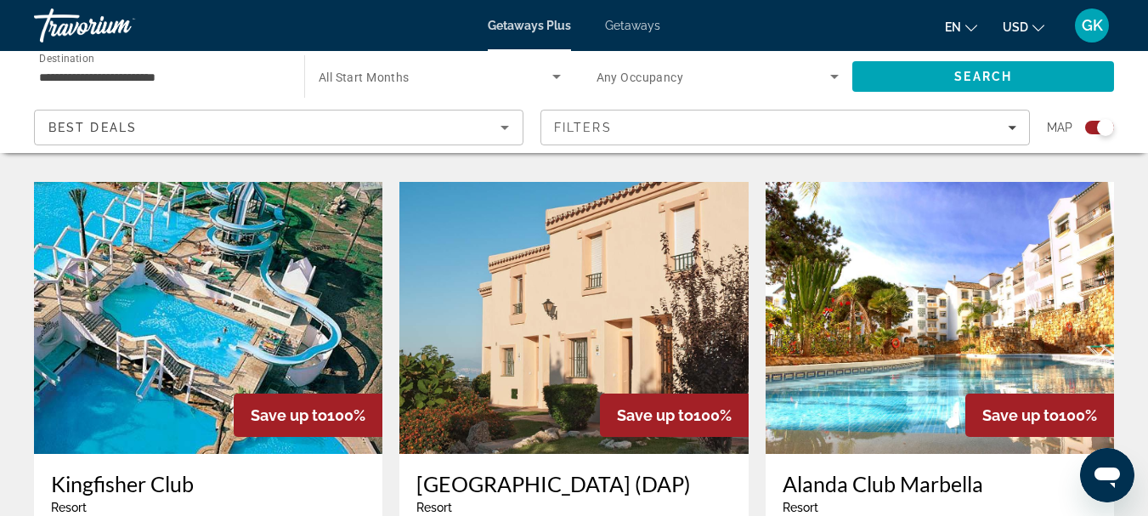
scroll to position [2418, 0]
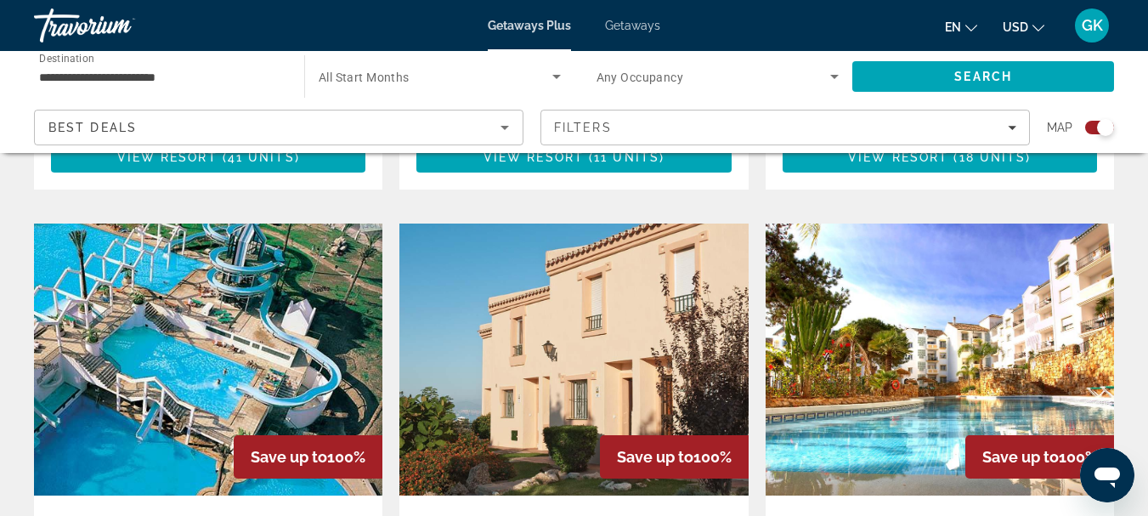
click at [871, 301] on img "Main content" at bounding box center [939, 359] width 348 height 272
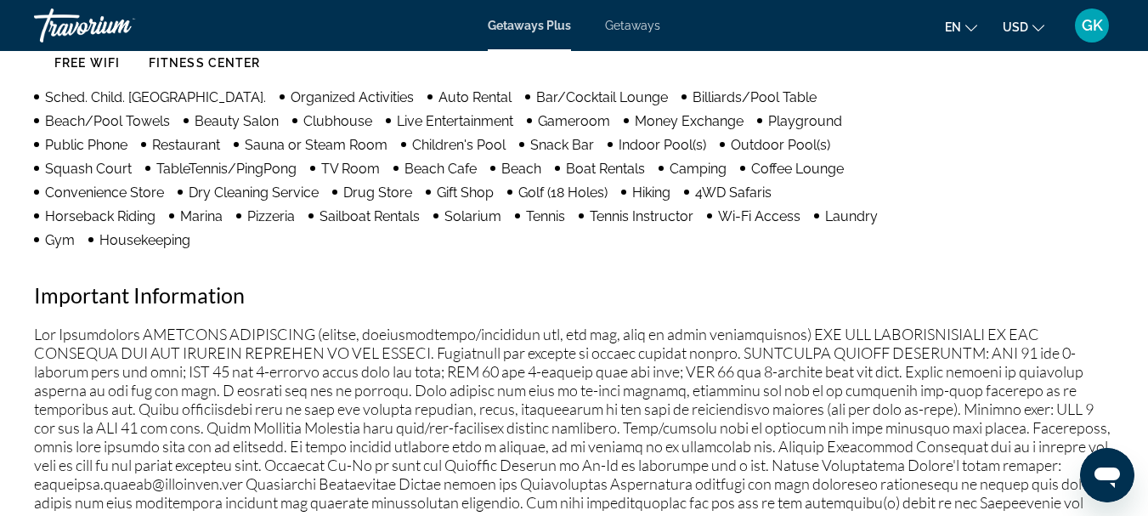
scroll to position [1807, 0]
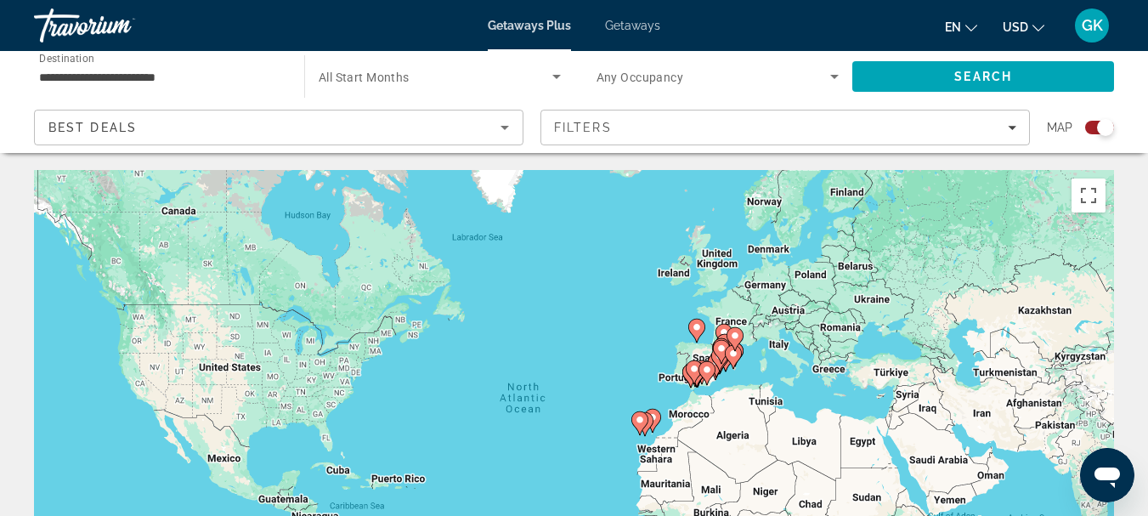
click at [674, 86] on span "Search widget" at bounding box center [713, 76] width 234 height 20
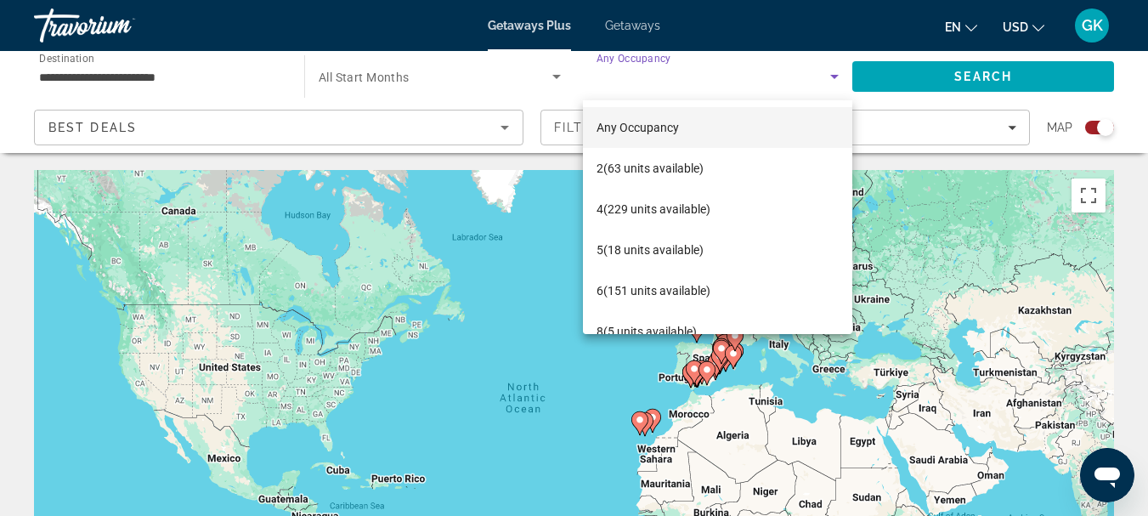
click at [430, 75] on div at bounding box center [574, 258] width 1148 height 516
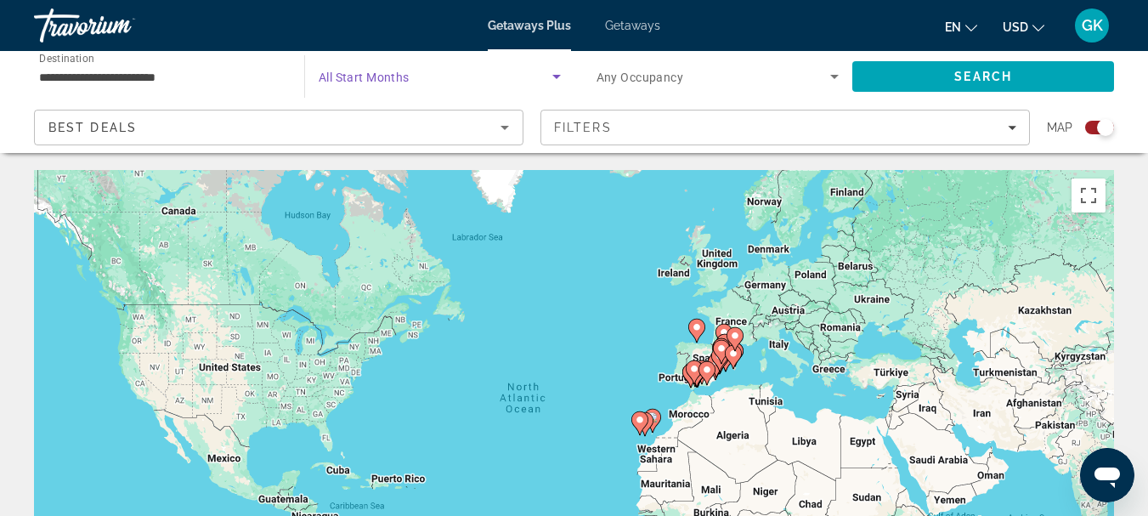
click at [430, 75] on span "Search widget" at bounding box center [436, 76] width 234 height 20
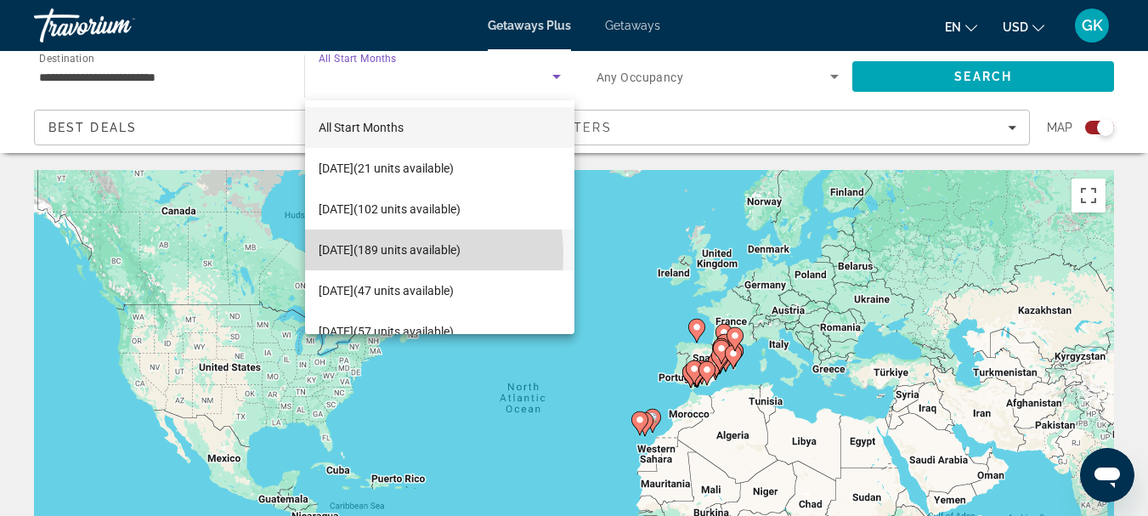
click at [394, 254] on span "December 2025 (189 units available)" at bounding box center [390, 250] width 142 height 20
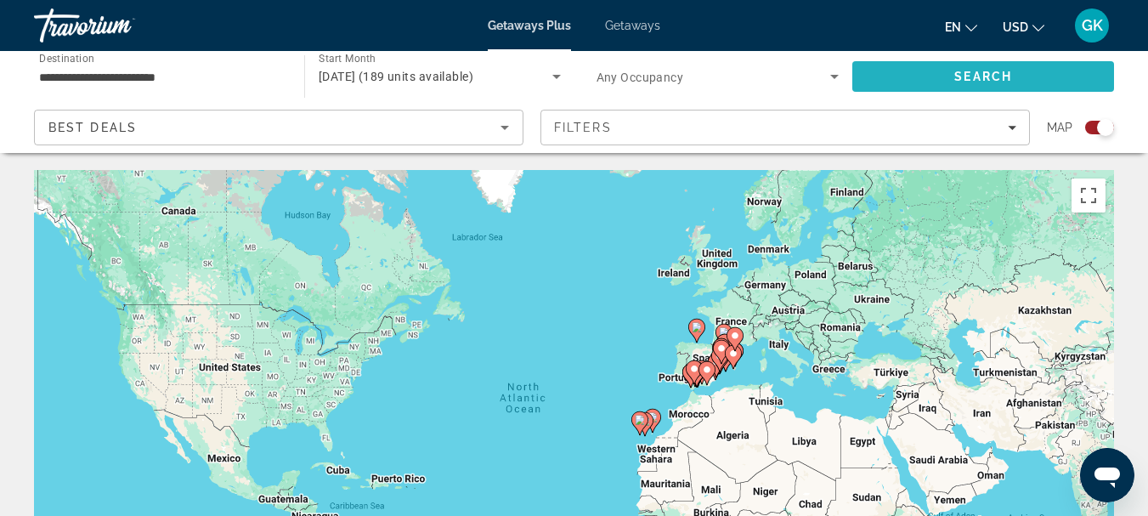
click at [1015, 77] on span "Search" at bounding box center [983, 76] width 262 height 41
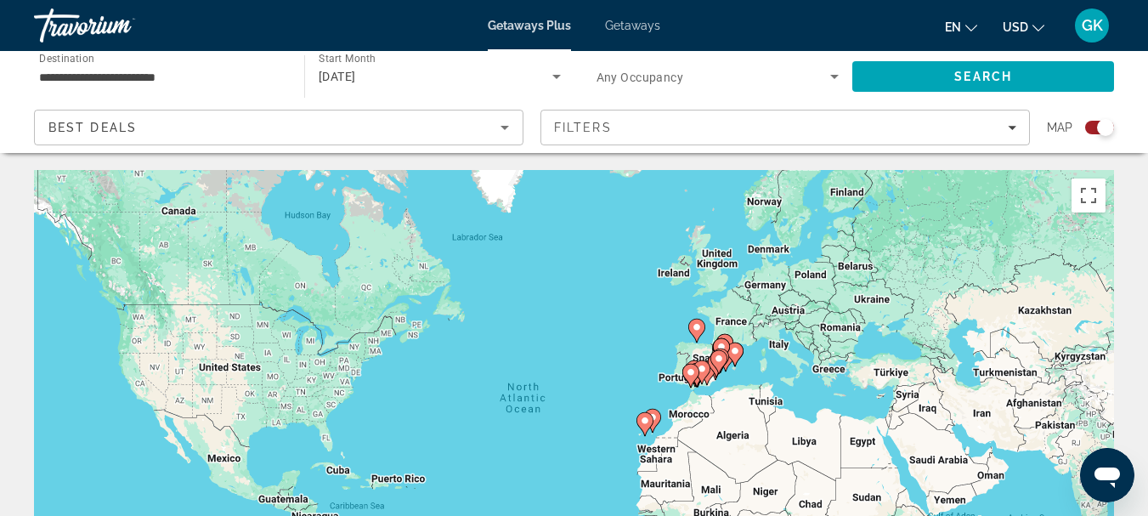
click at [1099, 134] on div "Search widget" at bounding box center [1105, 127] width 17 height 17
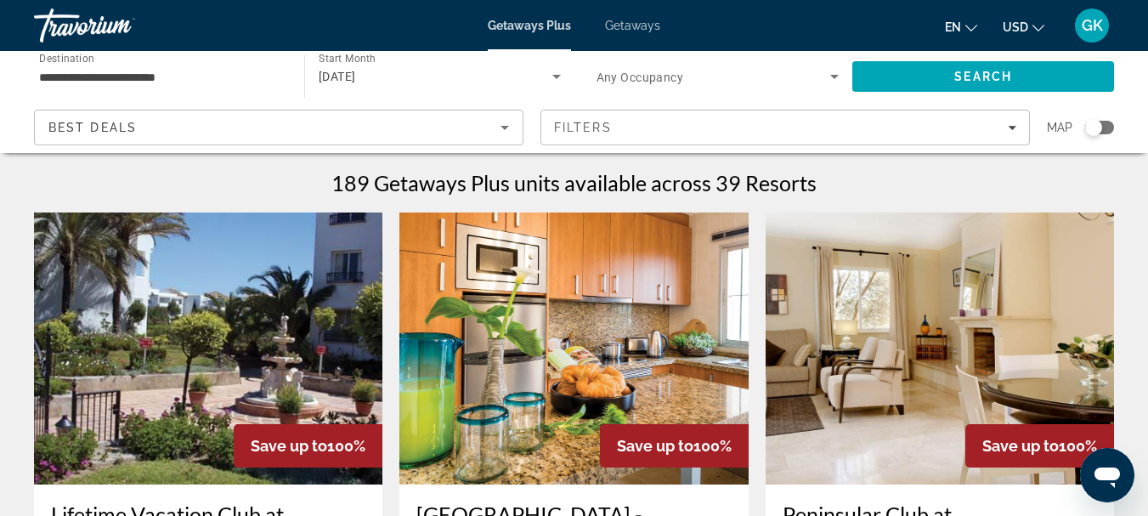
click at [1101, 121] on div "Search widget" at bounding box center [1099, 128] width 29 height 14
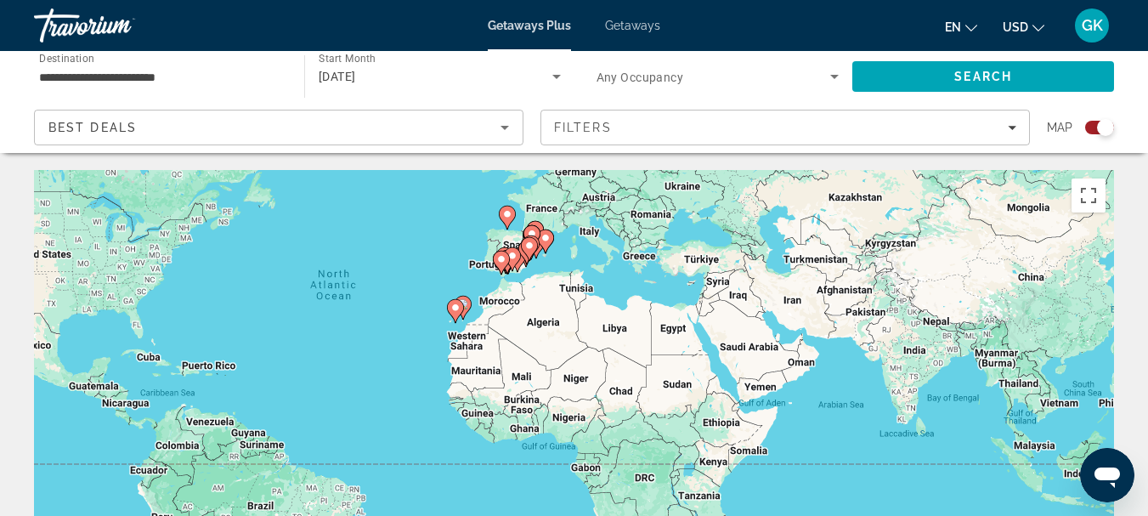
drag, startPoint x: 803, startPoint y: 305, endPoint x: 611, endPoint y: 193, distance: 222.3
click at [611, 193] on div "To activate drag with keyboard, press Alt + Enter. Once in keyboard drag state,…" at bounding box center [574, 425] width 1080 height 510
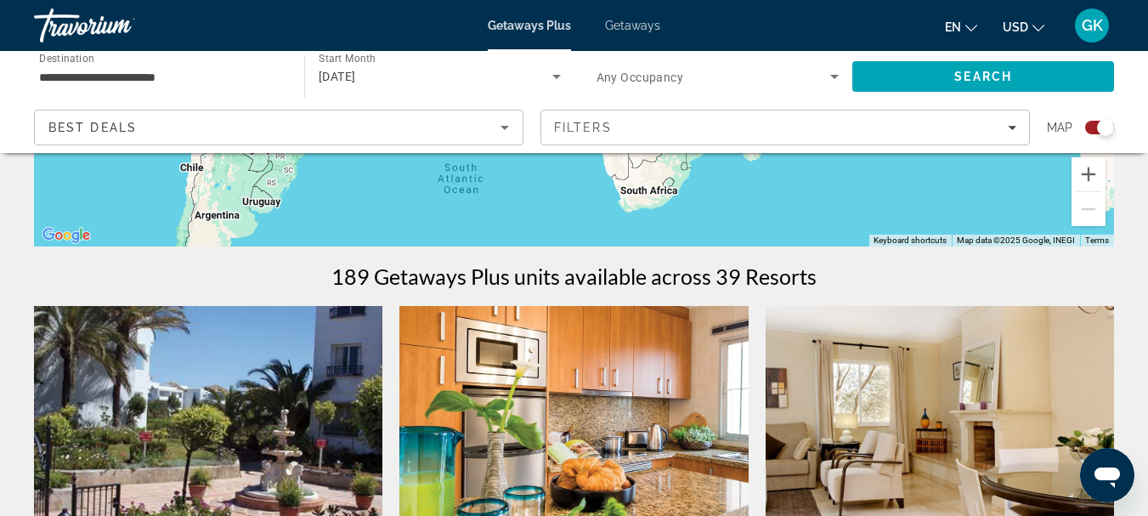
scroll to position [435, 0]
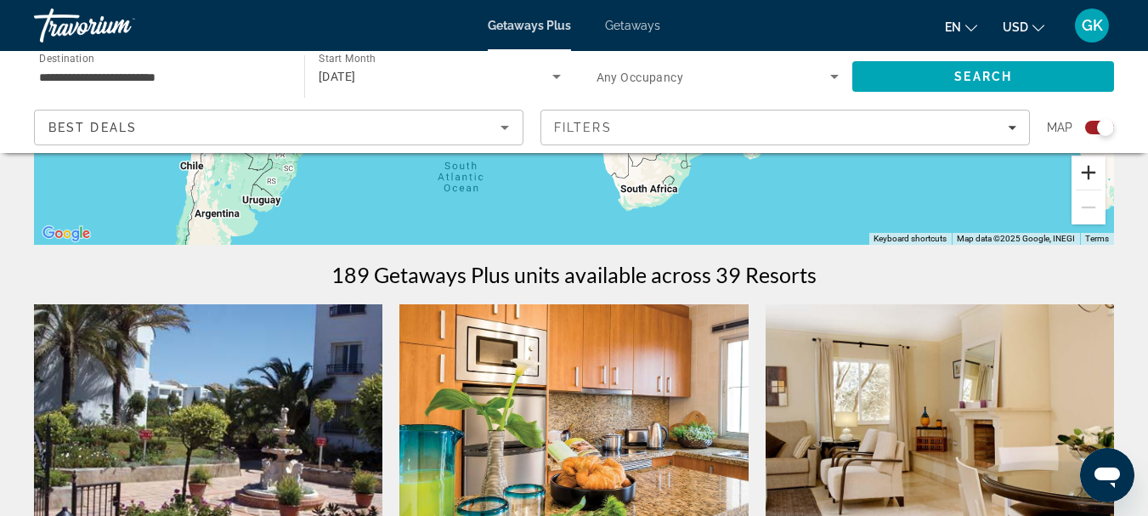
click at [1080, 166] on button "Zoom in" at bounding box center [1088, 172] width 34 height 34
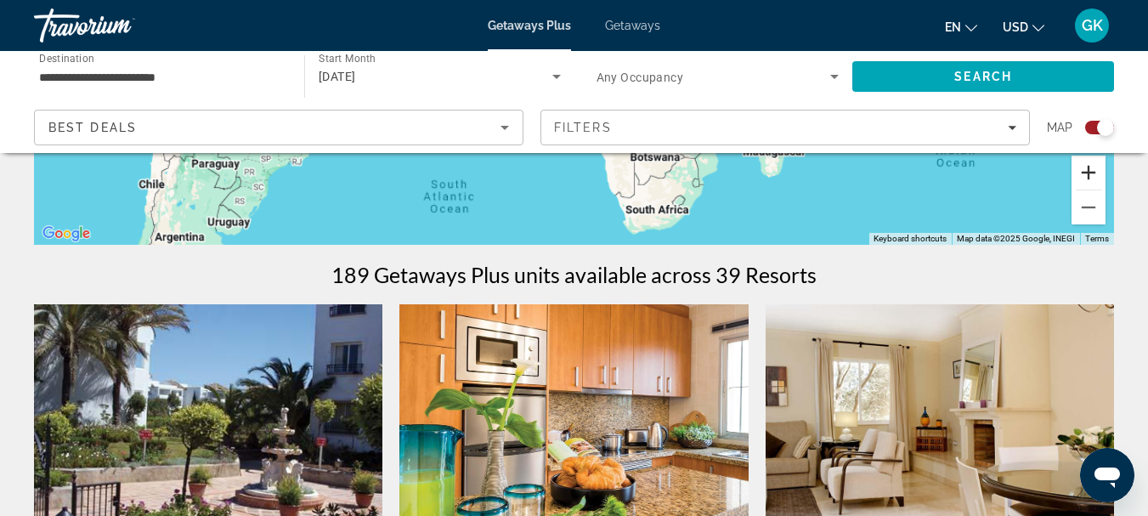
click at [1080, 166] on button "Zoom in" at bounding box center [1088, 172] width 34 height 34
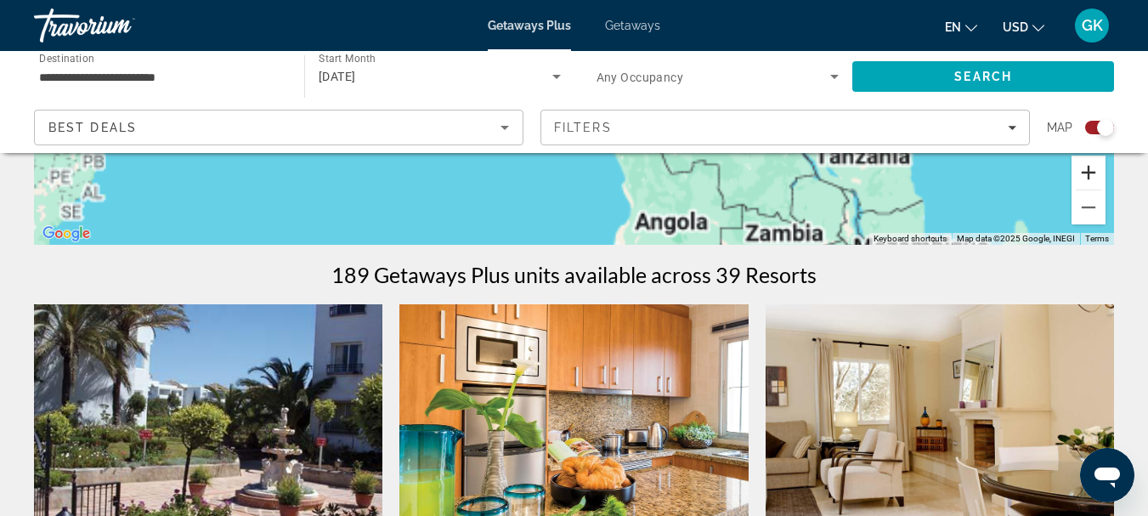
click at [1080, 166] on button "Zoom in" at bounding box center [1088, 172] width 34 height 34
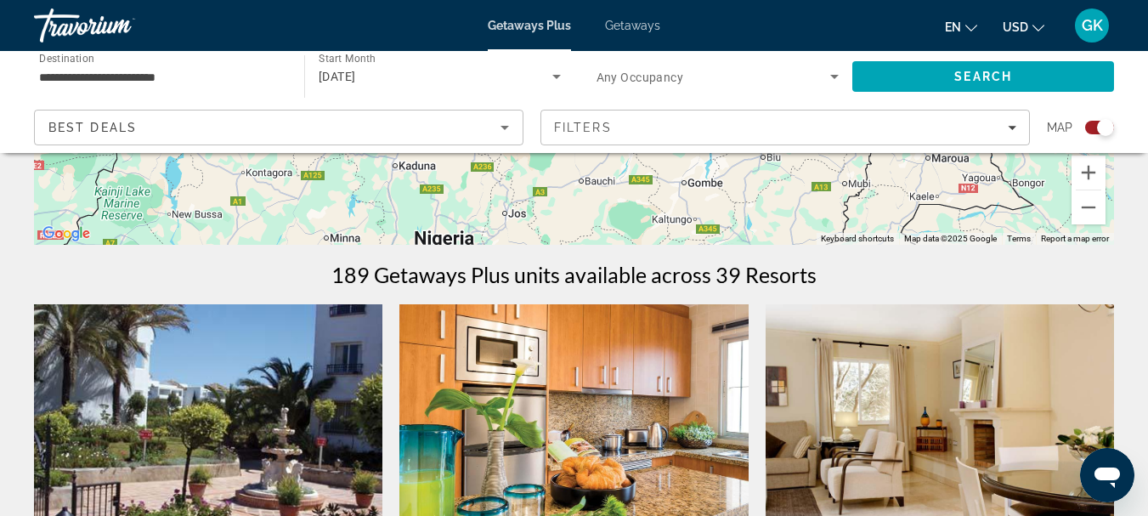
drag, startPoint x: 715, startPoint y: 198, endPoint x: 625, endPoint y: 549, distance: 362.2
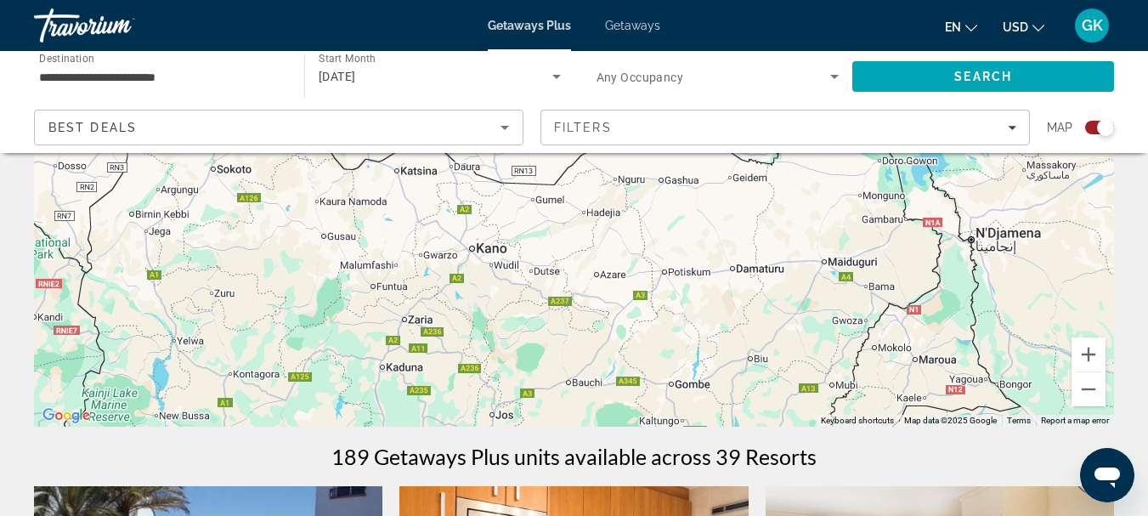
scroll to position [247, 0]
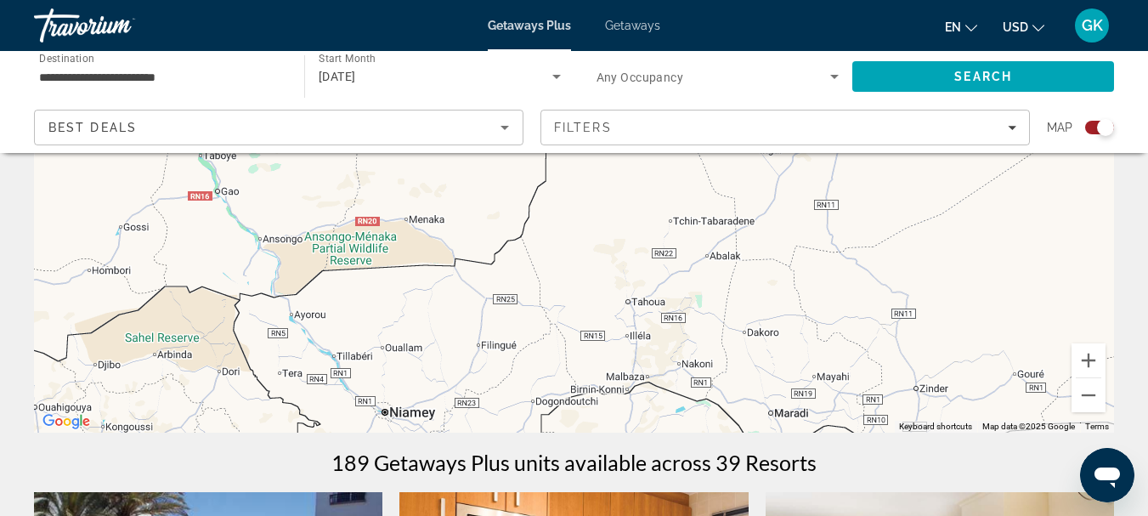
drag, startPoint x: 521, startPoint y: 258, endPoint x: 929, endPoint y: 549, distance: 501.3
click at [929, 268] on html "**********" at bounding box center [574, 11] width 1148 height 516
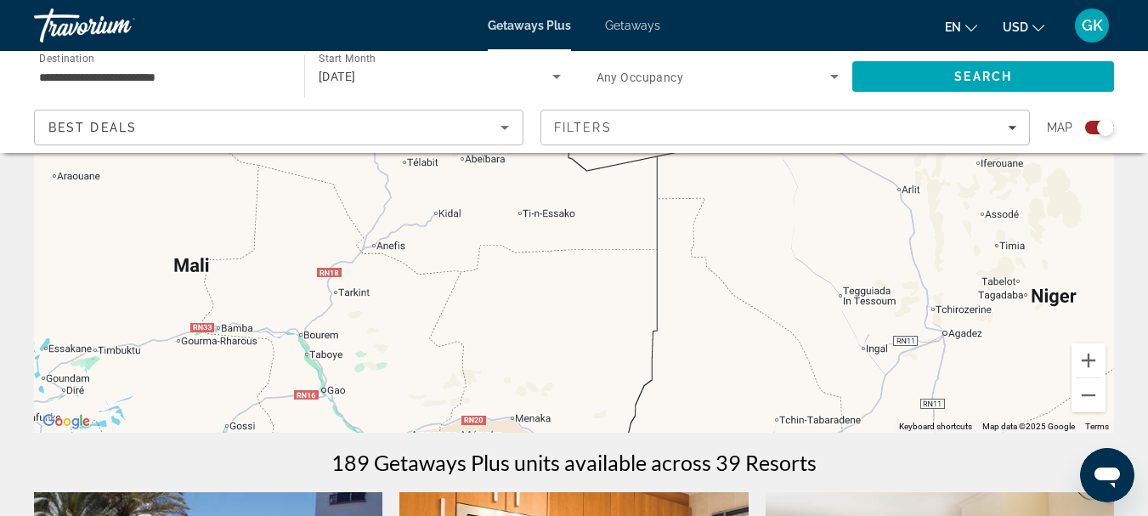
drag, startPoint x: 543, startPoint y: 342, endPoint x: 656, endPoint y: 549, distance: 235.3
click at [656, 268] on html "**********" at bounding box center [574, 11] width 1148 height 516
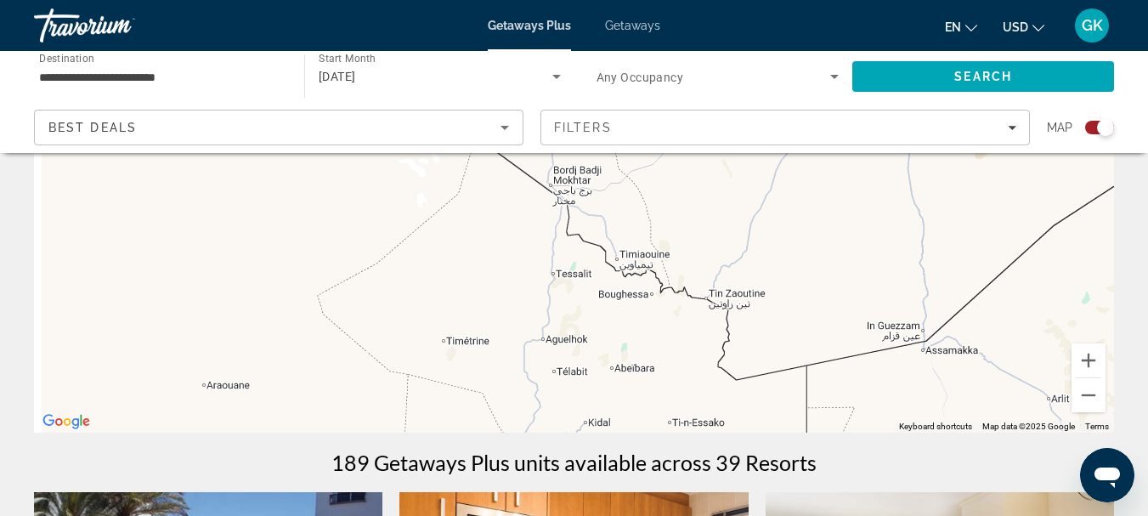
drag, startPoint x: 512, startPoint y: 339, endPoint x: 663, endPoint y: 549, distance: 258.6
click at [663, 268] on html "**********" at bounding box center [574, 11] width 1148 height 516
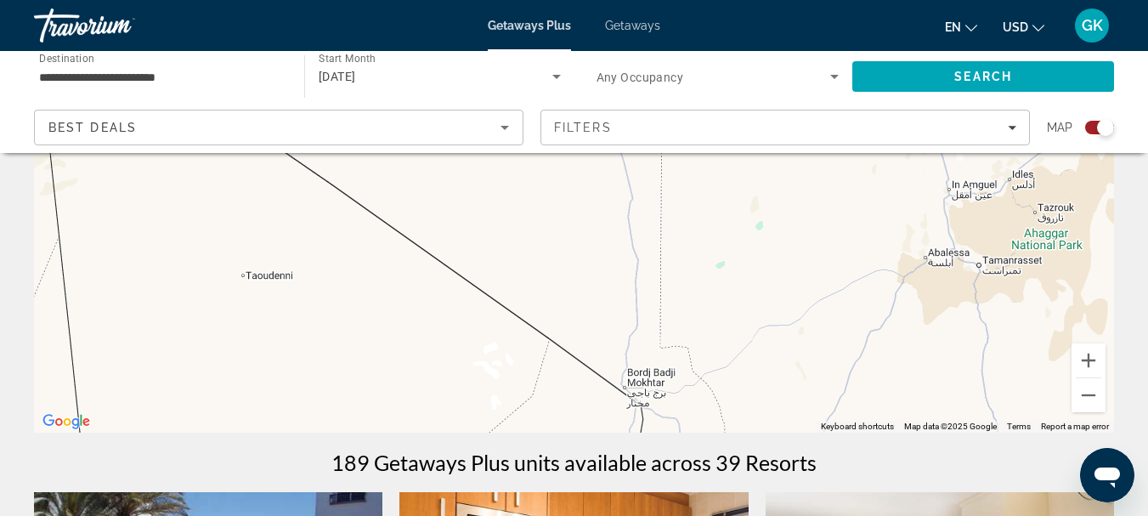
drag, startPoint x: 563, startPoint y: 332, endPoint x: 652, endPoint y: 549, distance: 234.2
click at [652, 268] on html "**********" at bounding box center [574, 11] width 1148 height 516
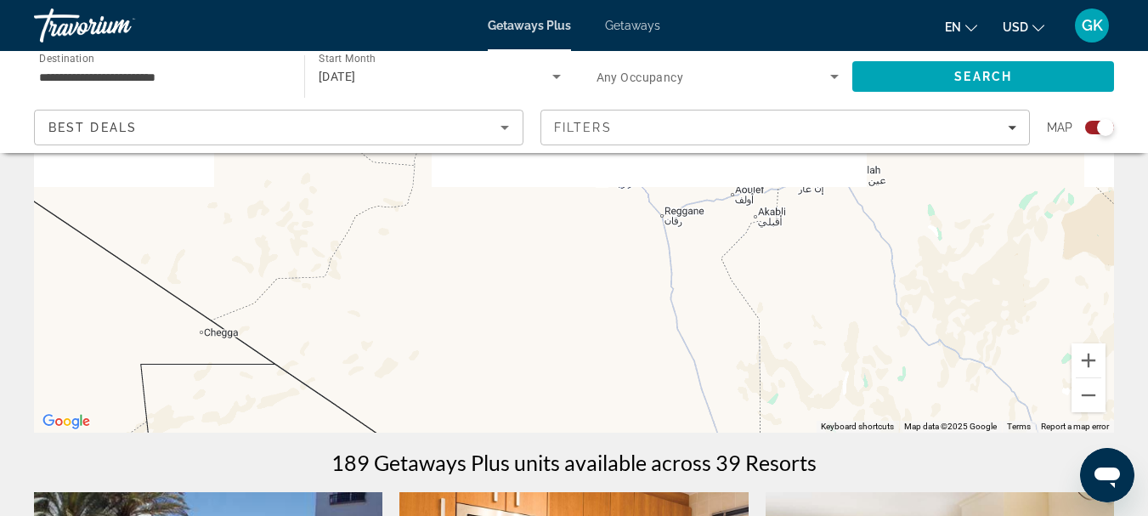
drag, startPoint x: 545, startPoint y: 260, endPoint x: 629, endPoint y: 549, distance: 300.6
click at [629, 268] on html "**********" at bounding box center [574, 11] width 1148 height 516
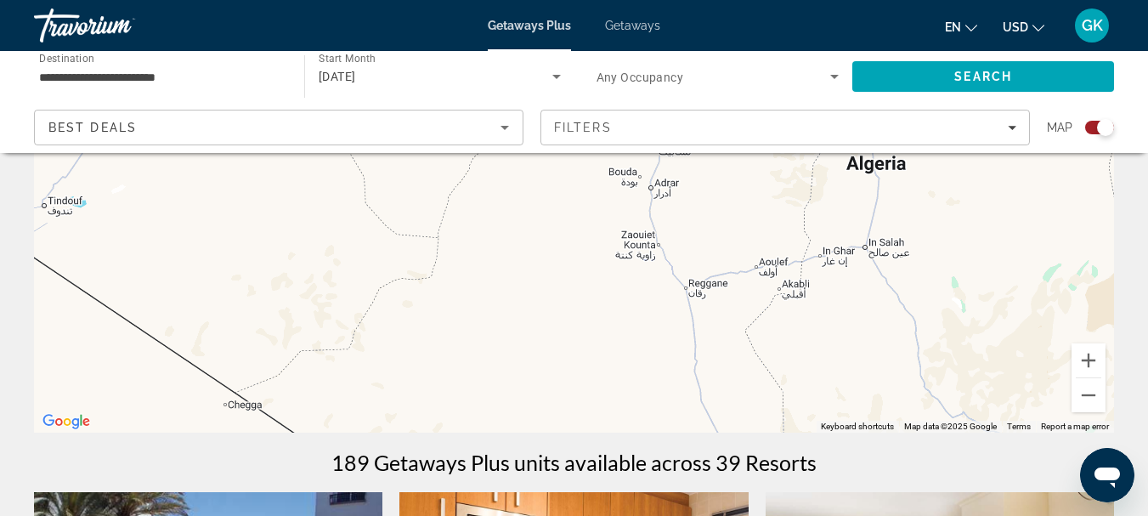
drag, startPoint x: 617, startPoint y: 388, endPoint x: 652, endPoint y: 549, distance: 164.5
click at [652, 268] on html "**********" at bounding box center [574, 11] width 1148 height 516
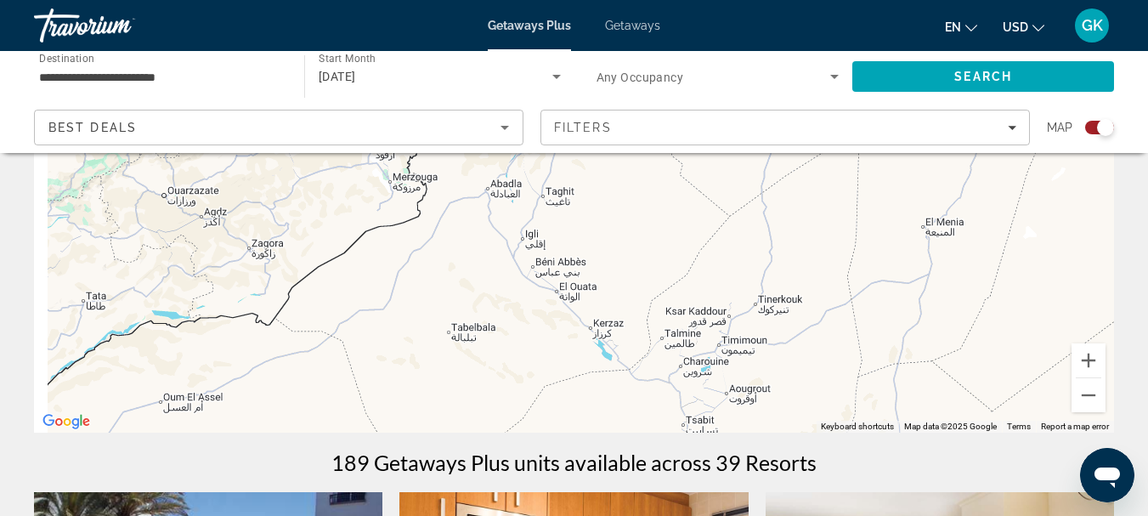
drag, startPoint x: 560, startPoint y: 264, endPoint x: 586, endPoint y: 544, distance: 281.5
click at [586, 268] on html "**********" at bounding box center [574, 11] width 1148 height 516
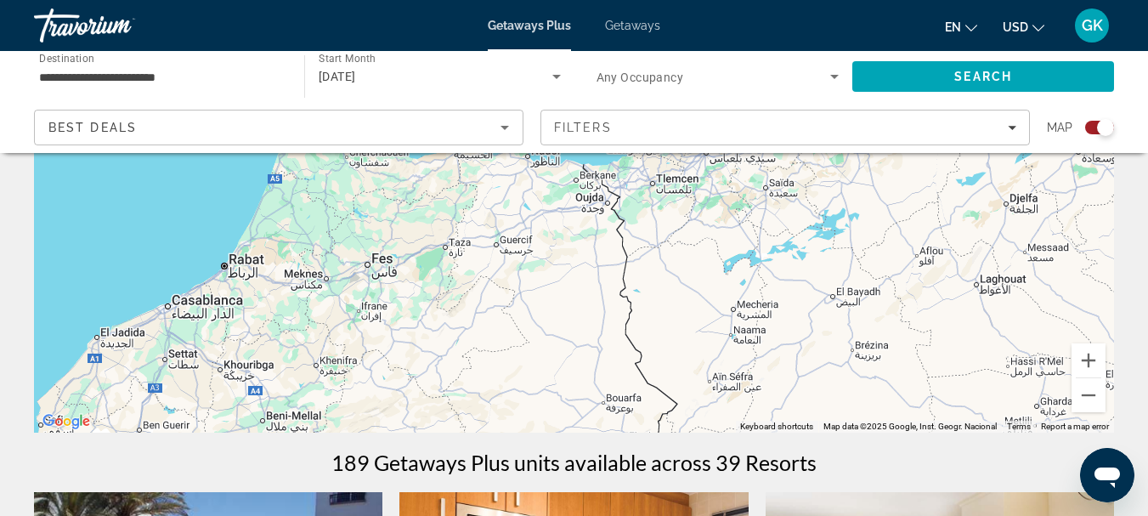
drag, startPoint x: 570, startPoint y: 178, endPoint x: 627, endPoint y: 533, distance: 359.6
click at [627, 268] on html "**********" at bounding box center [574, 11] width 1148 height 516
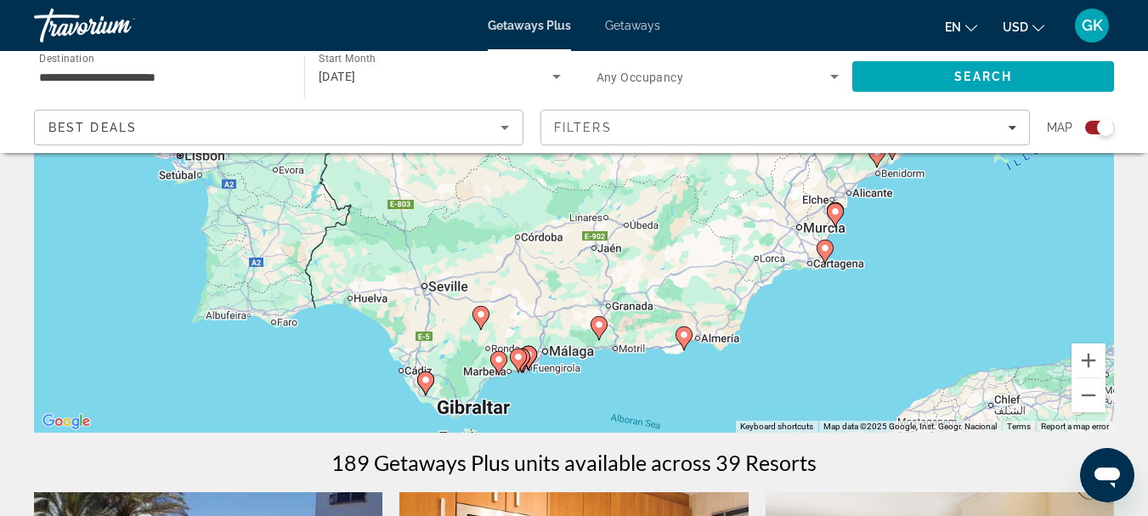
drag, startPoint x: 501, startPoint y: 207, endPoint x: 627, endPoint y: 549, distance: 363.9
click at [627, 268] on html "**********" at bounding box center [574, 11] width 1148 height 516
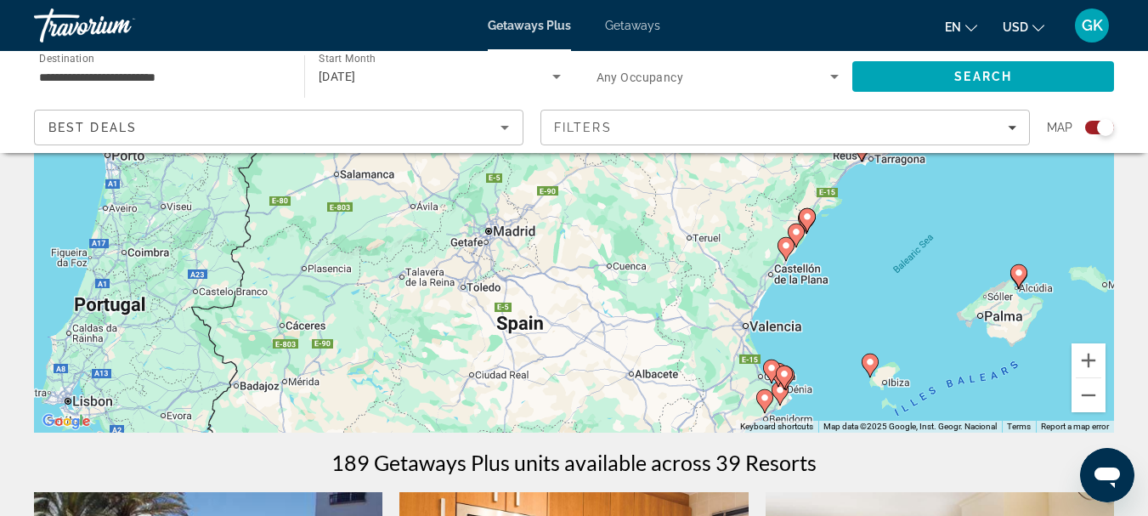
drag, startPoint x: 754, startPoint y: 296, endPoint x: 639, endPoint y: 549, distance: 277.5
click at [639, 268] on html "**********" at bounding box center [574, 11] width 1148 height 516
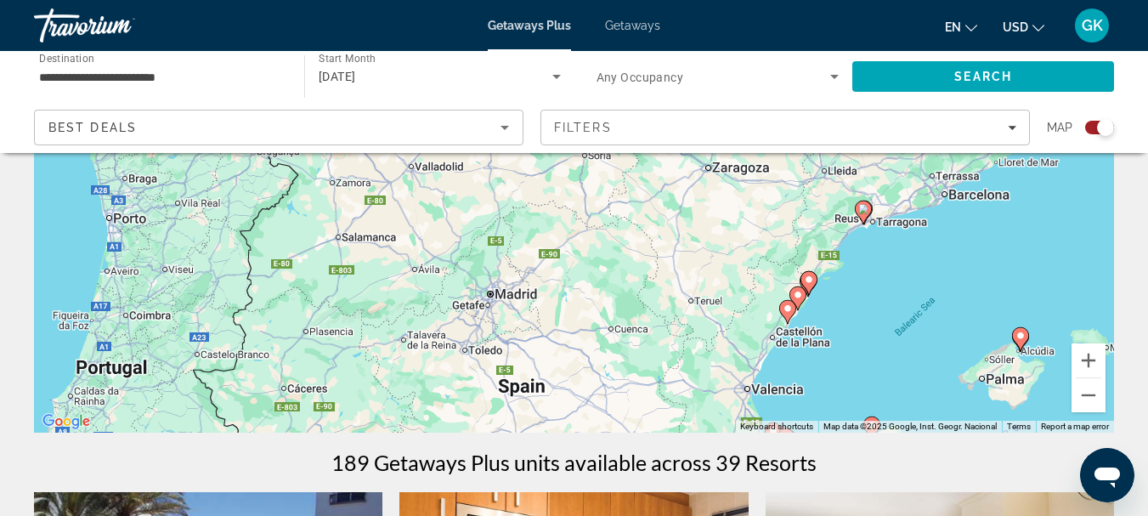
drag, startPoint x: 486, startPoint y: 273, endPoint x: 494, endPoint y: 369, distance: 96.4
click at [494, 369] on div "To activate drag with keyboard, press Alt + Enter. Once in keyboard drag state,…" at bounding box center [574, 178] width 1080 height 510
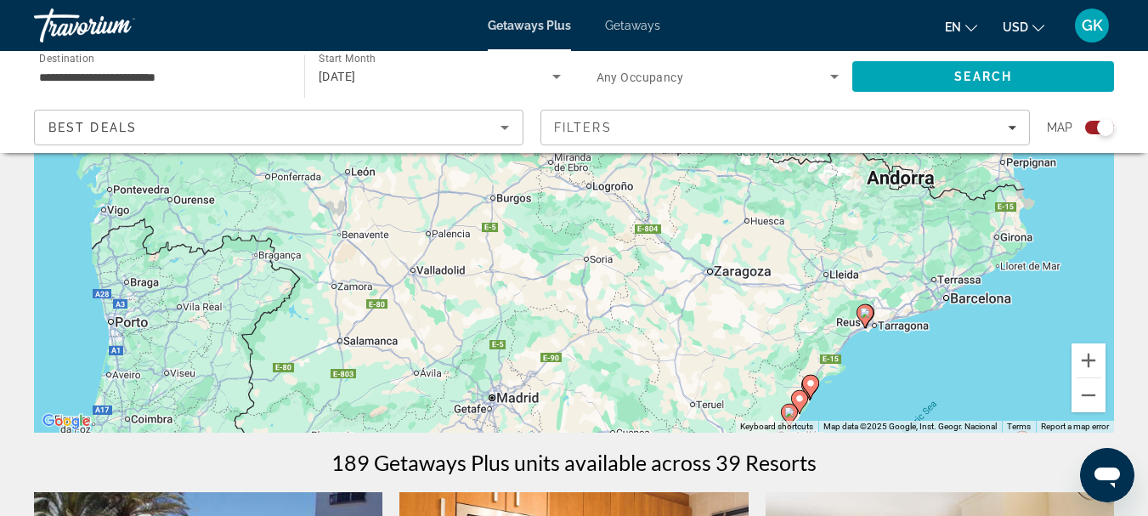
drag, startPoint x: 497, startPoint y: 369, endPoint x: 491, endPoint y: 451, distance: 82.6
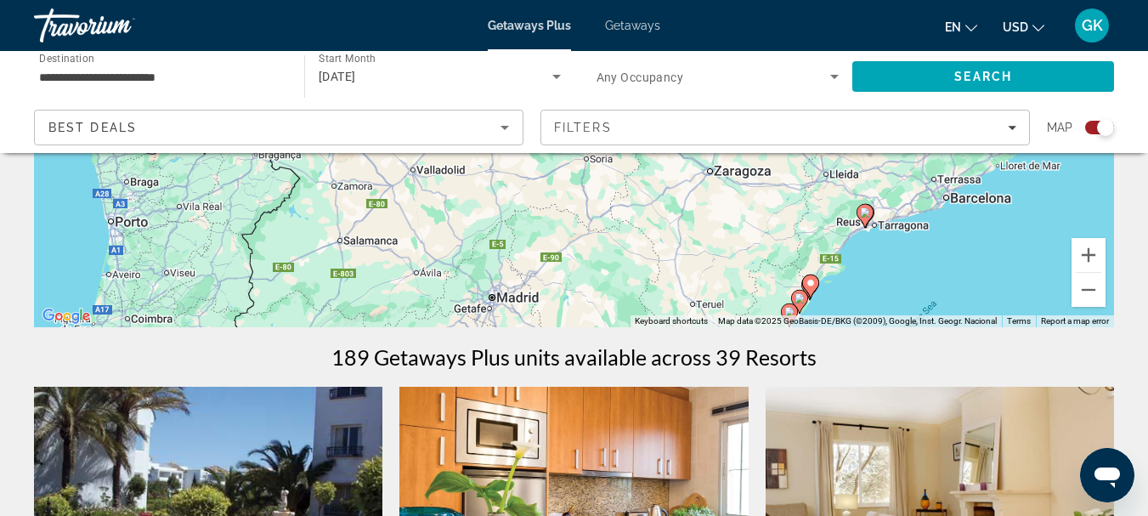
scroll to position [265, 0]
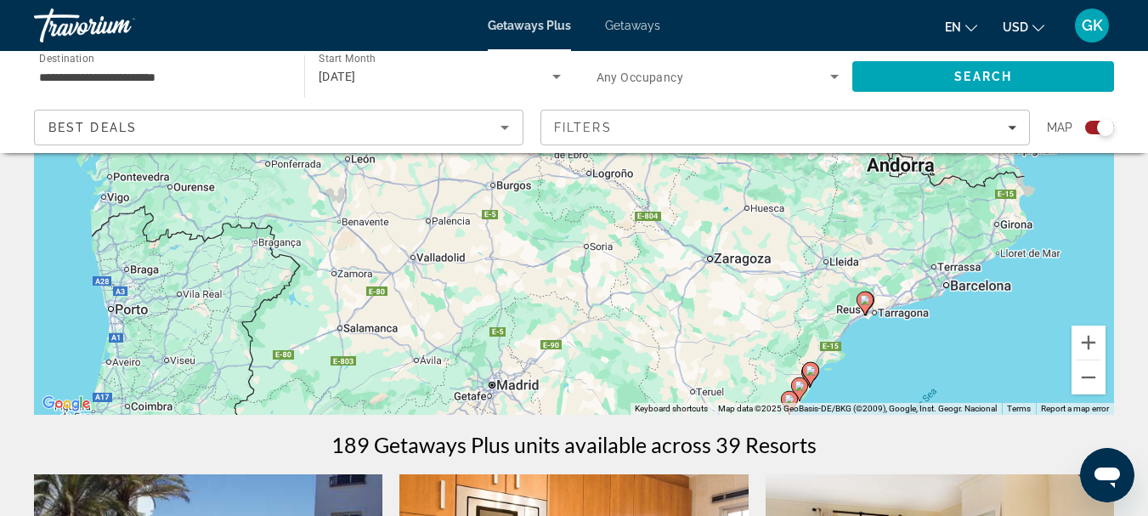
click at [448, 66] on div "[DATE]" at bounding box center [436, 76] width 234 height 20
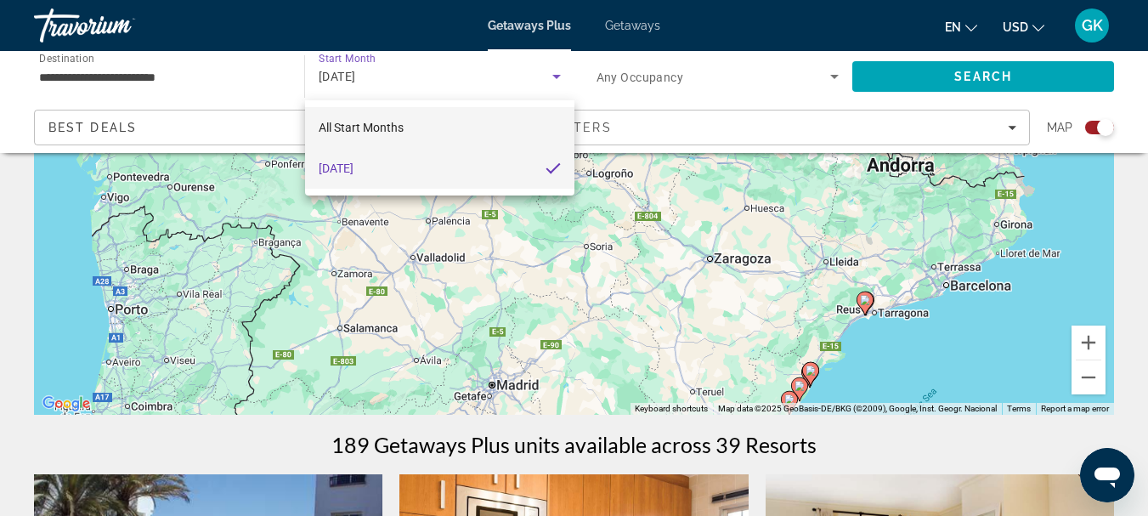
click at [494, 141] on mat-option "All Start Months" at bounding box center [439, 127] width 269 height 41
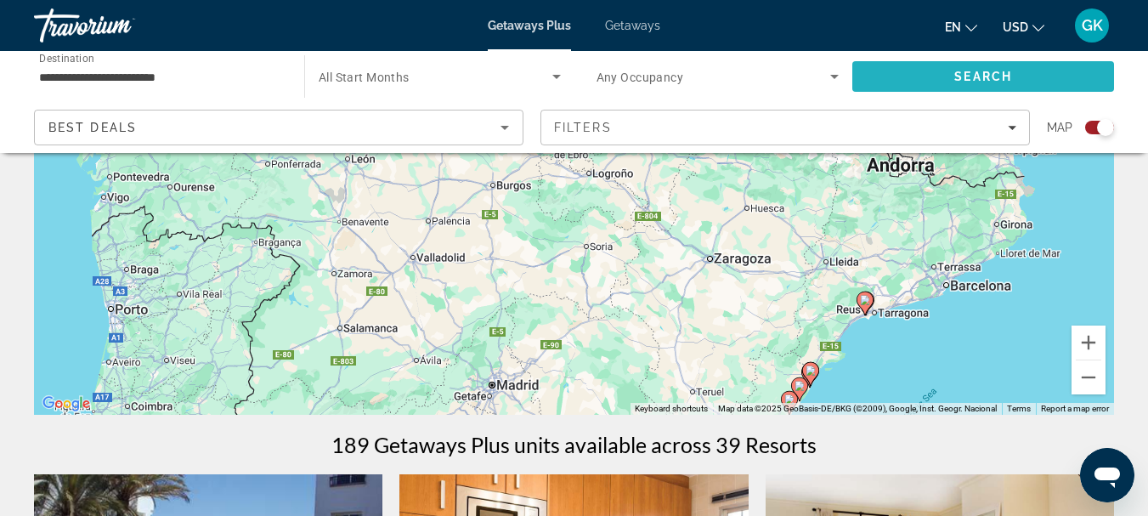
click at [903, 69] on span "Search" at bounding box center [983, 76] width 262 height 41
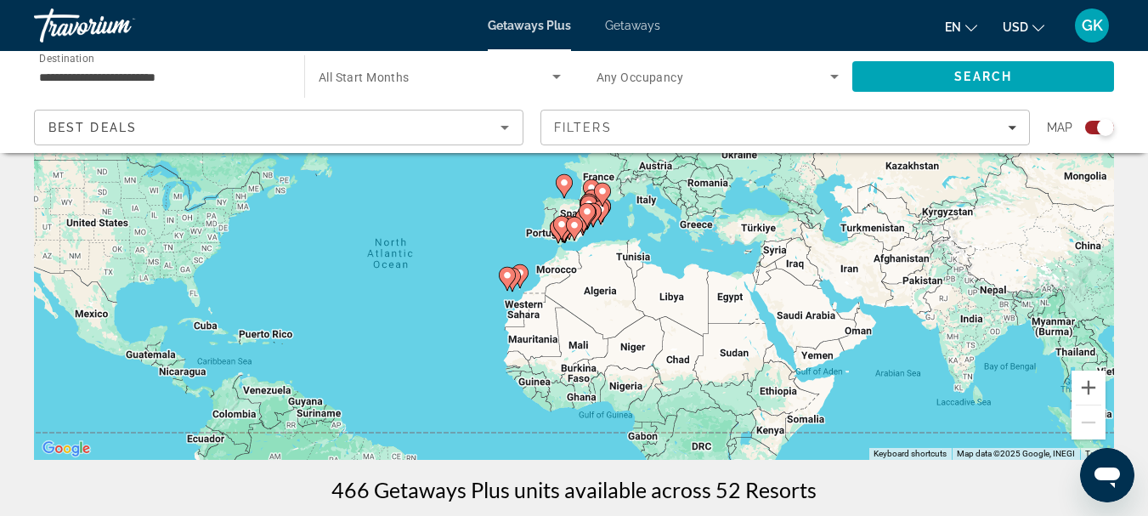
scroll to position [217, 0]
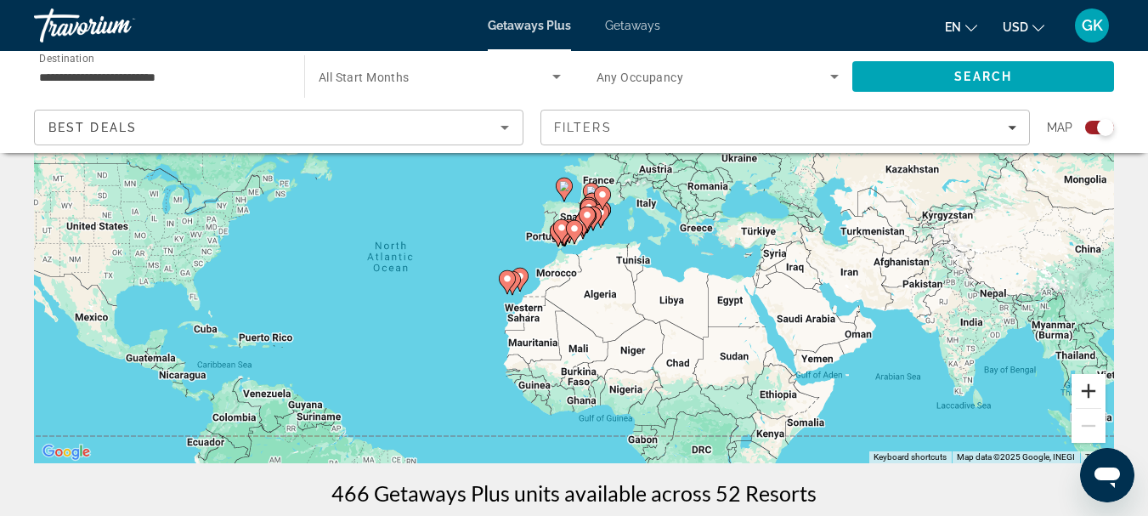
drag, startPoint x: 1092, startPoint y: 389, endPoint x: 1072, endPoint y: 406, distance: 26.5
click at [1072, 406] on button "Zoom in" at bounding box center [1088, 391] width 34 height 34
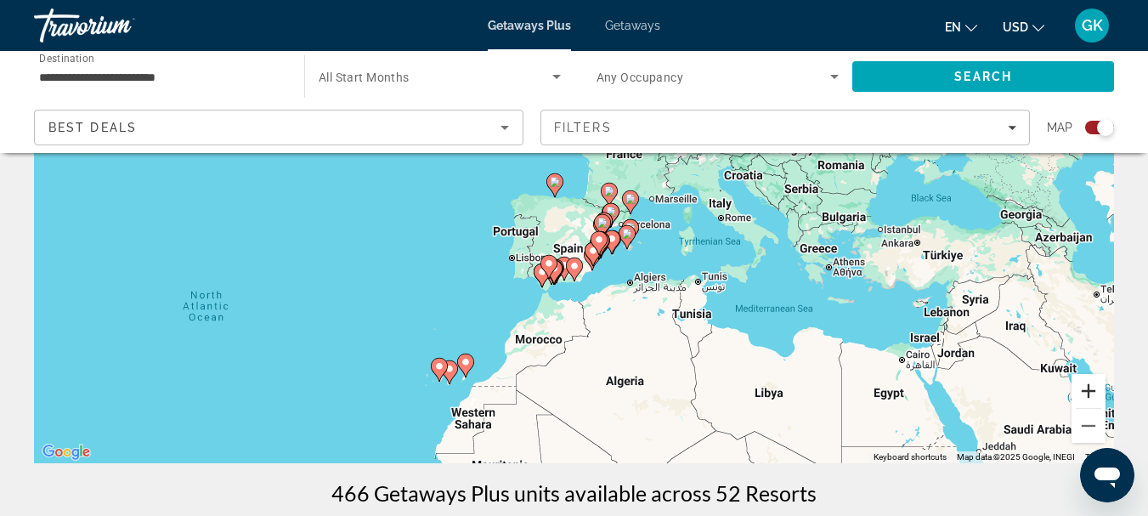
click at [1072, 406] on button "Zoom in" at bounding box center [1088, 391] width 34 height 34
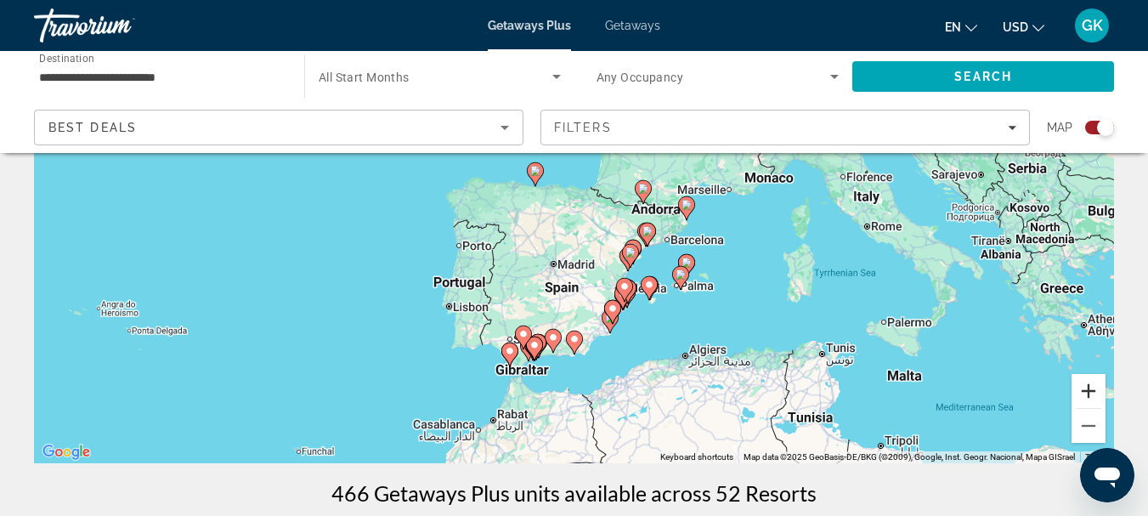
click at [1072, 406] on button "Zoom in" at bounding box center [1088, 391] width 34 height 34
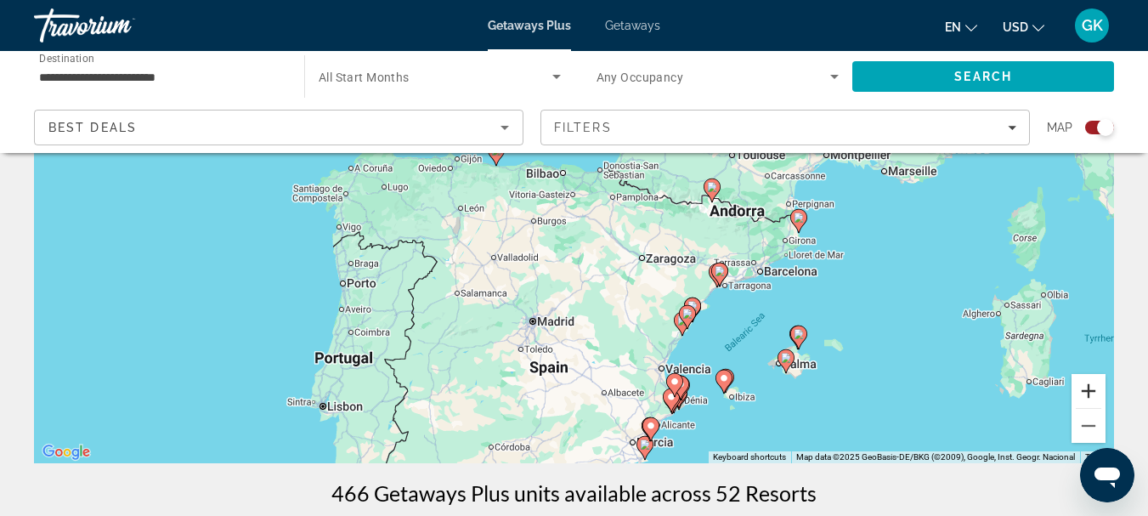
click at [1072, 406] on button "Zoom in" at bounding box center [1088, 391] width 34 height 34
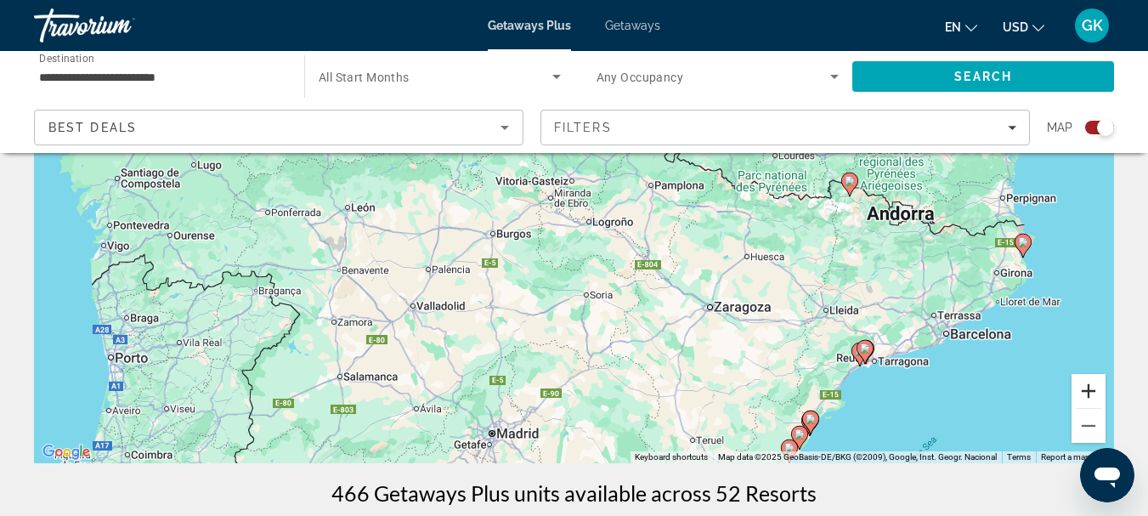
click at [1072, 406] on button "Zoom in" at bounding box center [1088, 391] width 34 height 34
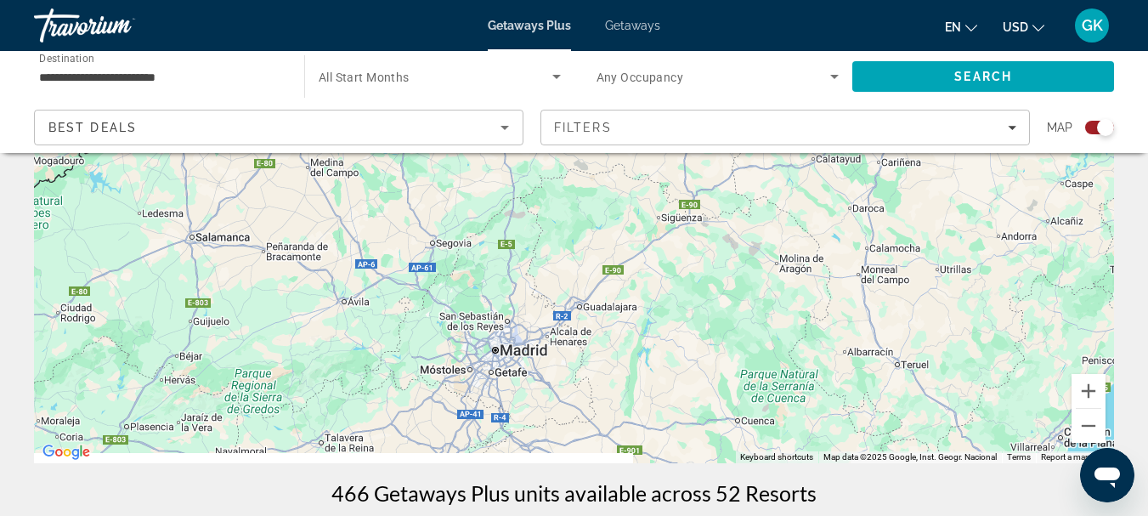
drag, startPoint x: 697, startPoint y: 381, endPoint x: 783, endPoint y: 71, distance: 321.7
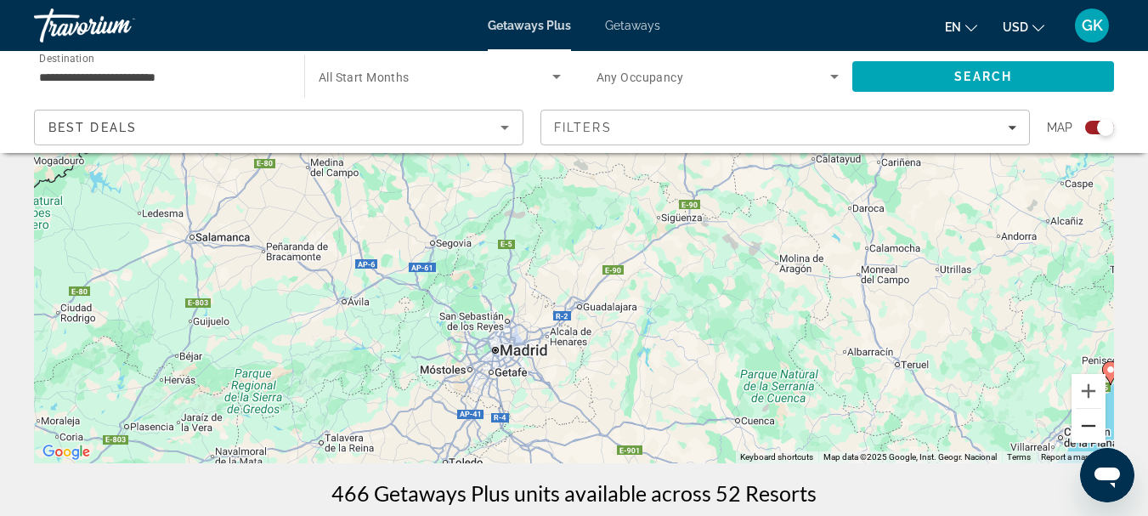
click at [1086, 424] on button "Zoom out" at bounding box center [1088, 426] width 34 height 34
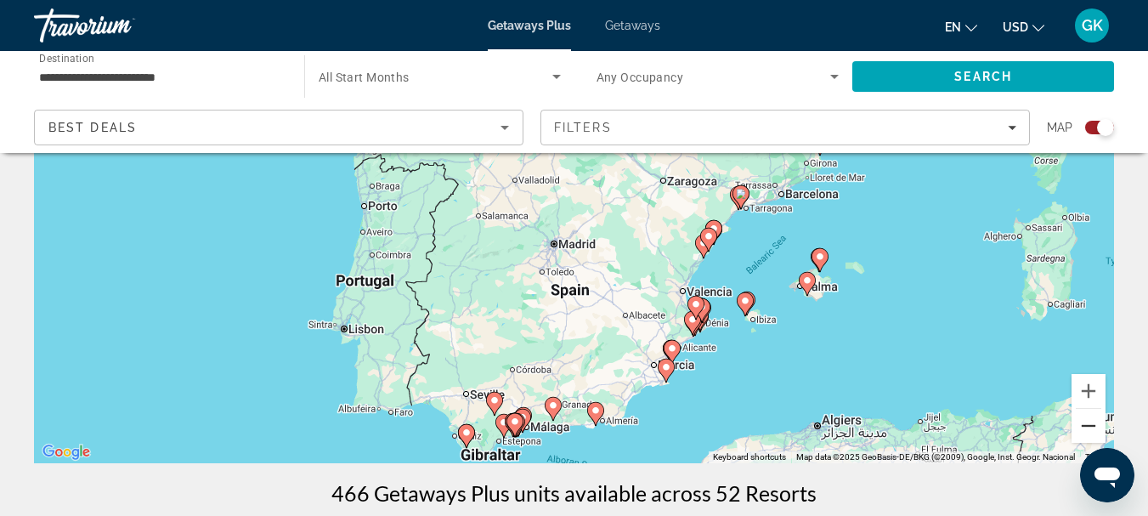
click at [1087, 417] on button "Zoom out" at bounding box center [1088, 426] width 34 height 34
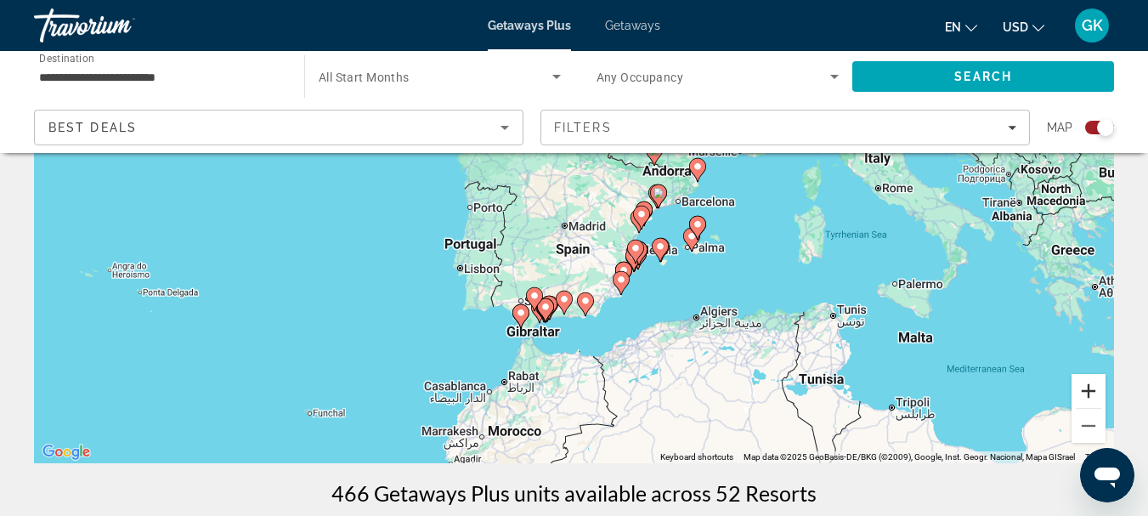
click at [1087, 391] on button "Zoom in" at bounding box center [1088, 391] width 34 height 34
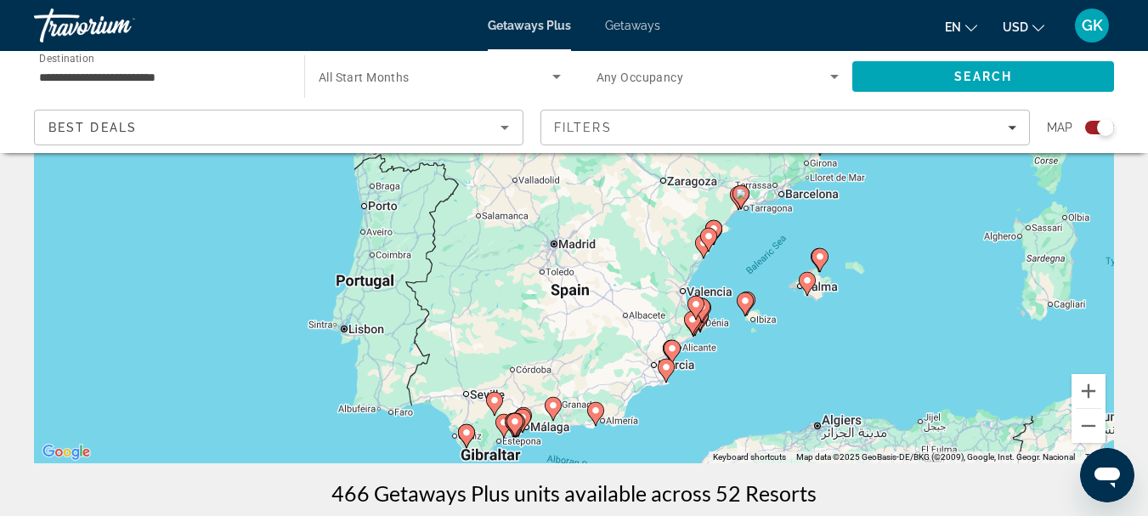
click at [419, 64] on div "Search widget" at bounding box center [440, 77] width 242 height 48
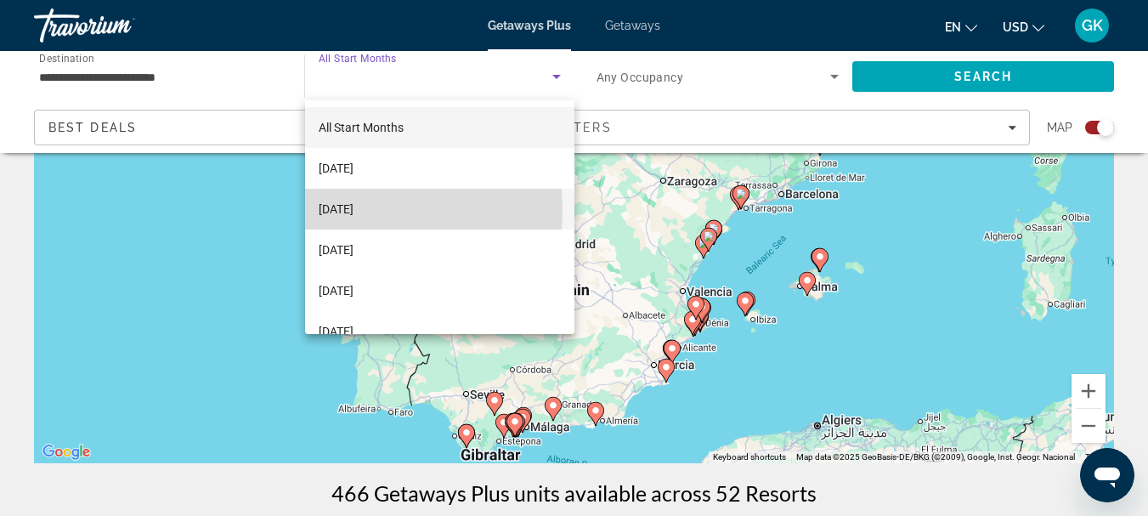
click at [353, 210] on span "[DATE]" at bounding box center [336, 209] width 35 height 20
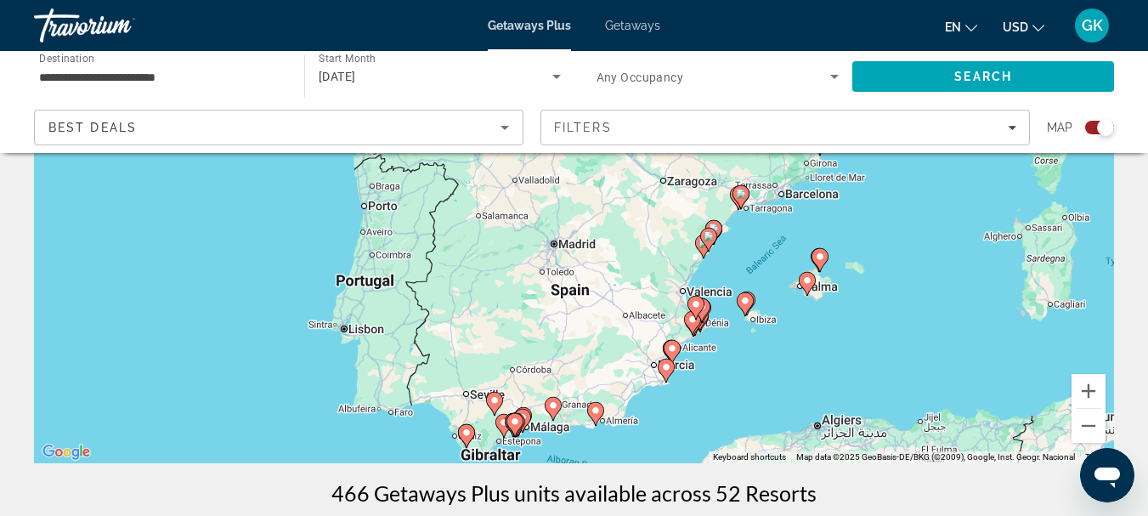
click at [629, 87] on div "Search widget" at bounding box center [717, 77] width 243 height 48
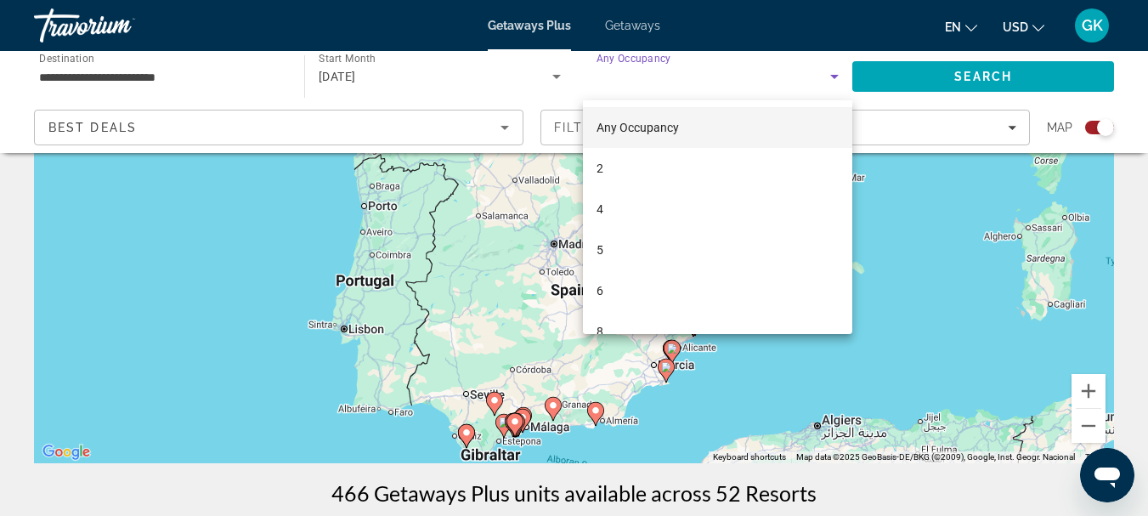
click at [711, 69] on div at bounding box center [574, 258] width 1148 height 516
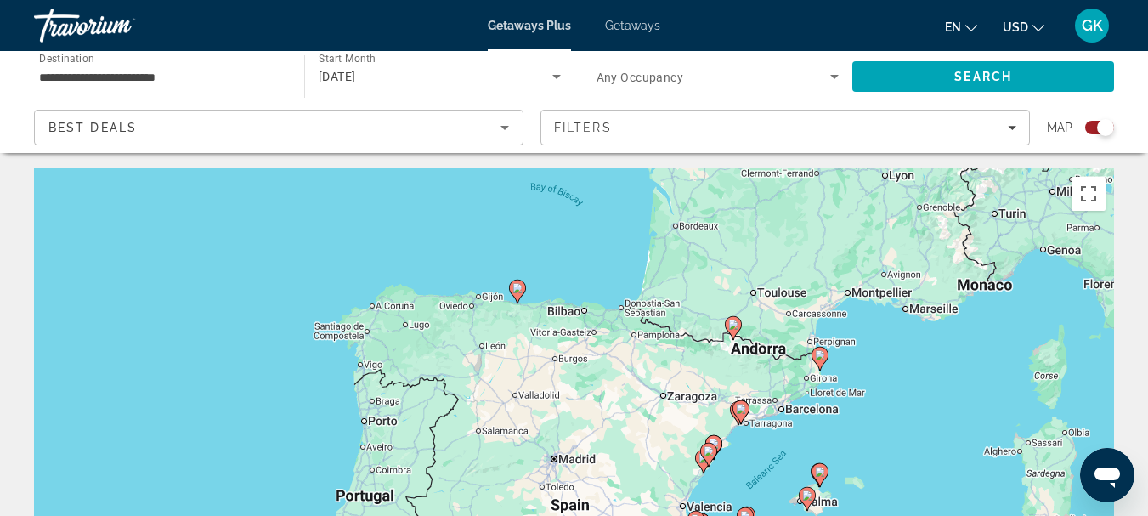
scroll to position [0, 0]
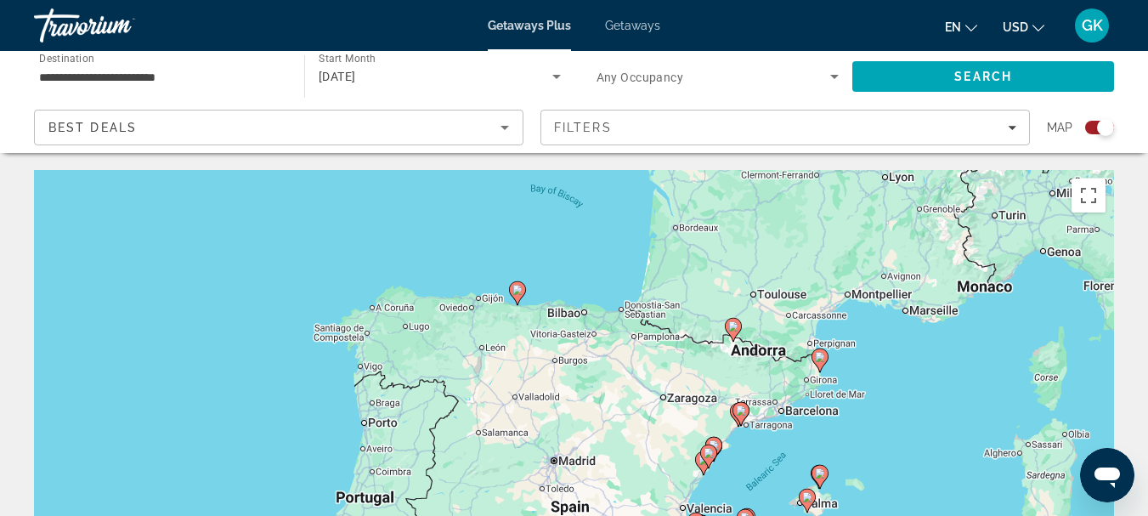
click at [714, 91] on div "Search widget" at bounding box center [717, 77] width 243 height 48
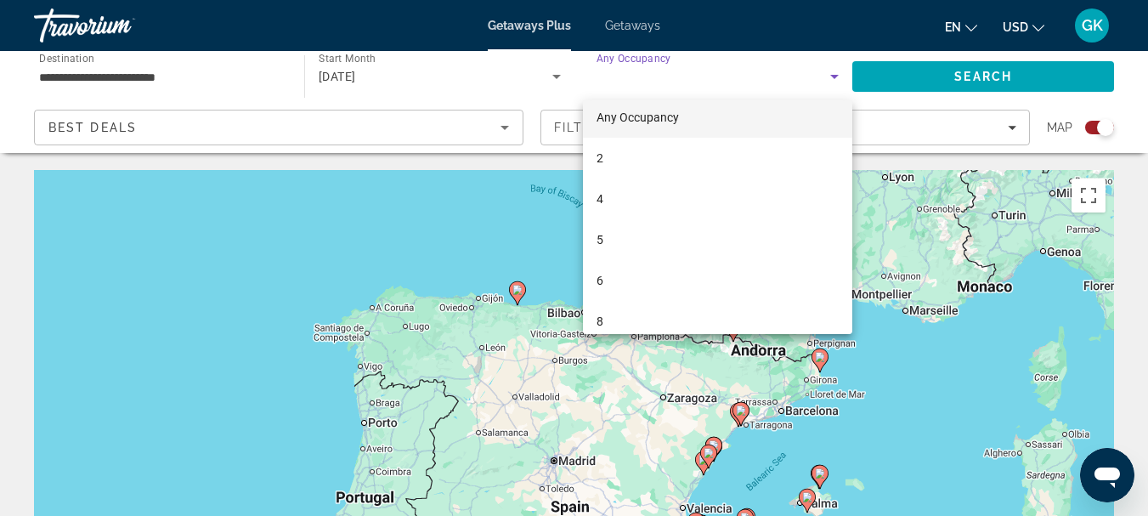
scroll to position [11, 0]
click at [703, 80] on div at bounding box center [574, 258] width 1148 height 516
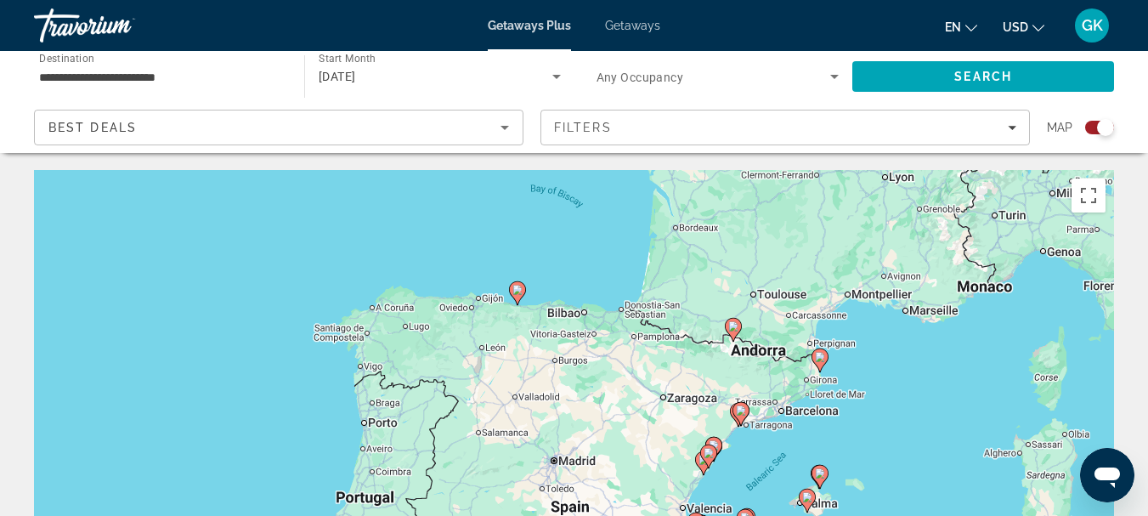
click at [973, 33] on button "en English Español Français Italiano Português русский" at bounding box center [961, 26] width 32 height 25
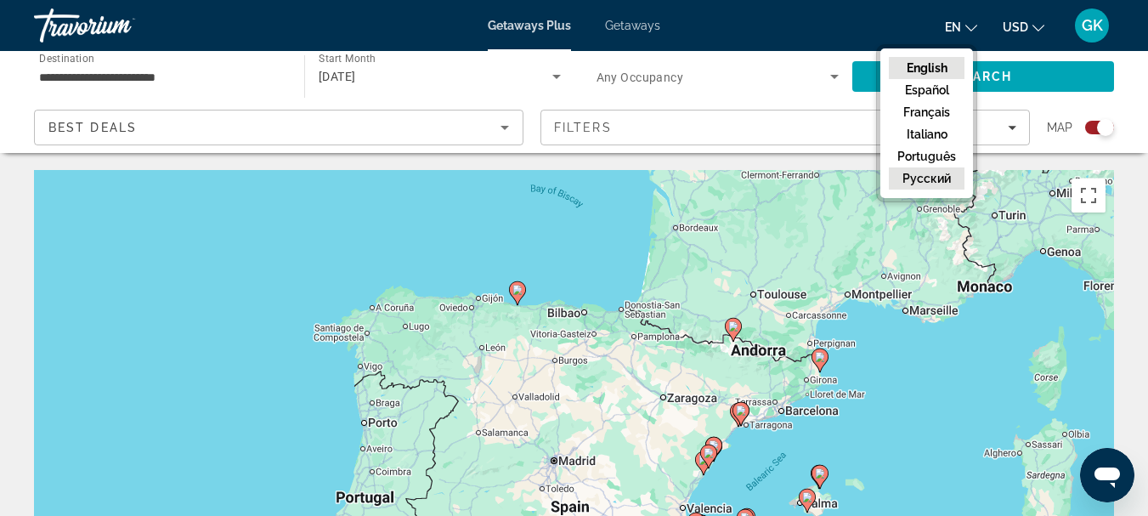
click at [929, 178] on button "русский" at bounding box center [926, 178] width 76 height 22
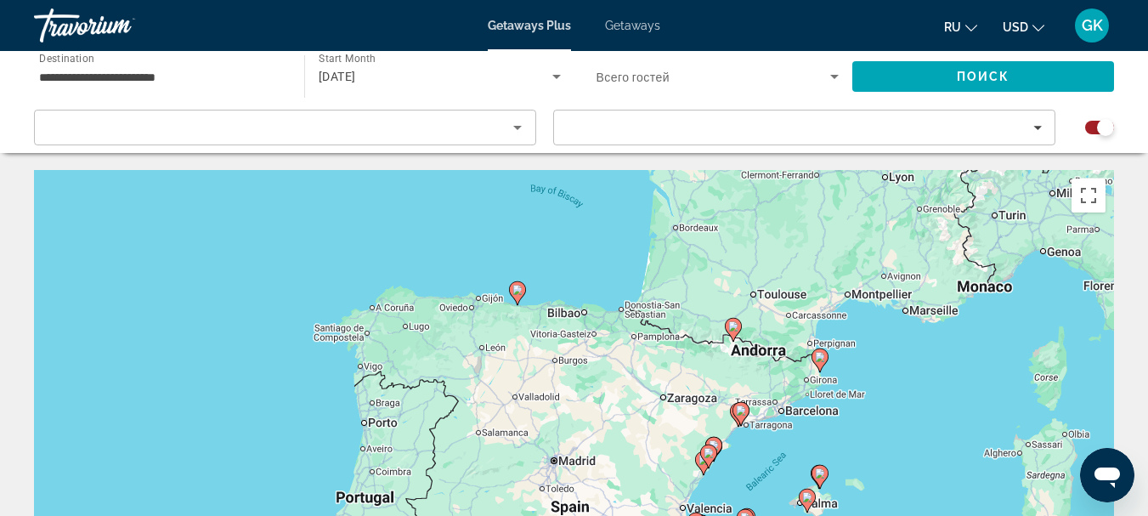
click at [662, 80] on span "Всего гостей" at bounding box center [632, 78] width 73 height 14
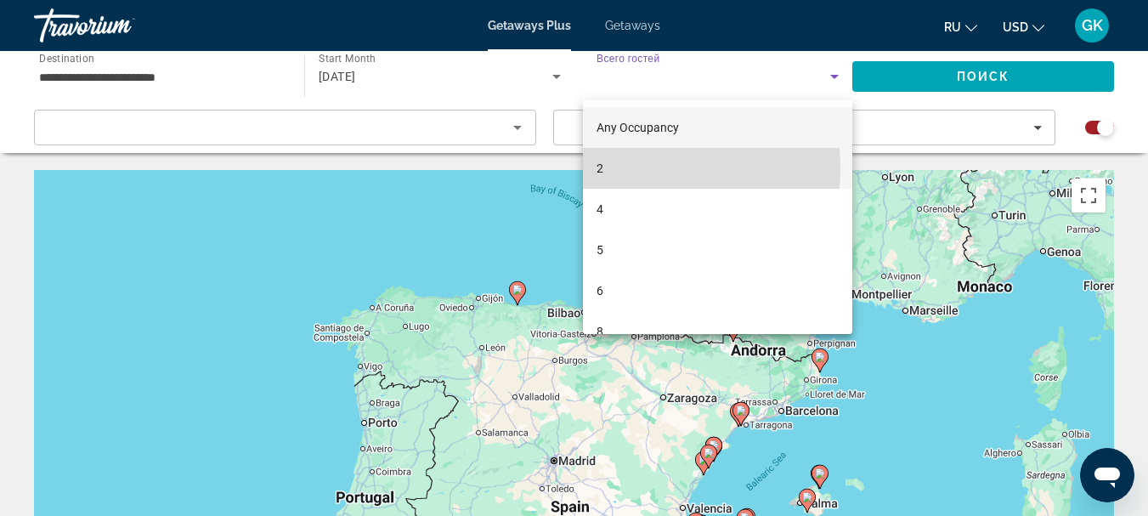
click at [623, 168] on mat-option "2" at bounding box center [718, 168] width 270 height 41
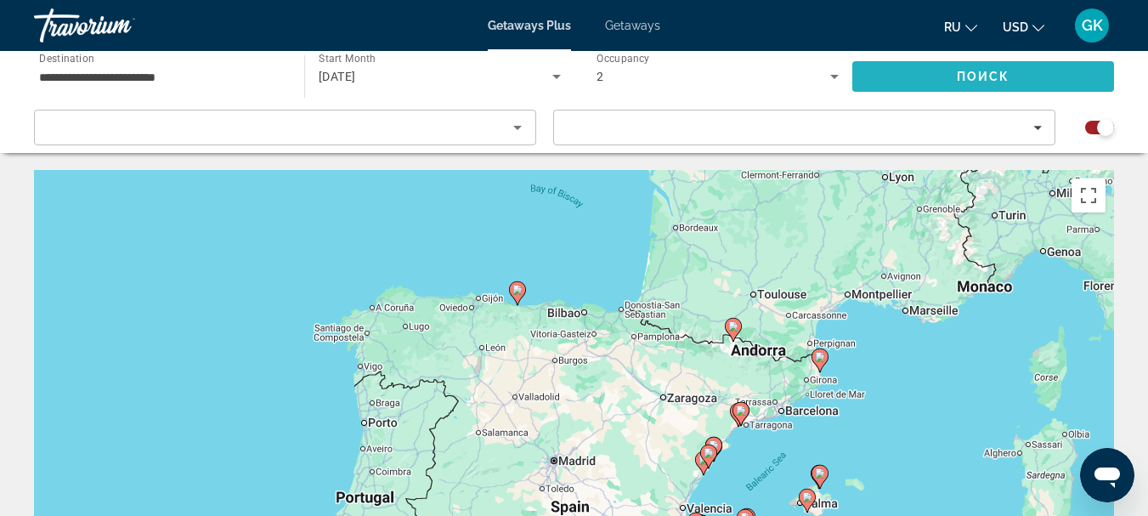
click at [918, 71] on span "Search" at bounding box center [983, 76] width 262 height 41
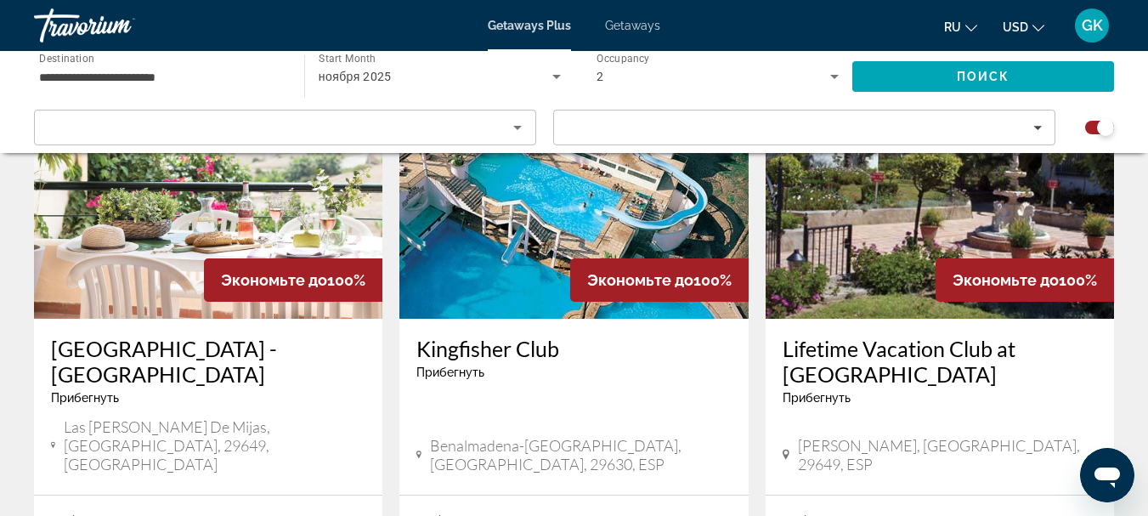
scroll to position [693, 0]
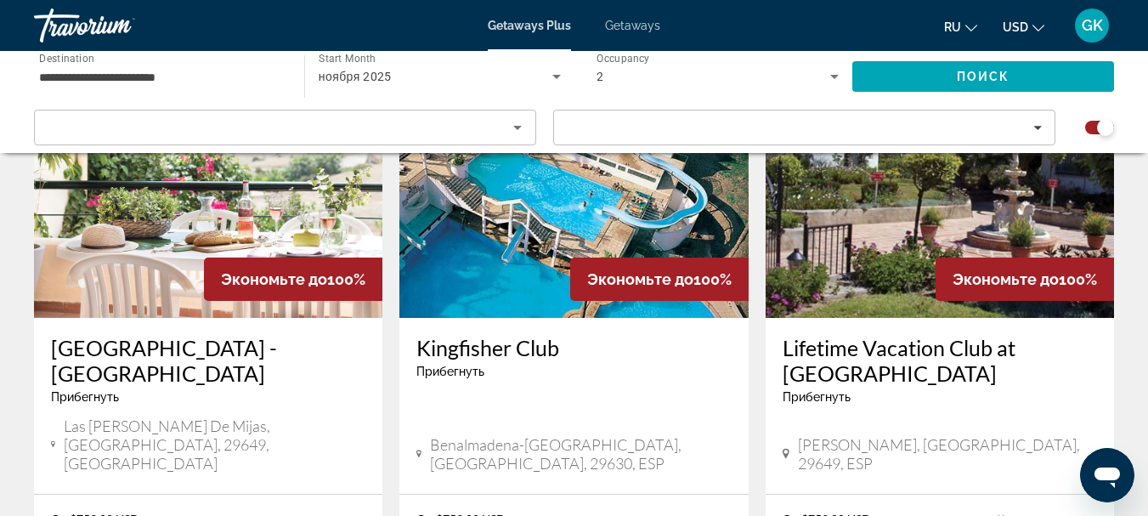
click at [956, 24] on span "ru" at bounding box center [952, 27] width 17 height 14
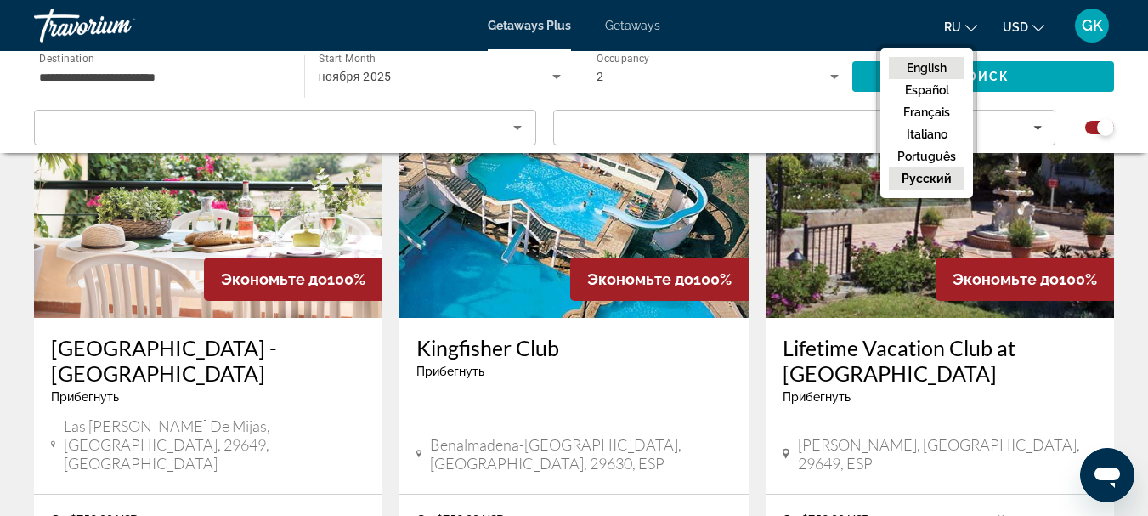
click at [943, 71] on button "English" at bounding box center [926, 68] width 76 height 22
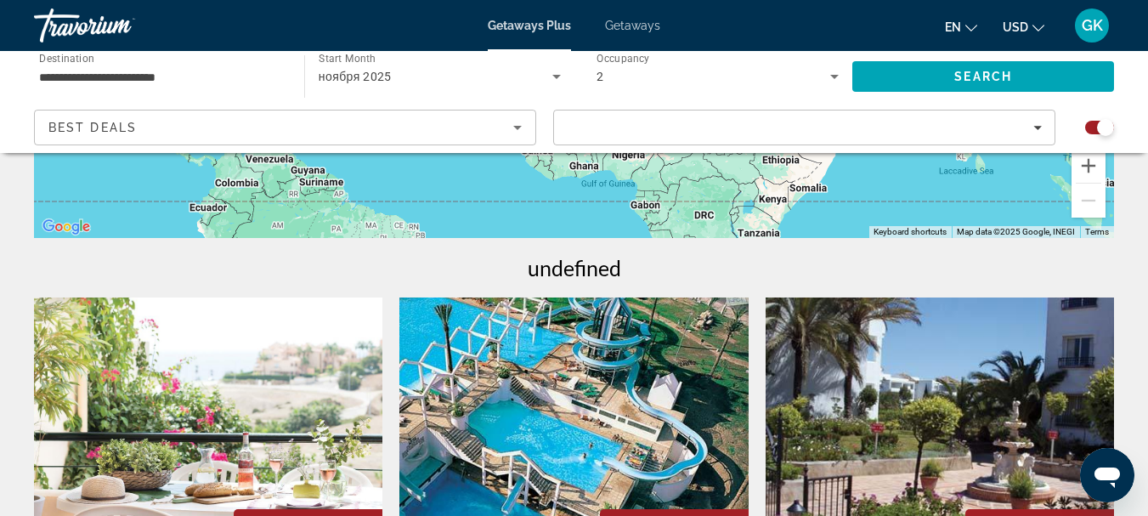
scroll to position [0, 0]
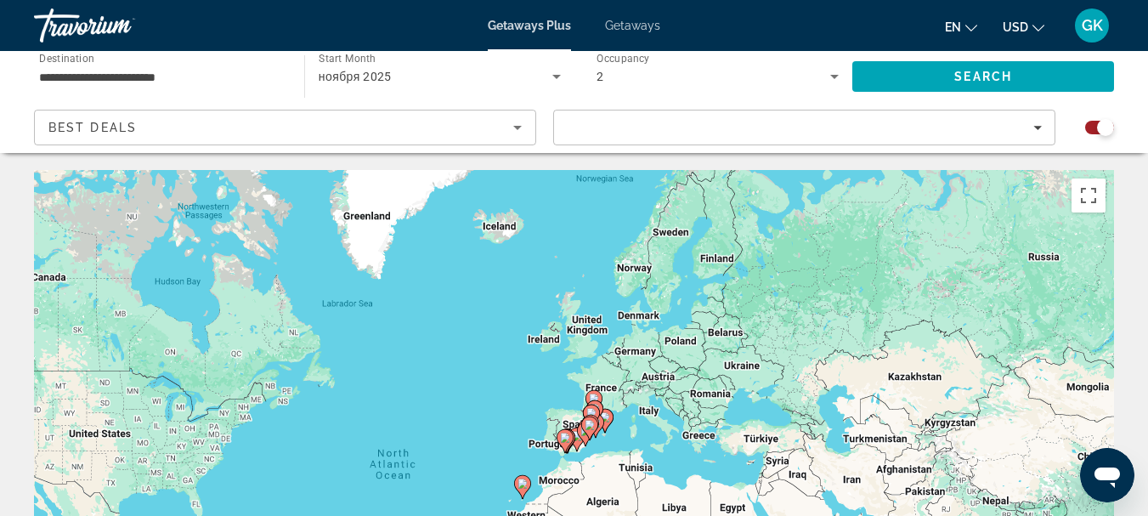
click at [1099, 125] on div "Search widget" at bounding box center [1105, 127] width 17 height 17
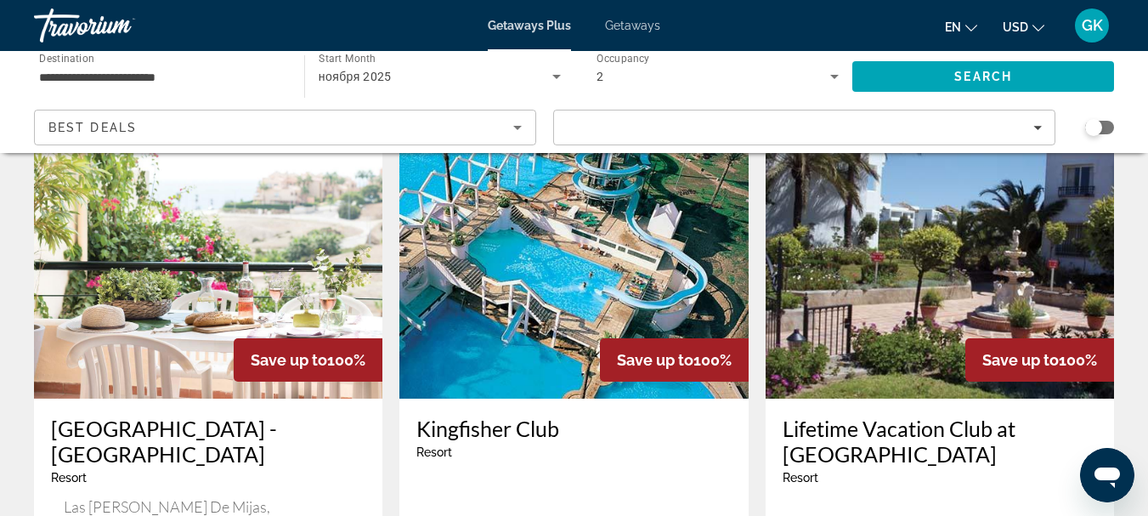
scroll to position [85, 0]
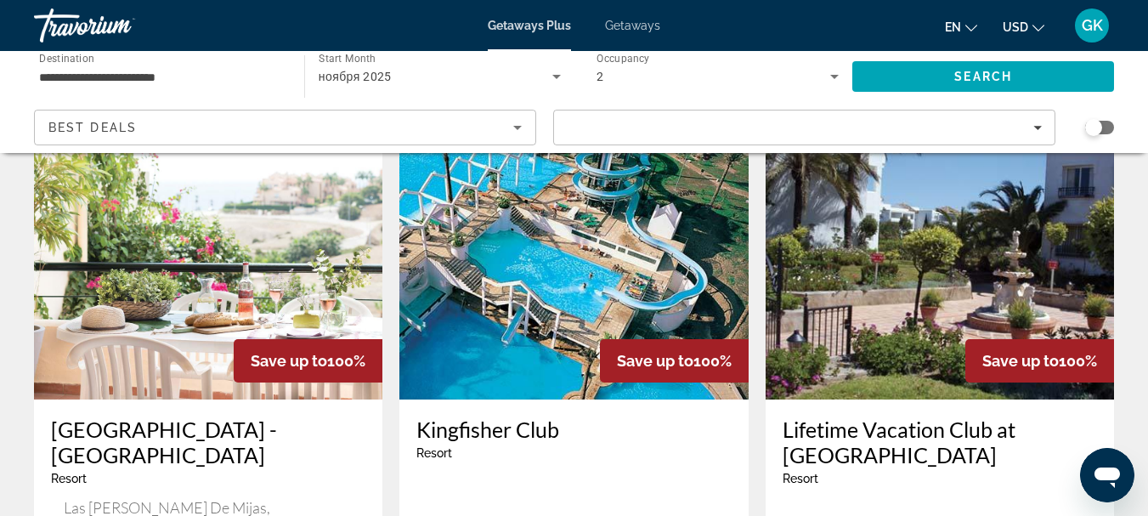
click at [248, 302] on img "Main content" at bounding box center [208, 263] width 348 height 272
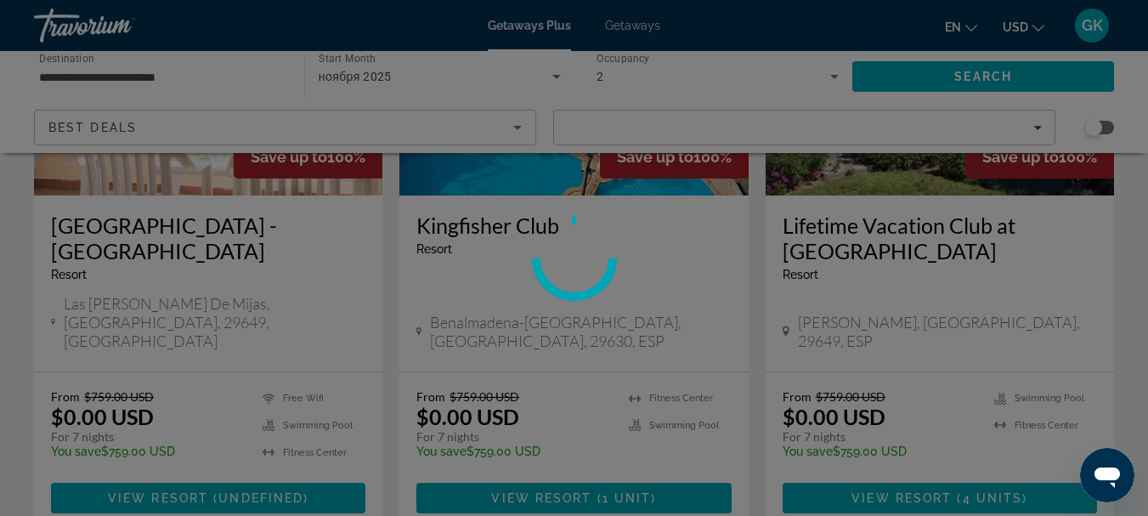
scroll to position [290, 0]
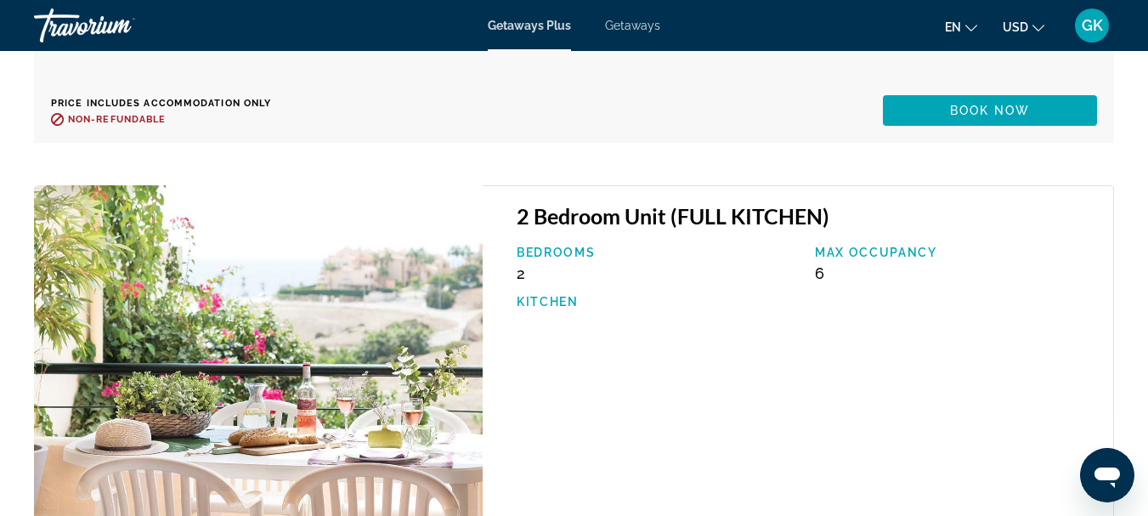
scroll to position [4113, 0]
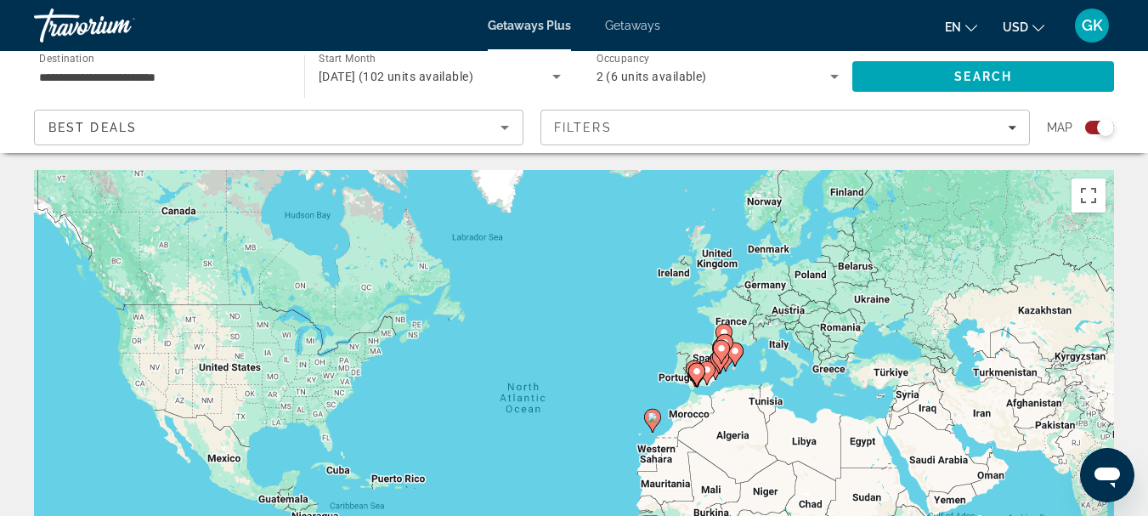
click at [705, 64] on div "2 (6 units available)" at bounding box center [717, 77] width 243 height 48
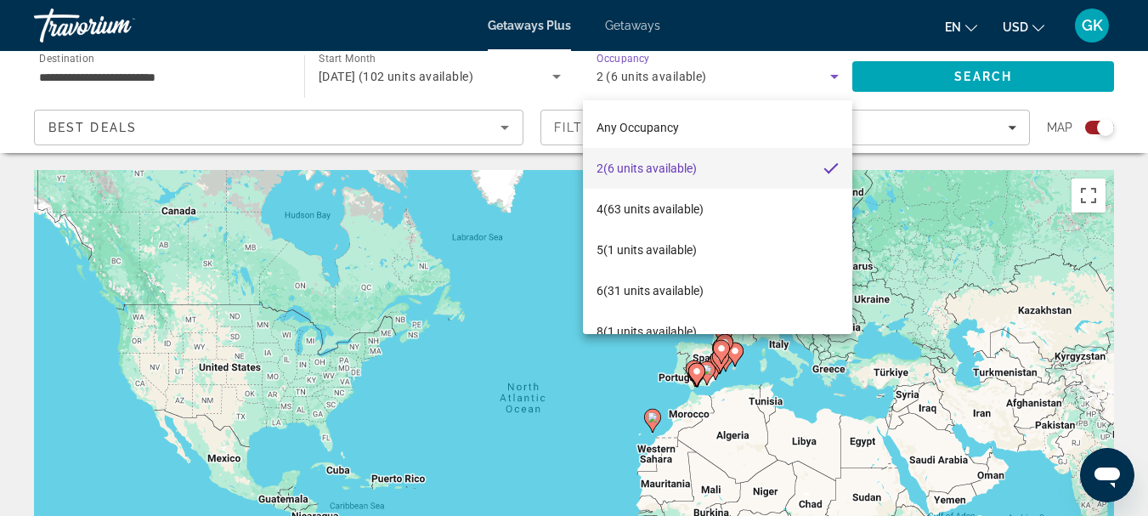
click at [705, 64] on div at bounding box center [574, 258] width 1148 height 516
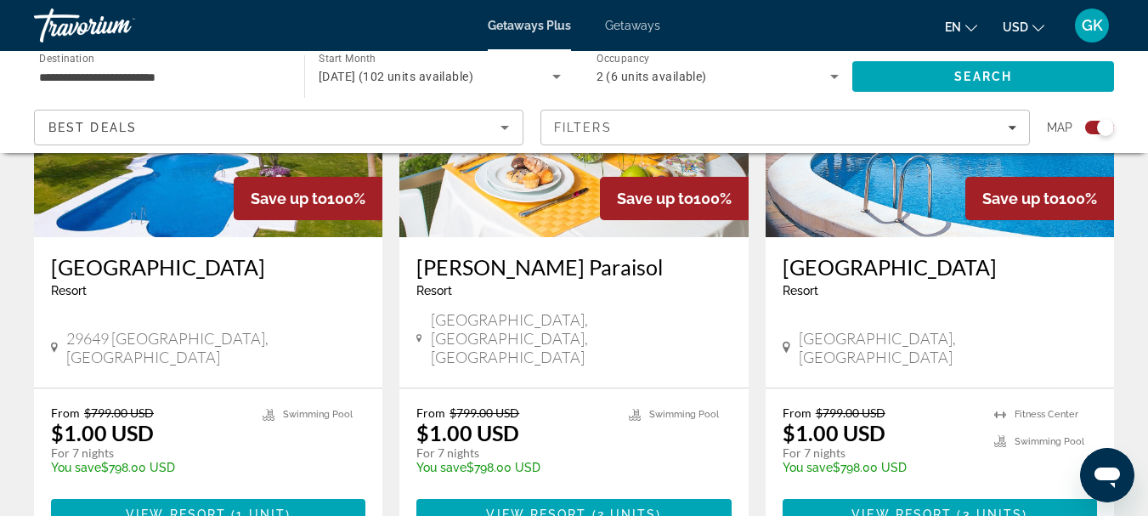
scroll to position [1415, 0]
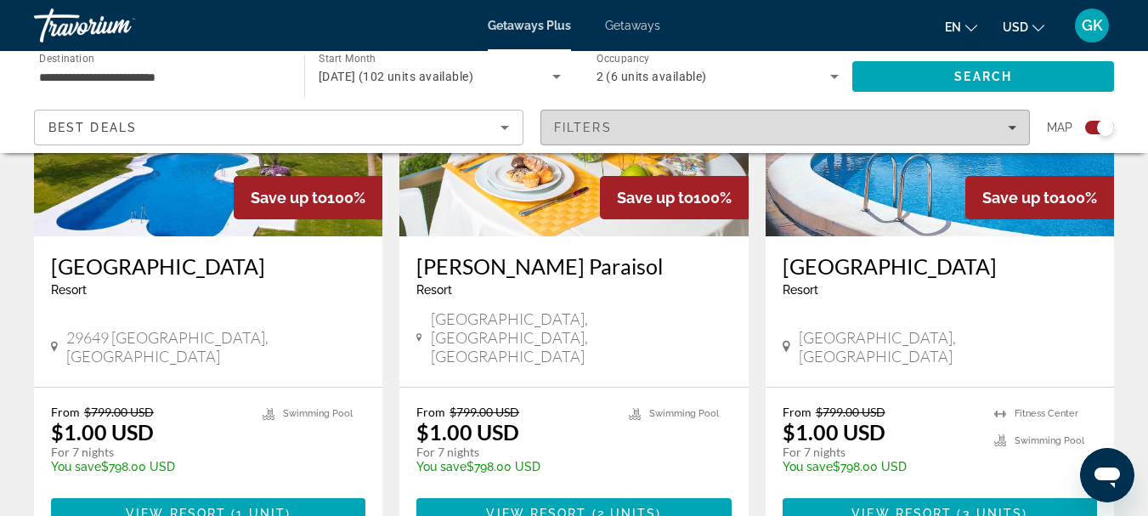
click at [704, 127] on div "Filters" at bounding box center [785, 128] width 462 height 14
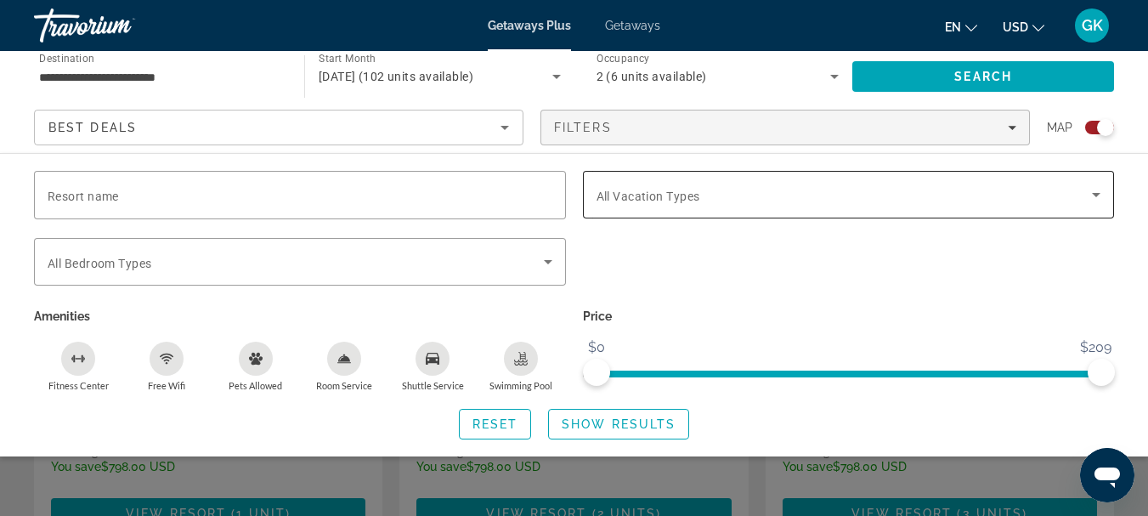
click at [688, 197] on span "All Vacation Types" at bounding box center [648, 196] width 104 height 14
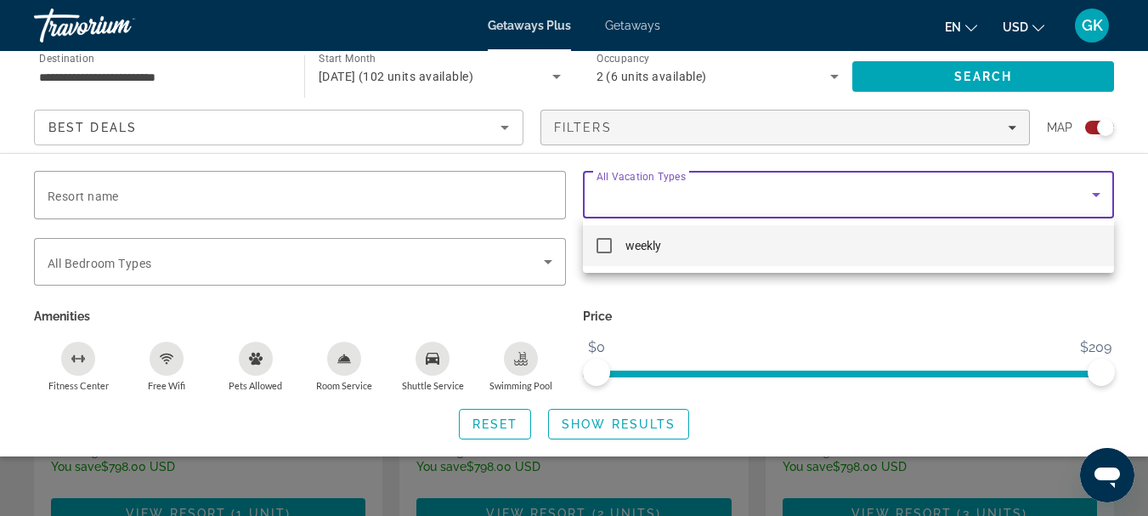
click at [664, 189] on div at bounding box center [574, 258] width 1148 height 516
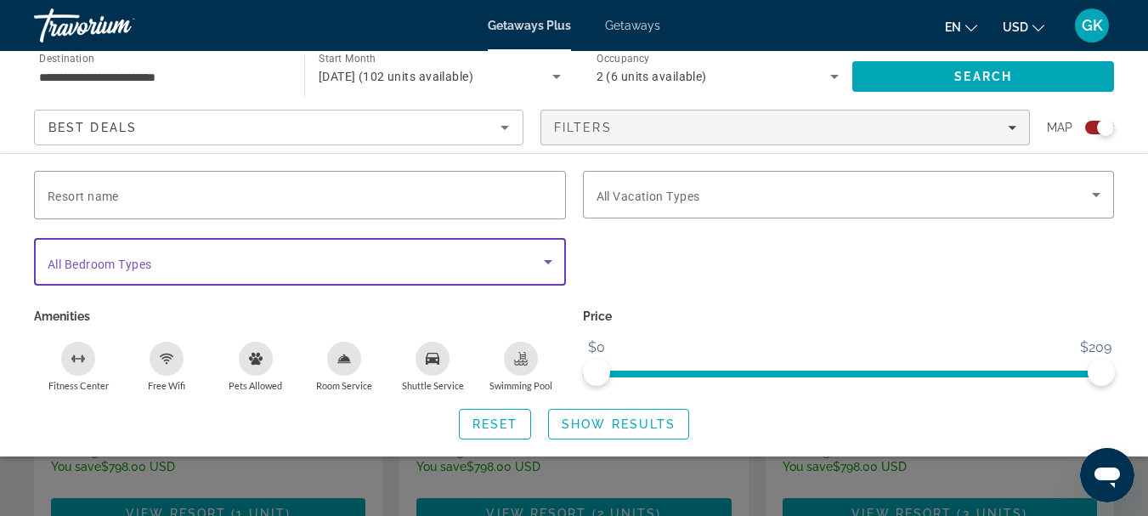
click at [450, 263] on span "Search widget" at bounding box center [296, 261] width 496 height 20
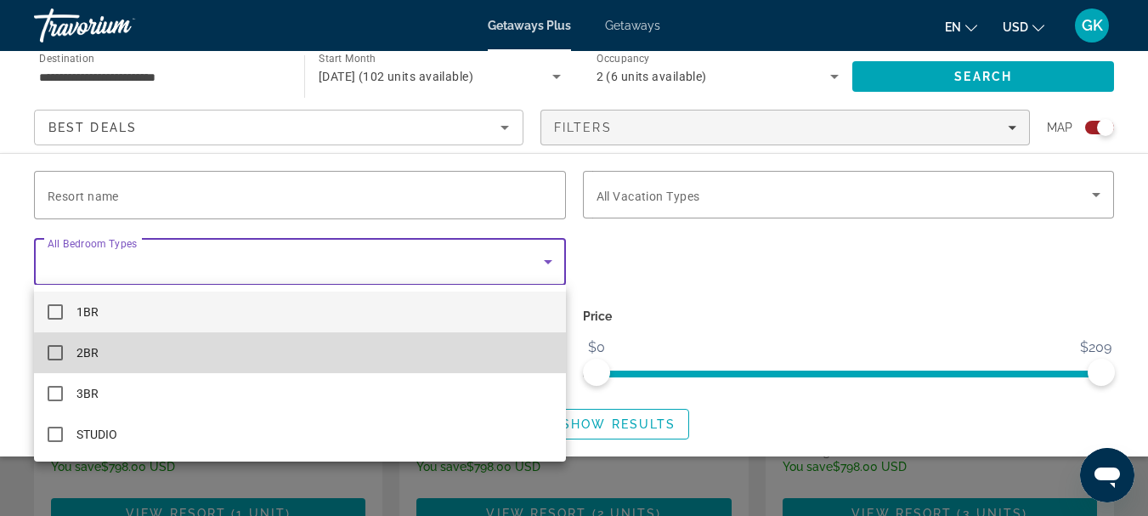
click at [308, 355] on mat-option "2BR" at bounding box center [300, 352] width 532 height 41
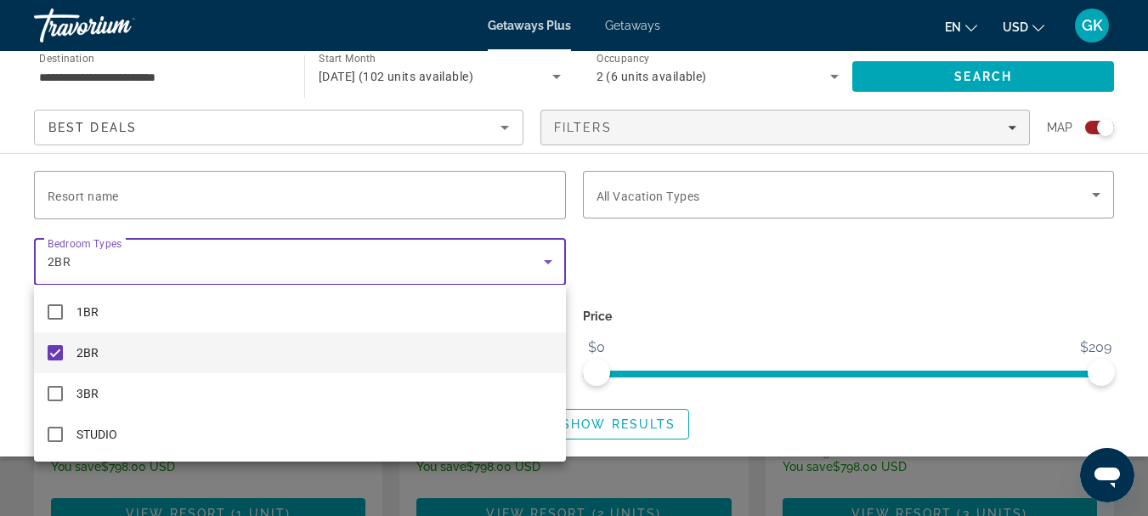
click at [316, 264] on div at bounding box center [574, 258] width 1148 height 516
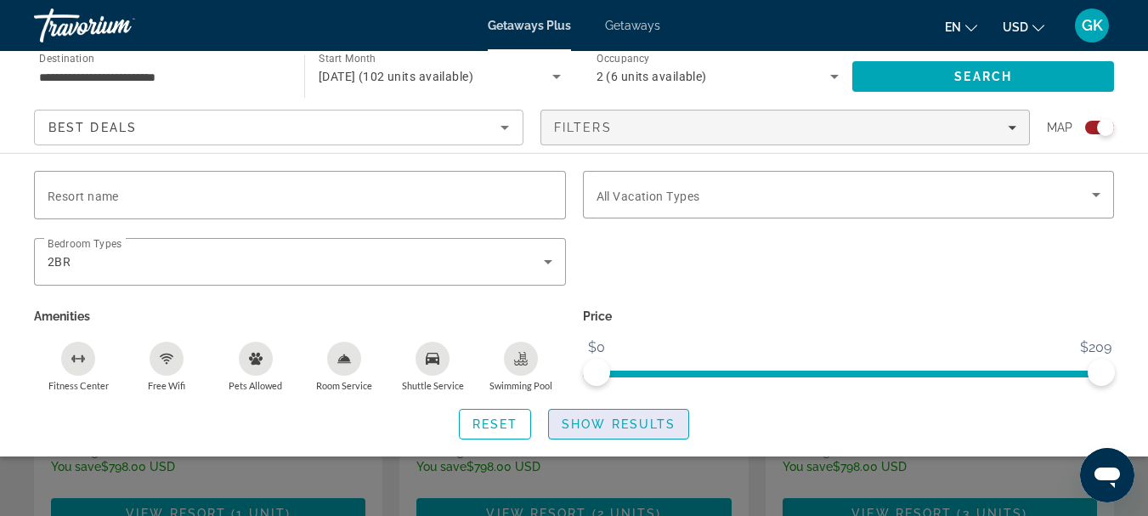
click at [588, 411] on span "Search widget" at bounding box center [618, 423] width 139 height 41
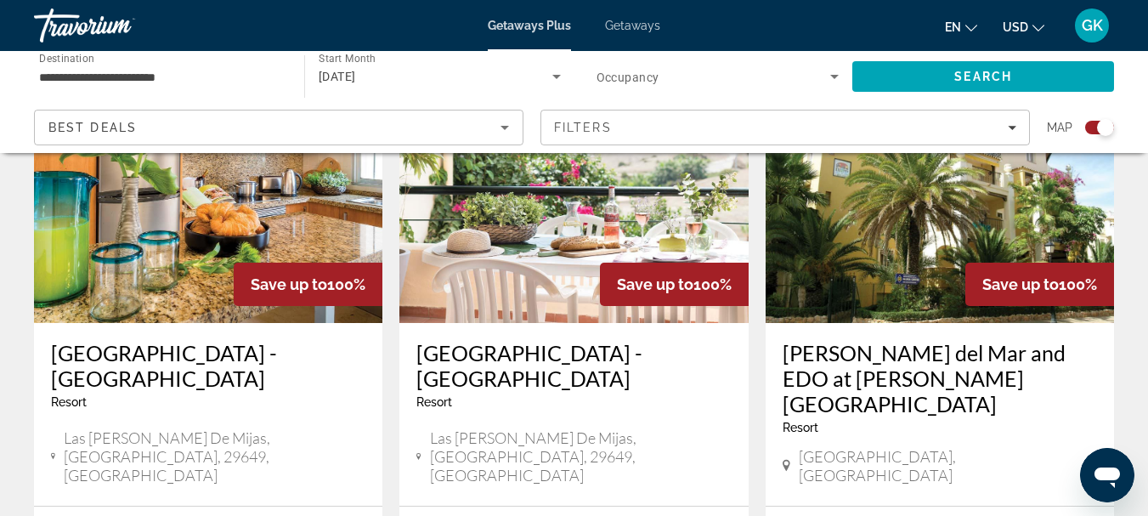
scroll to position [689, 0]
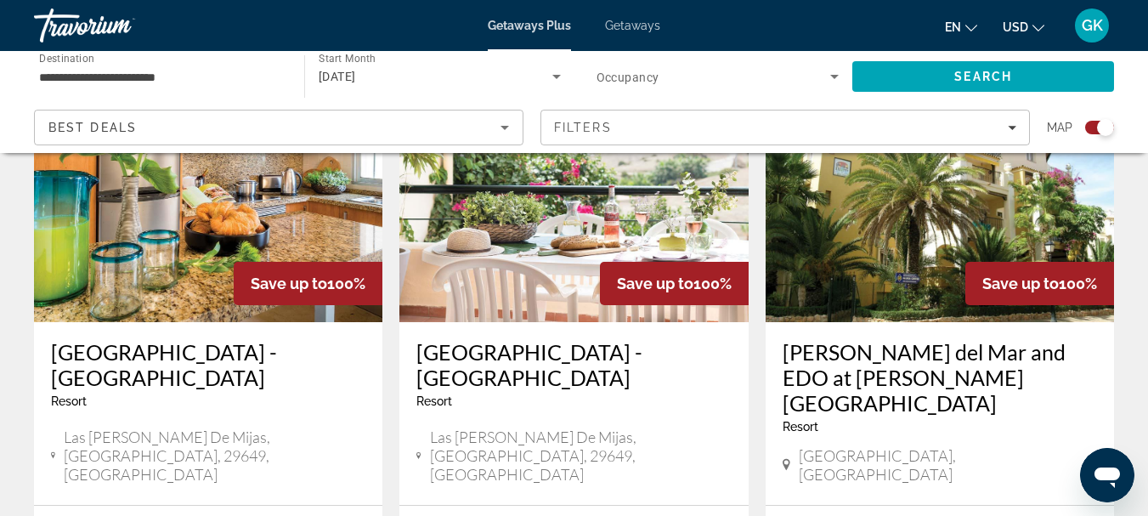
click at [144, 237] on img "Main content" at bounding box center [208, 186] width 348 height 272
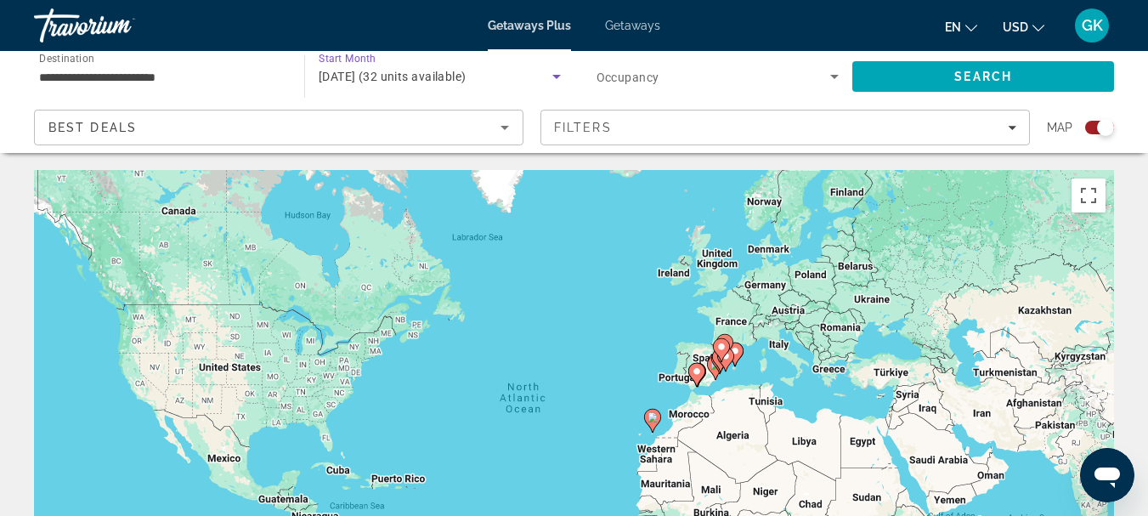
click at [466, 76] on span "November 2025 (32 units available)" at bounding box center [393, 77] width 148 height 14
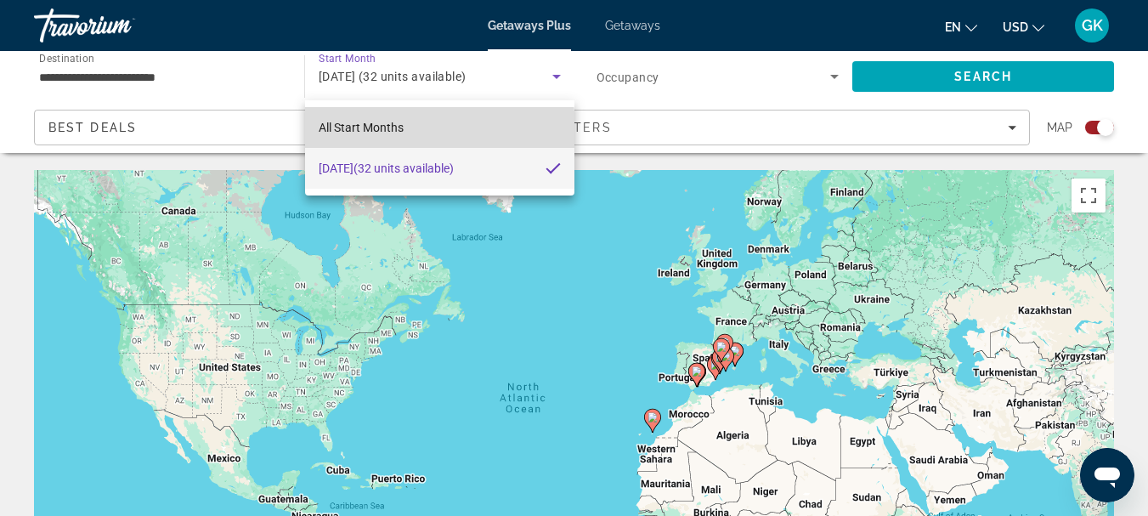
click at [435, 133] on mat-option "All Start Months" at bounding box center [439, 127] width 269 height 41
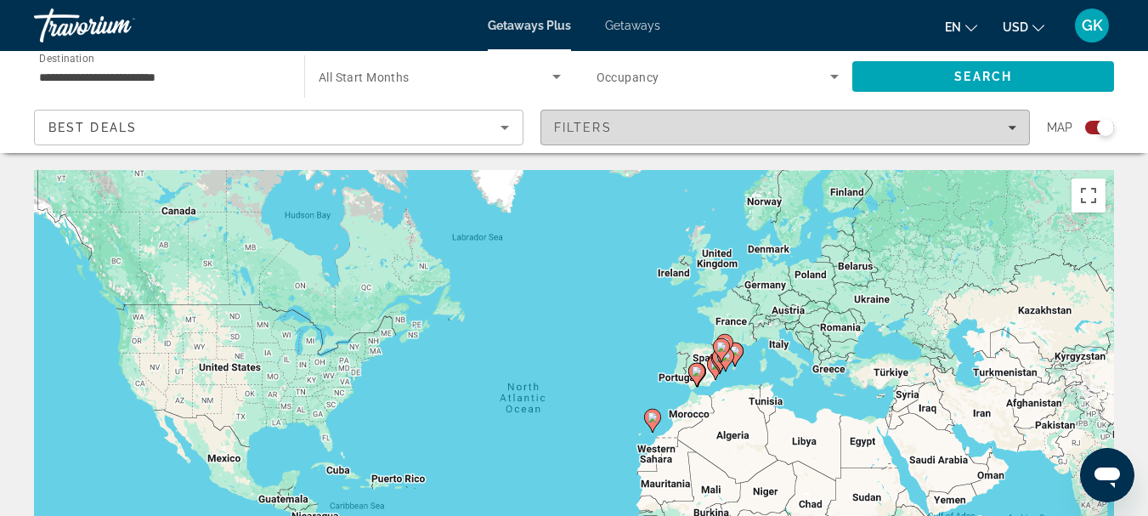
click at [588, 130] on span "Filters" at bounding box center [583, 128] width 58 height 14
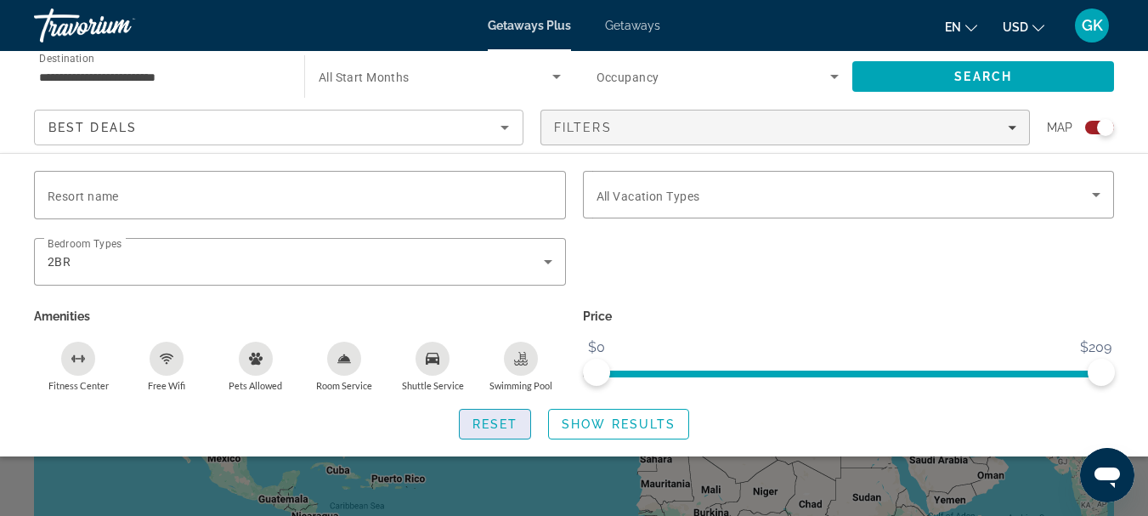
click at [474, 426] on span "Reset" at bounding box center [495, 424] width 46 height 14
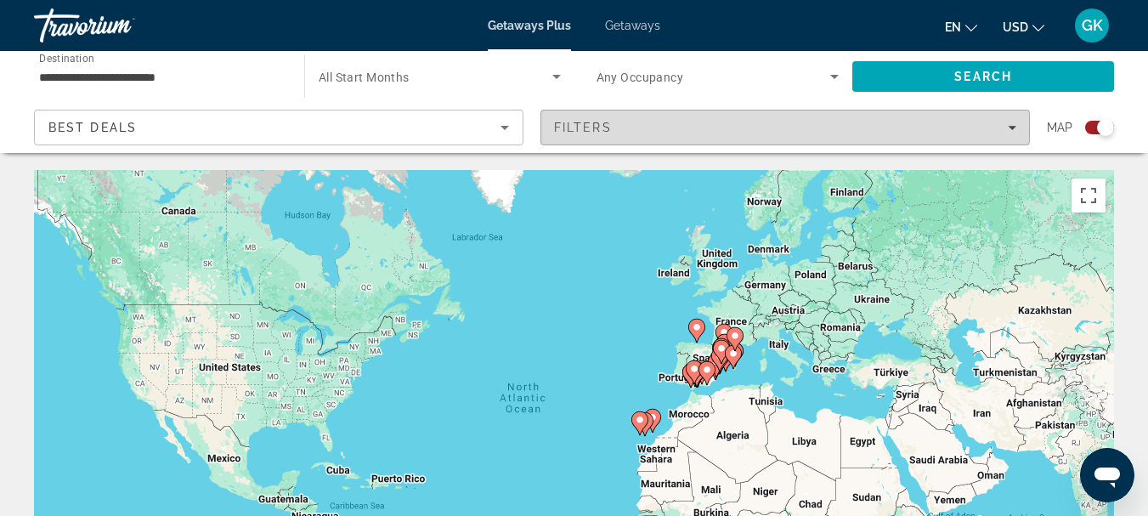
click at [604, 128] on span "Filters" at bounding box center [583, 128] width 58 height 14
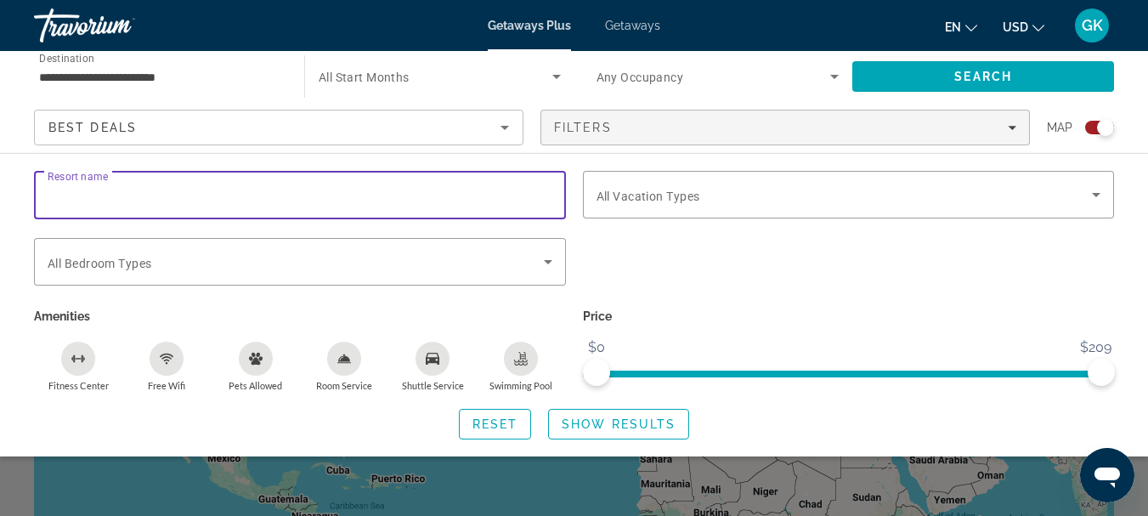
click at [288, 186] on input "Resort name" at bounding box center [300, 195] width 505 height 20
type input "******"
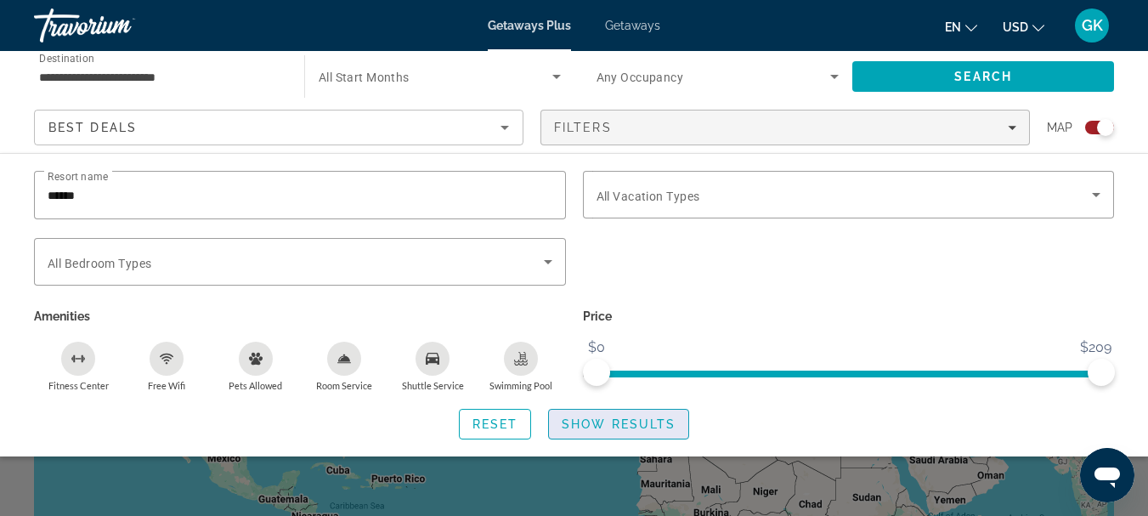
click at [655, 427] on span "Show Results" at bounding box center [618, 424] width 114 height 14
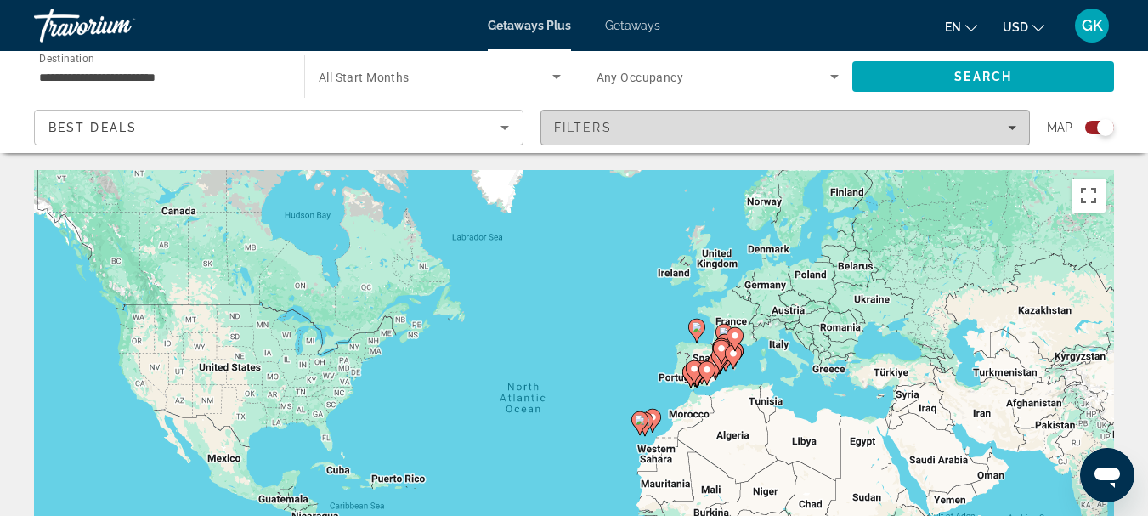
click at [676, 113] on span "Filters" at bounding box center [785, 127] width 488 height 41
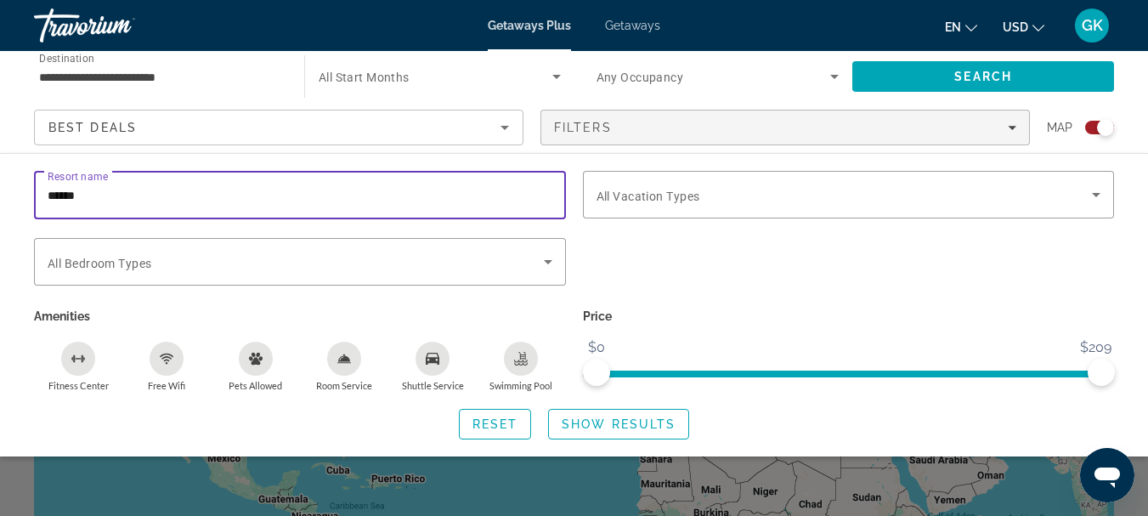
click at [186, 187] on input "******" at bounding box center [300, 195] width 505 height 20
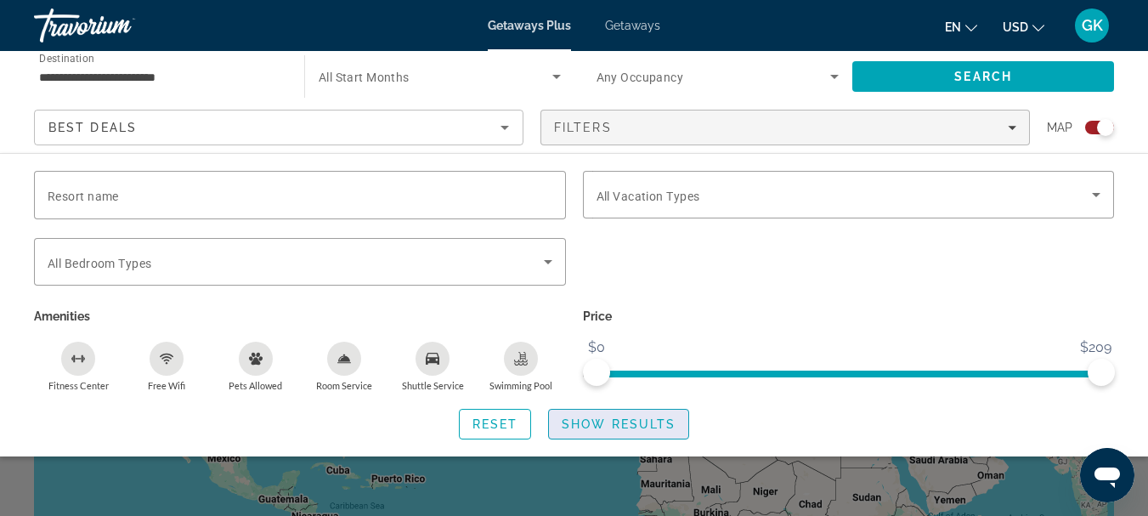
click at [594, 408] on span "Search widget" at bounding box center [618, 423] width 139 height 41
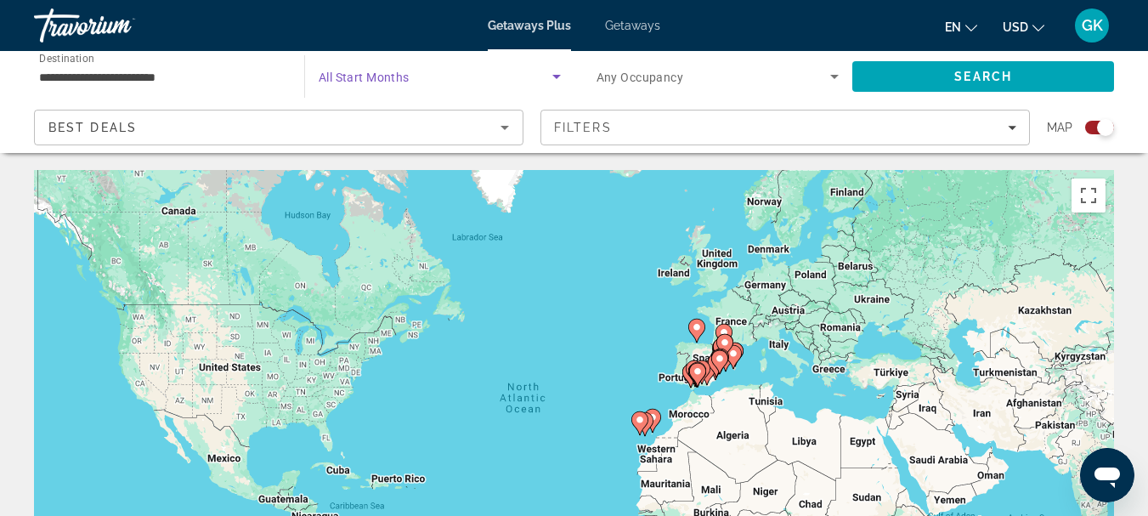
click at [459, 68] on span "Search widget" at bounding box center [436, 76] width 234 height 20
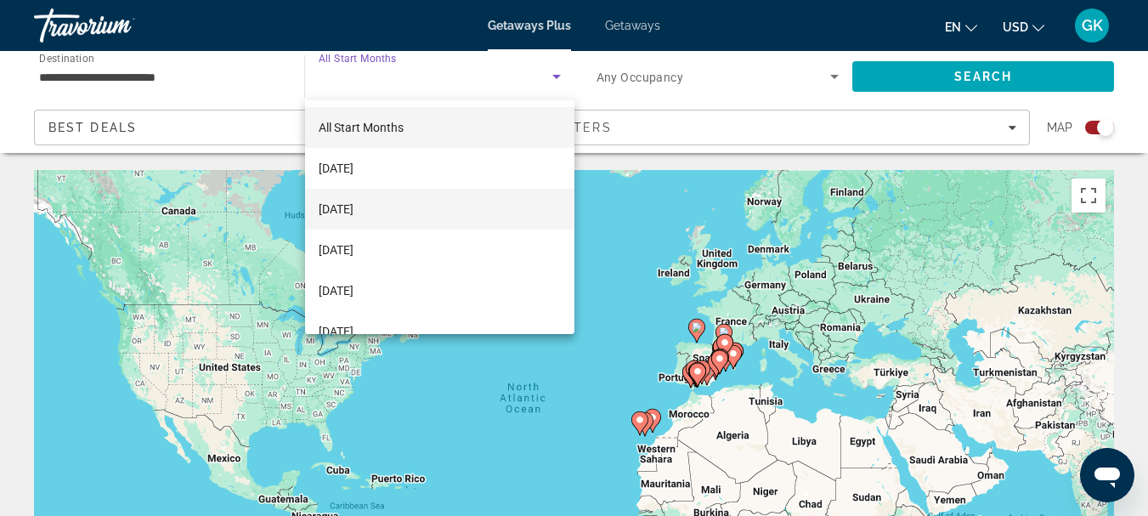
click at [392, 227] on mat-option "November 2025" at bounding box center [439, 209] width 269 height 41
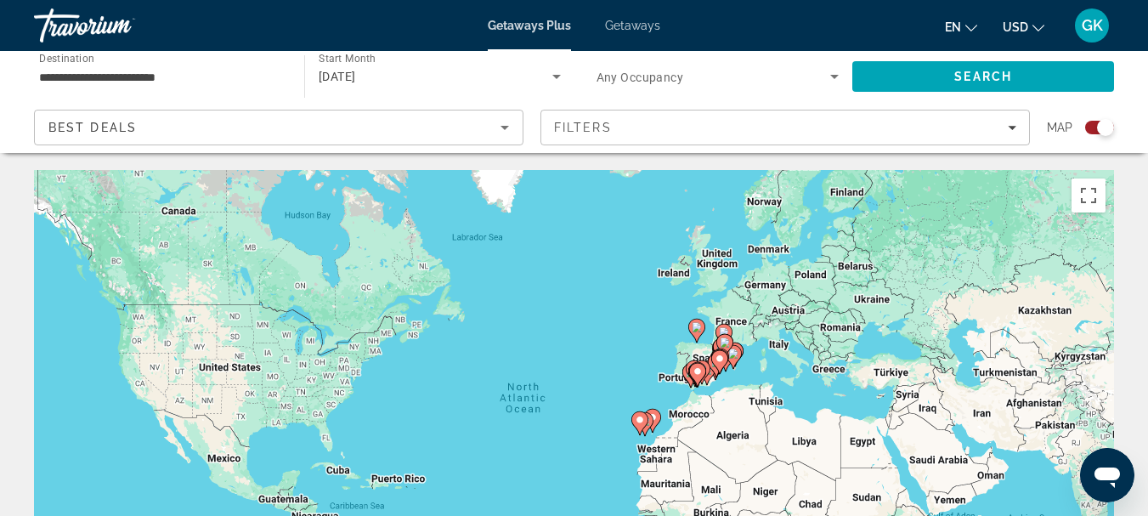
click at [682, 71] on span "Any Occupancy" at bounding box center [639, 78] width 87 height 14
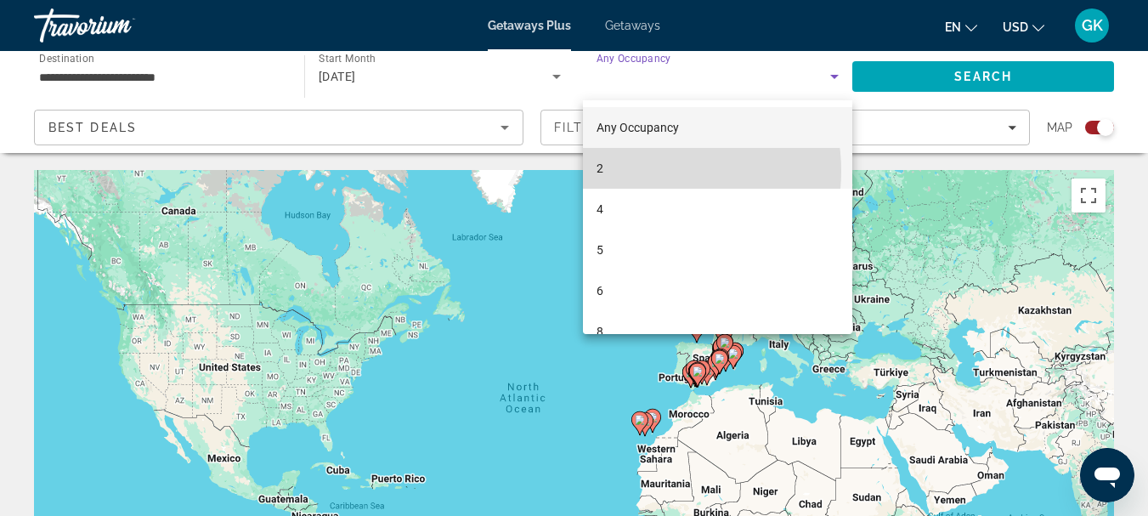
click at [646, 171] on mat-option "2" at bounding box center [718, 168] width 270 height 41
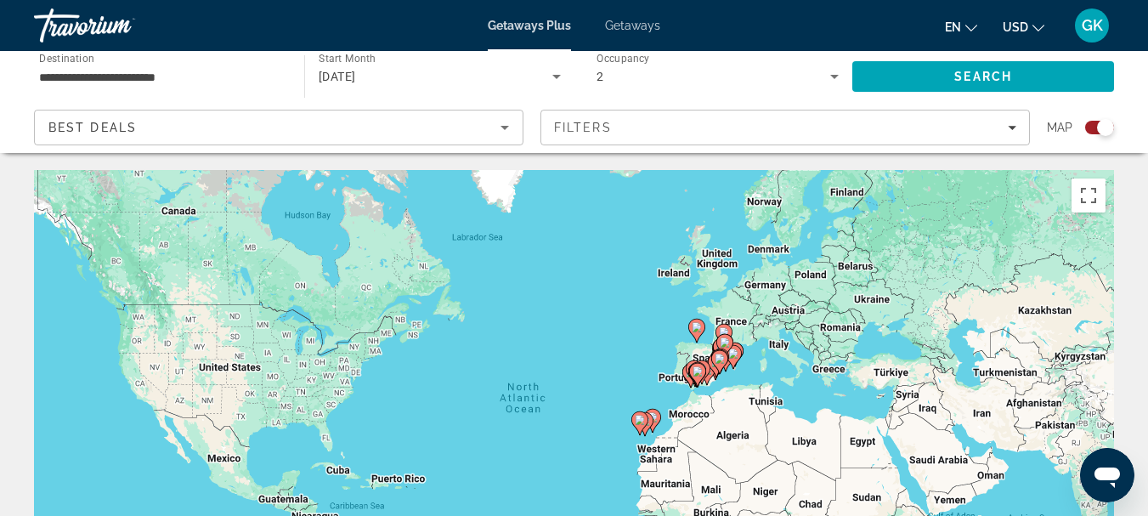
click at [683, 88] on div "2" at bounding box center [717, 77] width 243 height 48
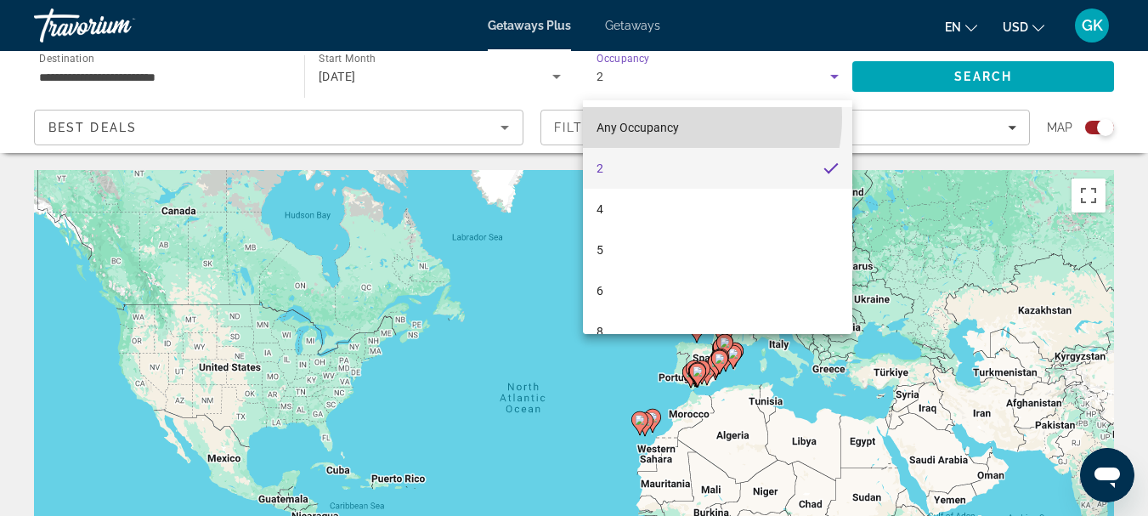
click at [667, 117] on span "Any Occupancy" at bounding box center [637, 127] width 82 height 20
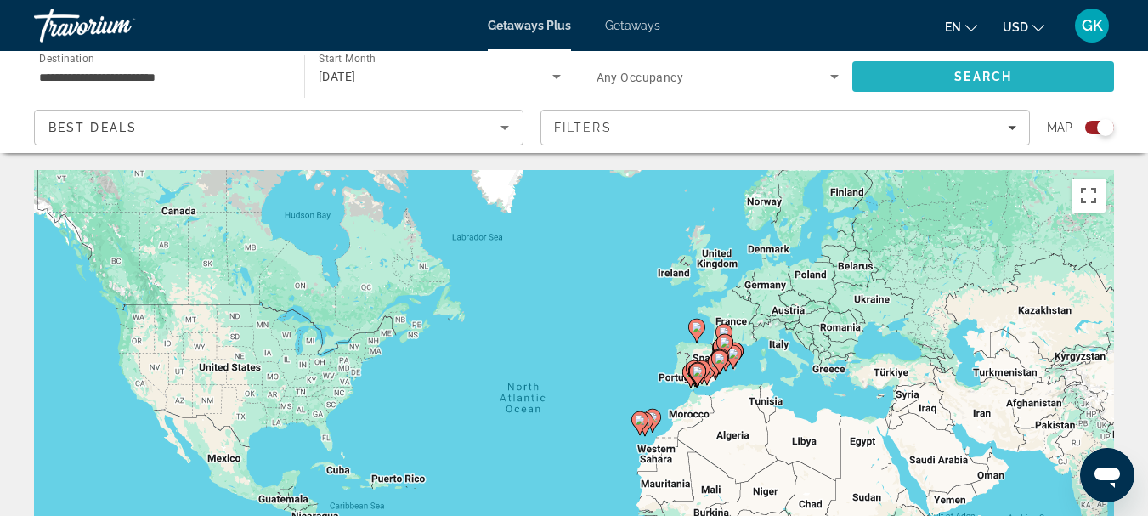
click at [912, 76] on span "Search" at bounding box center [983, 76] width 262 height 41
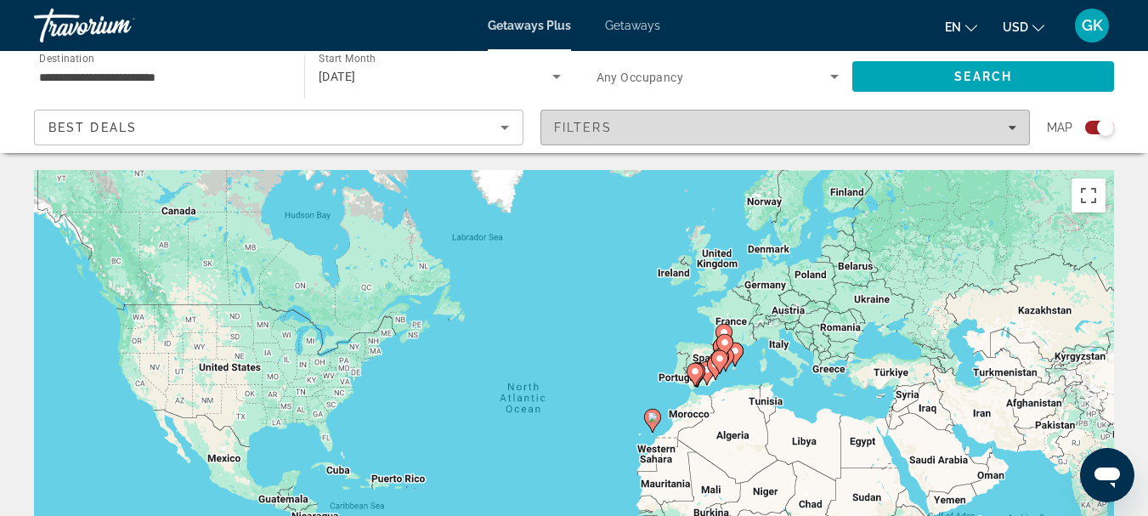
click at [854, 136] on span "Filters" at bounding box center [785, 127] width 488 height 41
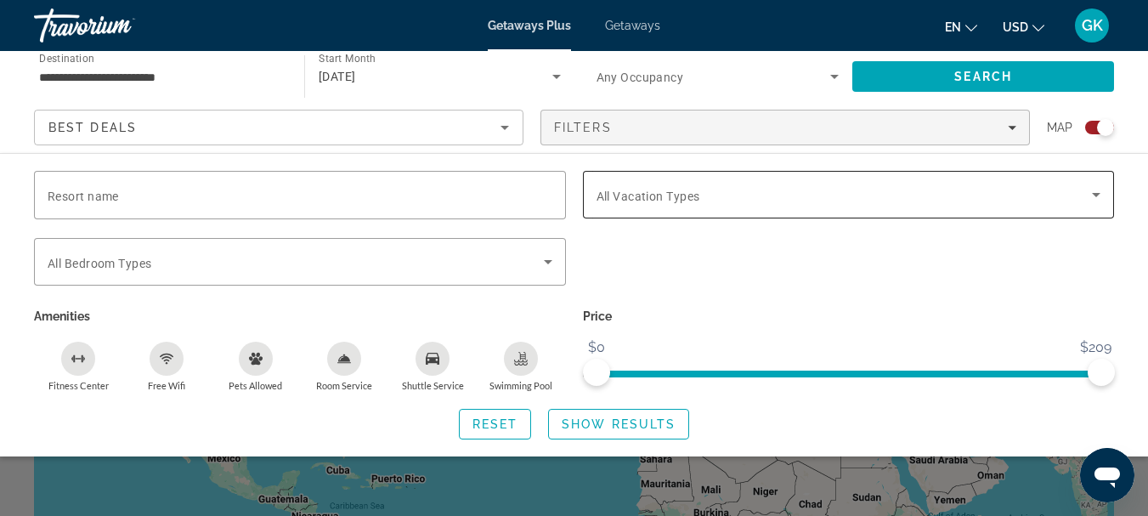
click at [805, 176] on div "Search widget" at bounding box center [848, 195] width 505 height 48
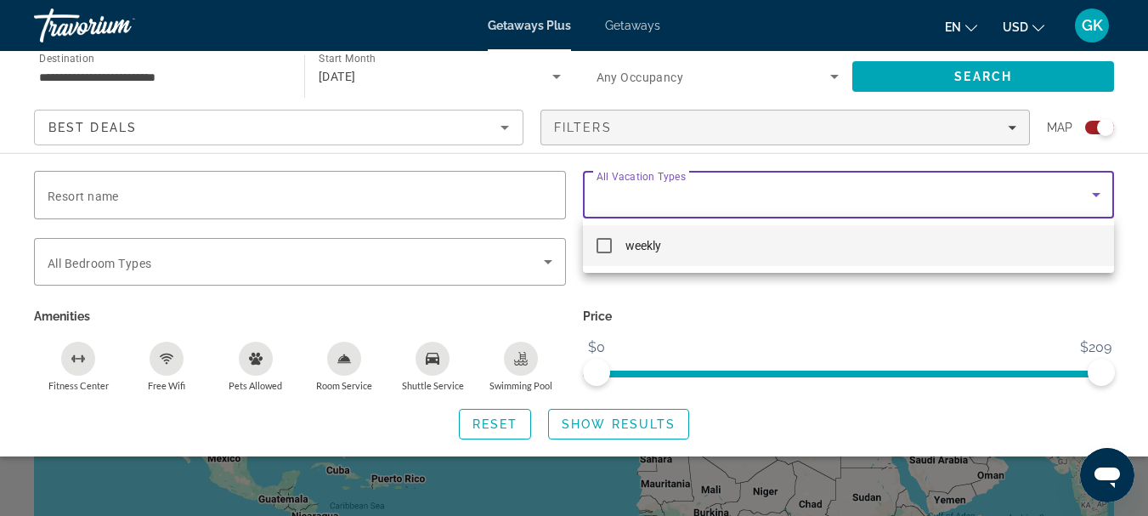
click at [805, 176] on div at bounding box center [574, 258] width 1148 height 516
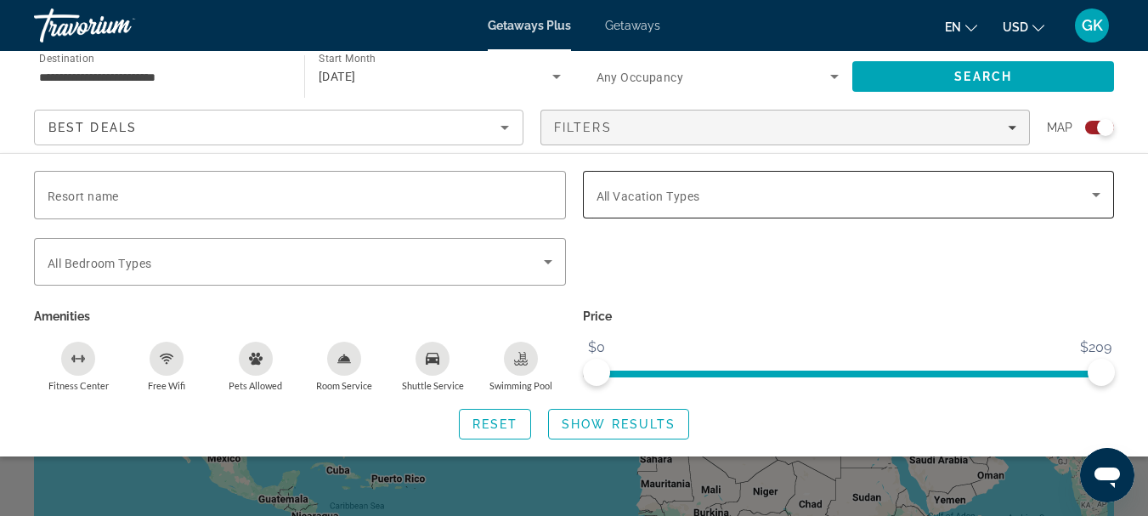
click at [805, 176] on div "Search widget" at bounding box center [848, 195] width 505 height 48
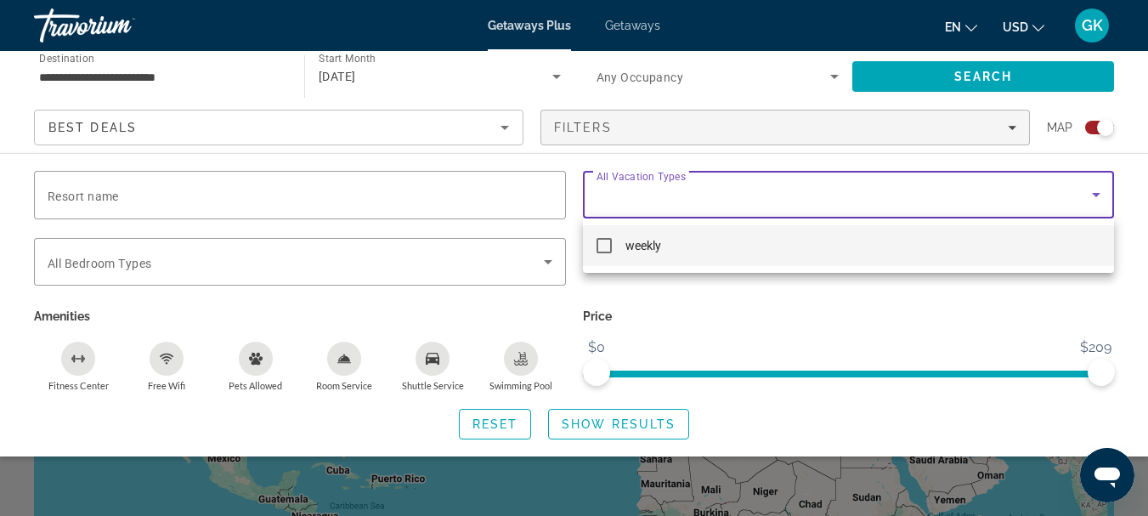
click at [805, 176] on div at bounding box center [574, 258] width 1148 height 516
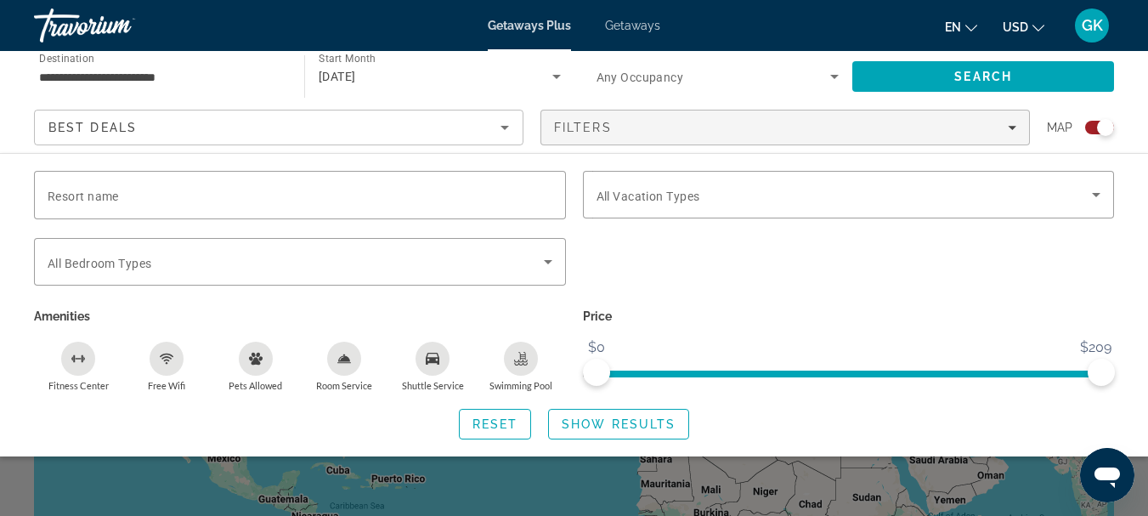
click at [820, 231] on div "Search widget" at bounding box center [849, 227] width 532 height 19
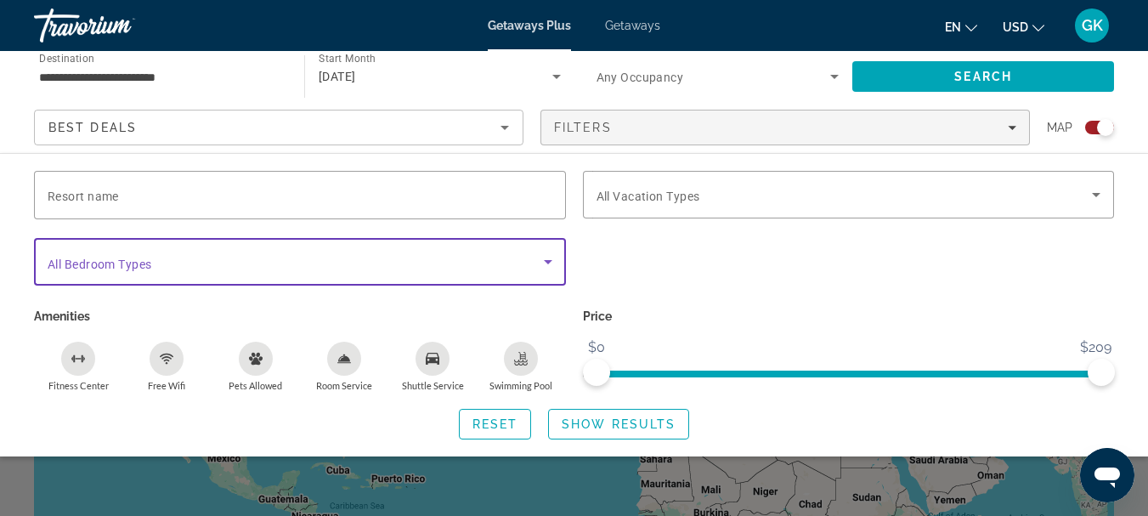
click at [491, 266] on span "Search widget" at bounding box center [296, 261] width 496 height 20
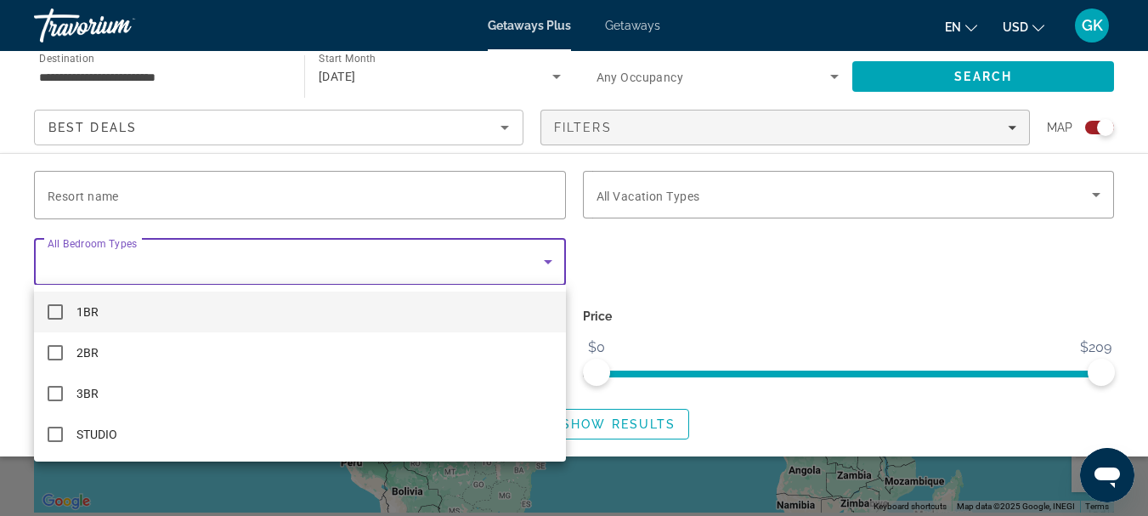
scroll to position [168, 0]
click at [460, 265] on div at bounding box center [574, 258] width 1148 height 516
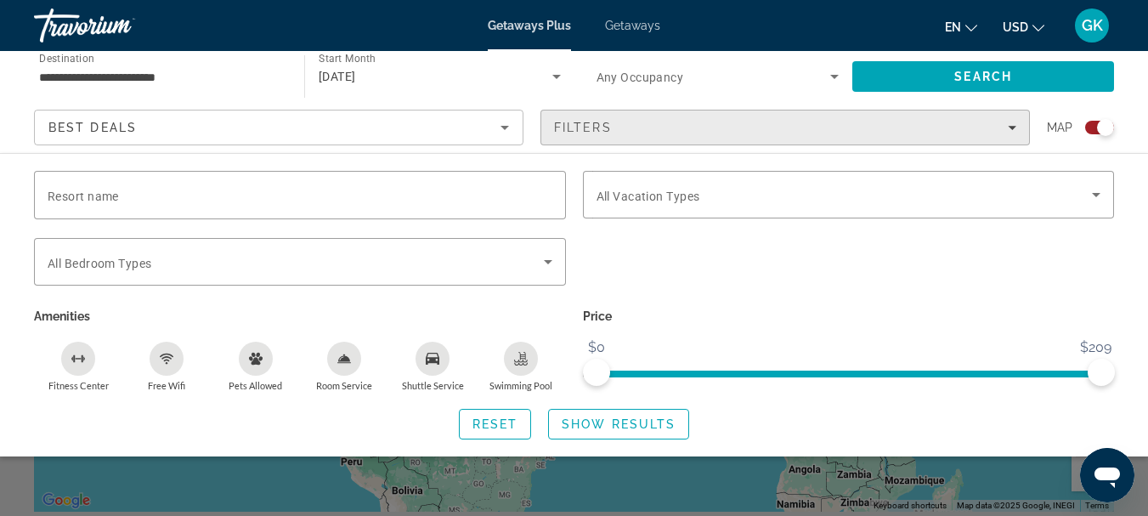
click at [853, 133] on div "Filters" at bounding box center [785, 128] width 462 height 14
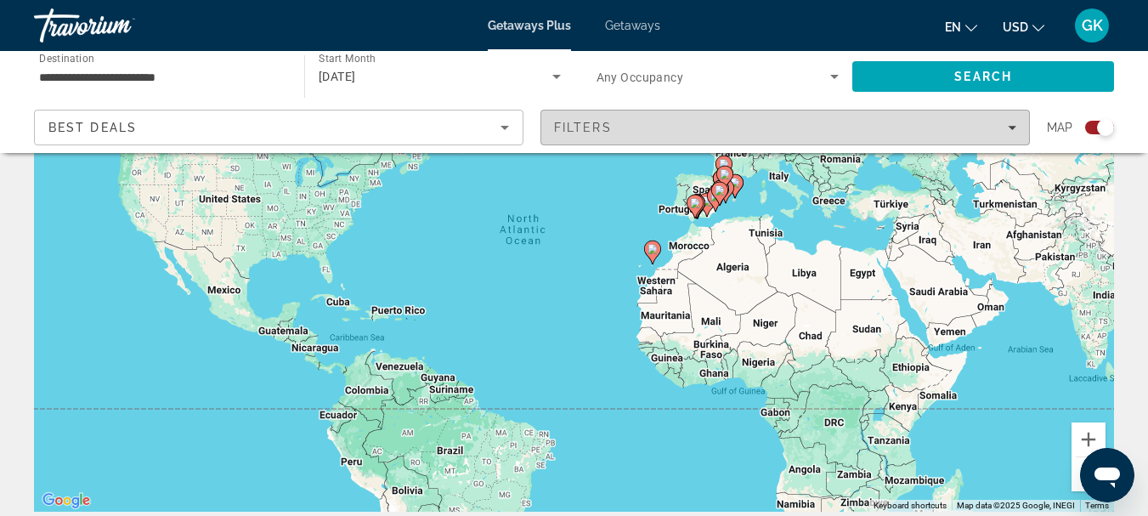
click at [853, 133] on div "Filters" at bounding box center [785, 128] width 462 height 14
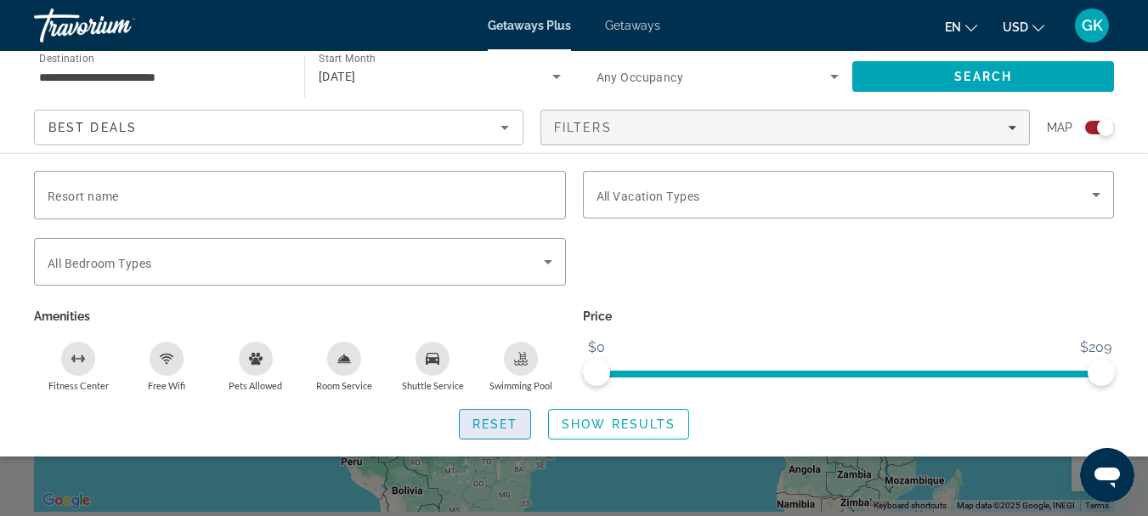
click at [492, 425] on span "Reset" at bounding box center [495, 424] width 46 height 14
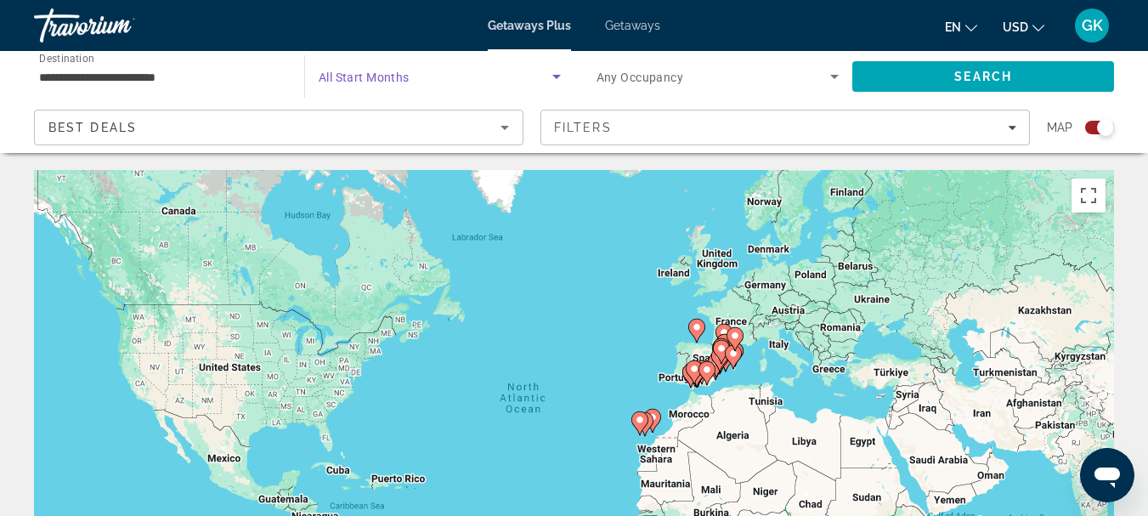
click at [451, 75] on span "Search widget" at bounding box center [436, 76] width 234 height 20
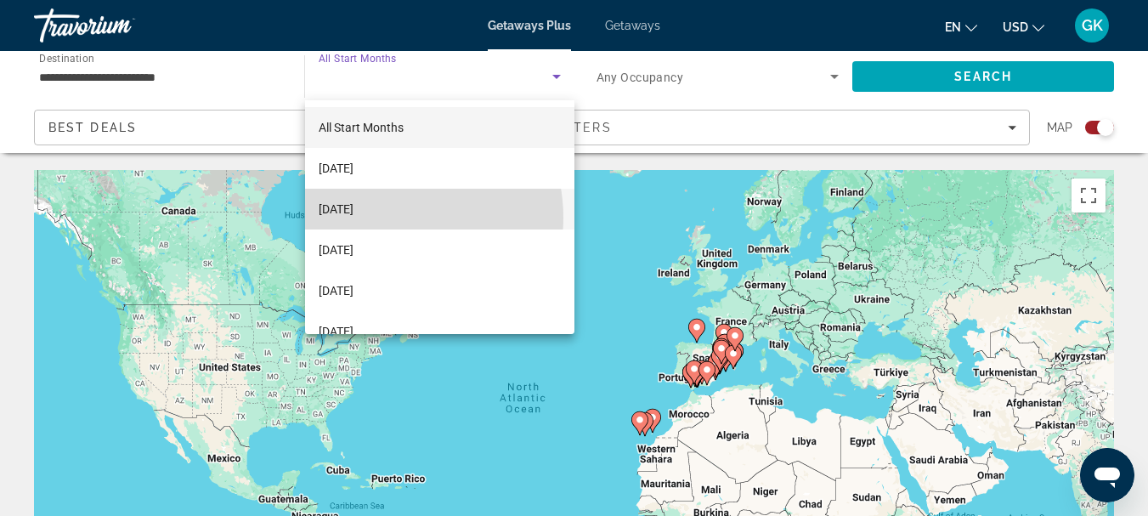
click at [353, 217] on span "November 2025" at bounding box center [336, 209] width 35 height 20
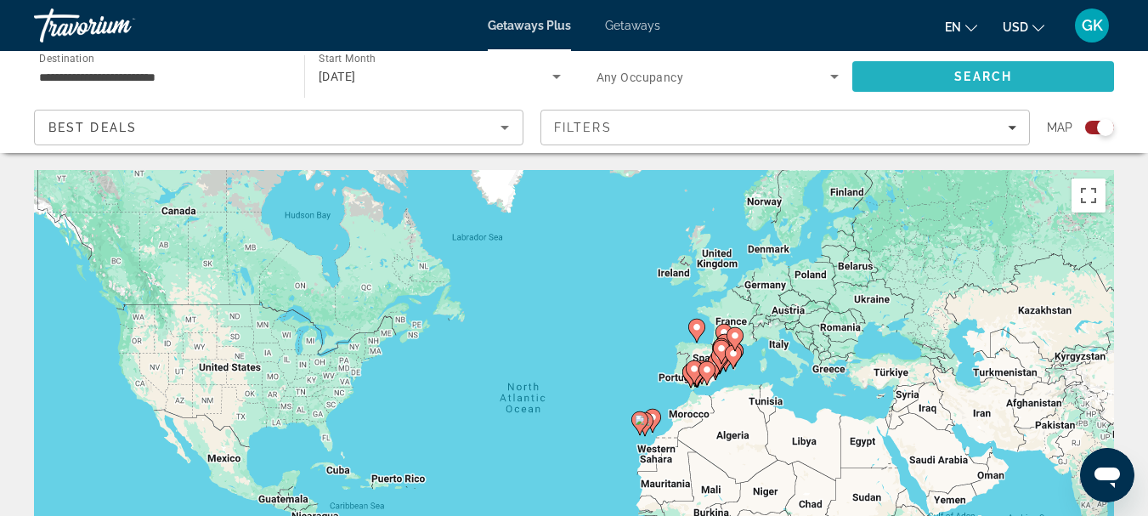
click at [899, 70] on span "Search" at bounding box center [983, 76] width 262 height 41
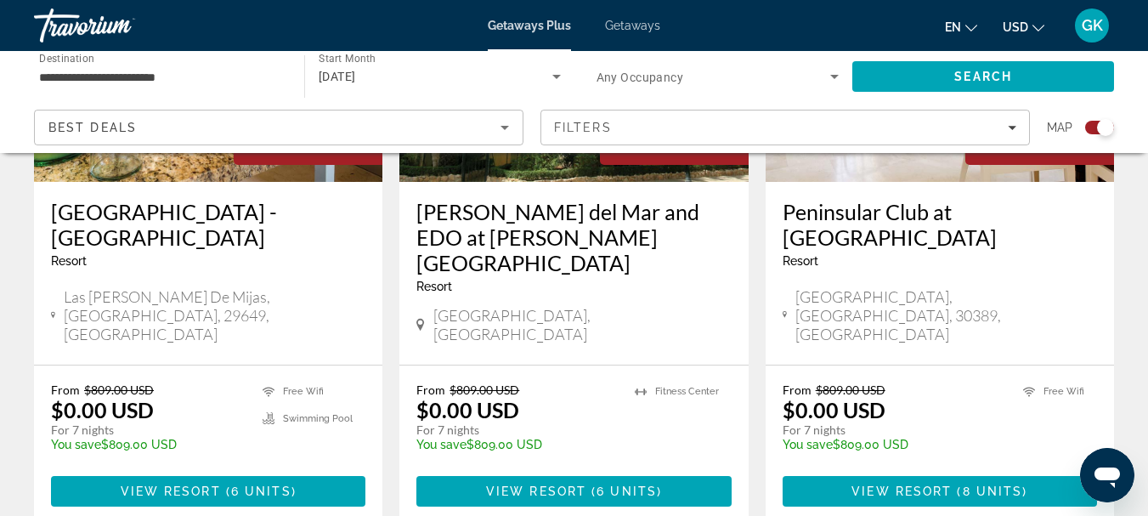
scroll to position [2797, 0]
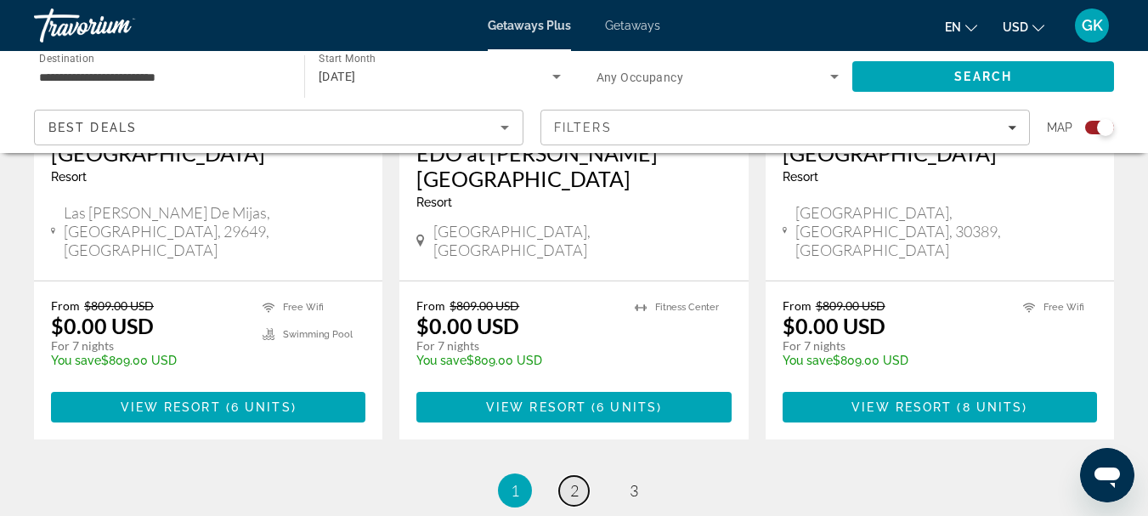
click at [568, 476] on link "page 2" at bounding box center [574, 491] width 30 height 30
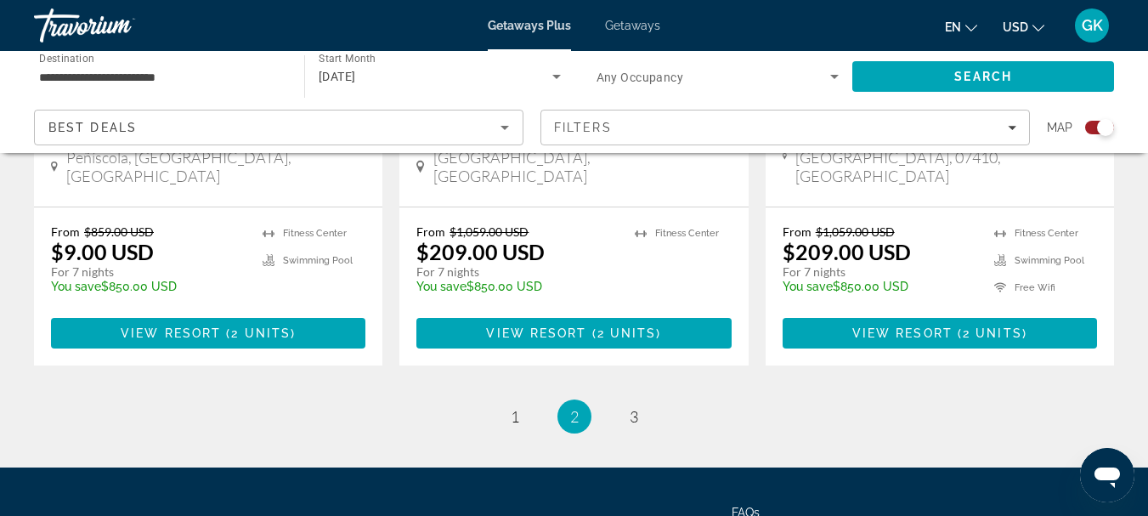
scroll to position [2861, 0]
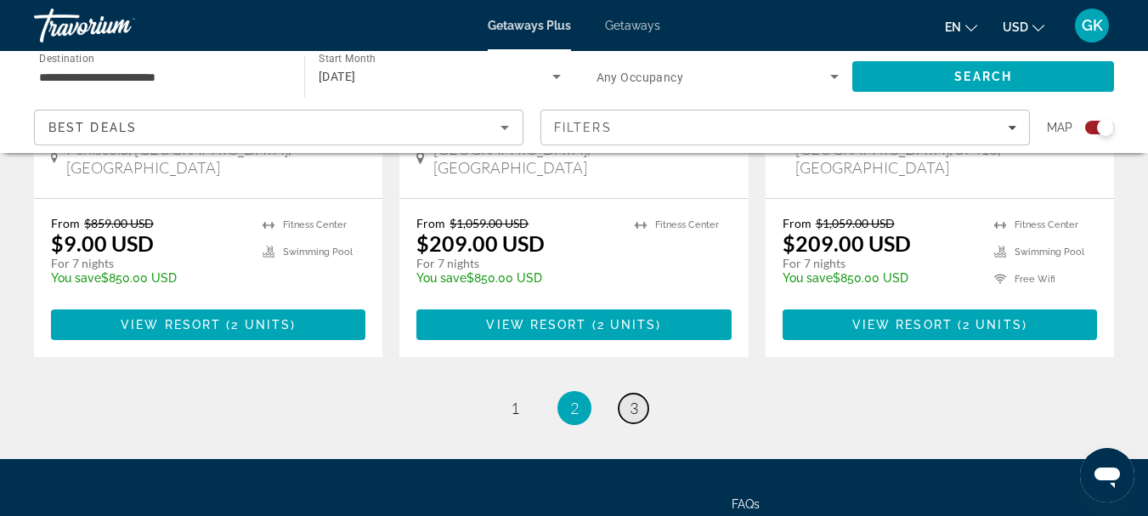
click at [640, 393] on link "page 3" at bounding box center [633, 408] width 30 height 30
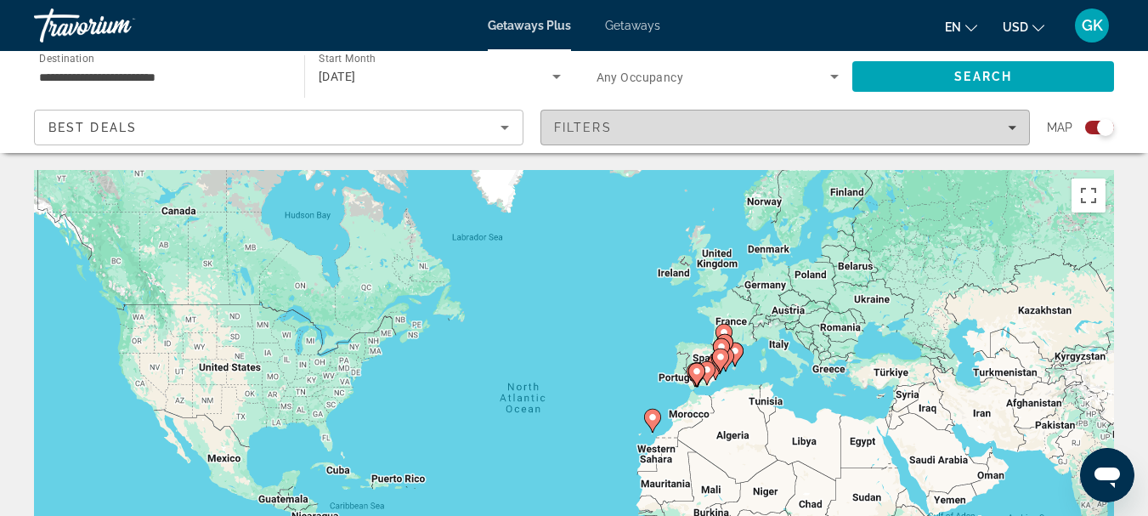
click at [569, 133] on span "Filters" at bounding box center [583, 128] width 58 height 14
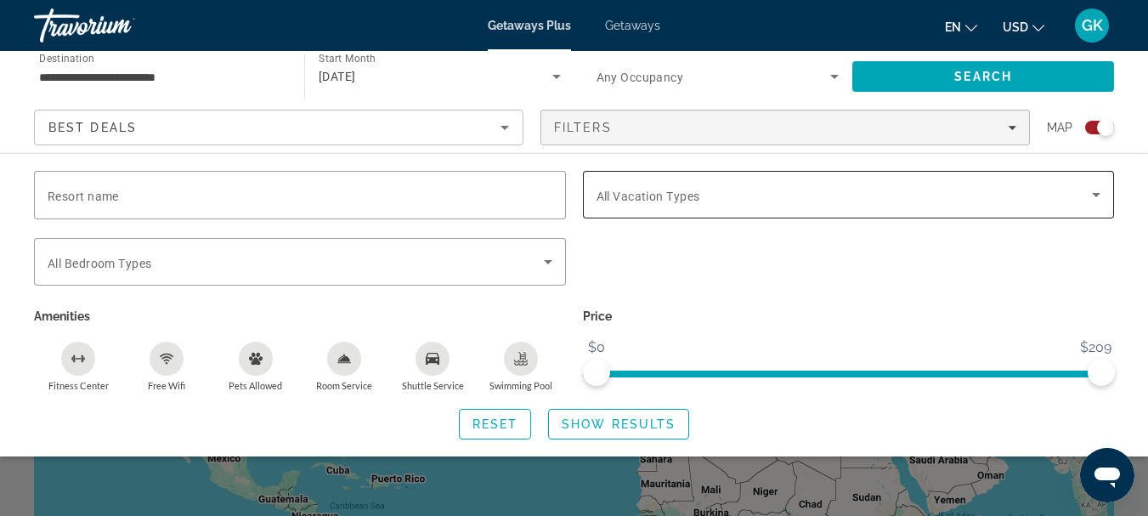
click at [623, 194] on span "All Vacation Types" at bounding box center [648, 196] width 104 height 14
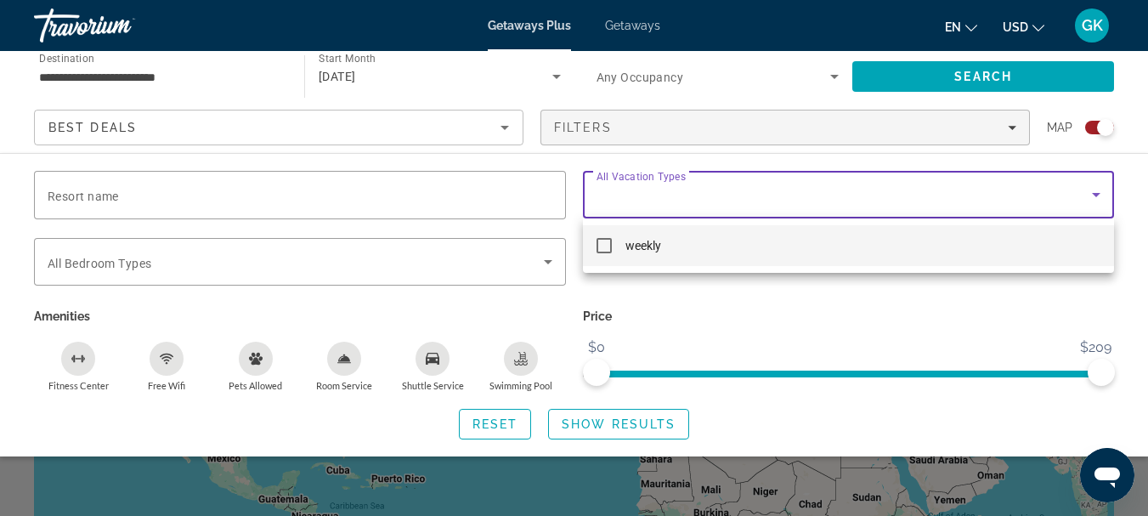
click at [623, 194] on div at bounding box center [574, 258] width 1148 height 516
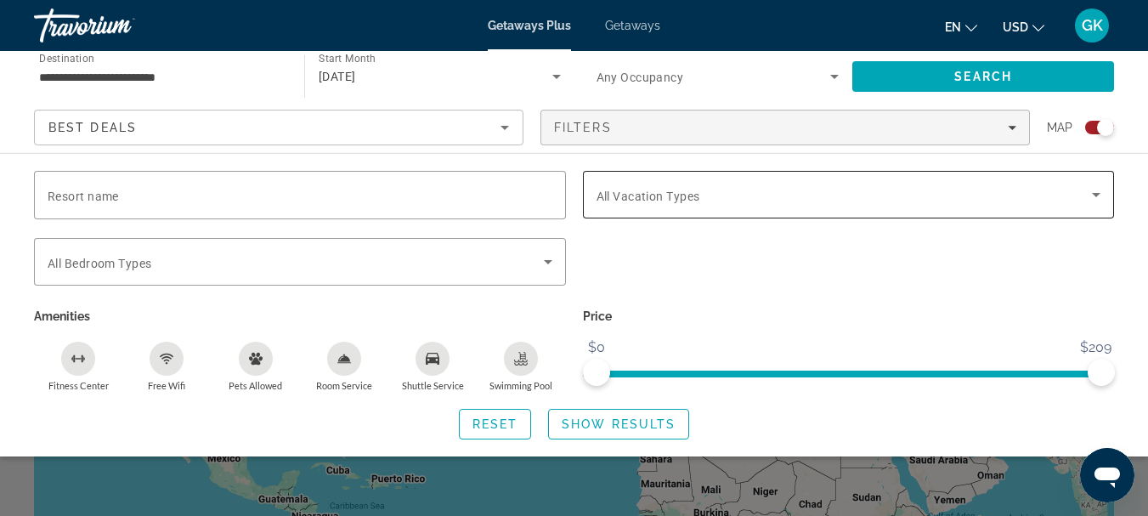
click at [623, 194] on span "All Vacation Types" at bounding box center [648, 196] width 104 height 14
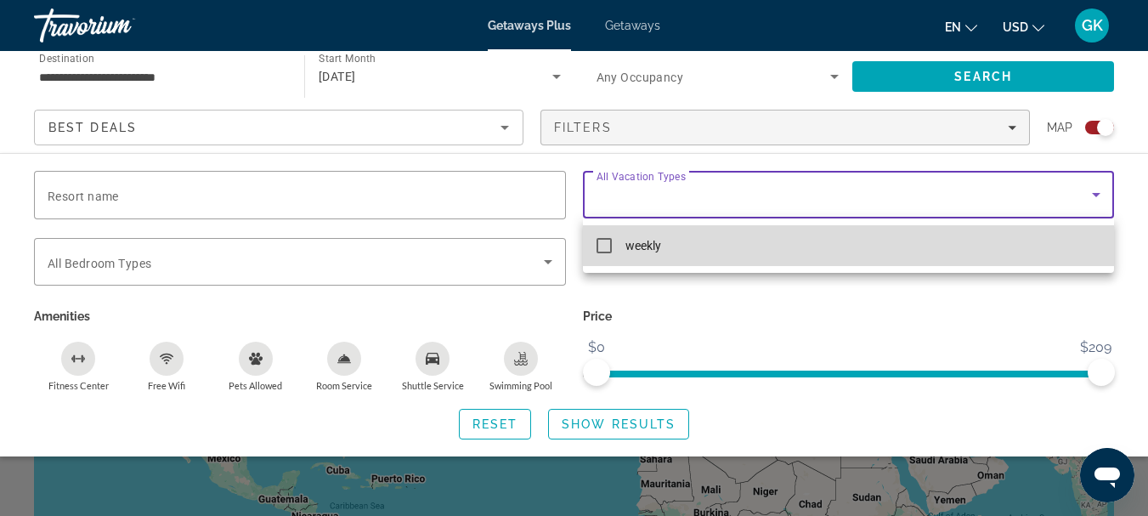
click at [607, 248] on mat-pseudo-checkbox at bounding box center [603, 245] width 15 height 15
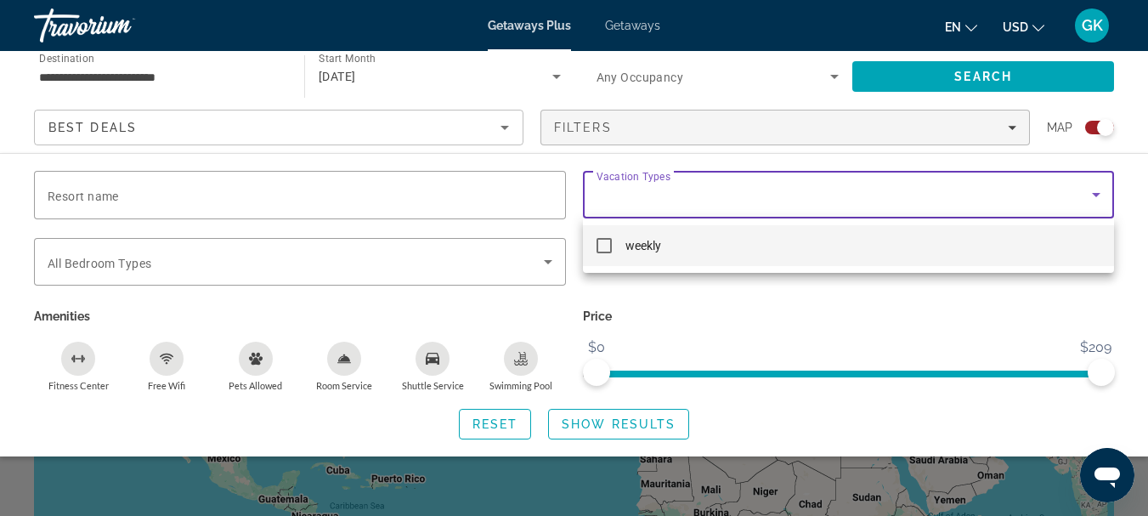
click at [632, 207] on div at bounding box center [574, 258] width 1148 height 516
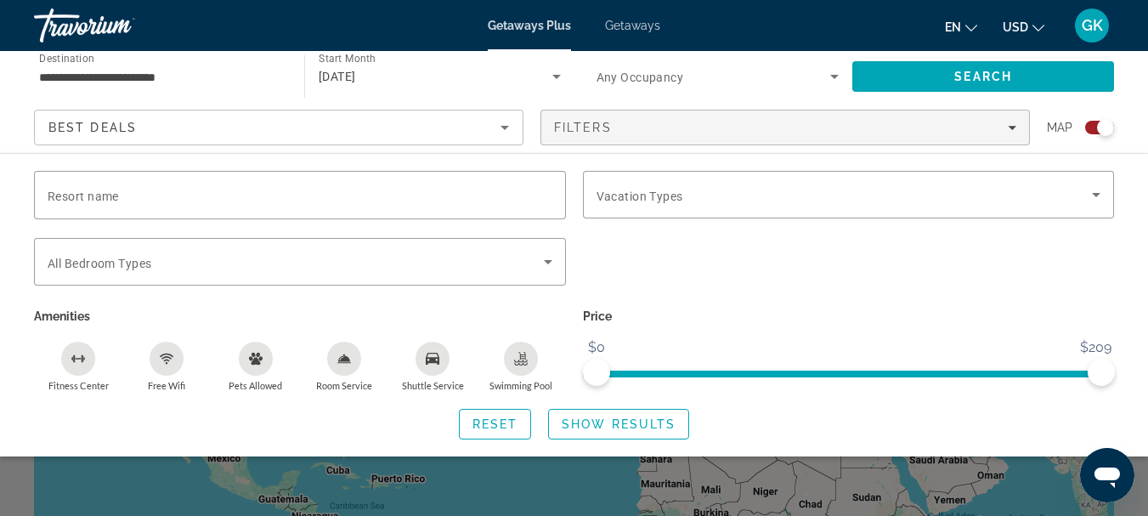
click at [625, 24] on span "Getaways" at bounding box center [632, 26] width 55 height 14
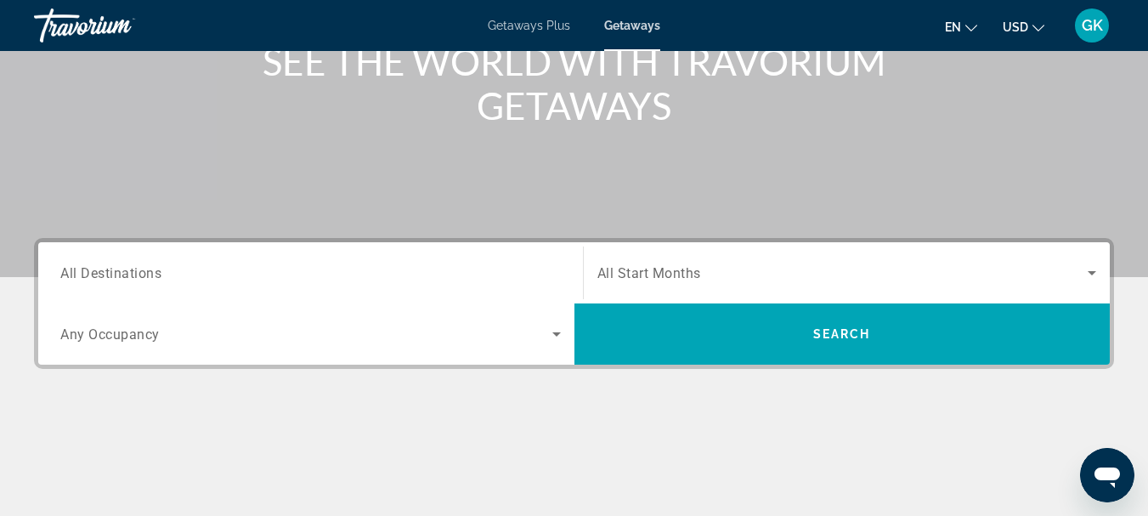
click at [383, 271] on input "Destination All Destinations" at bounding box center [310, 273] width 500 height 20
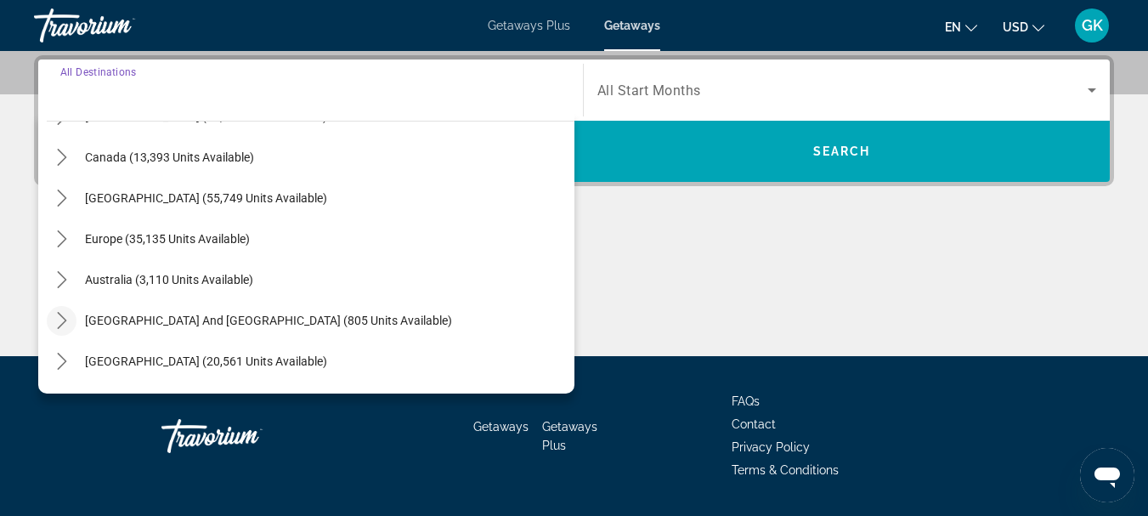
scroll to position [117, 0]
click at [54, 234] on icon "Toggle Europe (35,135 units available) submenu" at bounding box center [62, 236] width 17 height 17
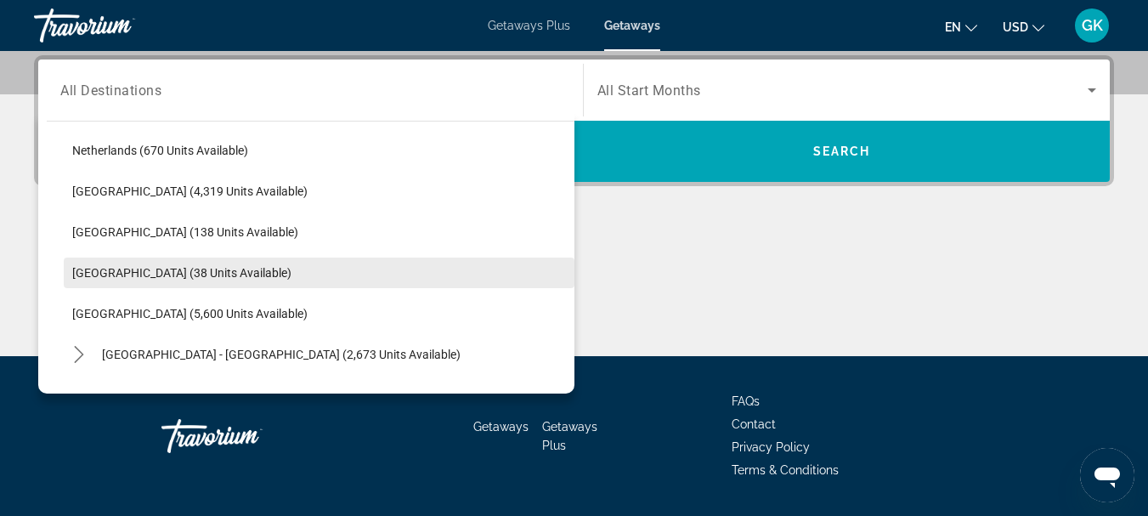
scroll to position [773, 0]
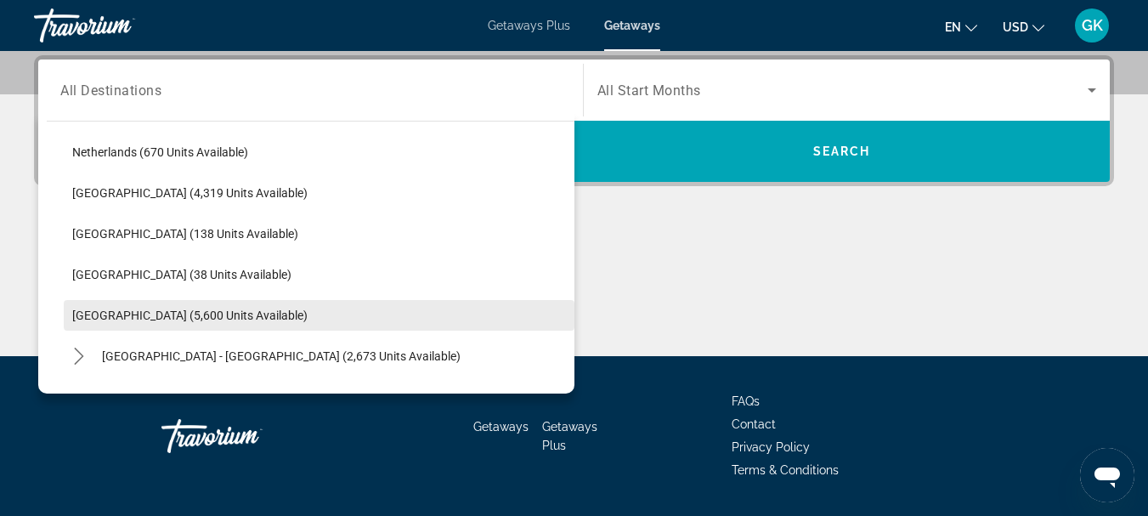
click at [137, 303] on span "Select destination: Spain (5,600 units available)" at bounding box center [319, 315] width 510 height 41
type input "**********"
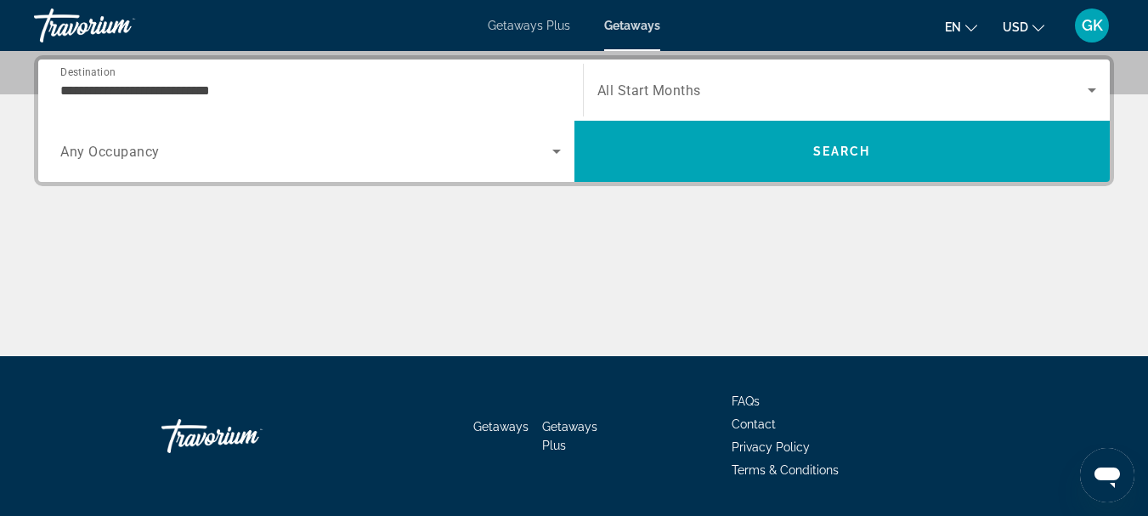
click at [629, 86] on span "All Start Months" at bounding box center [649, 90] width 104 height 16
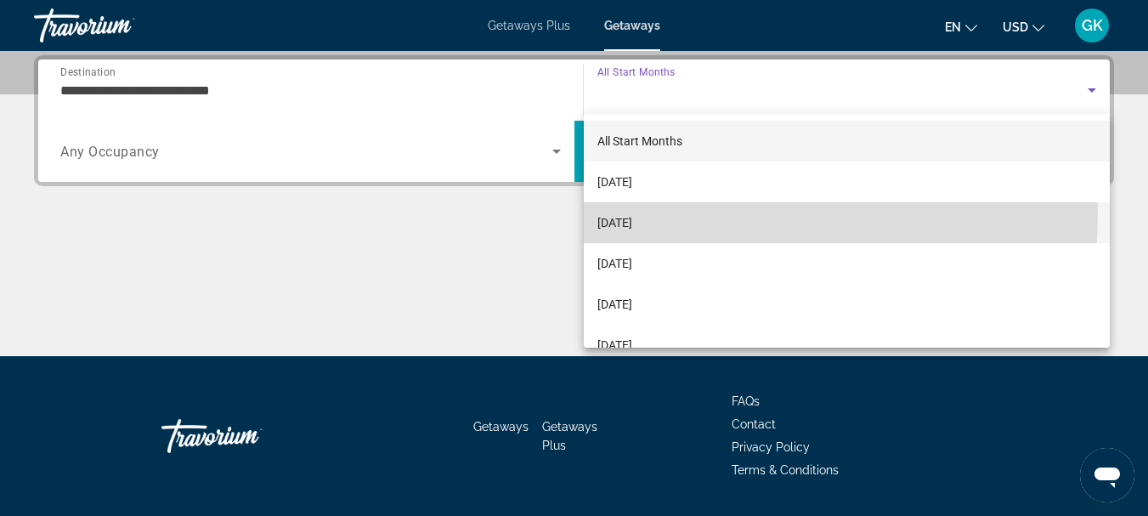
click at [628, 212] on span "November 2025" at bounding box center [614, 222] width 35 height 20
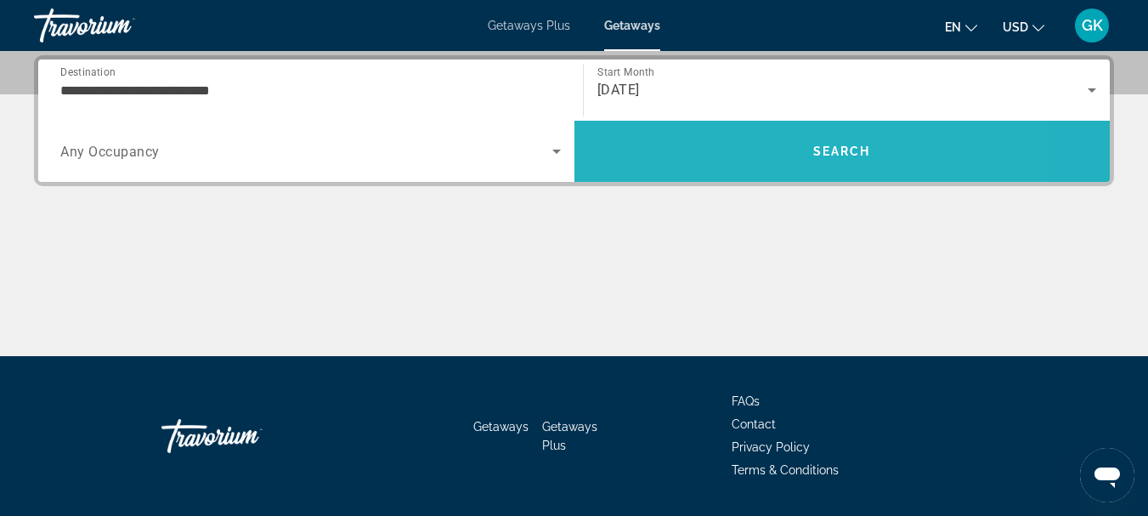
click at [646, 152] on span "Search" at bounding box center [842, 151] width 536 height 41
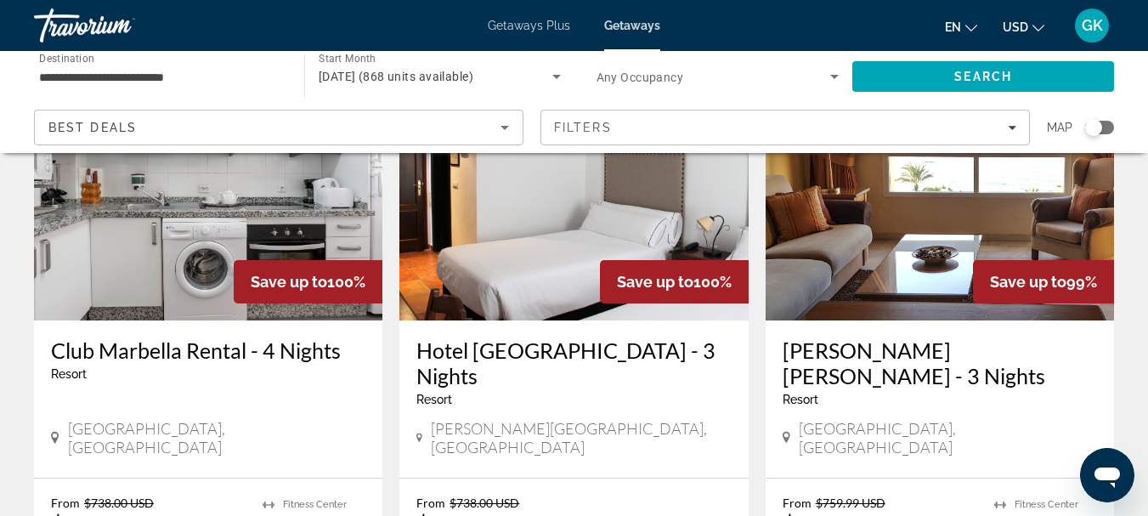
scroll to position [165, 0]
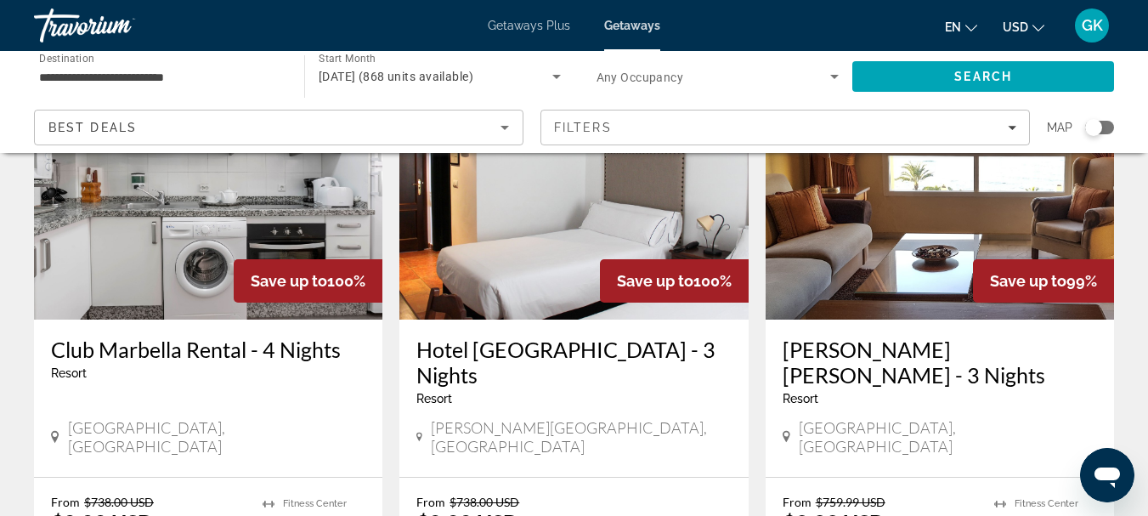
click at [471, 139] on div "Best Deals" at bounding box center [278, 134] width 460 height 48
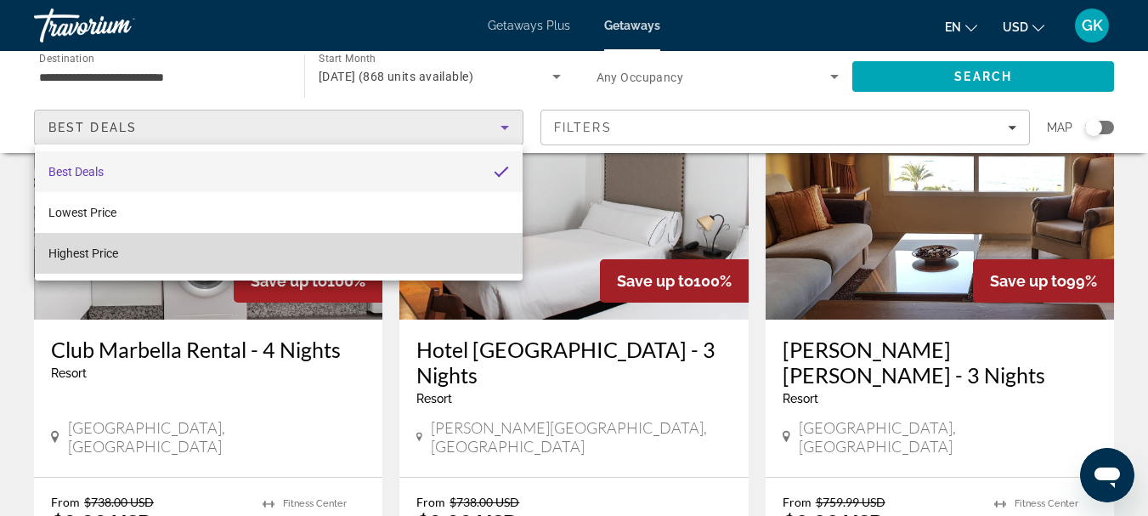
click at [360, 267] on mat-option "Highest Price" at bounding box center [279, 253] width 488 height 41
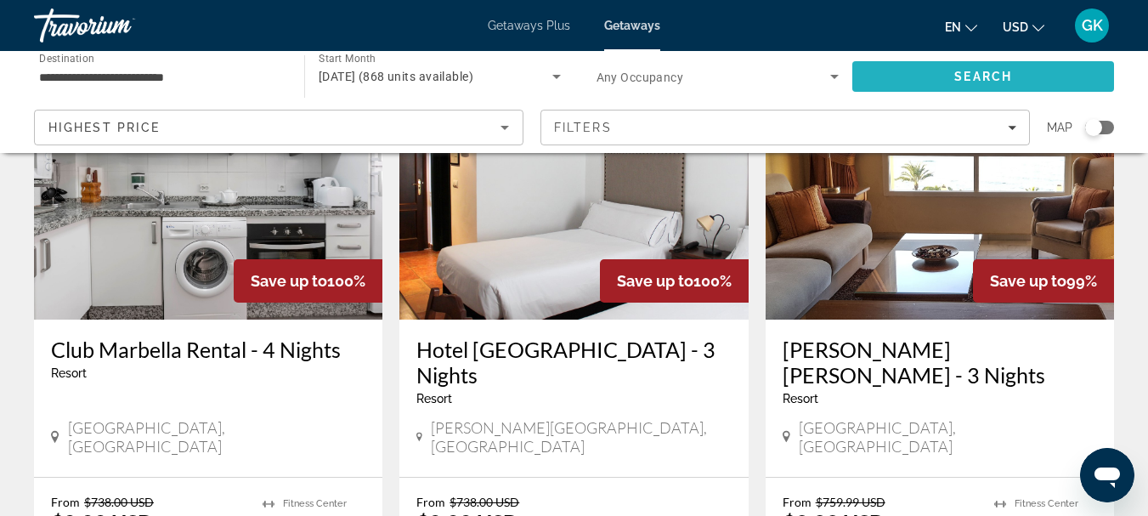
click at [906, 67] on span "Search" at bounding box center [983, 76] width 262 height 41
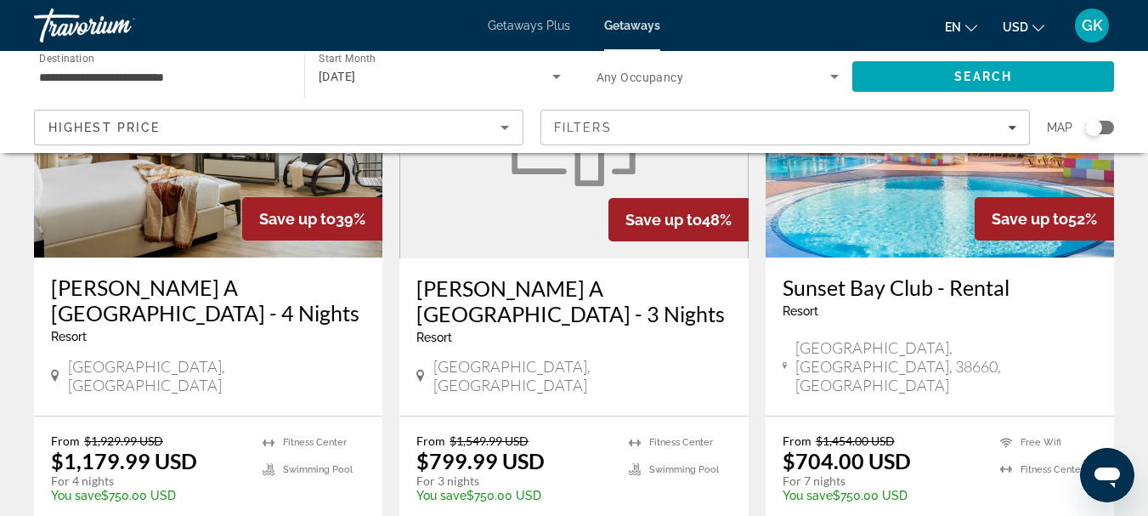
scroll to position [228, 0]
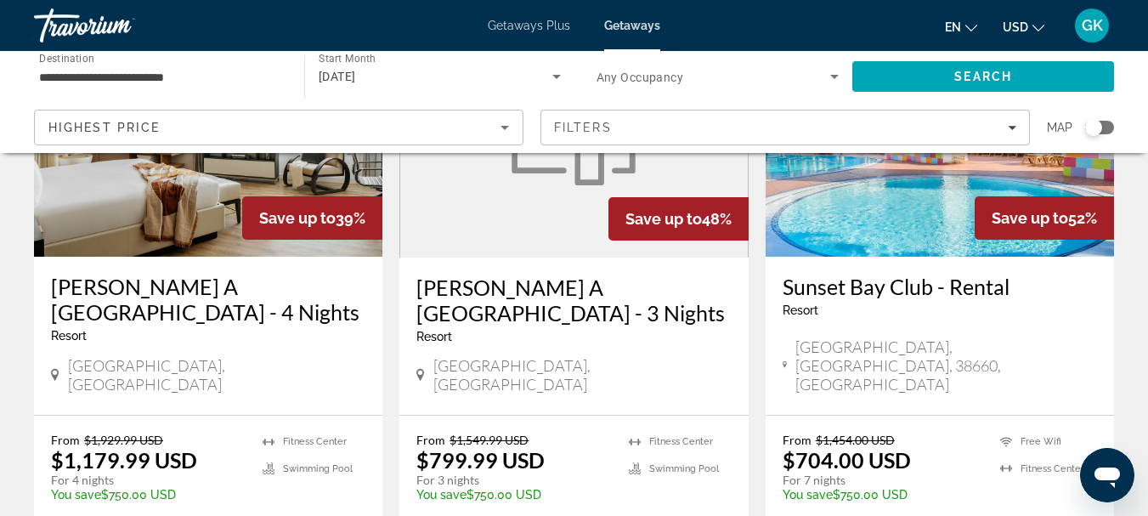
click at [645, 331] on div "Resort - This is an adults only resort" at bounding box center [573, 337] width 314 height 14
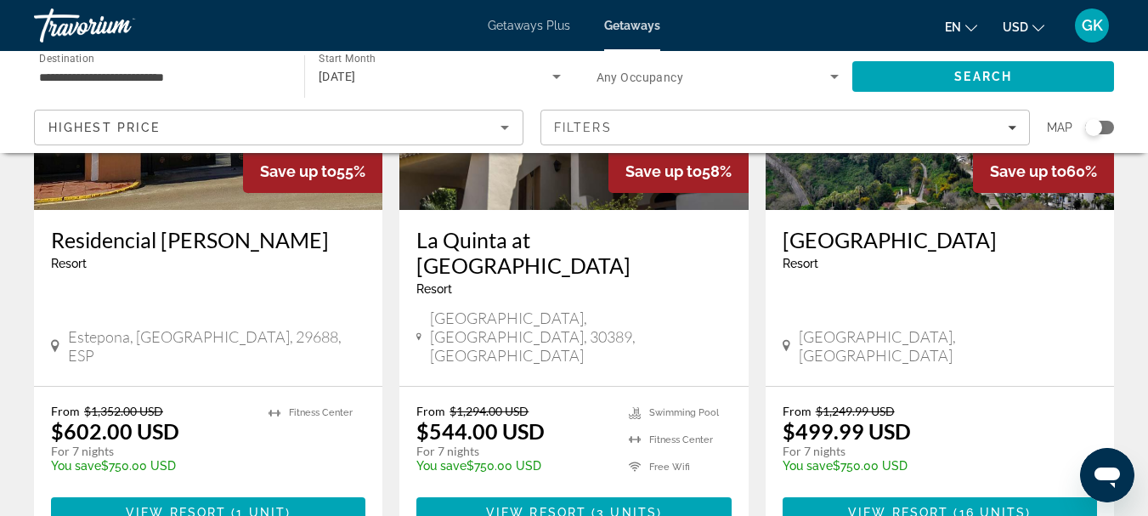
scroll to position [898, 0]
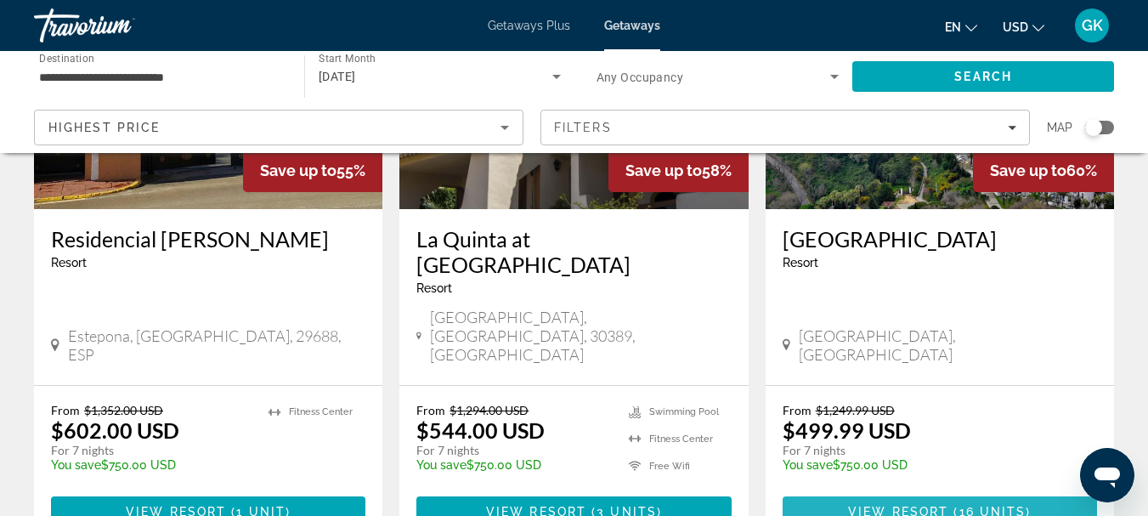
click at [827, 491] on span "Main content" at bounding box center [939, 511] width 314 height 41
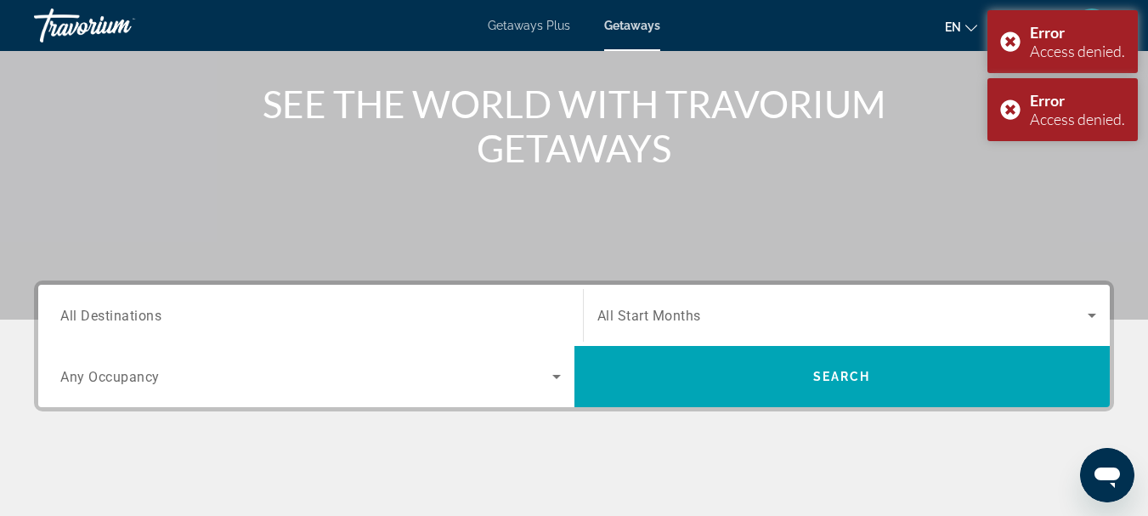
scroll to position [189, 0]
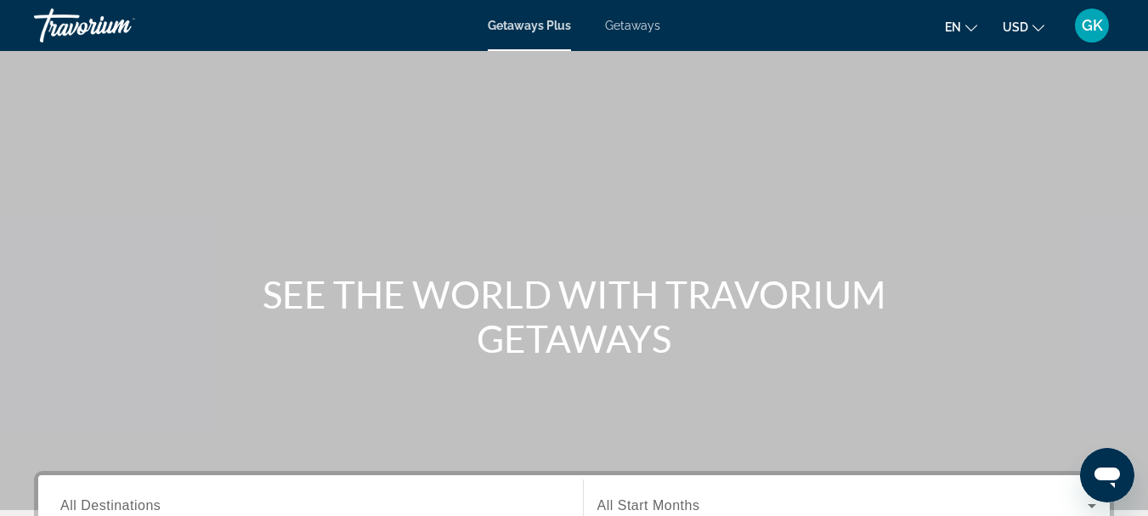
click at [637, 18] on div "Getaways Plus Getaways en English Español Français Italiano Português русский U…" at bounding box center [574, 25] width 1148 height 44
click at [644, 20] on span "Getaways" at bounding box center [632, 26] width 55 height 14
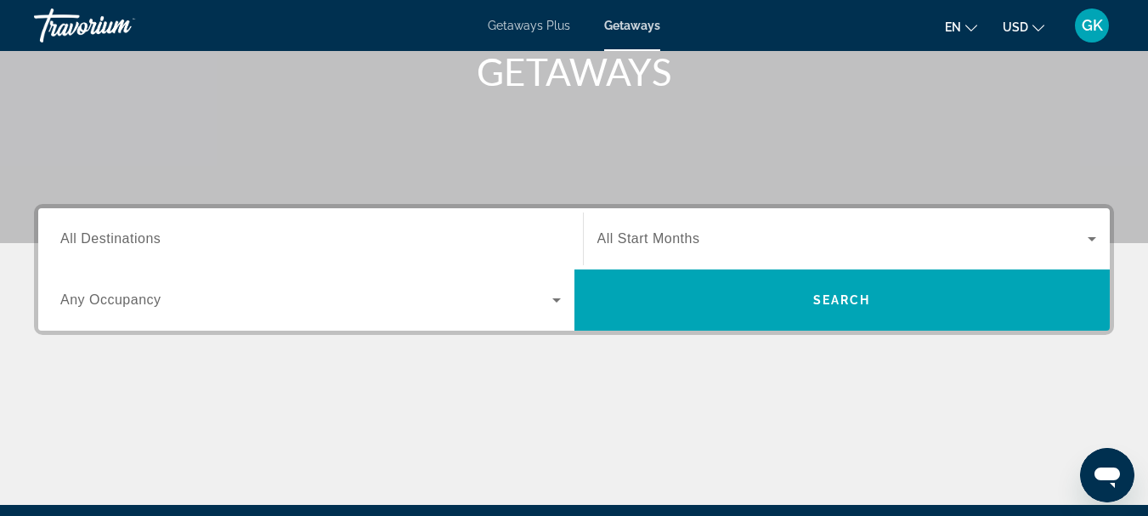
click at [375, 260] on div "Search widget" at bounding box center [310, 239] width 500 height 48
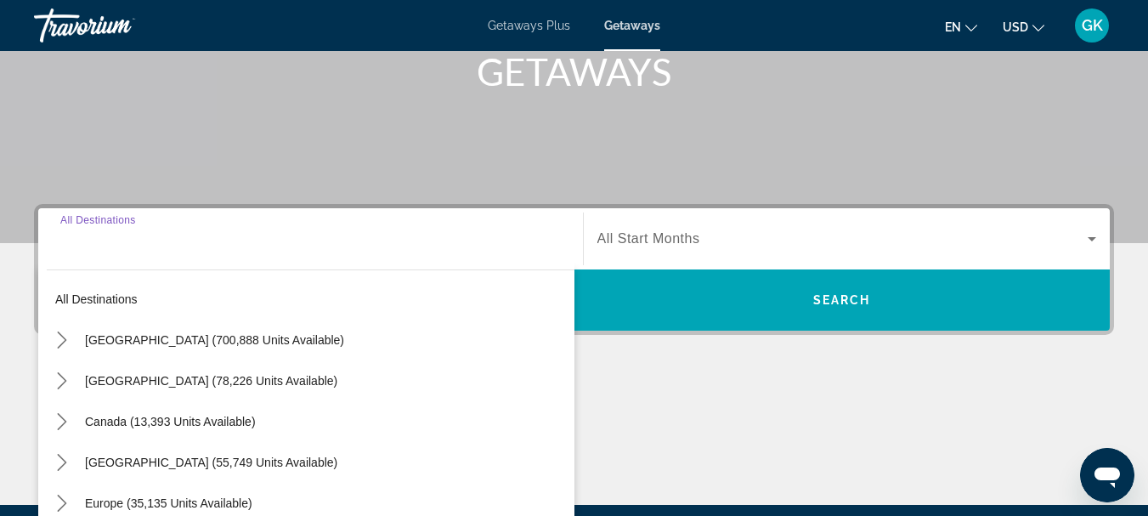
scroll to position [415, 0]
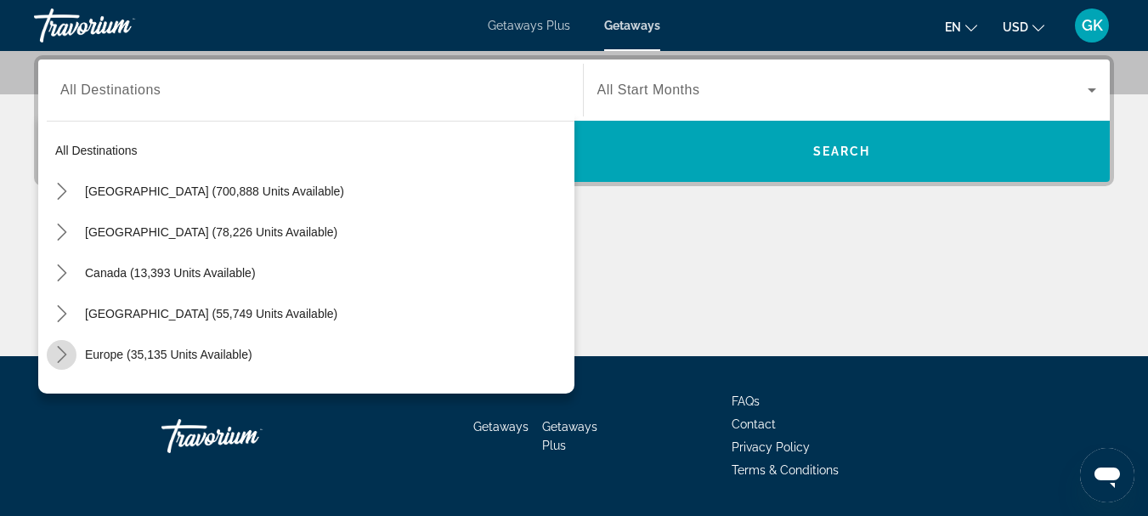
click at [70, 368] on mat-icon "Toggle Europe (35,135 units available) submenu" at bounding box center [62, 355] width 30 height 30
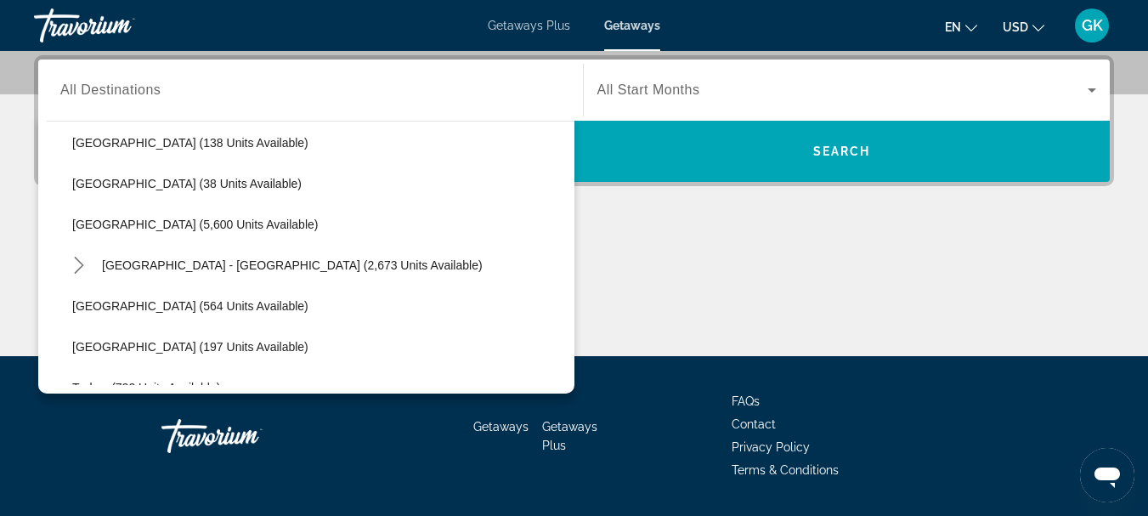
scroll to position [871, 0]
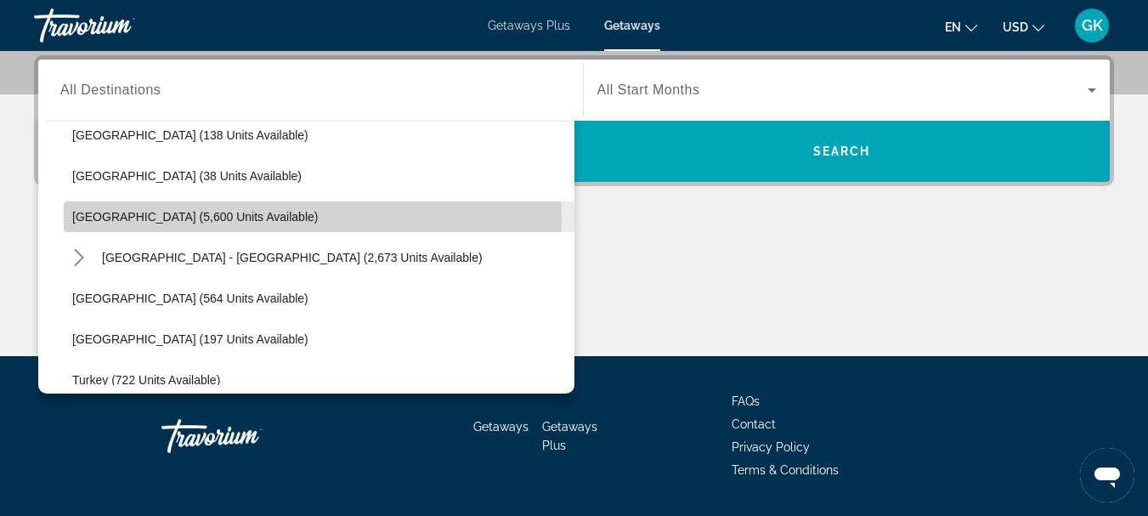
click at [76, 220] on span "[GEOGRAPHIC_DATA] (5,600 units available)" at bounding box center [194, 217] width 245 height 14
type input "**********"
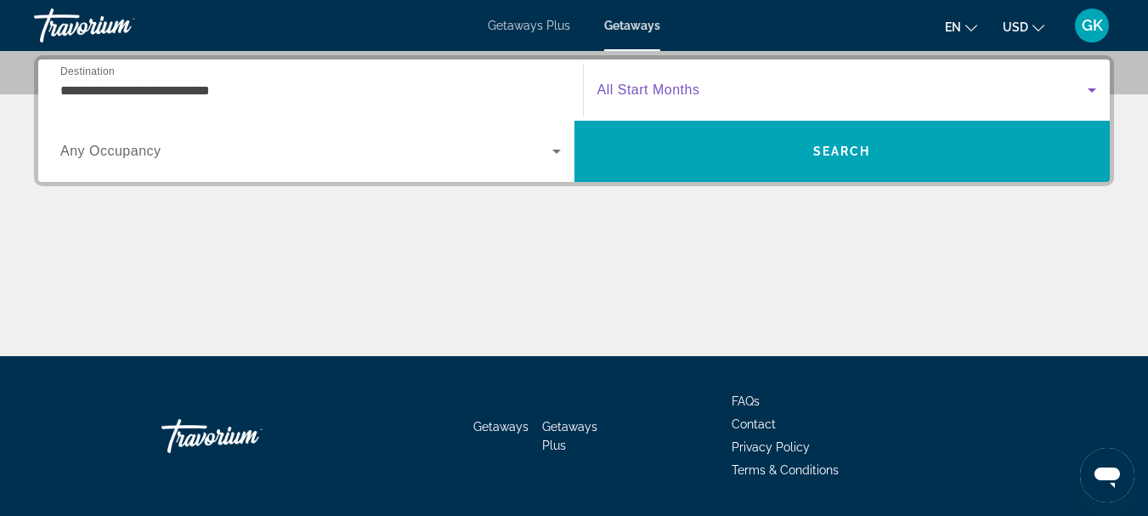
click at [743, 99] on span "Search widget" at bounding box center [842, 90] width 491 height 20
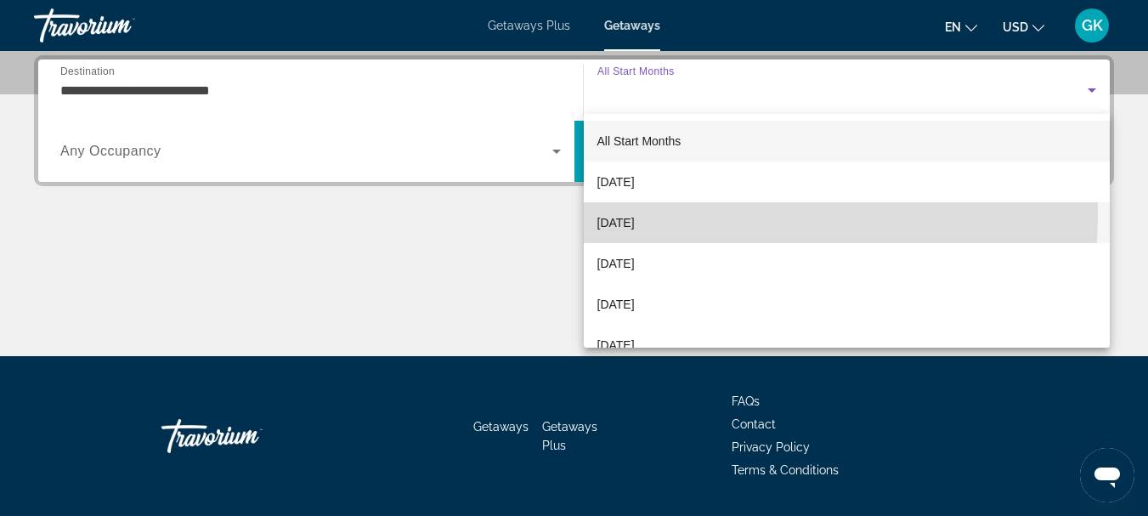
click at [635, 214] on span "[DATE]" at bounding box center [615, 222] width 37 height 20
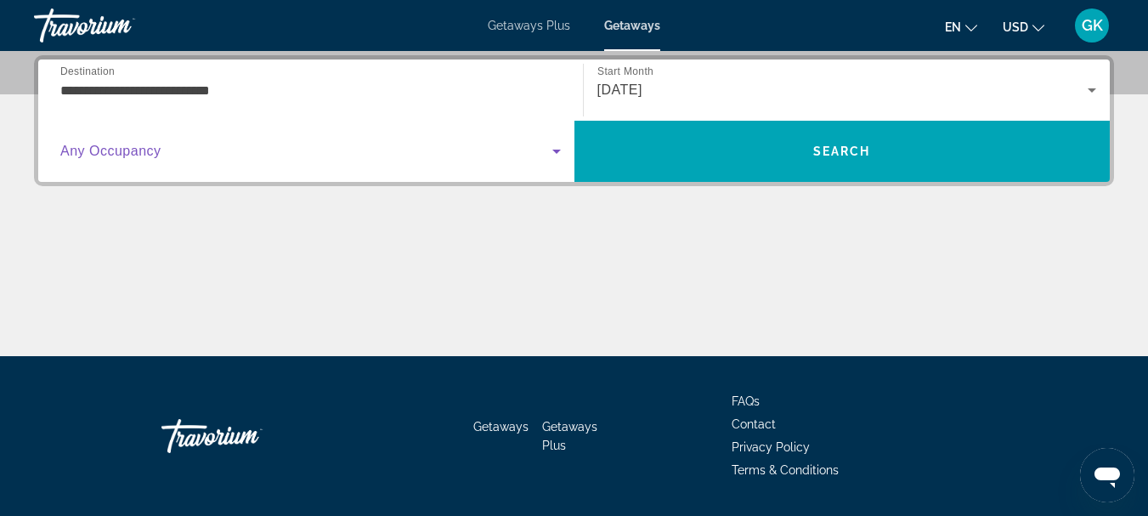
click at [534, 148] on span "Search widget" at bounding box center [306, 151] width 492 height 20
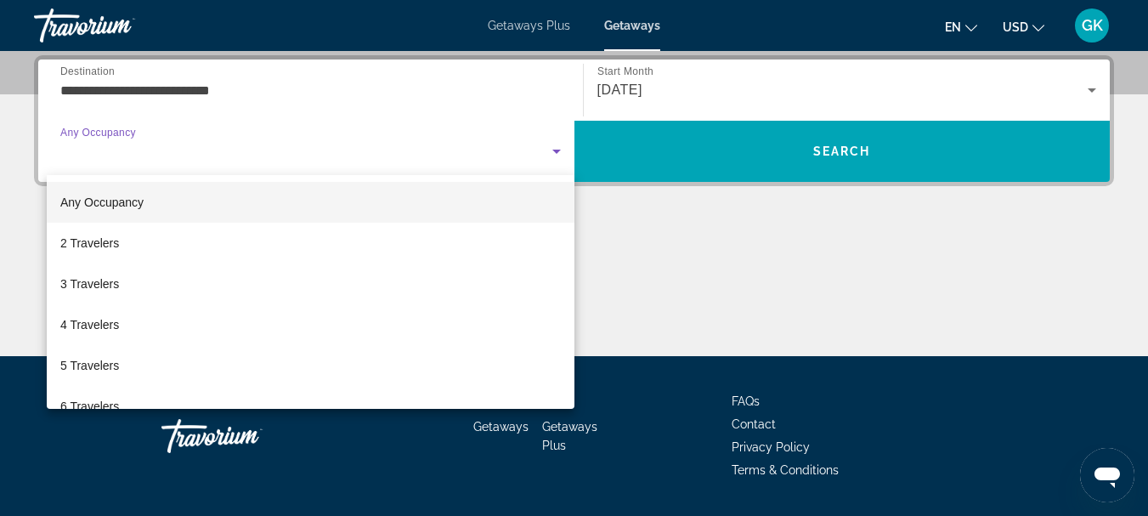
click at [534, 148] on div at bounding box center [574, 258] width 1148 height 516
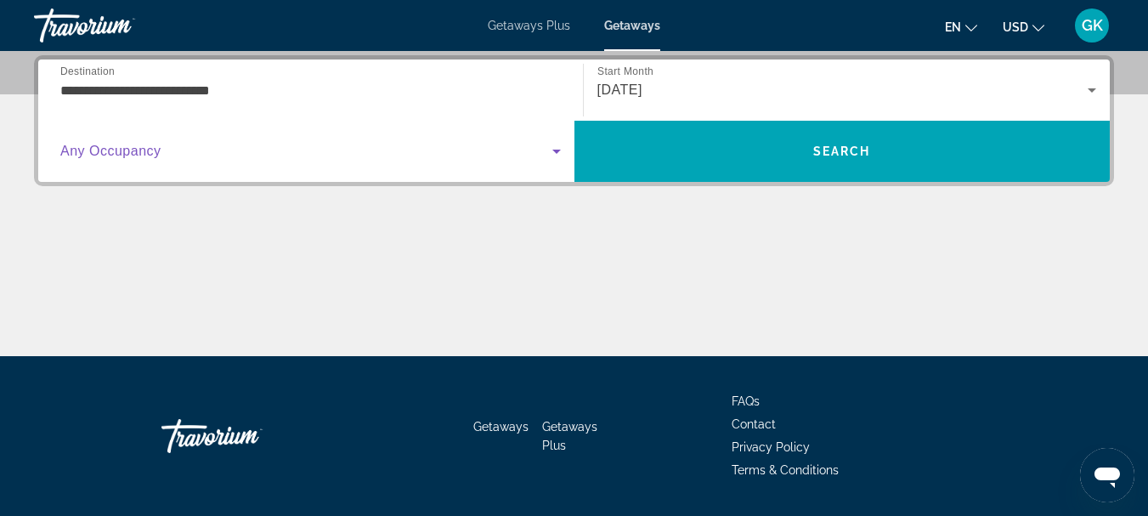
click at [558, 148] on icon "Search widget" at bounding box center [556, 151] width 20 height 20
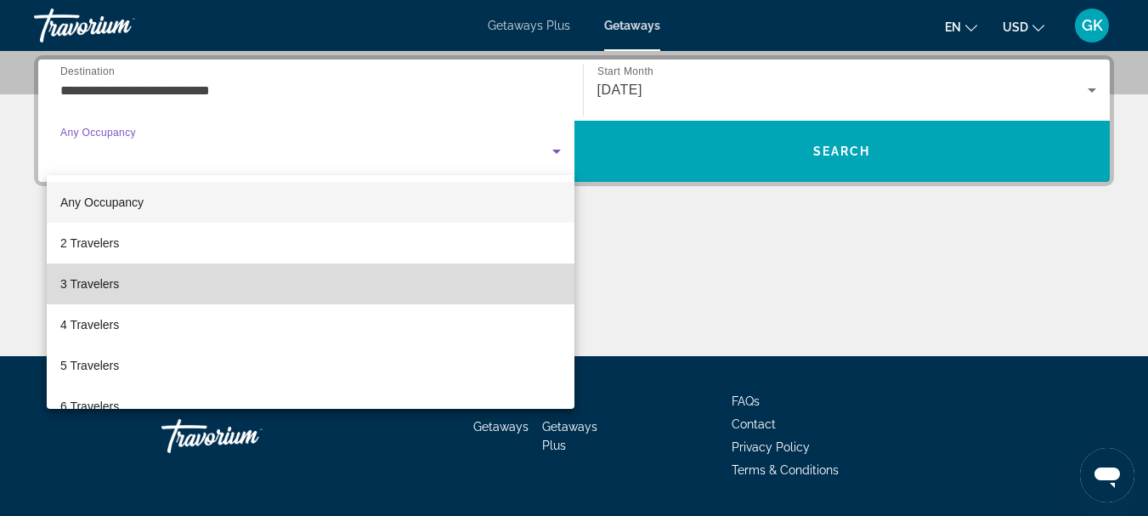
click at [390, 265] on mat-option "3 Travelers" at bounding box center [310, 283] width 527 height 41
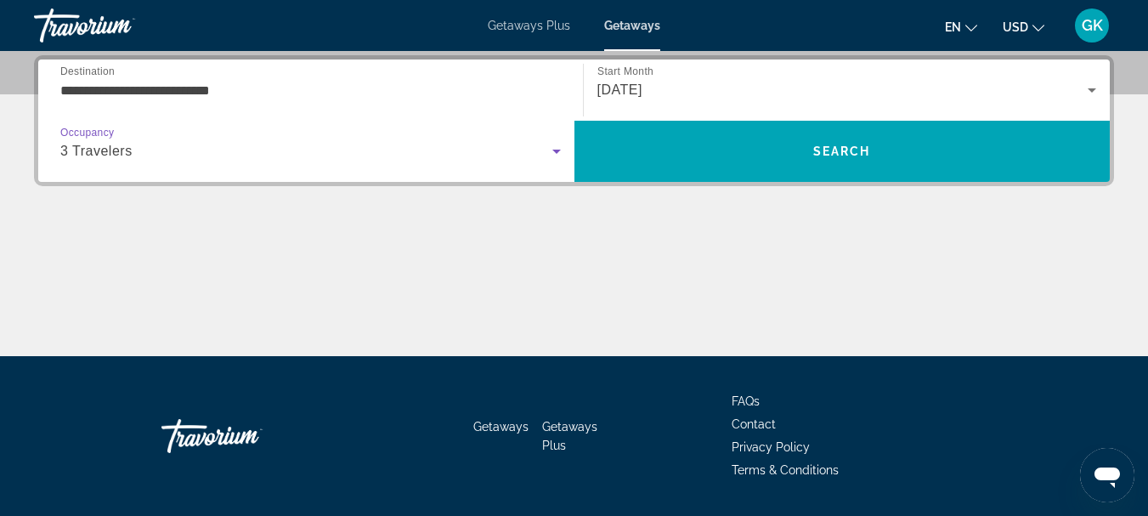
click at [341, 149] on div "3 Travelers" at bounding box center [306, 151] width 492 height 20
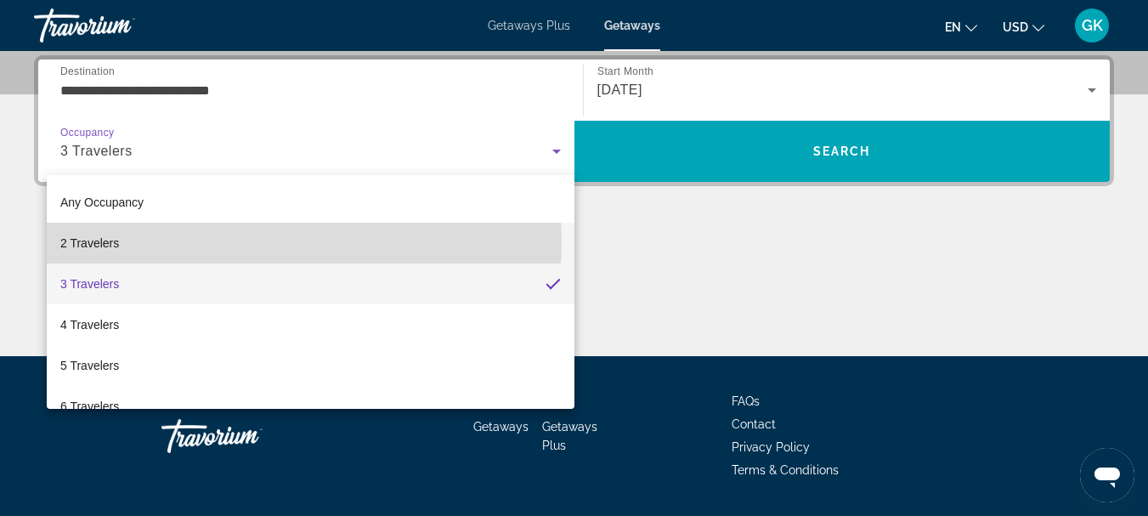
click at [274, 243] on mat-option "2 Travelers" at bounding box center [310, 243] width 527 height 41
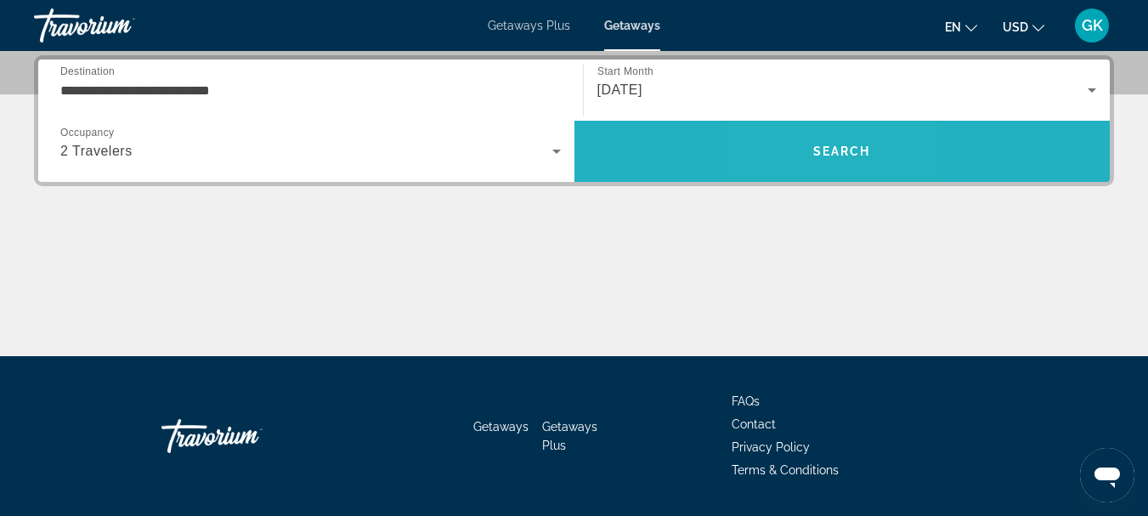
click at [809, 145] on span "Search" at bounding box center [842, 151] width 536 height 41
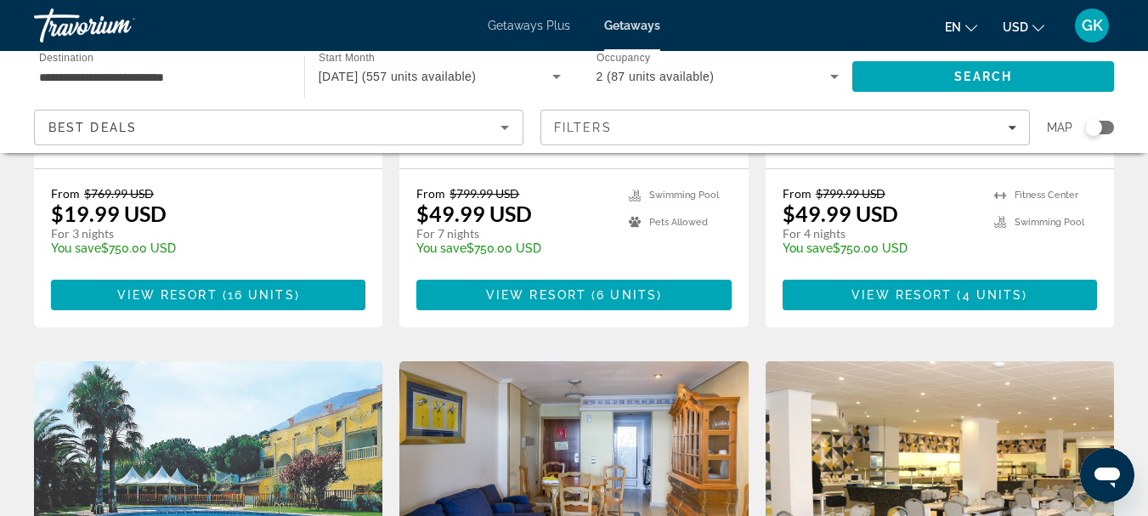
scroll to position [1129, 0]
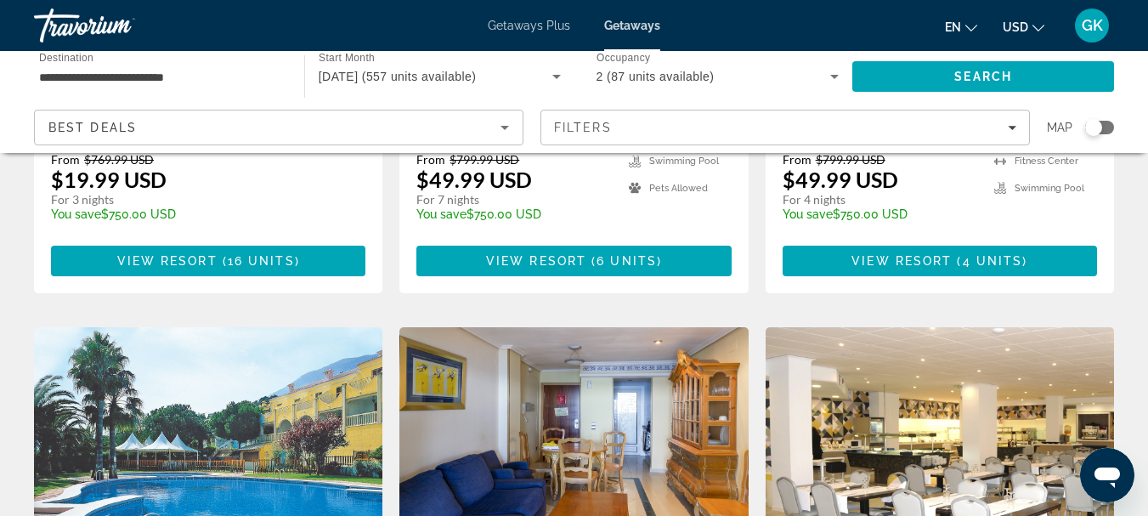
click at [254, 129] on div "Best Deals" at bounding box center [274, 127] width 452 height 20
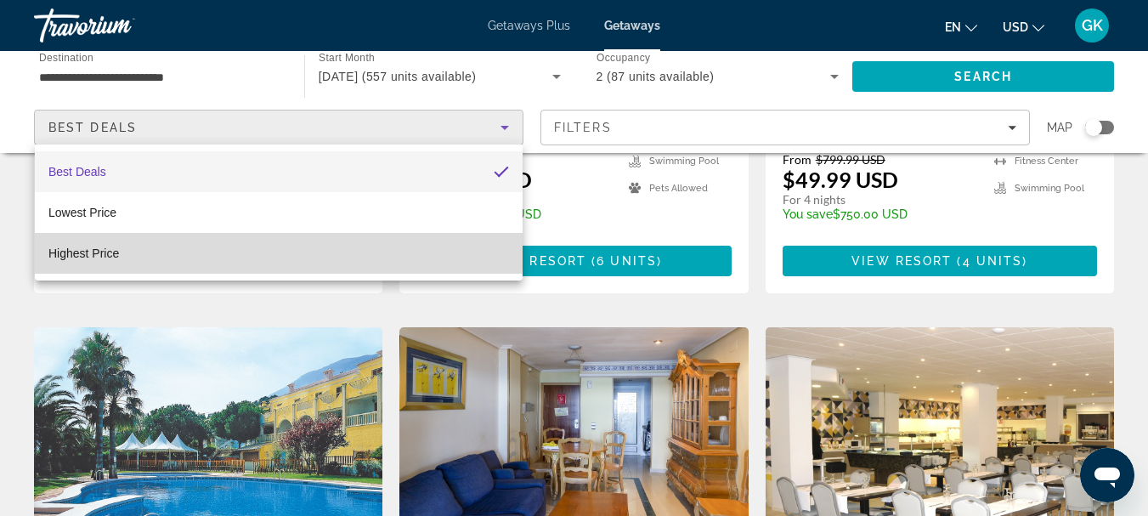
click at [194, 245] on mat-option "Highest Price" at bounding box center [279, 253] width 488 height 41
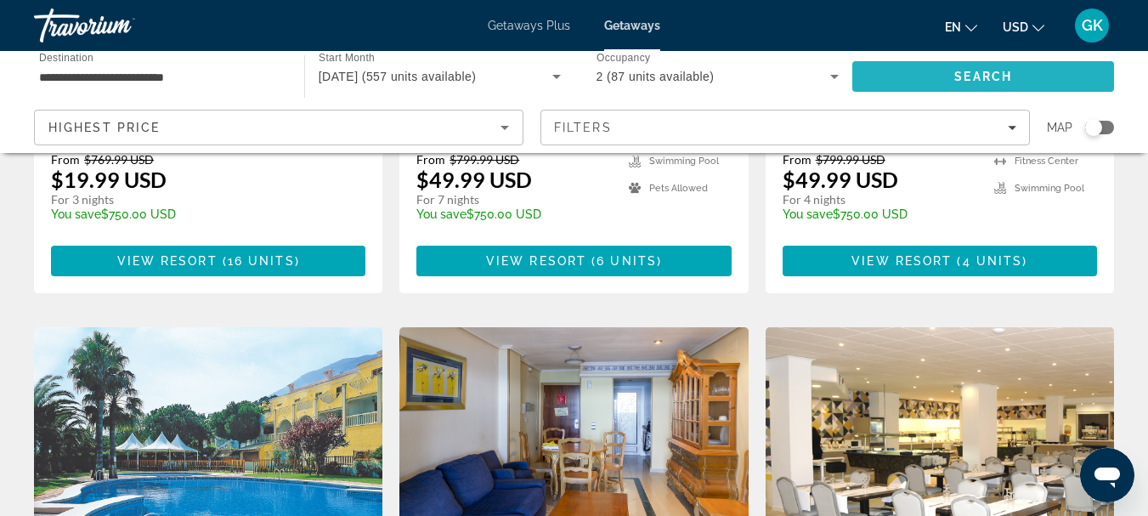
click at [1009, 67] on span "Search" at bounding box center [983, 76] width 262 height 41
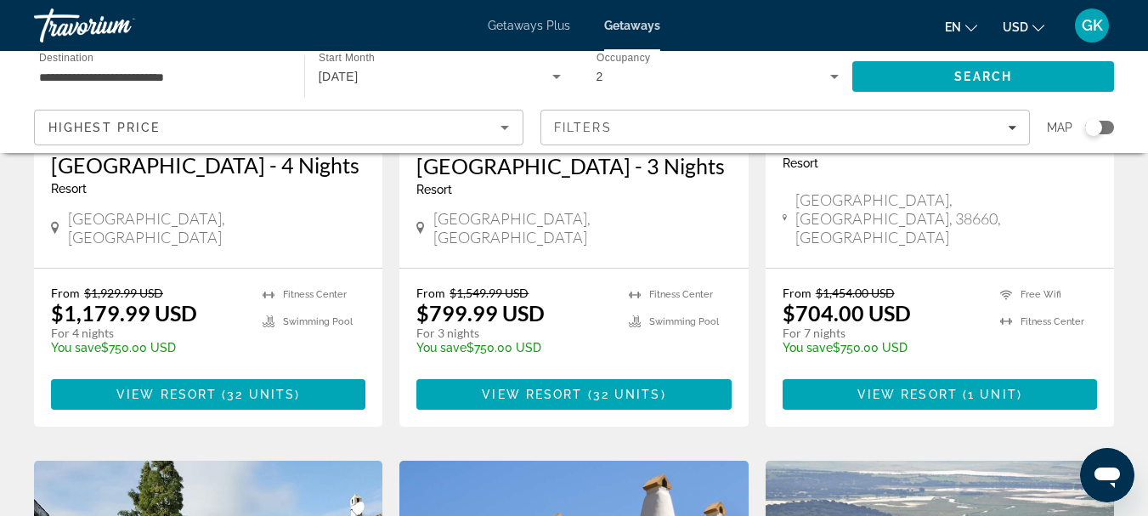
scroll to position [371, 0]
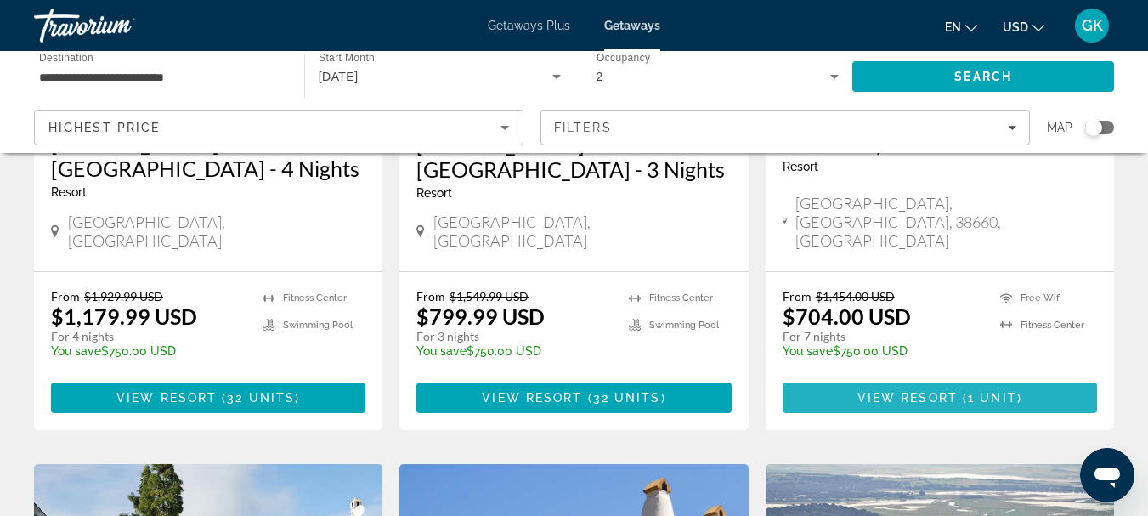
click at [890, 391] on span "View Resort" at bounding box center [907, 398] width 100 height 14
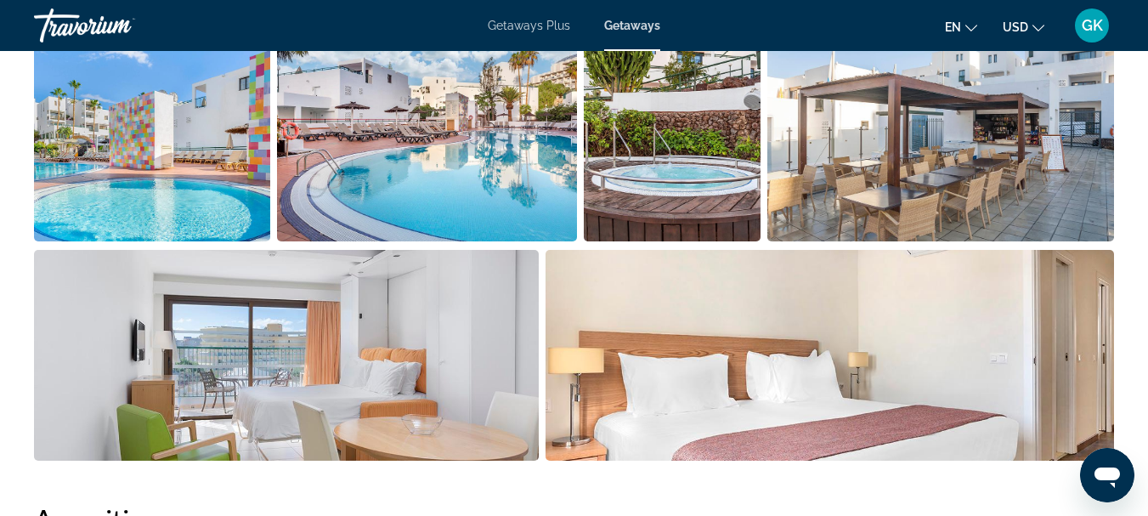
click at [890, 375] on img "Open full-screen image slider" at bounding box center [829, 355] width 568 height 211
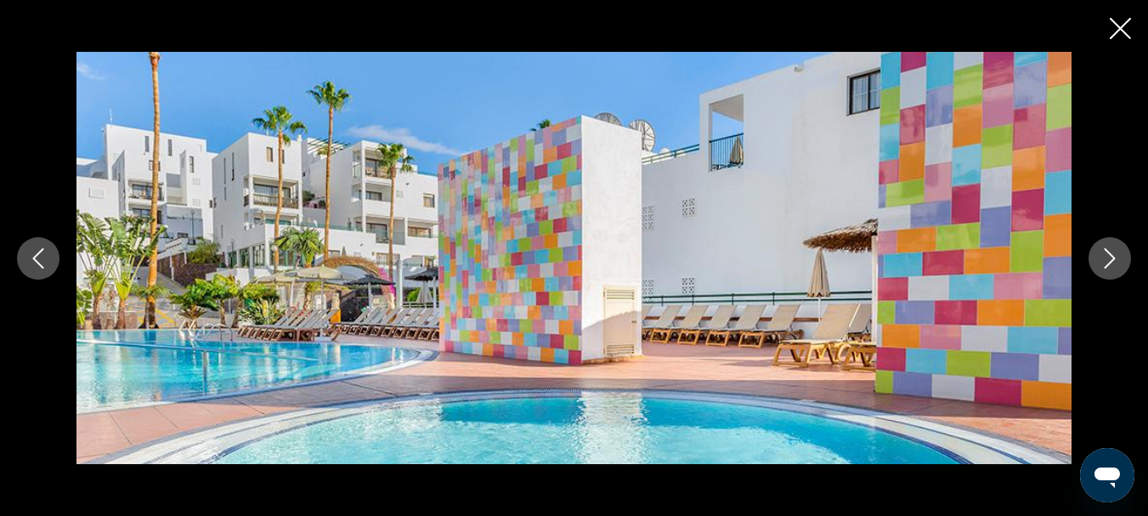
scroll to position [1315, 0]
click at [1115, 24] on icon "Close slideshow" at bounding box center [1119, 28] width 21 height 21
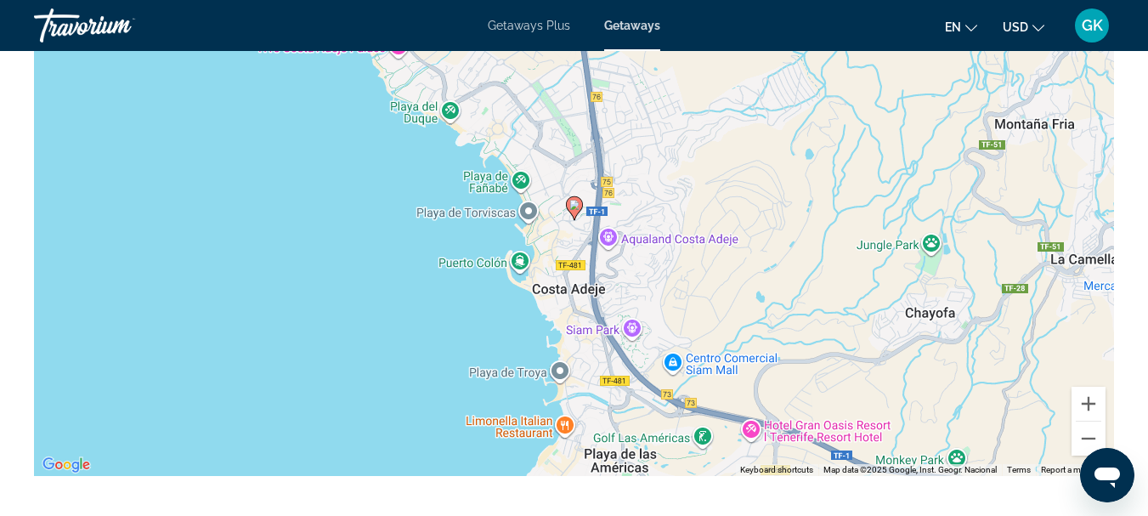
scroll to position [2601, 0]
click at [1087, 431] on button "Zoom out" at bounding box center [1088, 439] width 34 height 34
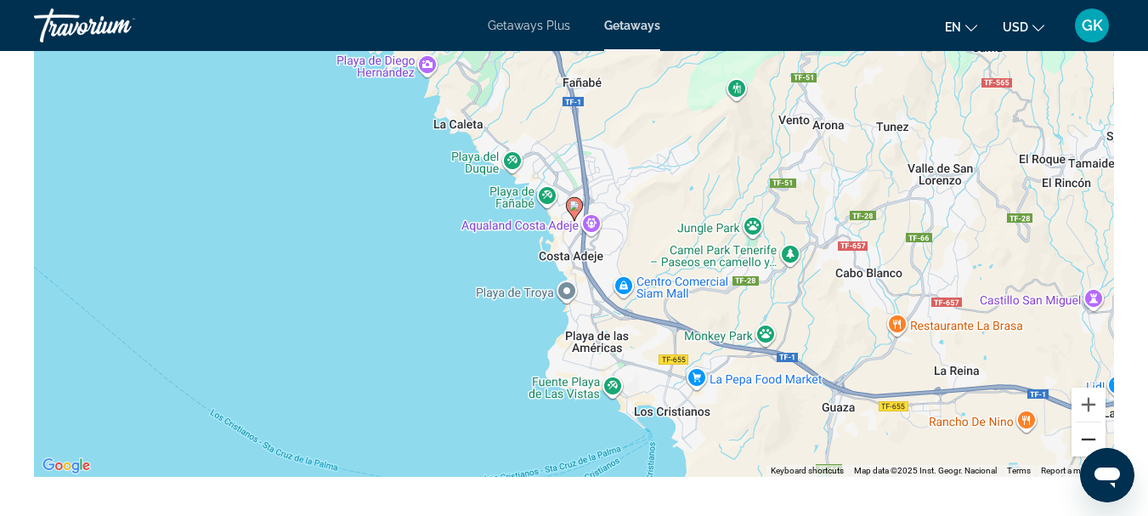
click at [1087, 431] on button "Zoom out" at bounding box center [1088, 439] width 34 height 34
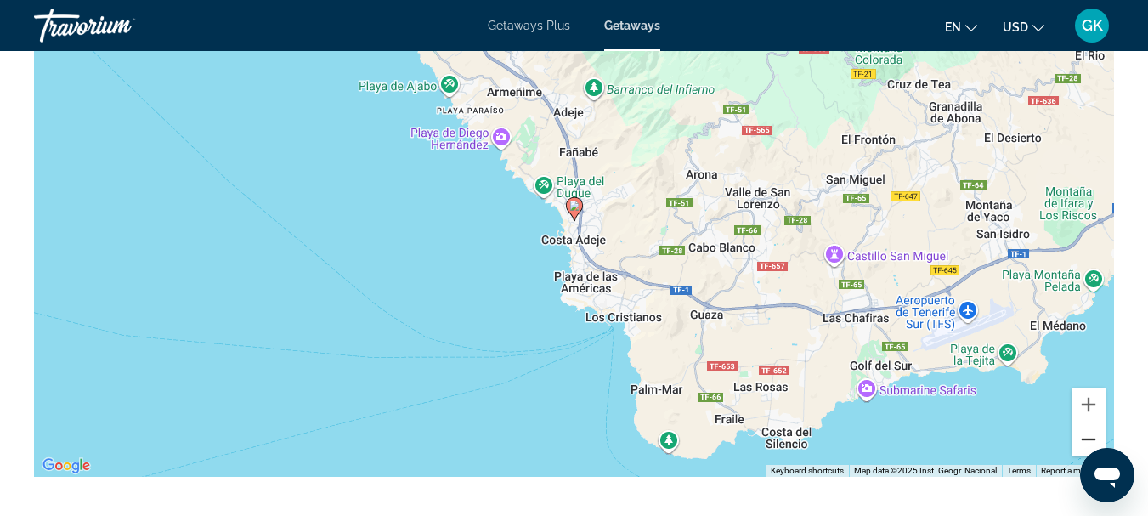
click at [1087, 431] on button "Zoom out" at bounding box center [1088, 439] width 34 height 34
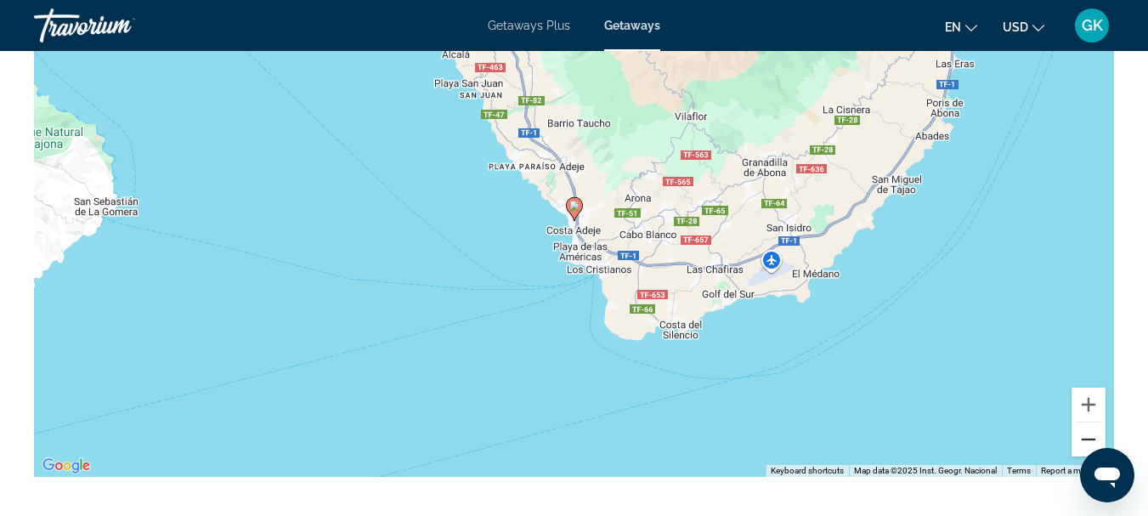
click at [1087, 431] on button "Zoom out" at bounding box center [1088, 439] width 34 height 34
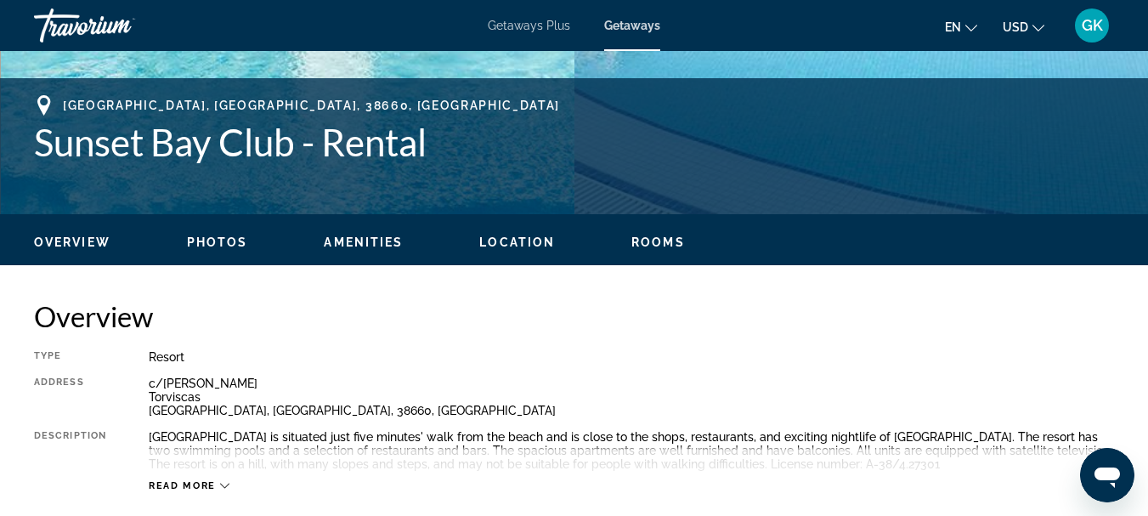
scroll to position [638, 0]
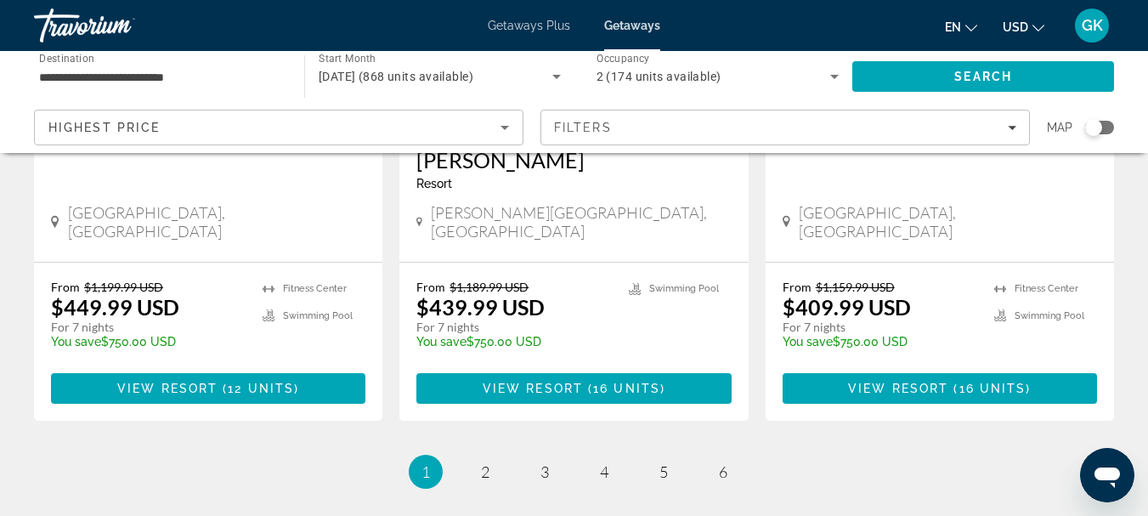
scroll to position [2274, 0]
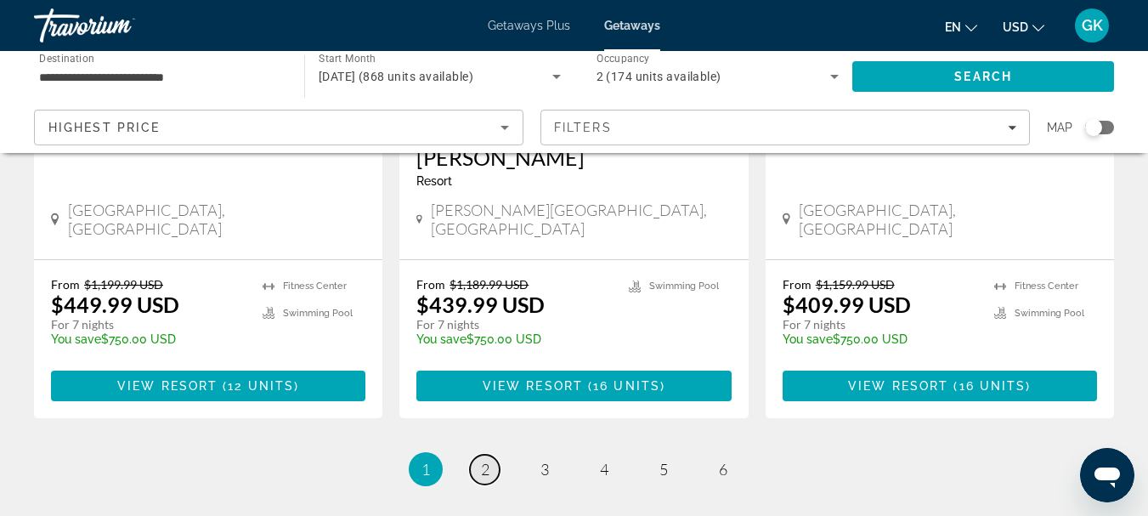
click at [491, 454] on link "page 2" at bounding box center [485, 469] width 30 height 30
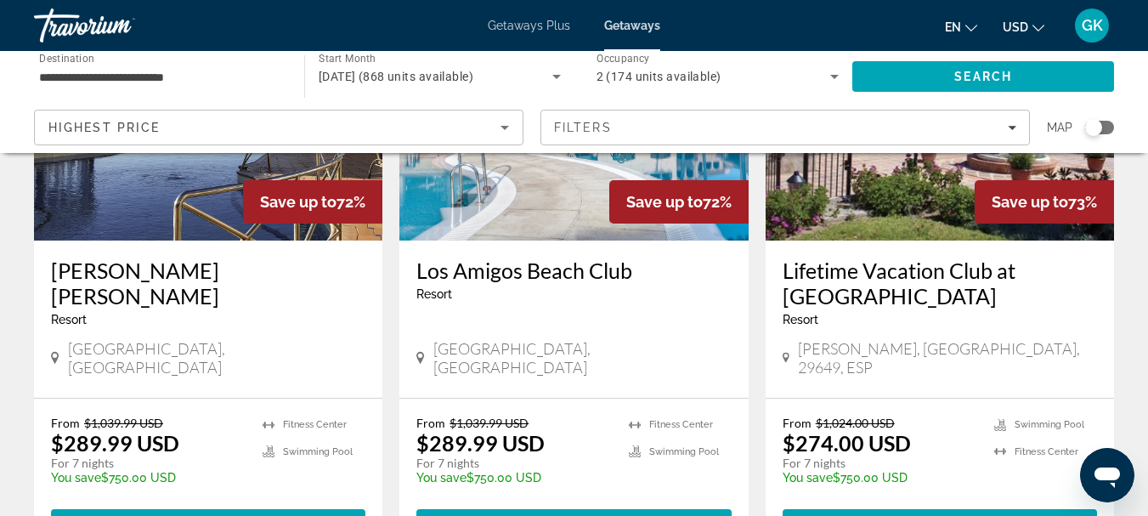
scroll to position [2237, 0]
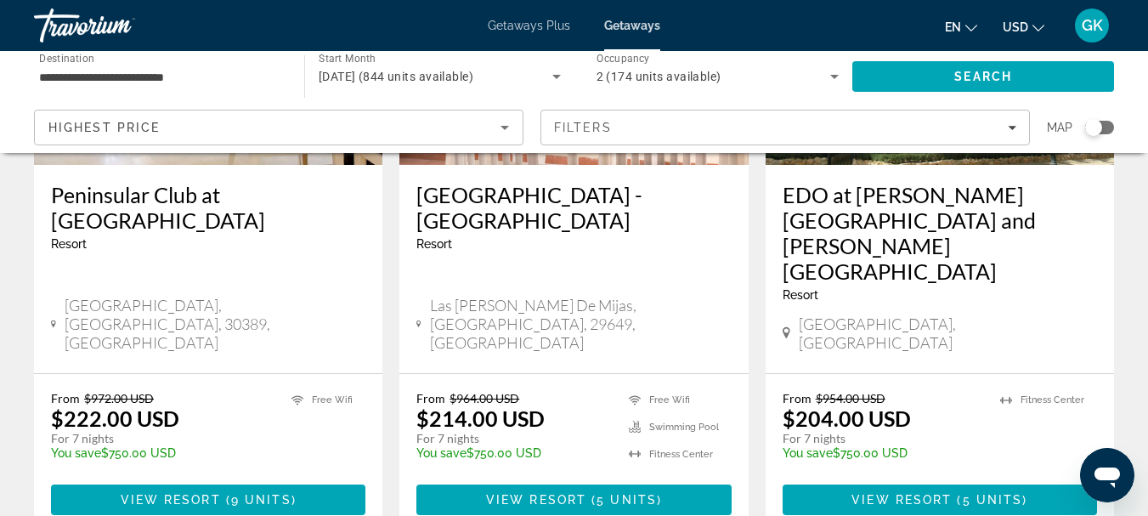
scroll to position [2202, 0]
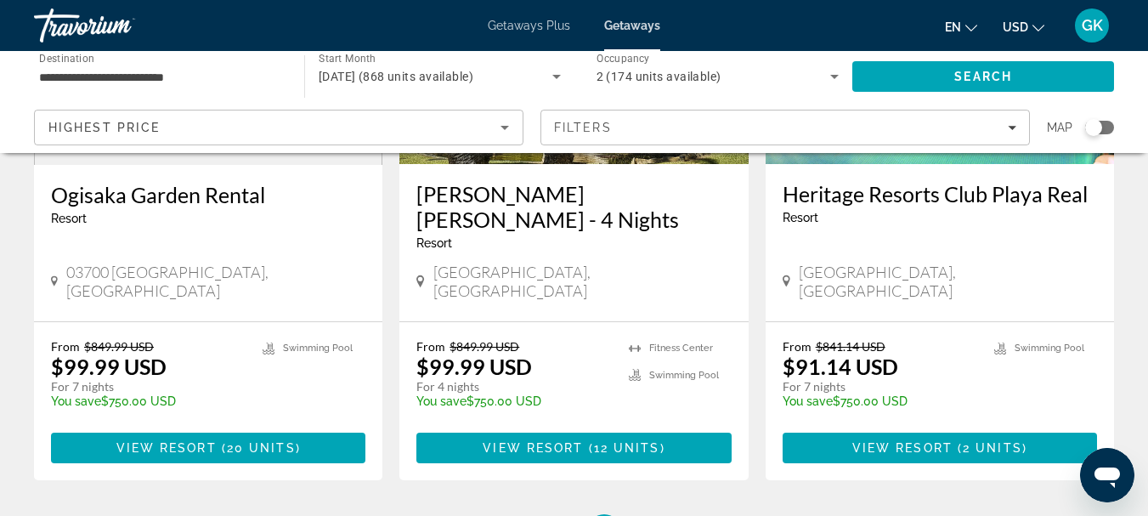
scroll to position [2205, 0]
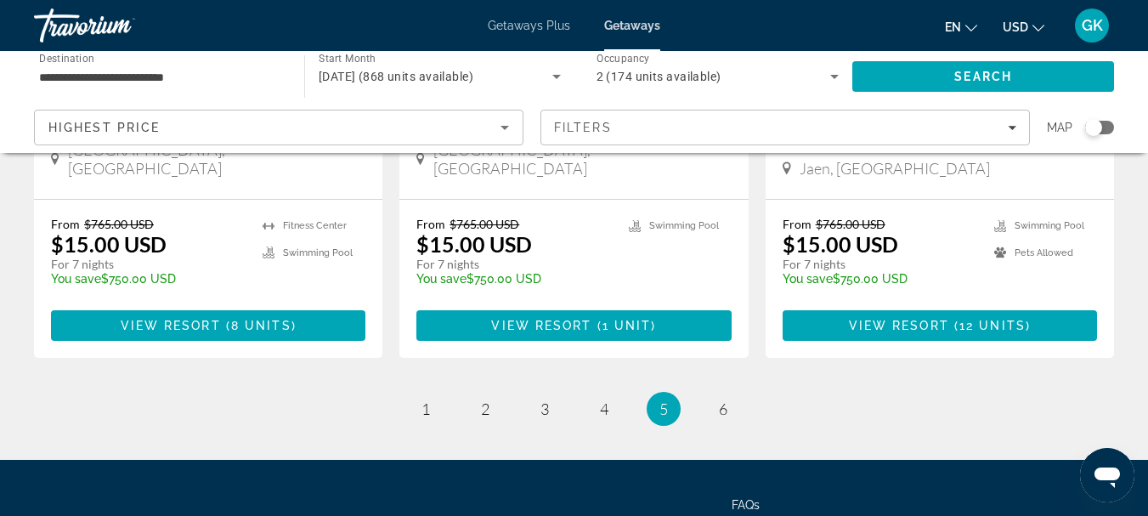
scroll to position [2214, 0]
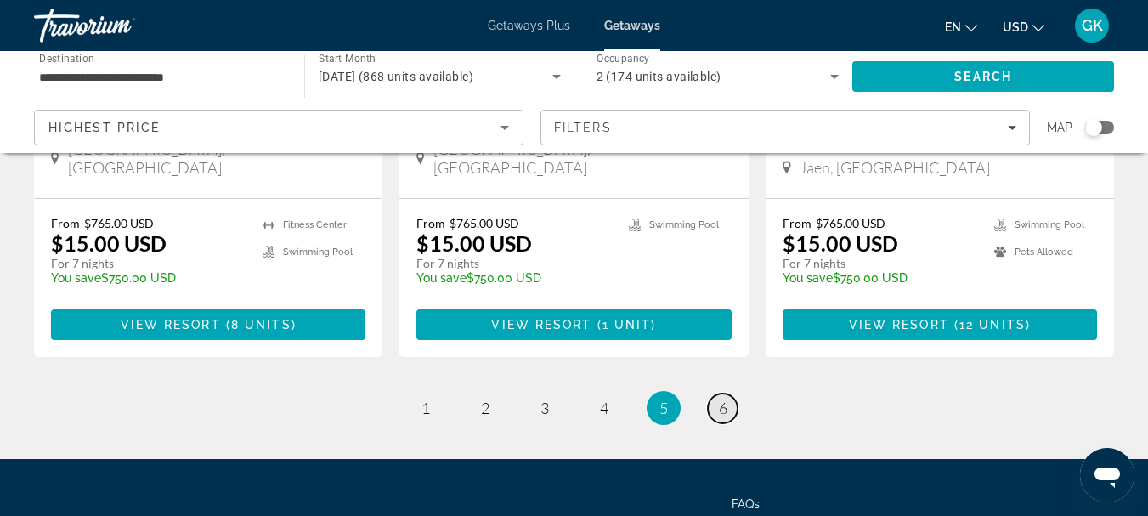
click at [722, 398] on span "6" at bounding box center [723, 407] width 8 height 19
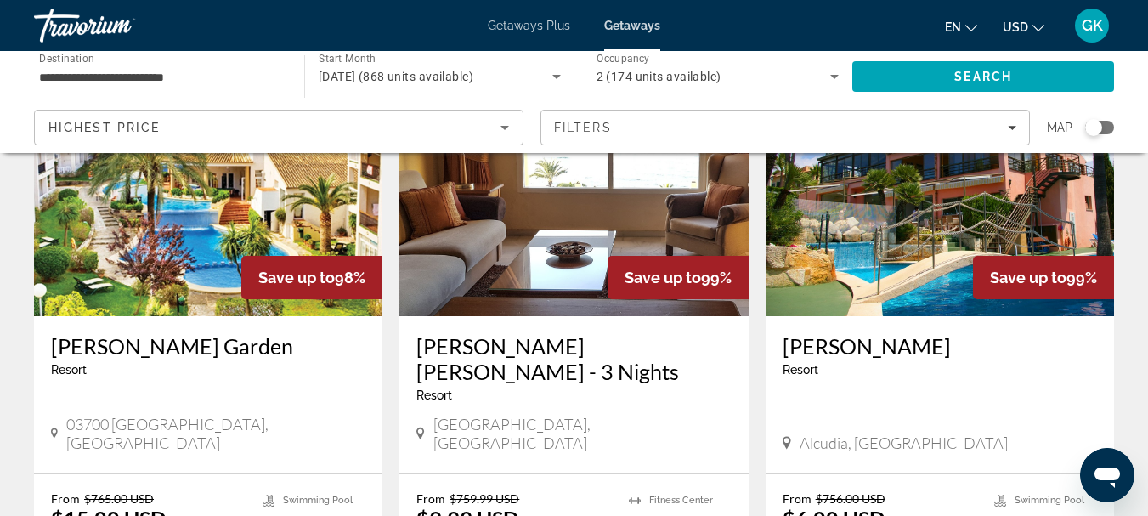
scroll to position [1430, 0]
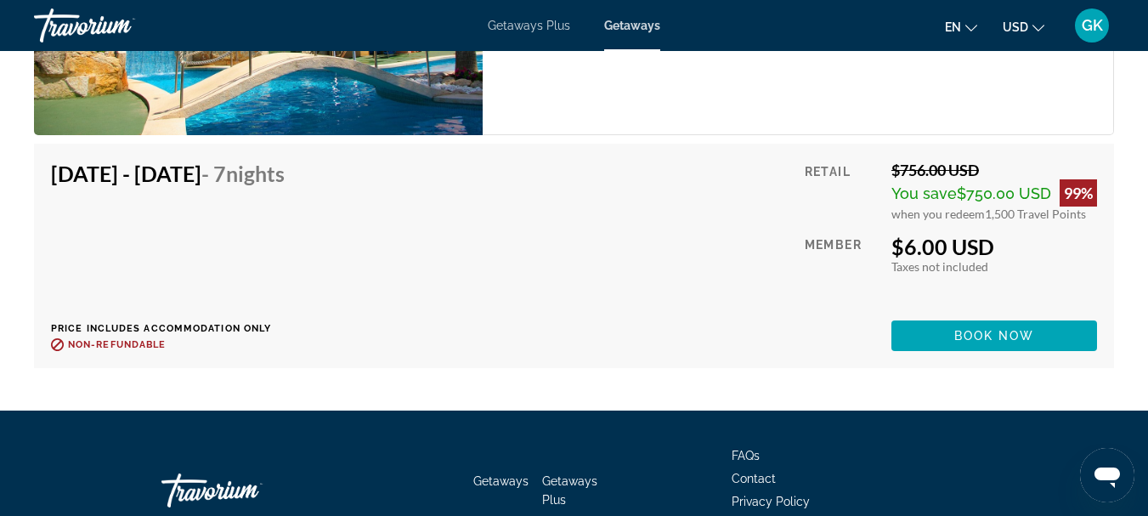
scroll to position [3539, 0]
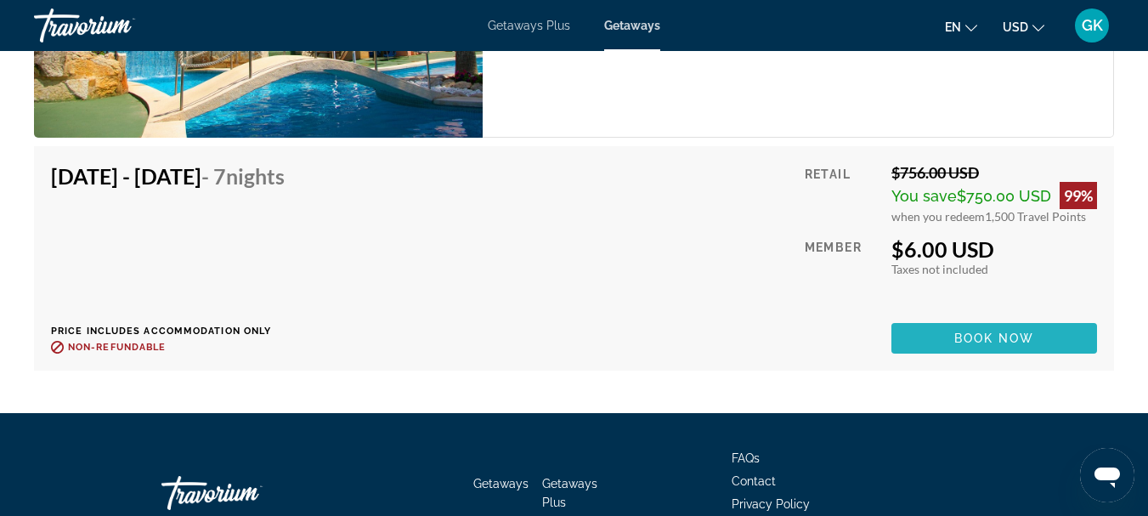
click at [967, 327] on span "Main content" at bounding box center [994, 338] width 206 height 41
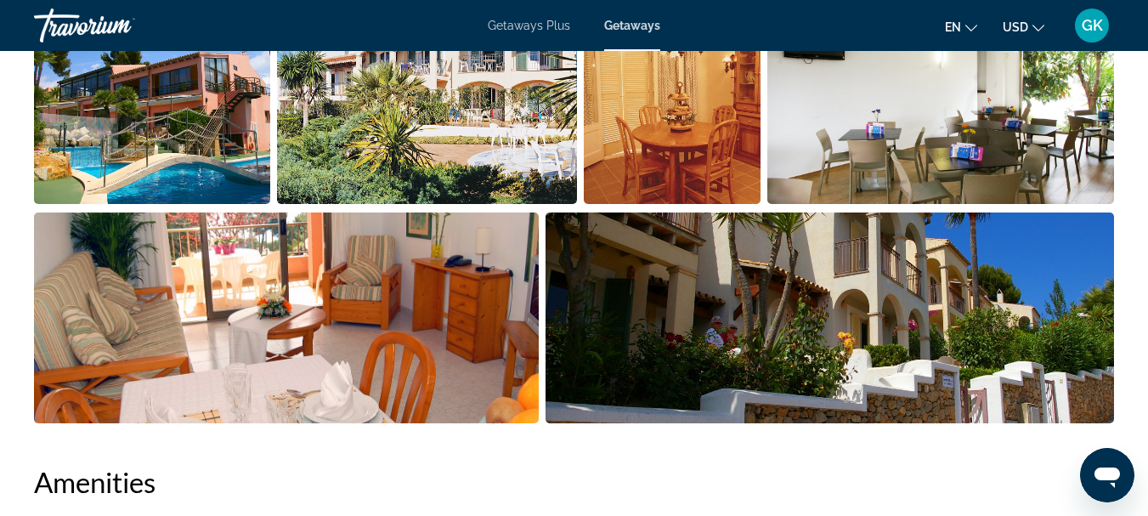
scroll to position [1193, 0]
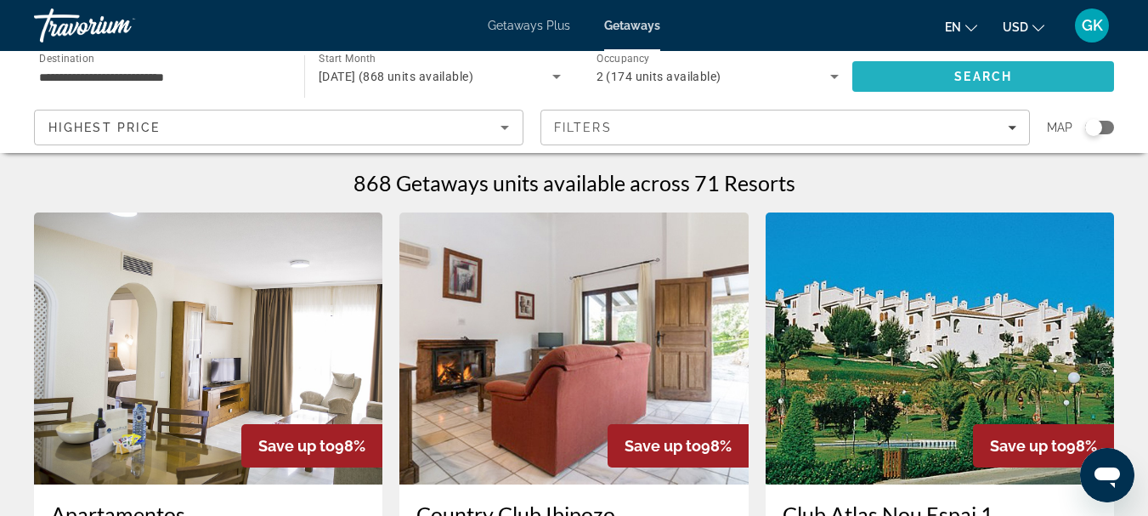
click at [980, 64] on span "Search" at bounding box center [983, 76] width 262 height 41
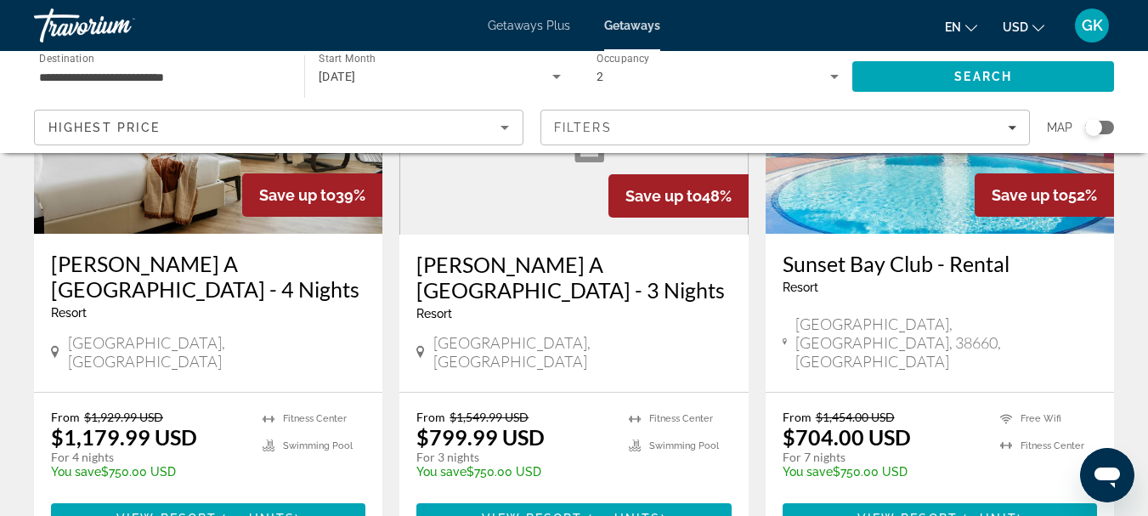
scroll to position [252, 0]
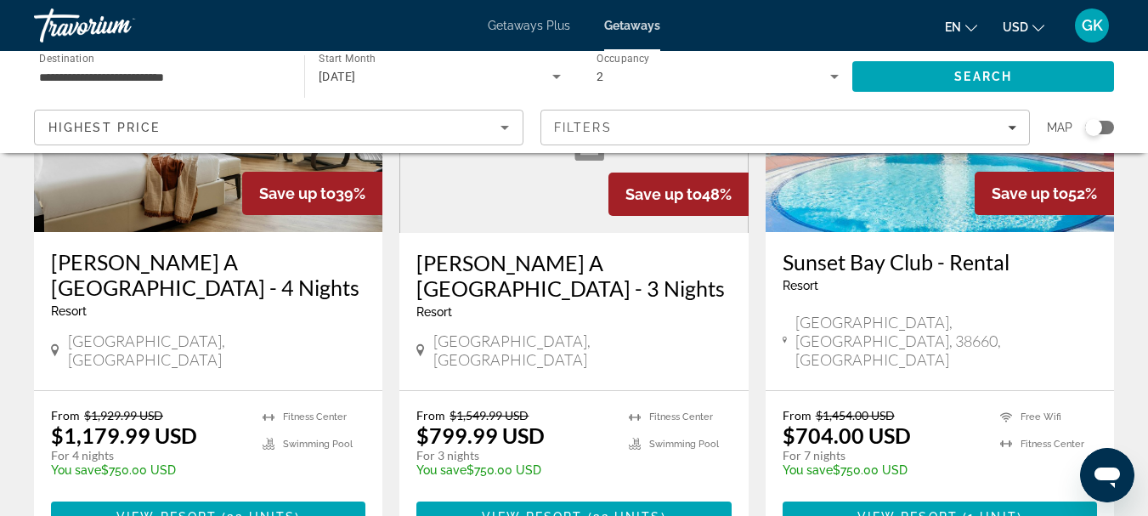
click at [122, 181] on img "Main content" at bounding box center [208, 96] width 348 height 272
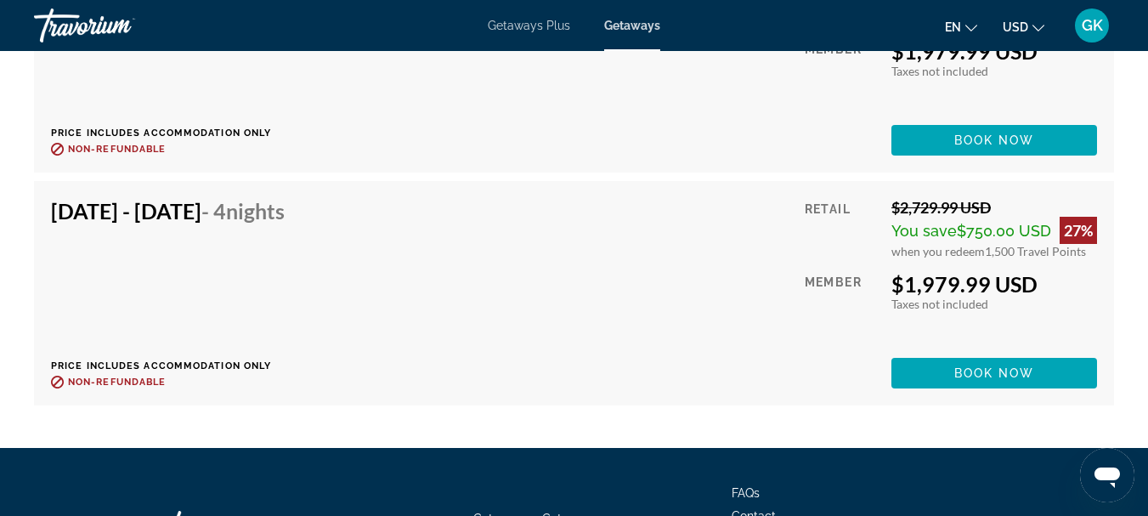
scroll to position [5076, 0]
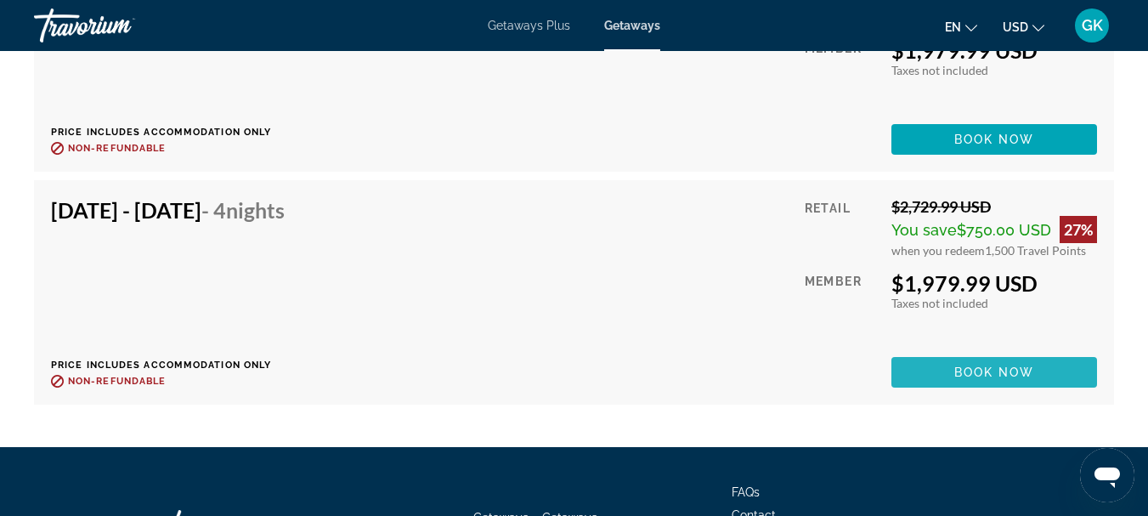
click at [1001, 365] on span "Book now" at bounding box center [994, 372] width 81 height 14
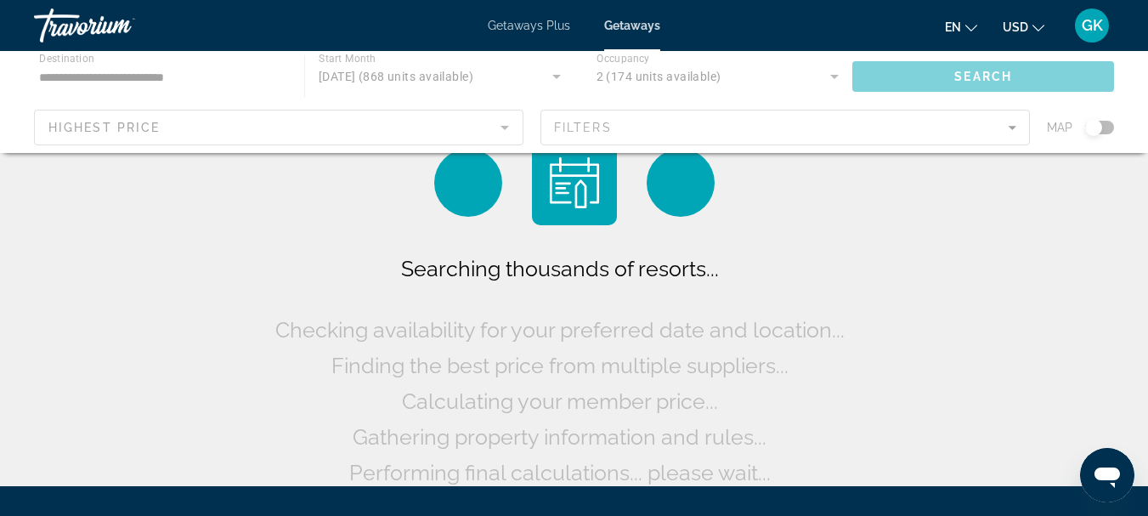
click at [389, 134] on div "Main content" at bounding box center [574, 102] width 1148 height 102
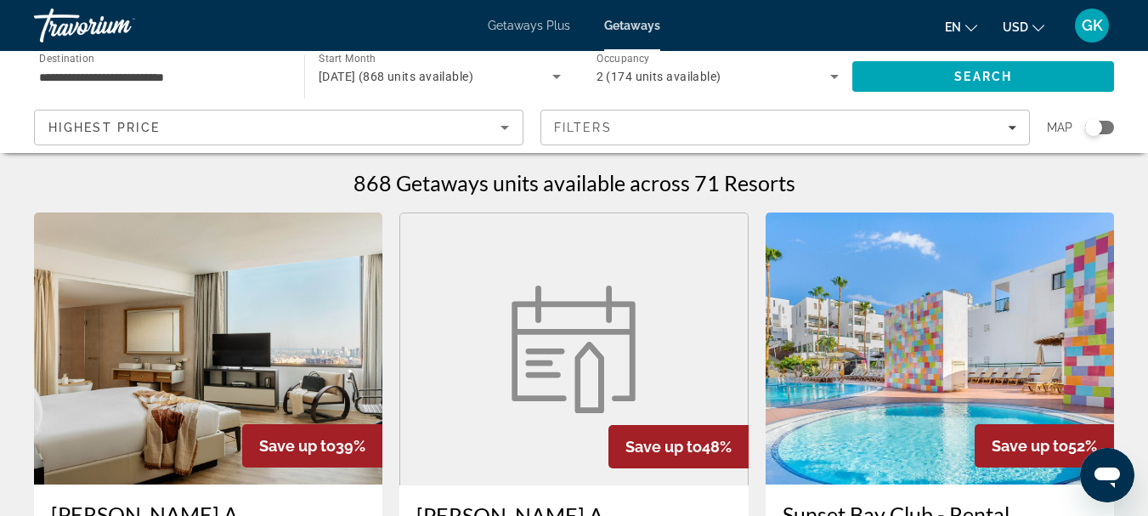
click at [453, 138] on div "Highest Price" at bounding box center [278, 134] width 460 height 48
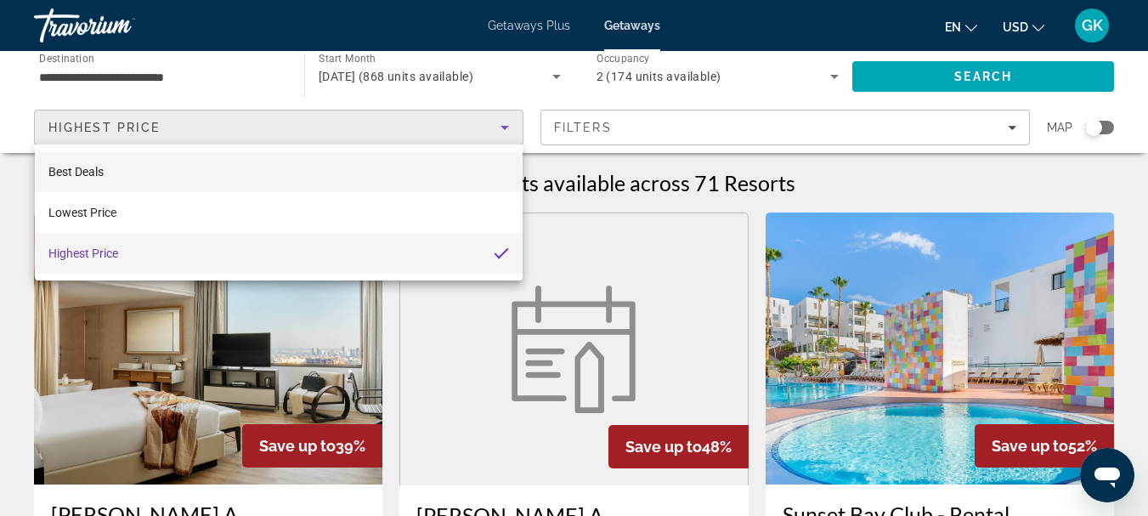
click at [242, 155] on mat-option "Best Deals" at bounding box center [279, 171] width 488 height 41
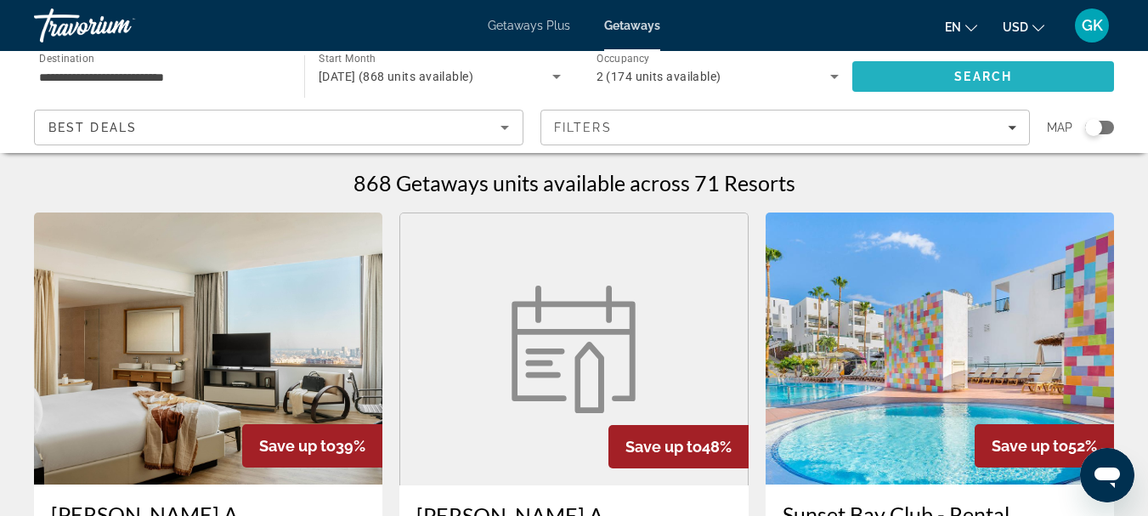
click at [983, 67] on span "Search" at bounding box center [983, 76] width 262 height 41
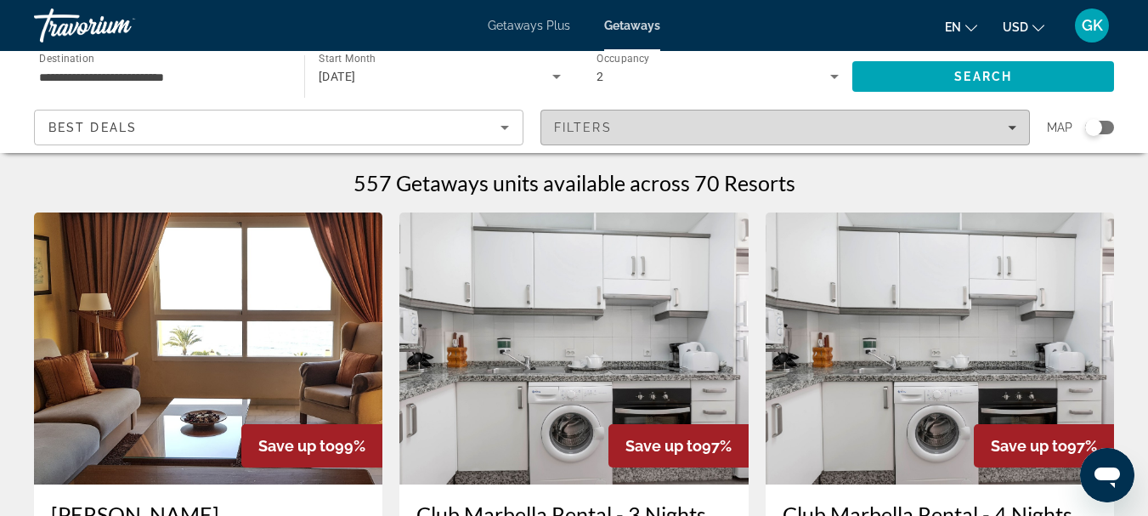
click at [809, 126] on div "Filters" at bounding box center [785, 128] width 462 height 14
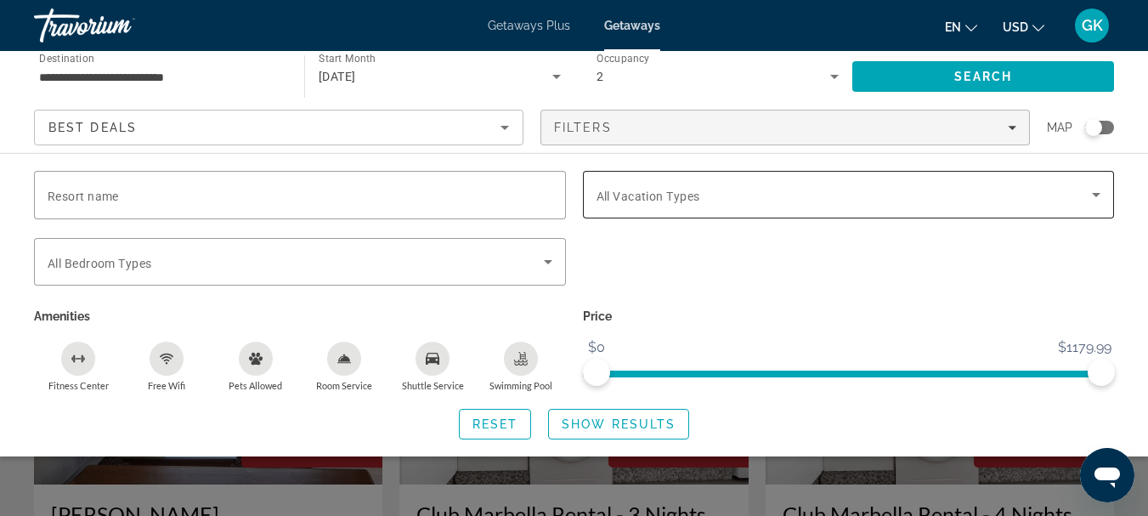
click at [755, 182] on div "Search widget" at bounding box center [848, 195] width 505 height 48
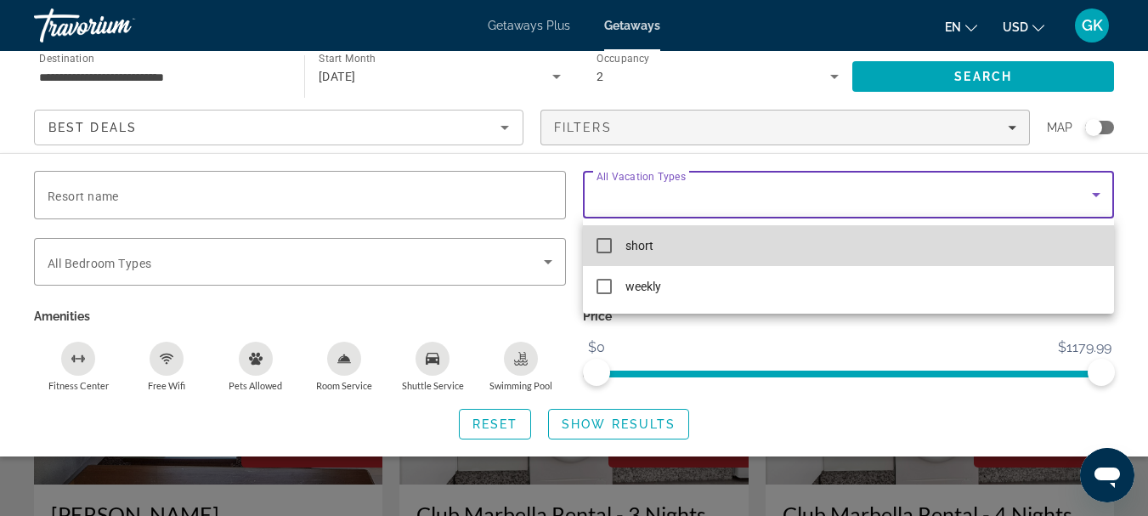
click at [595, 243] on mat-option "short" at bounding box center [849, 245] width 532 height 41
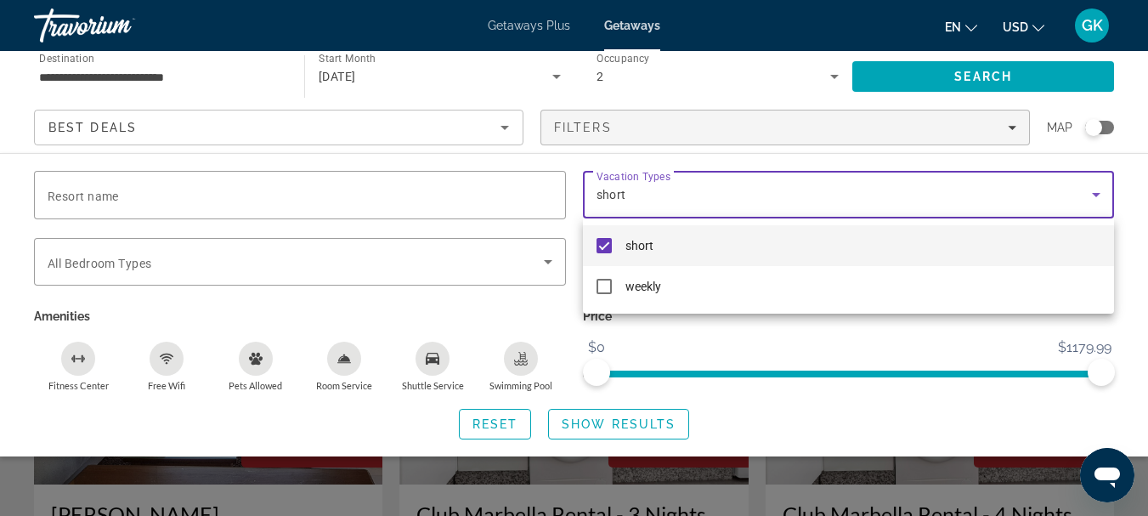
click at [648, 421] on div at bounding box center [574, 258] width 1148 height 516
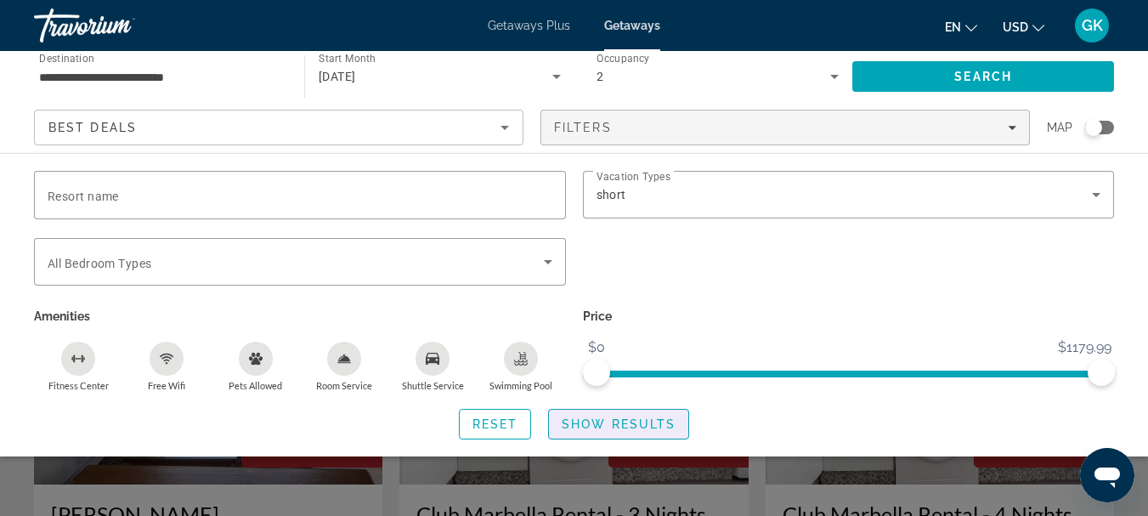
click at [648, 421] on span "Show Results" at bounding box center [618, 424] width 114 height 14
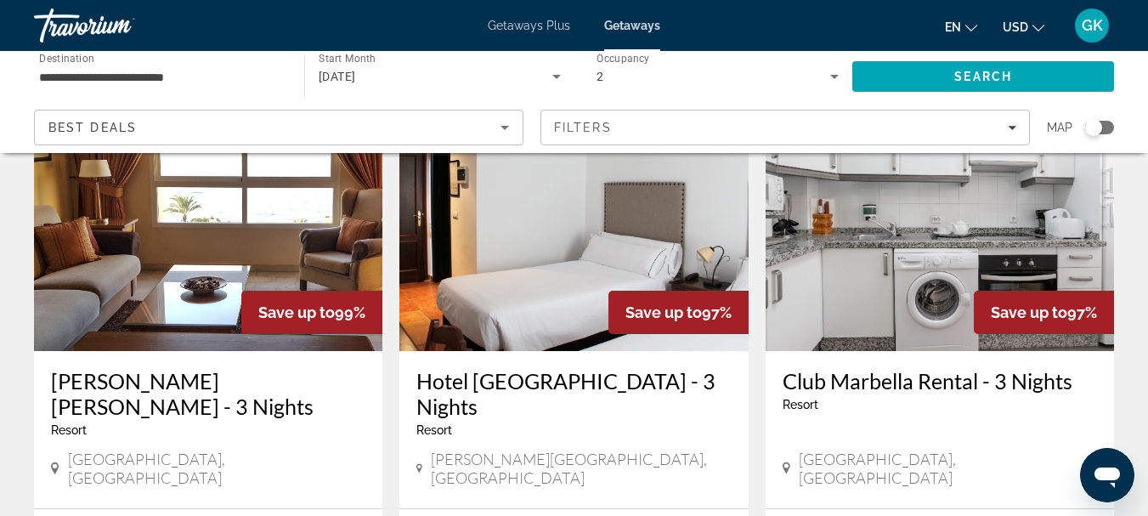
scroll to position [133, 0]
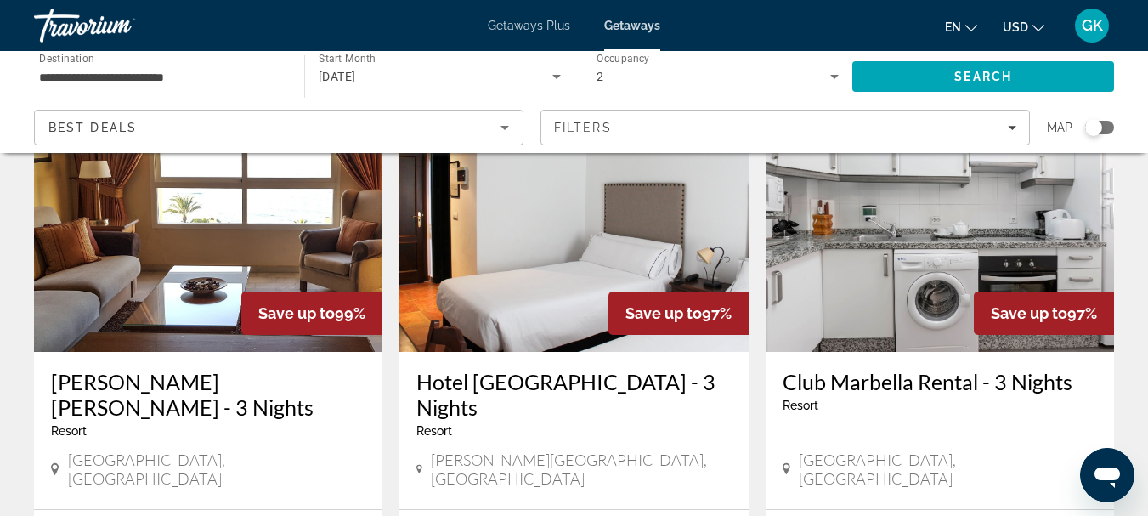
click at [209, 287] on img "Main content" at bounding box center [208, 216] width 348 height 272
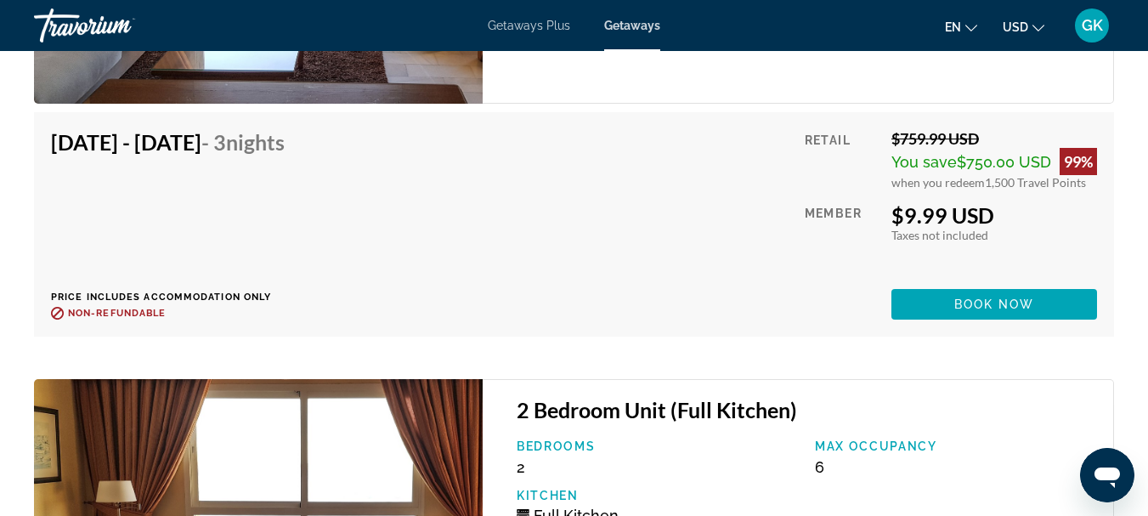
scroll to position [3507, 0]
